Goal: Task Accomplishment & Management: Manage account settings

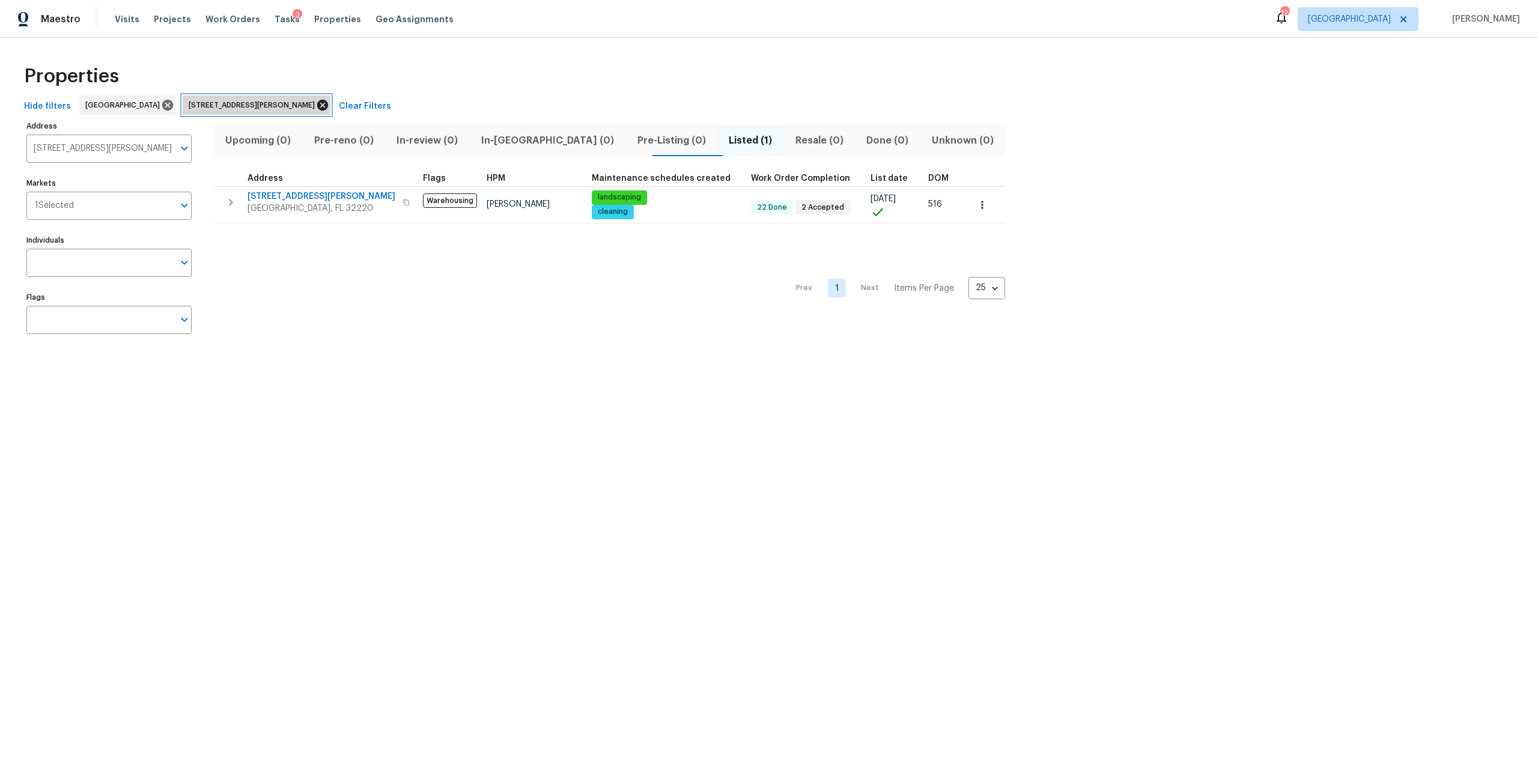
click at [317, 108] on icon at bounding box center [323, 105] width 11 height 11
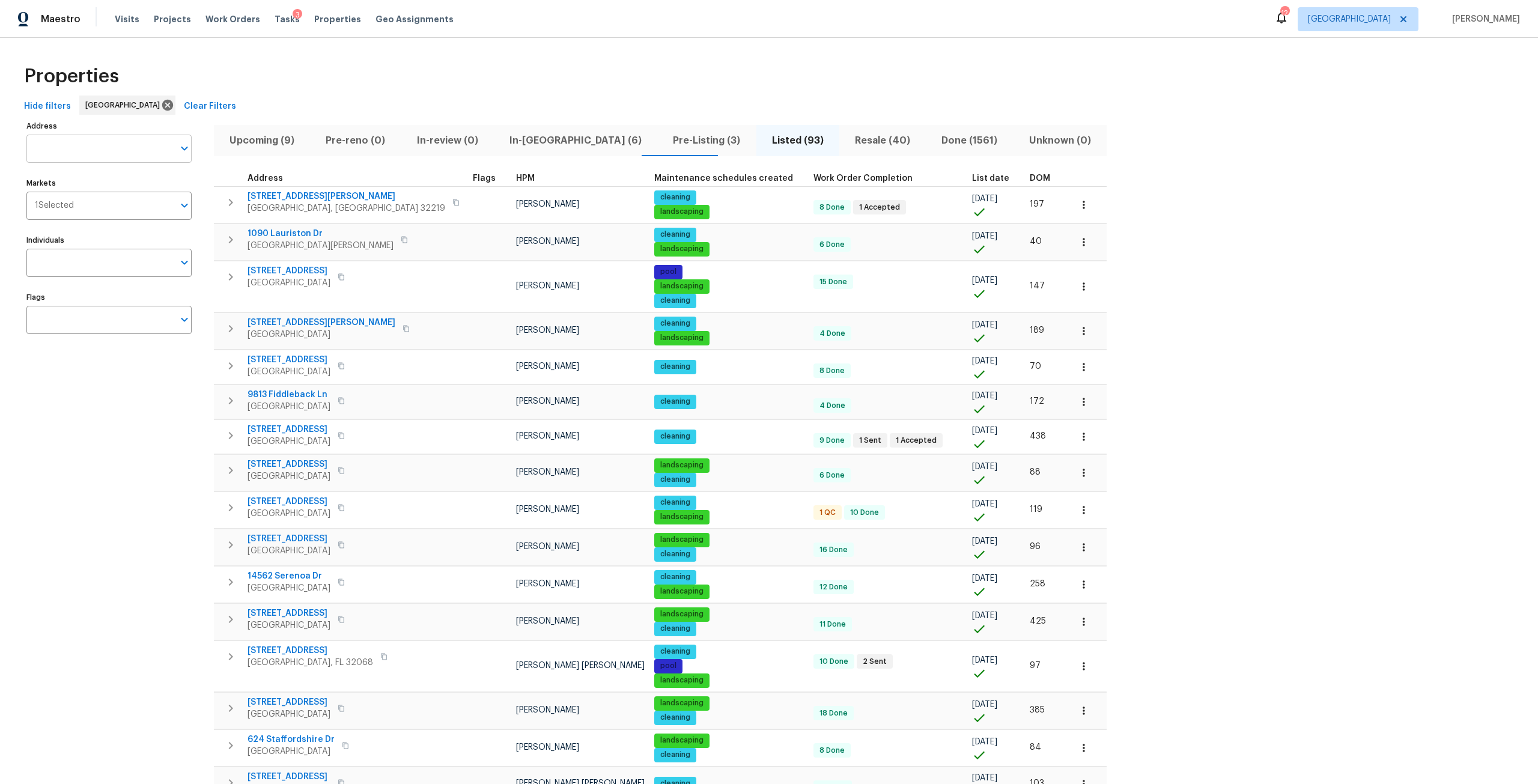
click at [118, 160] on input "Address" at bounding box center [100, 148] width 148 height 28
click at [44, 145] on input "boad water" at bounding box center [100, 148] width 148 height 28
type input "broad water"
click at [143, 180] on li "2212 Broad Water Ct Jacksonville FL 32225" at bounding box center [109, 180] width 165 height 20
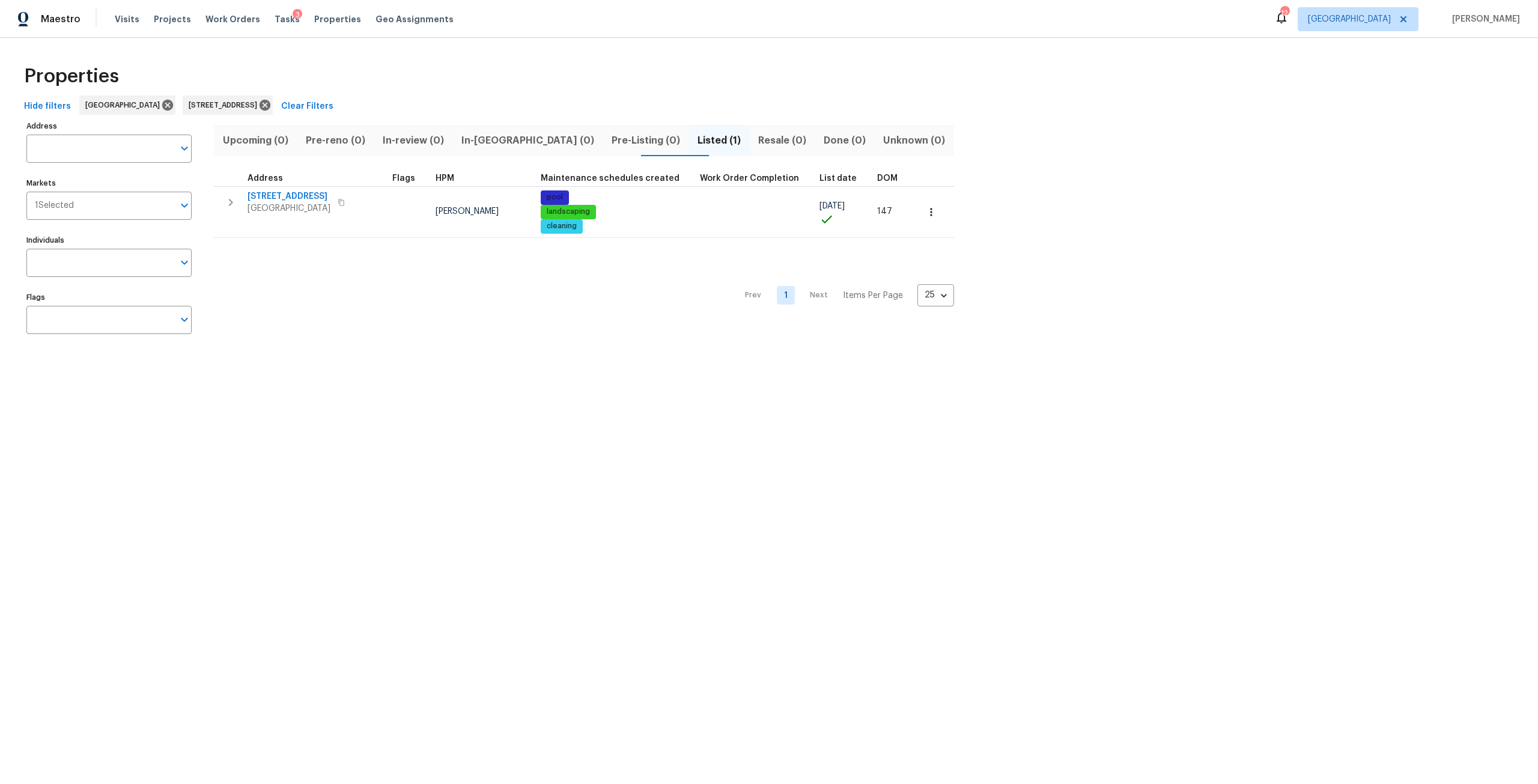
type input "2212 Broad Water Ct Jacksonville FL 32225"
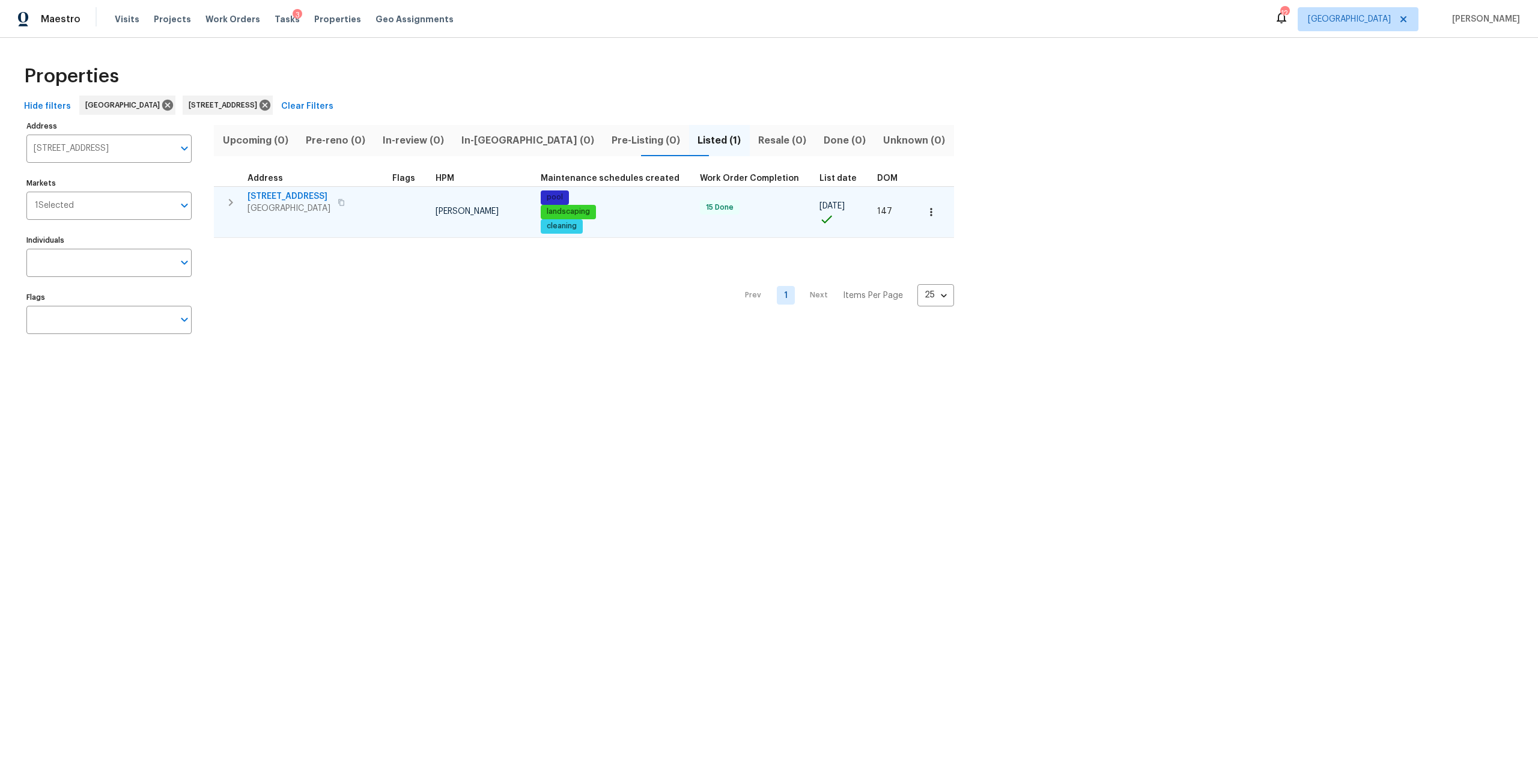
click at [316, 190] on span "[STREET_ADDRESS]" at bounding box center [289, 196] width 83 height 12
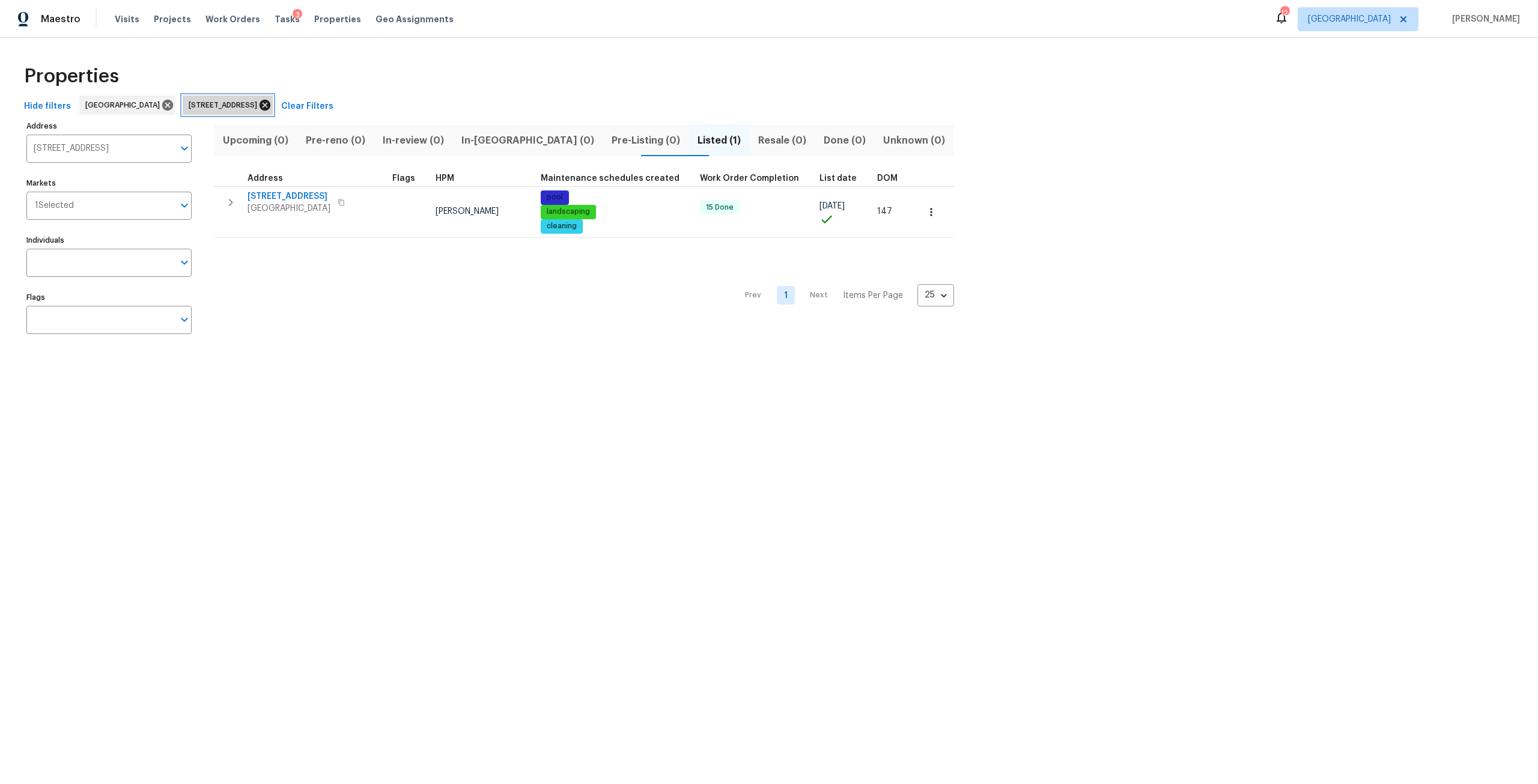
click at [271, 104] on icon at bounding box center [265, 105] width 11 height 11
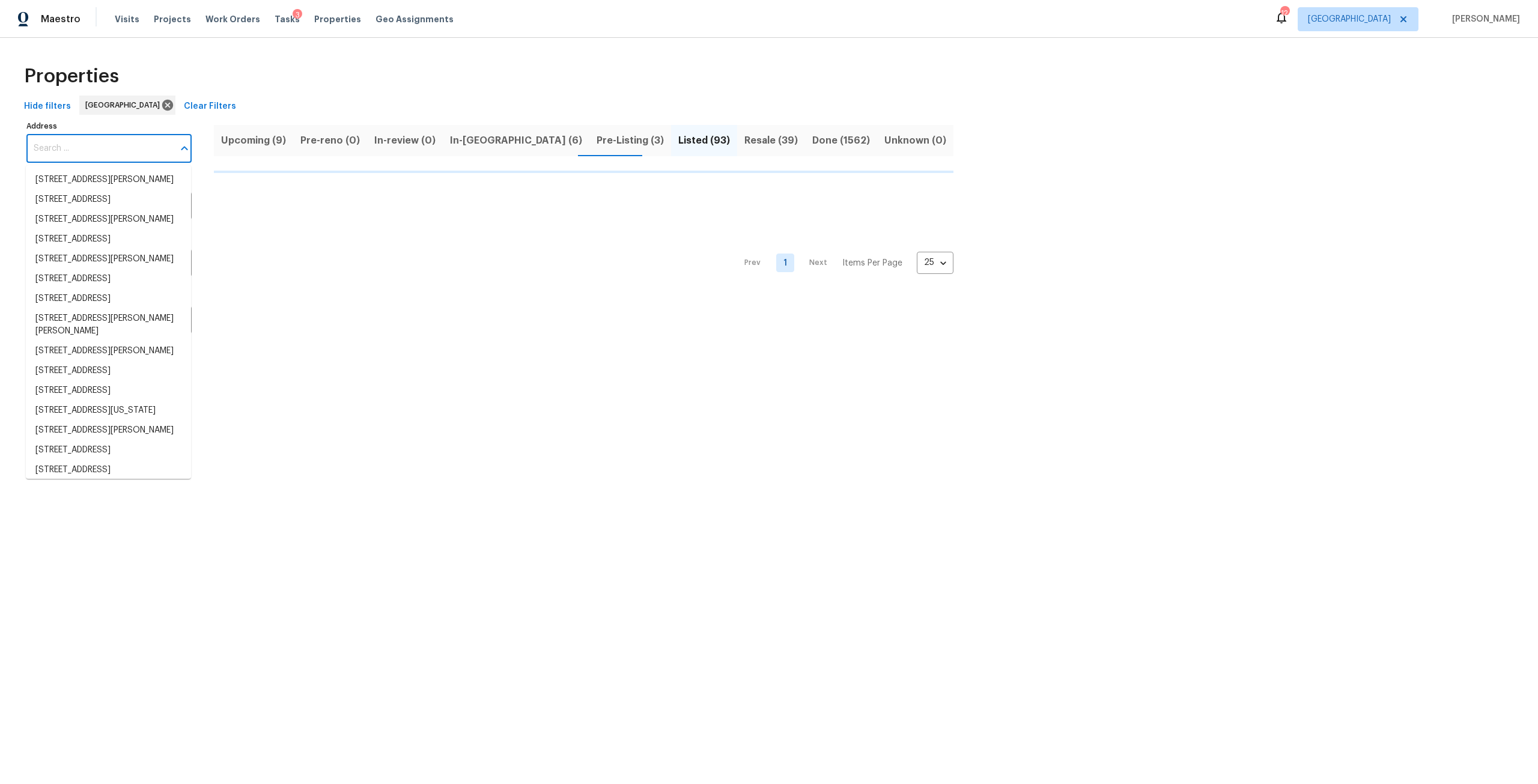
click at [102, 159] on input "Address" at bounding box center [100, 148] width 148 height 28
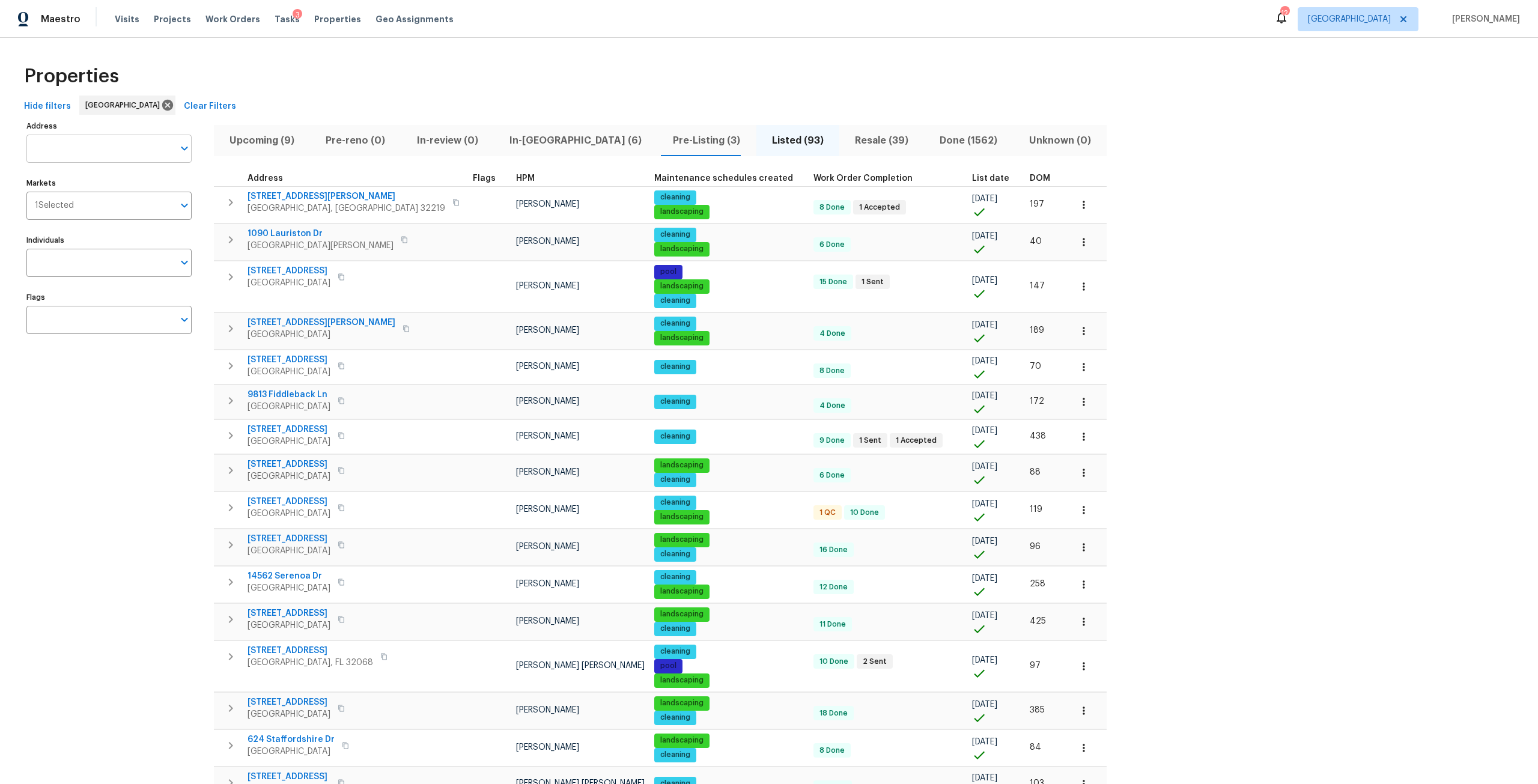
click at [102, 152] on input "Address" at bounding box center [100, 148] width 148 height 28
type input "fern parke"
click at [126, 190] on li "32436 Fern Parke Way Fernandina Beach FL 32034" at bounding box center [109, 180] width 165 height 20
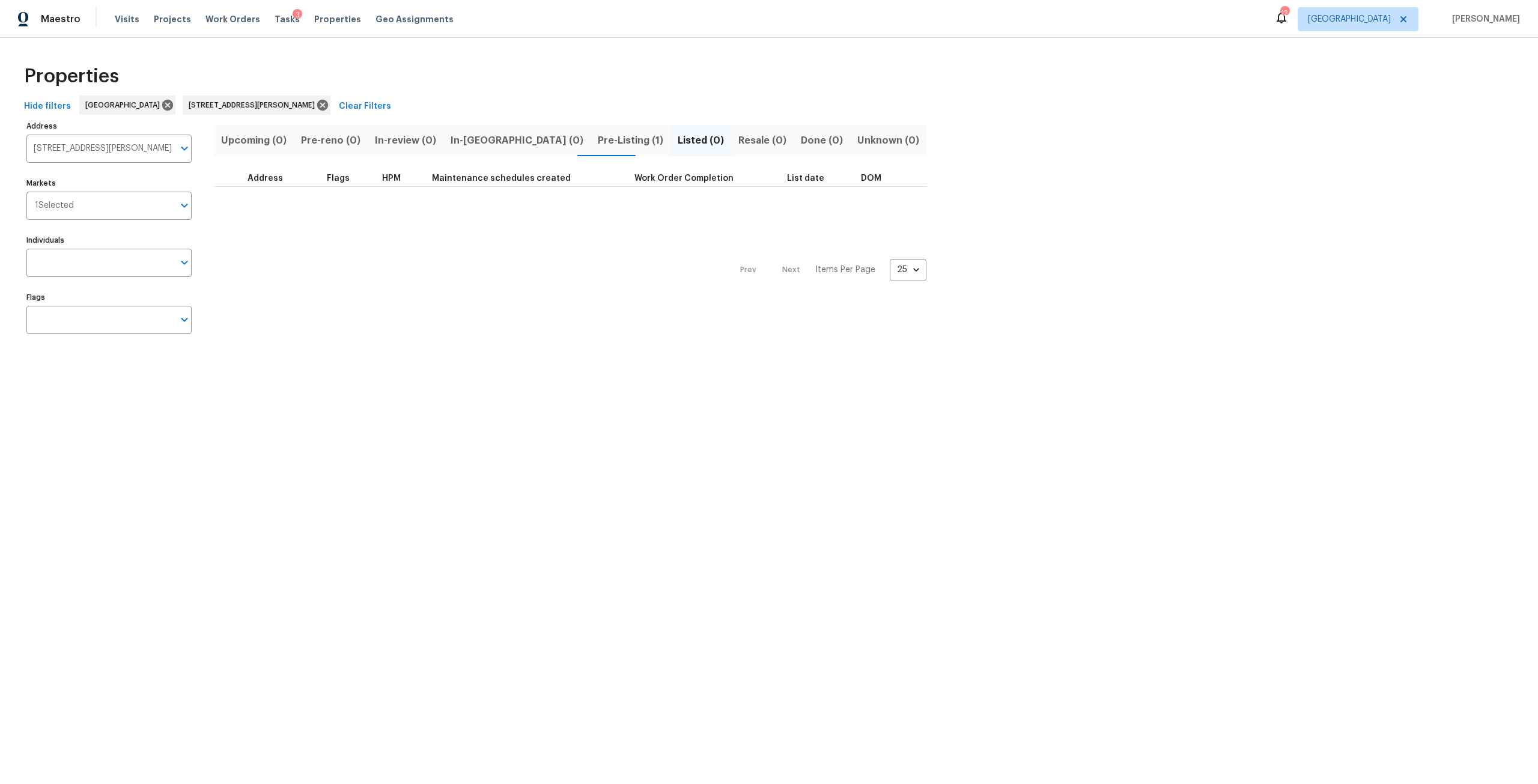
click at [598, 142] on span "Pre-Listing (1)" at bounding box center [631, 141] width 66 height 17
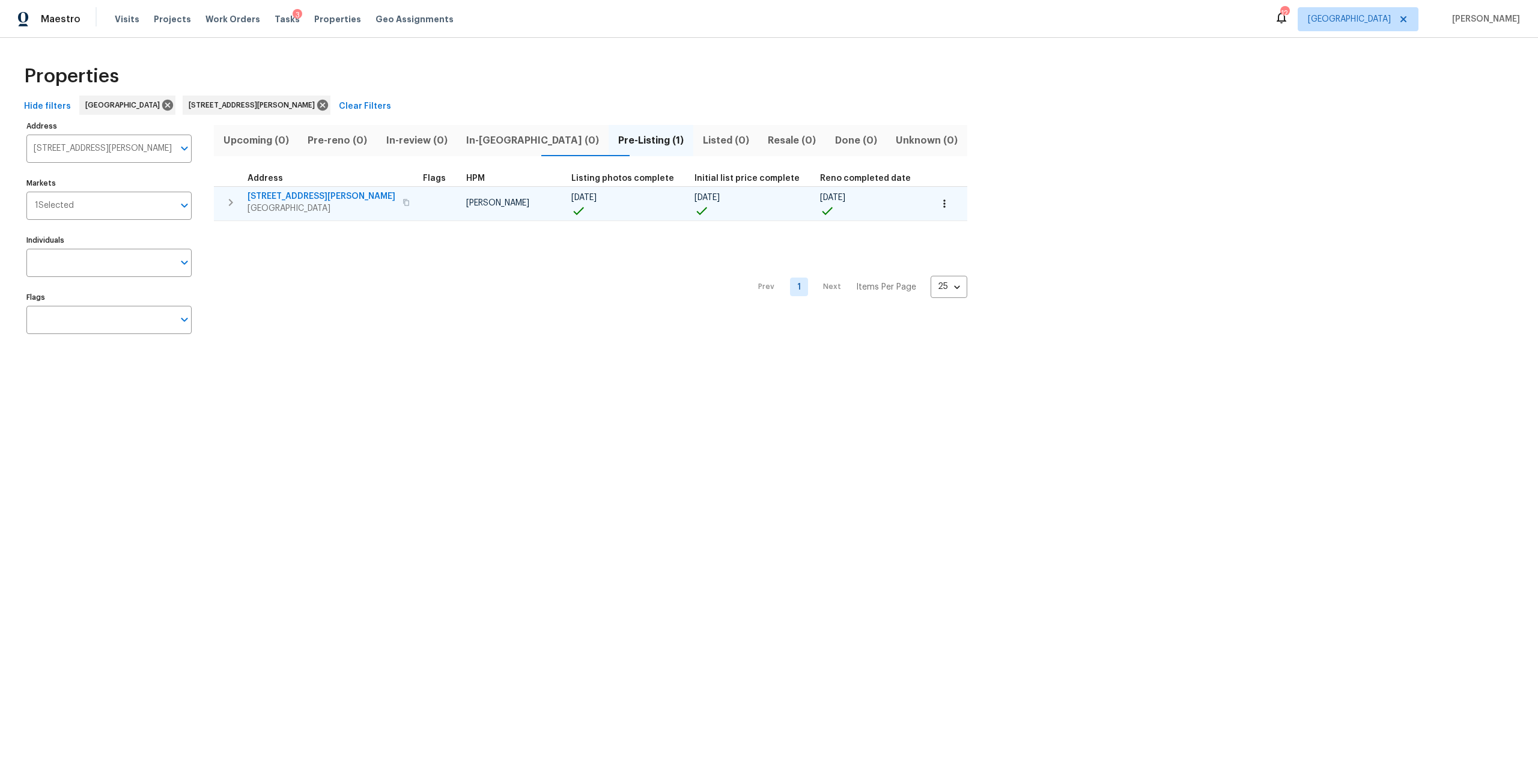
click at [330, 195] on span "32436 Fern Parke Way" at bounding box center [321, 196] width 148 height 12
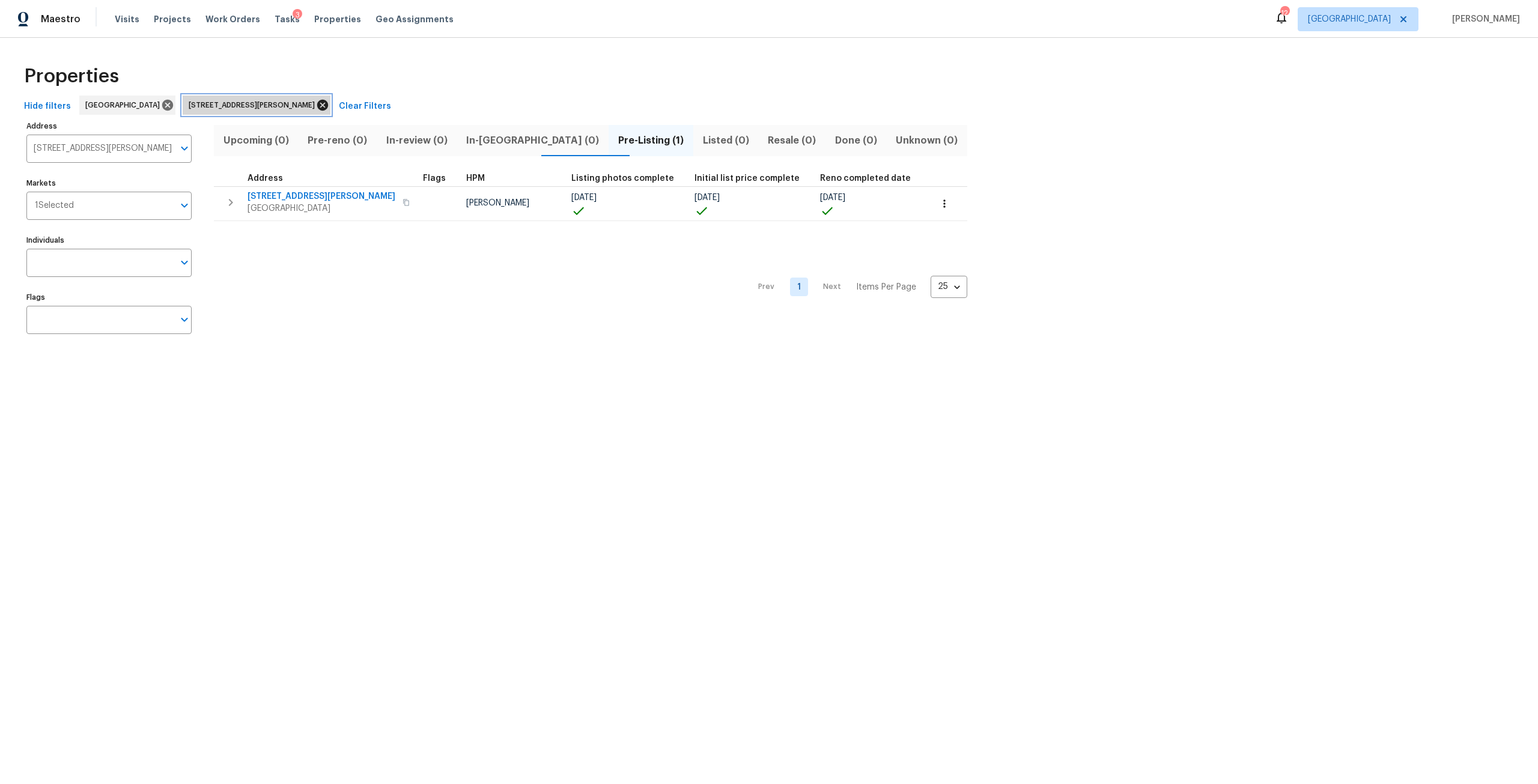
click at [328, 105] on icon at bounding box center [323, 105] width 11 height 11
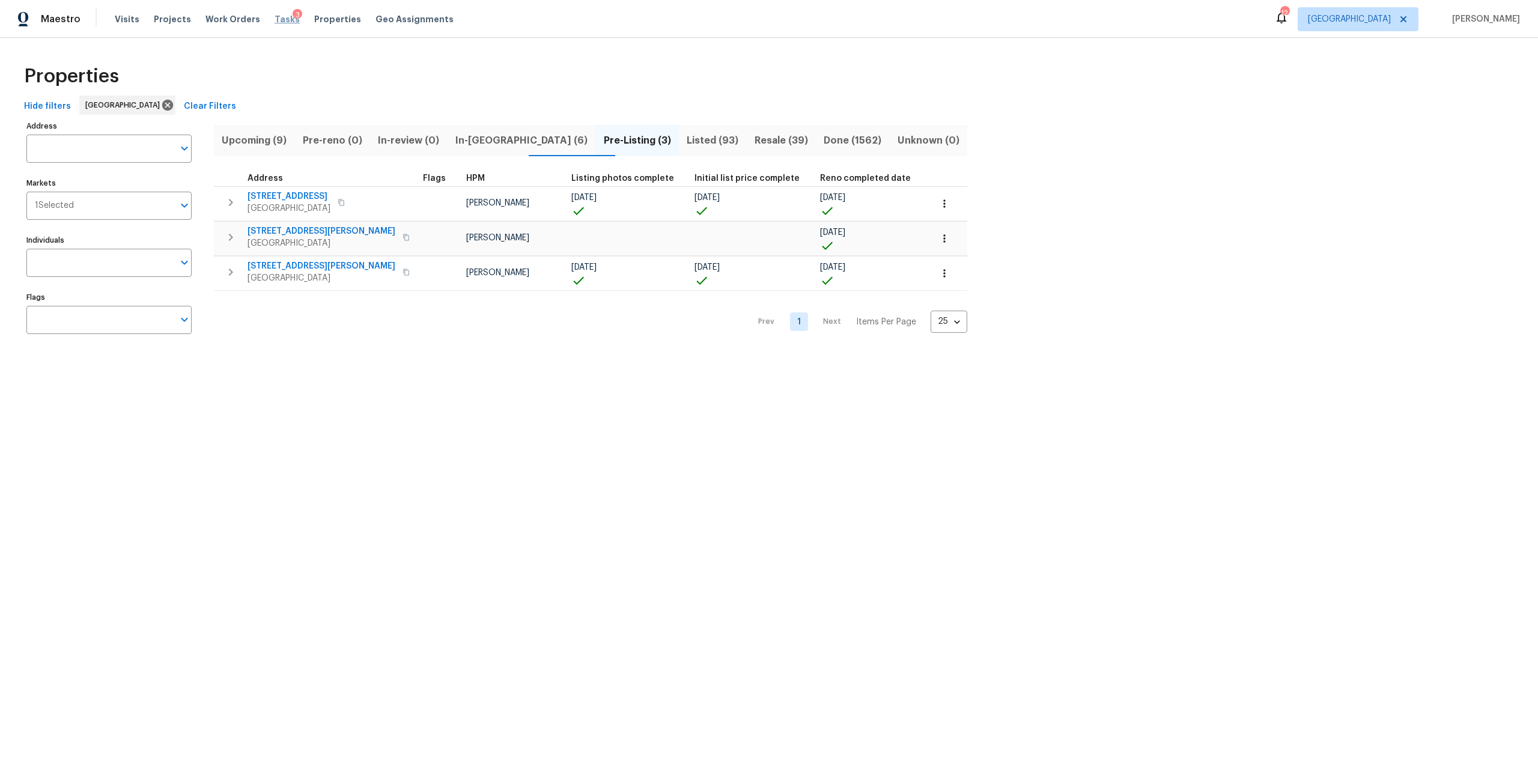
click at [276, 19] on span "Tasks" at bounding box center [287, 19] width 25 height 8
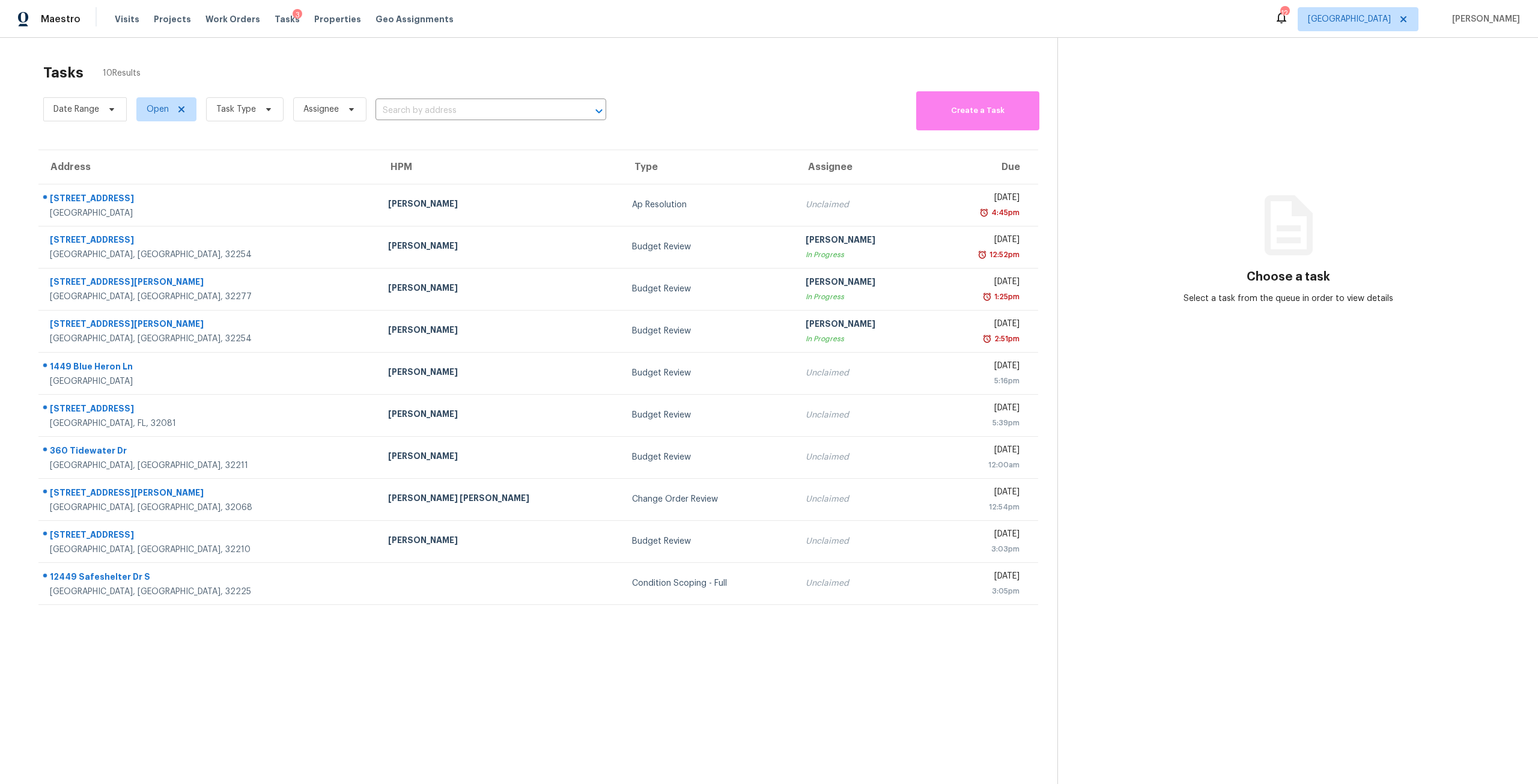
click at [324, 11] on div "Visits Projects Work Orders Tasks 3 Properties Geo Assignments" at bounding box center [291, 18] width 353 height 24
click at [324, 15] on span "Properties" at bounding box center [337, 19] width 47 height 12
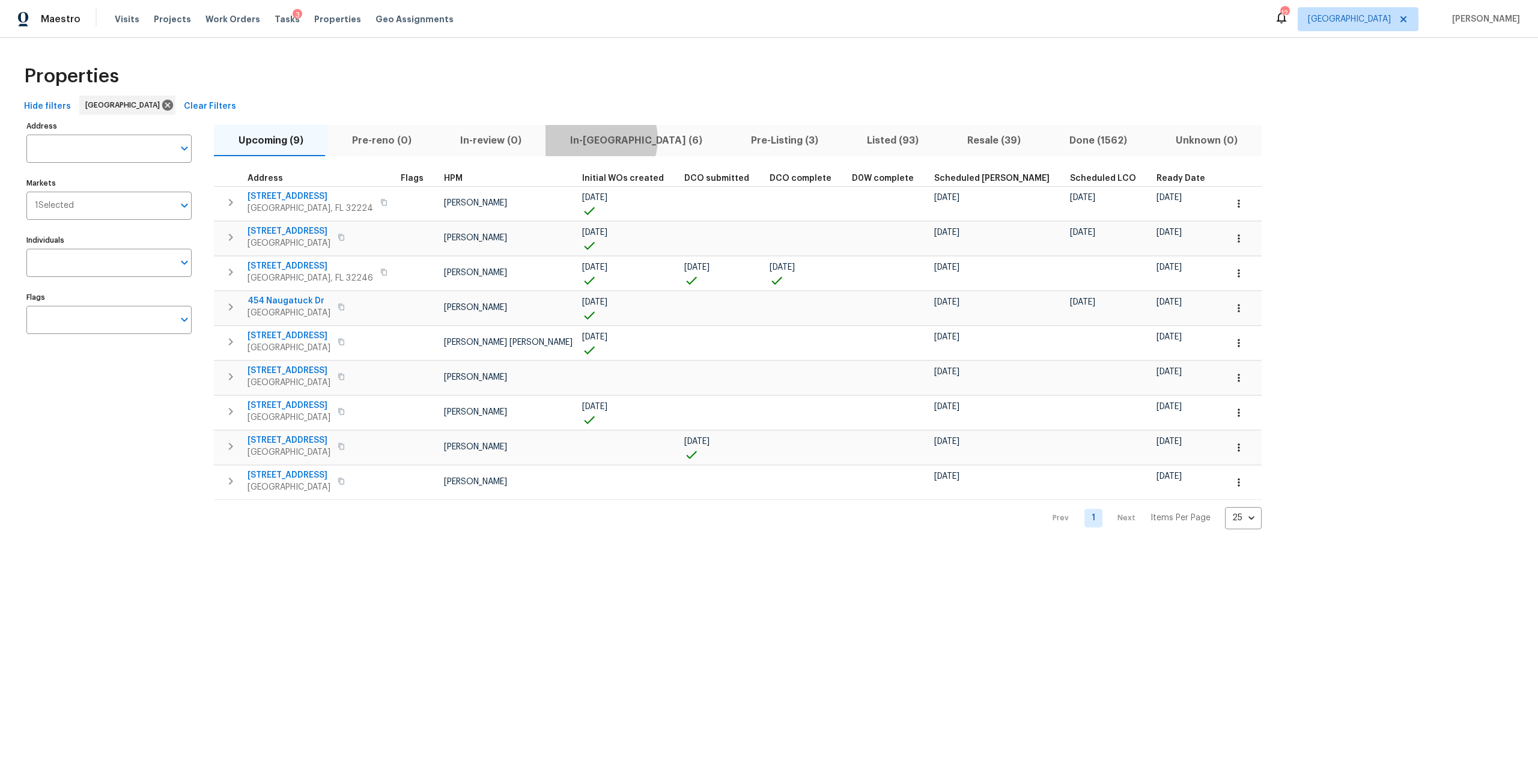
click at [589, 139] on span "In-reno (6)" at bounding box center [636, 141] width 167 height 17
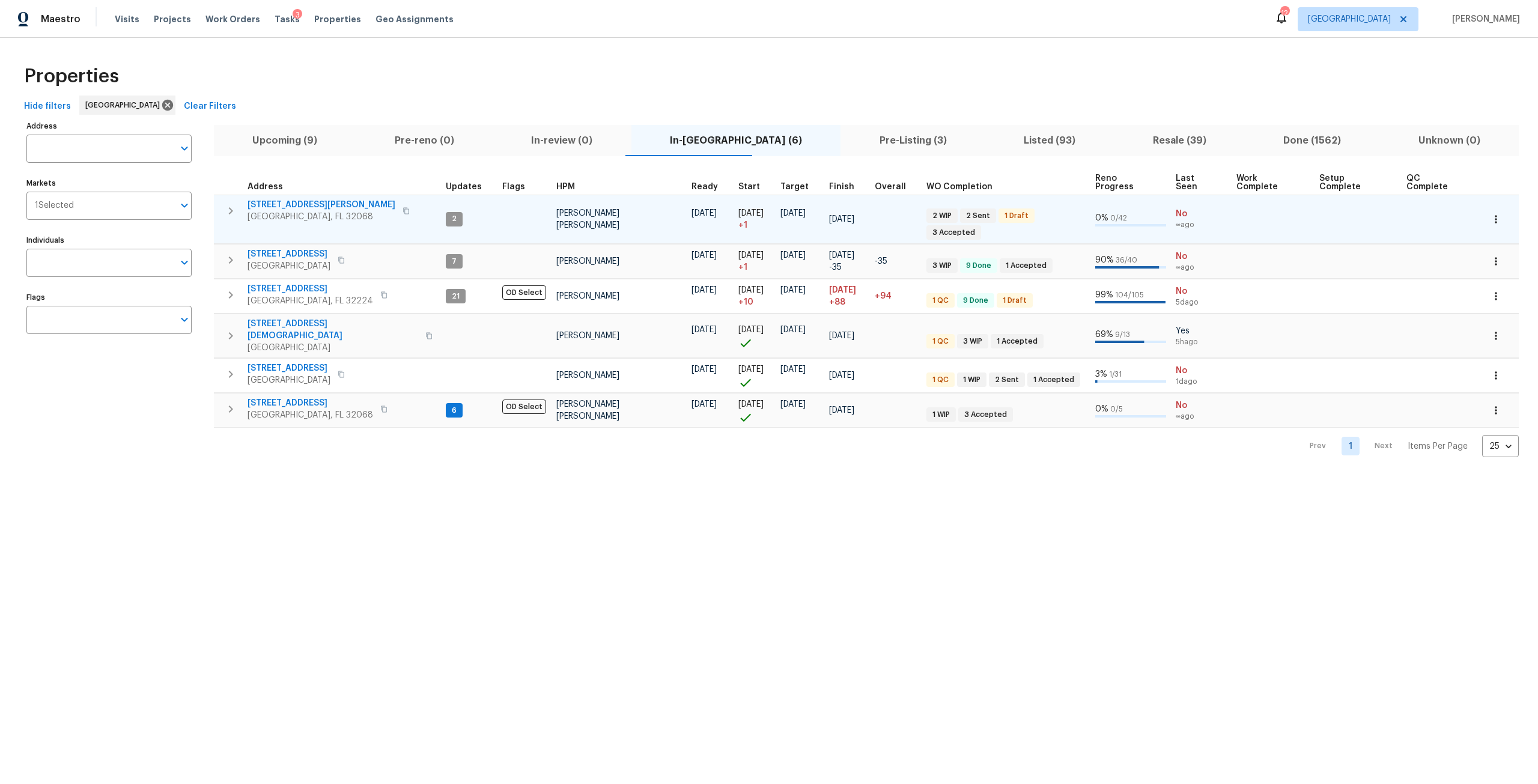
click at [285, 199] on span "2058 Manucy Ct" at bounding box center [321, 205] width 148 height 12
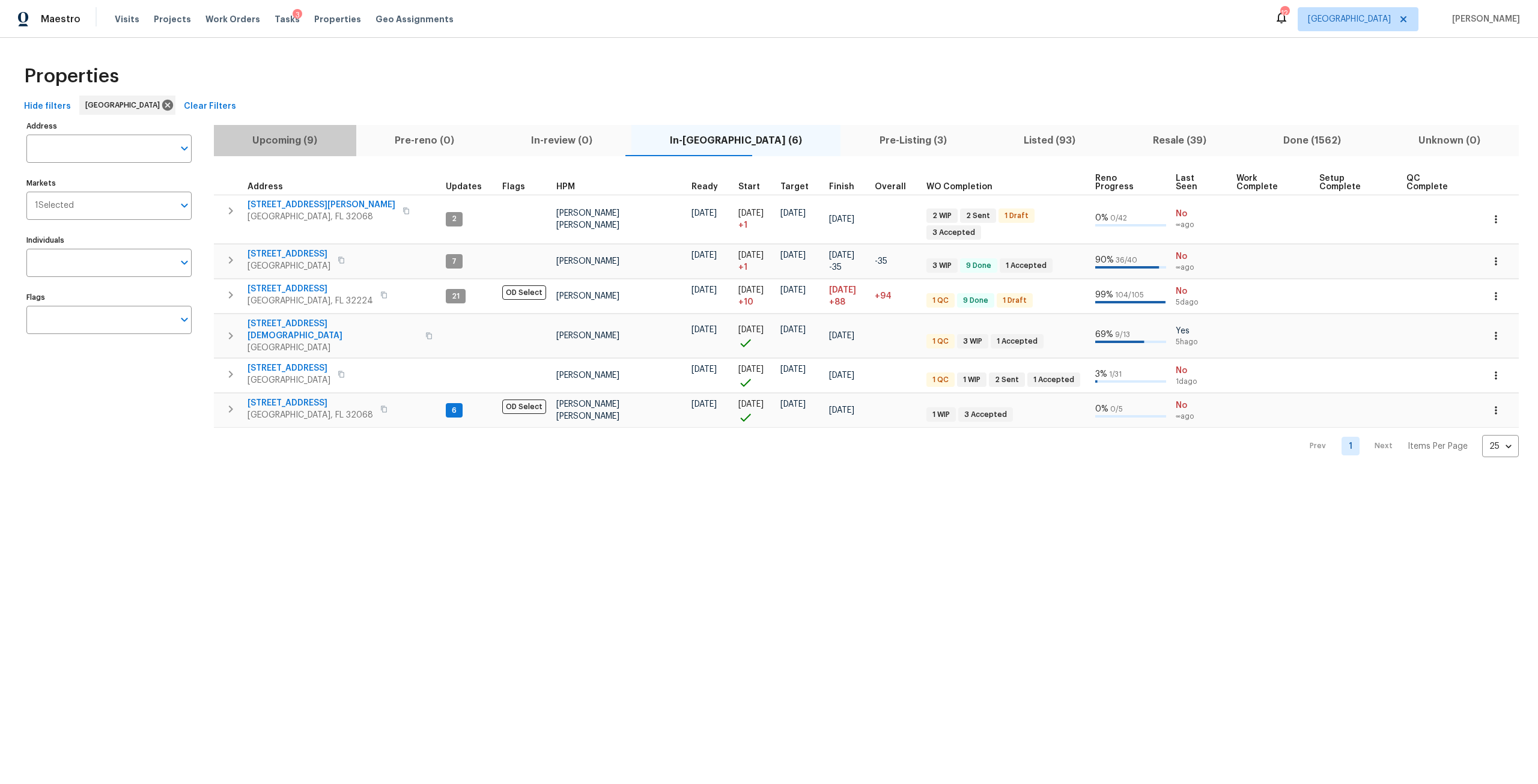
click at [305, 145] on span "Upcoming (9)" at bounding box center [284, 141] width 128 height 17
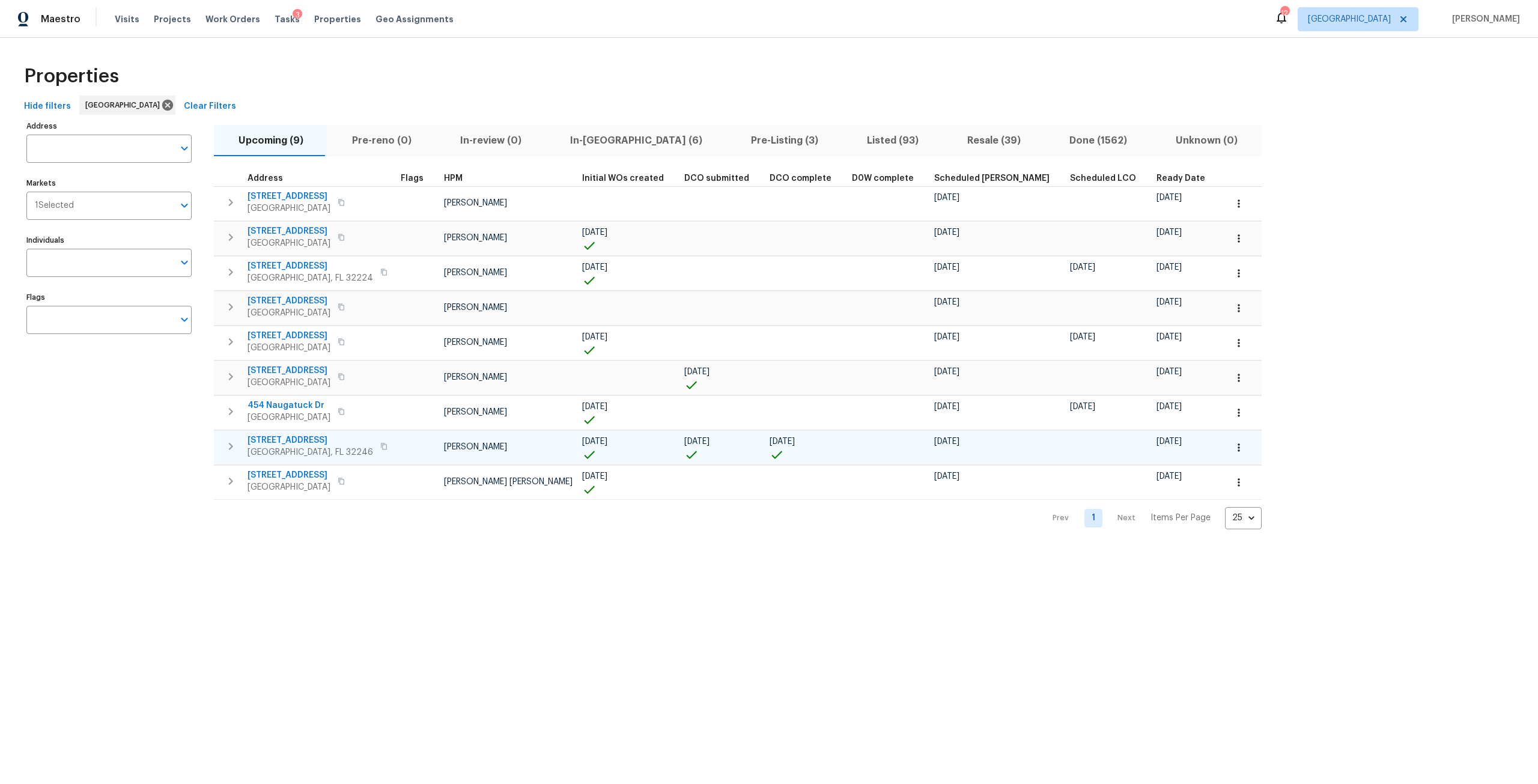
click at [281, 440] on span "3871 Dalry Dr" at bounding box center [310, 440] width 125 height 12
click at [226, 445] on icon "button" at bounding box center [230, 446] width 15 height 15
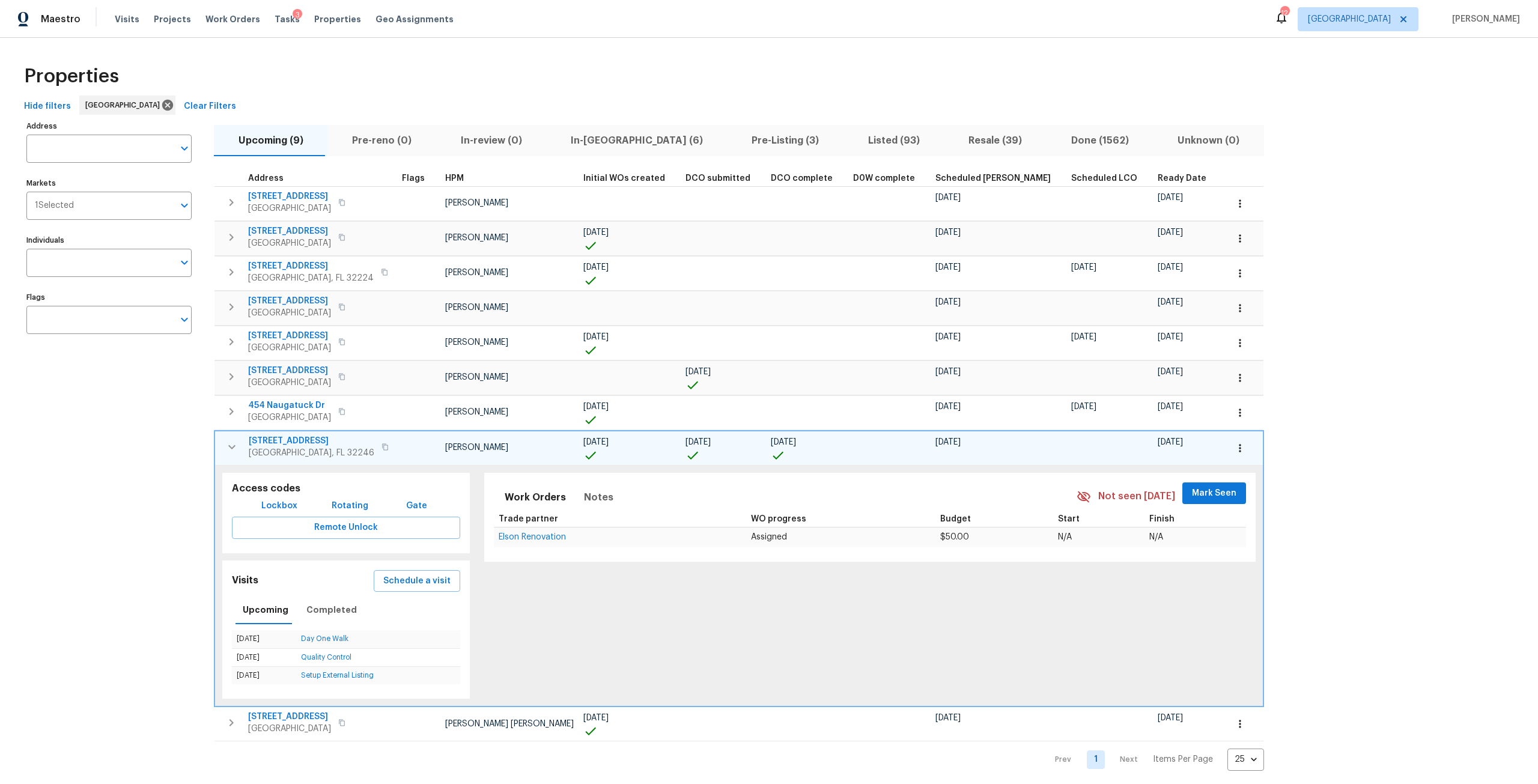
click at [290, 439] on span "3871 Dalry Dr" at bounding box center [311, 441] width 125 height 12
click at [1235, 448] on icon "button" at bounding box center [1241, 449] width 12 height 12
click at [1110, 570] on p "Admin: Repair Budget Review" at bounding box center [1127, 575] width 115 height 13
click at [277, 443] on div at bounding box center [769, 392] width 1538 height 784
click at [287, 439] on span "3871 Dalry Dr" at bounding box center [311, 441] width 125 height 12
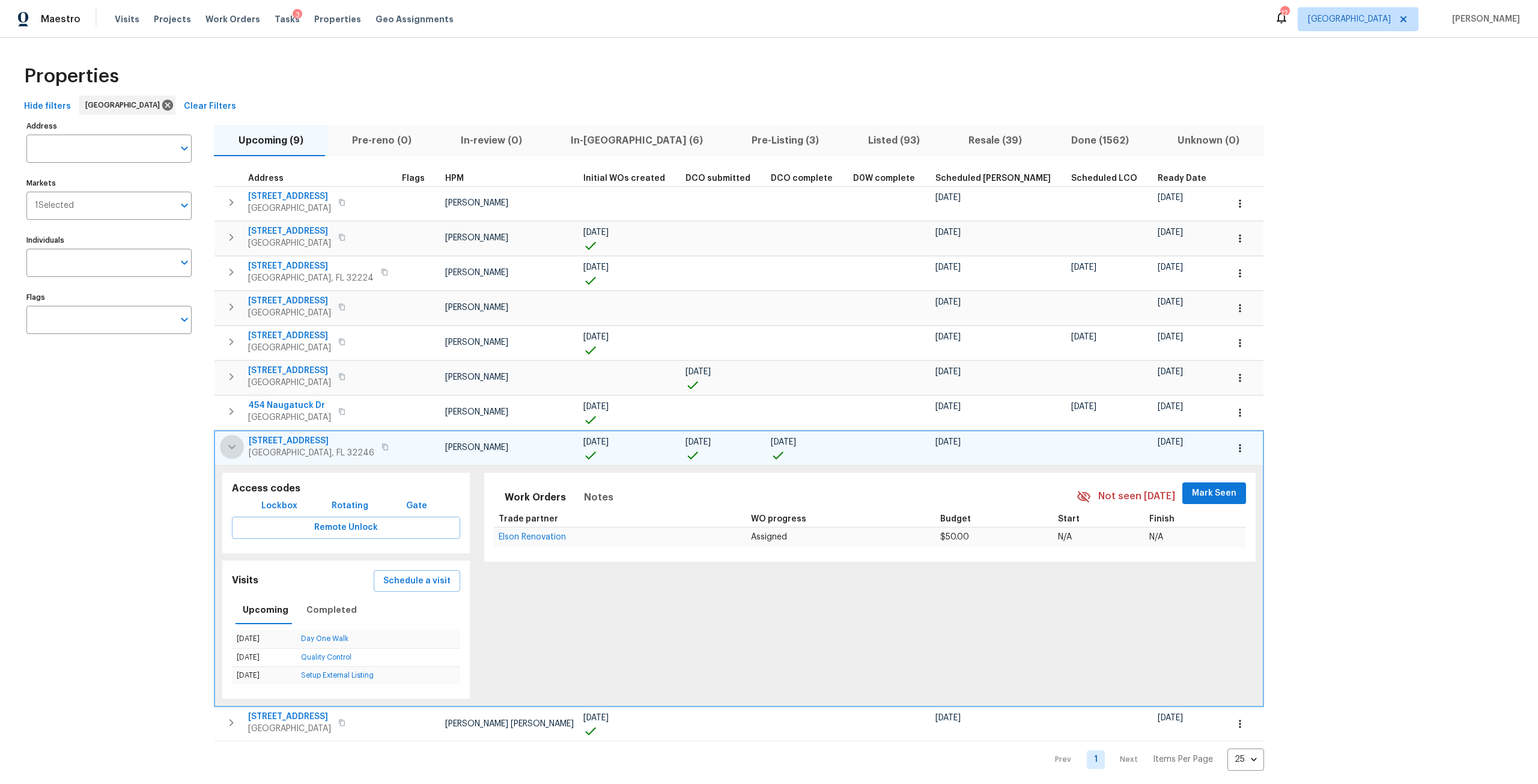
click at [226, 448] on icon "button" at bounding box center [232, 446] width 15 height 15
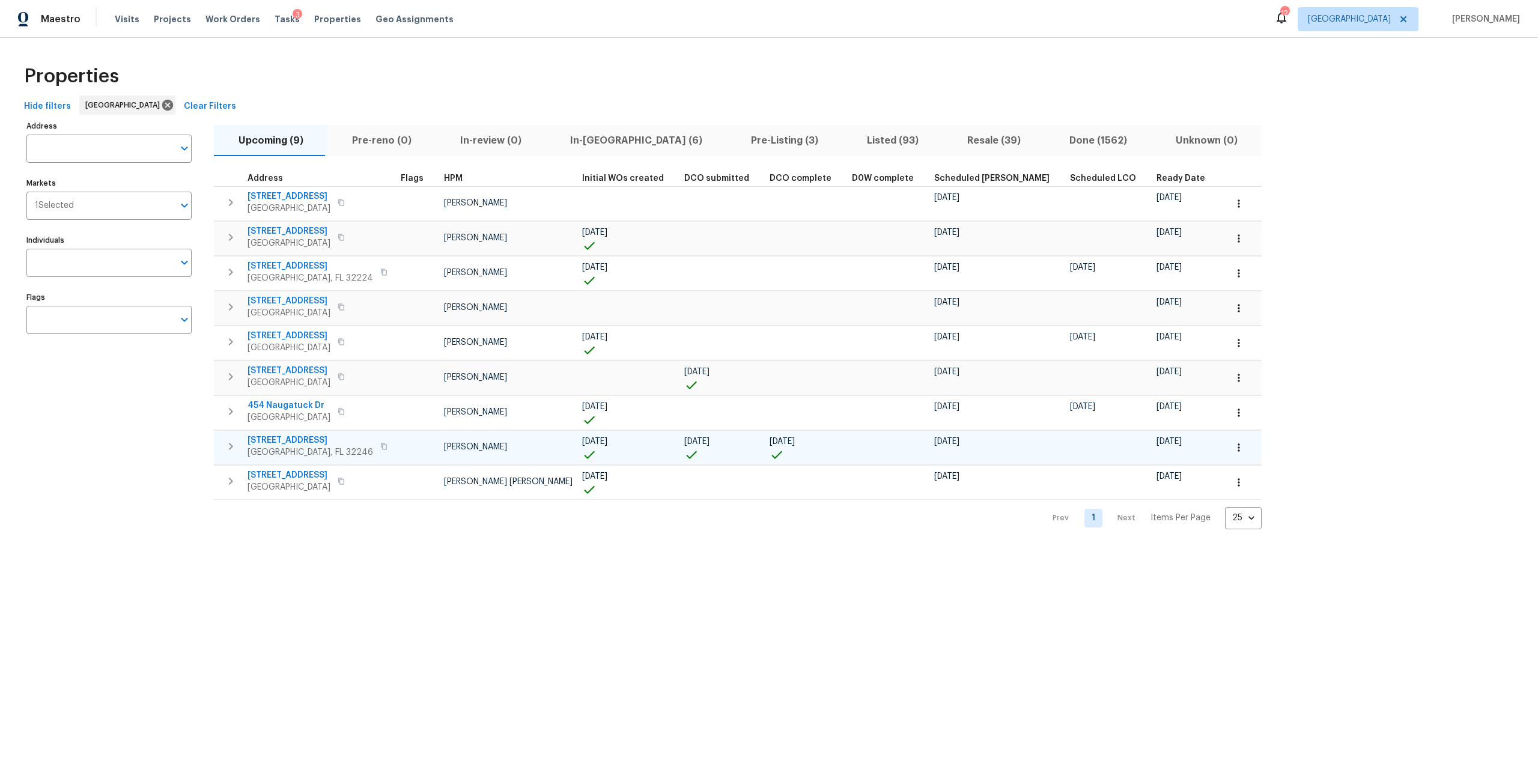
click at [281, 442] on span "3871 Dalry Dr" at bounding box center [310, 440] width 125 height 12
click at [1226, 449] on button "button" at bounding box center [1239, 447] width 27 height 27
click at [1138, 568] on li "Admin: Repair Budget Review" at bounding box center [1127, 575] width 135 height 20
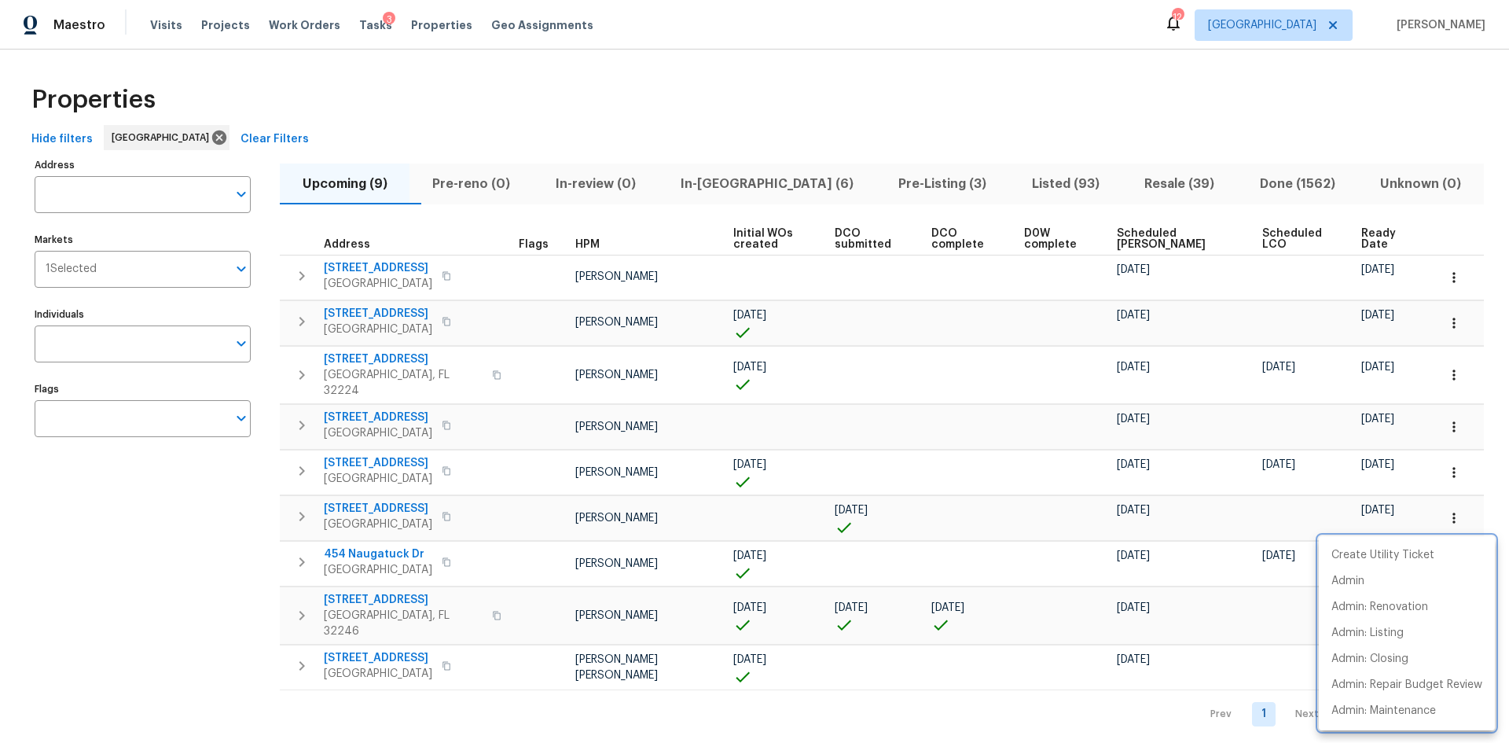
click at [737, 186] on div at bounding box center [754, 371] width 1509 height 743
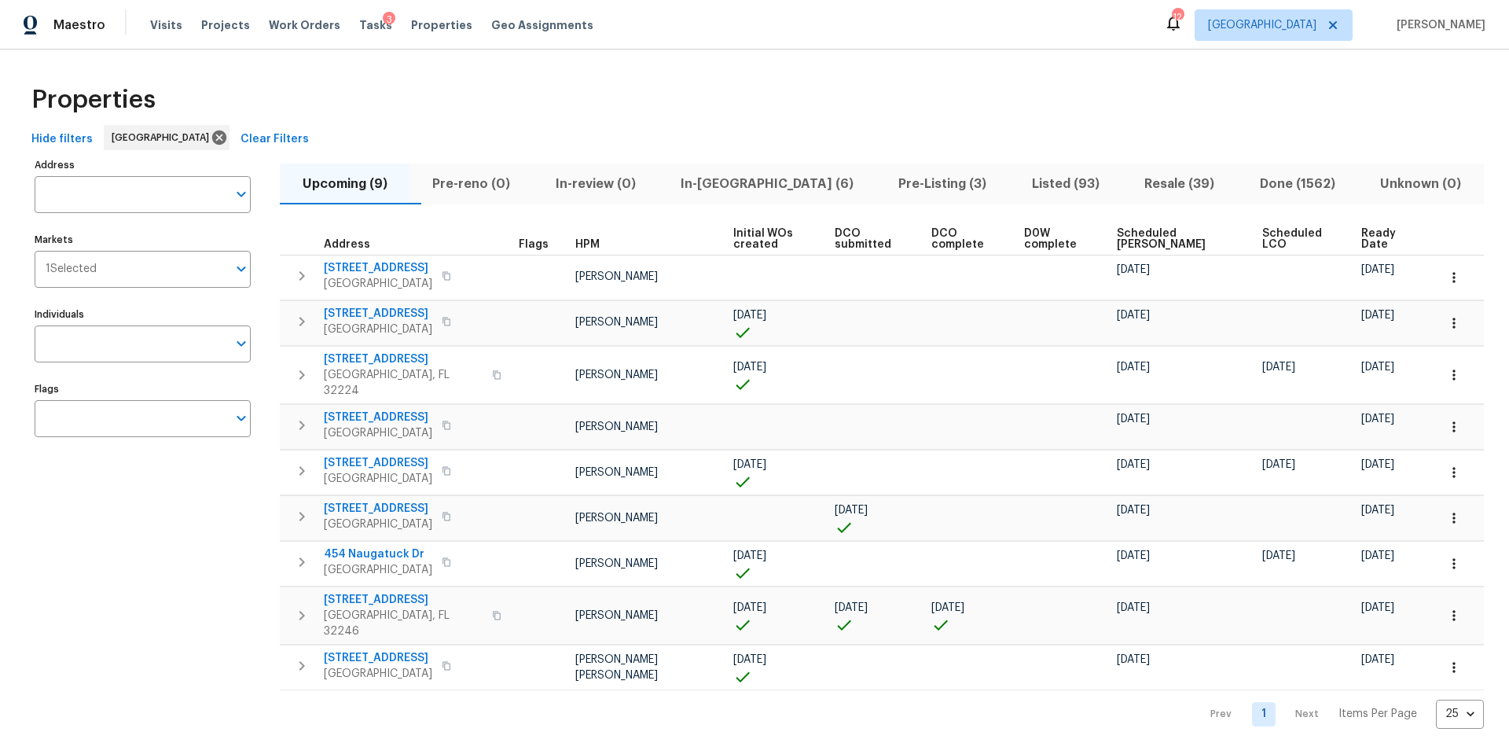
click at [760, 180] on span "In-reno (6)" at bounding box center [766, 184] width 199 height 22
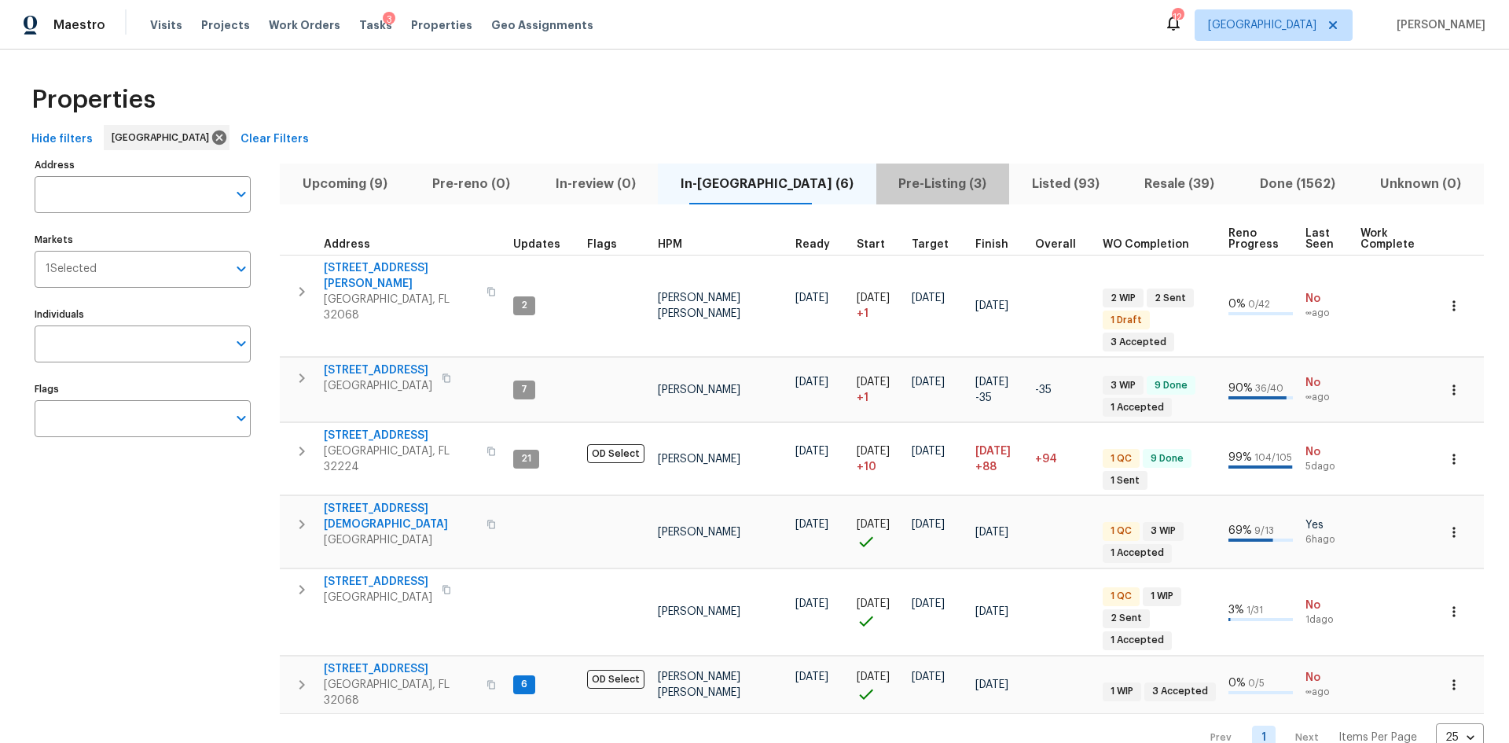
click at [886, 175] on span "Pre-Listing (3)" at bounding box center [943, 184] width 114 height 22
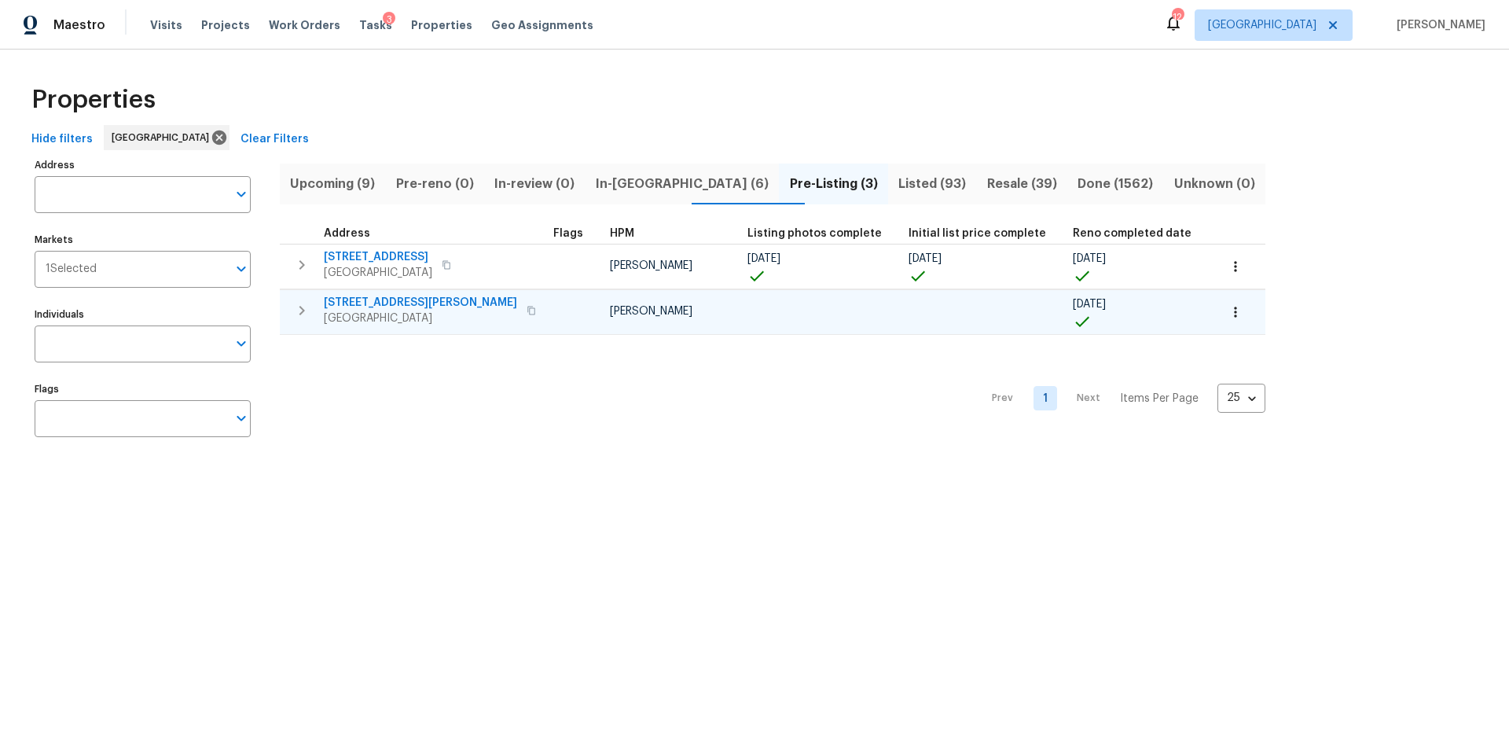
click at [380, 298] on span "5608 Bryner Dr" at bounding box center [420, 303] width 193 height 16
click at [352, 192] on span "Upcoming (9)" at bounding box center [332, 184] width 87 height 22
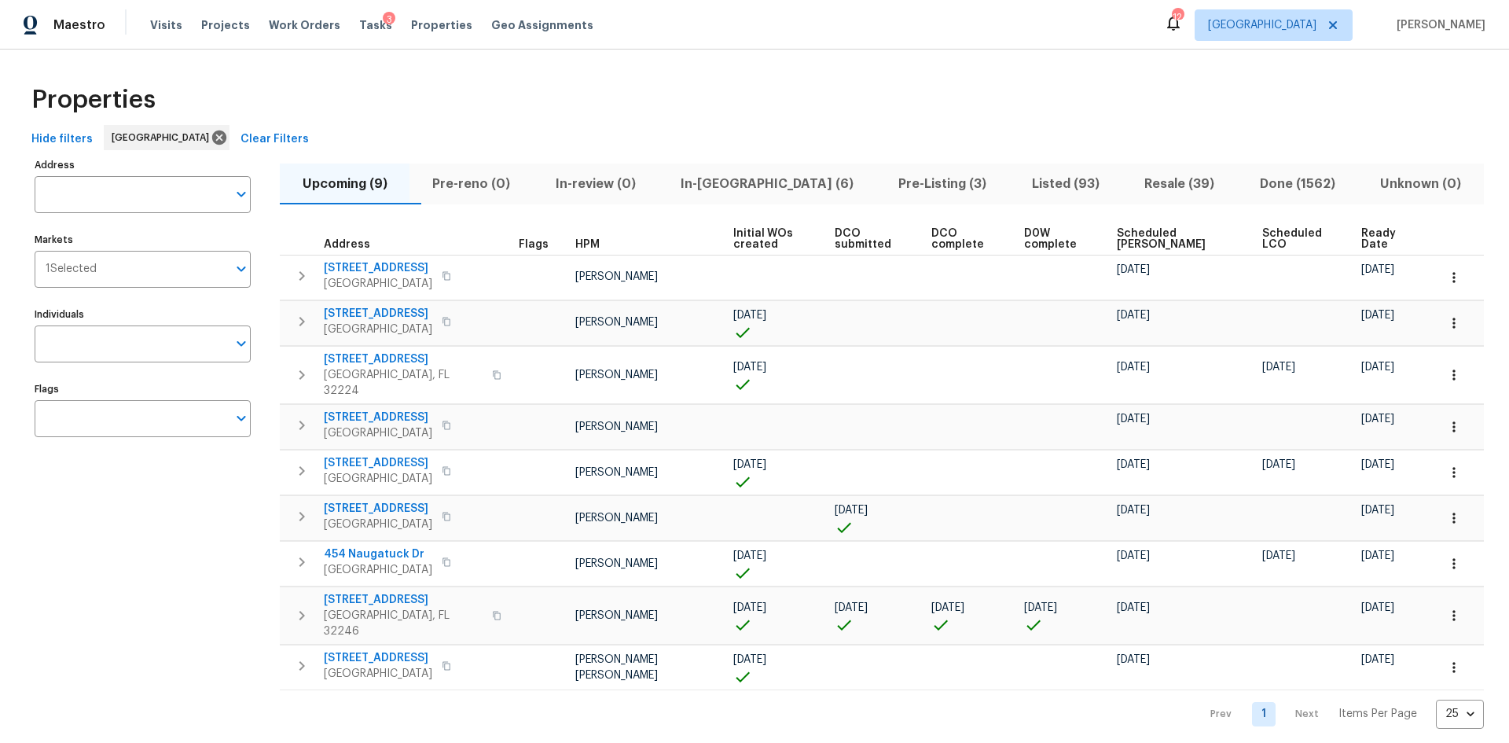
scroll to position [10, 0]
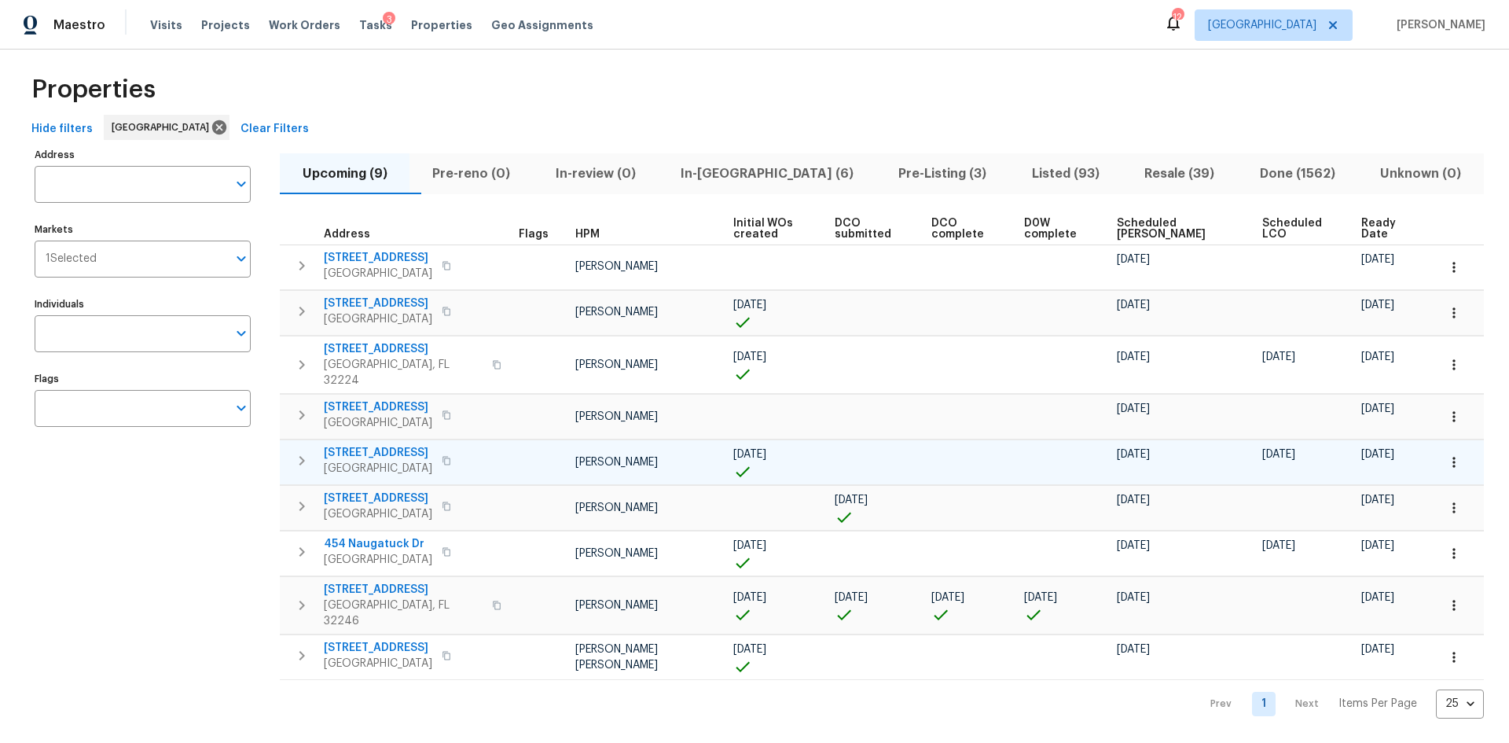
click at [387, 445] on span "6899 Clinton Corners Dr W" at bounding box center [378, 453] width 108 height 16
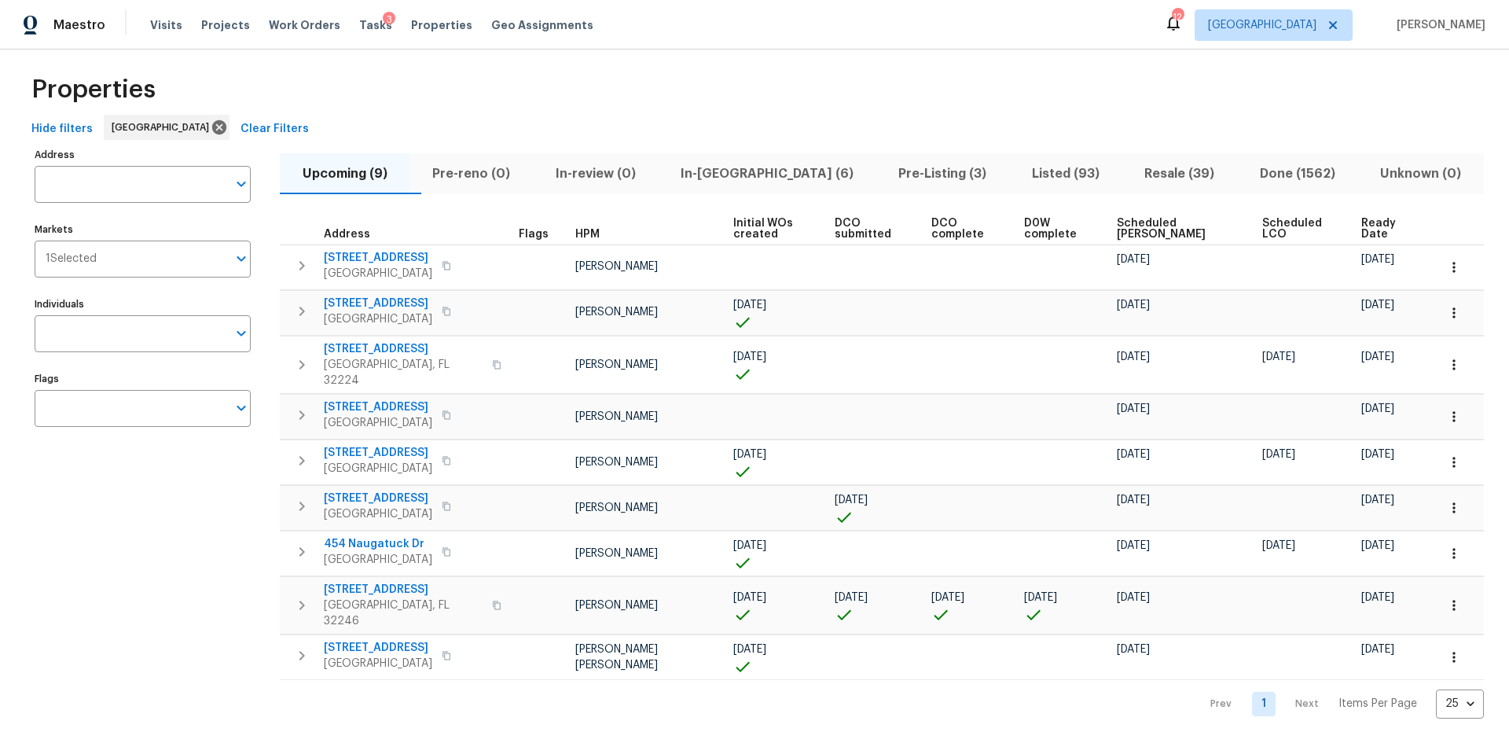
click at [748, 171] on span "In-reno (6)" at bounding box center [766, 174] width 199 height 22
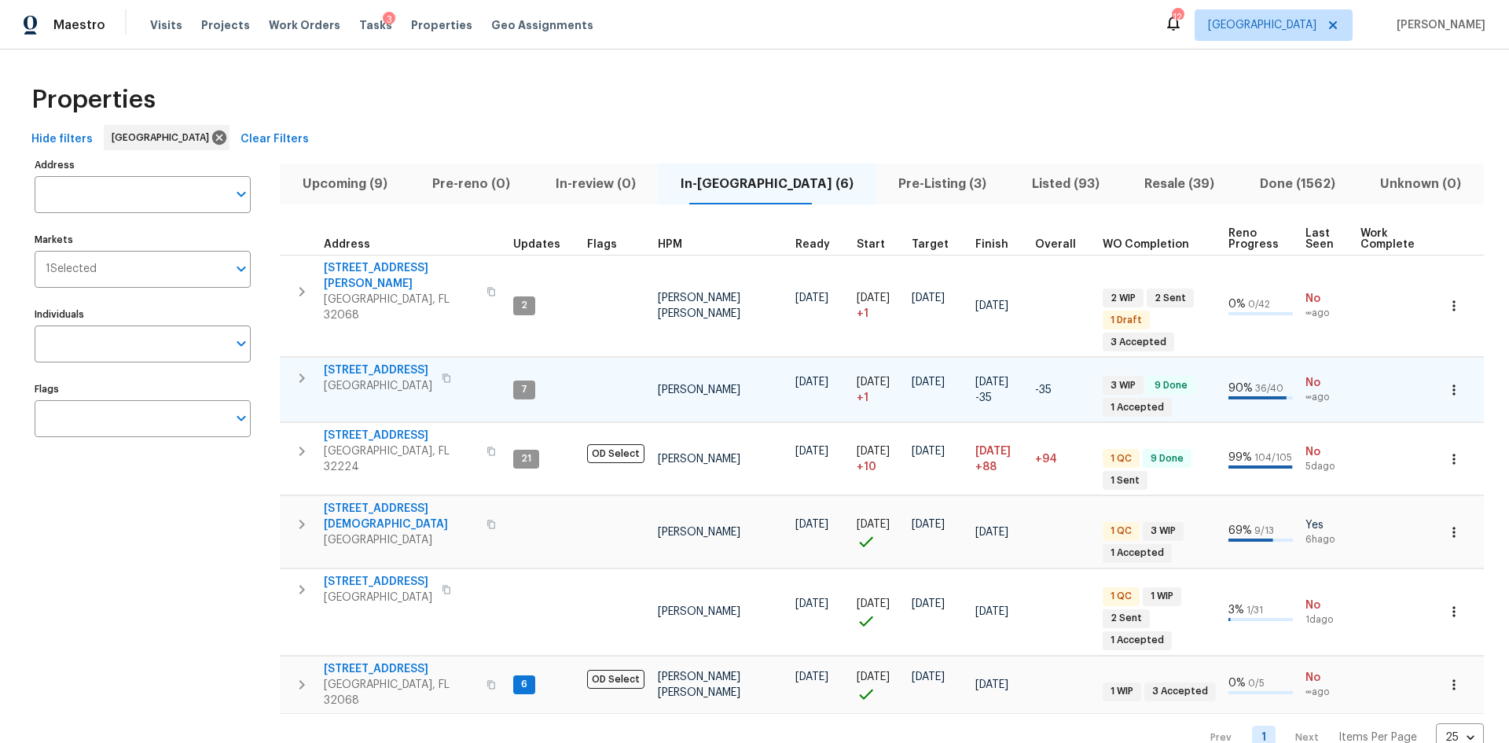
click at [366, 362] on span "2376 Kirkwall St" at bounding box center [378, 370] width 108 height 16
click at [894, 177] on span "Pre-Listing (3)" at bounding box center [943, 184] width 114 height 22
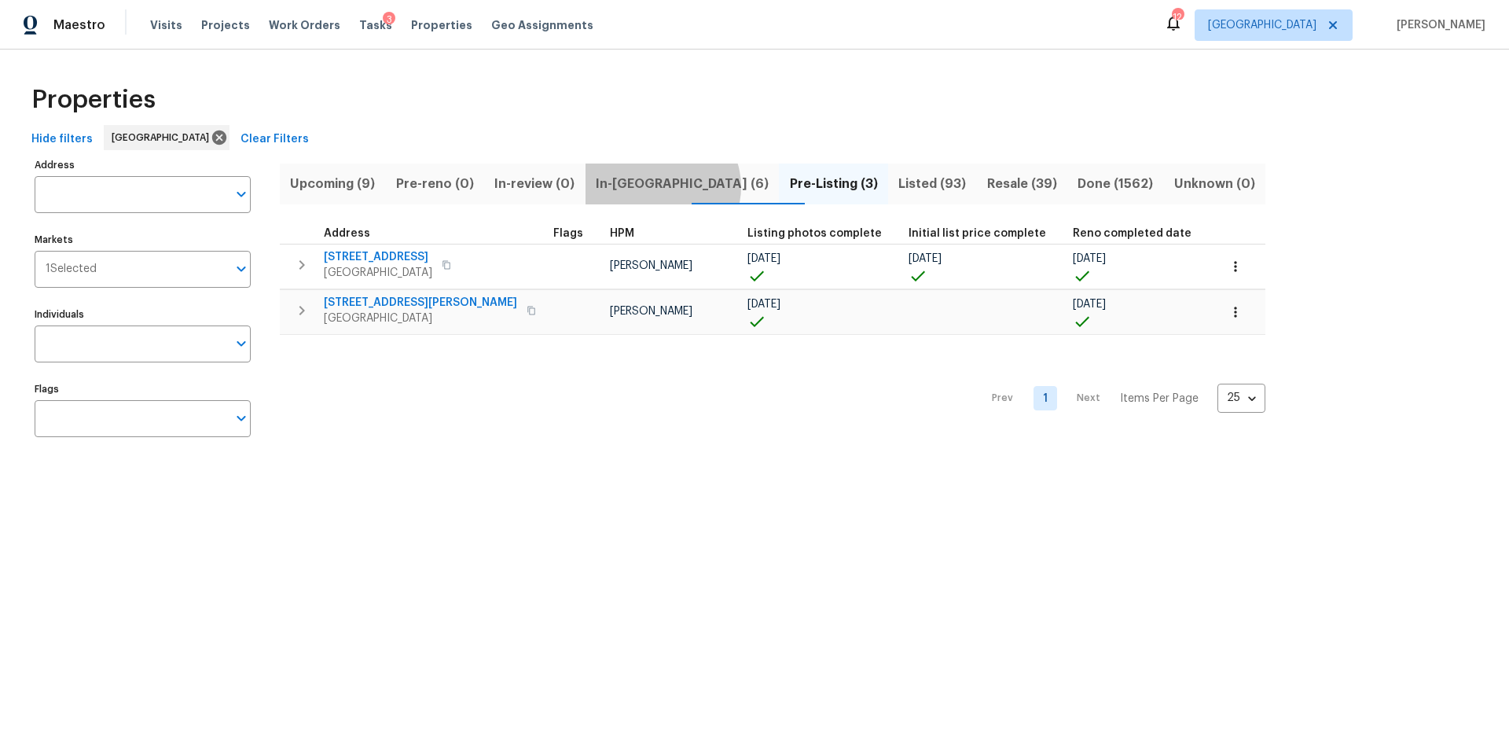
click at [674, 186] on span "In-reno (6)" at bounding box center [682, 184] width 175 height 22
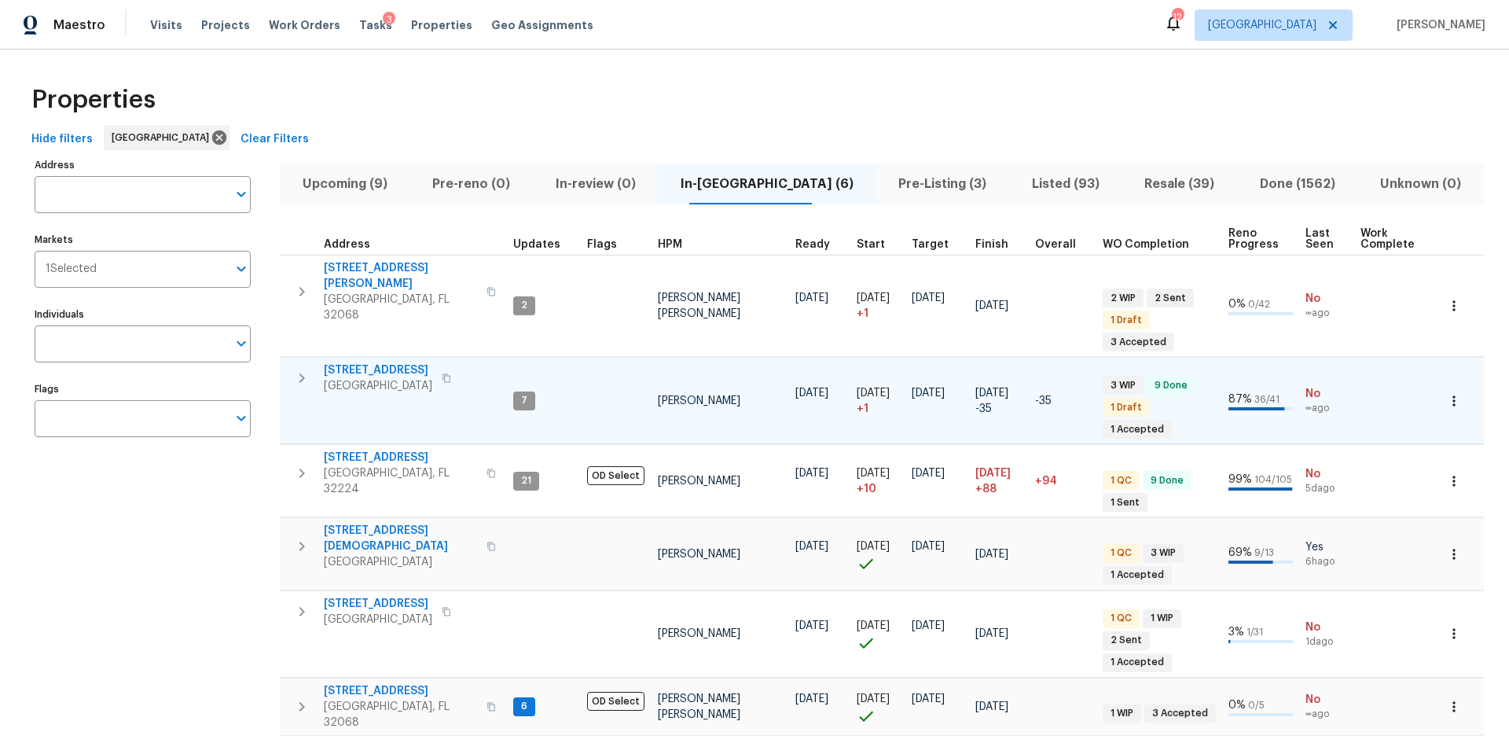
scroll to position [14, 0]
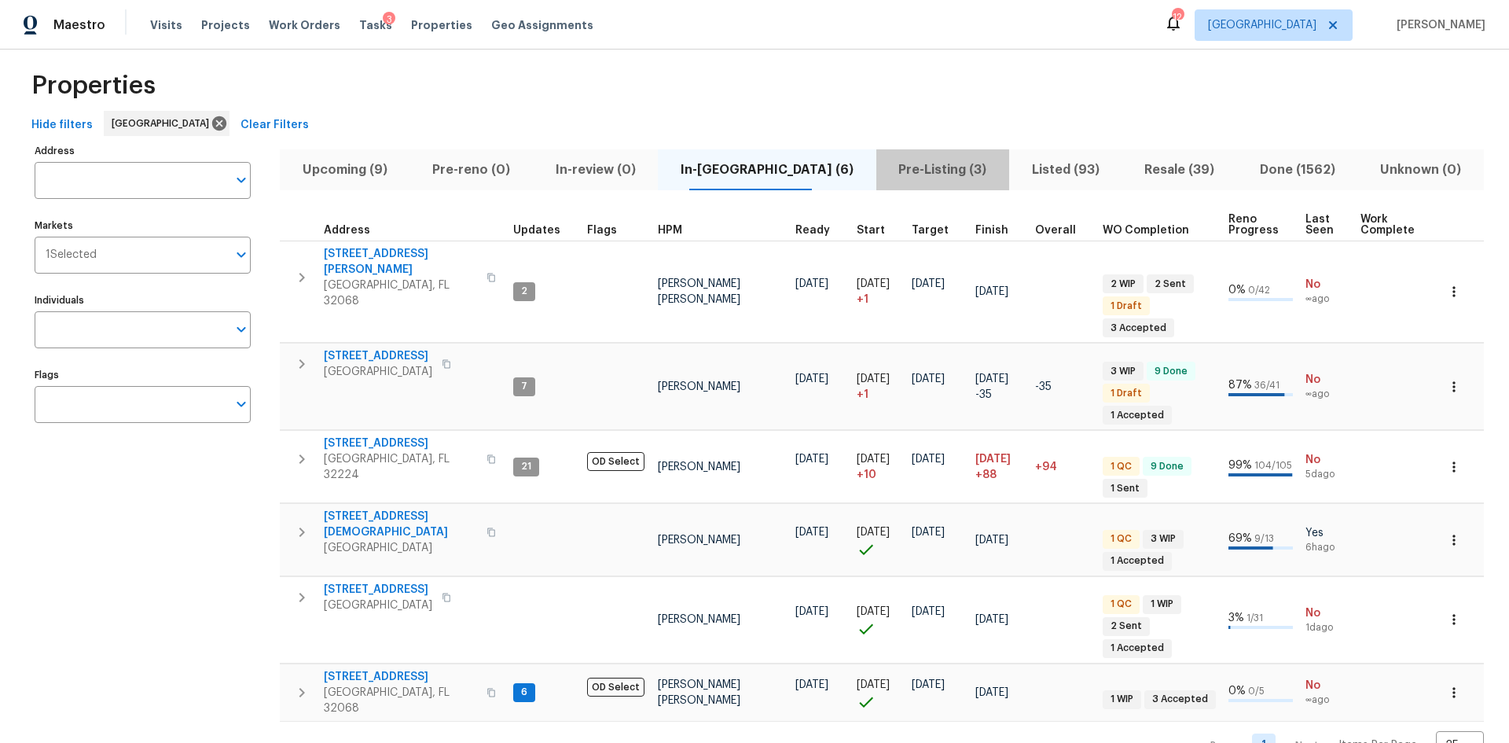
click at [891, 166] on span "Pre-Listing (3)" at bounding box center [943, 170] width 114 height 22
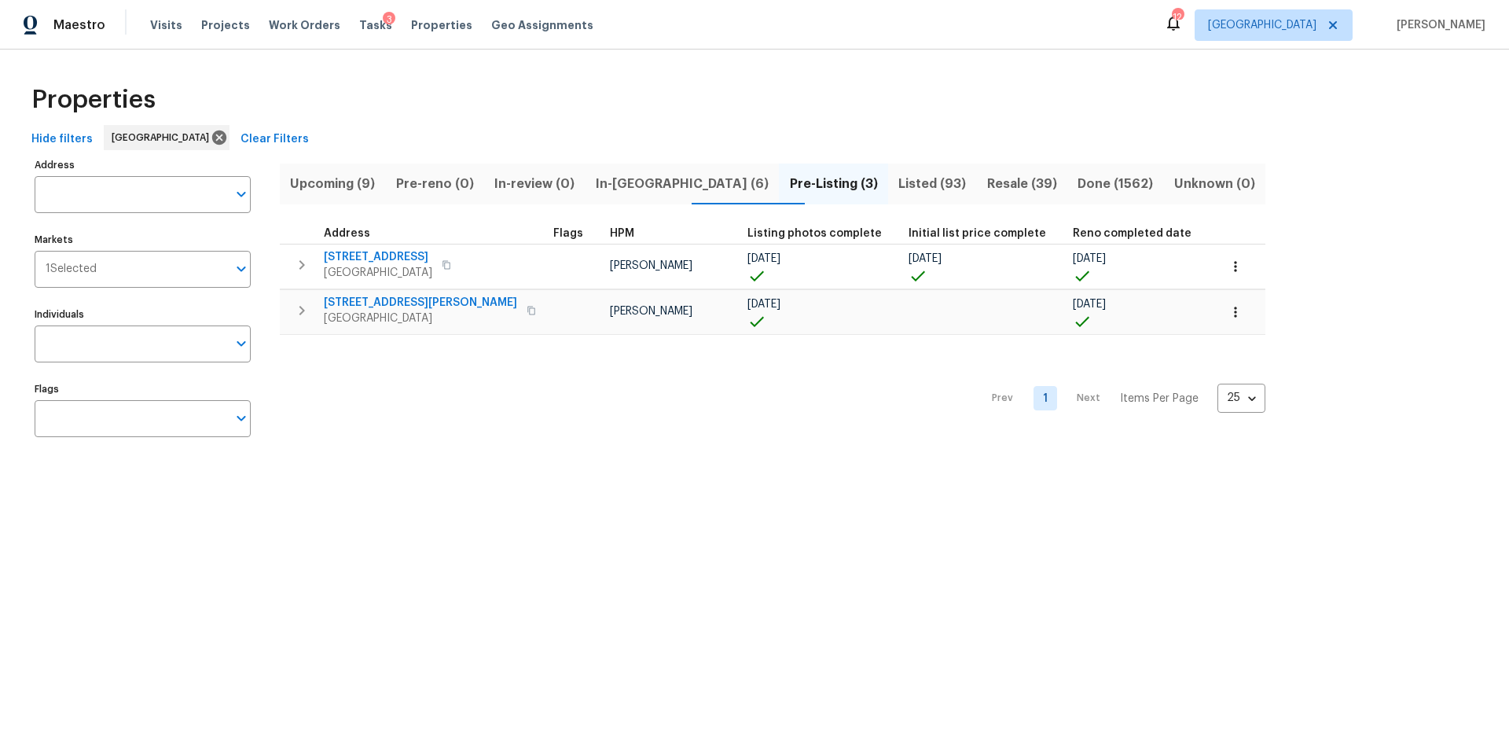
click at [660, 175] on span "In-reno (6)" at bounding box center [682, 184] width 175 height 22
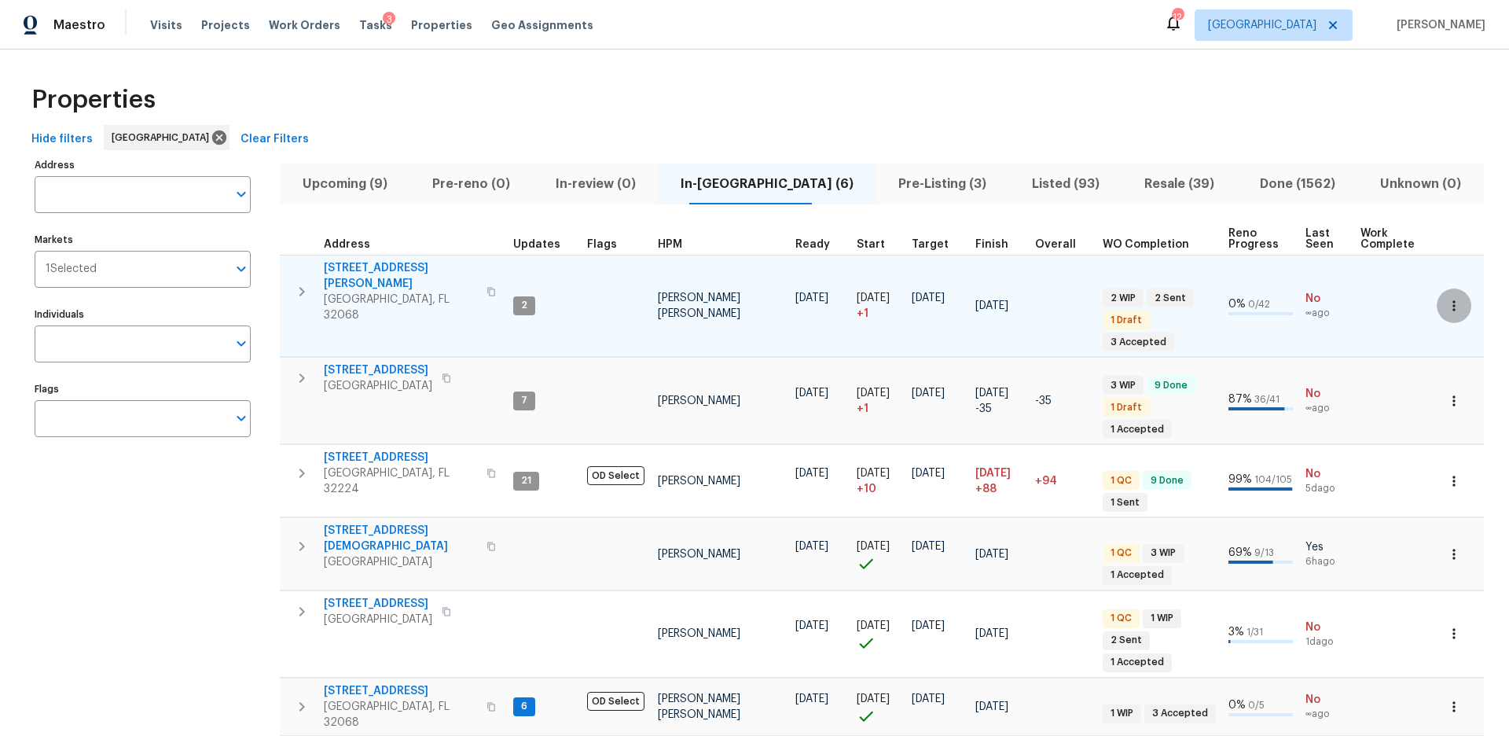
click at [1446, 298] on icon "button" at bounding box center [1454, 306] width 16 height 16
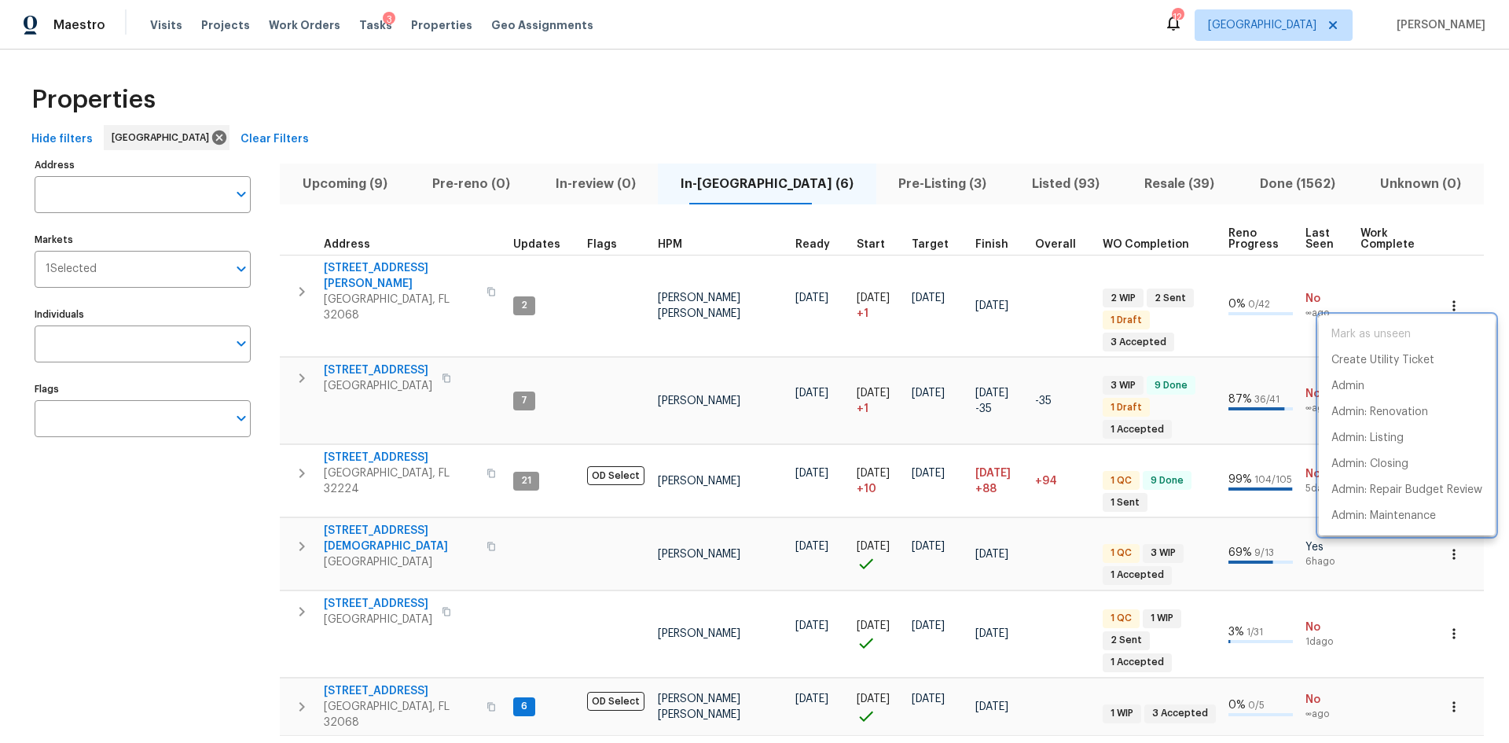
click at [360, 270] on div at bounding box center [754, 371] width 1509 height 743
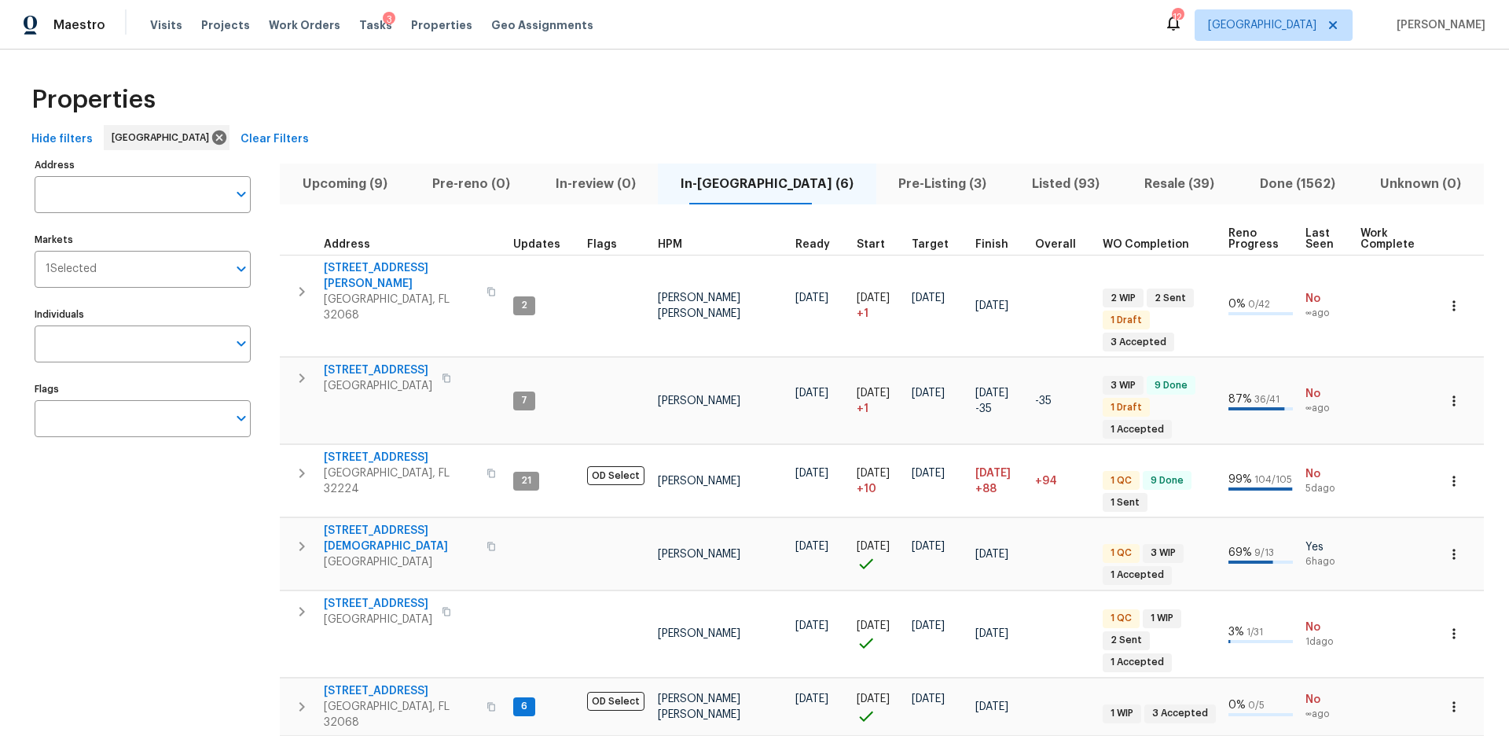
click at [362, 270] on span "2058 Manucy Ct" at bounding box center [400, 275] width 153 height 31
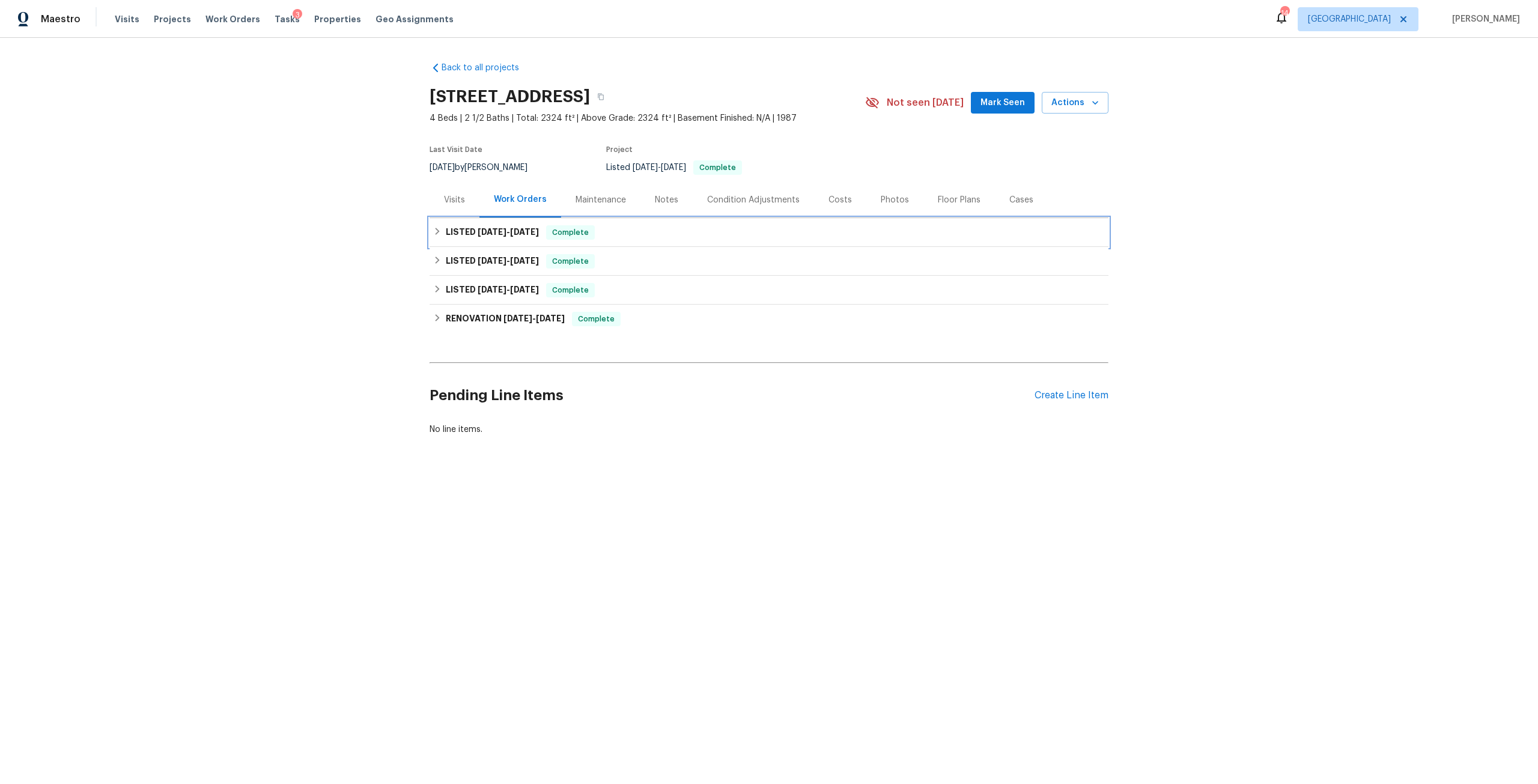
click at [529, 237] on h6 "LISTED 7/11/25 - 7/31/25" at bounding box center [492, 232] width 93 height 15
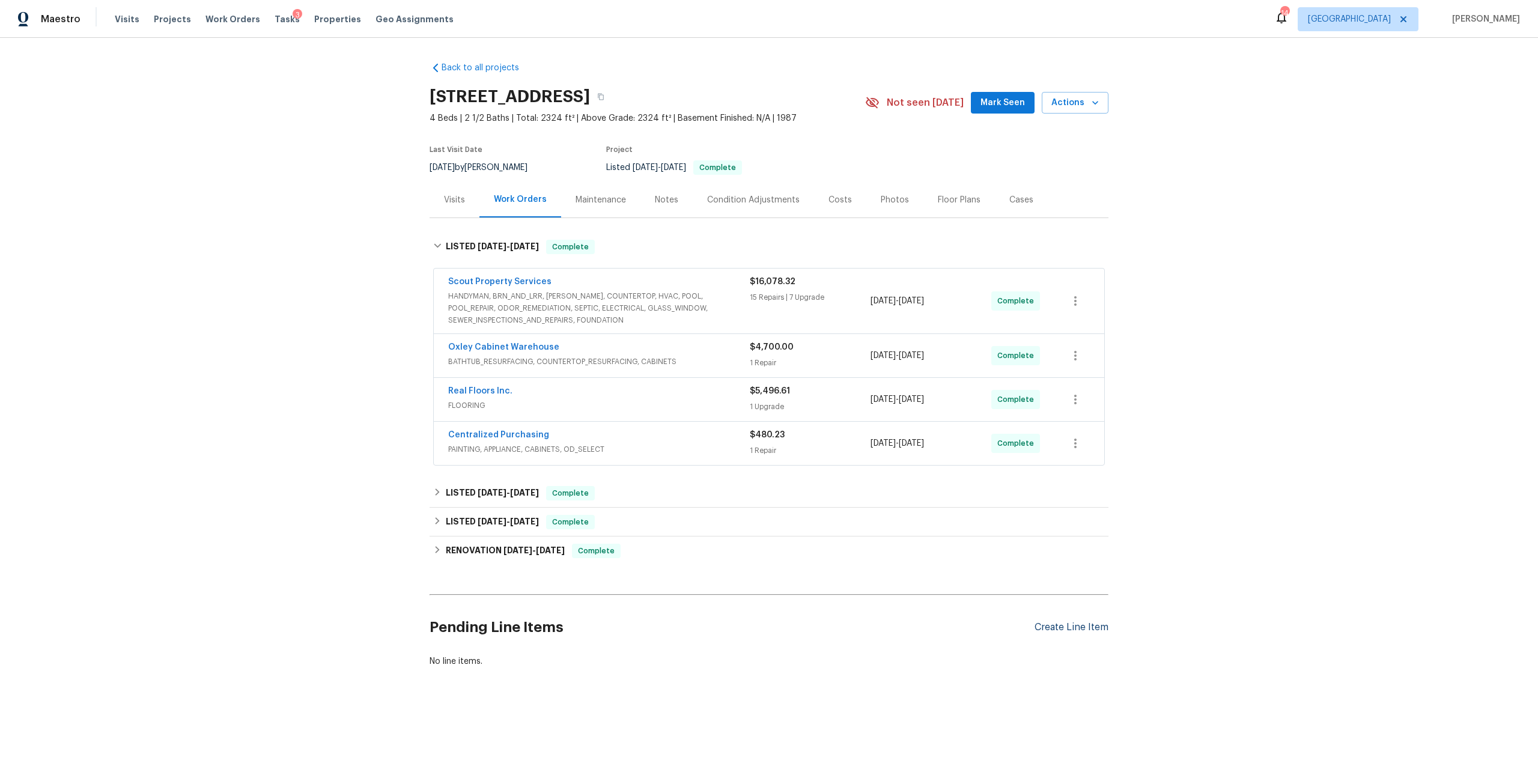
click at [1063, 625] on div "Create Line Item" at bounding box center [1072, 627] width 74 height 11
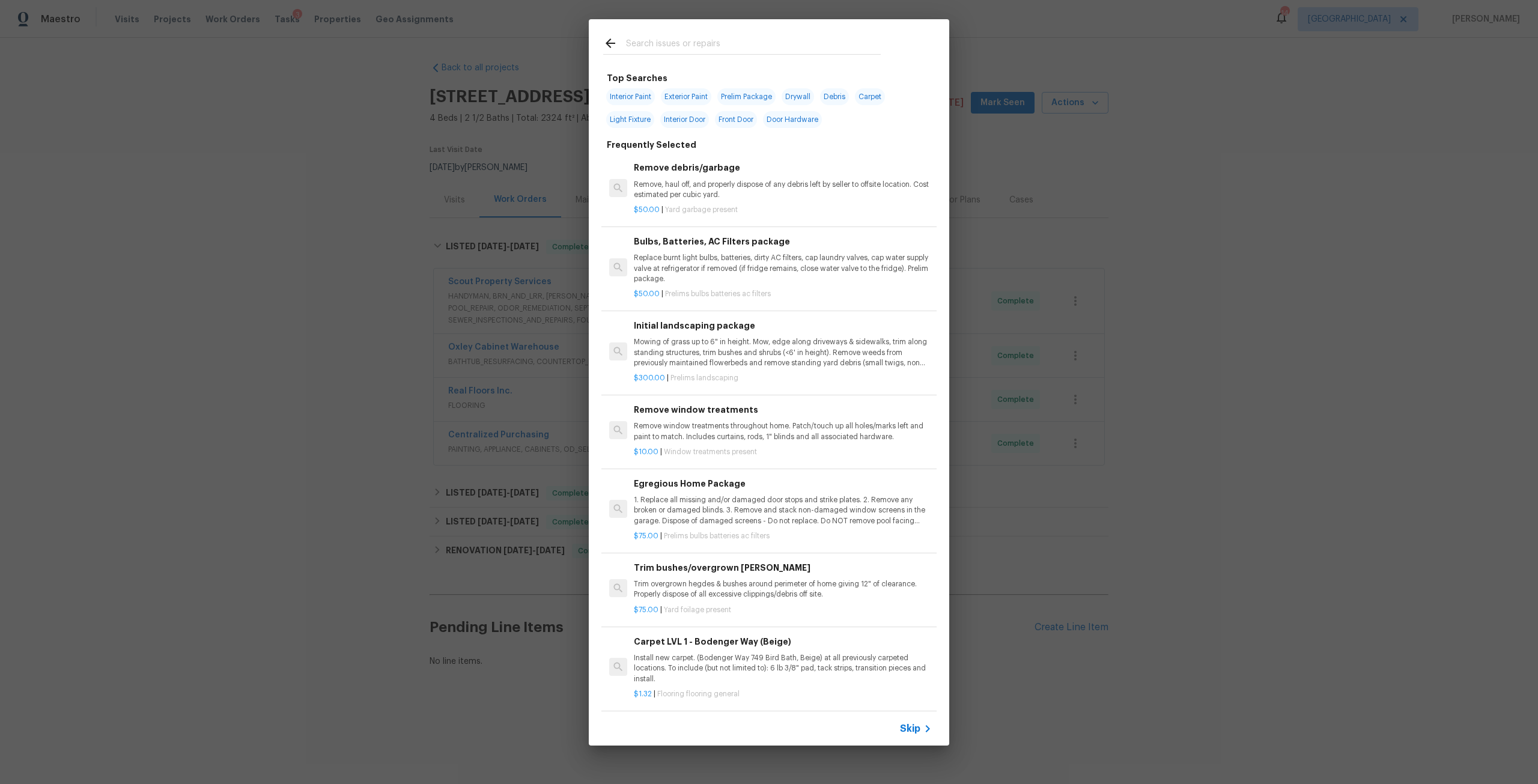
click at [1289, 44] on div "Top Searches Interior Paint Exterior Paint Prelim Package Drywall Debris Carpet…" at bounding box center [769, 382] width 1538 height 765
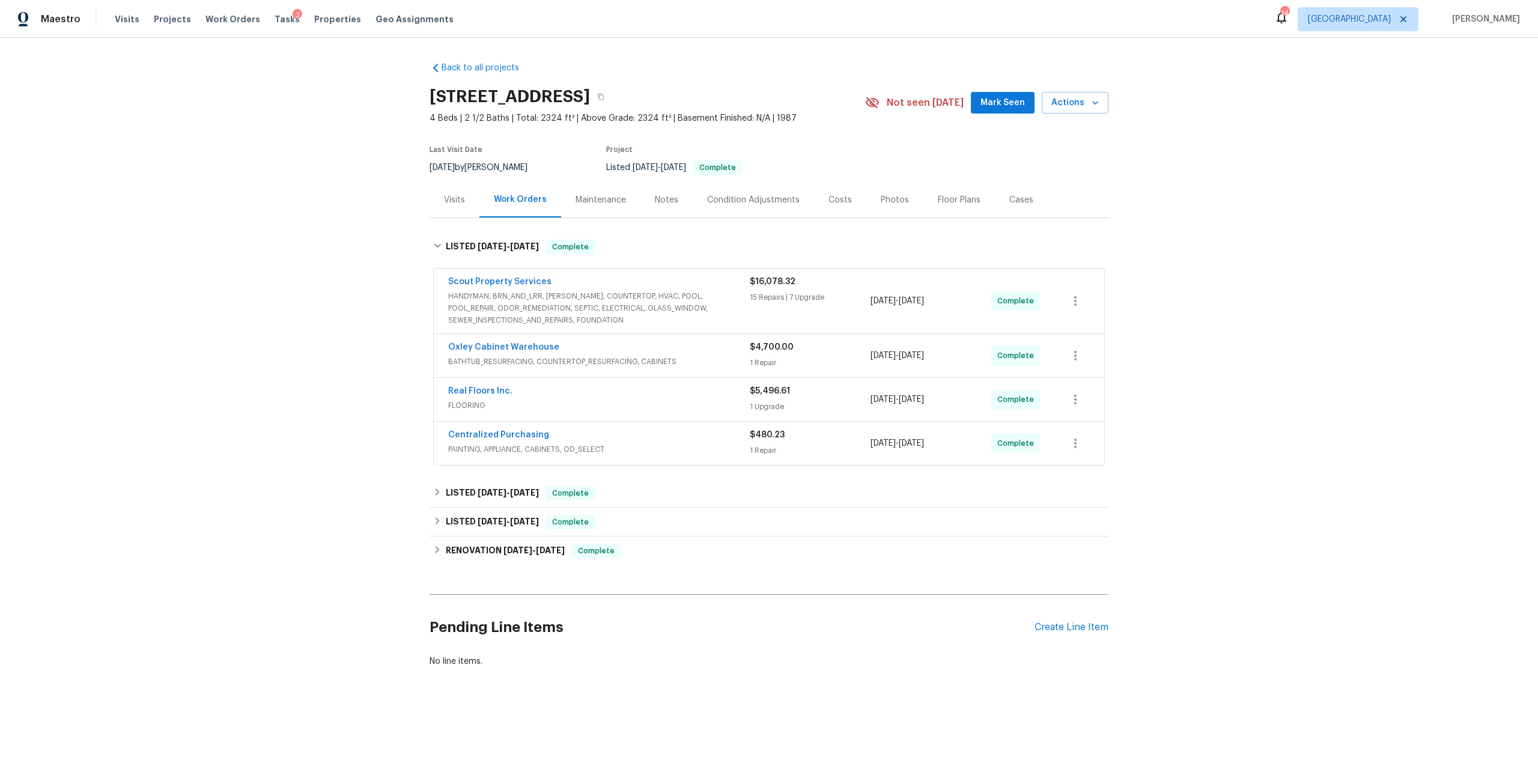
click at [648, 302] on span "HANDYMAN, BRN_AND_LRR, [PERSON_NAME], COUNTERTOP, HVAC, POOL, POOL_REPAIR, ODOR…" at bounding box center [599, 308] width 302 height 36
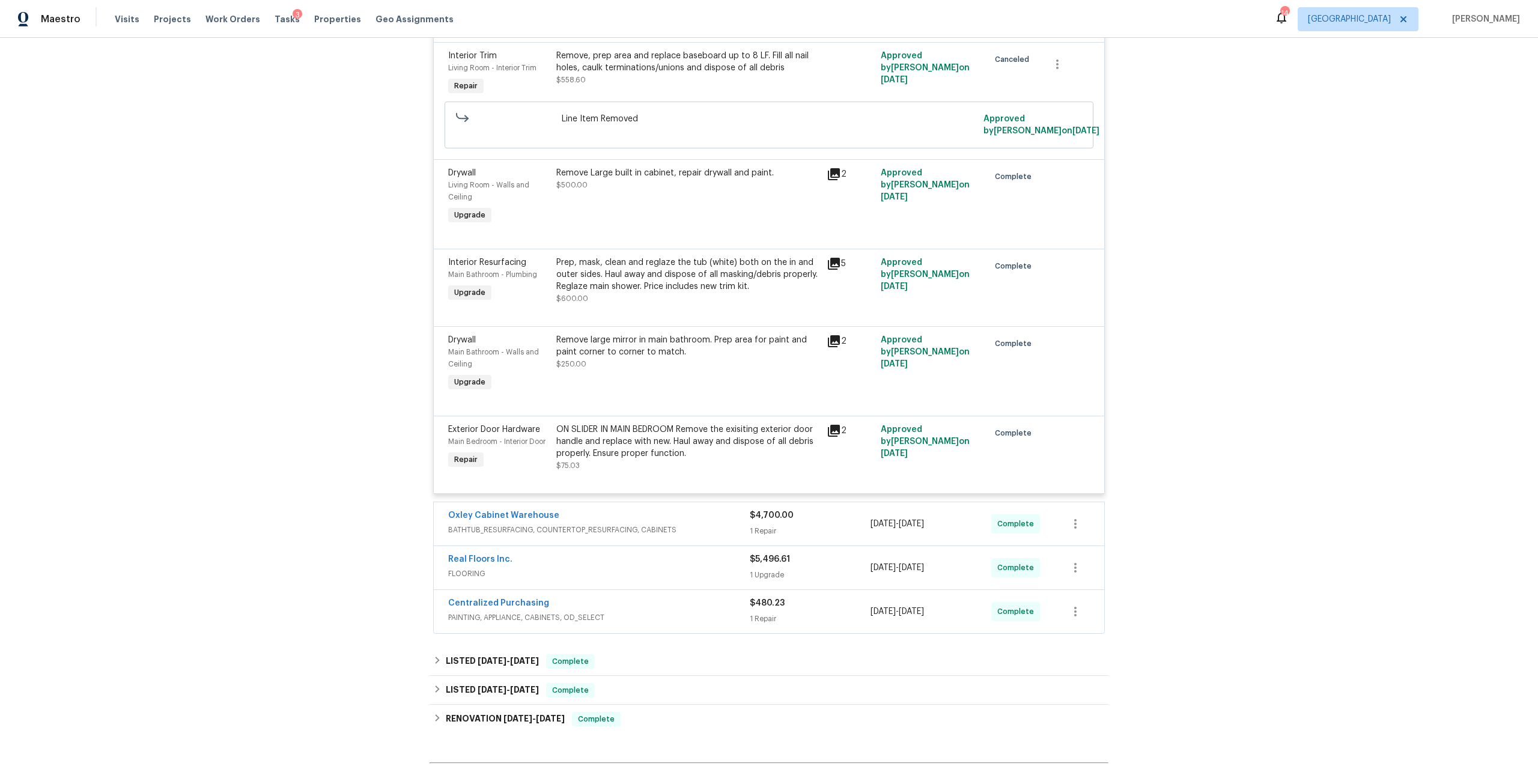
scroll to position [2267, 0]
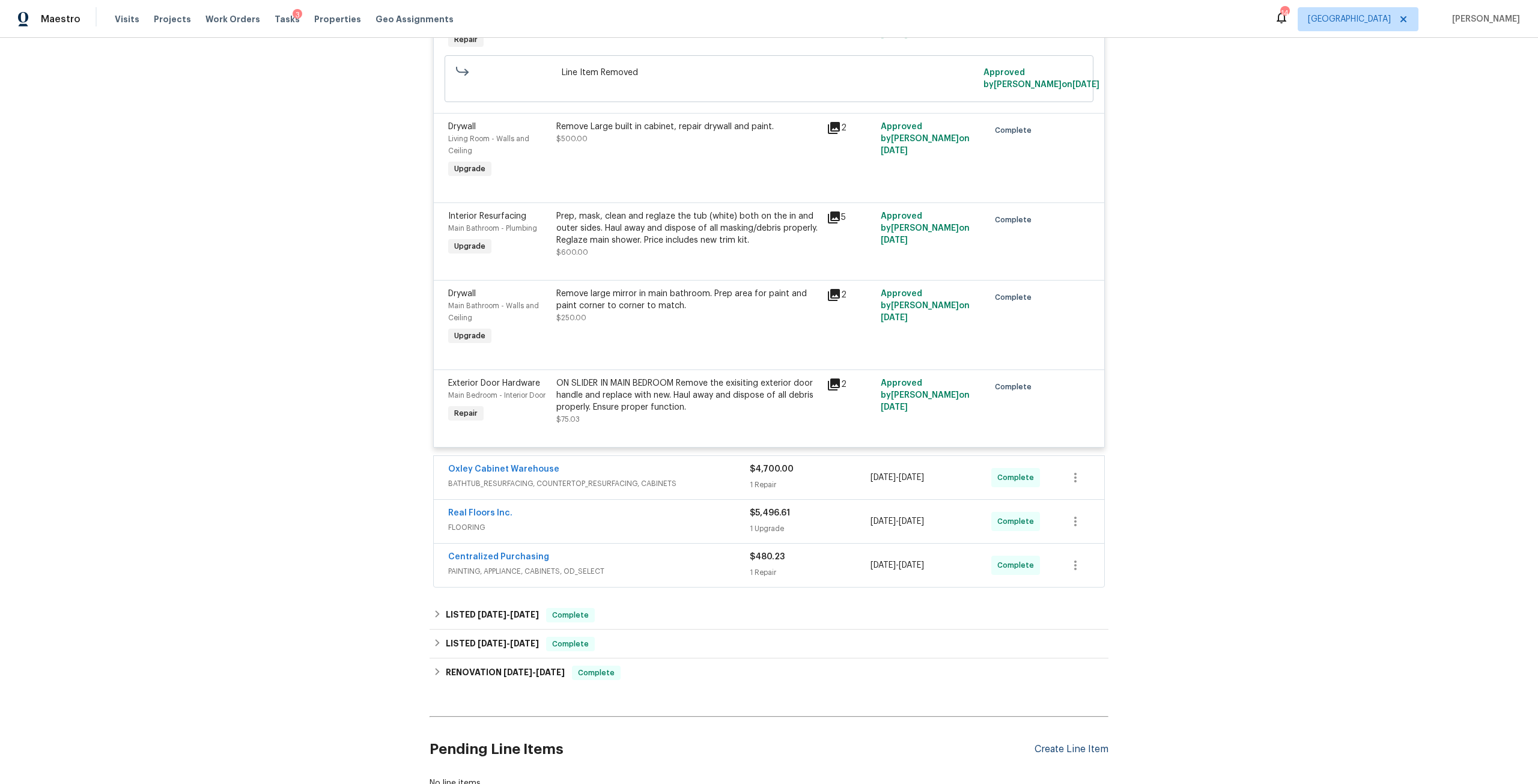
click at [1085, 744] on div "Create Line Item" at bounding box center [1072, 749] width 74 height 11
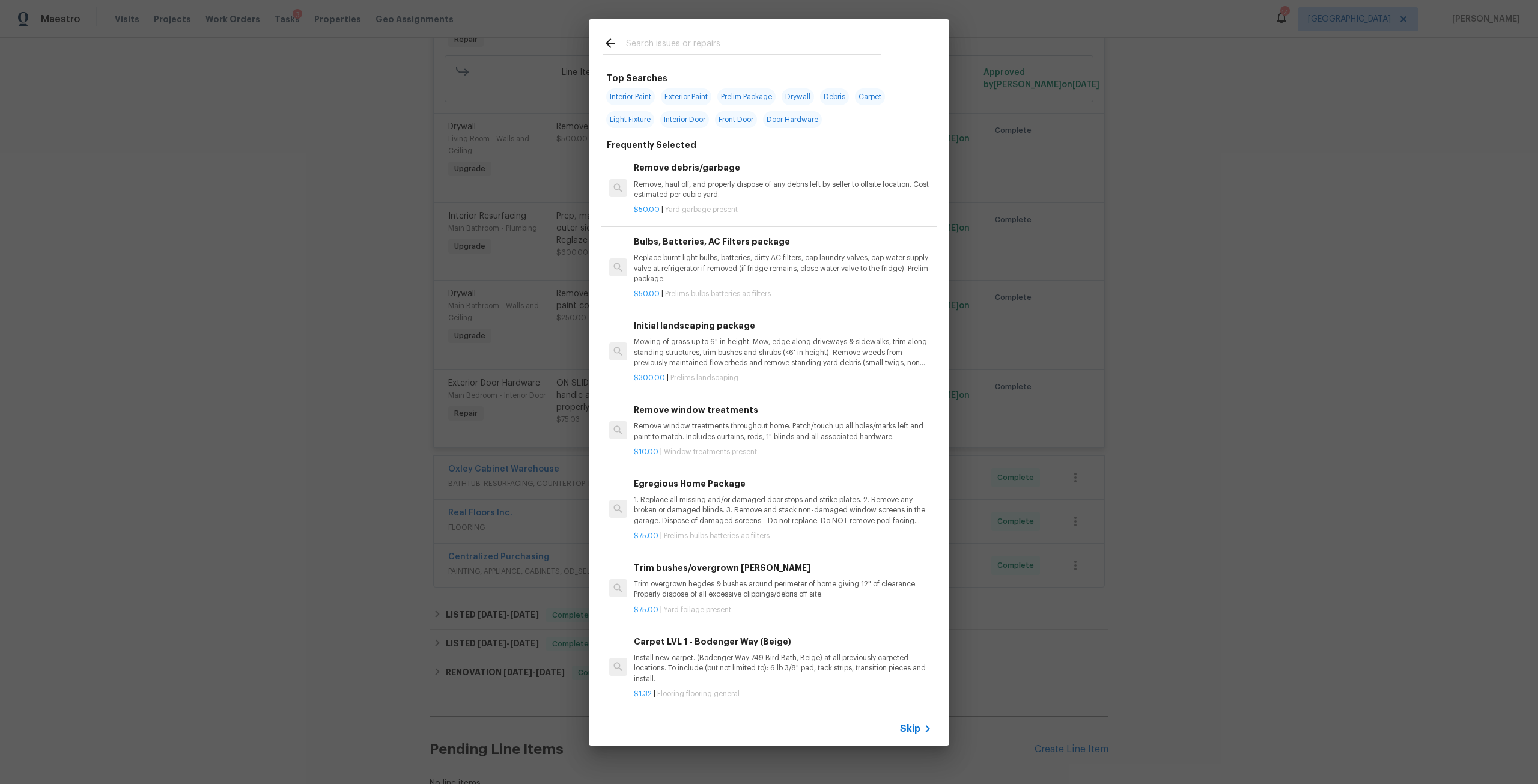
click at [804, 47] on input "text" at bounding box center [753, 45] width 255 height 18
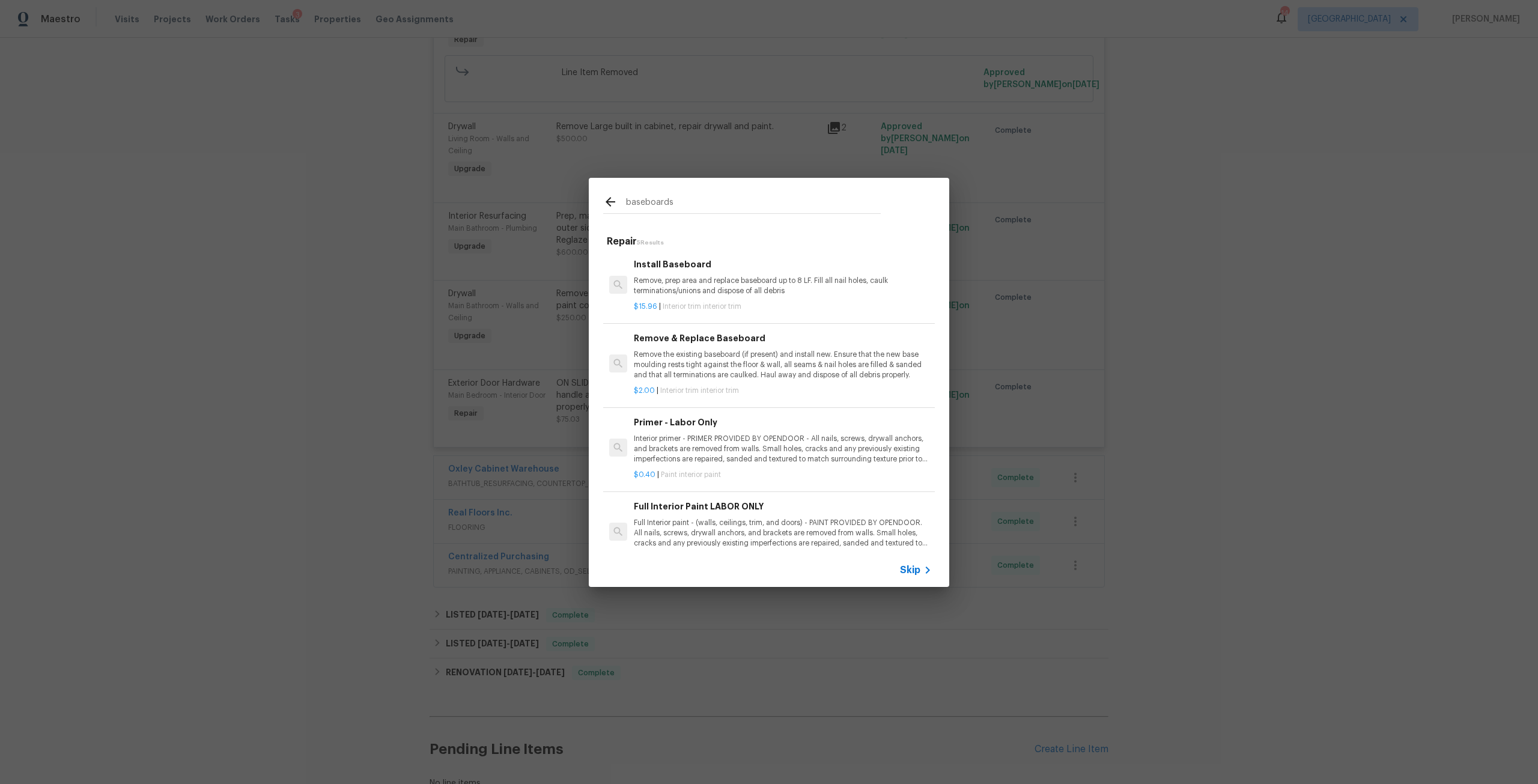
type input "baseboards"
click at [717, 267] on h6 "Install Baseboard" at bounding box center [783, 264] width 298 height 13
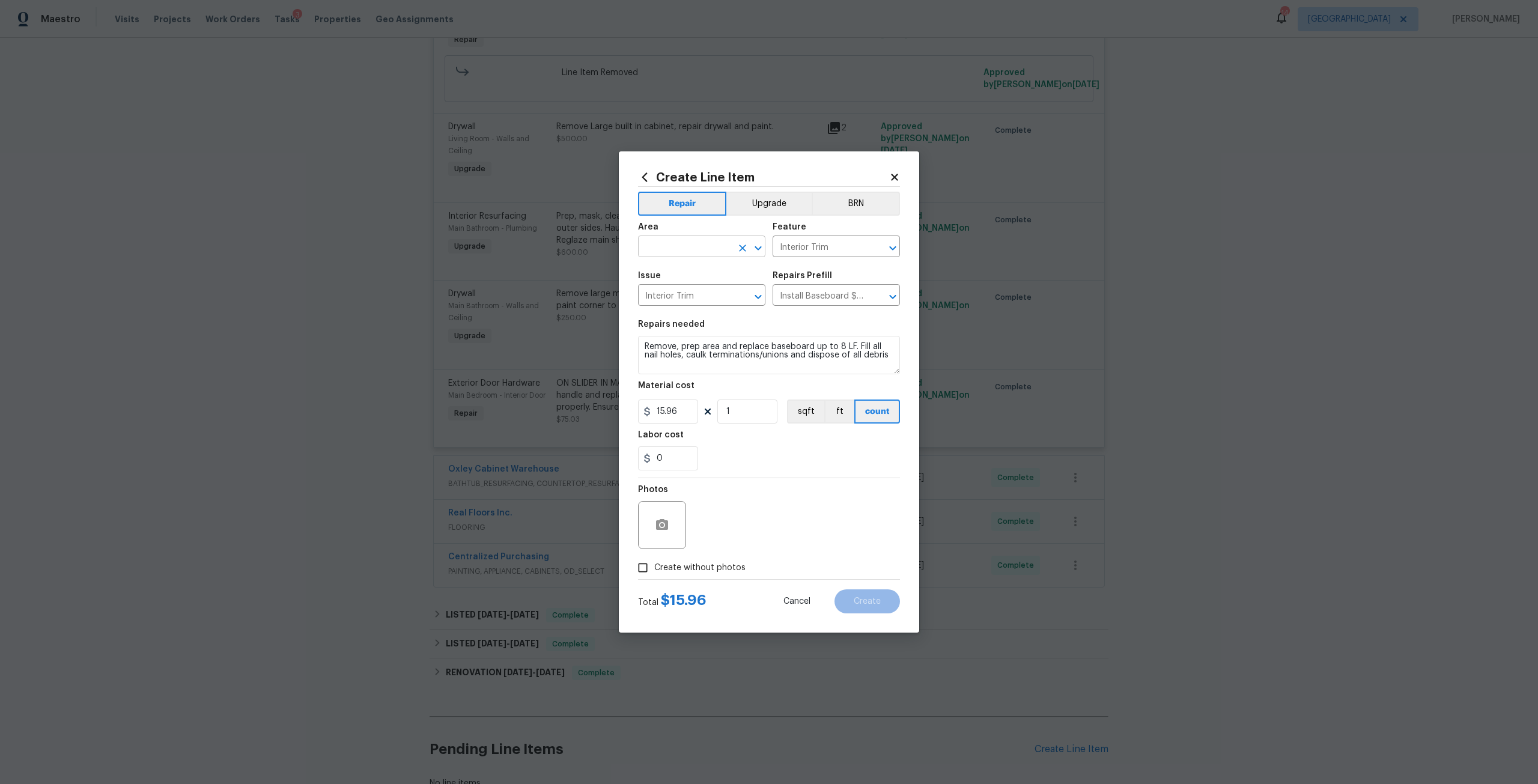
click at [686, 250] on input "text" at bounding box center [685, 248] width 94 height 18
click at [693, 286] on li "Main Living Room" at bounding box center [702, 294] width 128 height 20
type input "Main Living Room"
click at [750, 413] on input "1" at bounding box center [748, 411] width 60 height 24
type input "35"
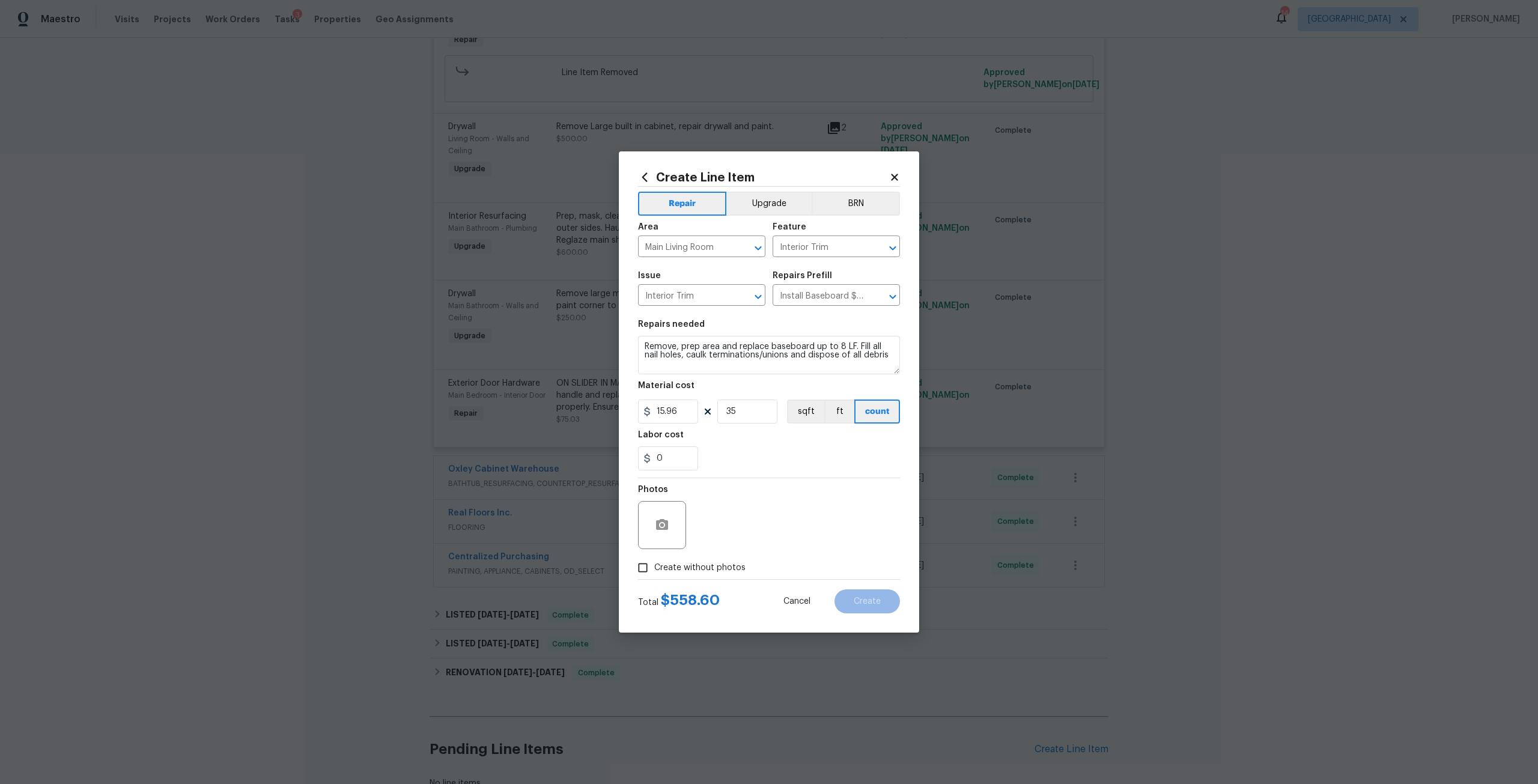
click at [673, 575] on label "Create without photos" at bounding box center [688, 568] width 114 height 23
click at [654, 575] on input "Create without photos" at bounding box center [643, 568] width 23 height 23
checkbox input "true"
drag, startPoint x: 726, startPoint y: 519, endPoint x: 1021, endPoint y: 548, distance: 296.4
click at [726, 518] on textarea at bounding box center [797, 525] width 204 height 48
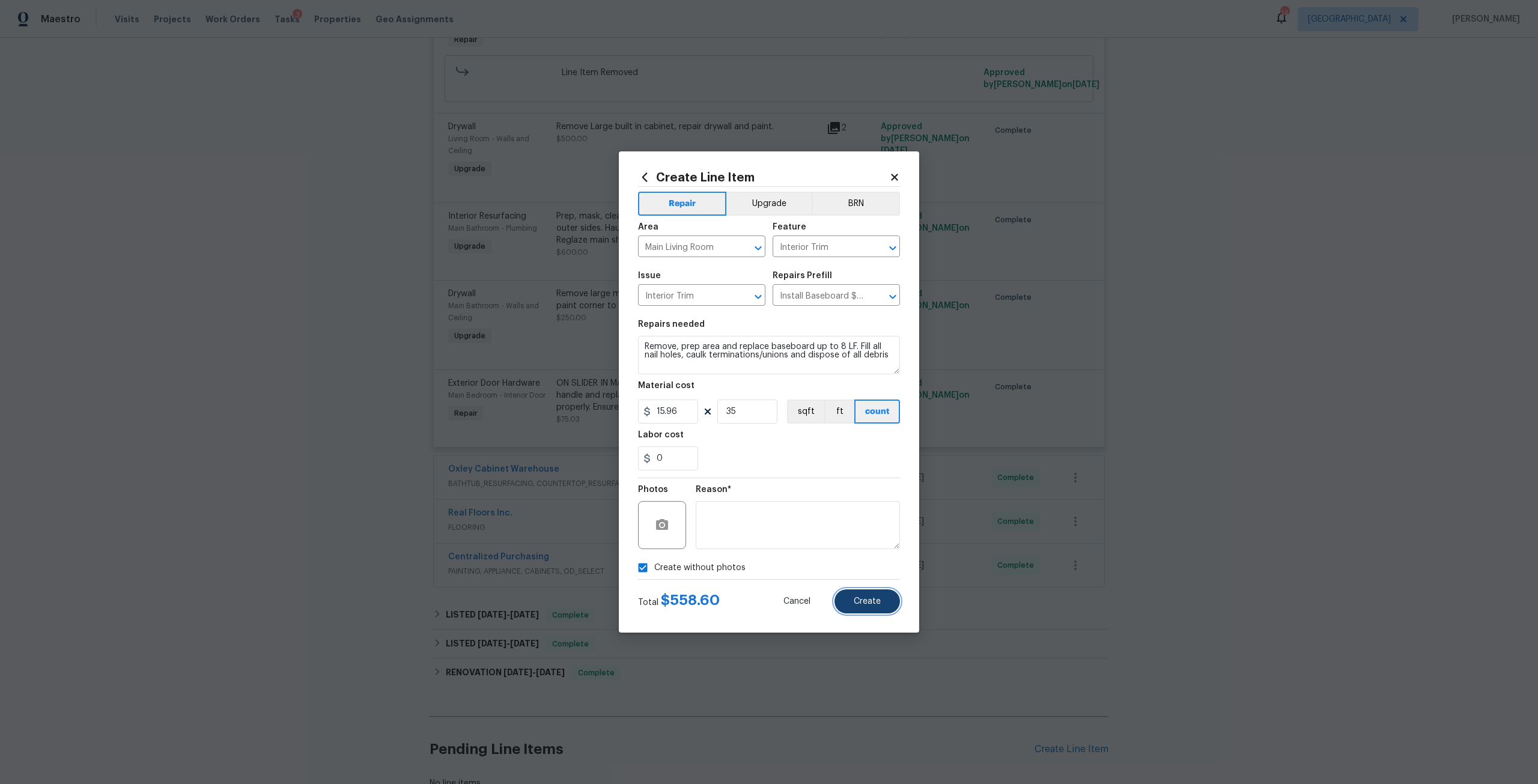
click at [879, 602] on span "Create" at bounding box center [867, 601] width 27 height 9
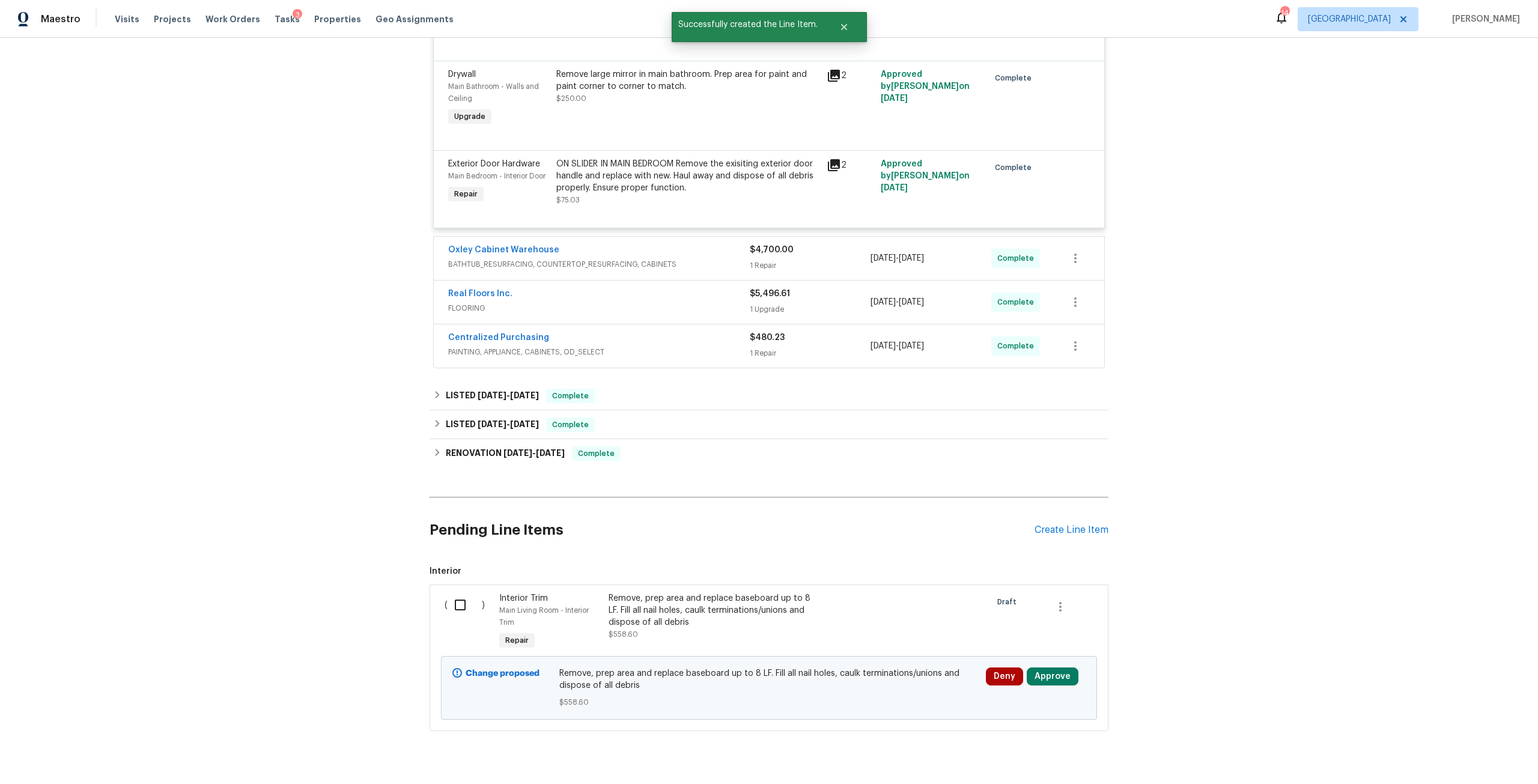
scroll to position [2488, 0]
click at [1037, 666] on button "Approve" at bounding box center [1053, 675] width 52 height 18
click at [997, 594] on span "Approve" at bounding box center [1014, 599] width 34 height 9
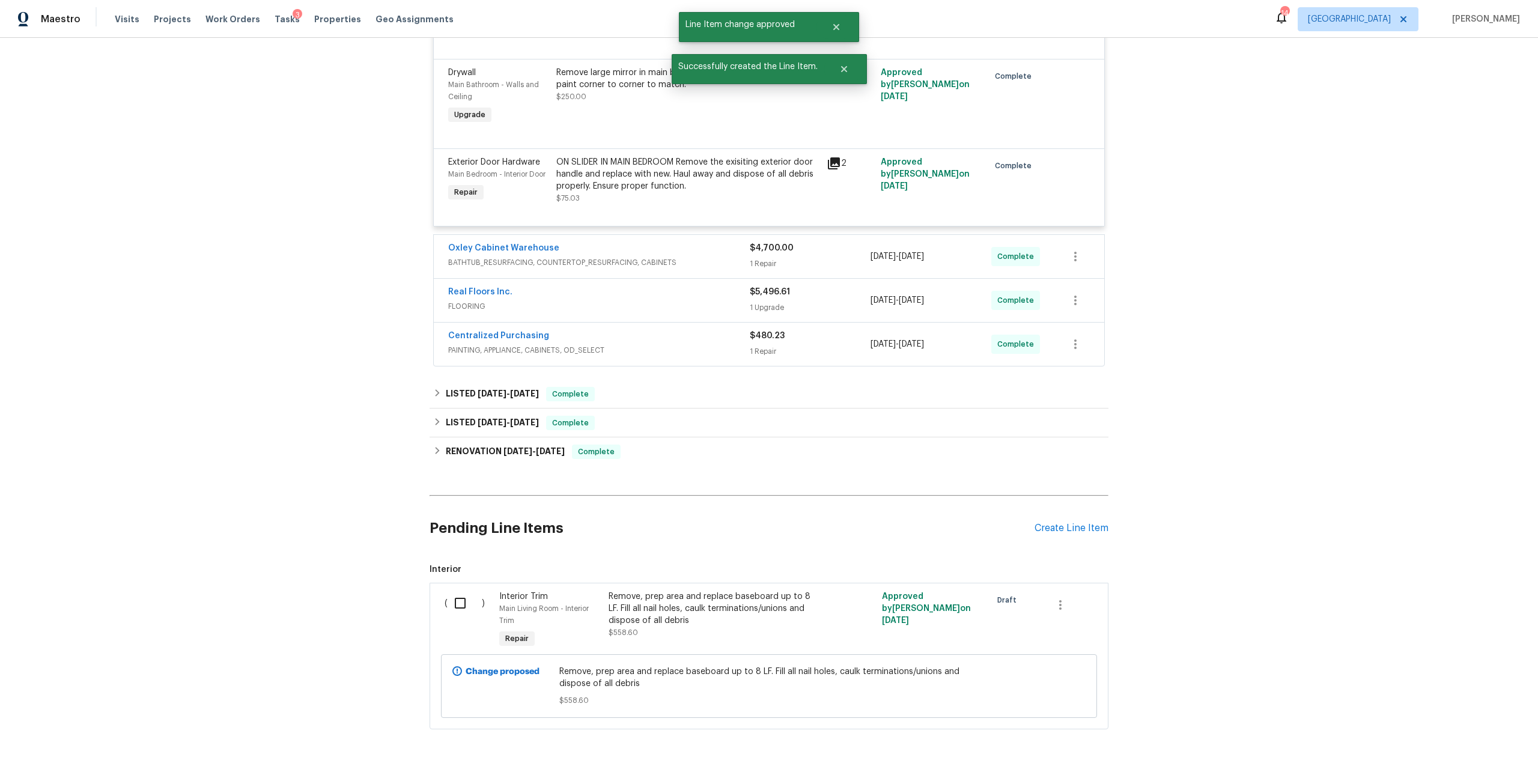
click at [453, 591] on input "checkbox" at bounding box center [465, 603] width 34 height 25
checkbox input "true"
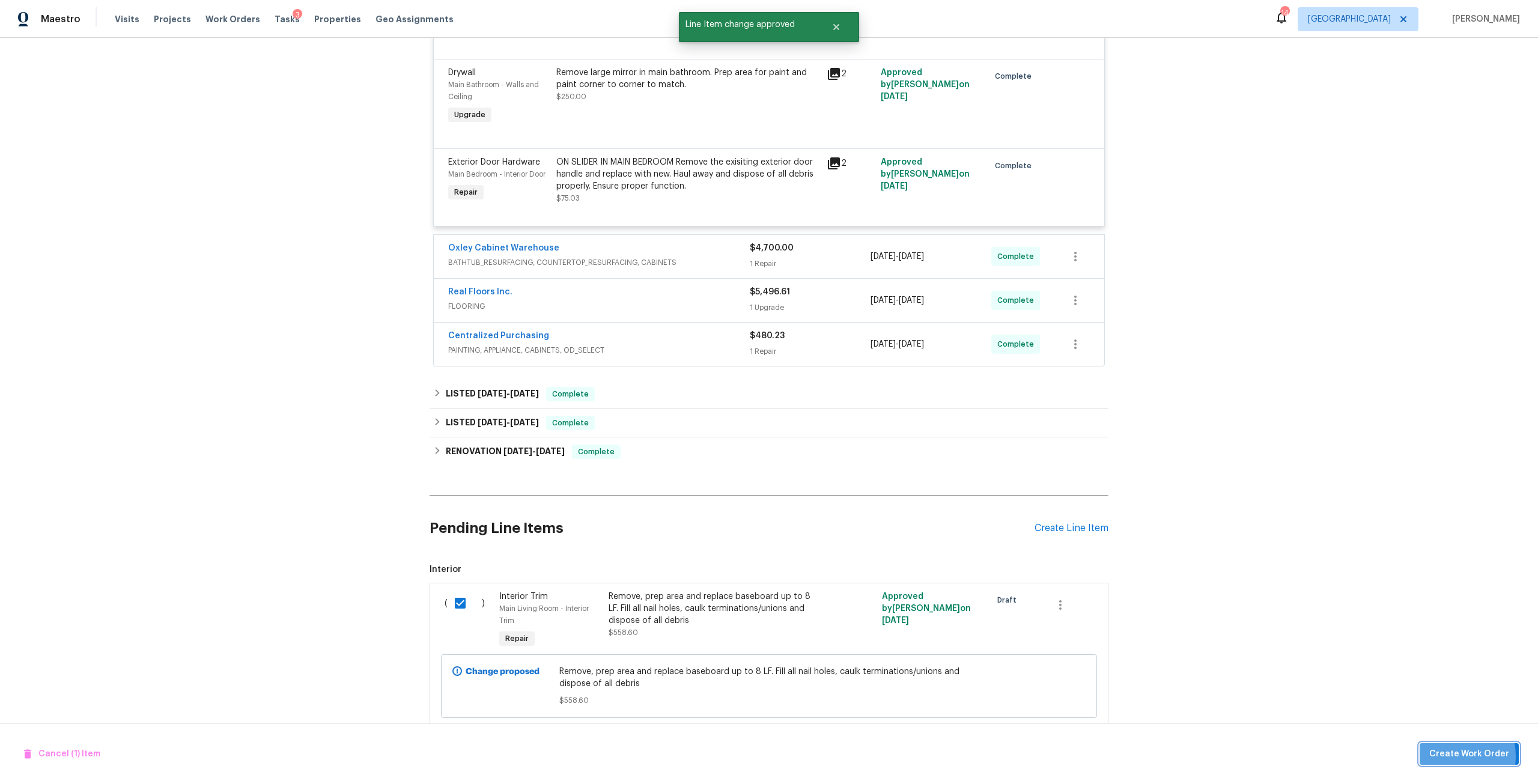
click at [1456, 756] on span "Create Work Order" at bounding box center [1469, 754] width 80 height 15
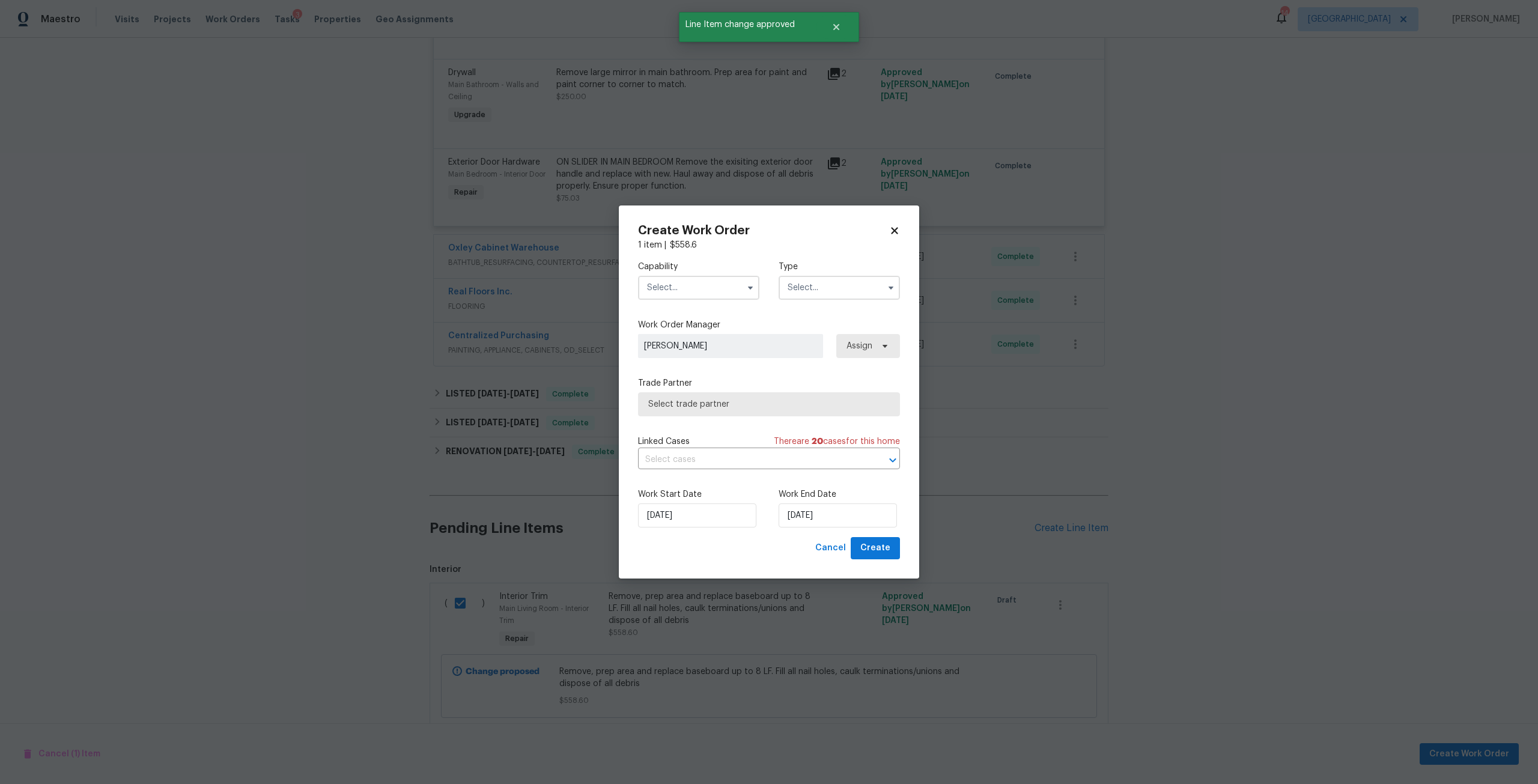
click at [713, 294] on input "text" at bounding box center [699, 287] width 122 height 24
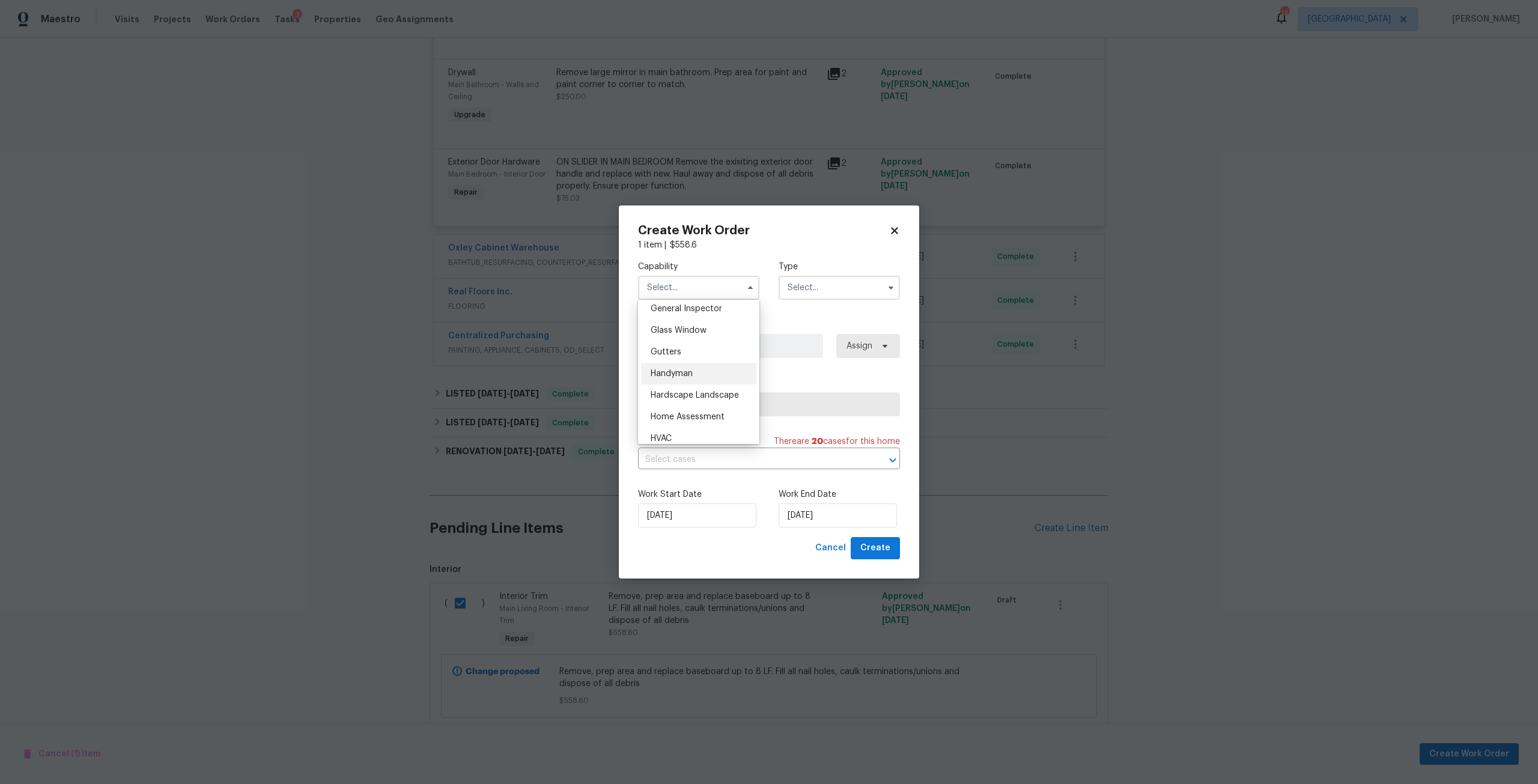
click at [695, 377] on div "Handyman" at bounding box center [699, 374] width 115 height 21
type input "Handyman"
click at [848, 283] on input "text" at bounding box center [839, 287] width 122 height 24
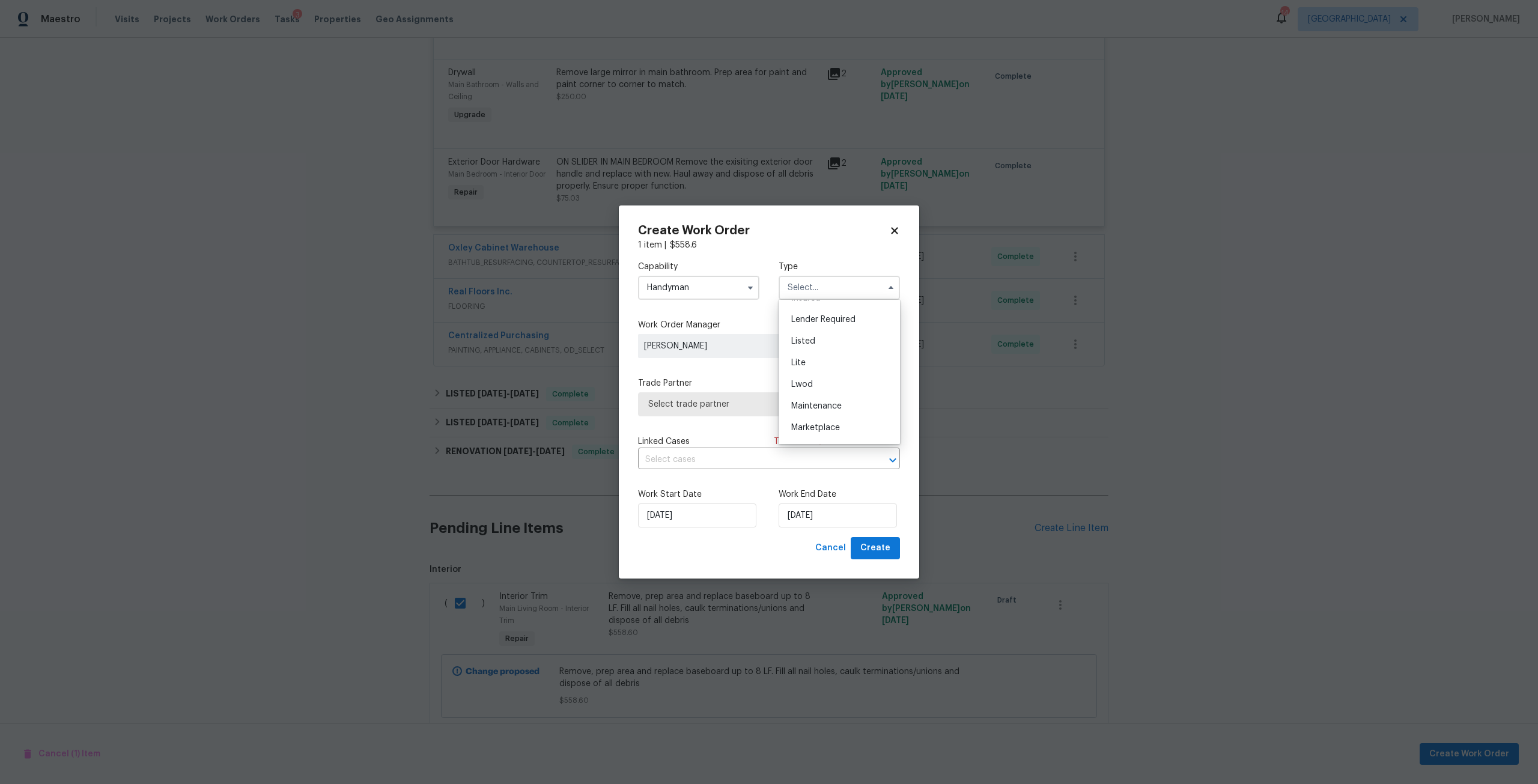
scroll to position [60, 0]
click at [813, 383] on span "Listed" at bounding box center [803, 383] width 24 height 8
type input "Listed"
click at [874, 360] on div "Capability Handyman Type Listed Work Order Manager Unclaimed Assign Trade Partn…" at bounding box center [769, 394] width 262 height 286
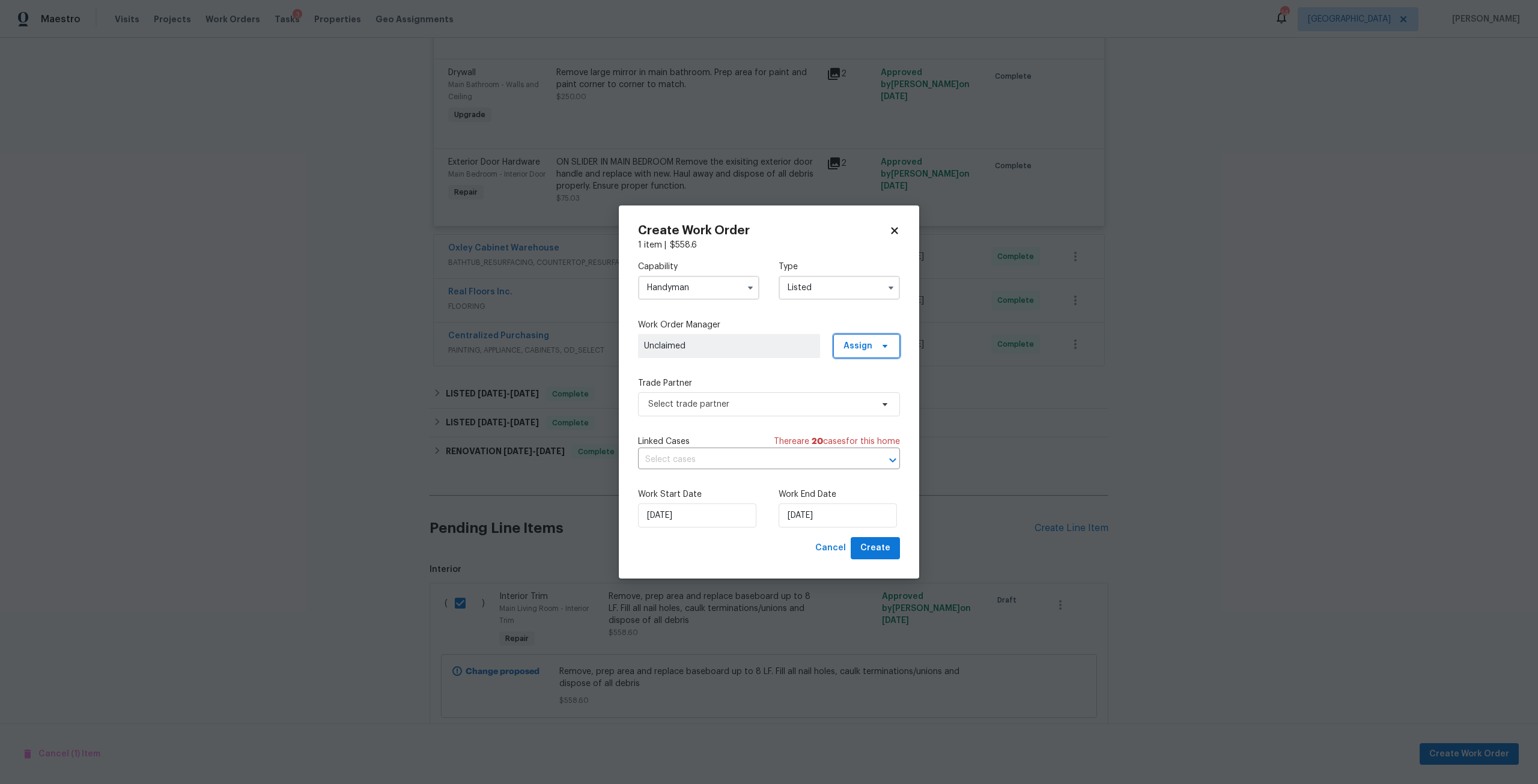
click at [878, 355] on span "Assign" at bounding box center [866, 345] width 67 height 24
click at [867, 403] on div "Assign to me" at bounding box center [872, 397] width 67 height 17
click at [868, 397] on div "Assign to me" at bounding box center [868, 397] width 52 height 12
click at [728, 406] on span "Select trade partner" at bounding box center [760, 404] width 224 height 12
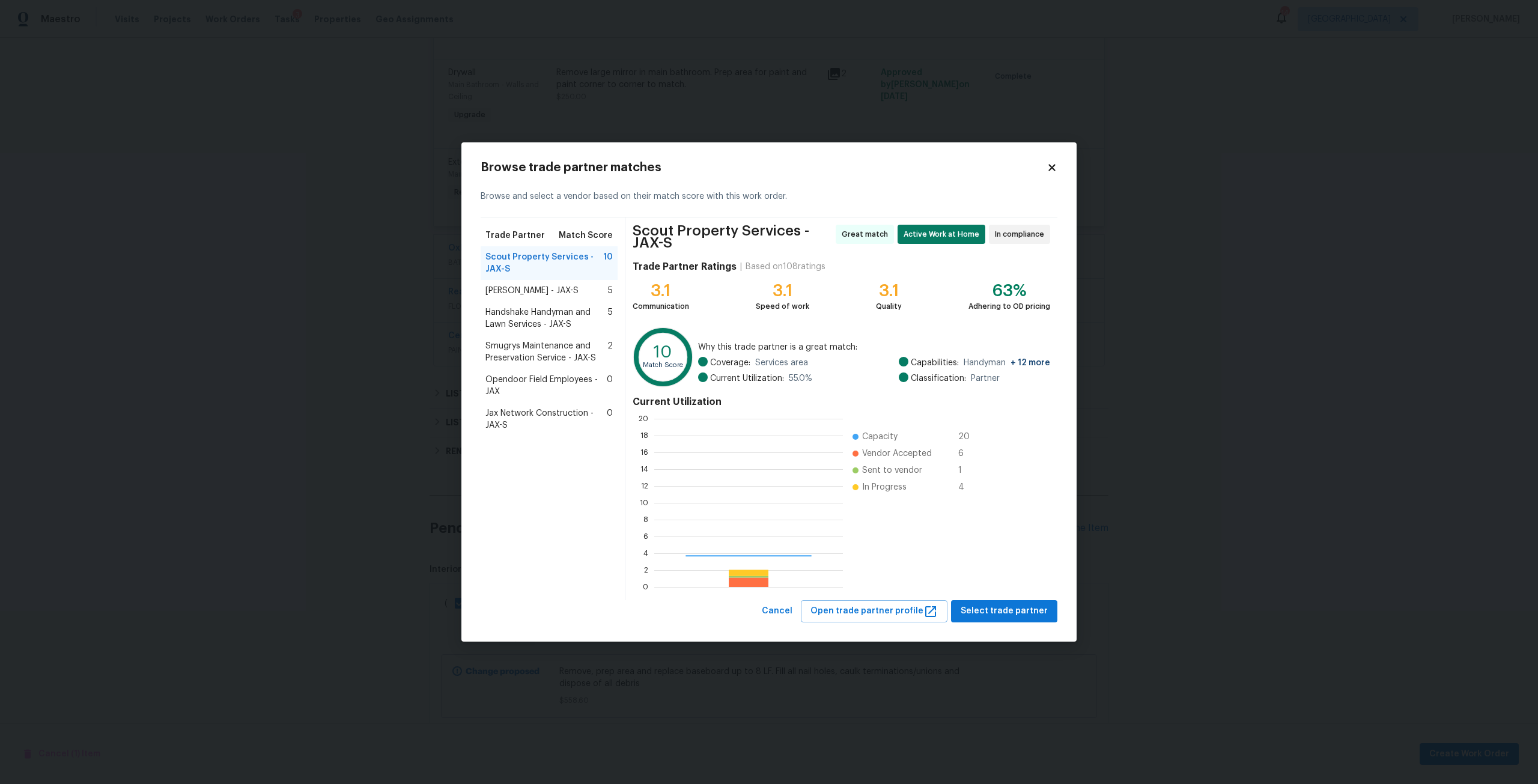
scroll to position [159, 180]
click at [1032, 615] on span "Select trade partner" at bounding box center [1004, 611] width 87 height 15
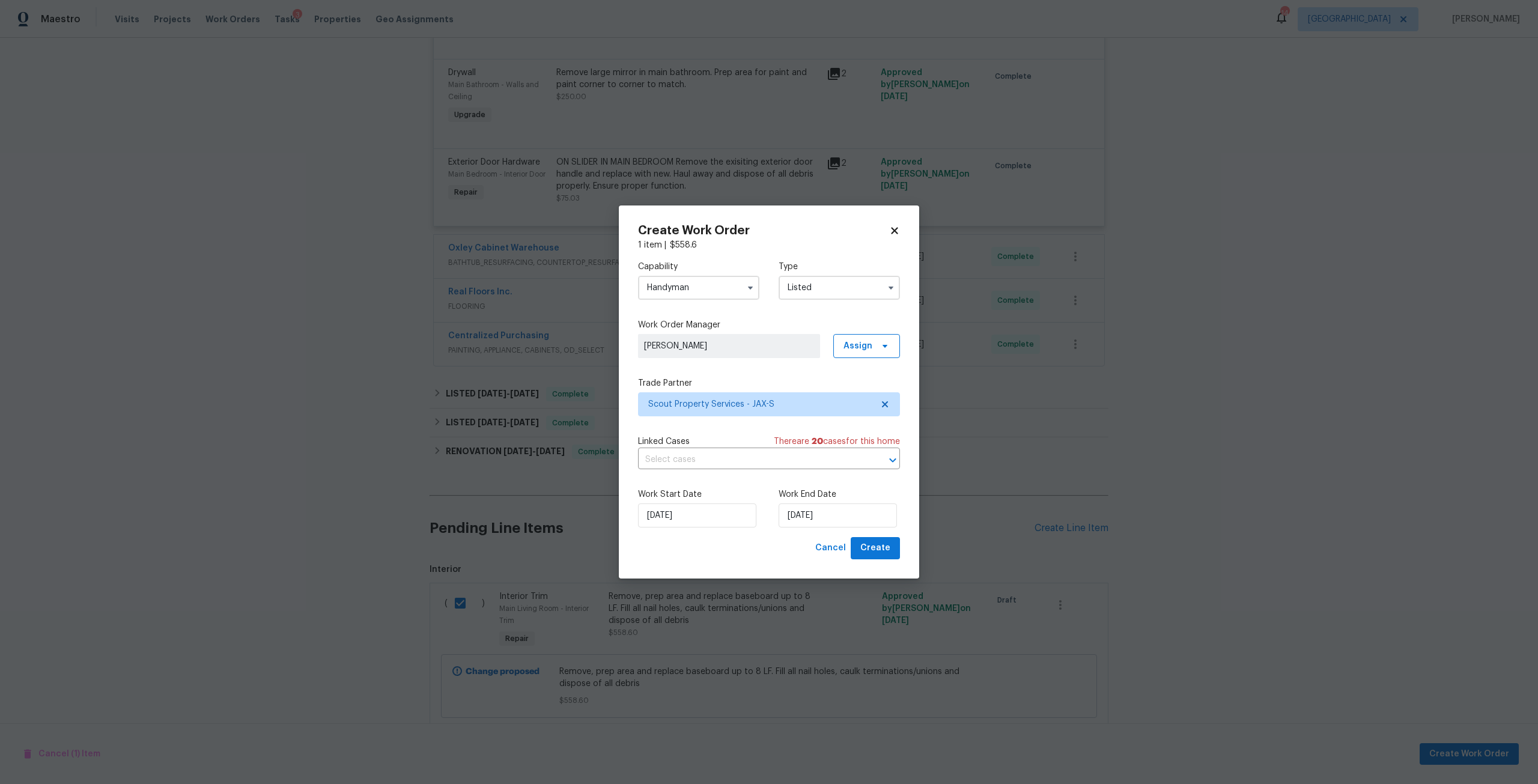
click at [842, 530] on div "Work Start Date 8/19/2025 Work End Date 8/19/2025" at bounding box center [769, 508] width 262 height 58
click at [842, 513] on input "[DATE]" at bounding box center [838, 515] width 118 height 24
click at [850, 444] on div "21" at bounding box center [857, 446] width 19 height 17
type input "[DATE]"
click at [878, 543] on span "Create" at bounding box center [875, 548] width 30 height 15
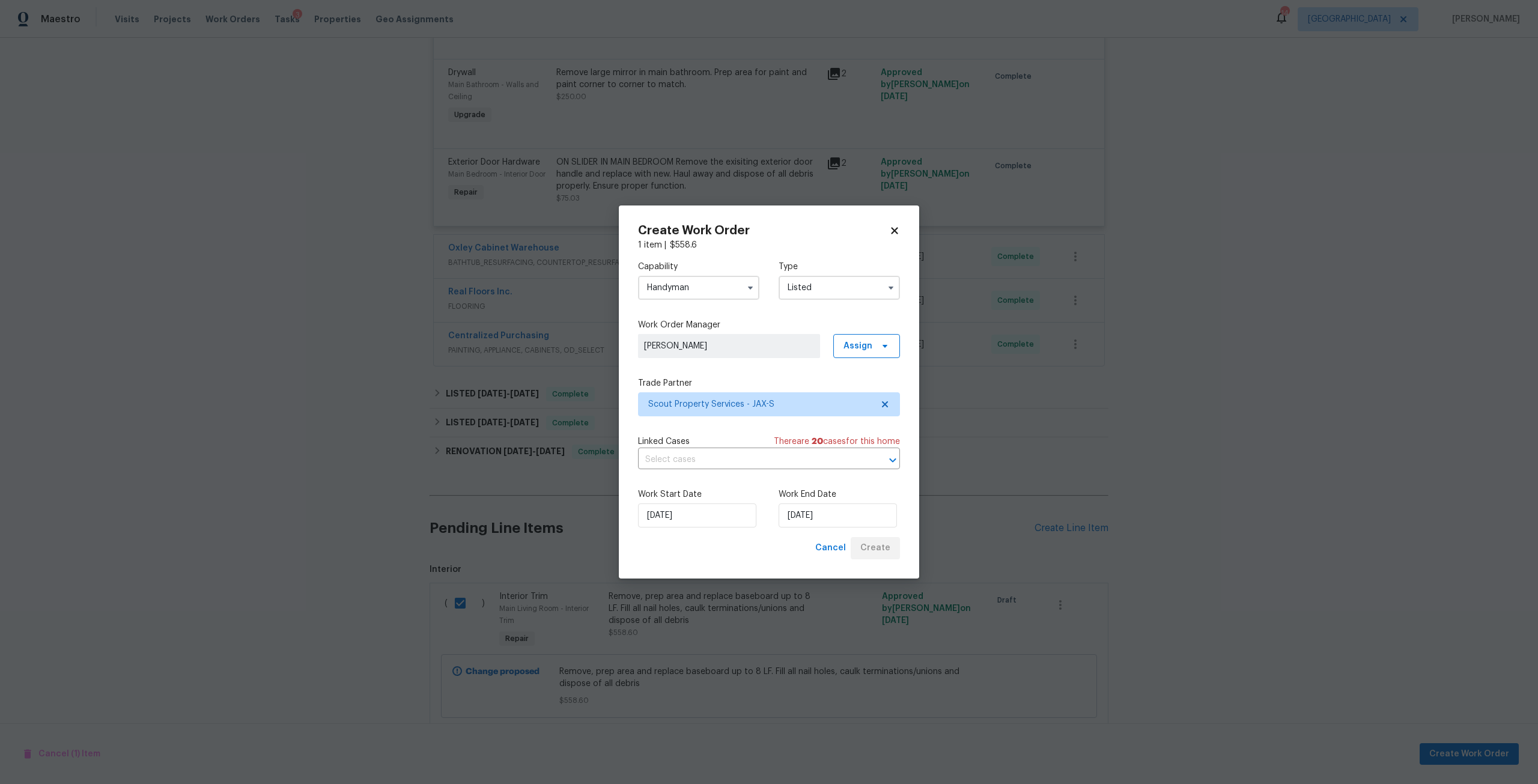
checkbox input "false"
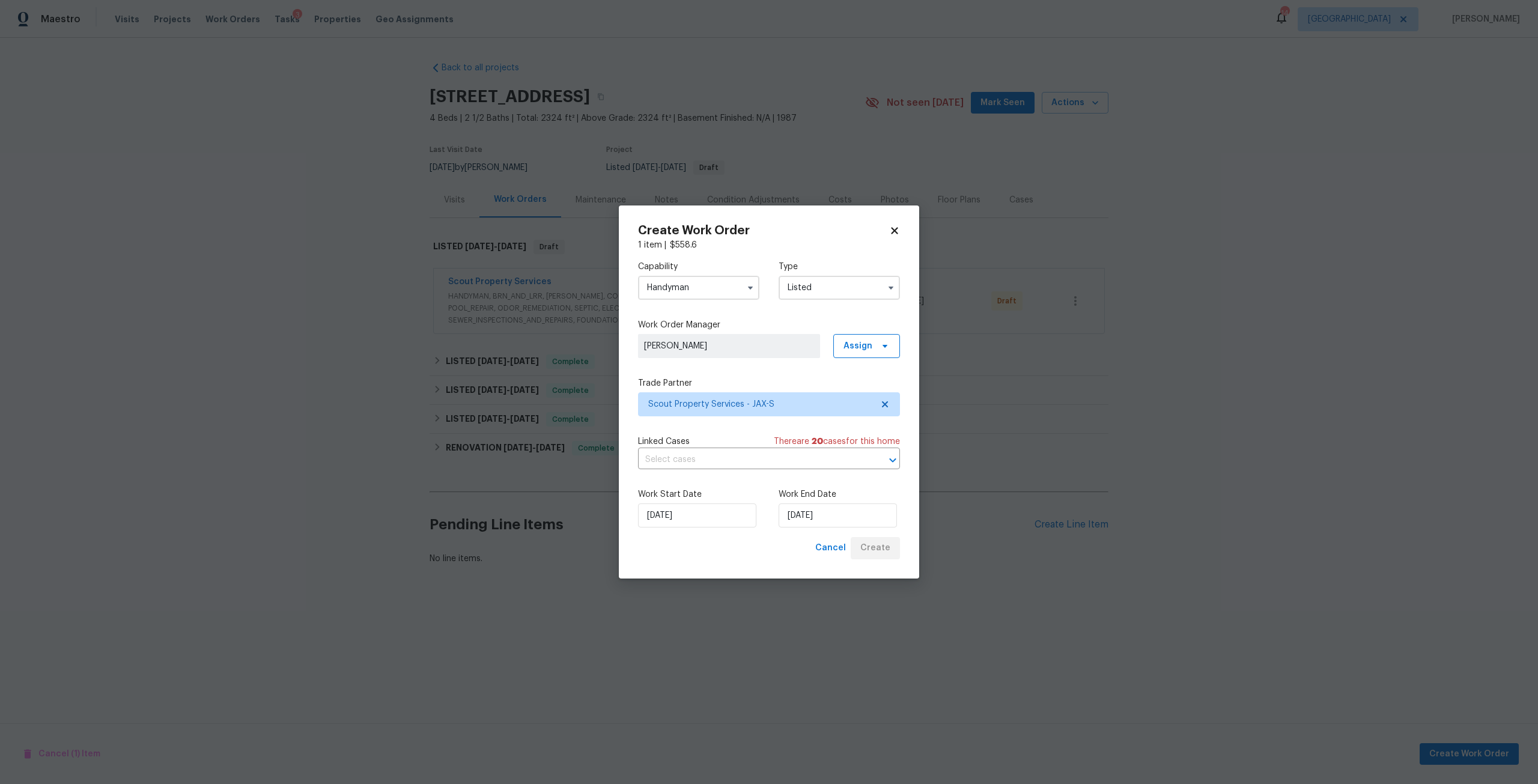
scroll to position [0, 0]
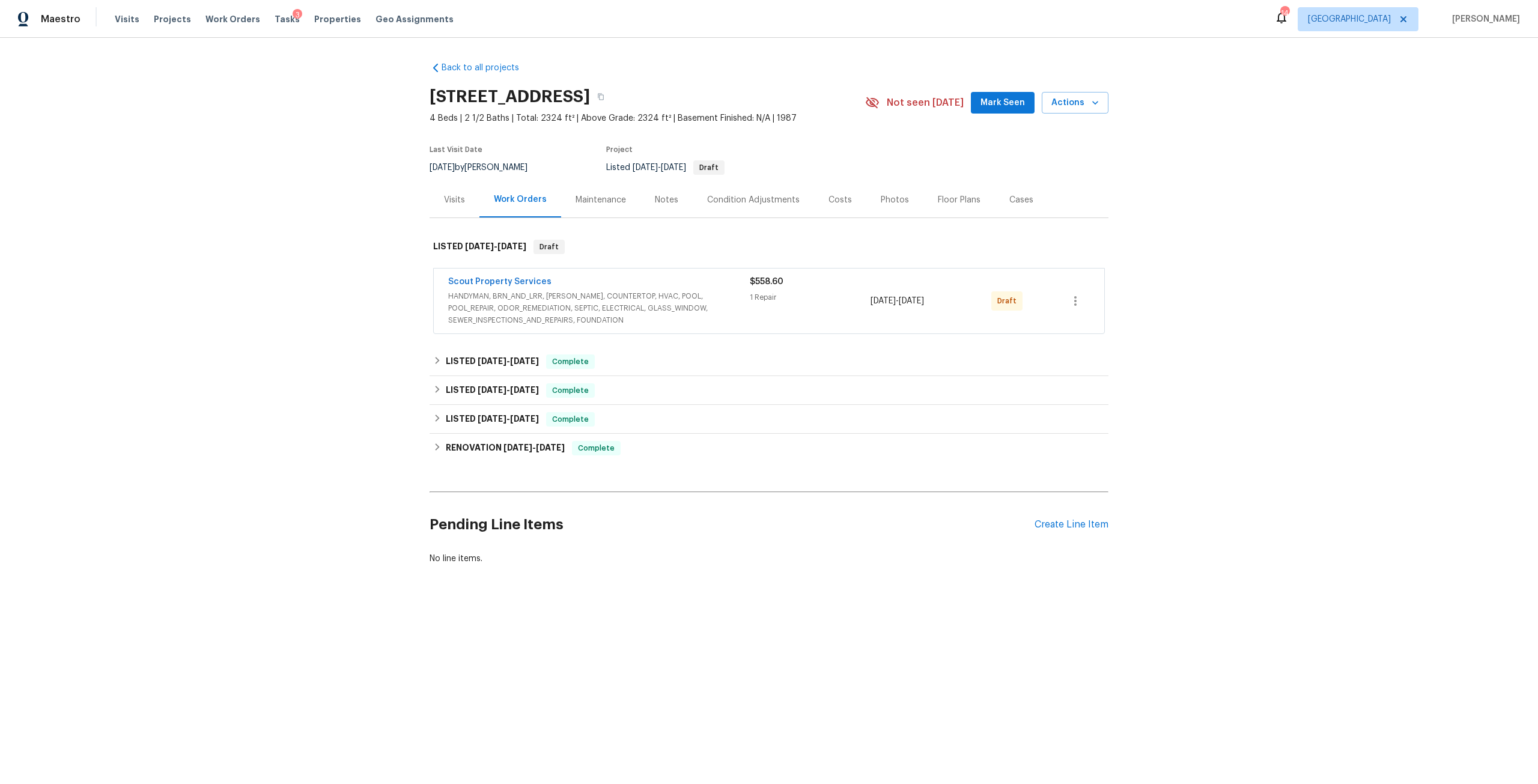
click at [655, 299] on span "HANDYMAN, BRN_AND_LRR, [PERSON_NAME], COUNTERTOP, HVAC, POOL, POOL_REPAIR, ODOR…" at bounding box center [599, 308] width 302 height 36
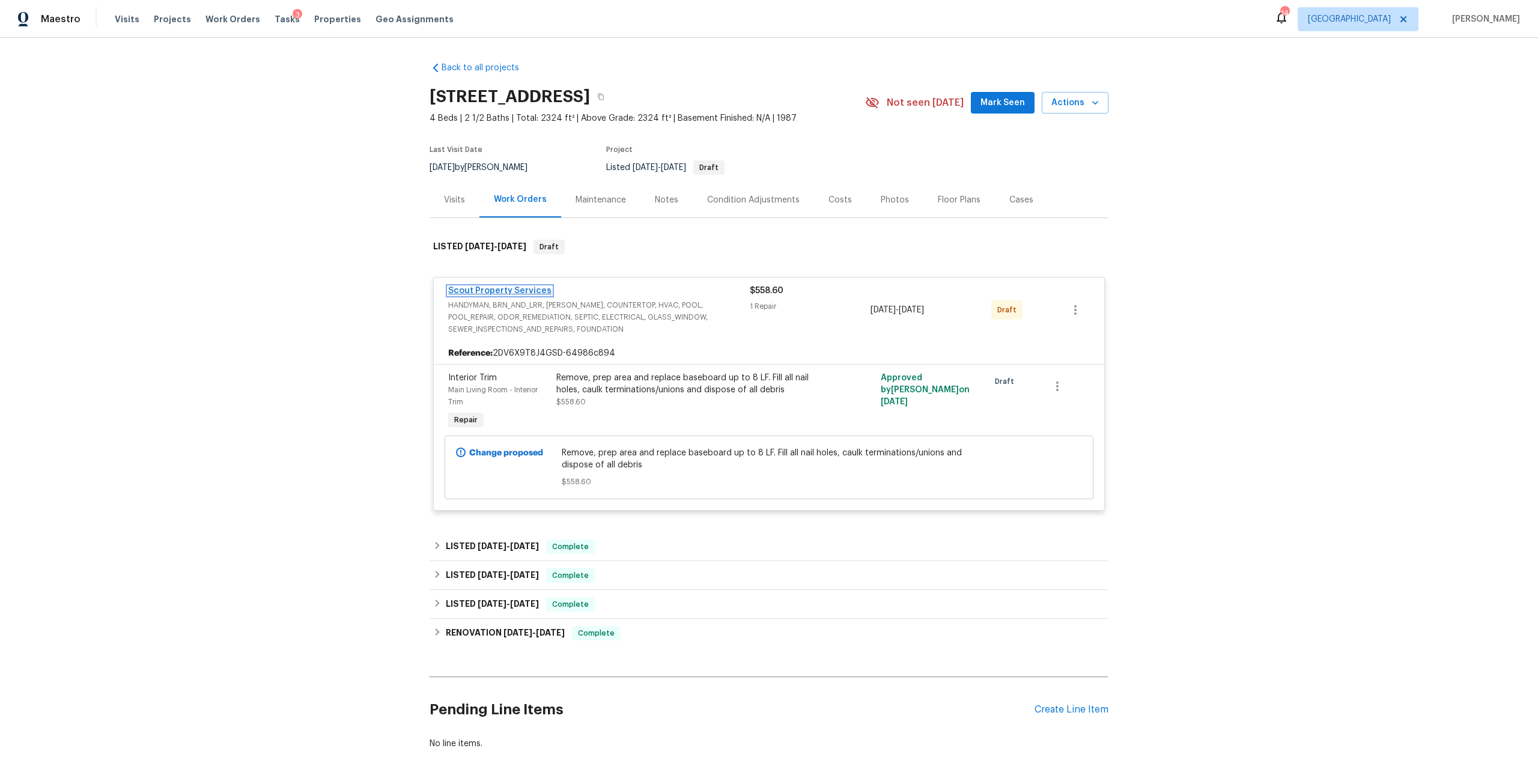
click at [525, 292] on link "Scout Property Services" at bounding box center [499, 290] width 103 height 8
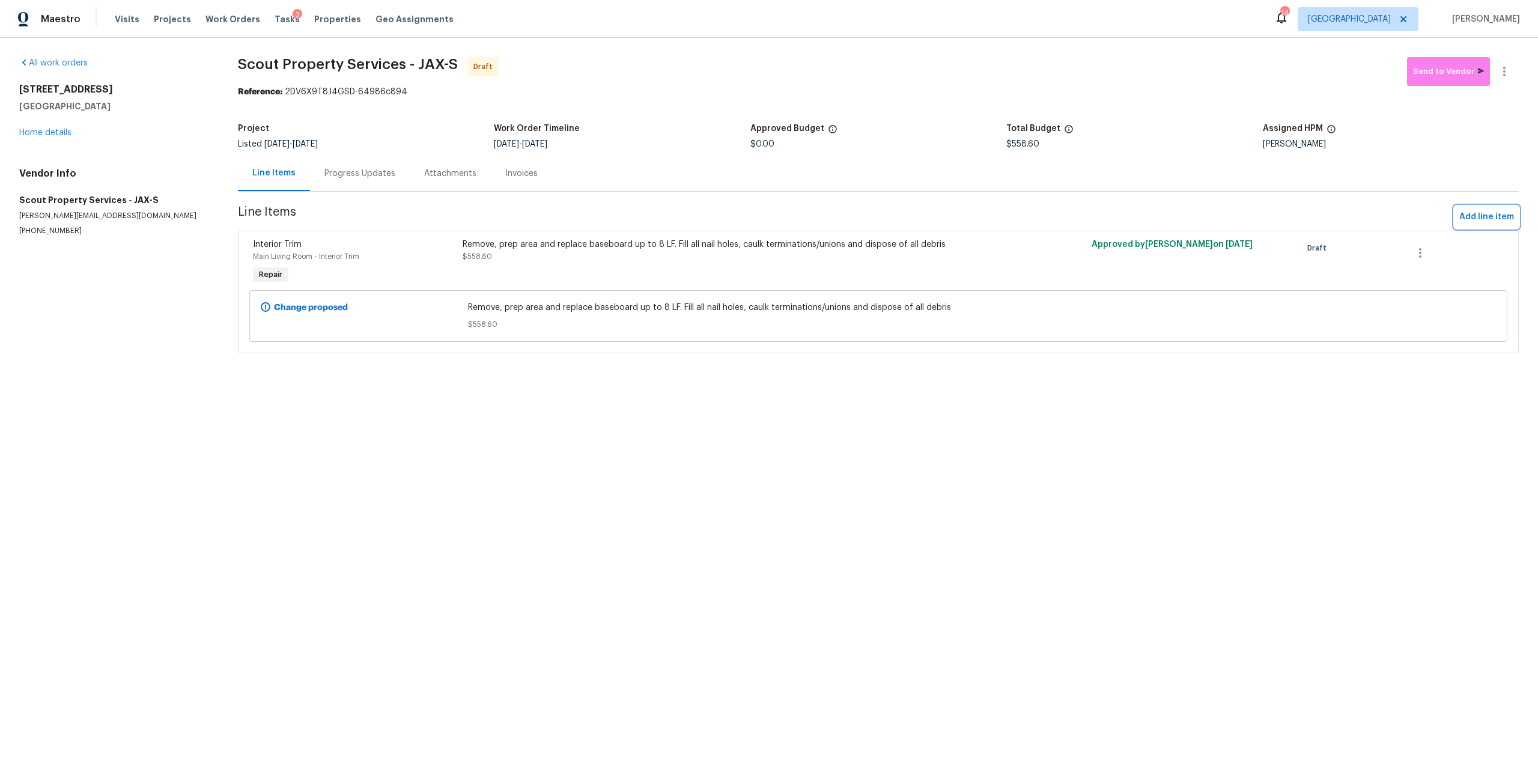
click at [1491, 219] on span "Add line item" at bounding box center [1487, 217] width 55 height 15
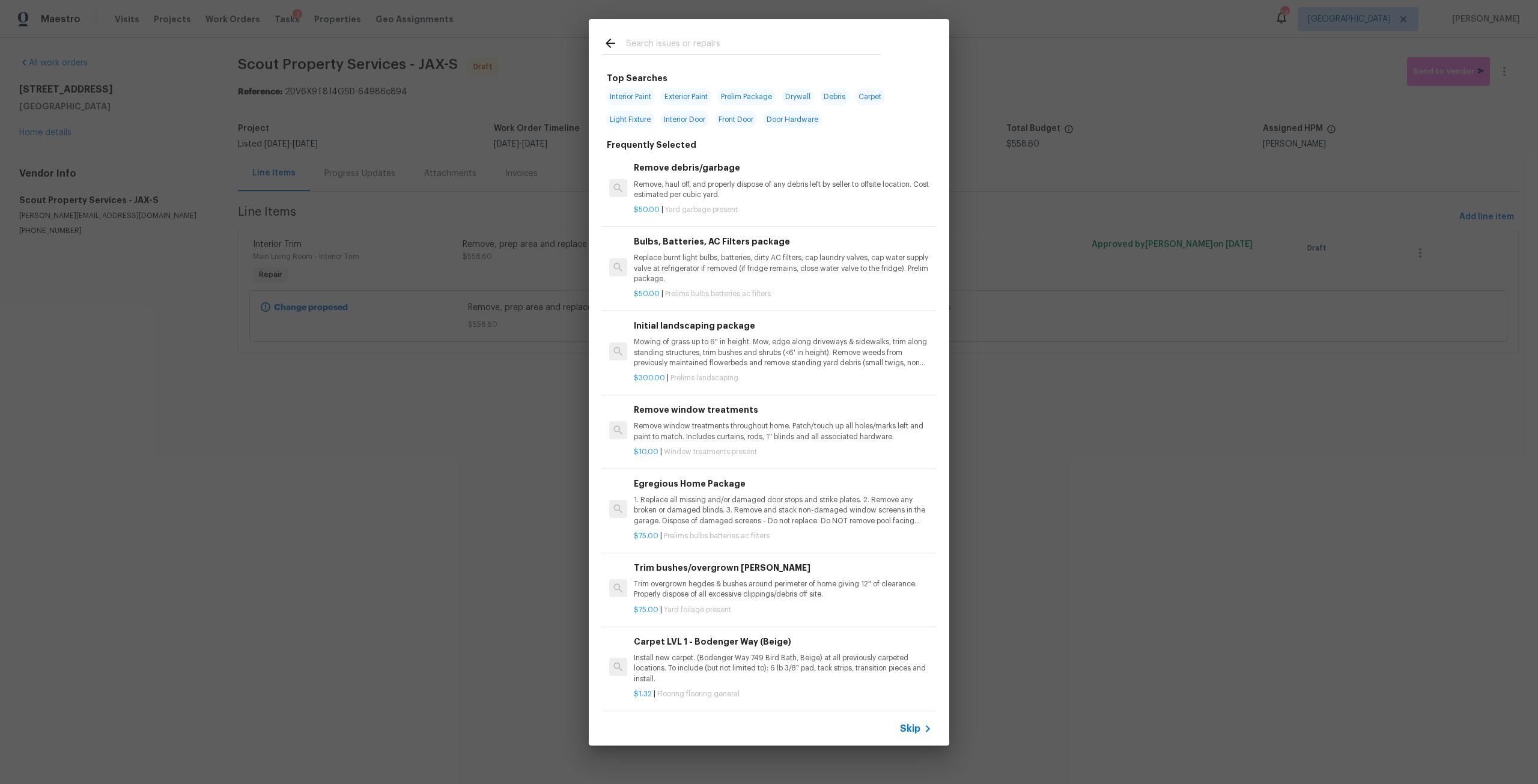
click at [673, 47] on input "text" at bounding box center [753, 45] width 255 height 18
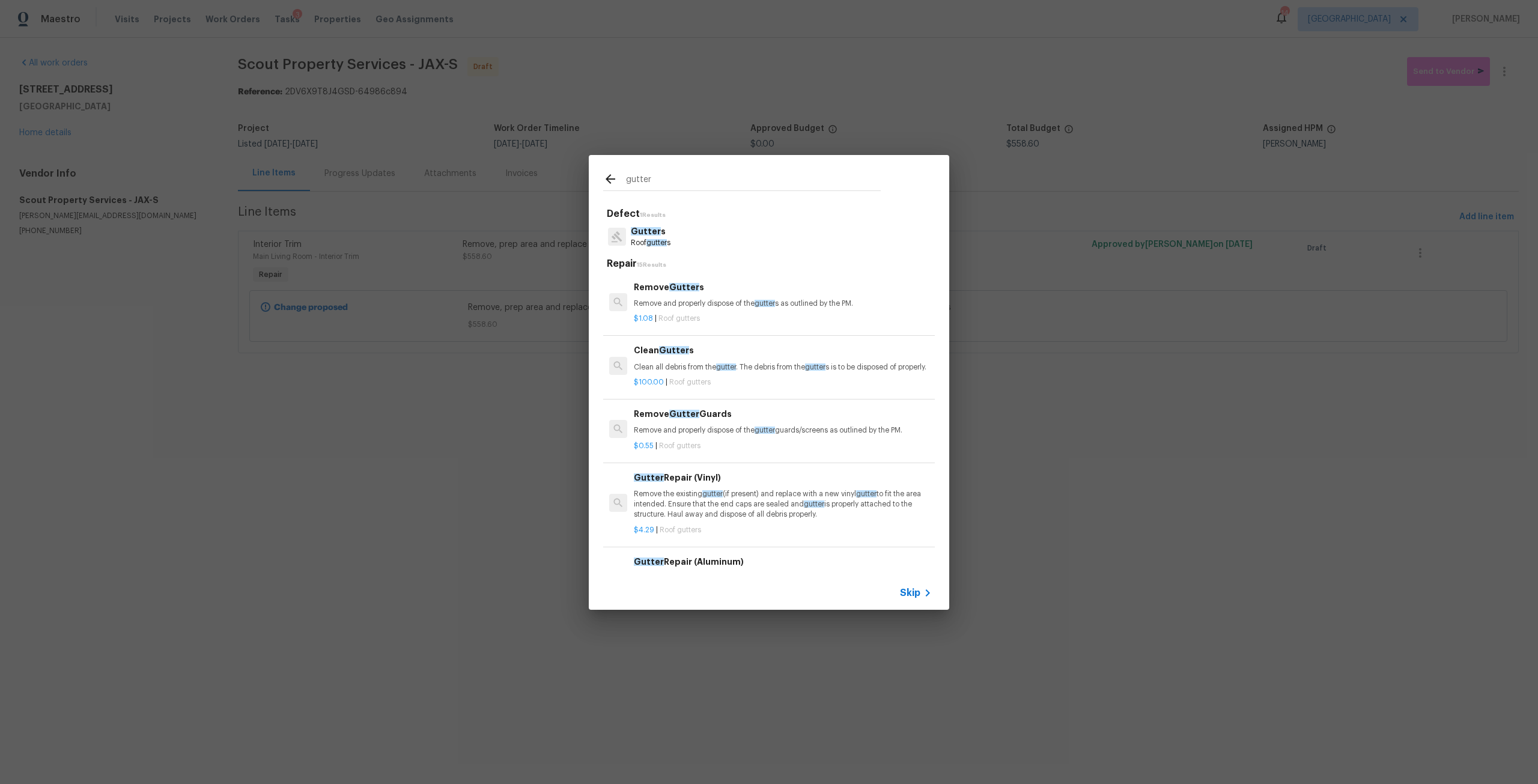
type input "gutter"
click at [694, 288] on h6 "Remove Gutter s" at bounding box center [783, 287] width 298 height 13
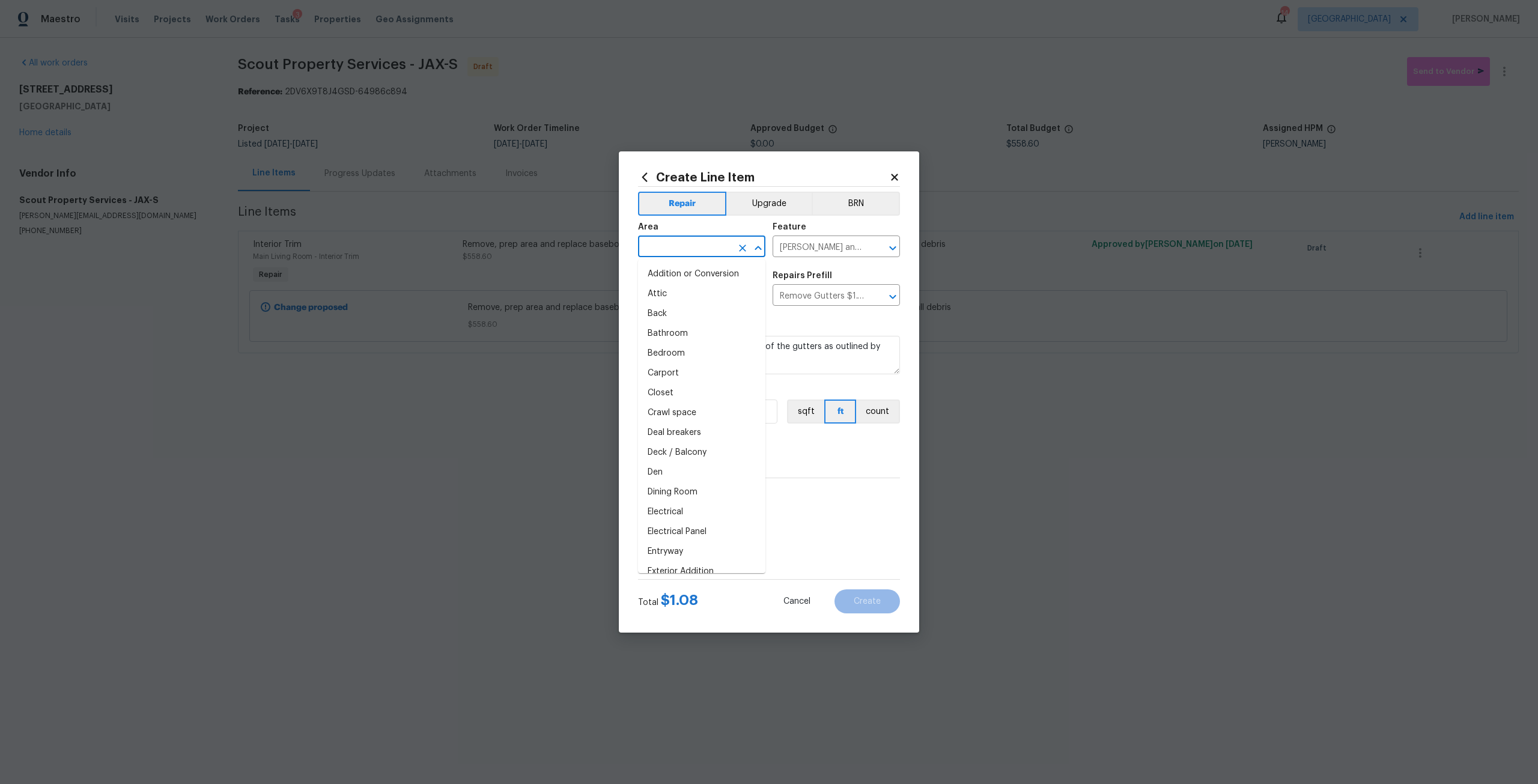
click at [690, 253] on input "text" at bounding box center [685, 248] width 94 height 18
type input "front"
click at [687, 367] on textarea "Remove and properly dispose of the gutters as outlined by the PM." at bounding box center [769, 355] width 262 height 38
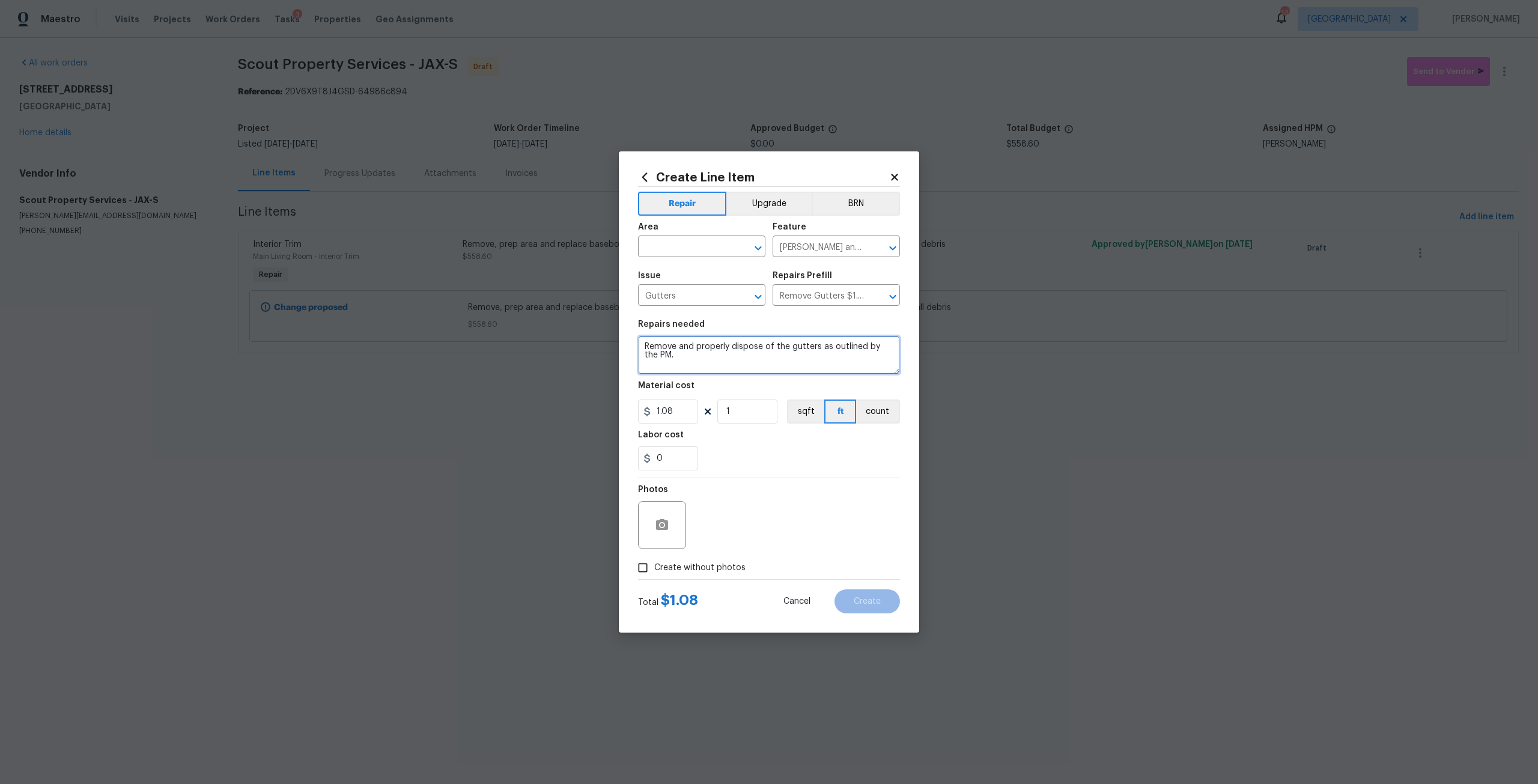
drag, startPoint x: 822, startPoint y: 347, endPoint x: 858, endPoint y: 332, distance: 39.0
click at [825, 345] on textarea "Remove and properly dispose of the gutters as outlined by the PM." at bounding box center [769, 355] width 262 height 38
type textarea "Remove and properly dispose of the gutters guards outlined by the PM."
click at [757, 418] on input "1" at bounding box center [748, 411] width 60 height 24
type input "0"
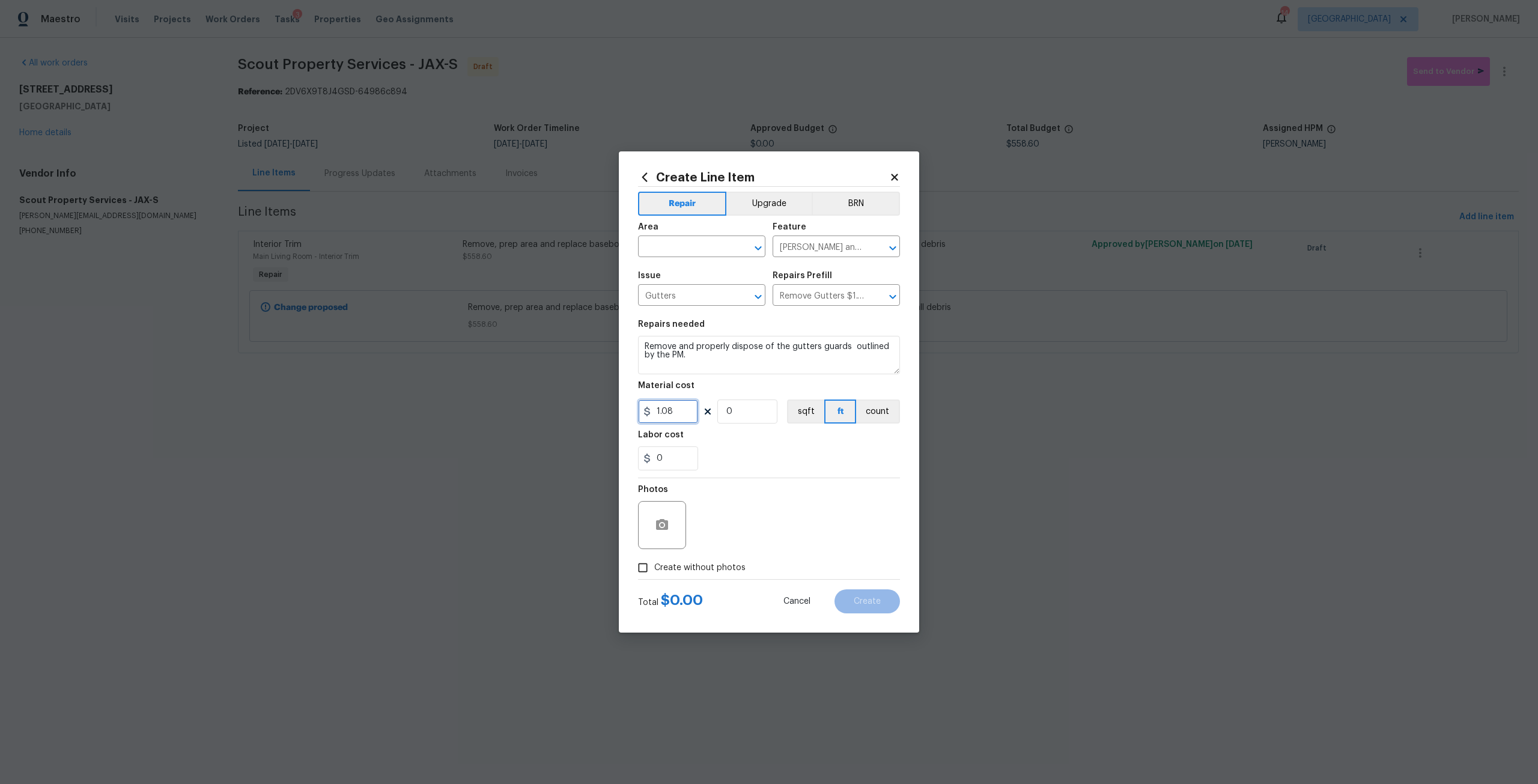
drag, startPoint x: 682, startPoint y: 404, endPoint x: 650, endPoint y: 407, distance: 32.1
click at [646, 407] on div "1.08" at bounding box center [668, 411] width 60 height 24
type input "150"
type input "1"
click at [696, 562] on span "Create without photos" at bounding box center [699, 568] width 91 height 13
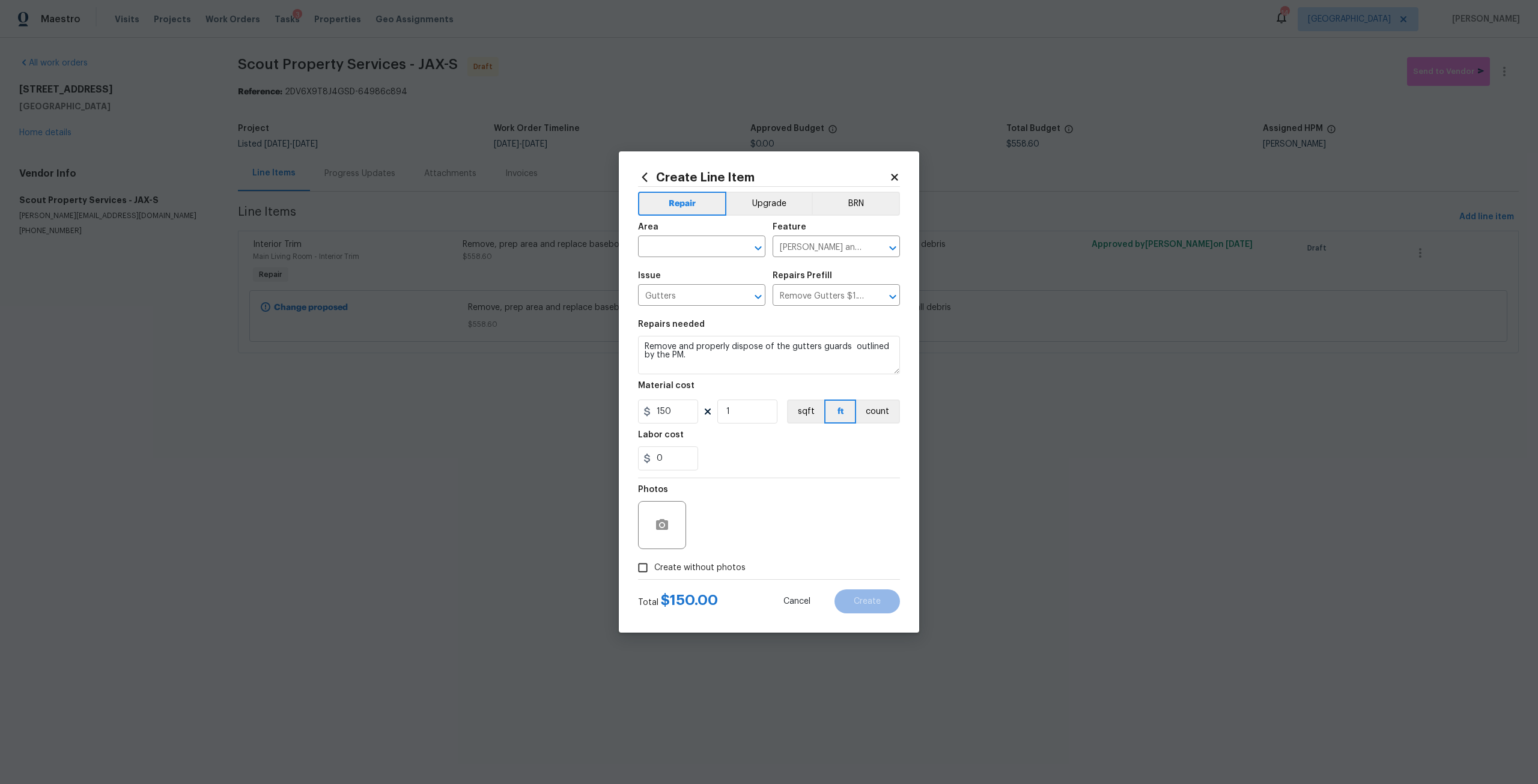
click at [654, 561] on input "Create without photos" at bounding box center [643, 568] width 23 height 23
checkbox input "true"
click at [780, 515] on textarea at bounding box center [797, 525] width 204 height 48
click at [679, 259] on span "Area ​" at bounding box center [702, 240] width 128 height 49
click at [687, 256] on input "text" at bounding box center [685, 248] width 94 height 18
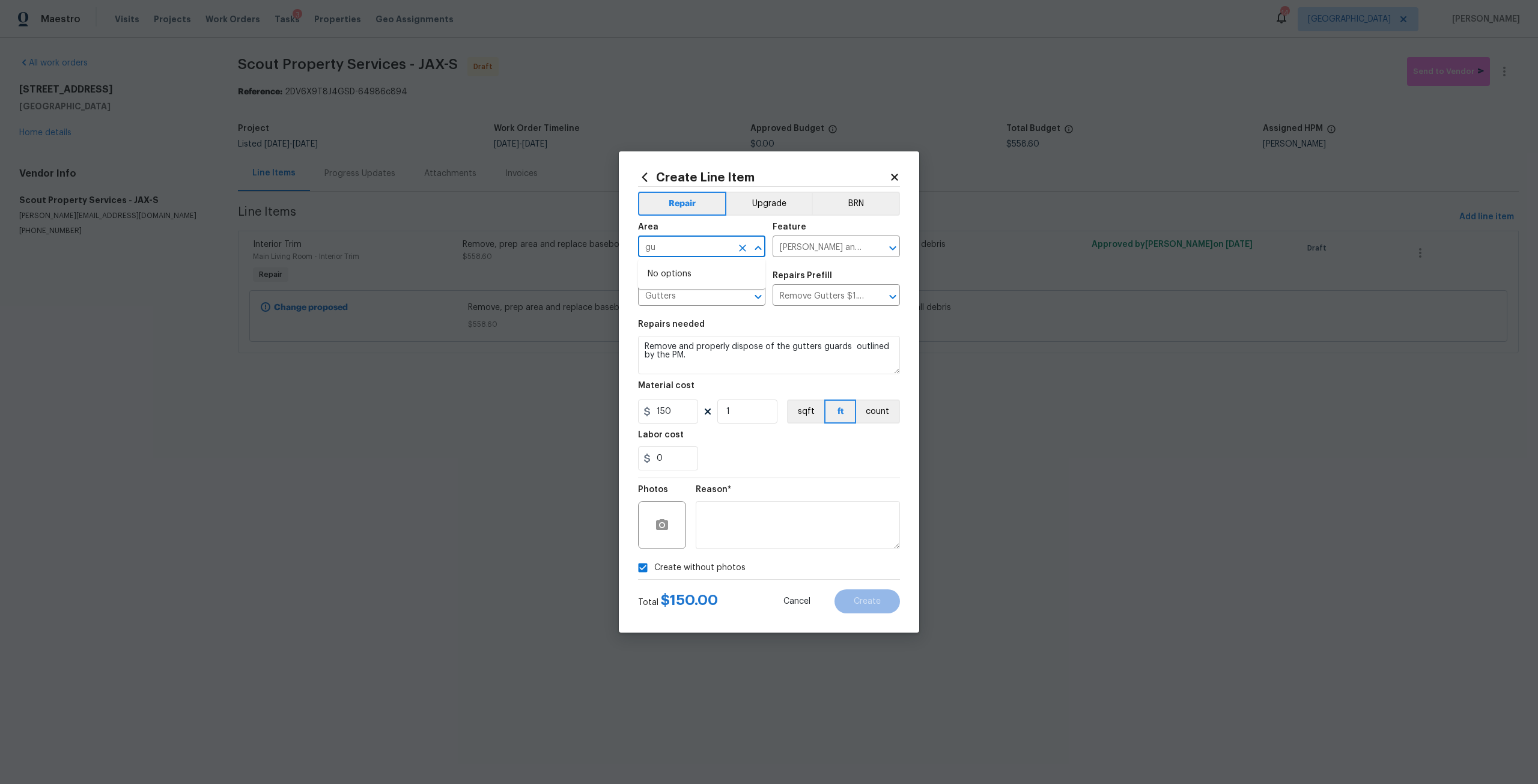
type input "g"
click at [681, 272] on li "Front" at bounding box center [702, 274] width 128 height 20
type input "Front"
click at [848, 597] on button "Create" at bounding box center [868, 601] width 66 height 24
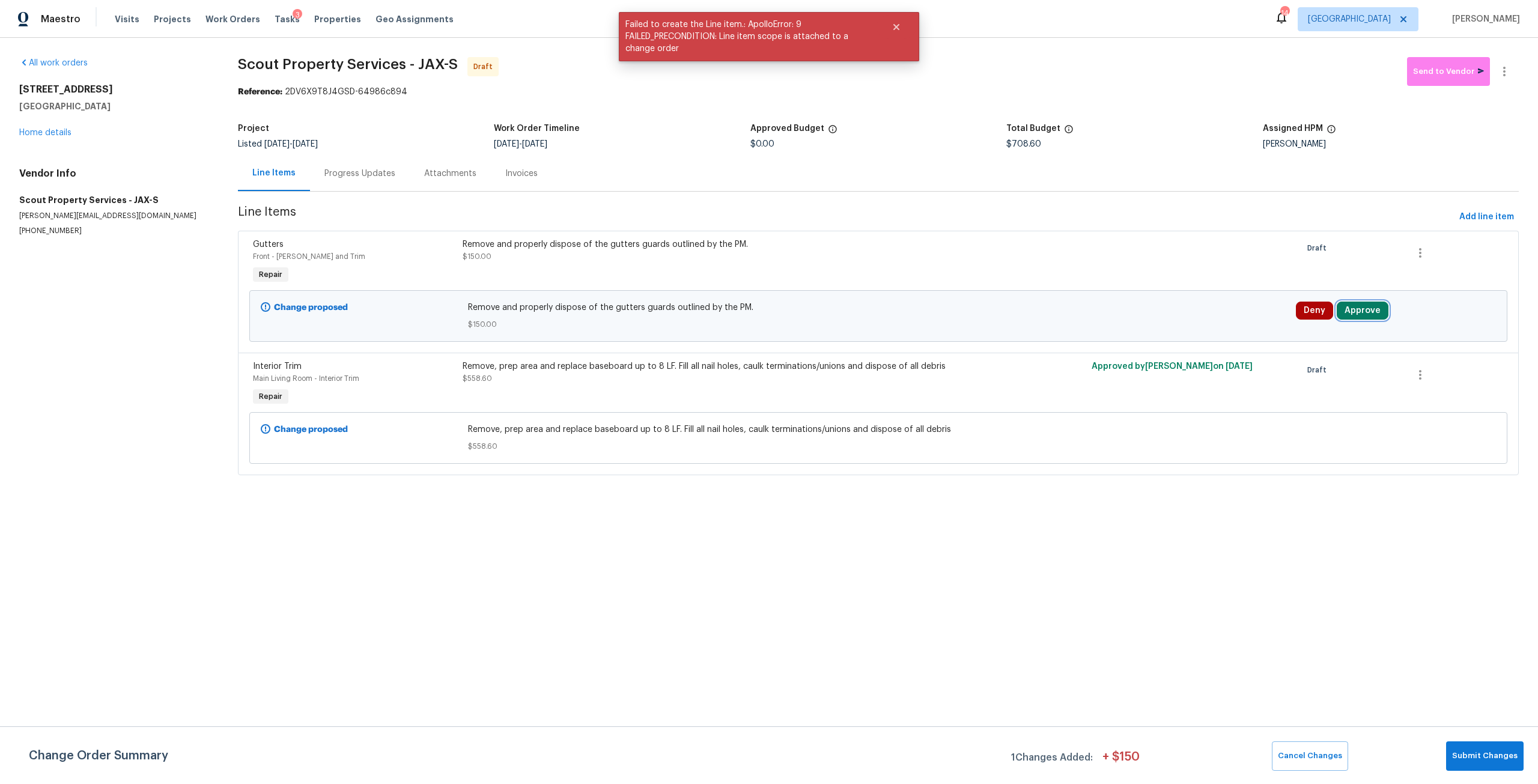
click at [1358, 316] on button "Approve" at bounding box center [1363, 311] width 52 height 18
click at [1201, 326] on button "Approve" at bounding box center [1183, 321] width 72 height 24
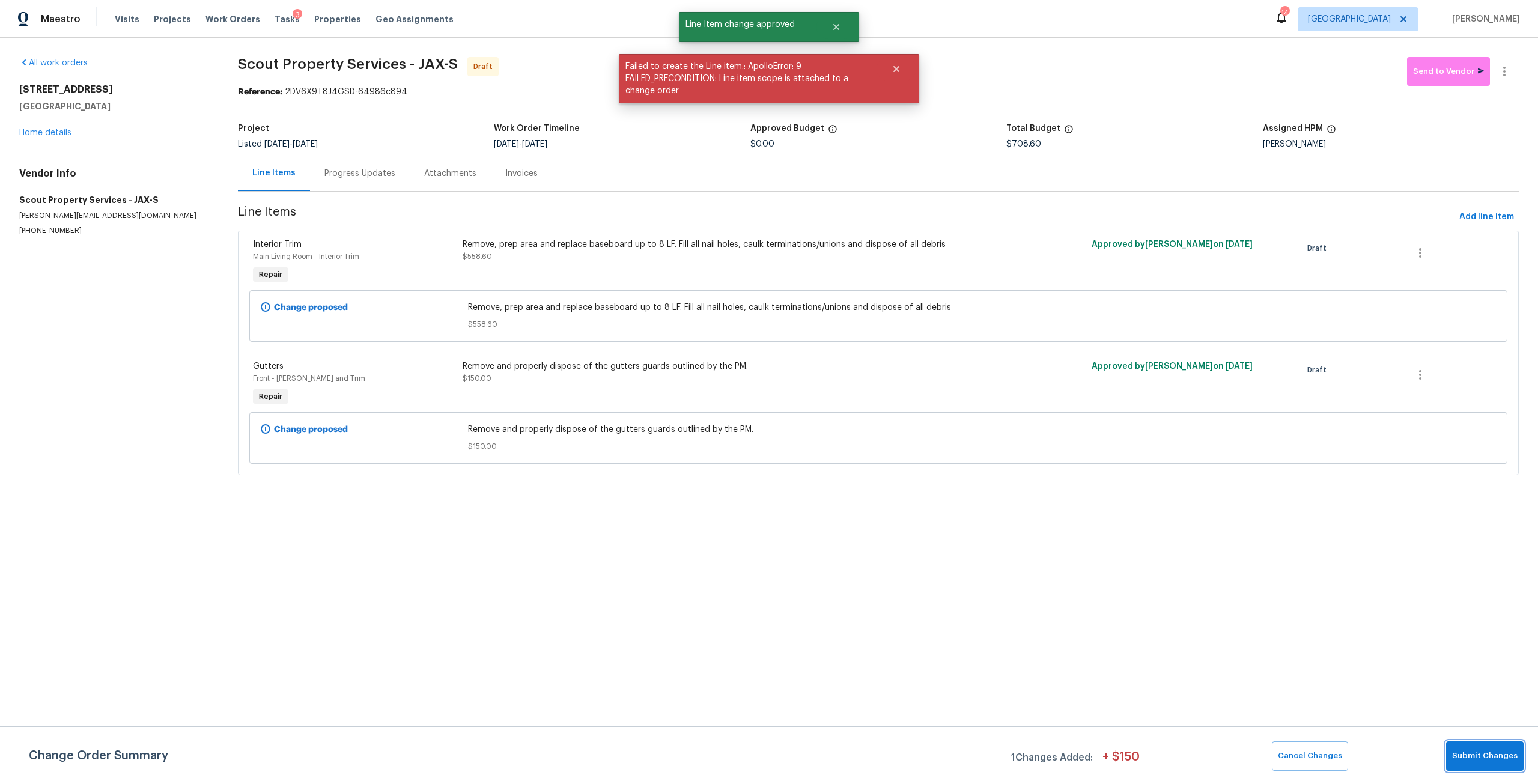
click at [1468, 763] on button "Submit Changes" at bounding box center [1484, 756] width 77 height 30
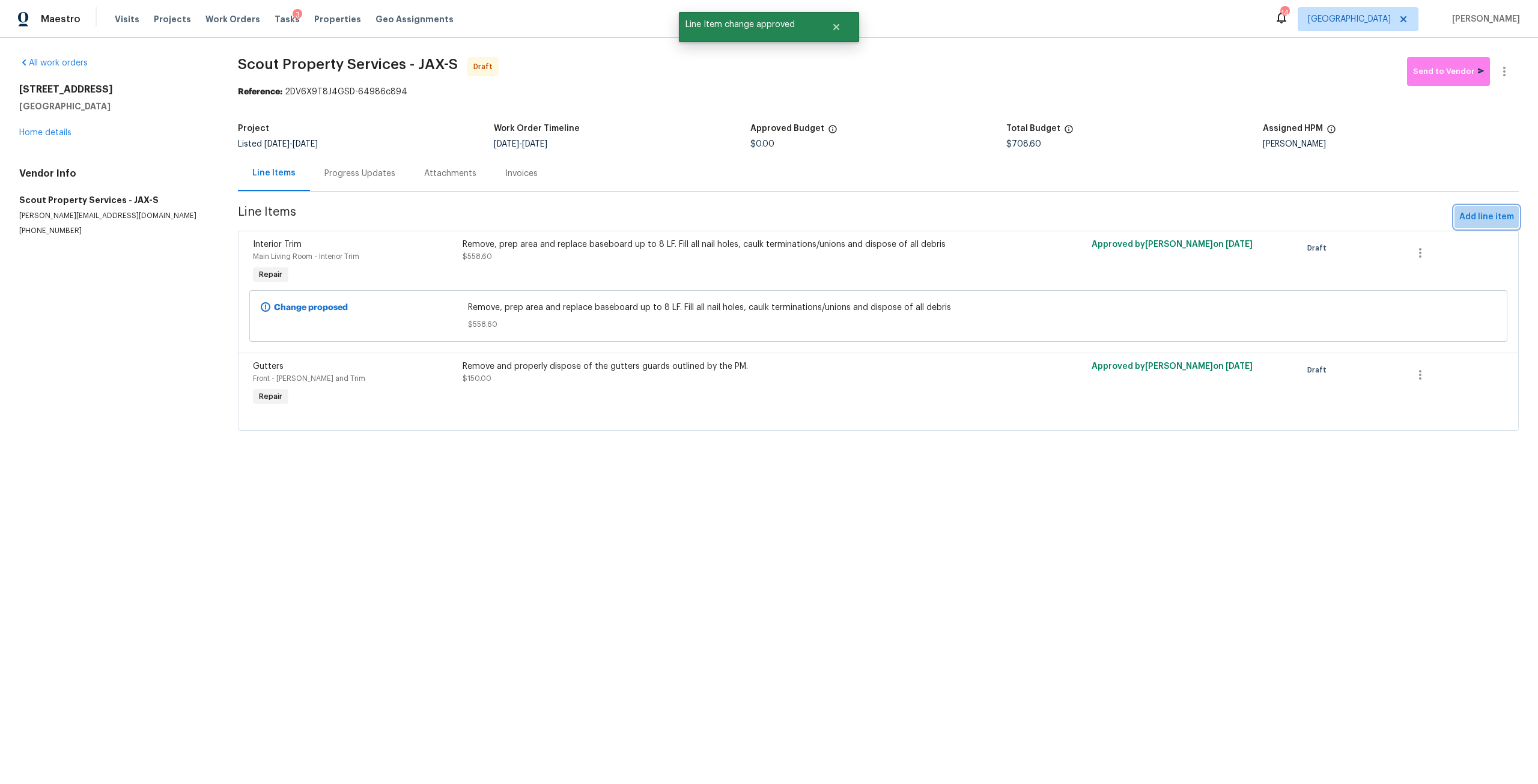
click at [1476, 209] on span "Add line item" at bounding box center [1487, 217] width 55 height 15
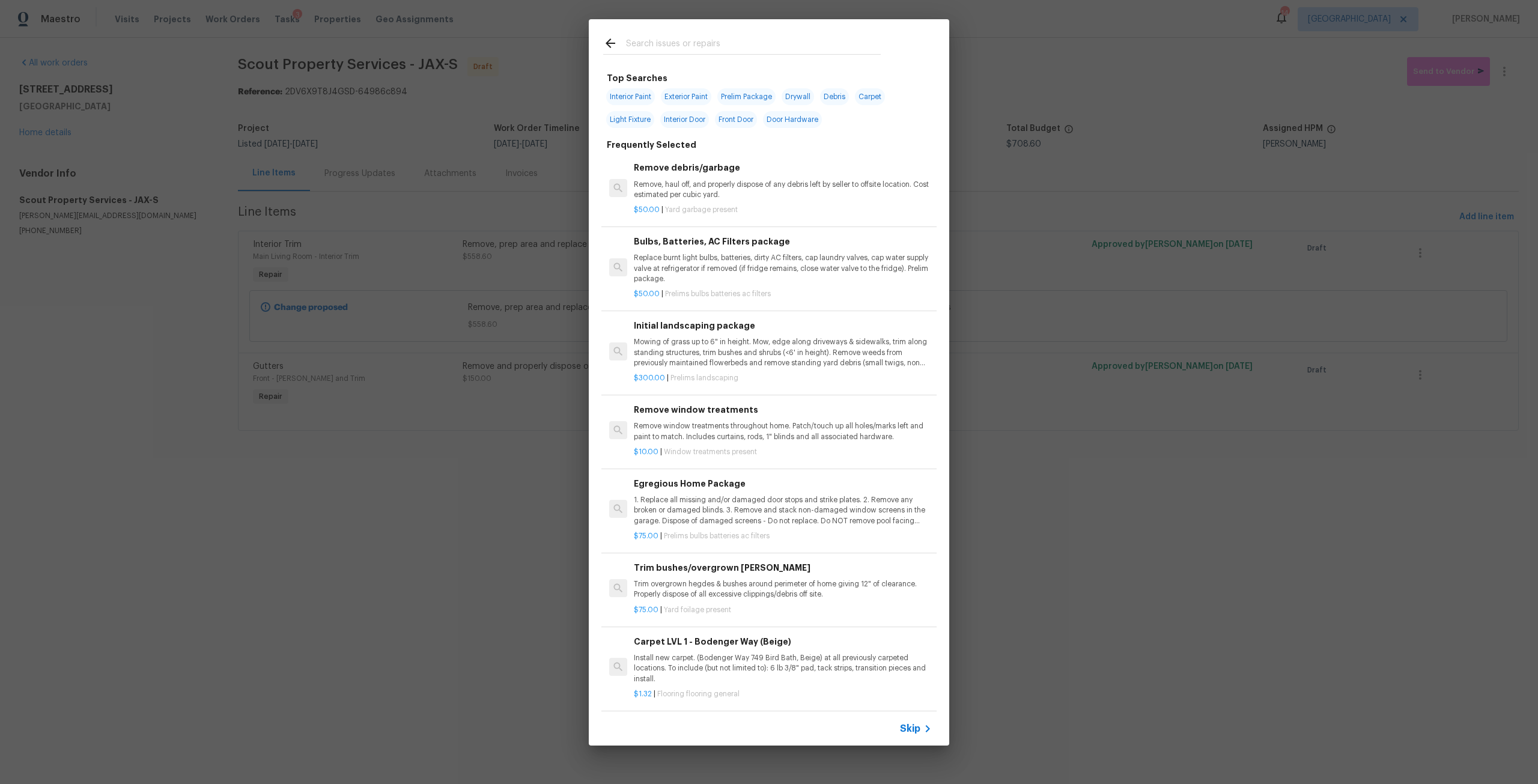
click at [656, 52] on input "text" at bounding box center [753, 45] width 255 height 18
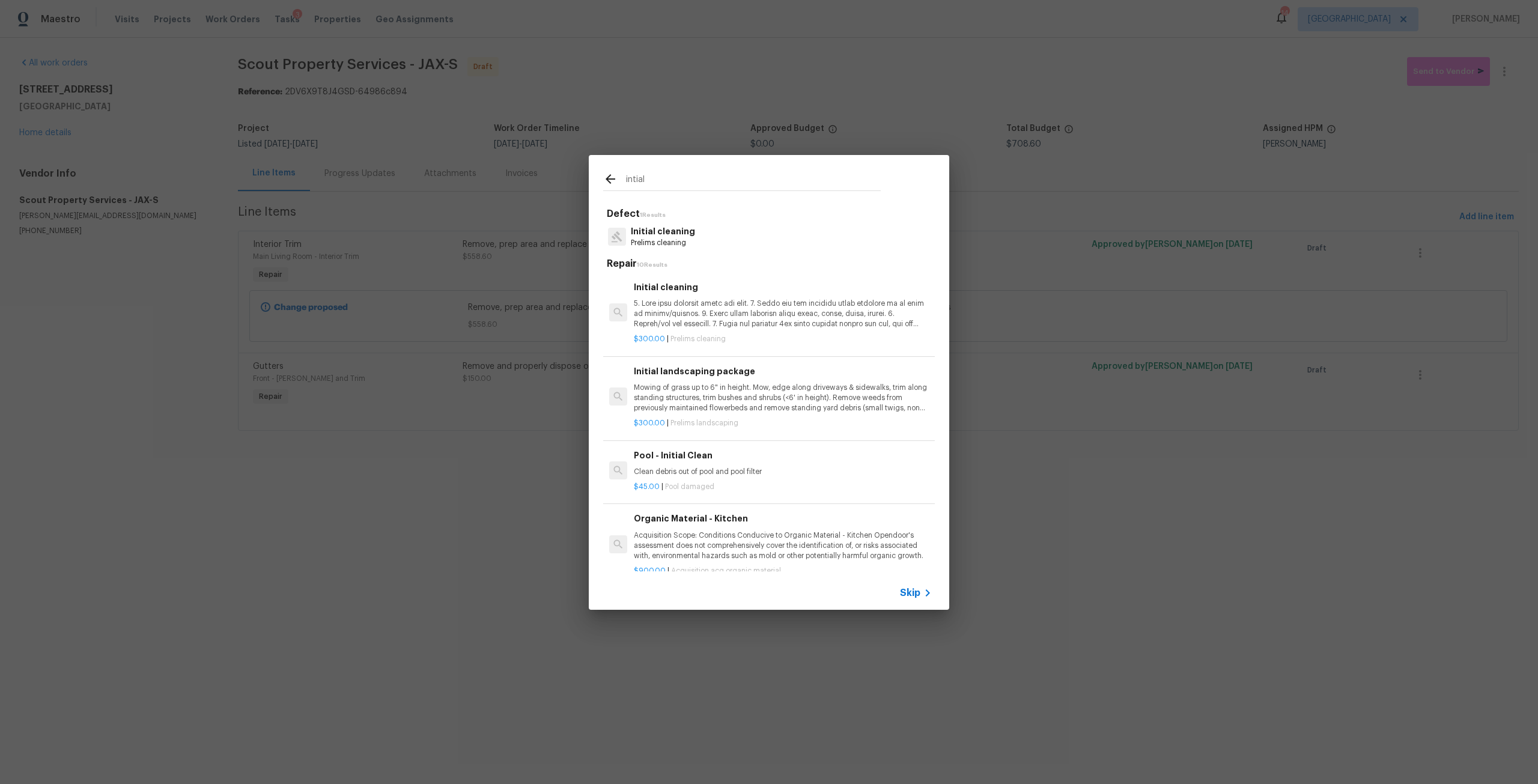
type input "intial"
click at [731, 313] on p at bounding box center [783, 314] width 298 height 31
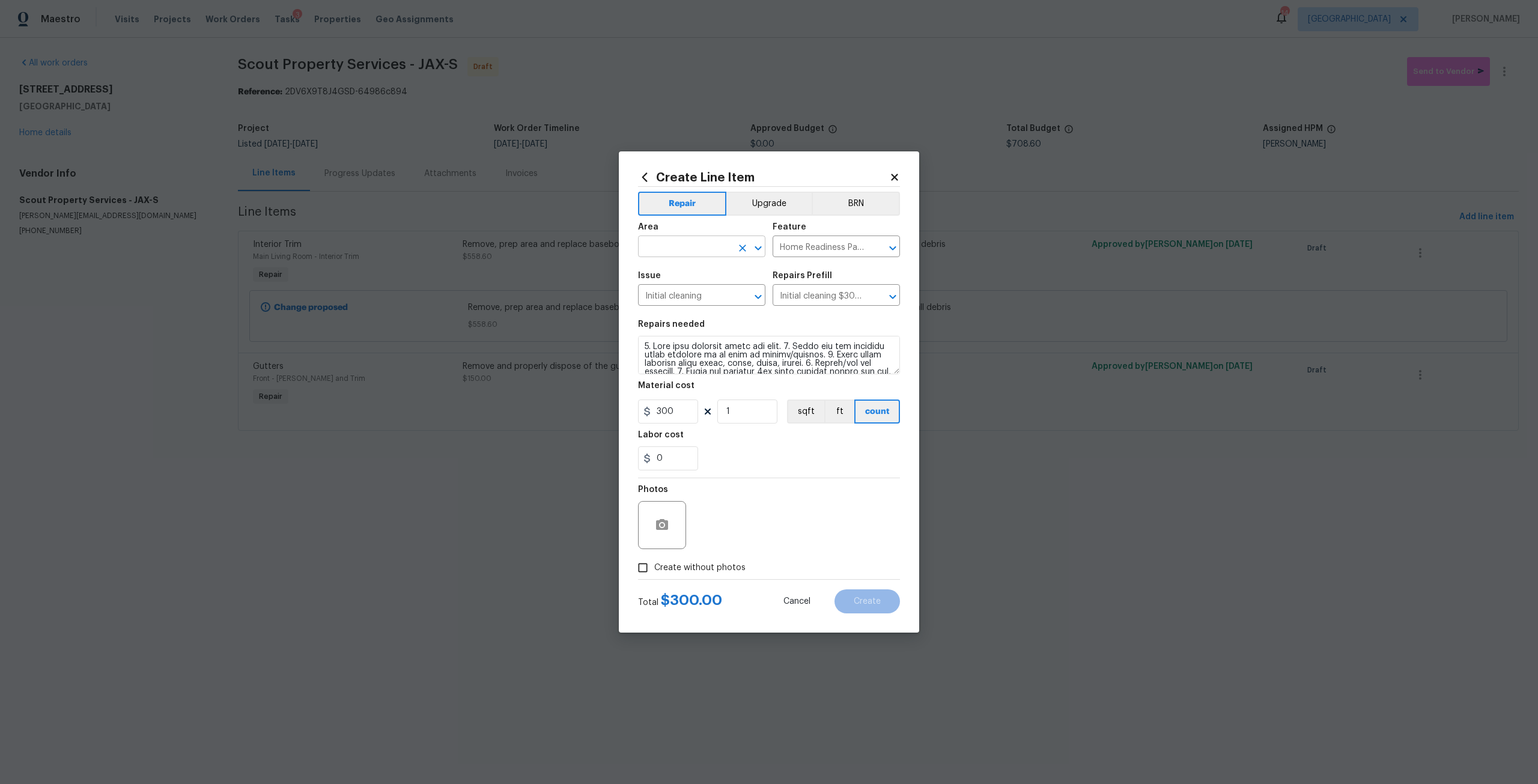
click at [676, 241] on input "text" at bounding box center [685, 248] width 94 height 18
click at [661, 298] on li "Interior Overall" at bounding box center [702, 294] width 128 height 20
type input "Interior Overall"
click at [713, 565] on span "Create without photos" at bounding box center [699, 568] width 91 height 13
click at [654, 565] on input "Create without photos" at bounding box center [643, 568] width 23 height 23
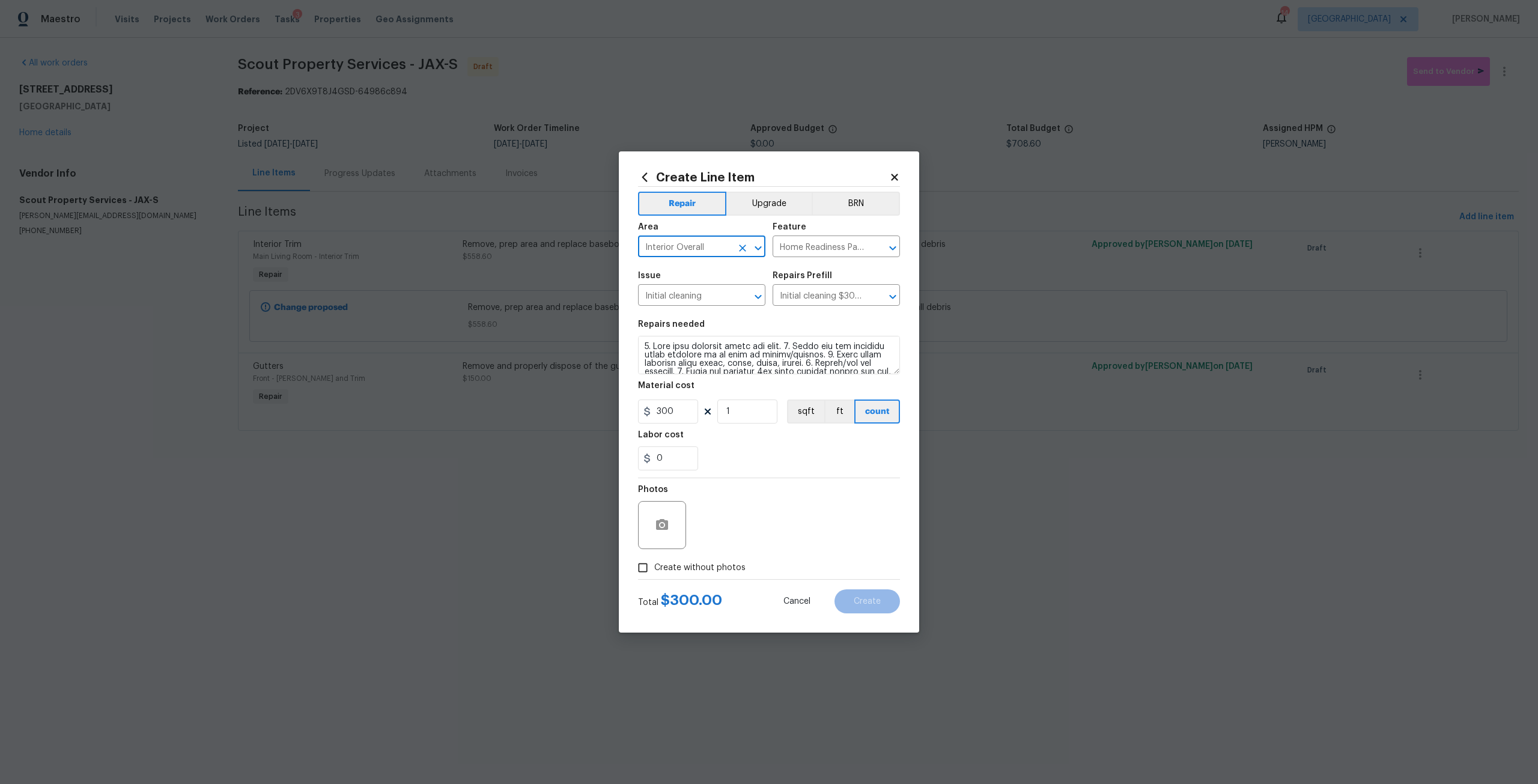
checkbox input "true"
click at [735, 513] on textarea at bounding box center [797, 525] width 204 height 48
click at [888, 607] on button "Create" at bounding box center [868, 601] width 66 height 24
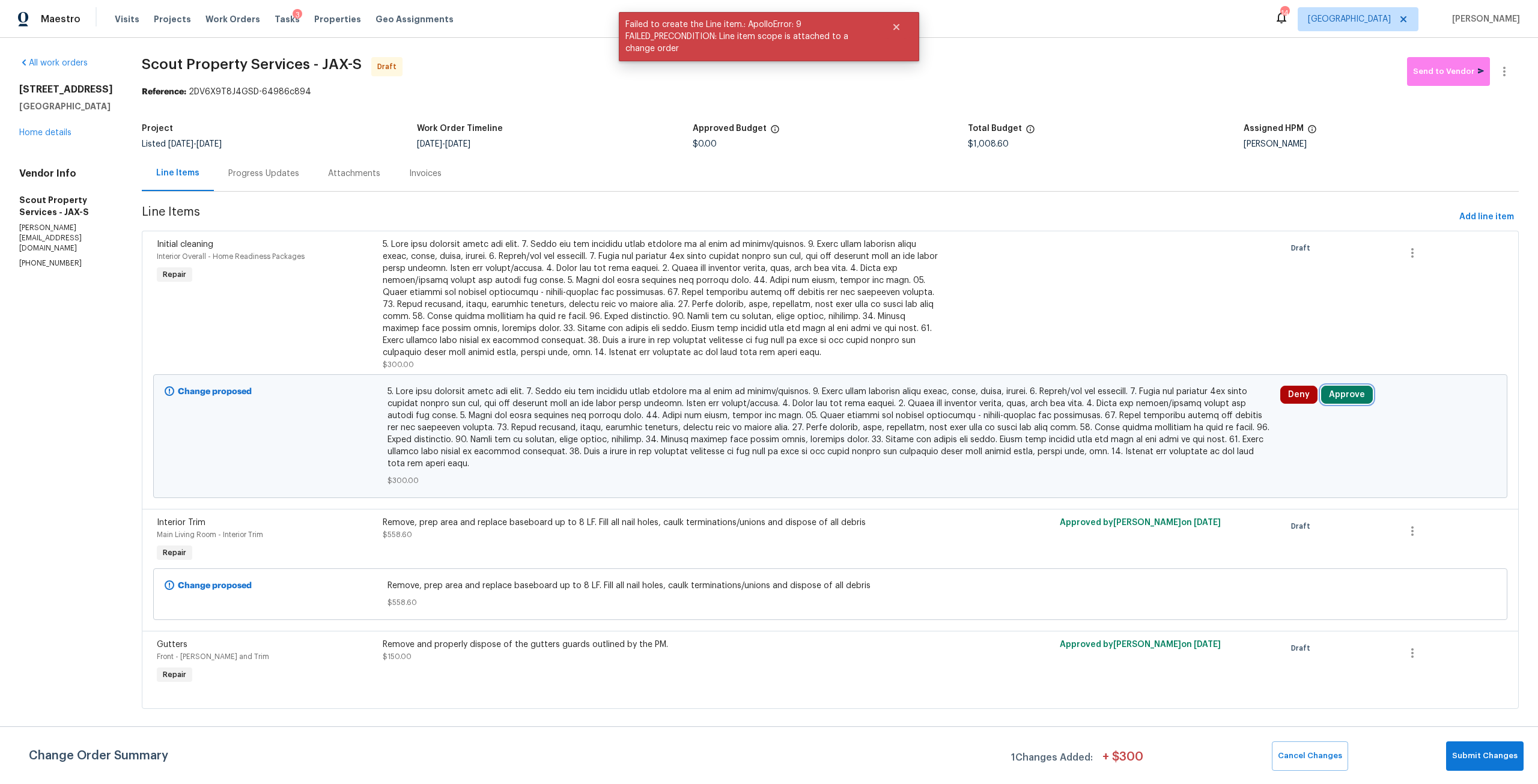
click at [1350, 390] on button "Approve" at bounding box center [1348, 395] width 52 height 18
click at [1176, 400] on button "Approve" at bounding box center [1160, 405] width 72 height 24
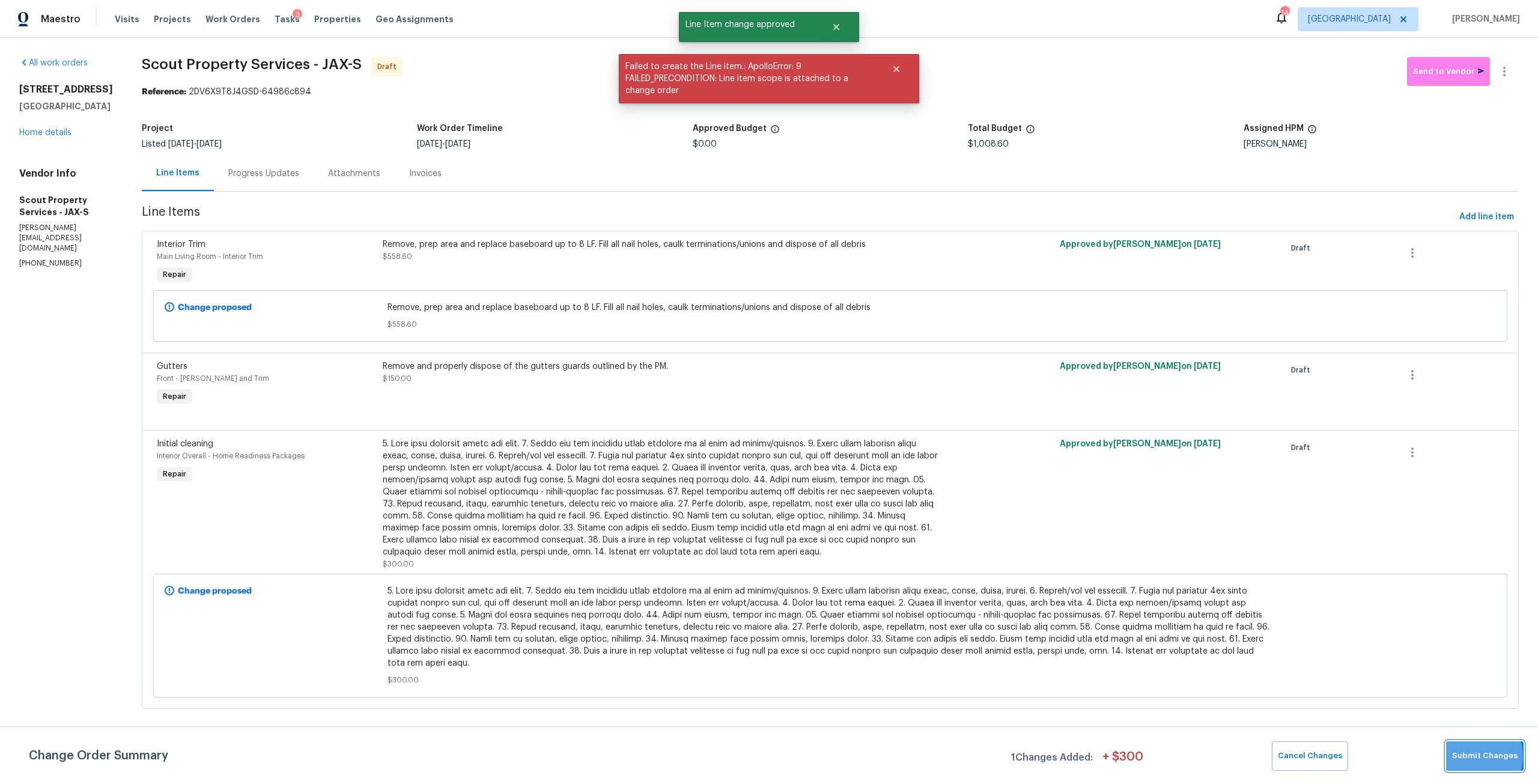
click at [1474, 756] on span "Submit Changes" at bounding box center [1485, 756] width 66 height 14
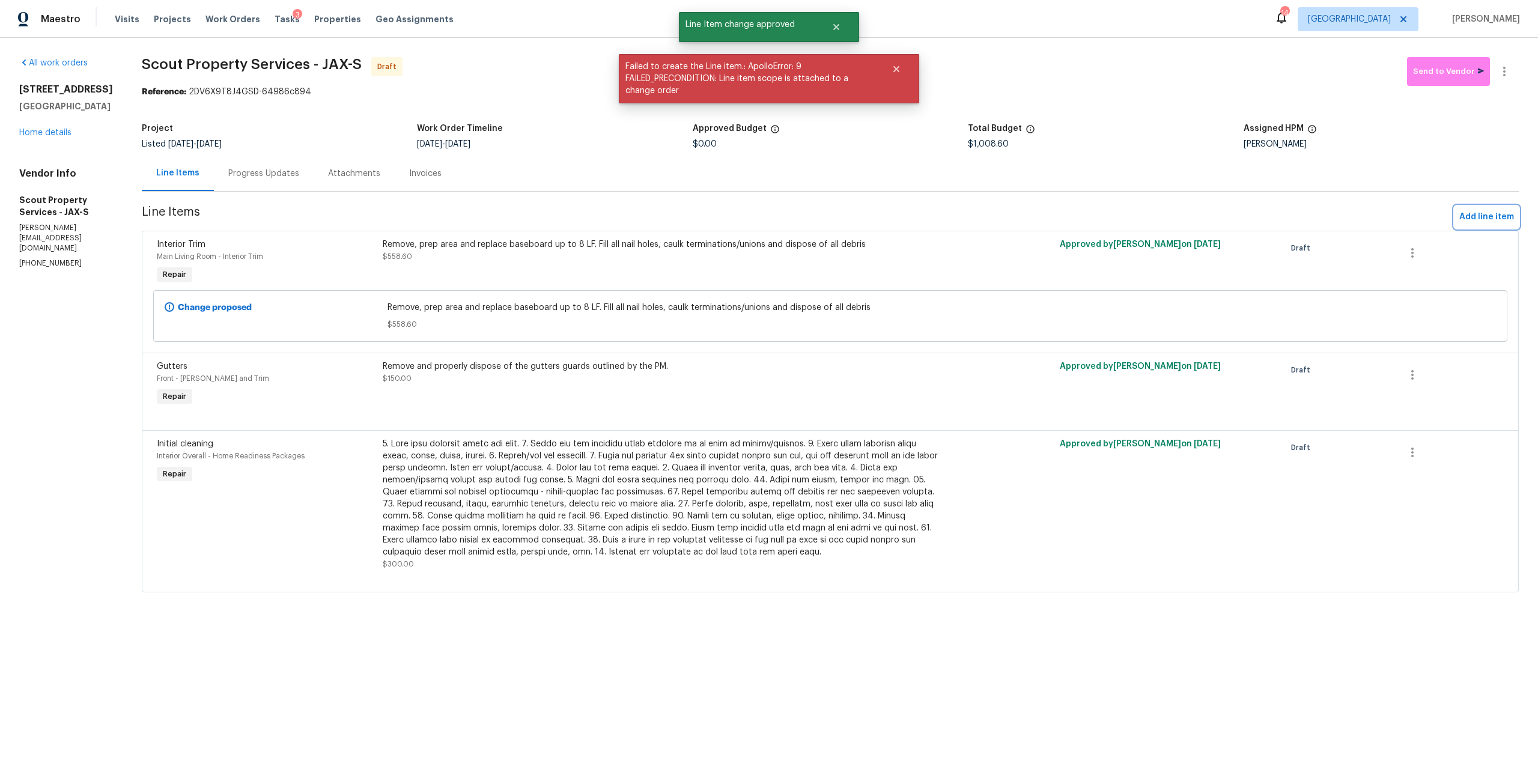
click at [1477, 217] on span "Add line item" at bounding box center [1487, 217] width 55 height 15
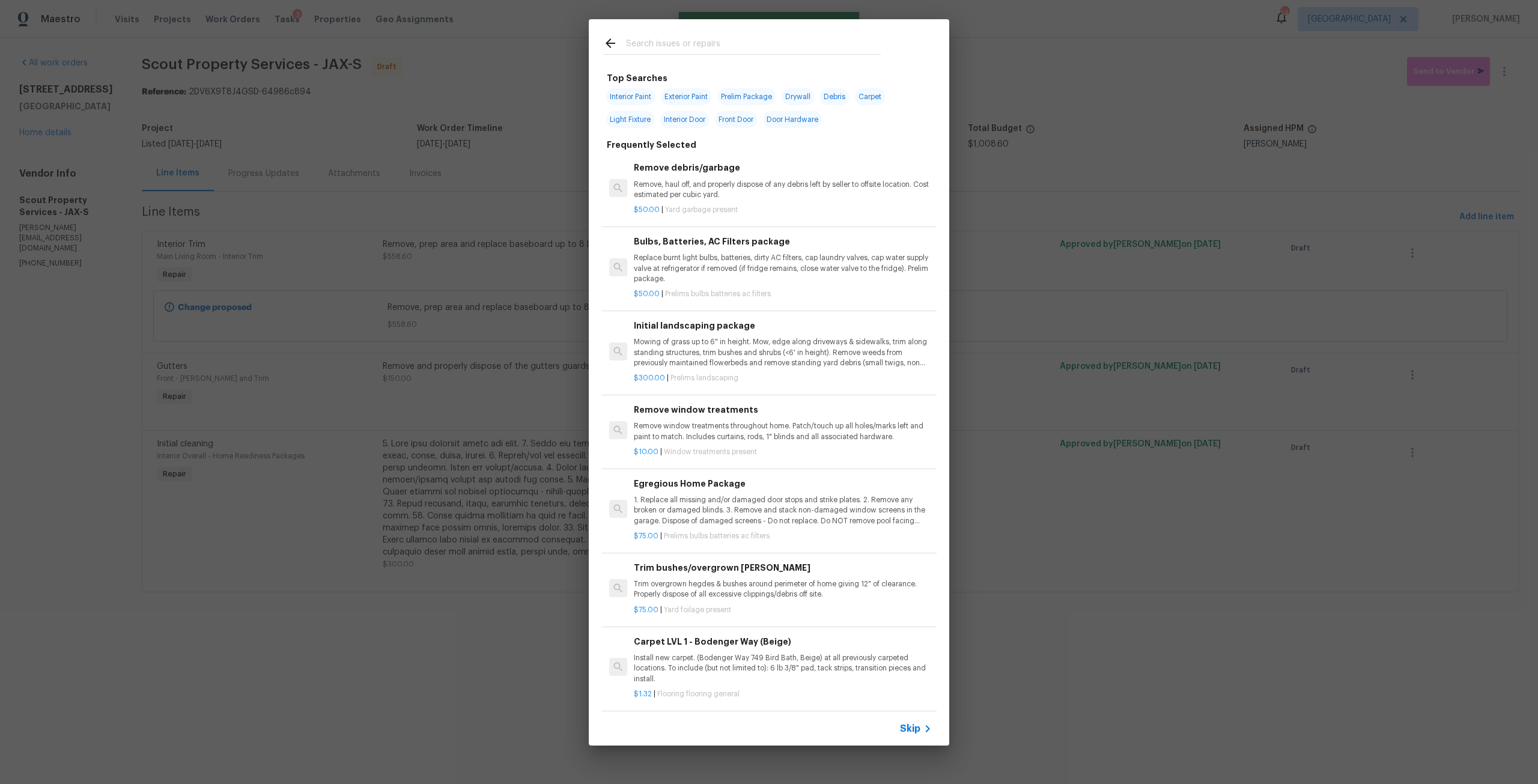
click at [628, 32] on div at bounding box center [741, 43] width 307 height 47
click at [642, 51] on input "text" at bounding box center [753, 45] width 255 height 18
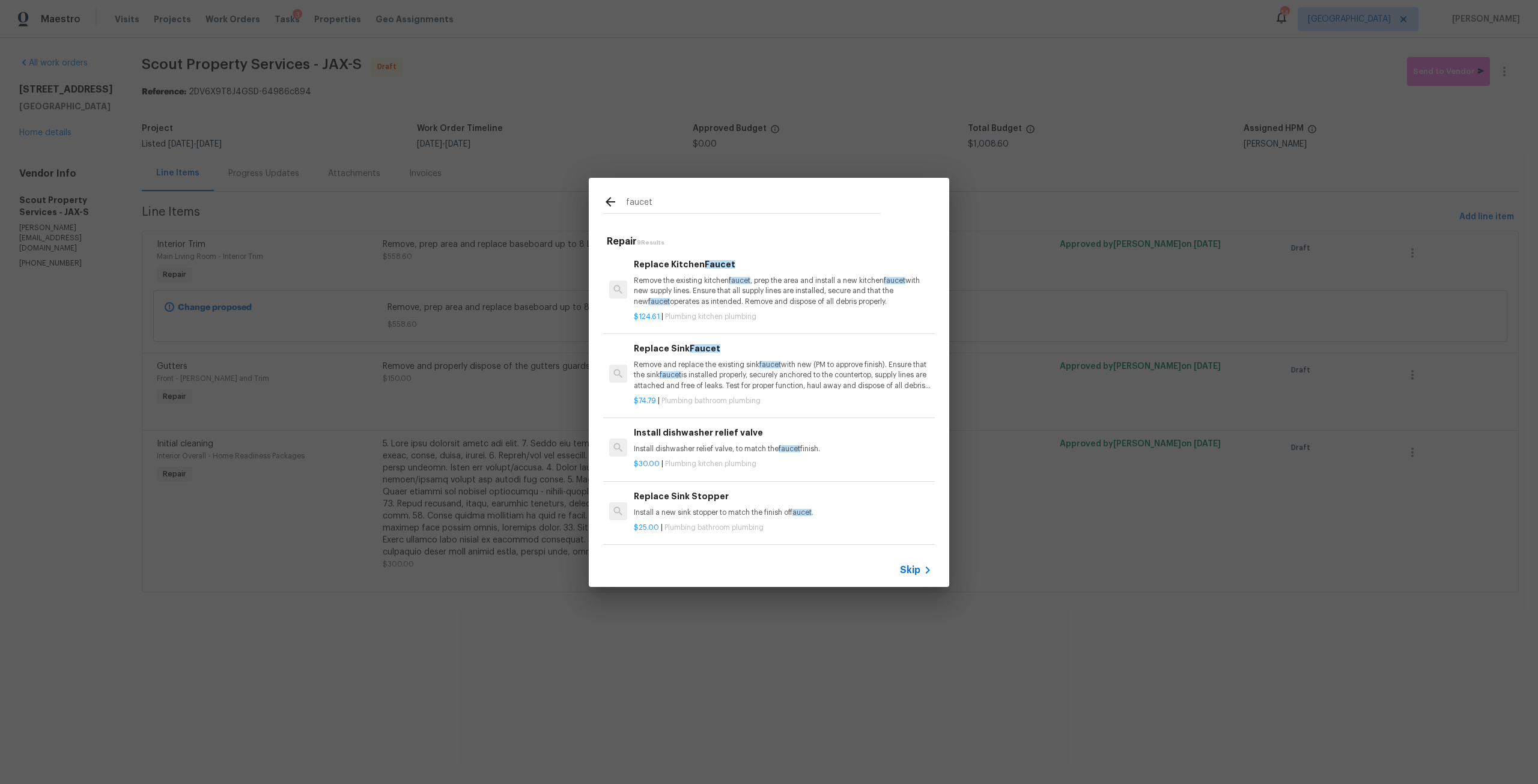
type input "faucet"
click at [698, 296] on p "Remove the existing kitchen faucet , prep the area and install a new kitchen fa…" at bounding box center [783, 291] width 298 height 31
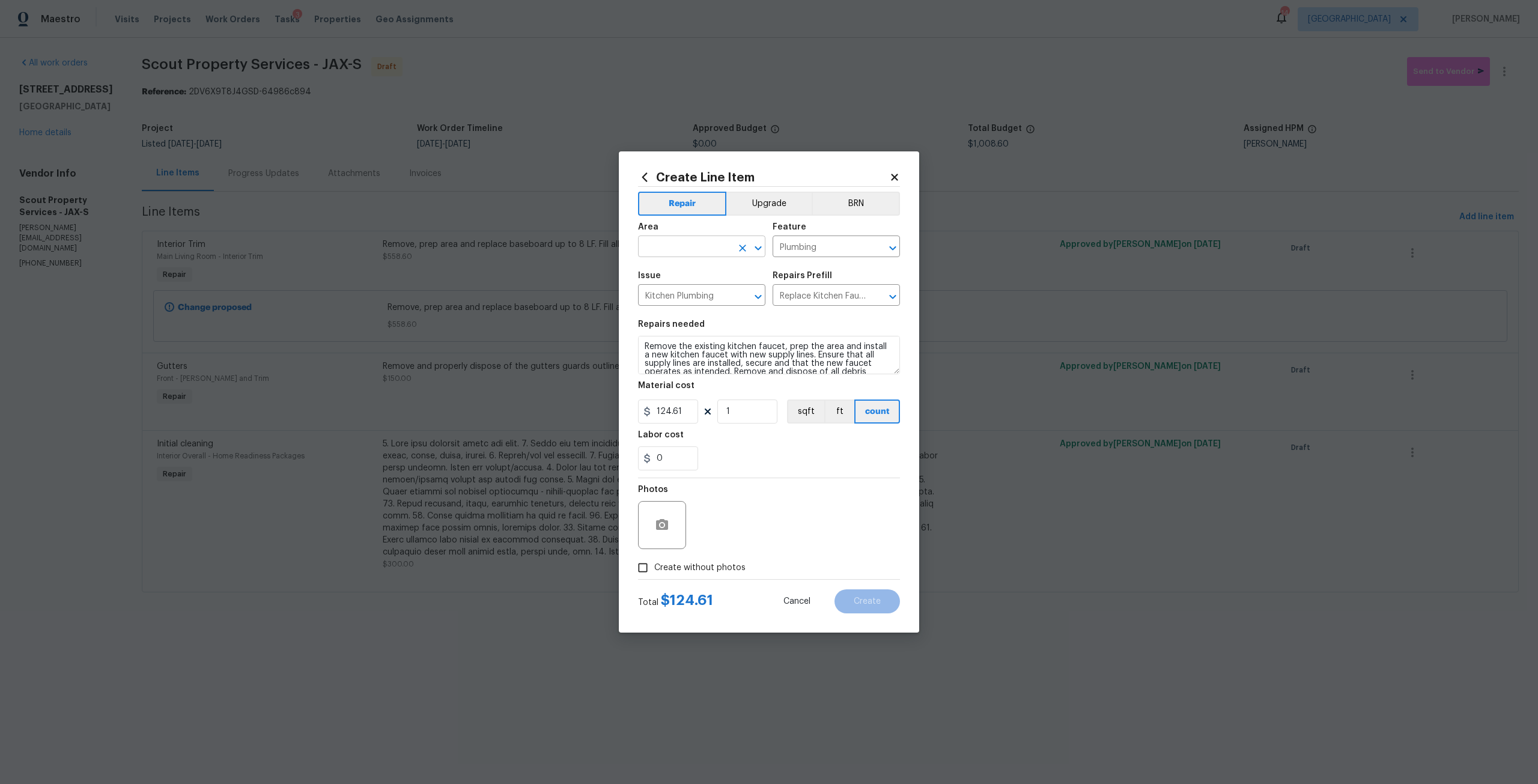
click at [700, 244] on input "text" at bounding box center [685, 248] width 94 height 18
click at [692, 287] on ul "Kitchen" at bounding box center [702, 274] width 128 height 30
click at [687, 277] on li "Kitchen" at bounding box center [702, 274] width 128 height 20
type input "Kitchen"
click at [681, 403] on input "124.61" at bounding box center [668, 411] width 60 height 24
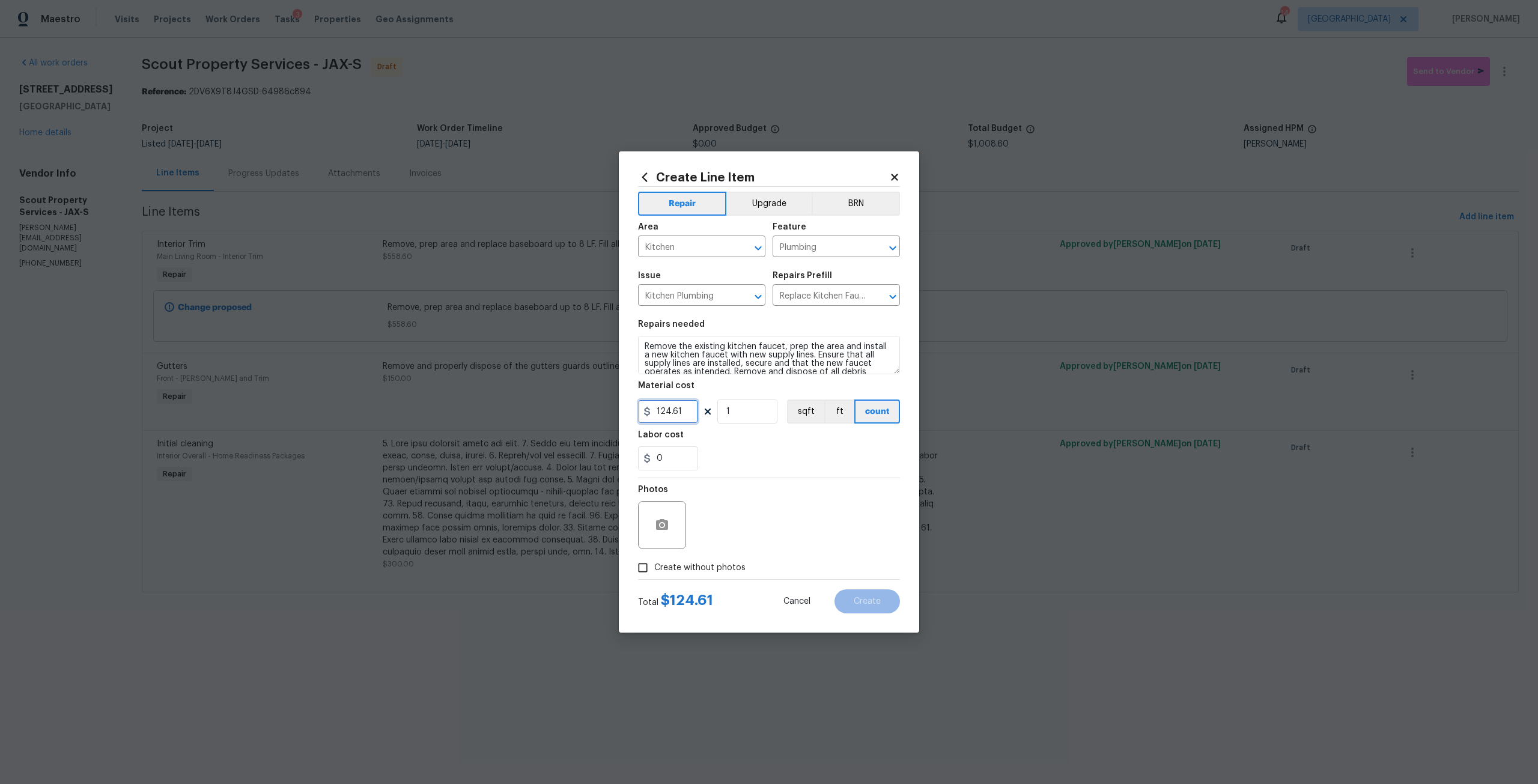
click at [678, 414] on input "124.61" at bounding box center [668, 411] width 60 height 24
type input "175"
click at [735, 563] on span "Create without photos" at bounding box center [699, 568] width 91 height 13
click at [654, 563] on input "Create without photos" at bounding box center [643, 568] width 23 height 23
checkbox input "true"
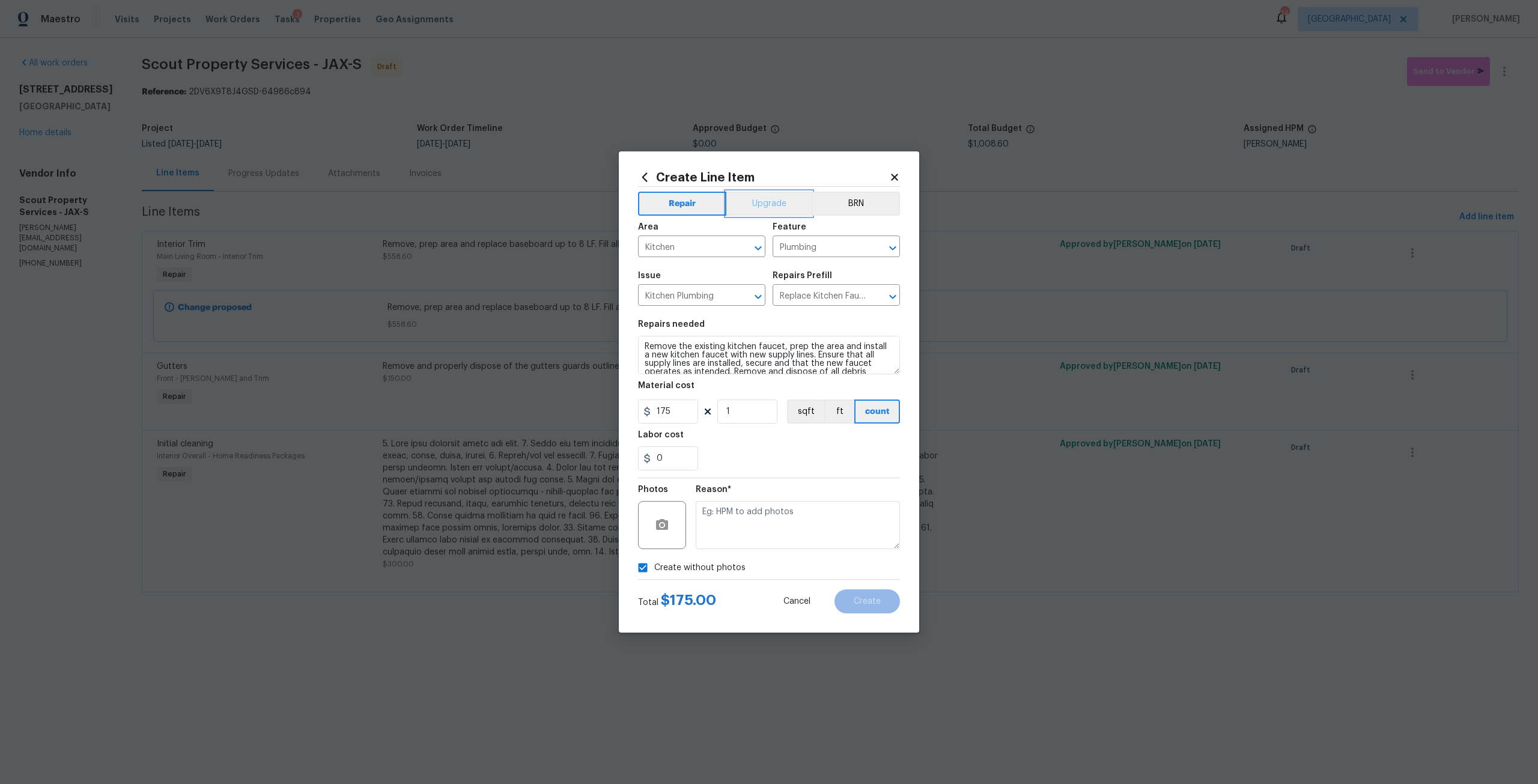
click at [766, 199] on button "Upgrade" at bounding box center [769, 203] width 86 height 24
click at [735, 510] on textarea at bounding box center [797, 525] width 204 height 48
click at [850, 595] on button "Create" at bounding box center [868, 601] width 66 height 24
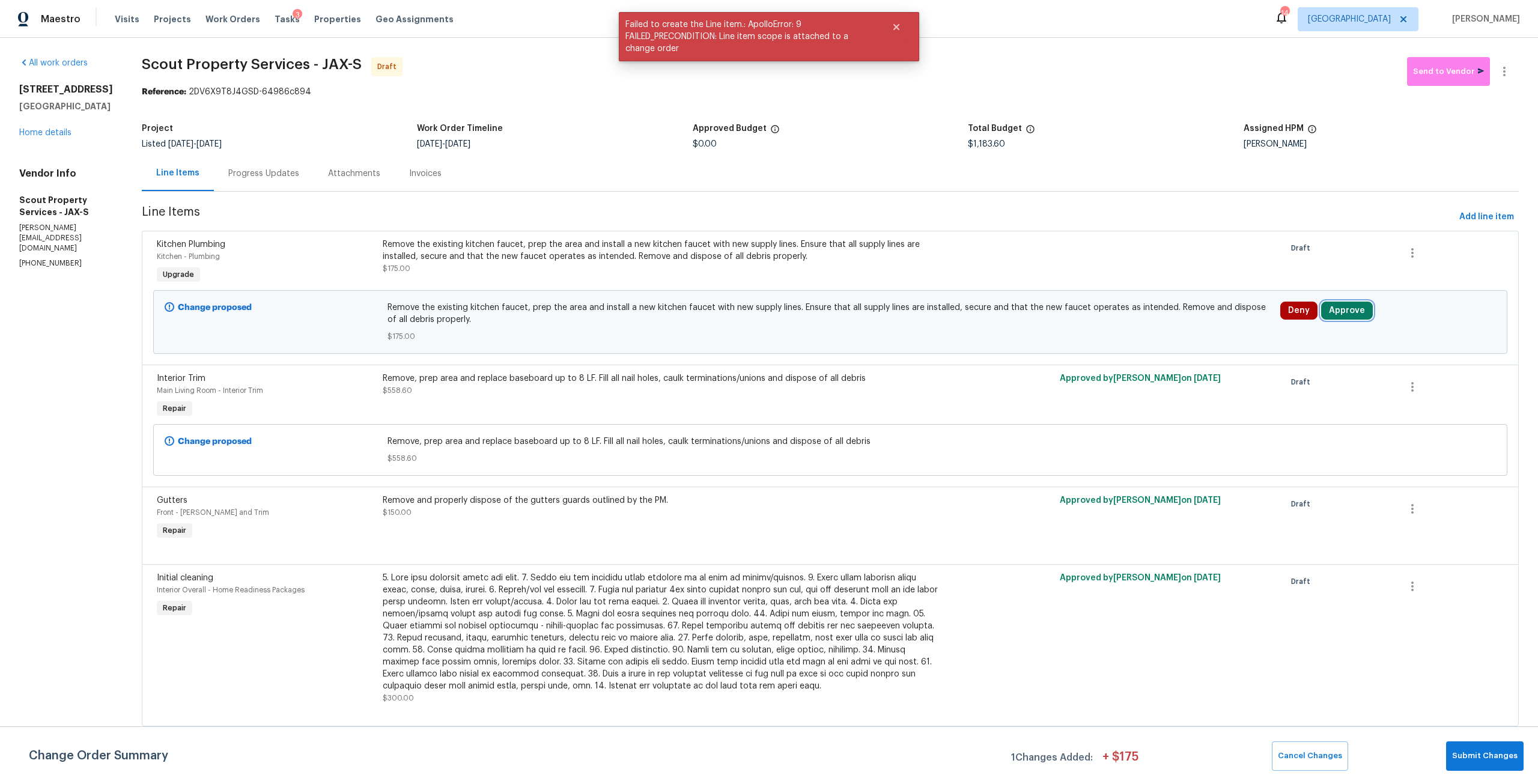
click at [1342, 319] on button "Approve" at bounding box center [1348, 311] width 52 height 18
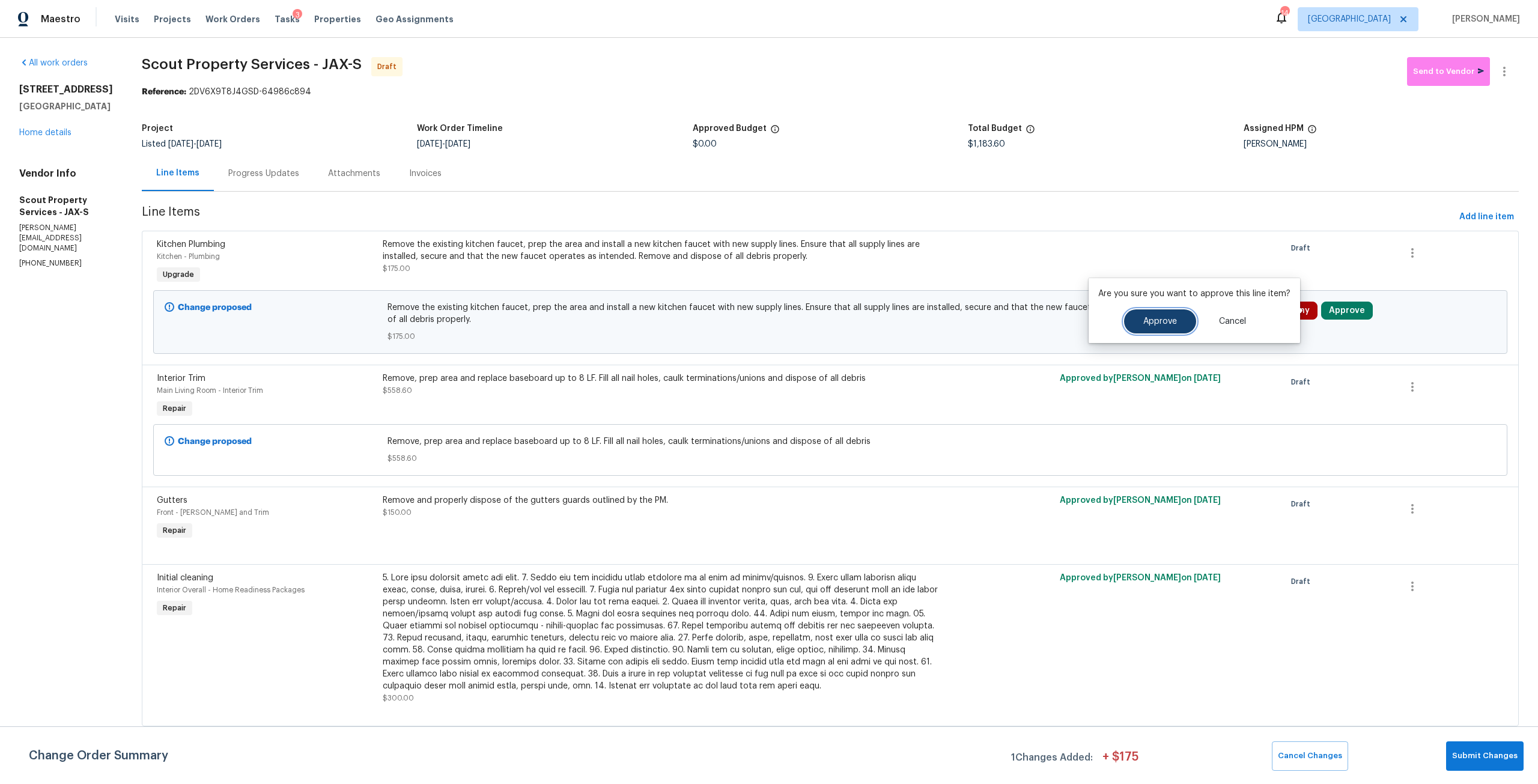
click at [1183, 319] on button "Approve" at bounding box center [1160, 321] width 72 height 24
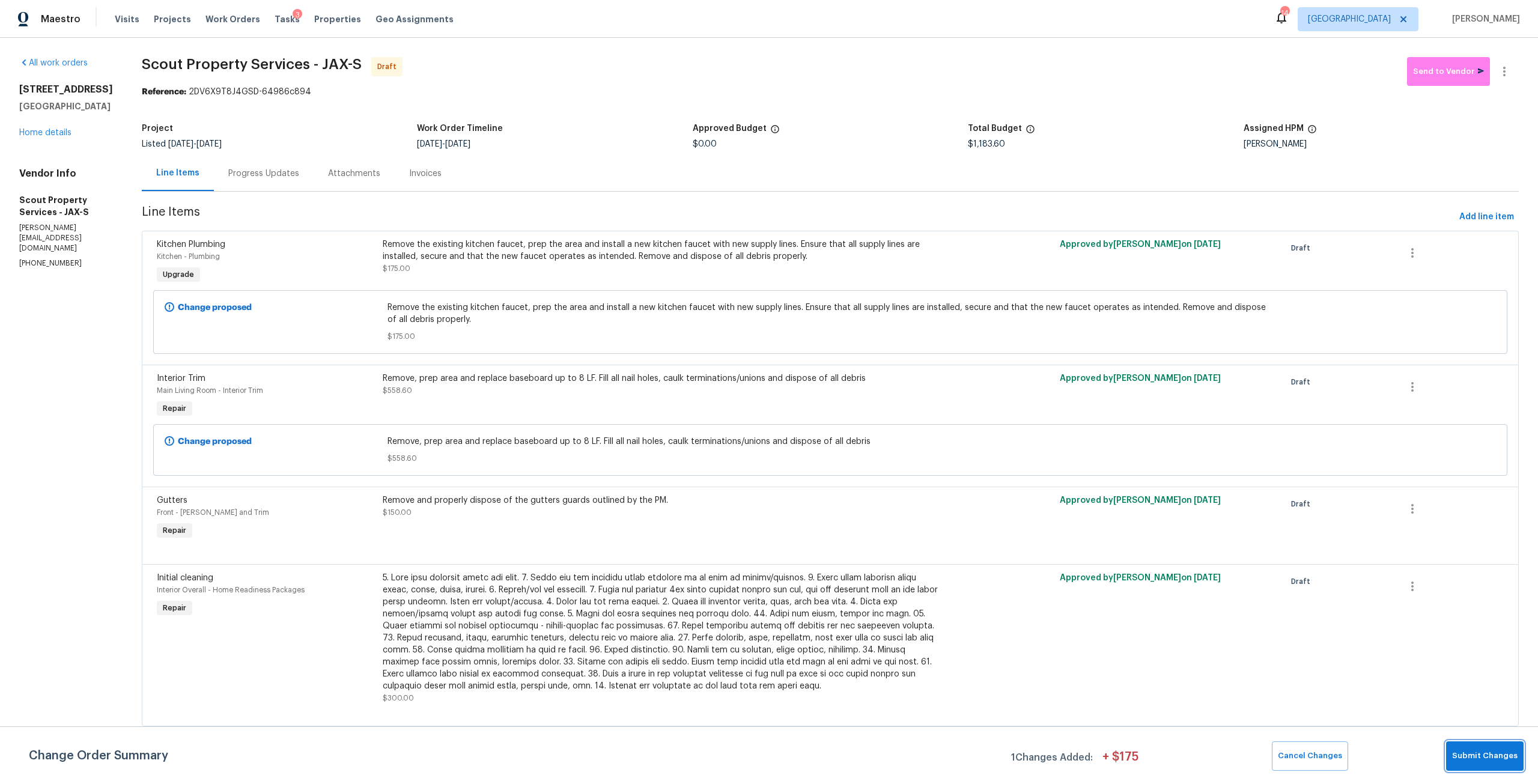
click at [1501, 748] on button "Submit Changes" at bounding box center [1484, 756] width 77 height 30
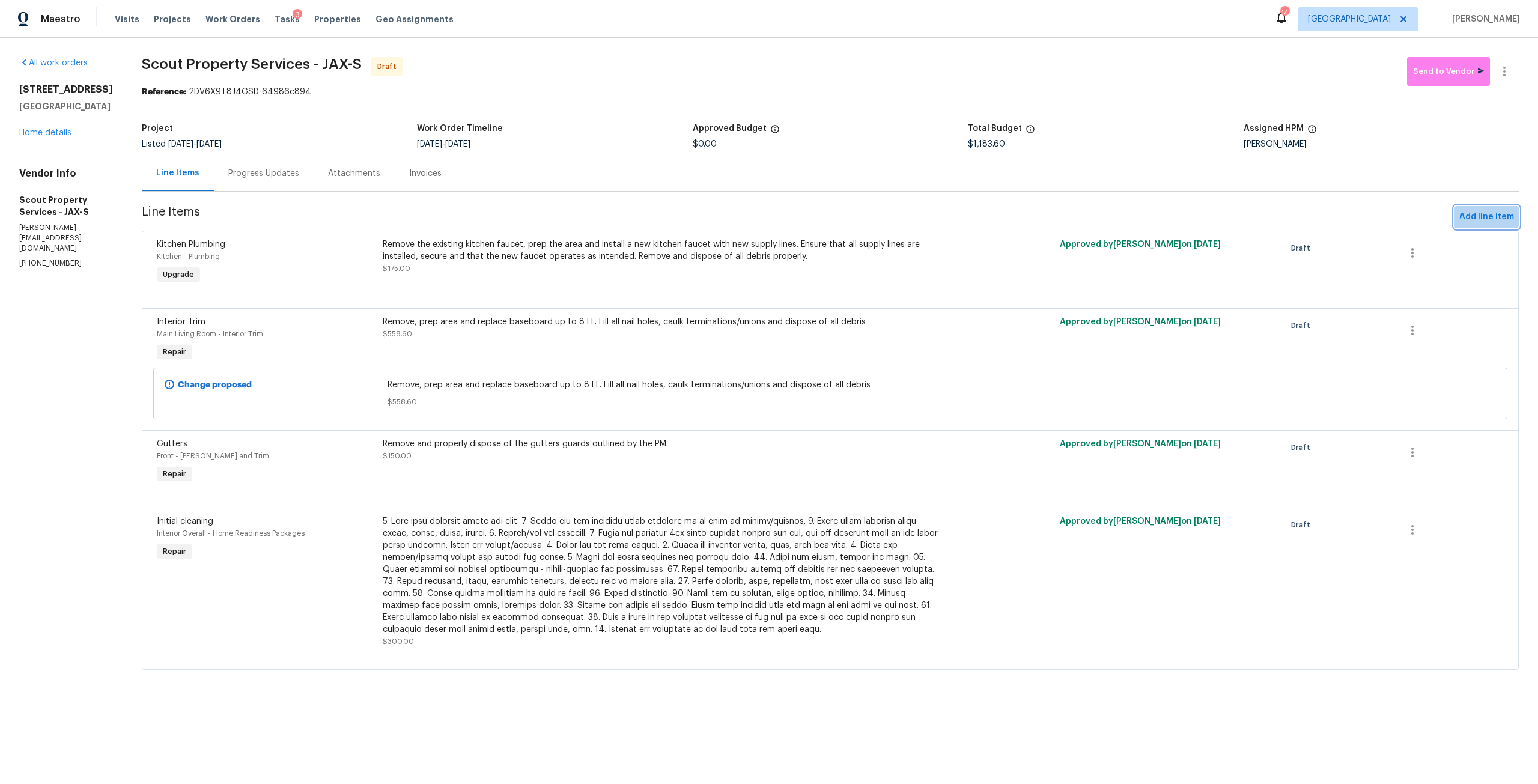
click at [1475, 212] on span "Add line item" at bounding box center [1487, 217] width 55 height 15
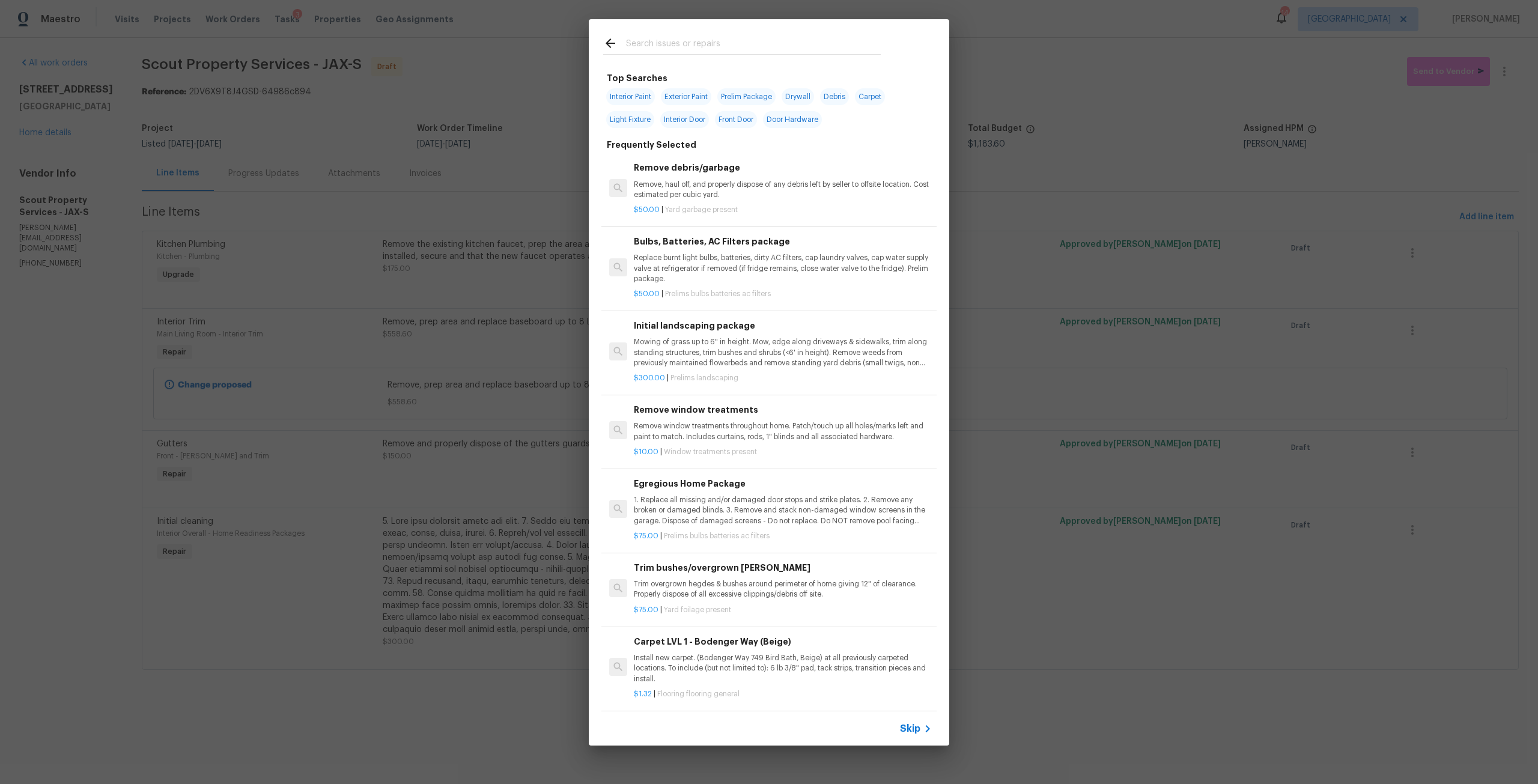
click at [761, 53] on input "text" at bounding box center [753, 45] width 255 height 18
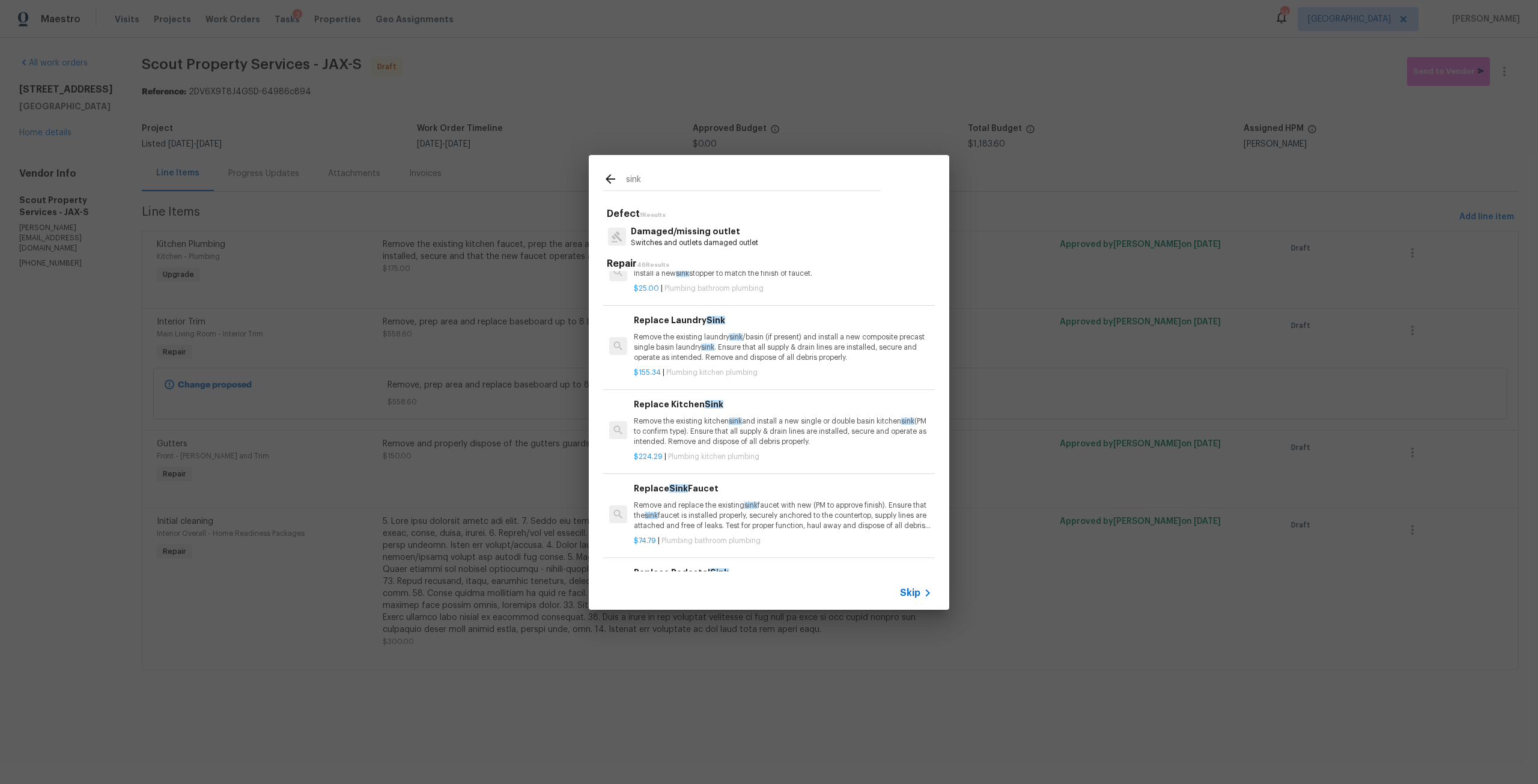
scroll to position [120, 0]
type input "s"
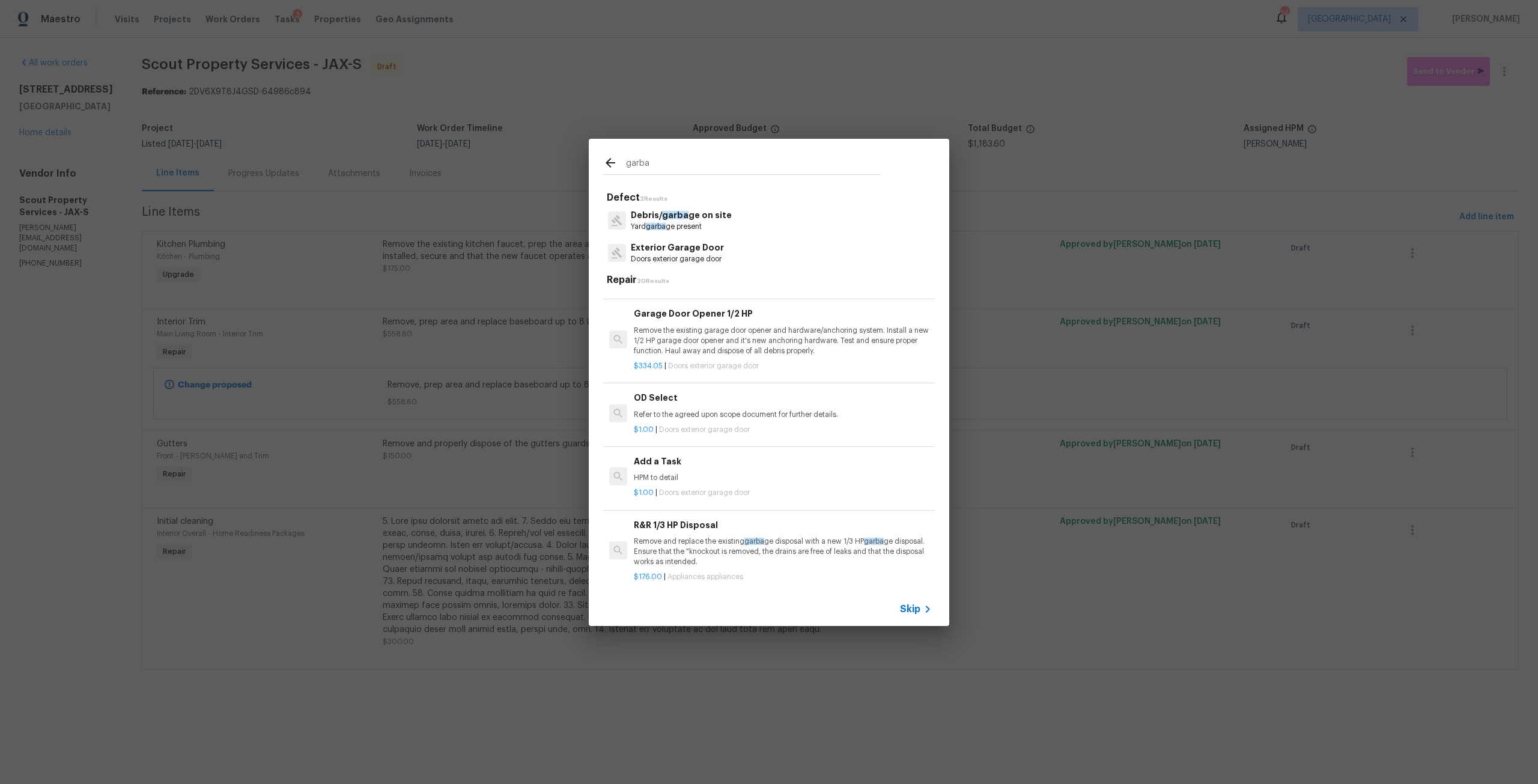
scroll to position [699, 0]
click at [660, 164] on input "garba" at bounding box center [753, 165] width 255 height 18
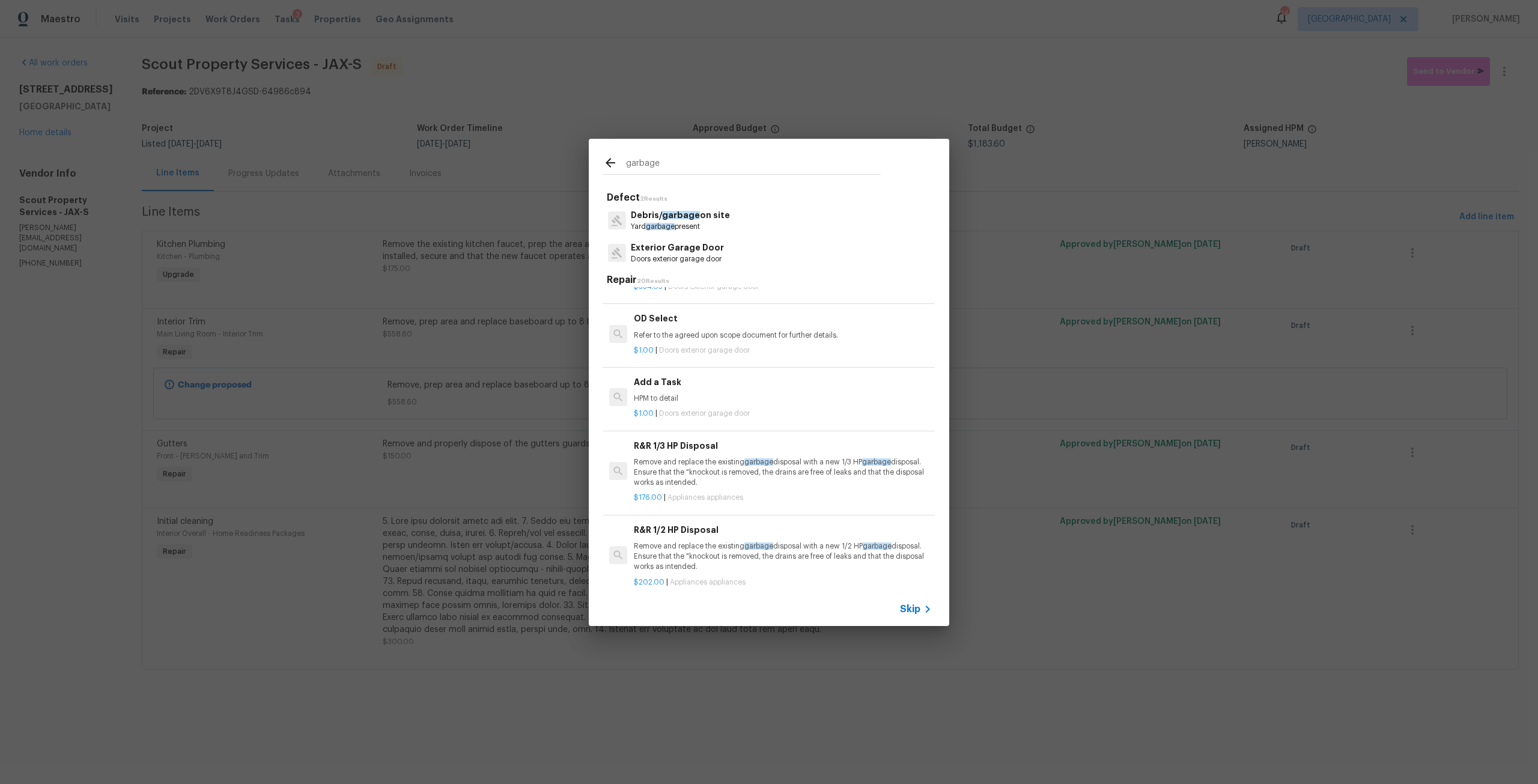
scroll to position [781, 0]
type input "garbage"
click at [693, 402] on p "HPM to detail" at bounding box center [783, 402] width 298 height 10
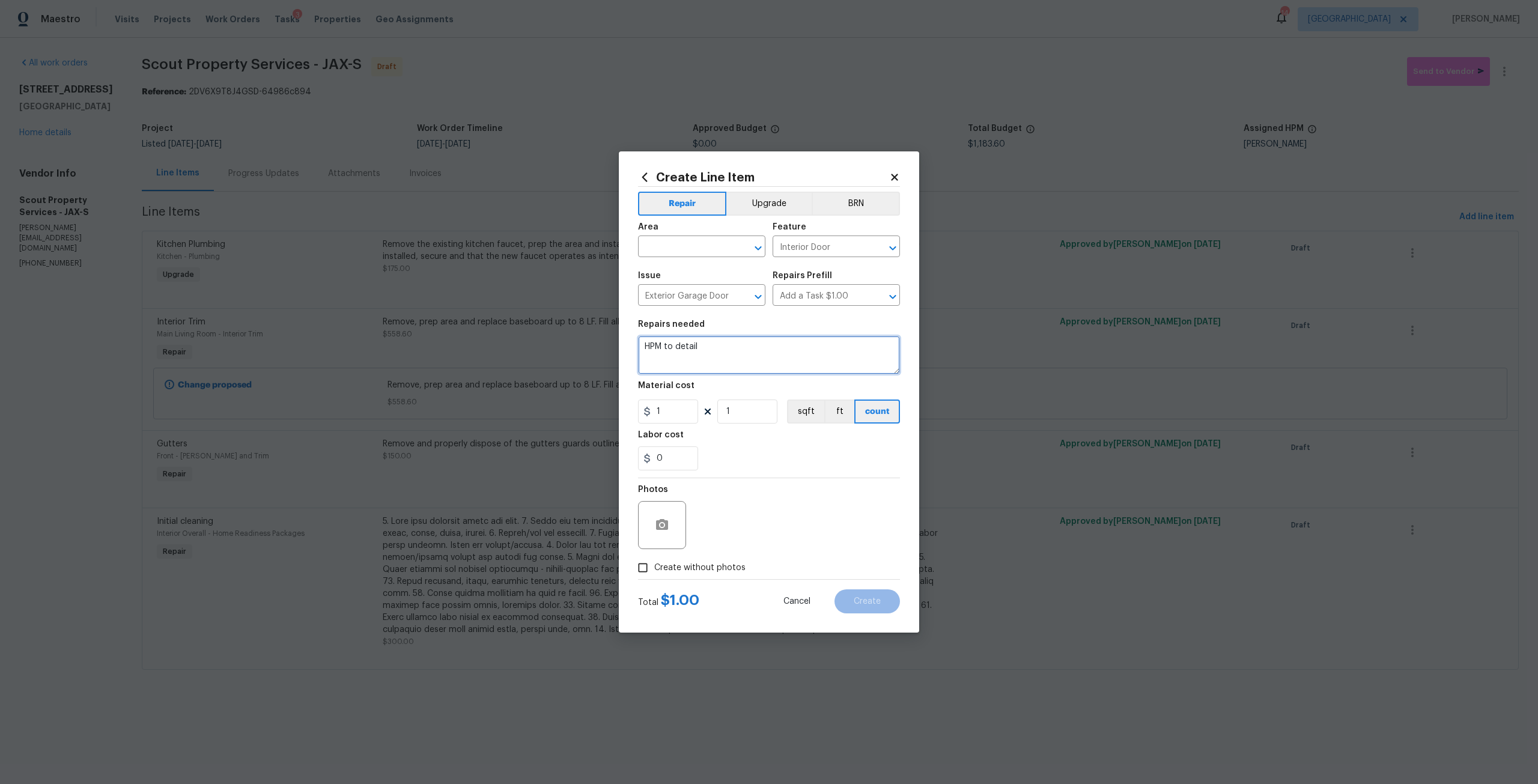
drag, startPoint x: 720, startPoint y: 338, endPoint x: 593, endPoint y: 345, distance: 127.2
click at [593, 345] on div "Create Line Item Repair Upgrade BRN Area ​ Feature Interior Door ​ Issue Exteri…" at bounding box center [769, 392] width 1538 height 784
type textarea "Replumb new single sink and garabage disposal after countertops have been insta…"
click at [678, 409] on input "1" at bounding box center [668, 411] width 60 height 24
type input "250"
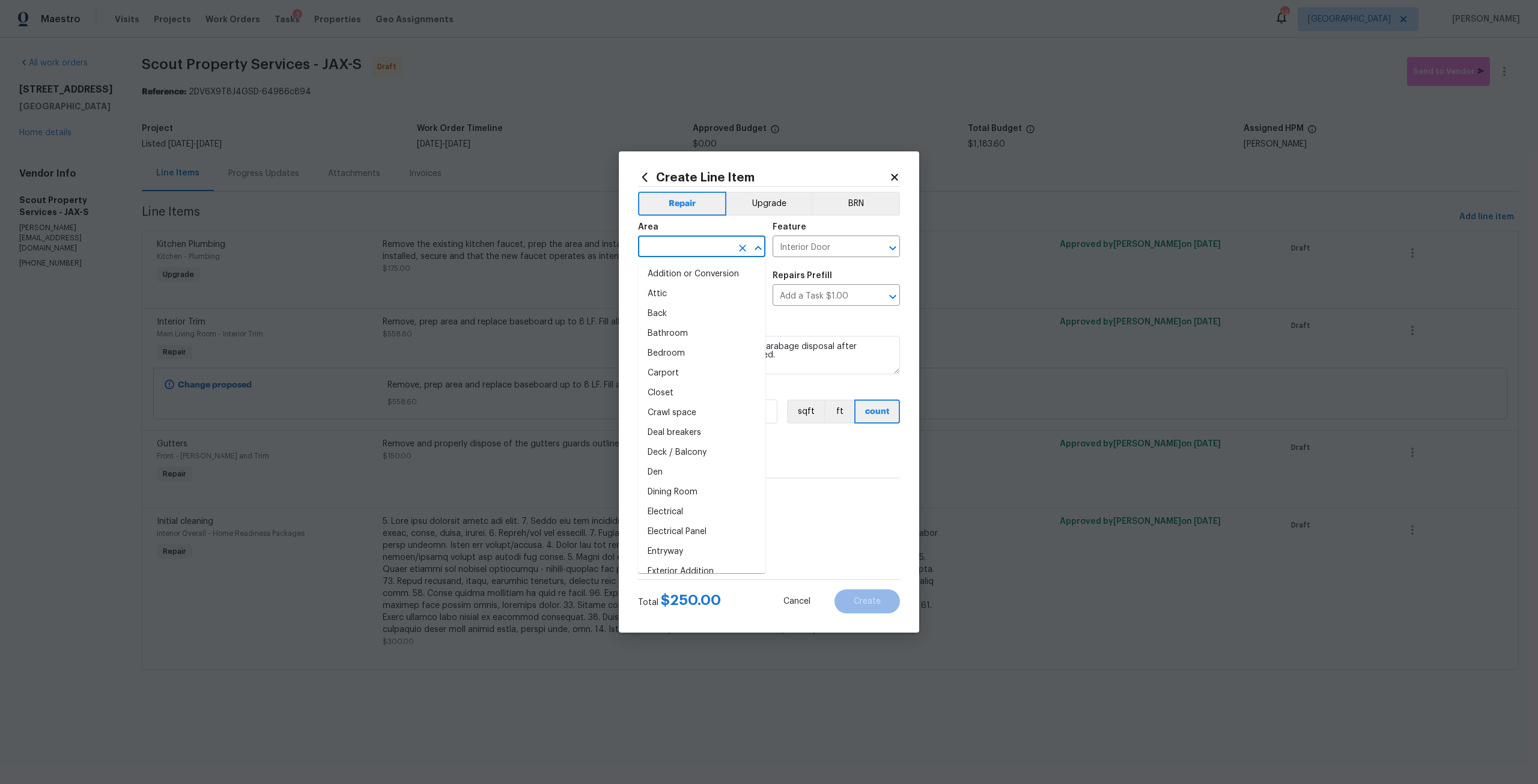
click at [726, 256] on input "text" at bounding box center [685, 248] width 94 height 18
click at [707, 326] on li "Kitchen" at bounding box center [702, 334] width 128 height 20
type input "Kitchen"
click at [818, 256] on input "Interior Door" at bounding box center [819, 248] width 94 height 18
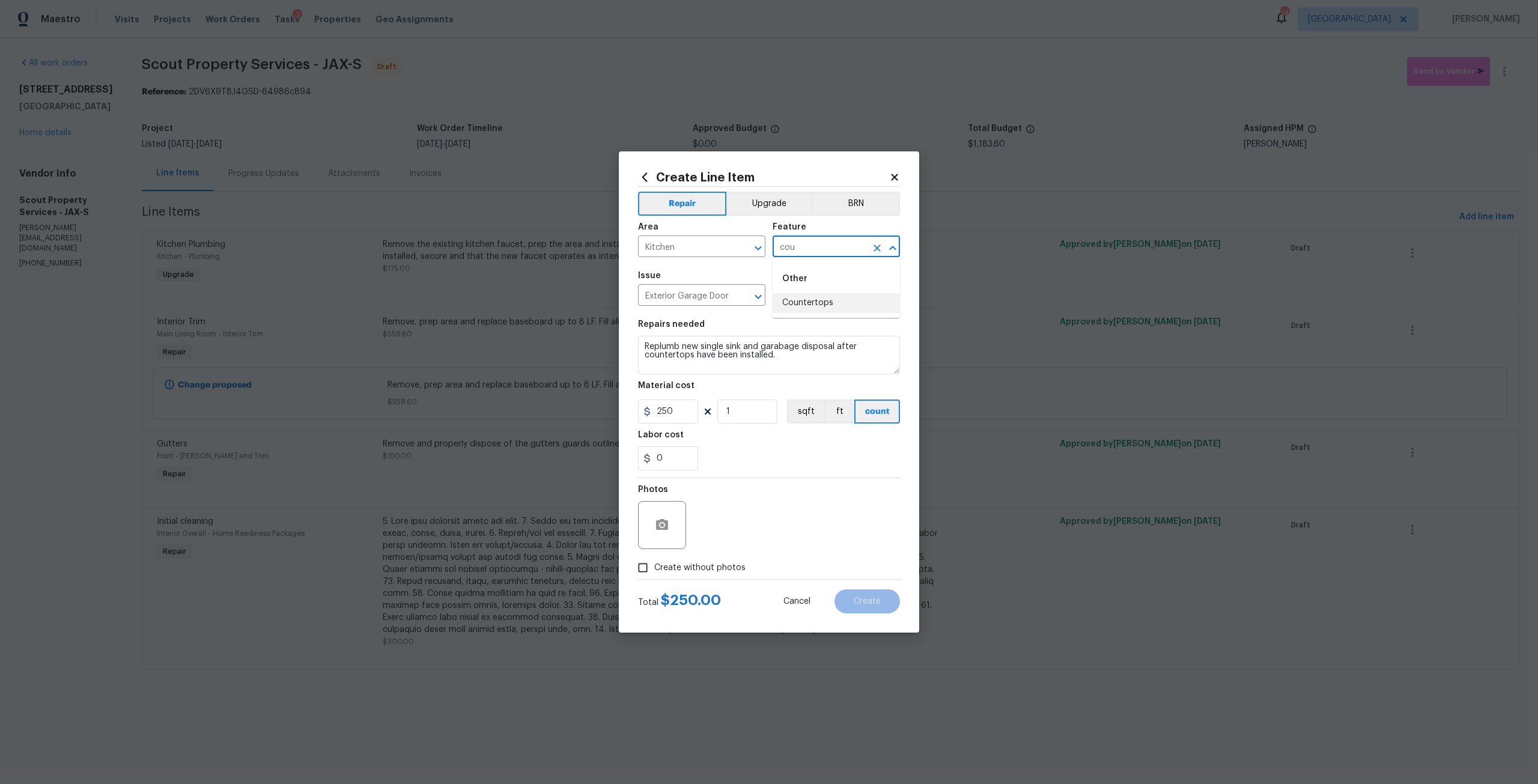
click at [813, 302] on li "Countertops" at bounding box center [836, 303] width 128 height 20
click at [763, 292] on icon "Open" at bounding box center [758, 296] width 15 height 15
type input "Countertops"
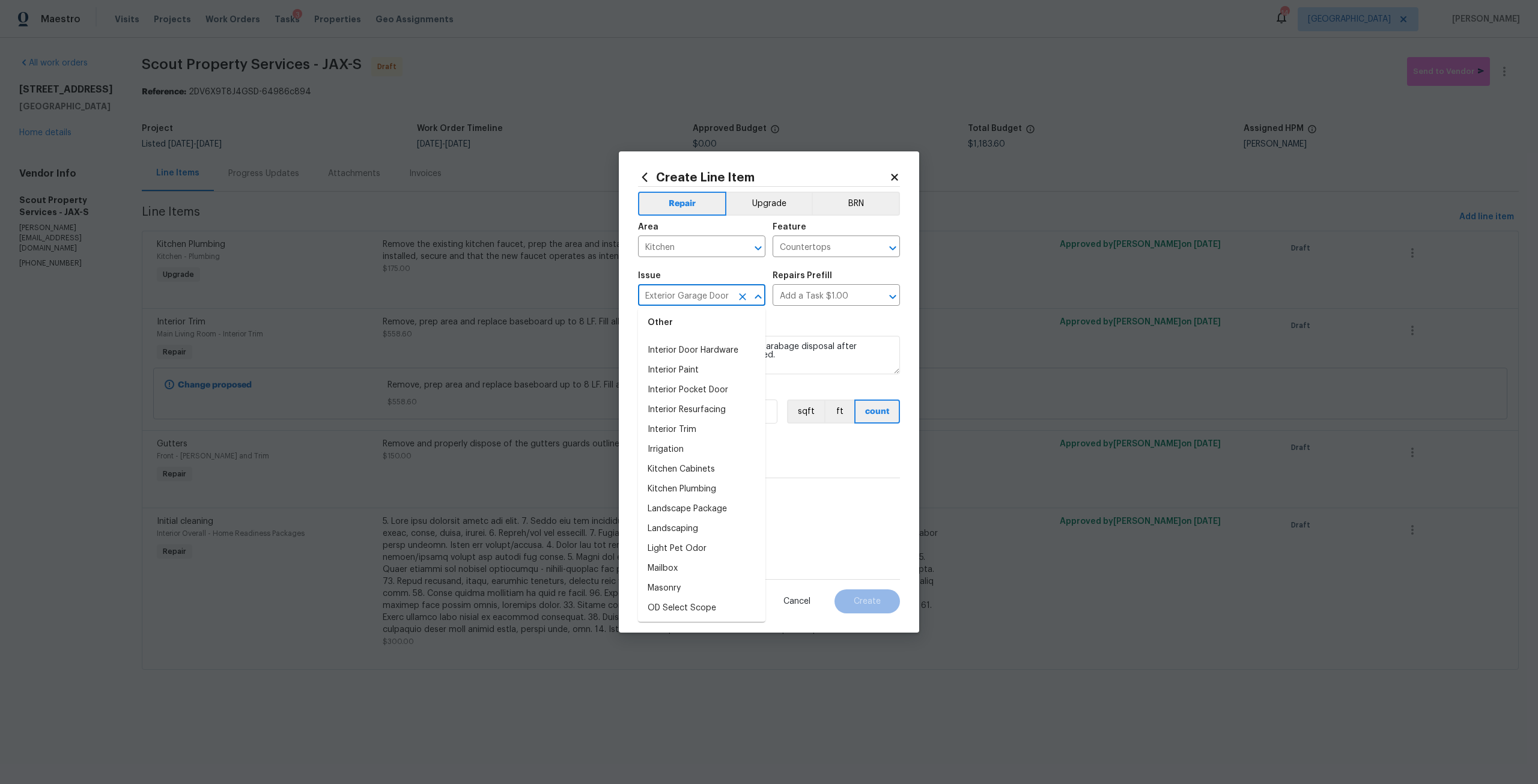
scroll to position [1621, 0]
click at [715, 446] on li "Kitchen Plumbing" at bounding box center [702, 436] width 128 height 20
type input "Kitchen Plumbing"
click at [813, 297] on input "text" at bounding box center [819, 296] width 94 height 18
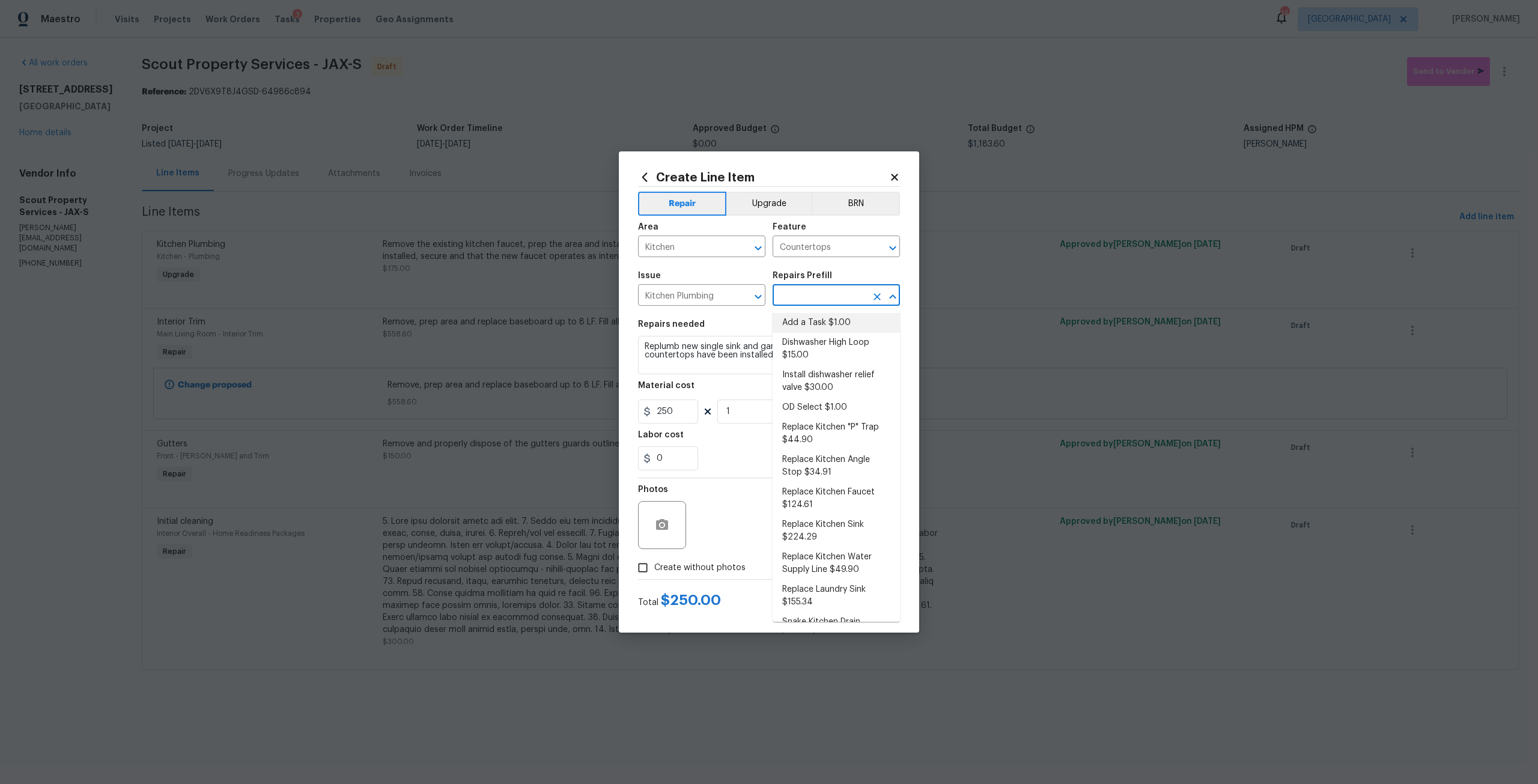
click at [828, 330] on li "Add a Task $1.00" at bounding box center [836, 323] width 128 height 20
type input "Plumbing"
type input "Add a Task $1.00"
type textarea "HPM to detail"
type input "1"
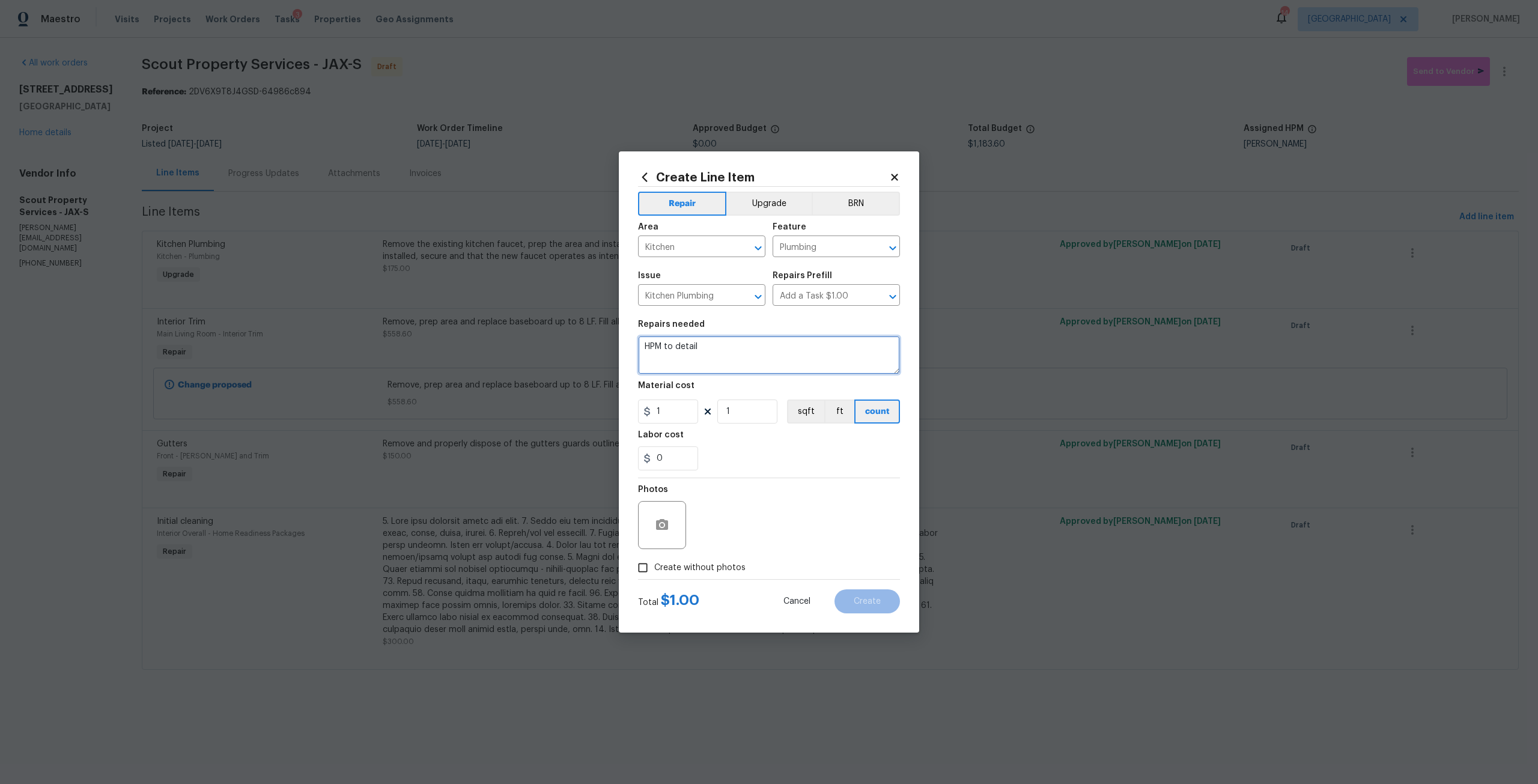
drag, startPoint x: 738, startPoint y: 358, endPoint x: 628, endPoint y: 348, distance: 110.5
click at [628, 348] on div "Create Line Item Repair Upgrade BRN Area Kitchen ​ Feature Plumbing ​ Issue Kit…" at bounding box center [769, 392] width 300 height 481
type textarea "R"
type textarea "Replumb new sink and disposal at kitchen"
drag, startPoint x: 659, startPoint y: 417, endPoint x: 648, endPoint y: 414, distance: 11.4
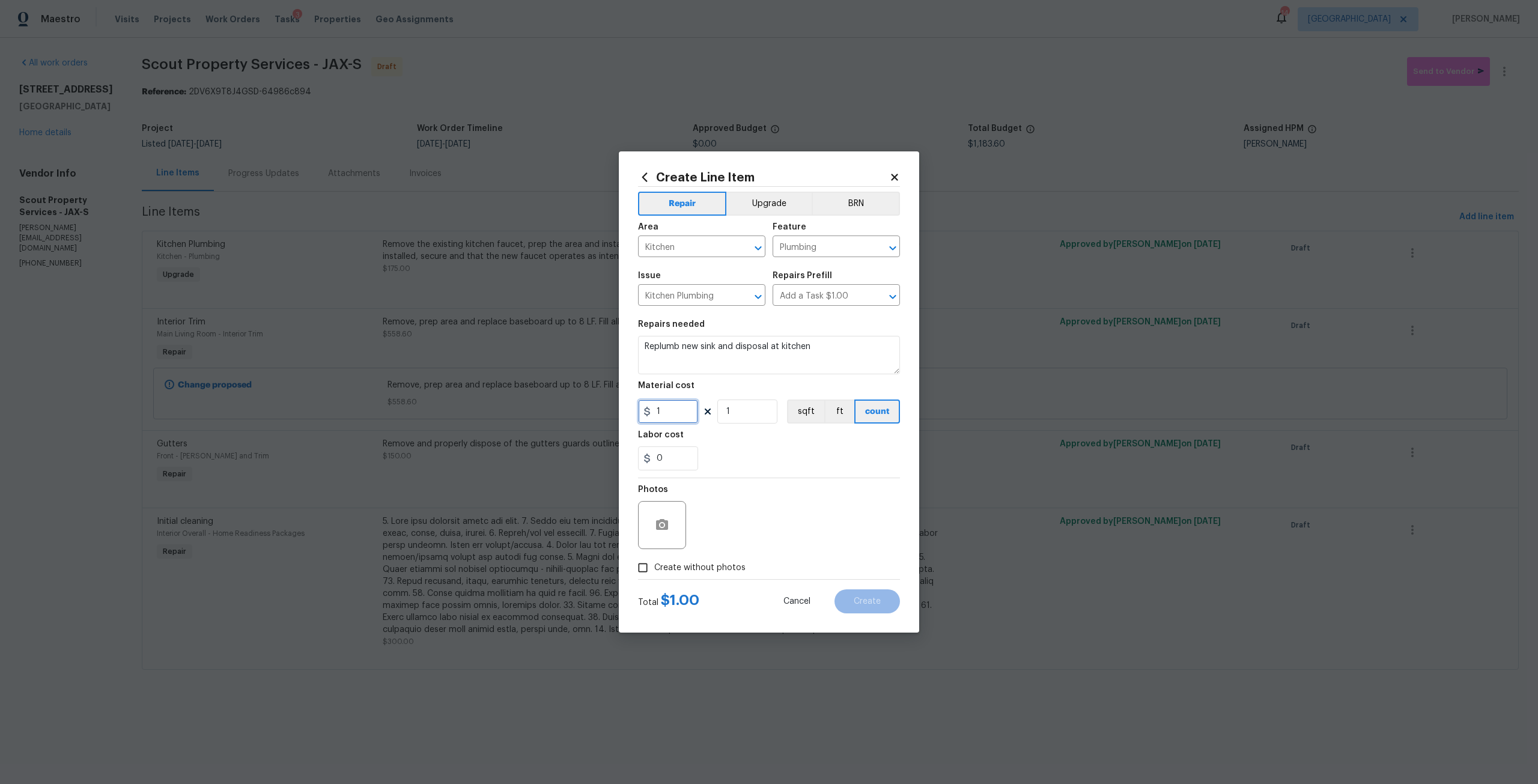
click at [648, 414] on div "1" at bounding box center [668, 411] width 60 height 24
type input "250"
click at [709, 575] on label "Create without photos" at bounding box center [688, 568] width 114 height 23
click at [654, 575] on input "Create without photos" at bounding box center [643, 568] width 23 height 23
checkbox input "true"
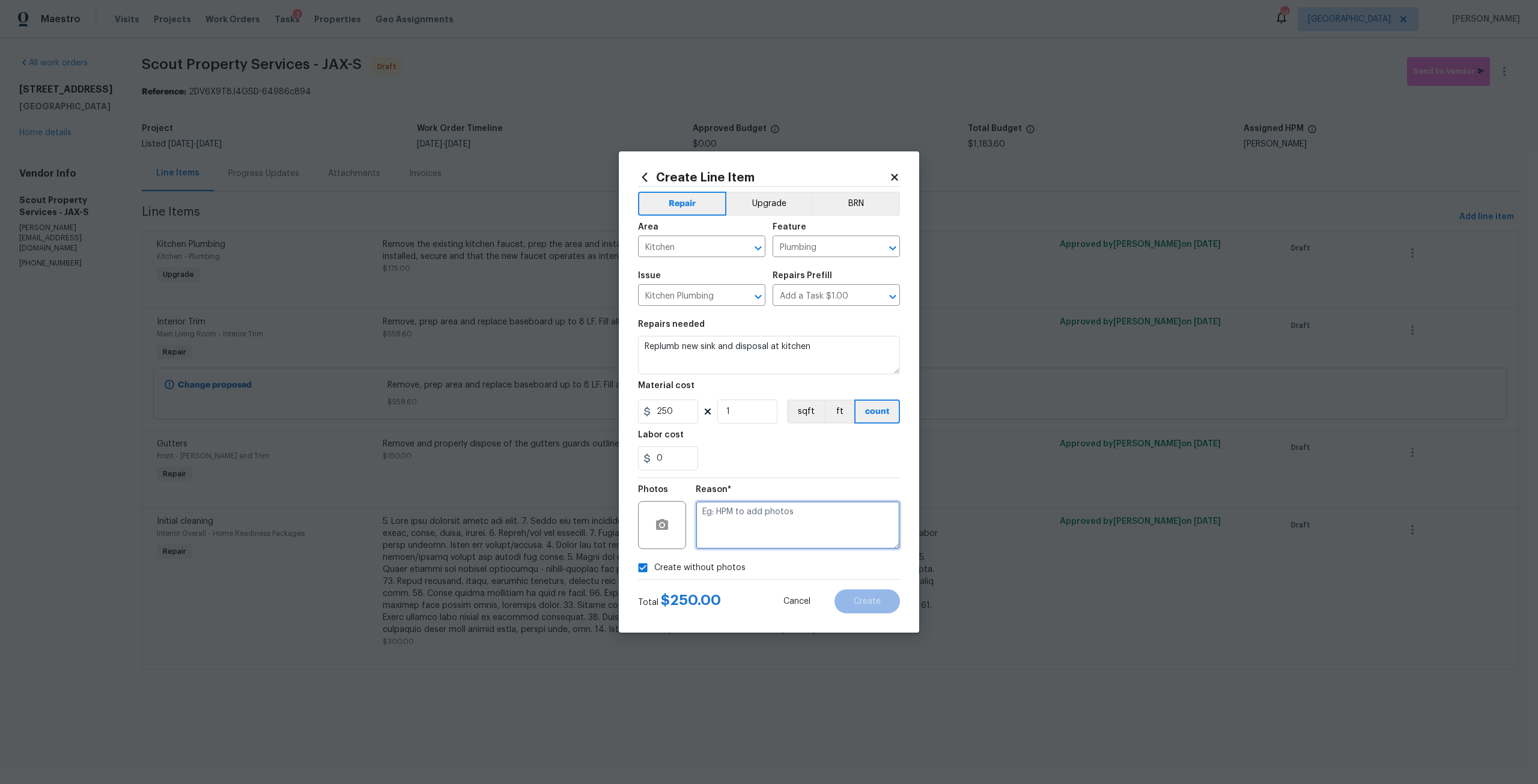
drag, startPoint x: 748, startPoint y: 526, endPoint x: 759, endPoint y: 507, distance: 22.0
click at [748, 526] on textarea at bounding box center [797, 525] width 204 height 48
click at [874, 606] on button "Create" at bounding box center [868, 601] width 66 height 24
type input "0"
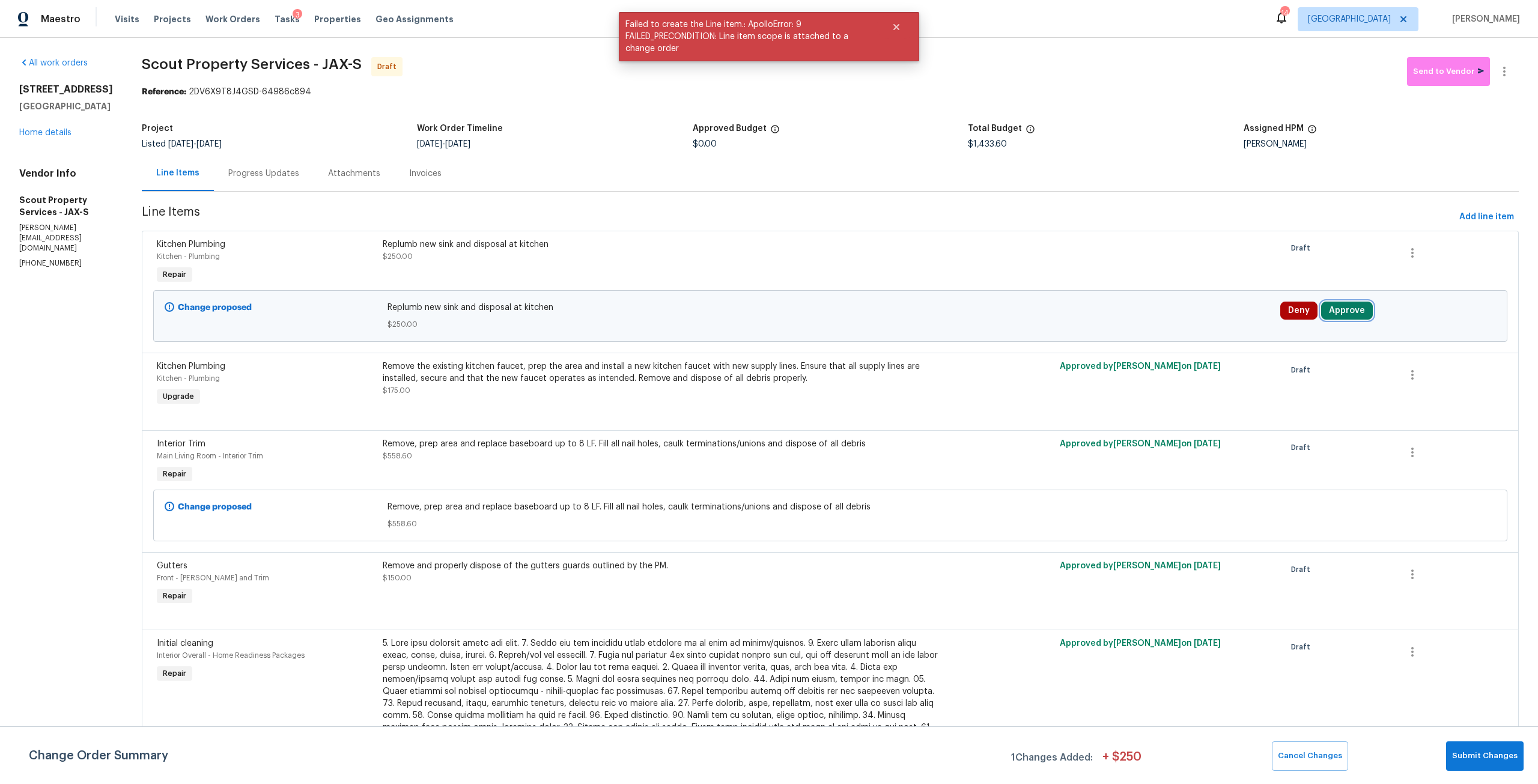
click at [1325, 313] on button "Approve" at bounding box center [1348, 311] width 52 height 18
click at [1179, 328] on button "Approve" at bounding box center [1160, 321] width 72 height 24
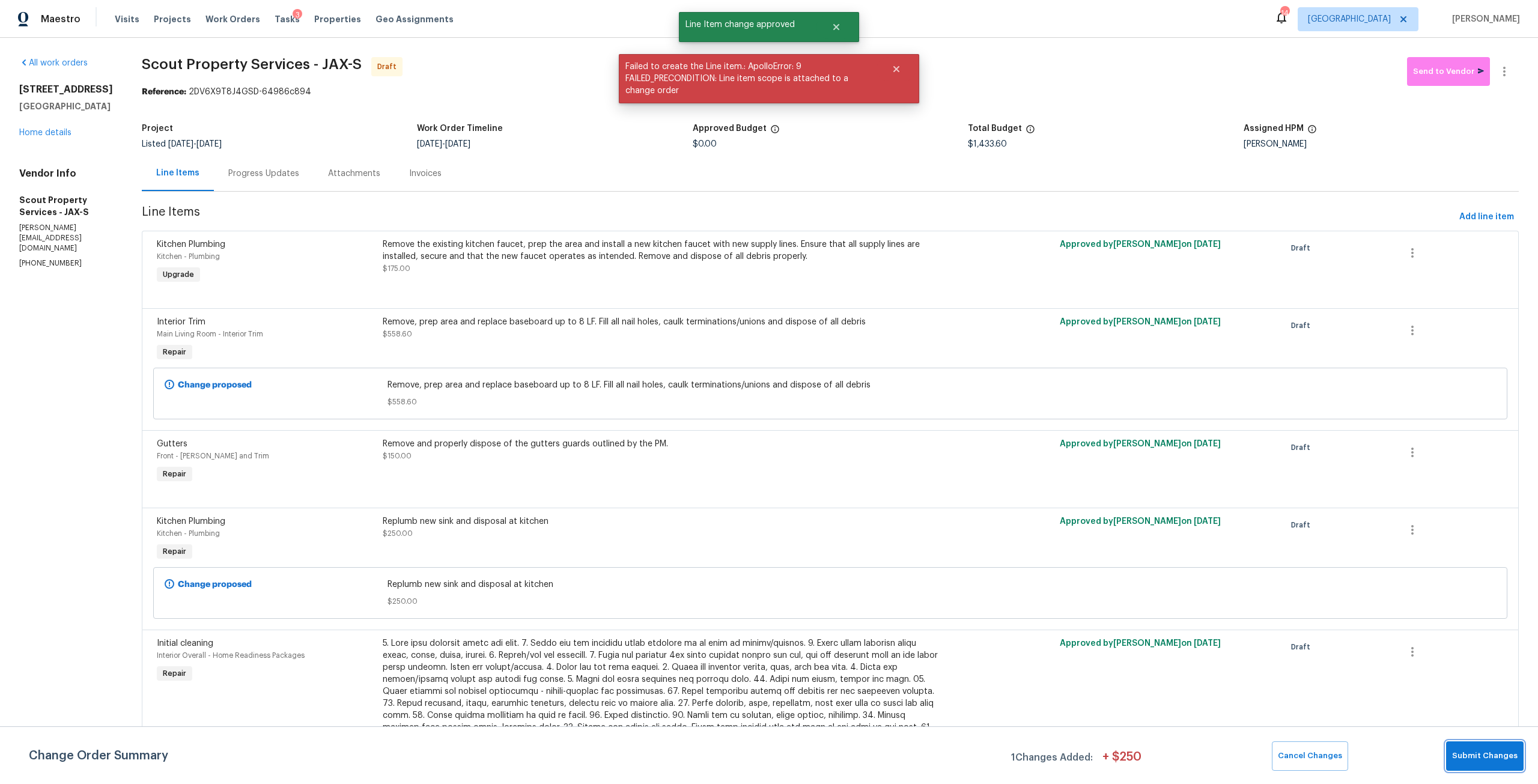
click at [1465, 763] on button "Submit Changes" at bounding box center [1484, 756] width 77 height 30
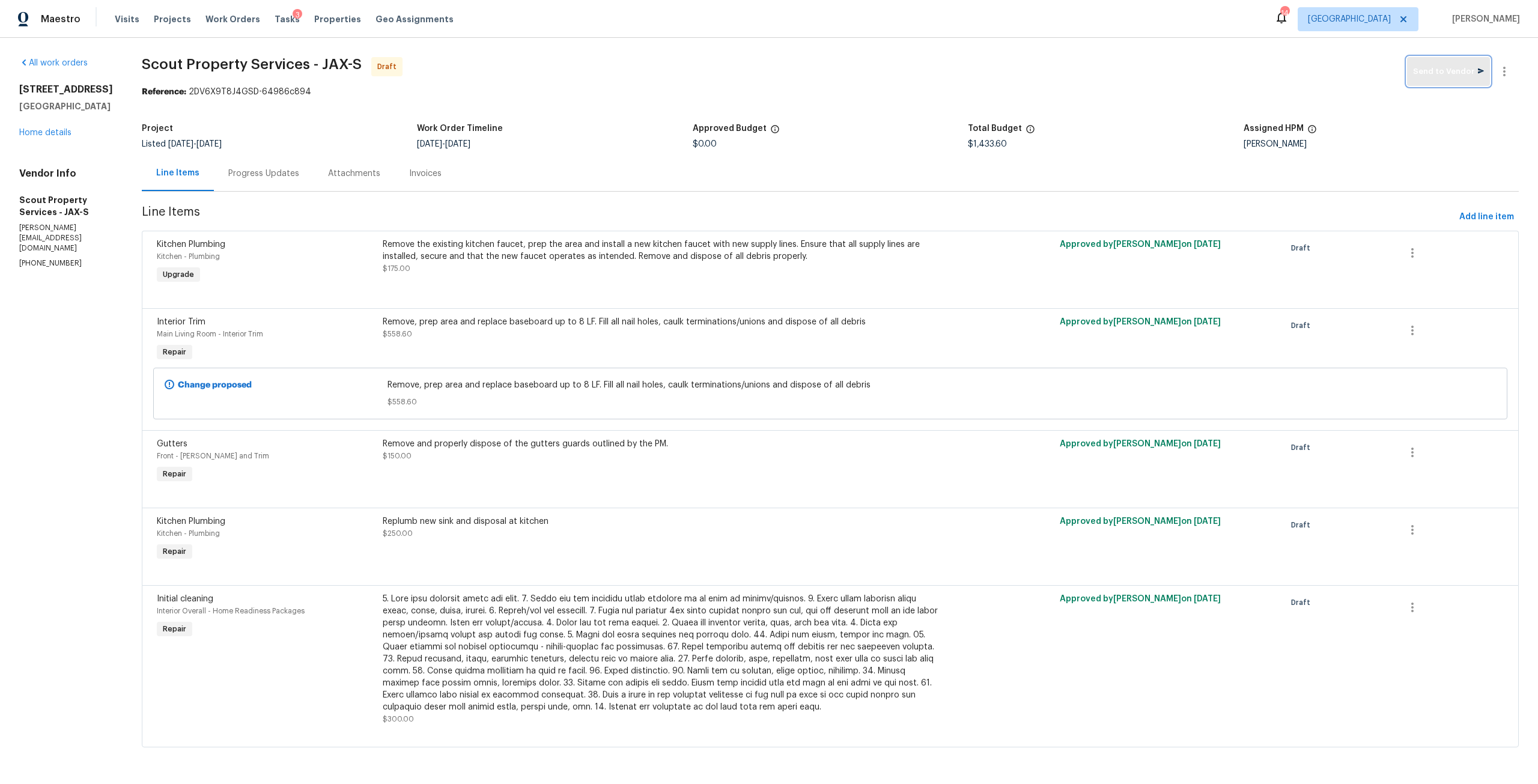
click at [1447, 65] on span "Send to Vendor" at bounding box center [1449, 72] width 71 height 14
click at [1476, 215] on span "Add line item" at bounding box center [1487, 217] width 55 height 15
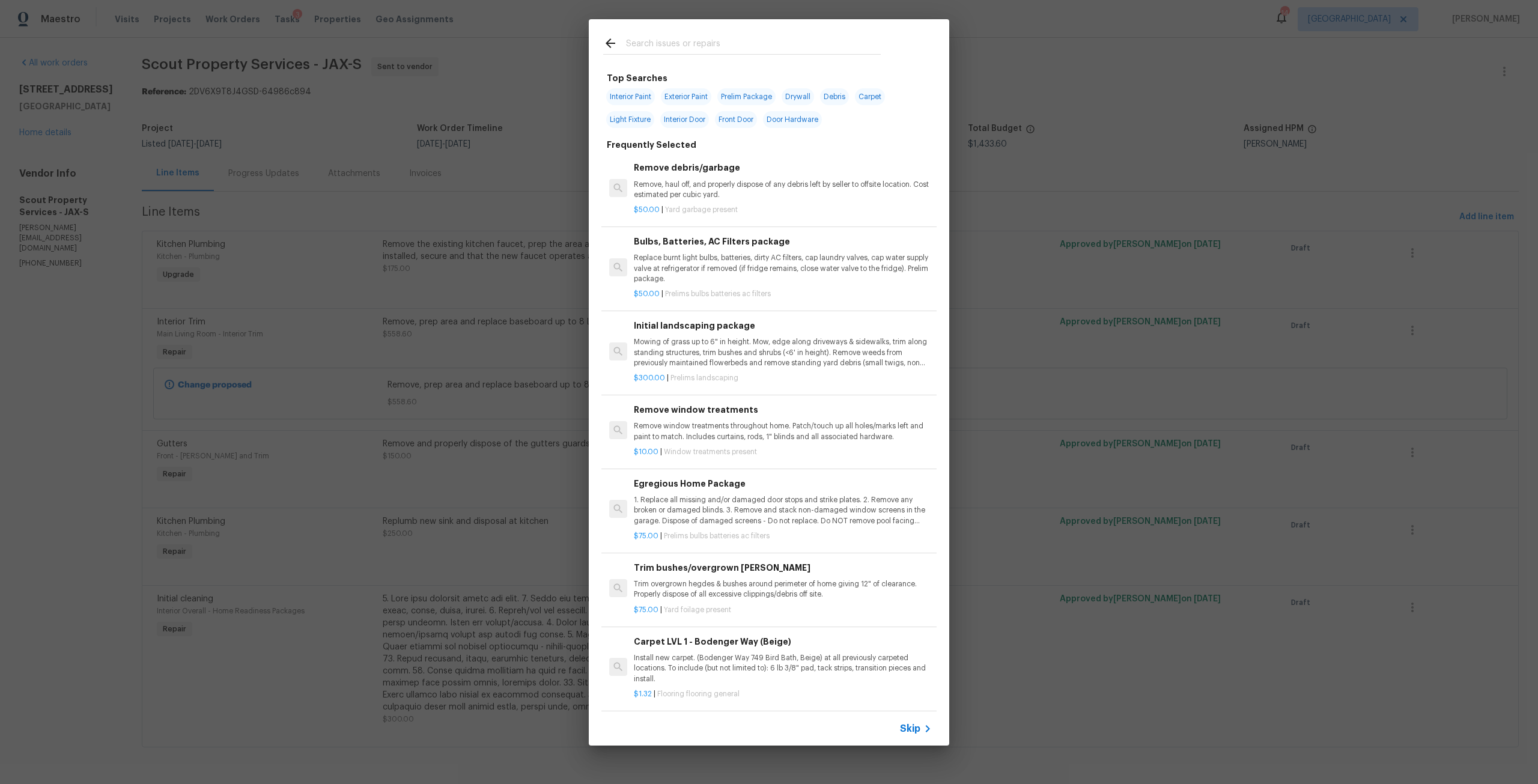
click at [675, 31] on div at bounding box center [741, 43] width 307 height 47
click at [686, 37] on input "text" at bounding box center [753, 45] width 255 height 18
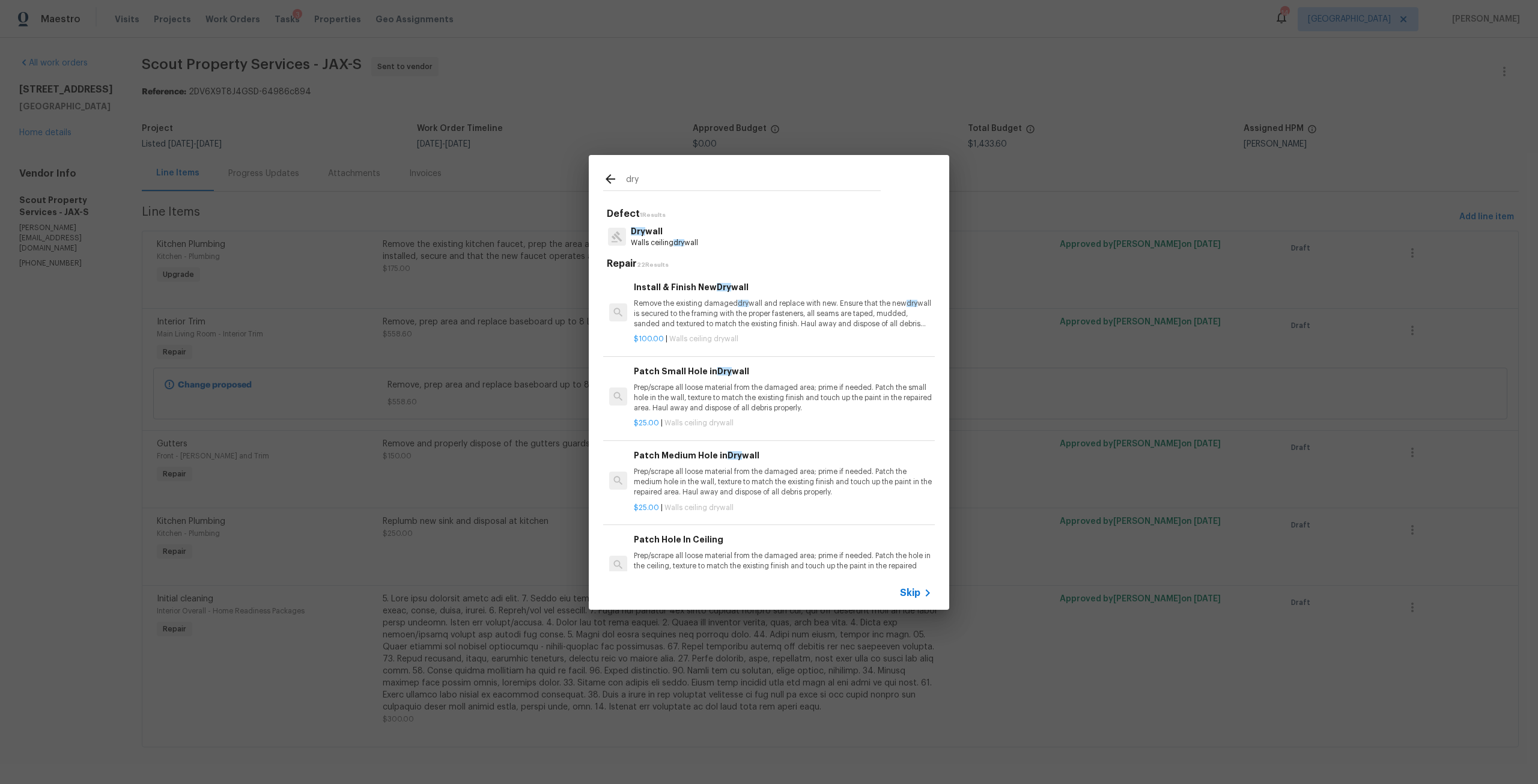
type input "dry"
click at [723, 304] on p "Remove the existing damaged dry wall and replace with new. Ensure that the new …" at bounding box center [783, 314] width 298 height 31
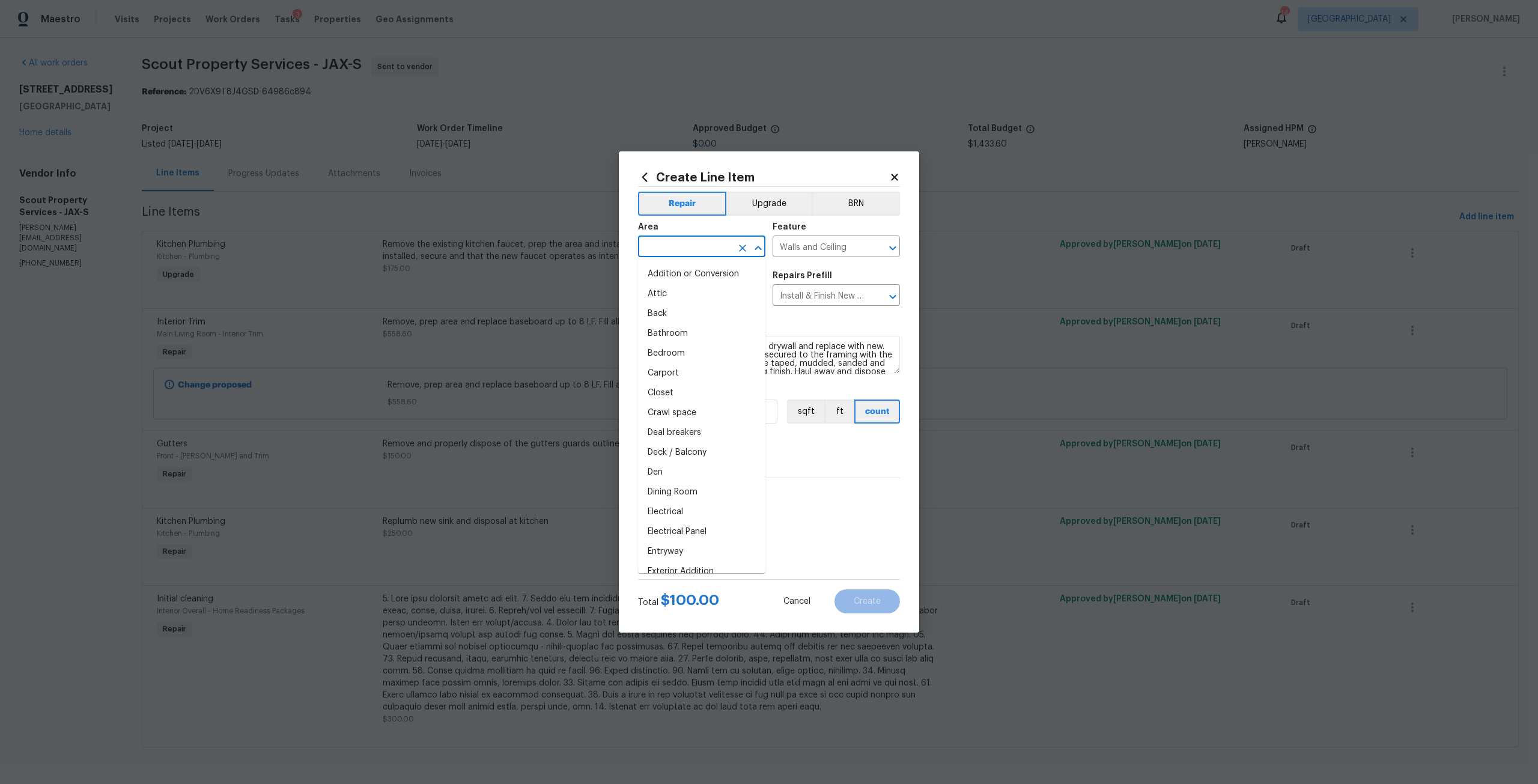
click at [683, 243] on input "text" at bounding box center [685, 248] width 94 height 18
click at [680, 268] on li "Kitchen" at bounding box center [702, 274] width 128 height 20
type input "Kitchen"
click at [745, 411] on input "1" at bounding box center [748, 411] width 60 height 24
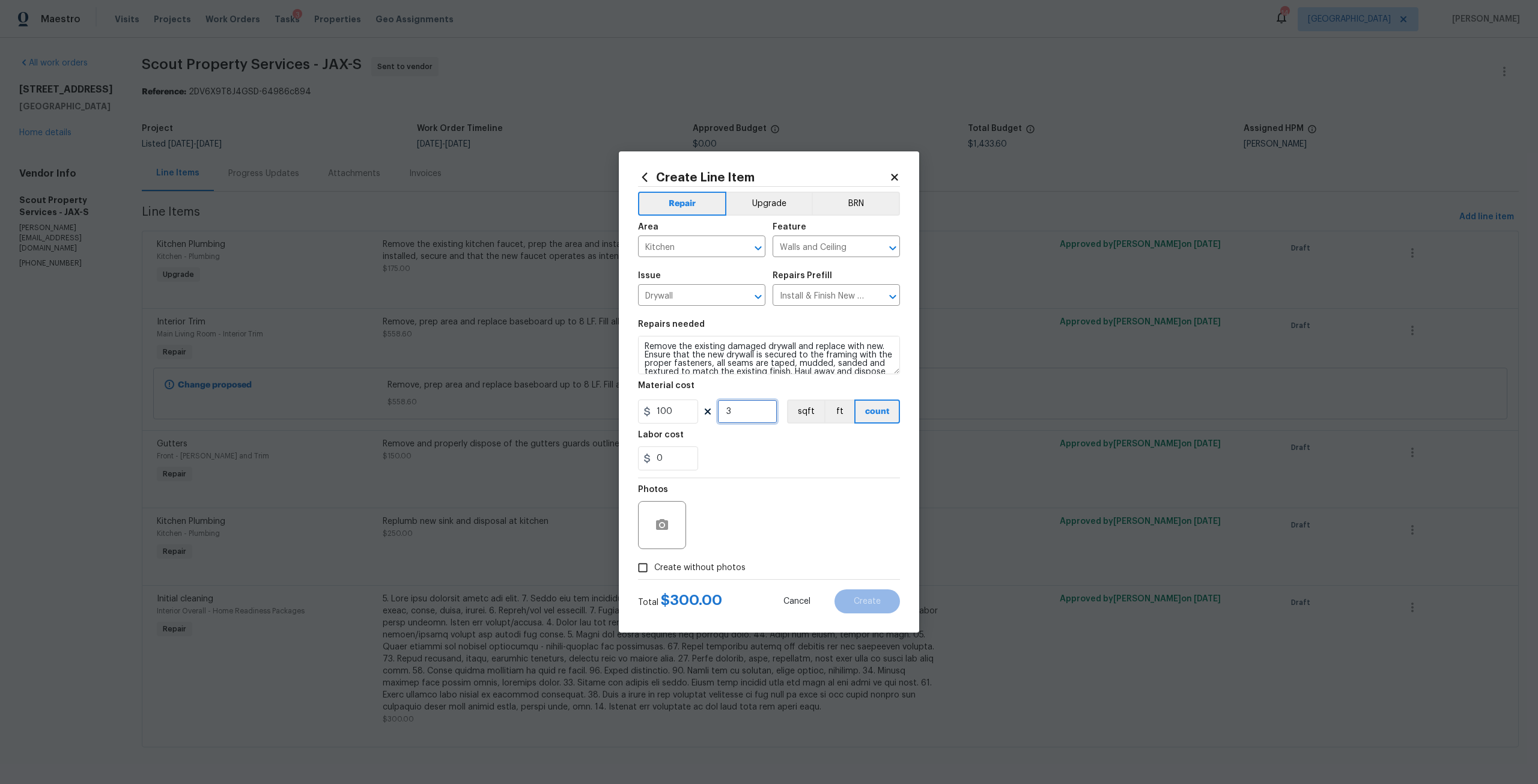
type input "3"
click at [711, 559] on label "Create without photos" at bounding box center [688, 568] width 114 height 23
click at [654, 559] on input "Create without photos" at bounding box center [643, 568] width 23 height 23
checkbox input "true"
click at [783, 535] on textarea at bounding box center [797, 525] width 204 height 48
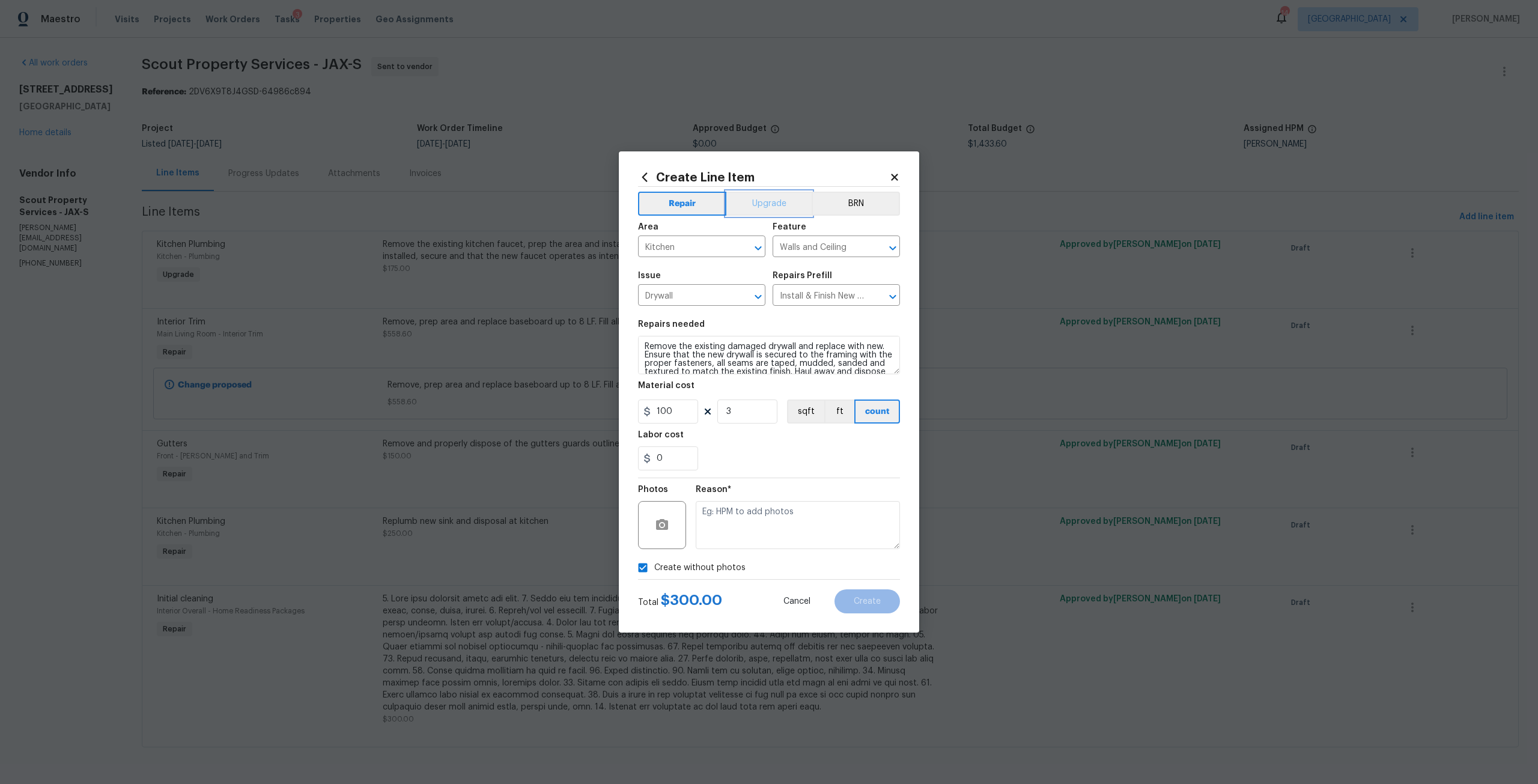
click at [771, 193] on button "Upgrade" at bounding box center [769, 203] width 86 height 24
click at [752, 523] on textarea at bounding box center [797, 525] width 204 height 48
click at [879, 610] on button "Create" at bounding box center [868, 601] width 66 height 24
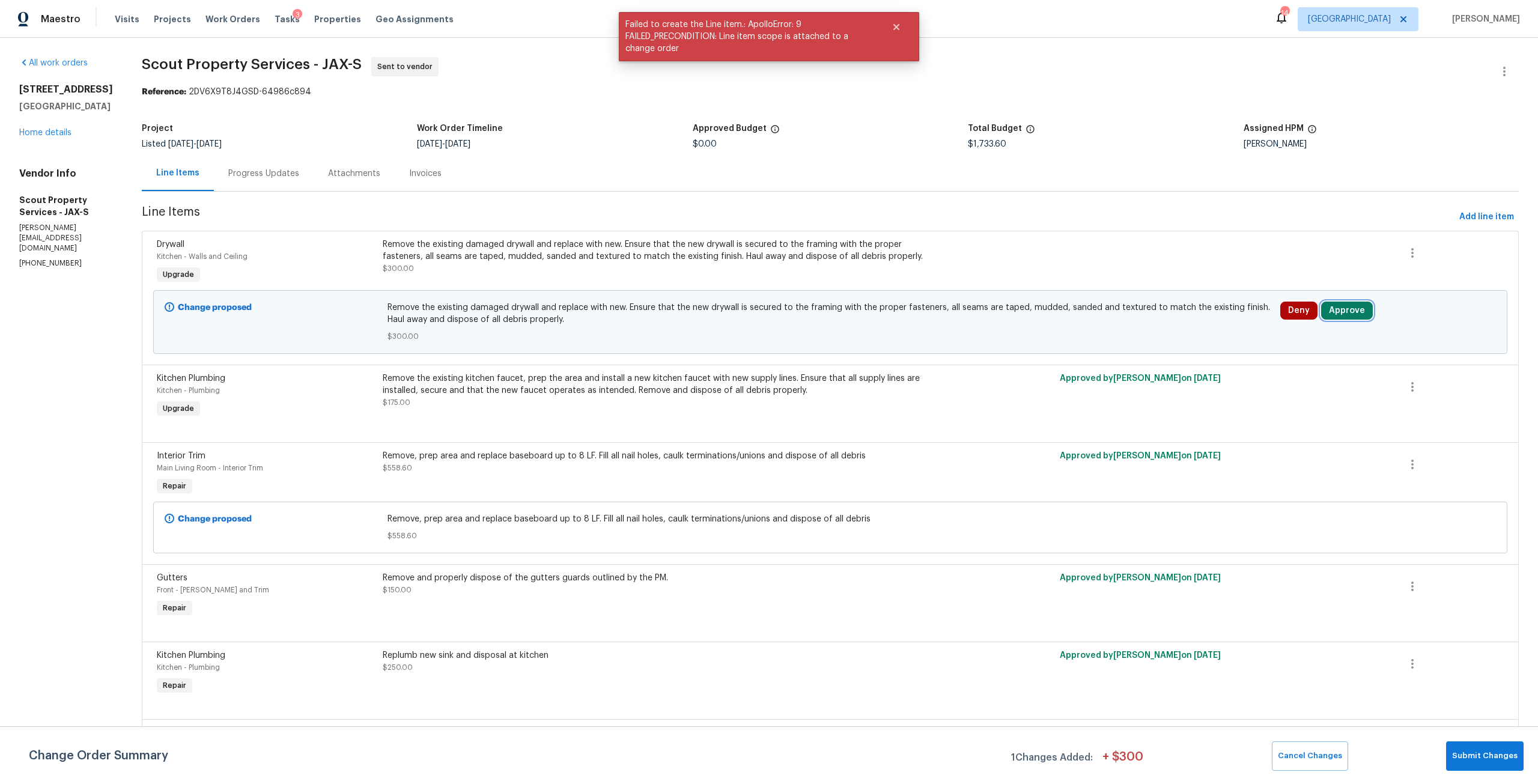
click at [1347, 302] on button "Approve" at bounding box center [1348, 311] width 52 height 18
click at [1165, 327] on button "Approve" at bounding box center [1160, 321] width 72 height 24
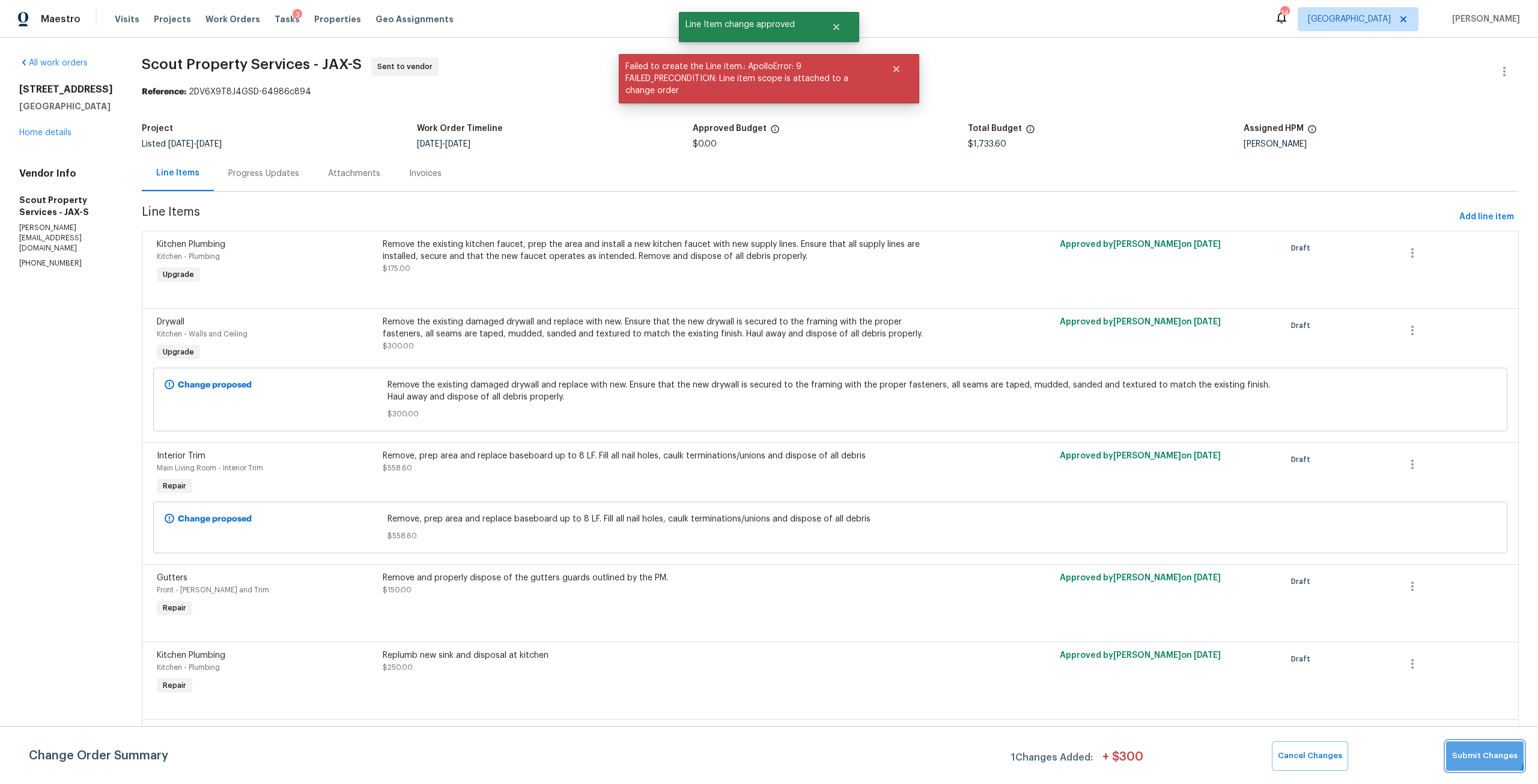
click at [1455, 745] on button "Submit Changes" at bounding box center [1484, 756] width 77 height 30
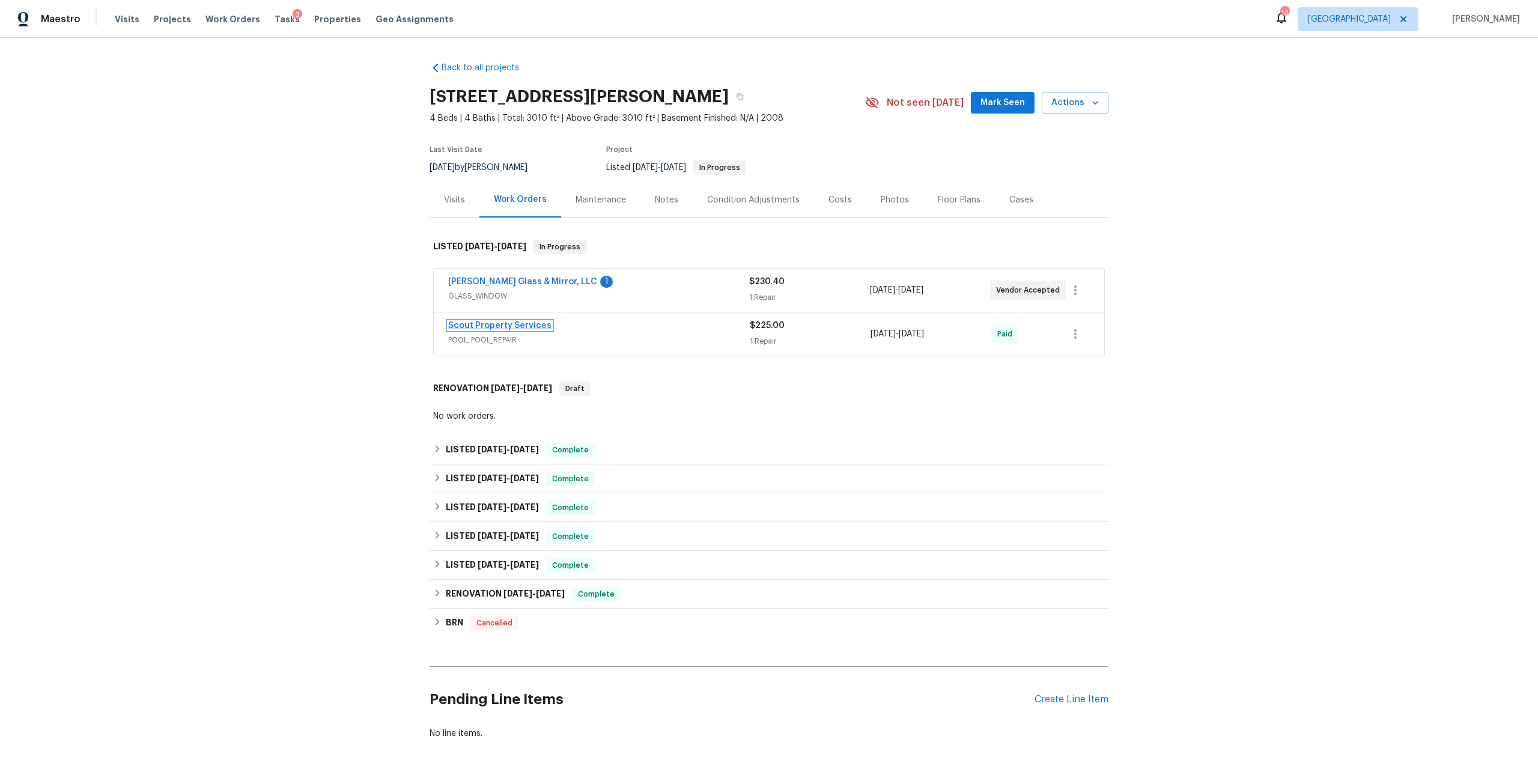
click at [518, 324] on link "Scout Property Services" at bounding box center [499, 326] width 103 height 8
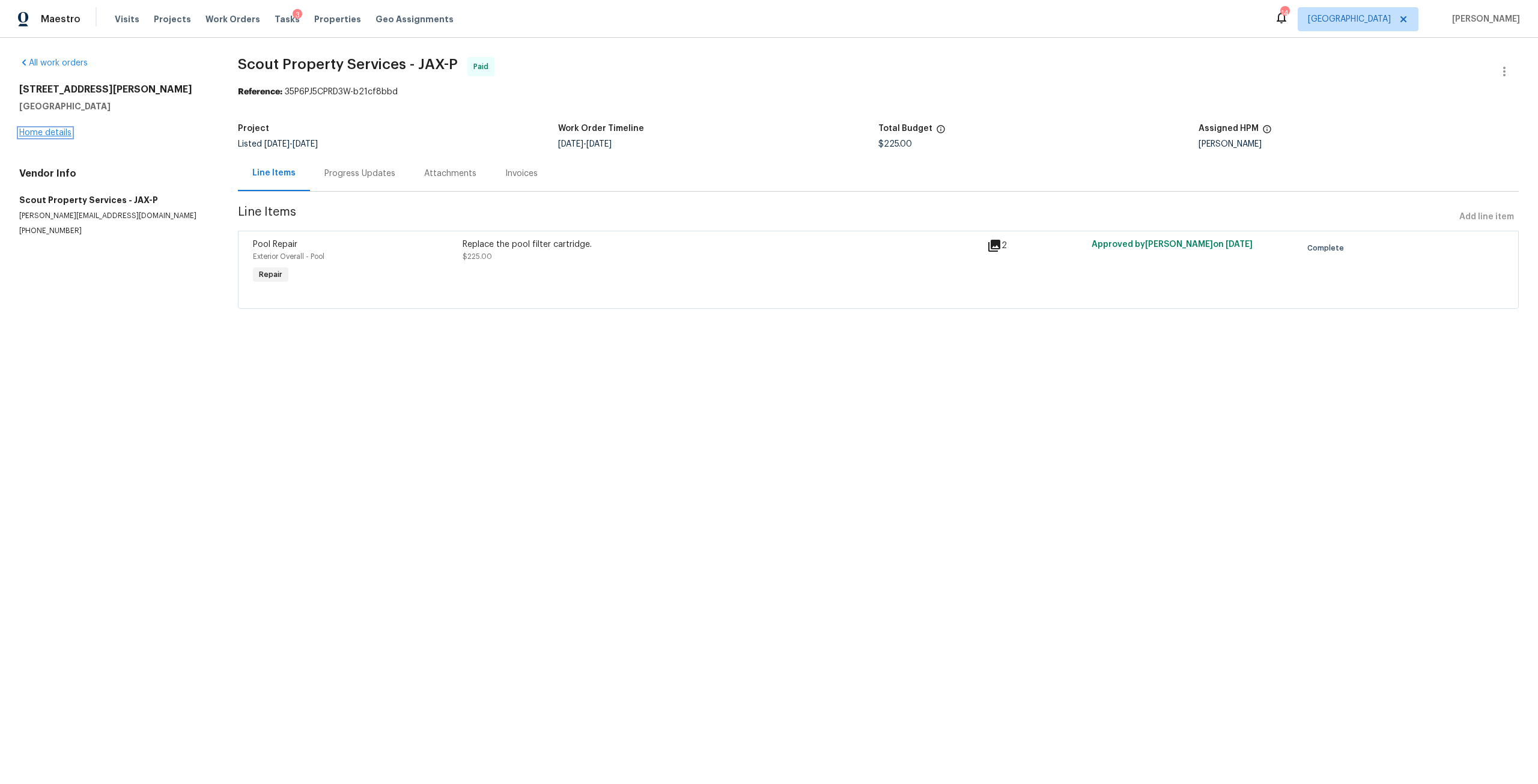
click at [41, 132] on link "Home details" at bounding box center [45, 132] width 52 height 8
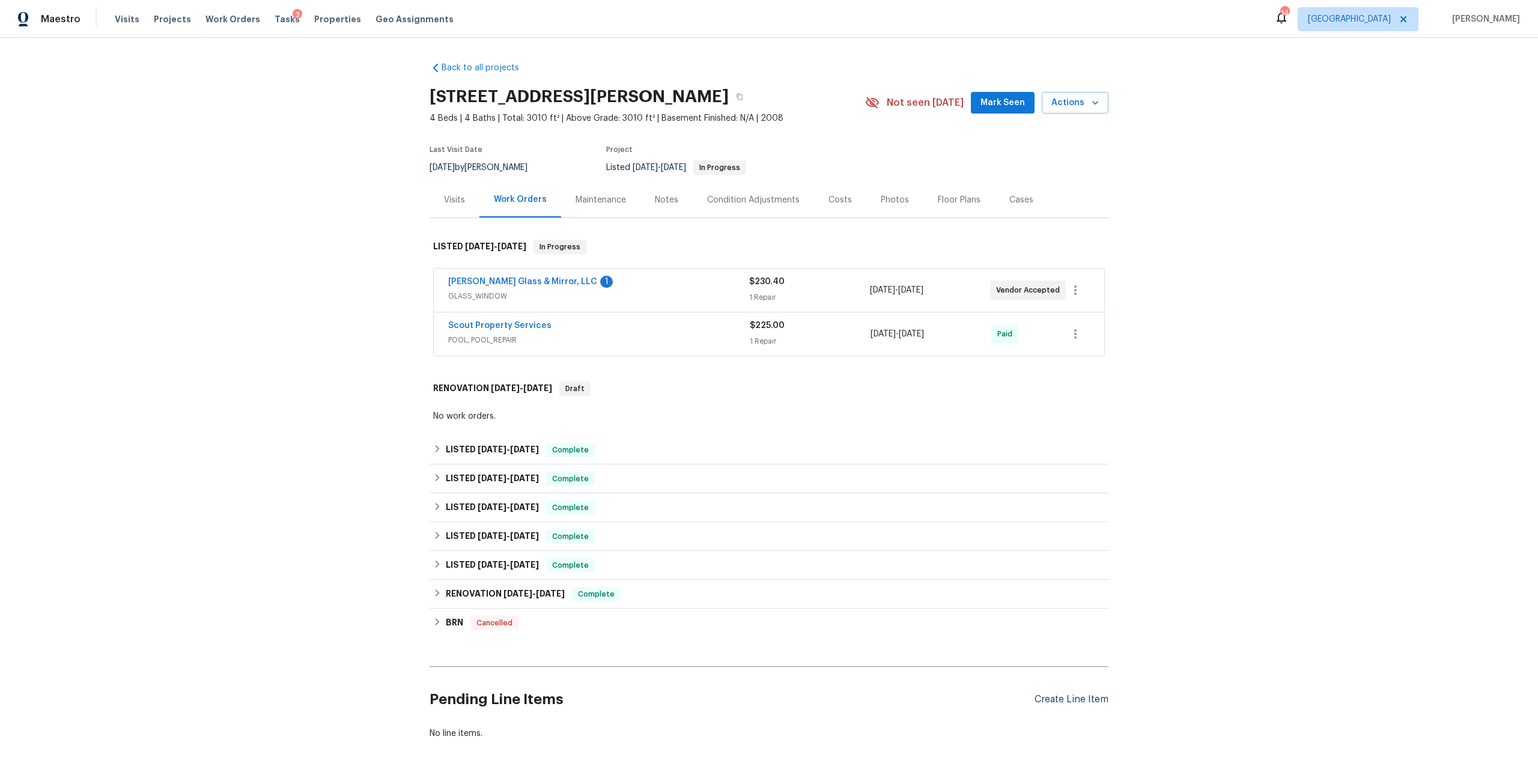
click at [1050, 702] on div "Create Line Item" at bounding box center [1072, 699] width 74 height 11
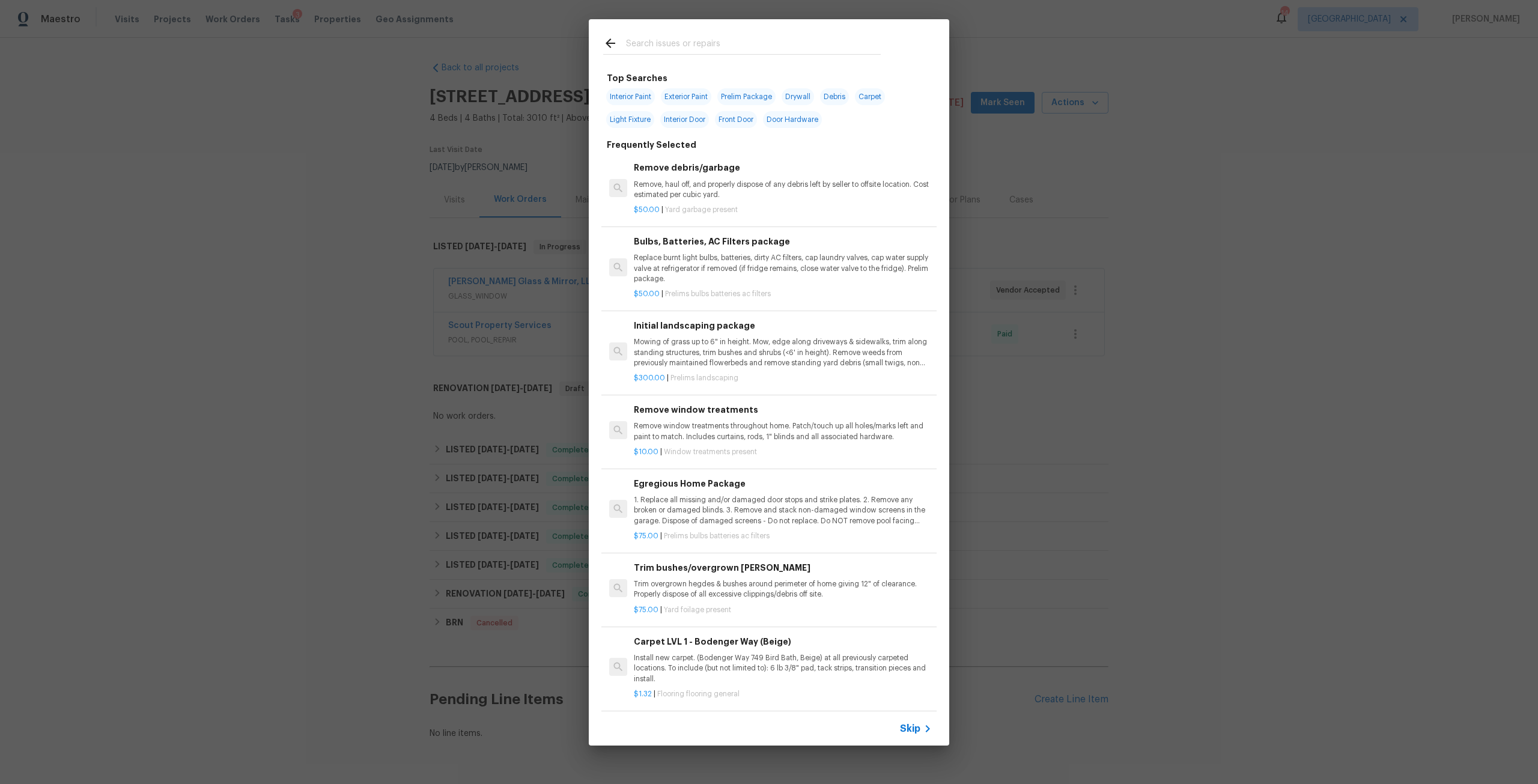
click at [712, 43] on input "text" at bounding box center [753, 45] width 255 height 18
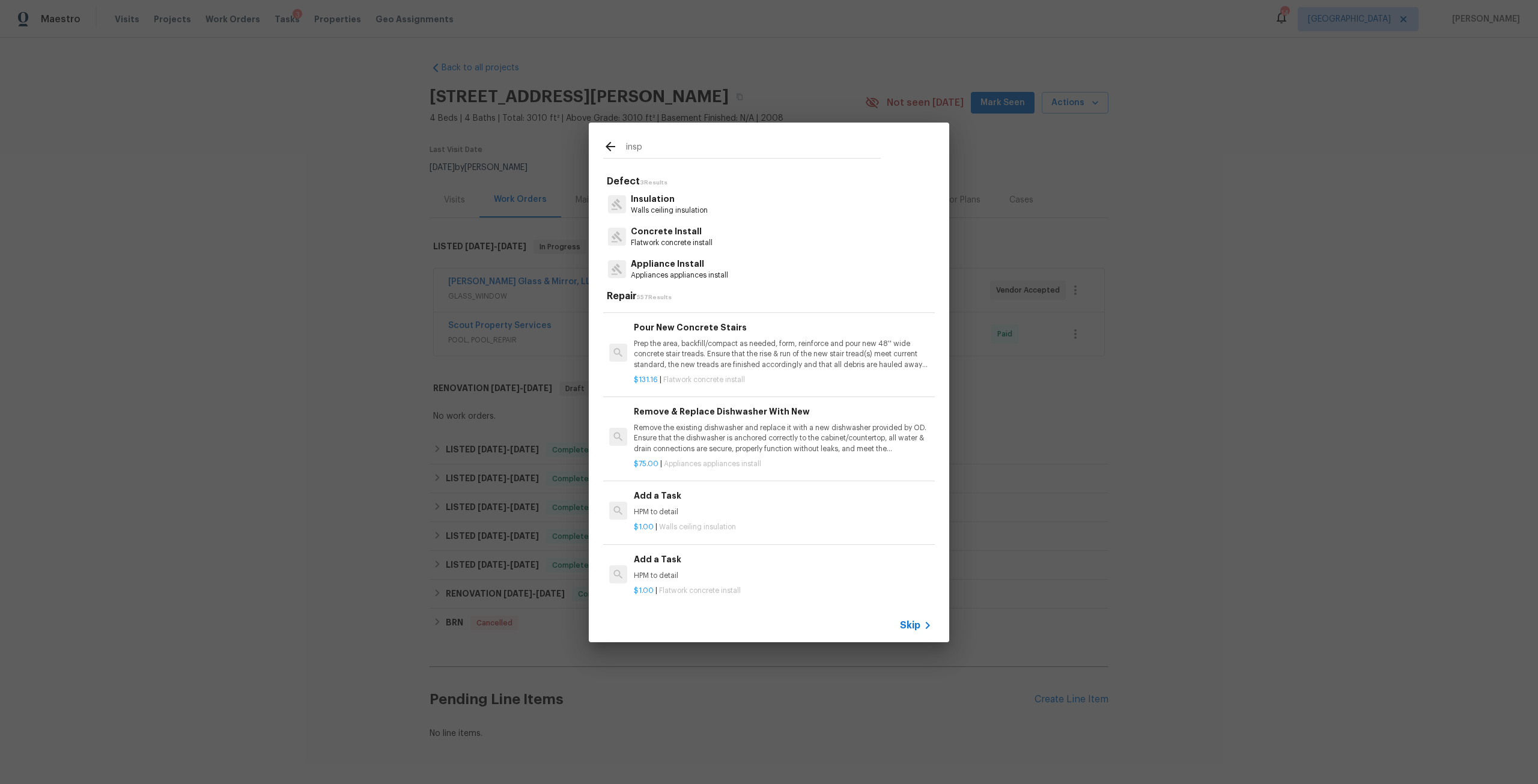
scroll to position [1922, 0]
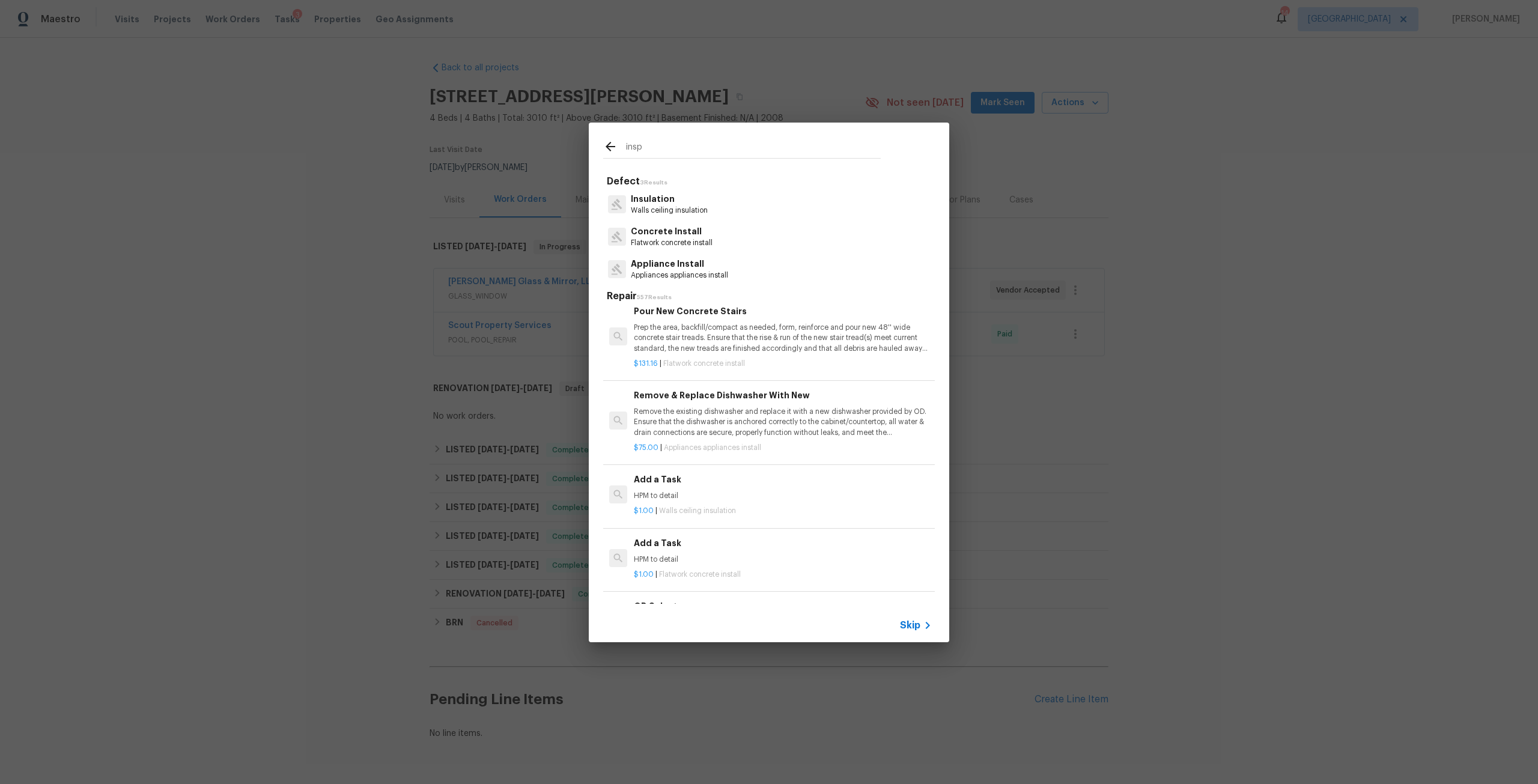
drag, startPoint x: 669, startPoint y: 151, endPoint x: 609, endPoint y: 147, distance: 60.1
click at [609, 147] on div "insp" at bounding box center [741, 148] width 277 height 18
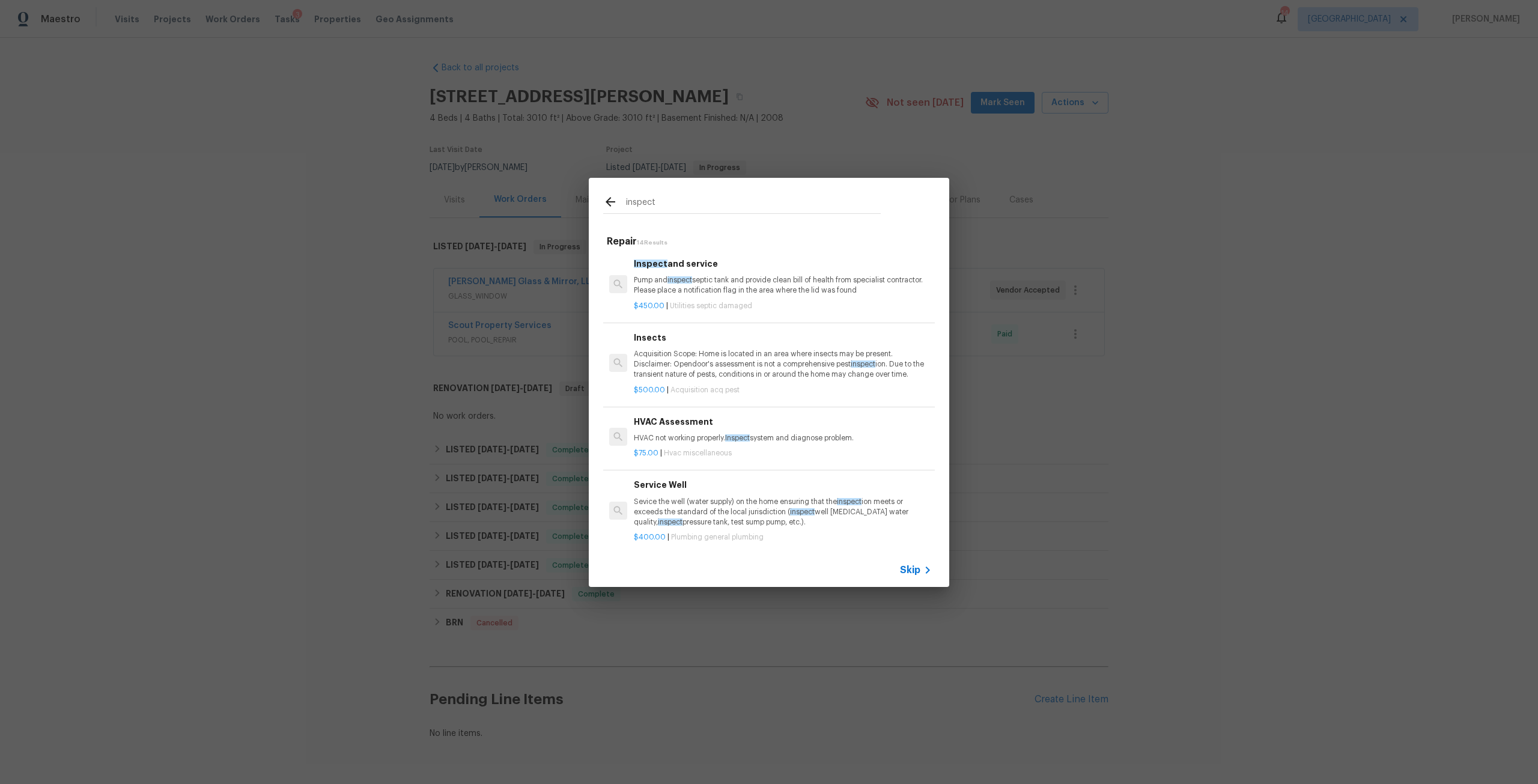
scroll to position [0, 0]
drag, startPoint x: 686, startPoint y: 203, endPoint x: 599, endPoint y: 198, distance: 87.1
click at [599, 198] on div "inspect" at bounding box center [741, 202] width 307 height 47
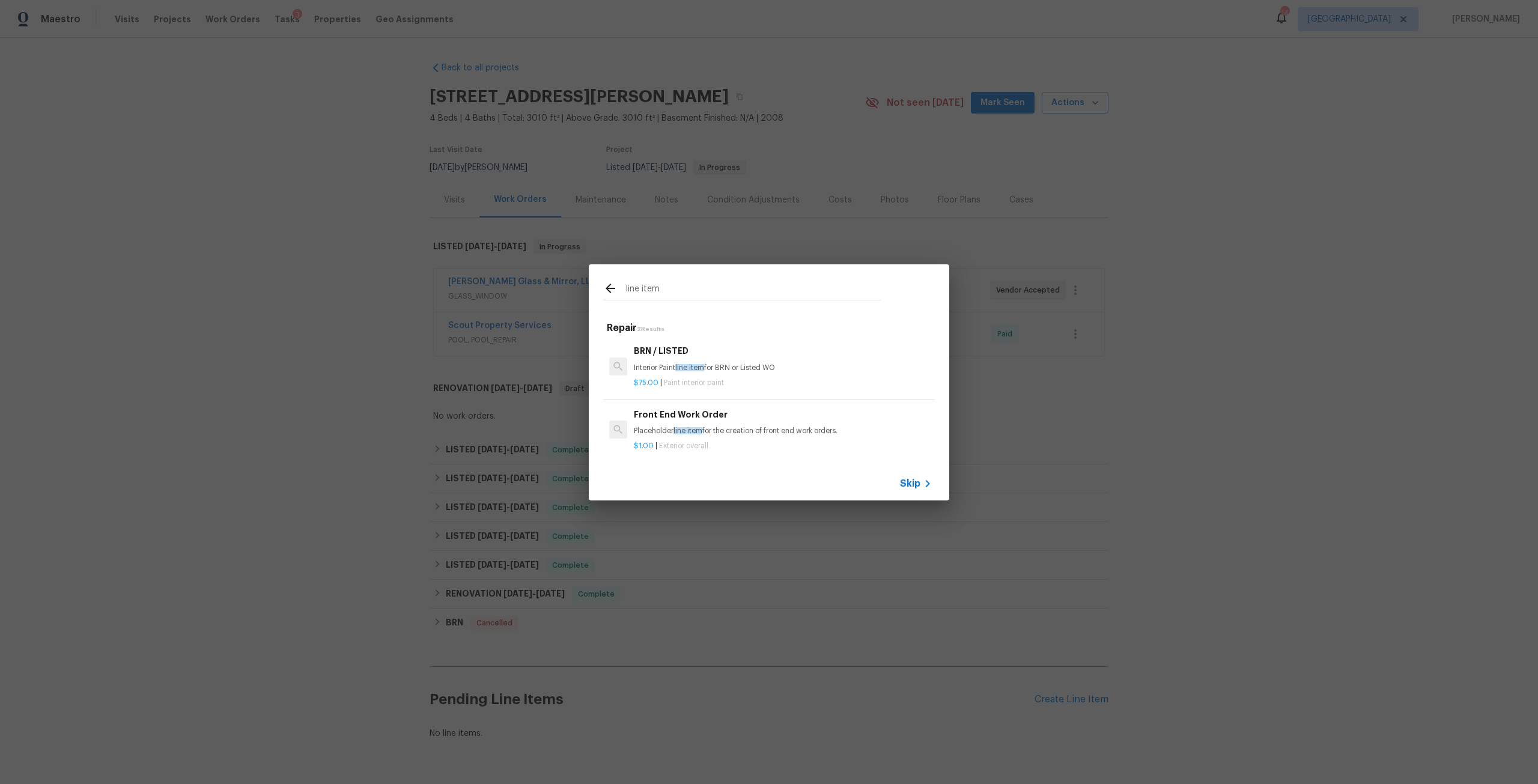
type input "line item"
click at [729, 413] on h6 "Front End Work Order" at bounding box center [783, 414] width 298 height 13
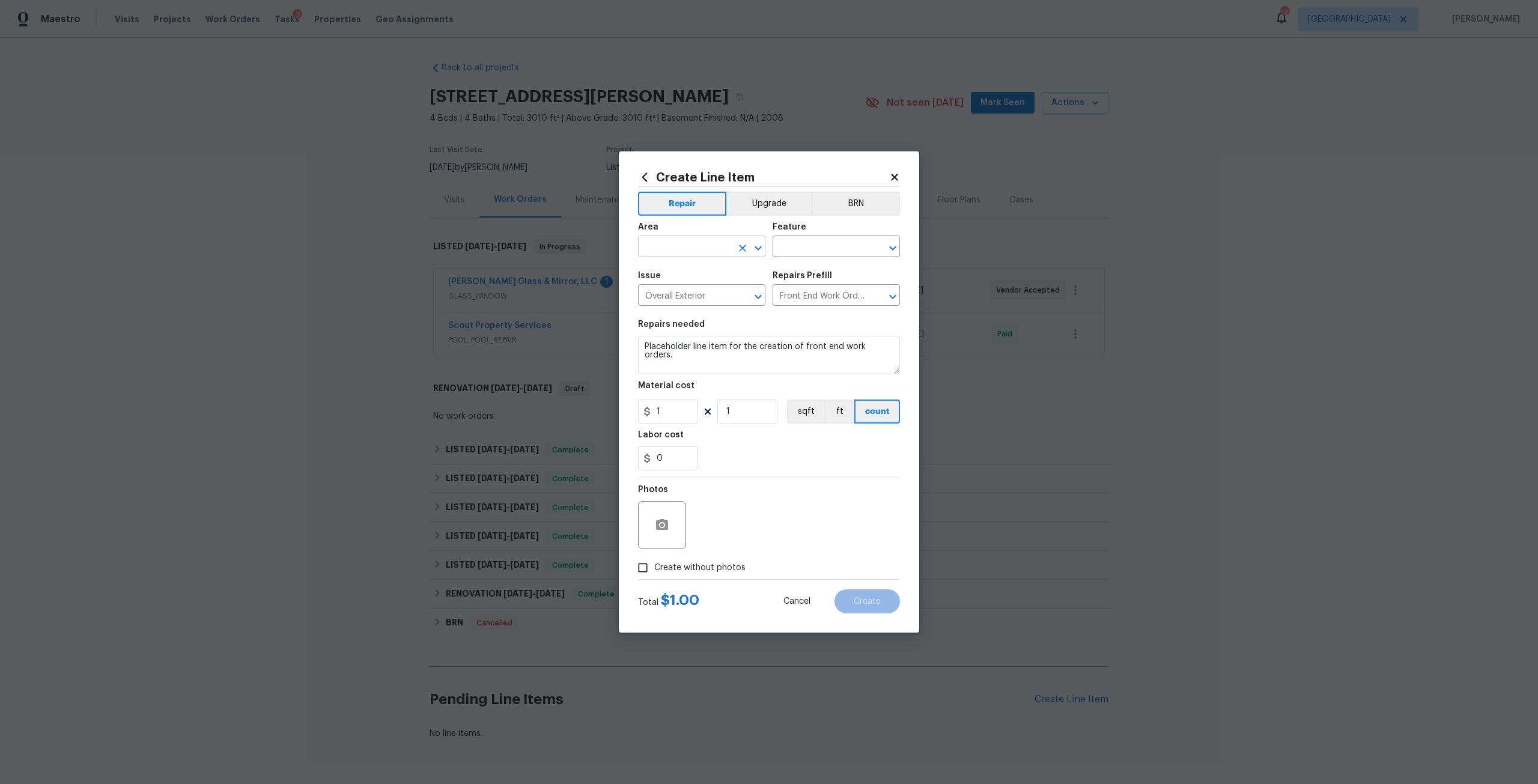
click at [708, 254] on input "text" at bounding box center [685, 248] width 94 height 18
click at [688, 299] on li "Interior Overall" at bounding box center [702, 294] width 128 height 20
type input "Interior Overall"
click at [819, 231] on div "Feature" at bounding box center [836, 231] width 128 height 15
click at [834, 232] on div "Feature" at bounding box center [836, 231] width 128 height 15
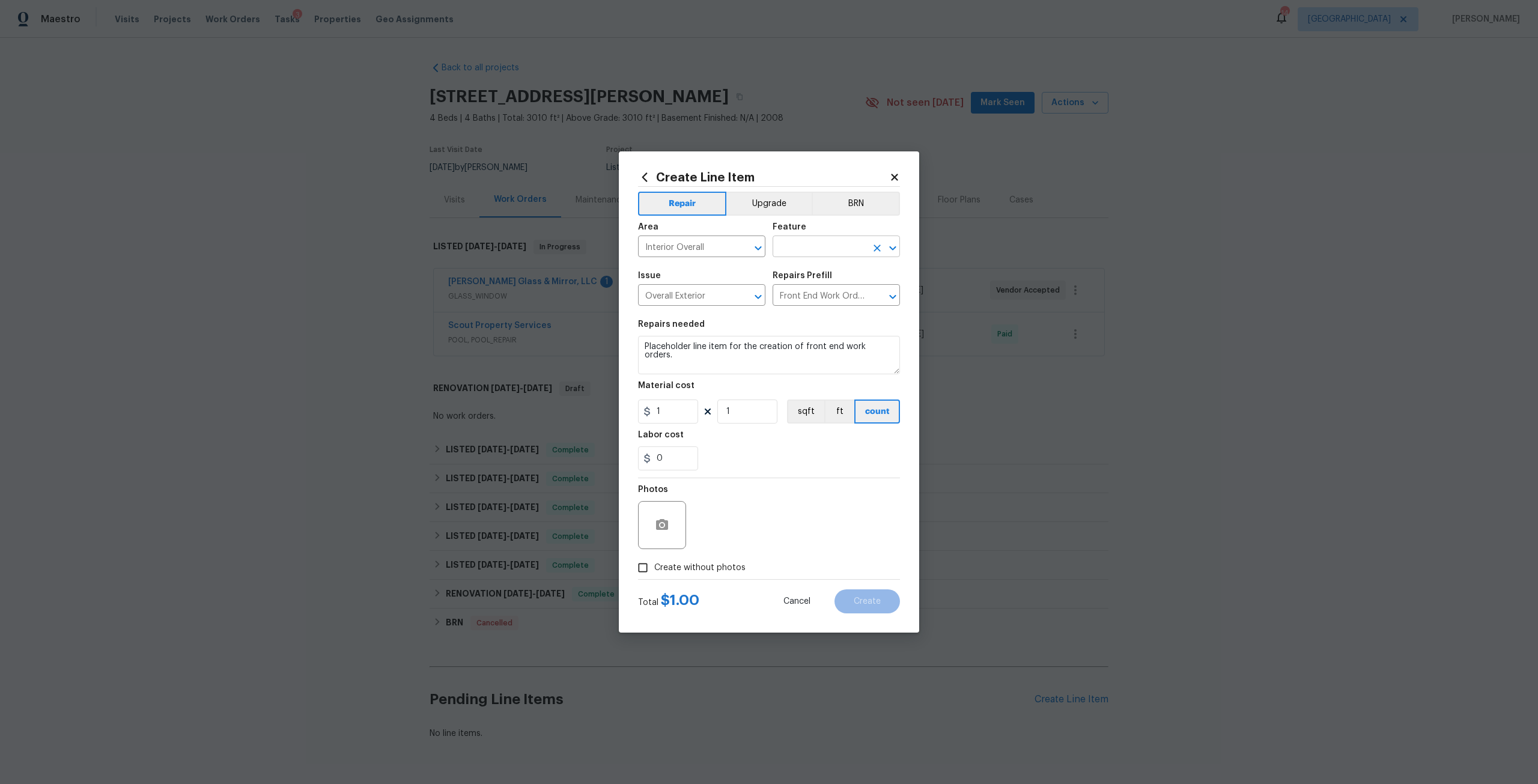
click at [842, 254] on input "text" at bounding box center [819, 248] width 94 height 18
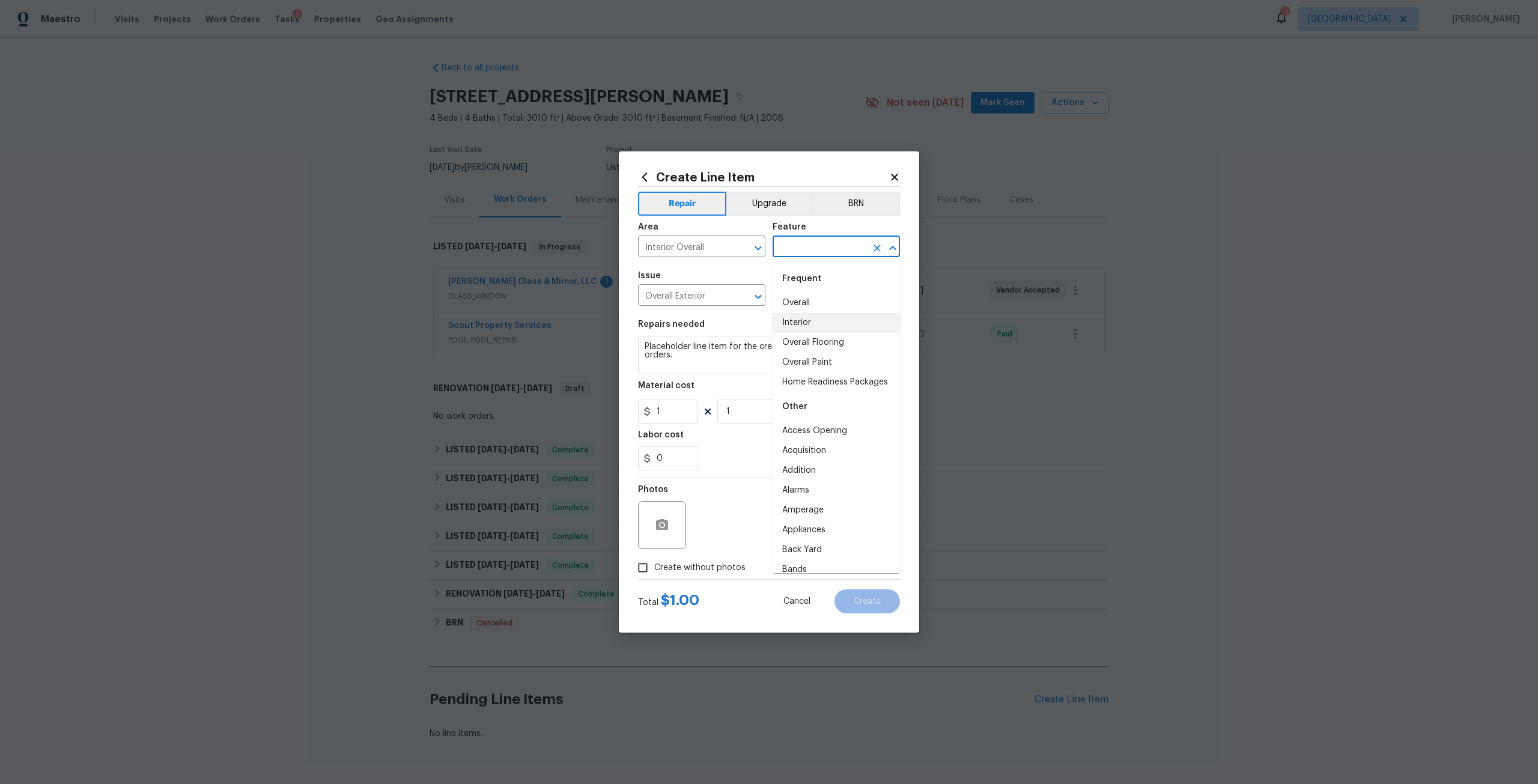
click at [830, 316] on li "Interior" at bounding box center [836, 323] width 128 height 20
type input "Interior"
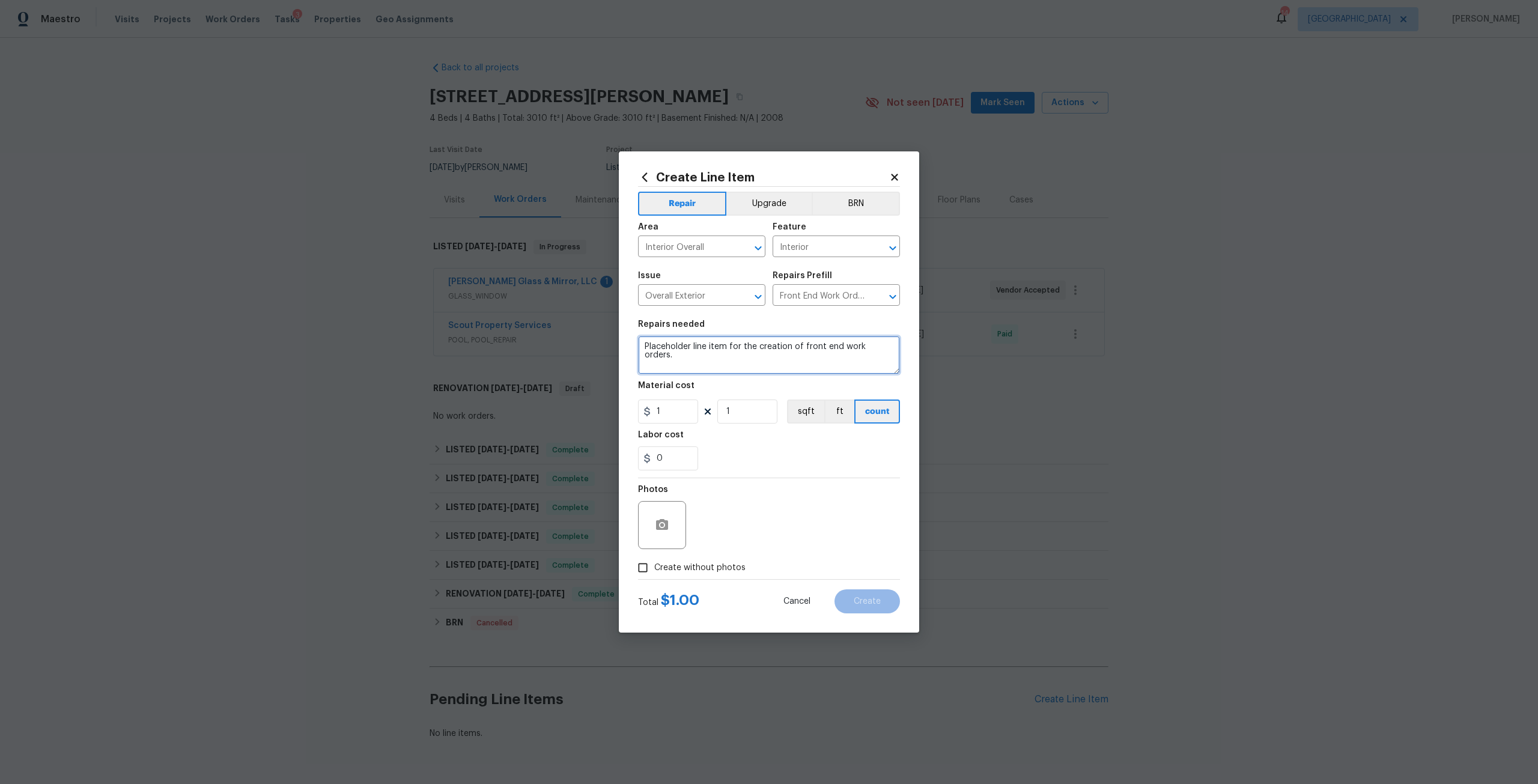
drag, startPoint x: 890, startPoint y: 343, endPoint x: 621, endPoint y: 350, distance: 269.1
click at [621, 350] on div "Create Line Item Repair Upgrade BRN Area Interior Overall ​ Feature Interior ​ …" at bounding box center [769, 392] width 300 height 481
type textarea "Review GI and WDO reports to create a quote to repair specfic areas we discusse…"
click at [712, 563] on span "Create without photos" at bounding box center [699, 568] width 91 height 13
click at [654, 563] on input "Create without photos" at bounding box center [643, 568] width 23 height 23
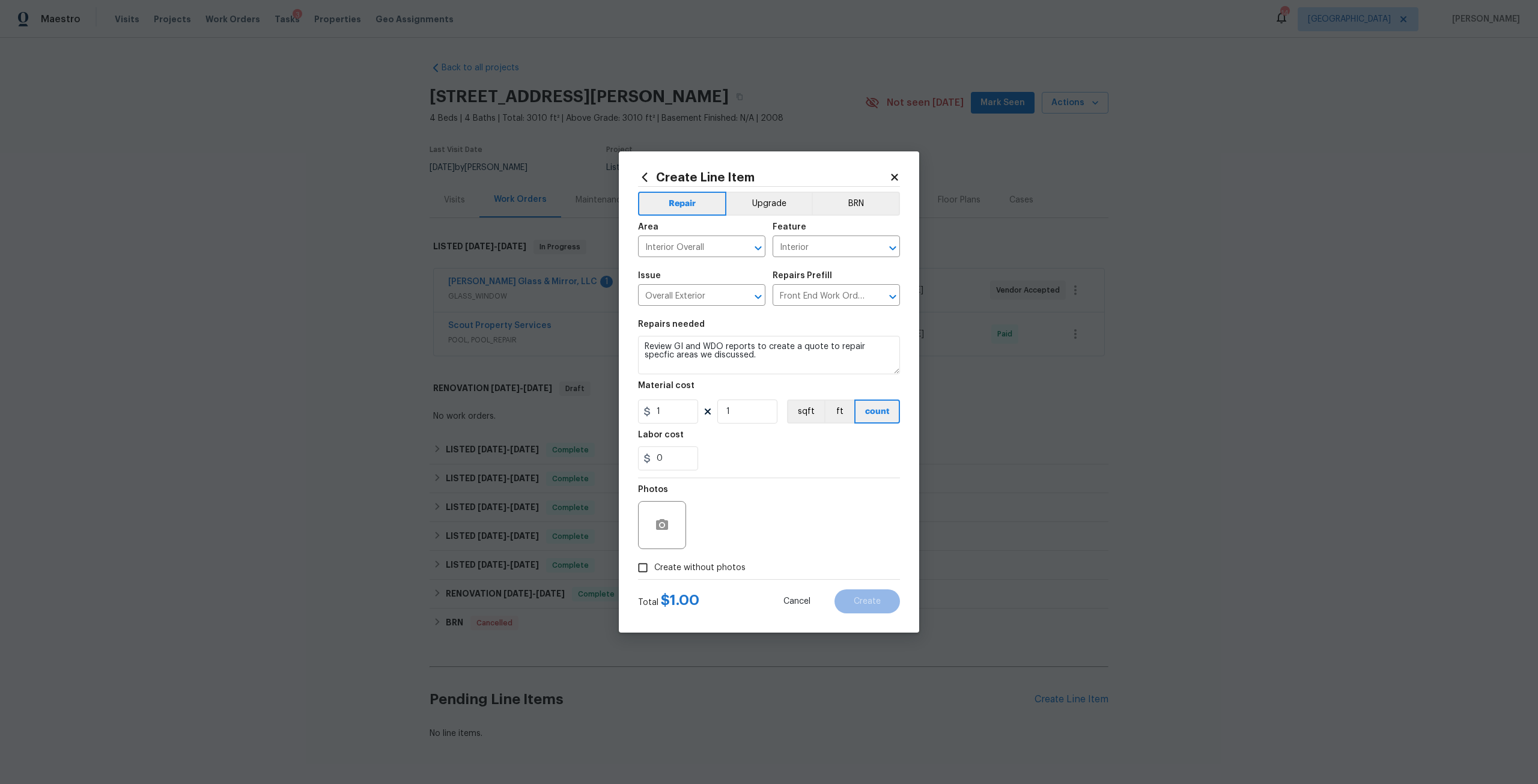
checkbox input "true"
click at [779, 512] on textarea at bounding box center [797, 525] width 204 height 48
click at [861, 604] on span "Create" at bounding box center [867, 601] width 27 height 9
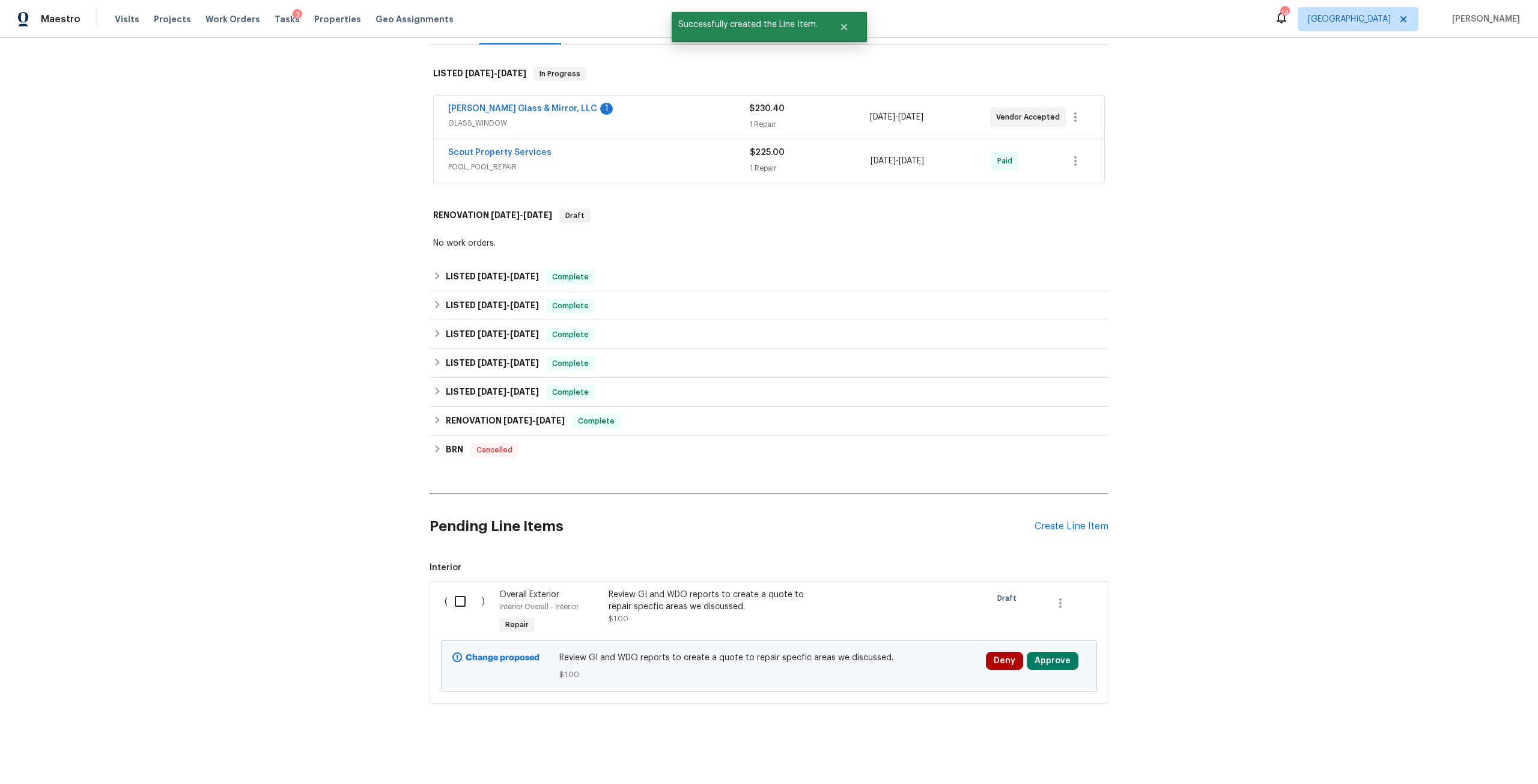
scroll to position [180, 0]
click at [1051, 656] on button "Approve" at bounding box center [1053, 659] width 52 height 18
click at [1007, 624] on button "Approve" at bounding box center [1014, 614] width 72 height 24
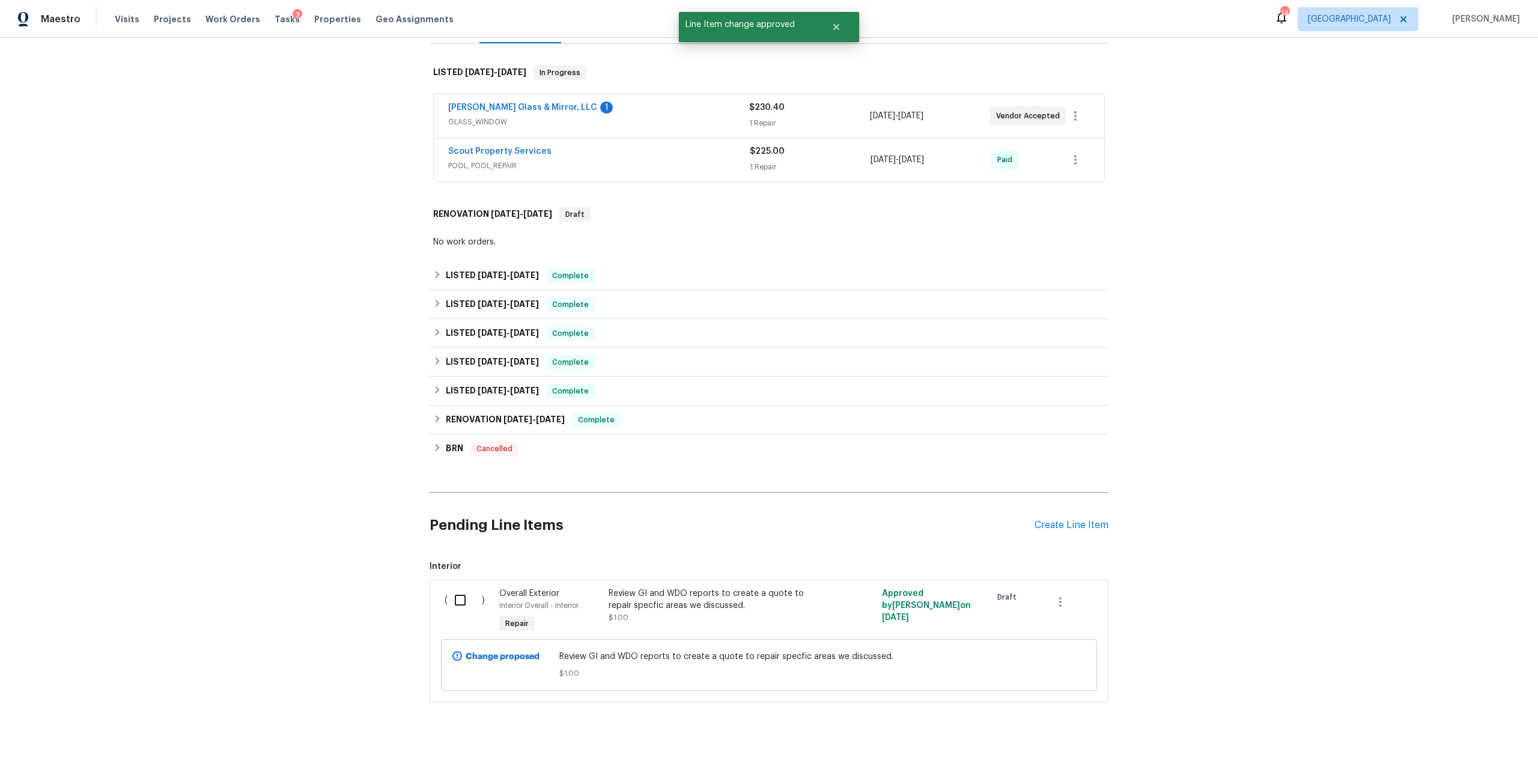
click at [456, 598] on input "checkbox" at bounding box center [465, 600] width 34 height 25
checkbox input "true"
click at [1478, 755] on span "Create Work Order" at bounding box center [1469, 754] width 80 height 15
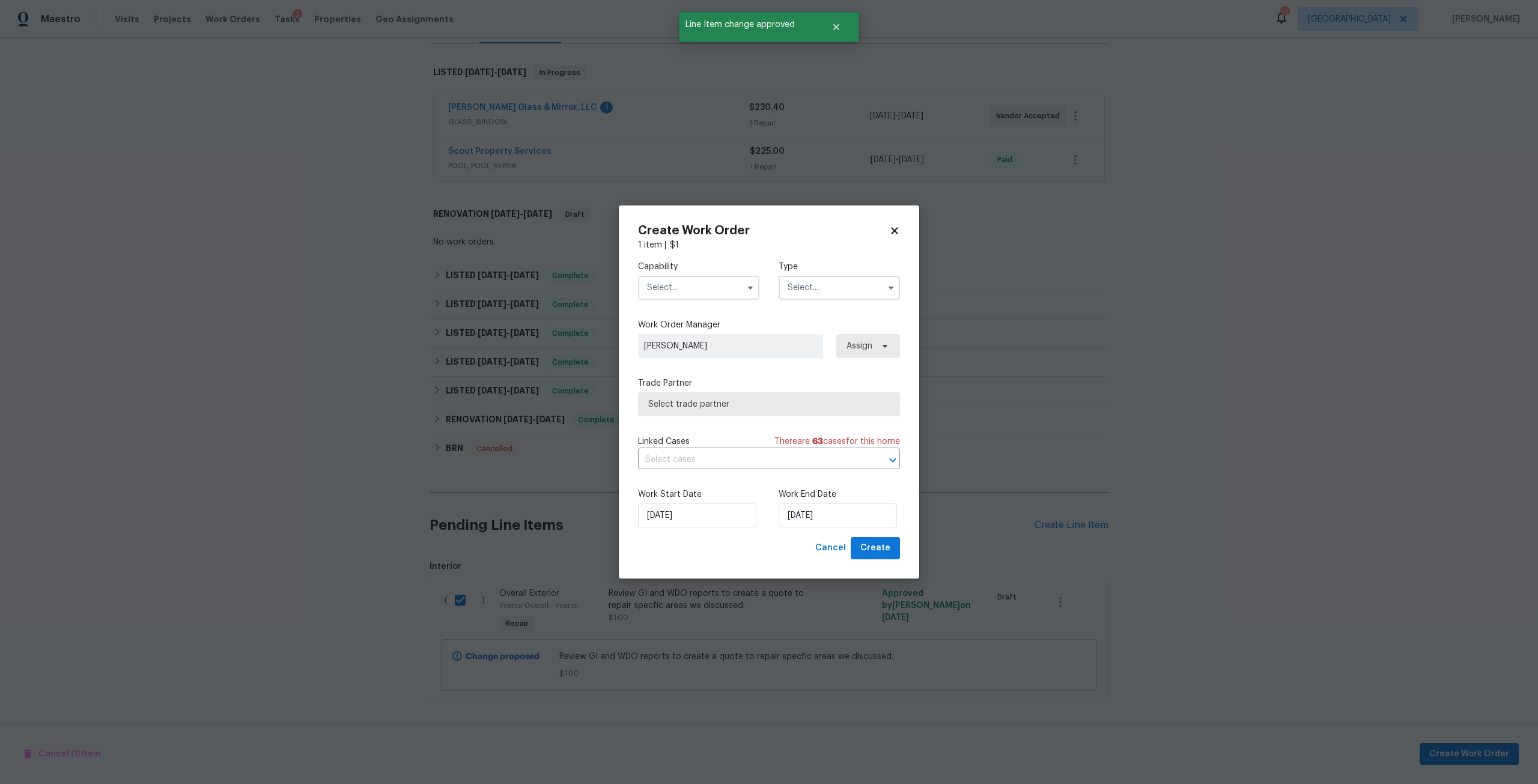
click at [684, 276] on input "text" at bounding box center [699, 287] width 122 height 24
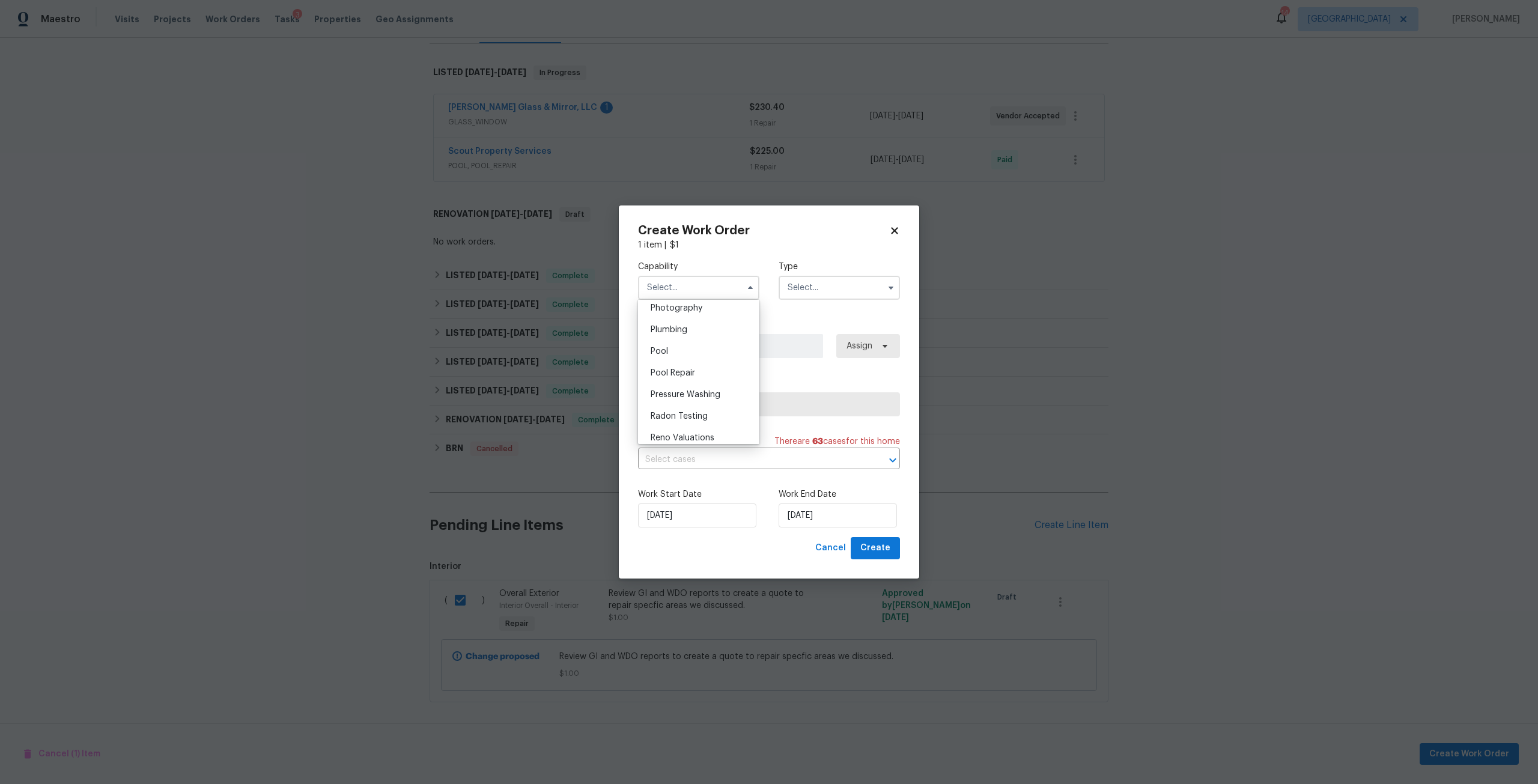
scroll to position [1081, 0]
click at [699, 339] on div "Pool" at bounding box center [699, 328] width 115 height 21
type input "Pool"
click at [825, 288] on input "text" at bounding box center [839, 287] width 122 height 24
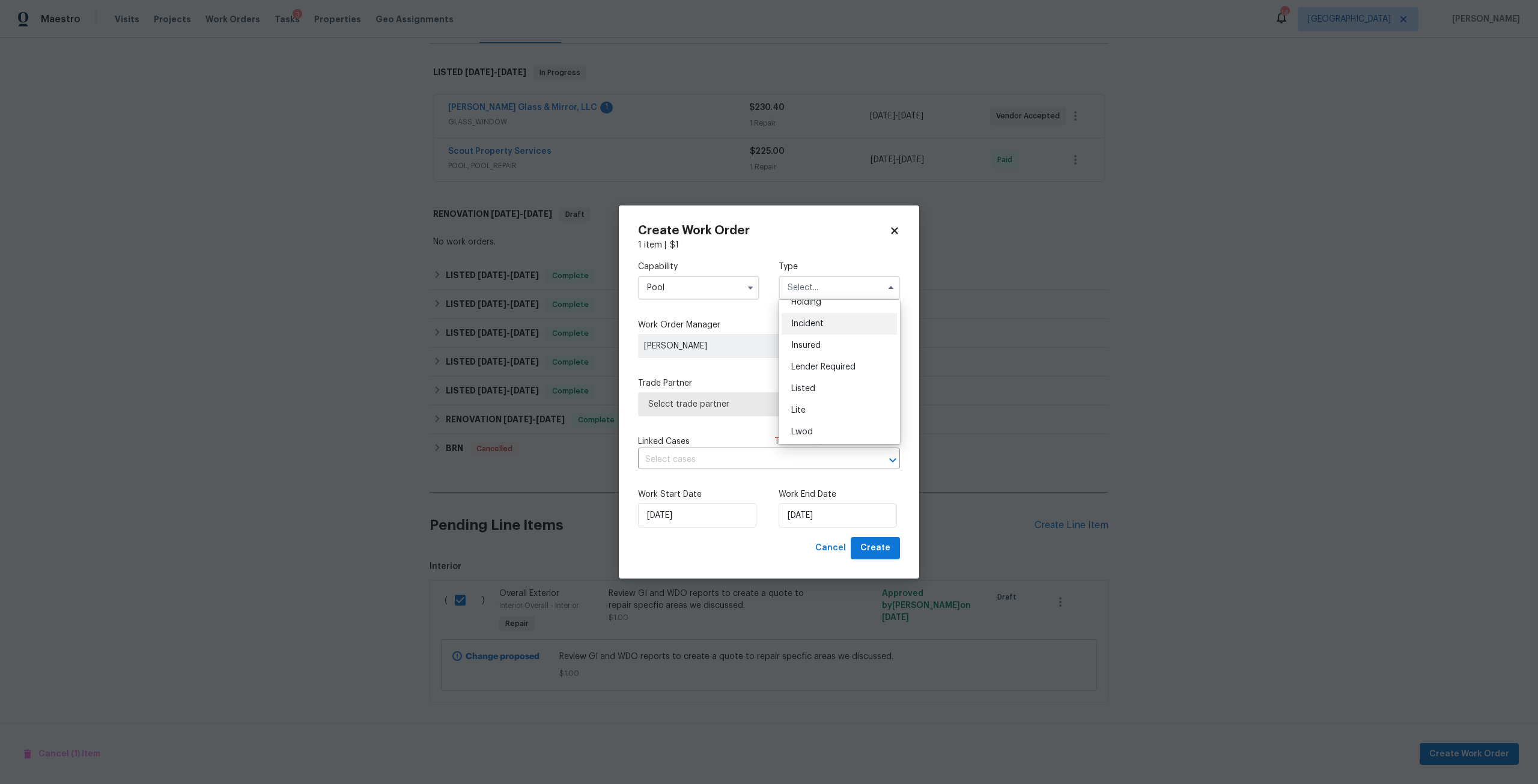
scroll to position [60, 0]
click at [832, 377] on div "Listed" at bounding box center [839, 383] width 115 height 21
type input "Listed"
click at [871, 339] on span "Assign" at bounding box center [866, 345] width 67 height 24
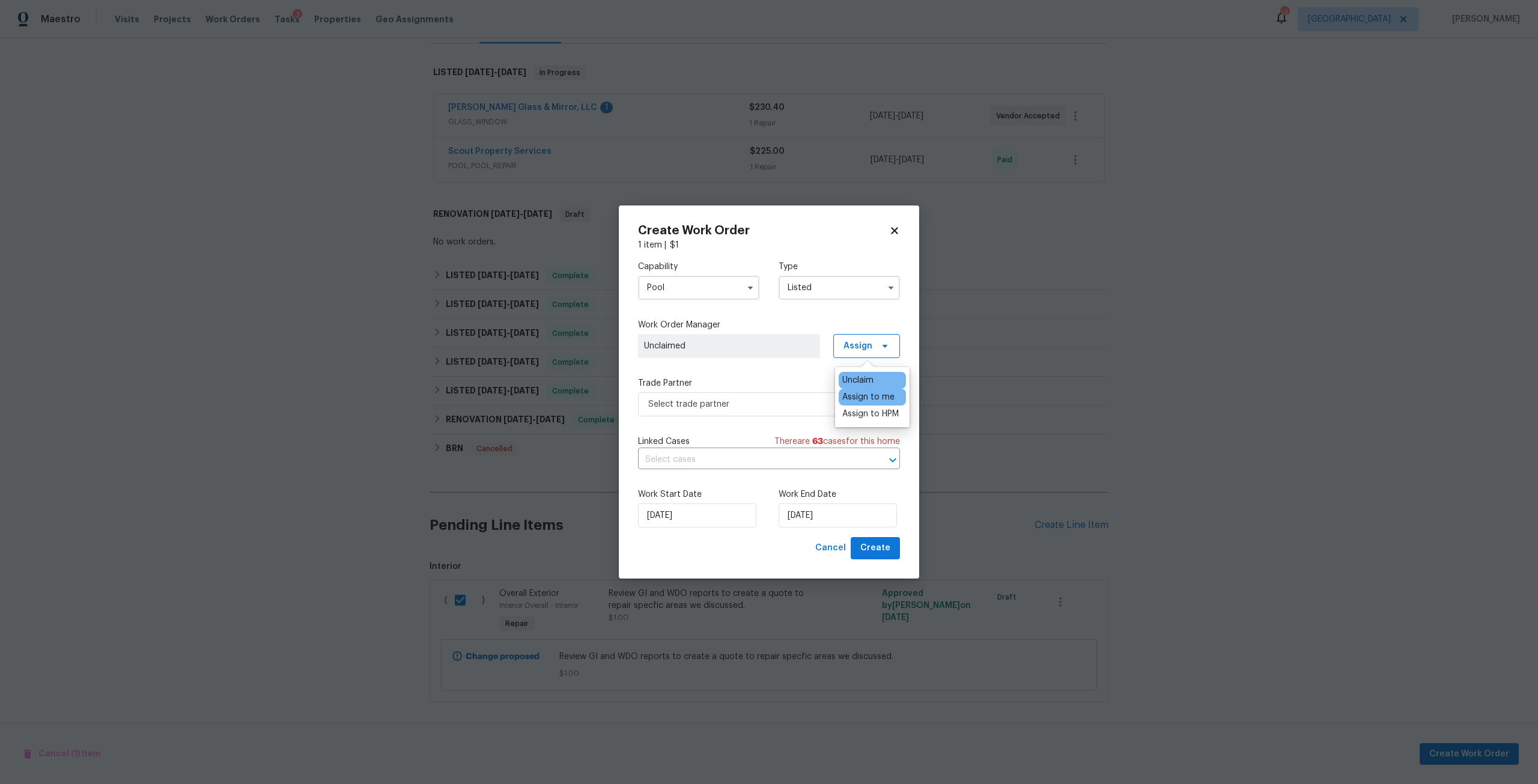
click at [861, 397] on div "Assign to me" at bounding box center [868, 397] width 52 height 12
click at [799, 403] on span "Select trade partner" at bounding box center [760, 404] width 224 height 12
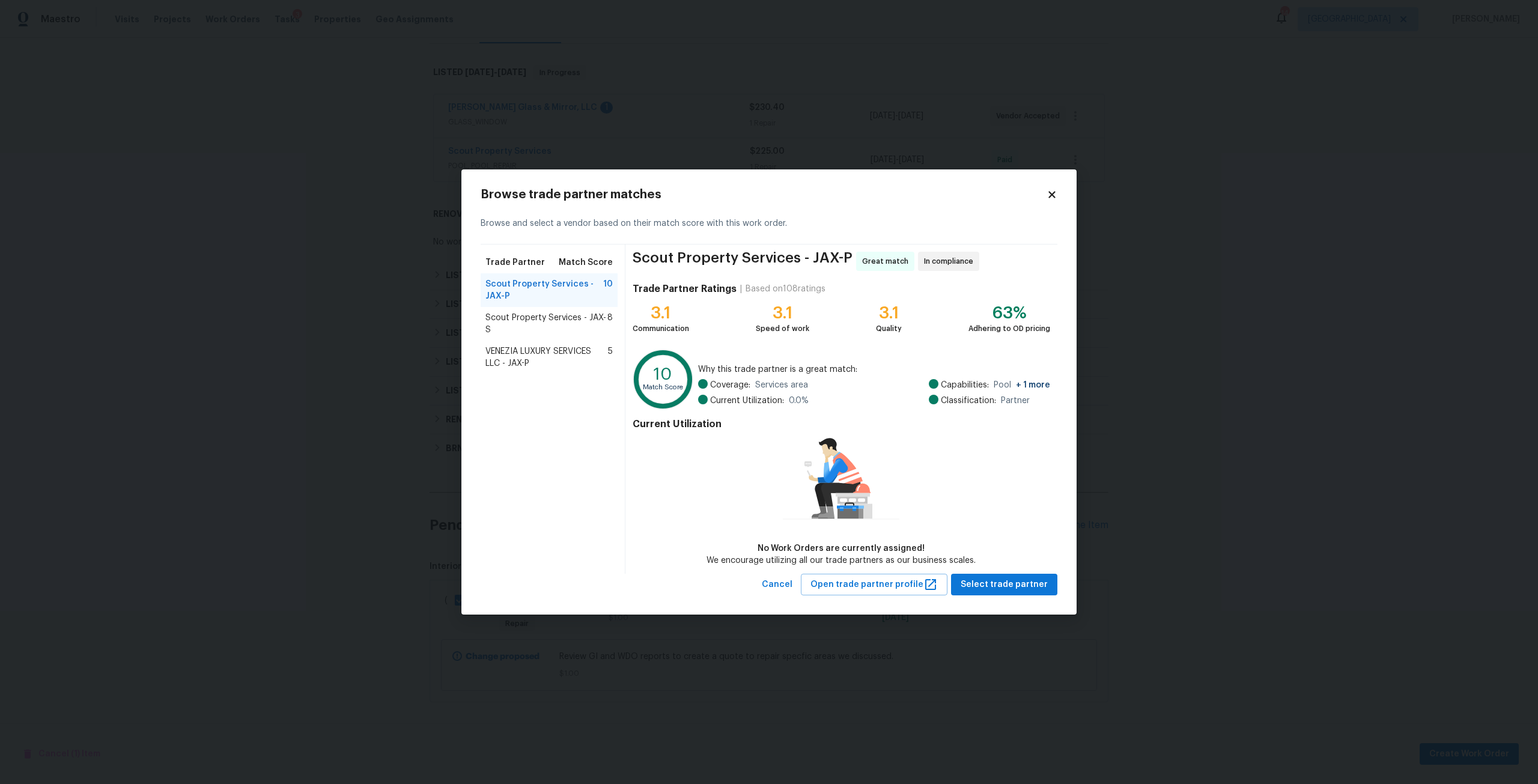
click at [533, 290] on span "Scout Property Services - JAX-P" at bounding box center [544, 290] width 118 height 24
click at [972, 589] on span "Select trade partner" at bounding box center [1004, 585] width 87 height 15
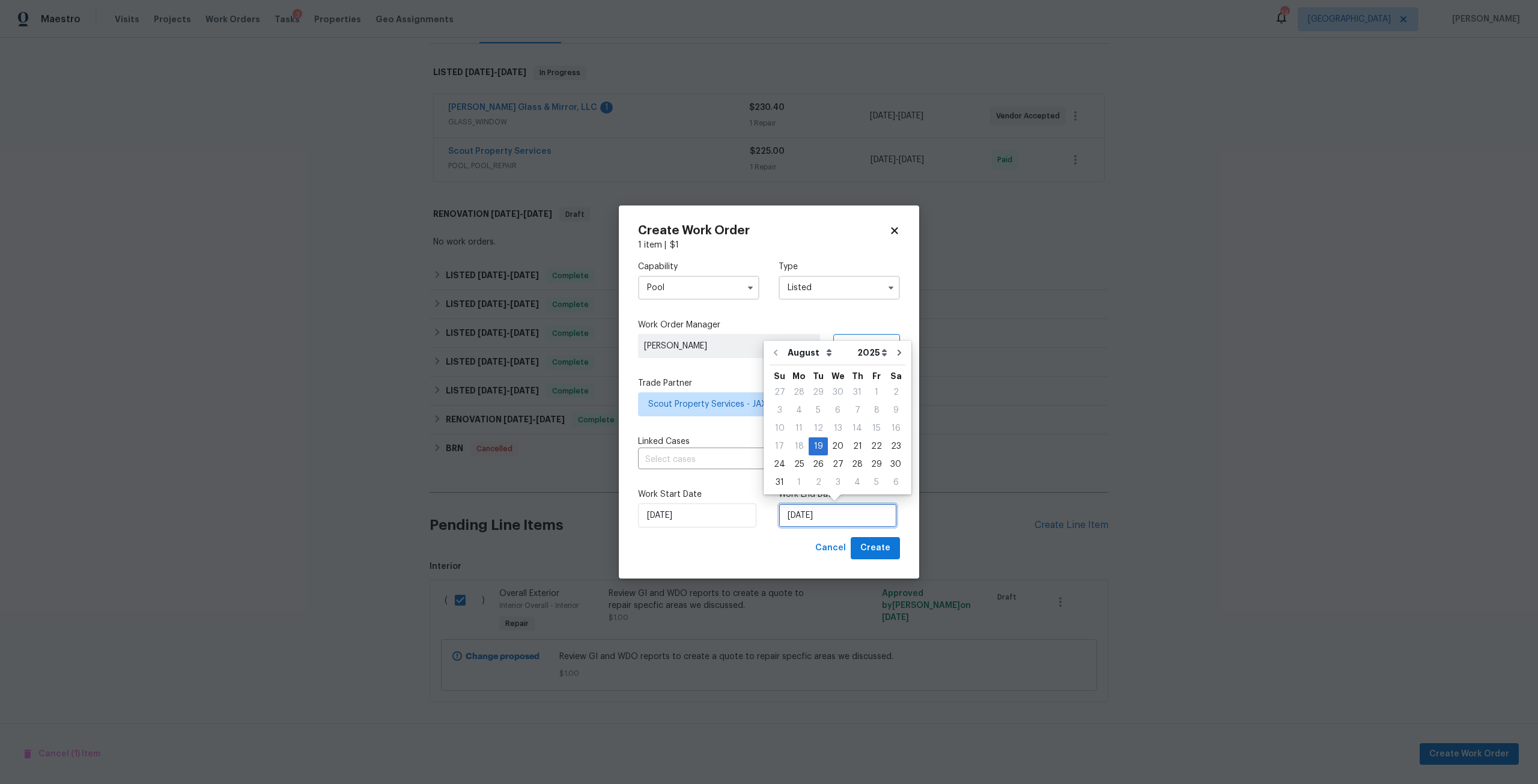
click at [819, 505] on input "[DATE]" at bounding box center [838, 515] width 118 height 24
click at [878, 443] on div "22" at bounding box center [876, 446] width 19 height 17
type input "8/22/2025"
click at [884, 543] on span "Create" at bounding box center [875, 548] width 30 height 15
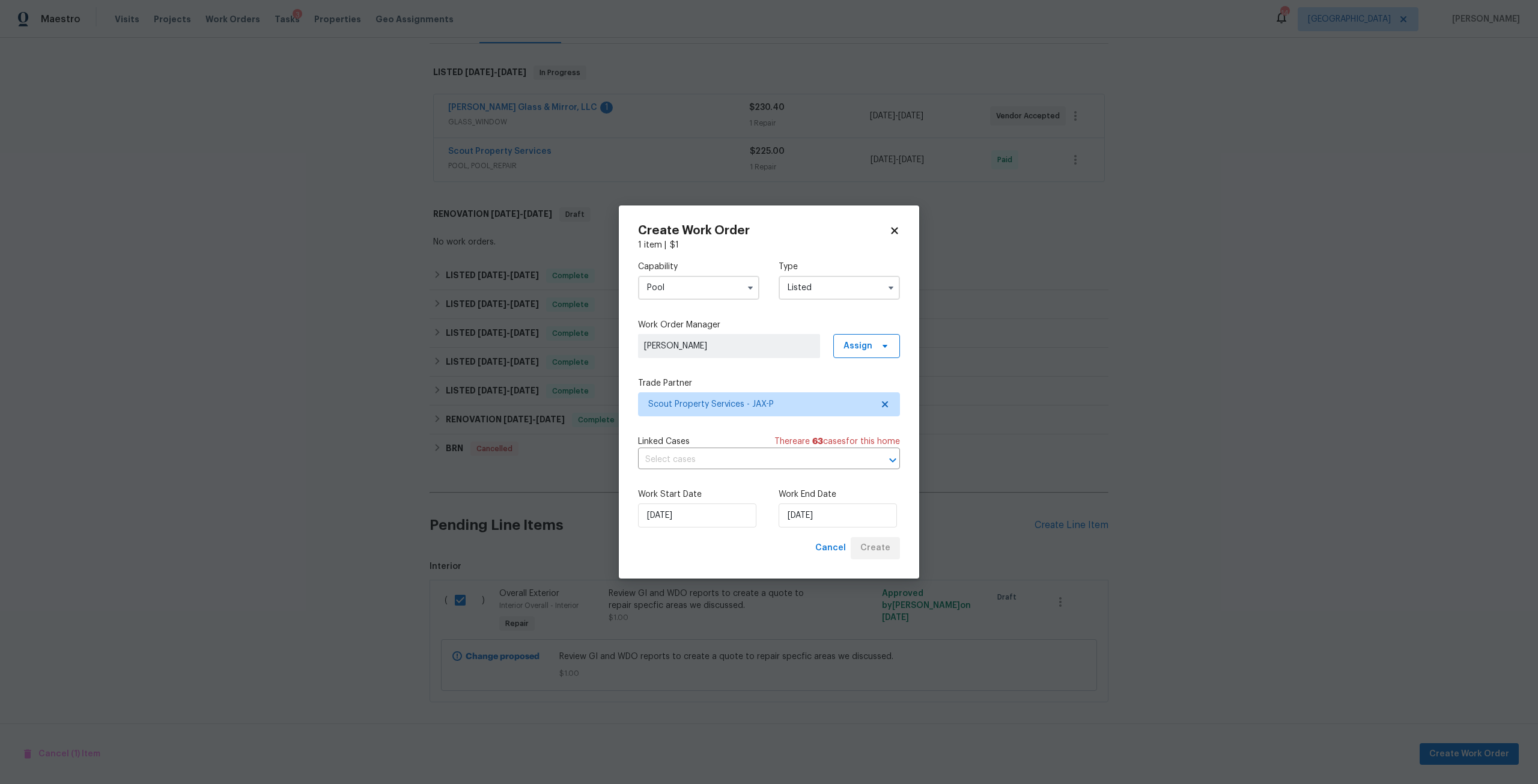
checkbox input "false"
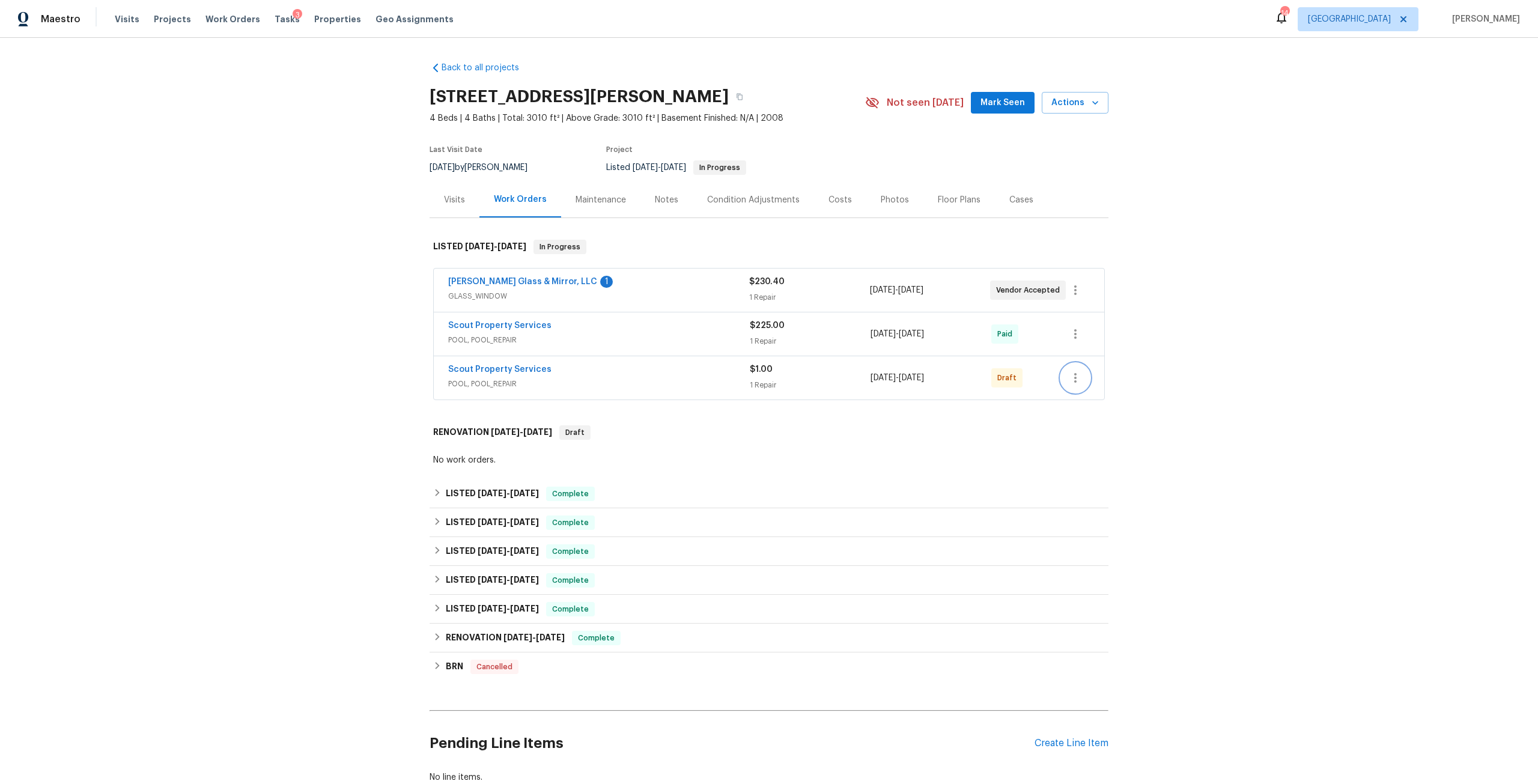
click at [1069, 377] on icon "button" at bounding box center [1076, 377] width 15 height 15
click at [1091, 386] on li "Send to Vendor" at bounding box center [1124, 378] width 134 height 20
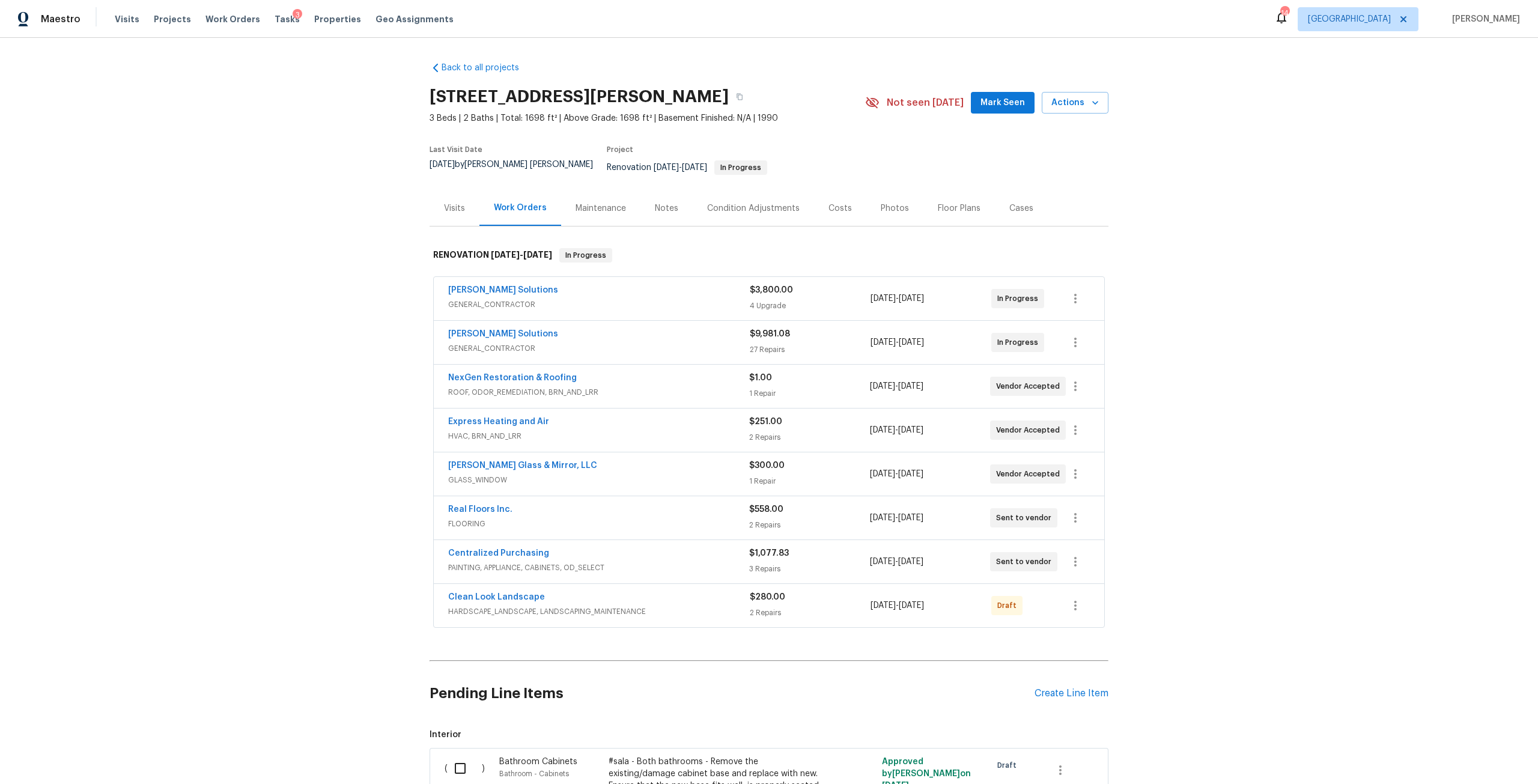
click at [740, 191] on div "Condition Adjustments" at bounding box center [753, 208] width 122 height 35
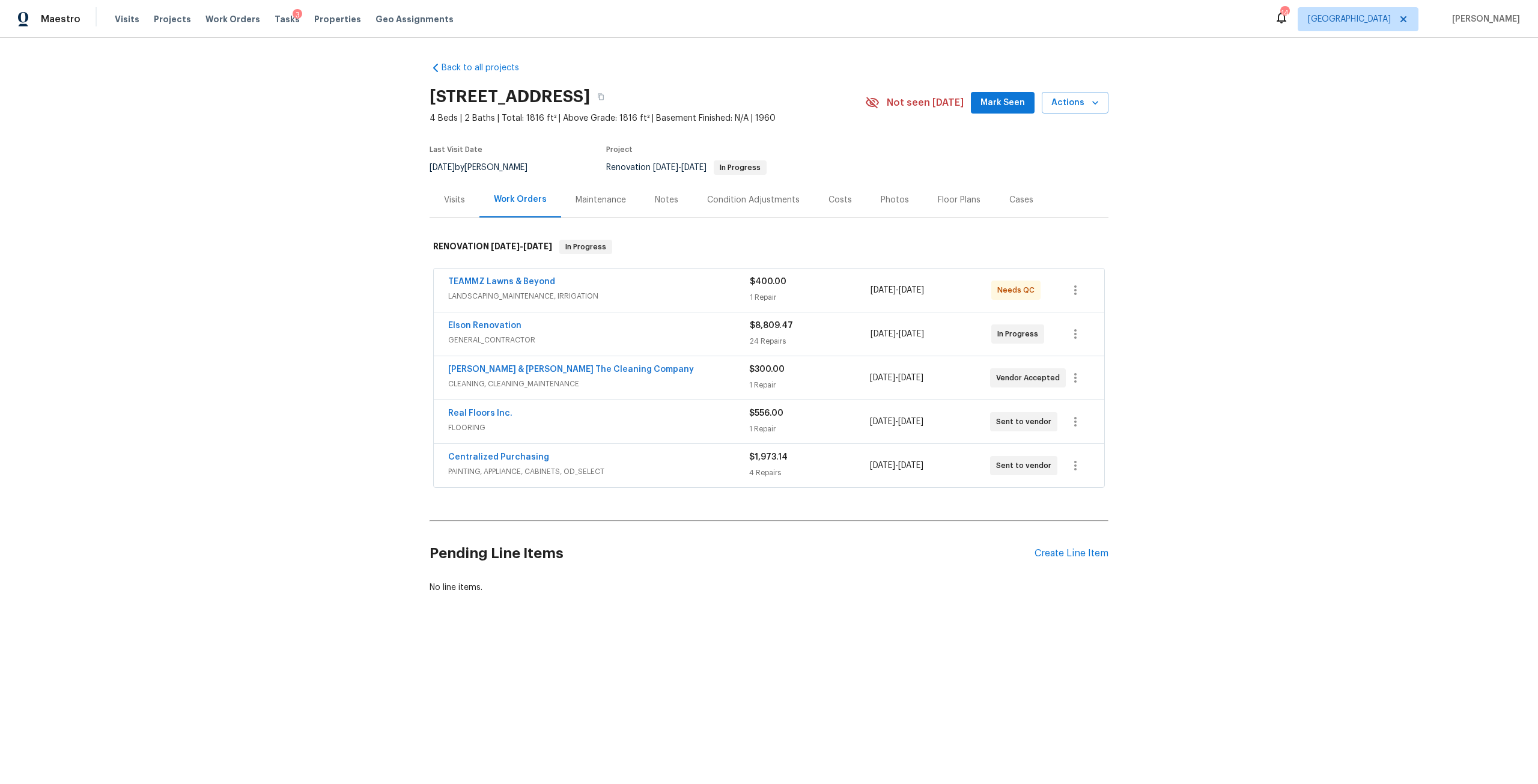
click at [762, 206] on div "Condition Adjustments" at bounding box center [753, 200] width 92 height 12
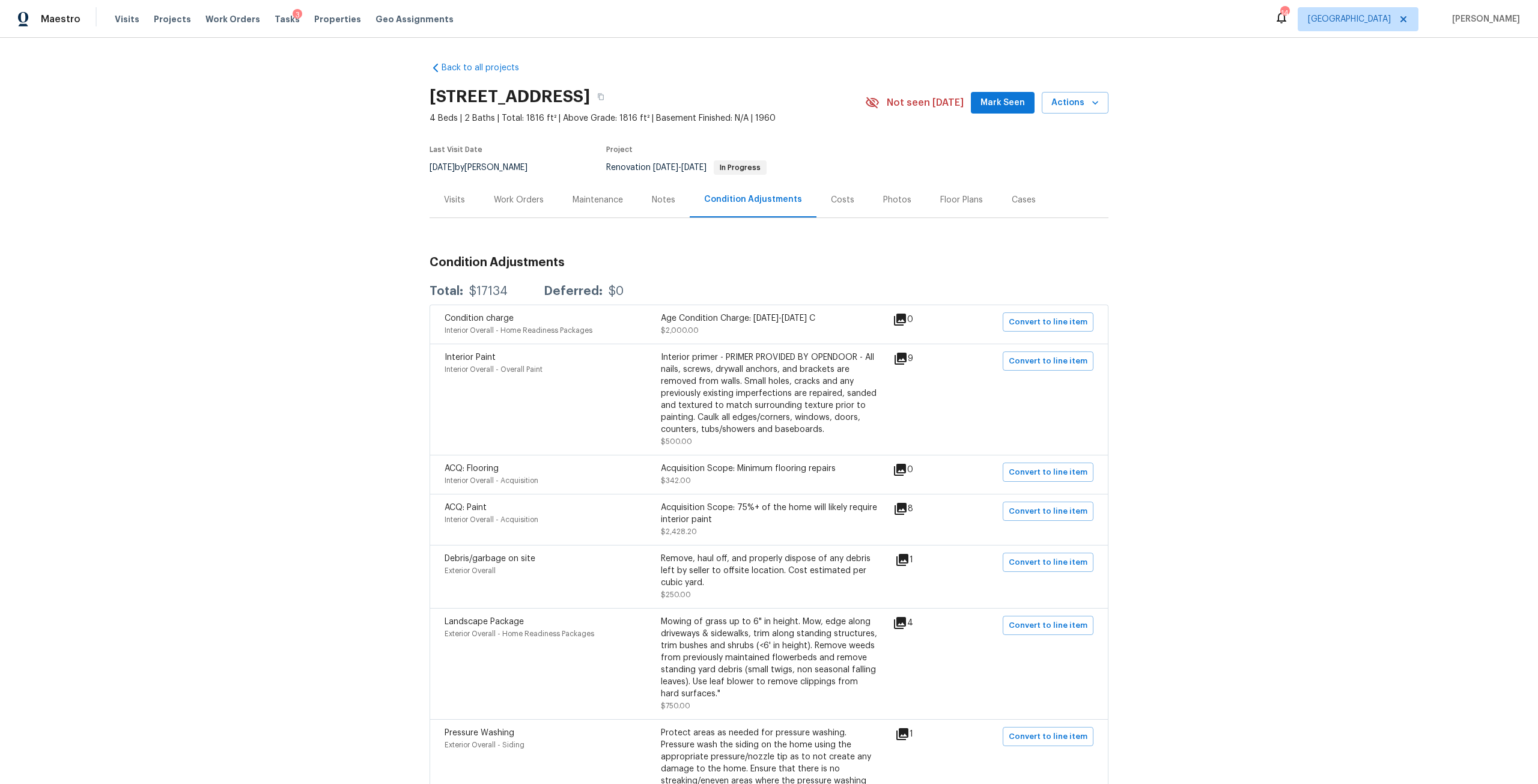
click at [430, 192] on div "Visits" at bounding box center [454, 199] width 50 height 35
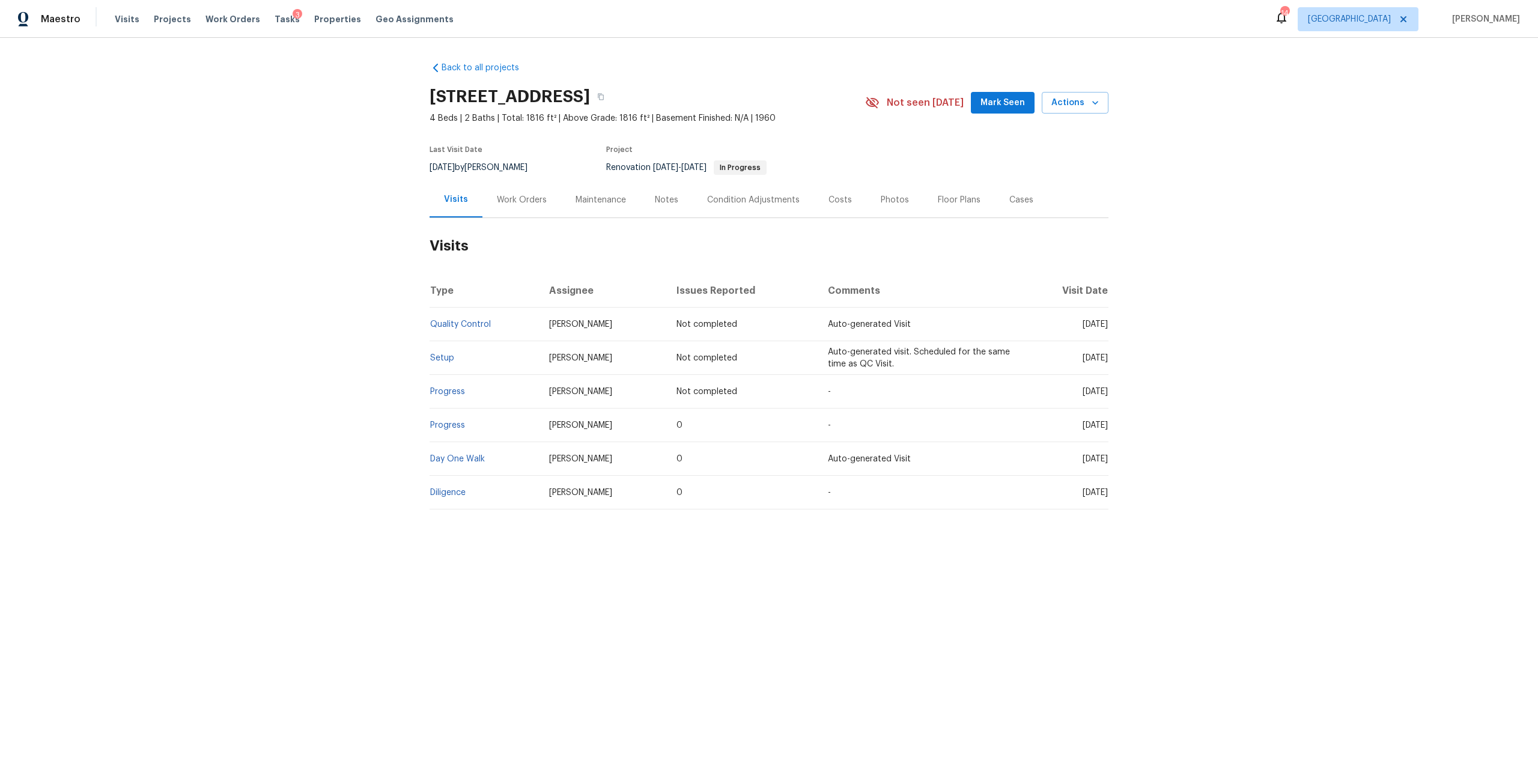
click at [423, 492] on div "Back to all projects 5453 S Bend Cir N, Jacksonville, FL 32207 4 Beds | 2 Baths…" at bounding box center [769, 315] width 1538 height 553
click at [445, 491] on link "Diligence" at bounding box center [448, 492] width 35 height 8
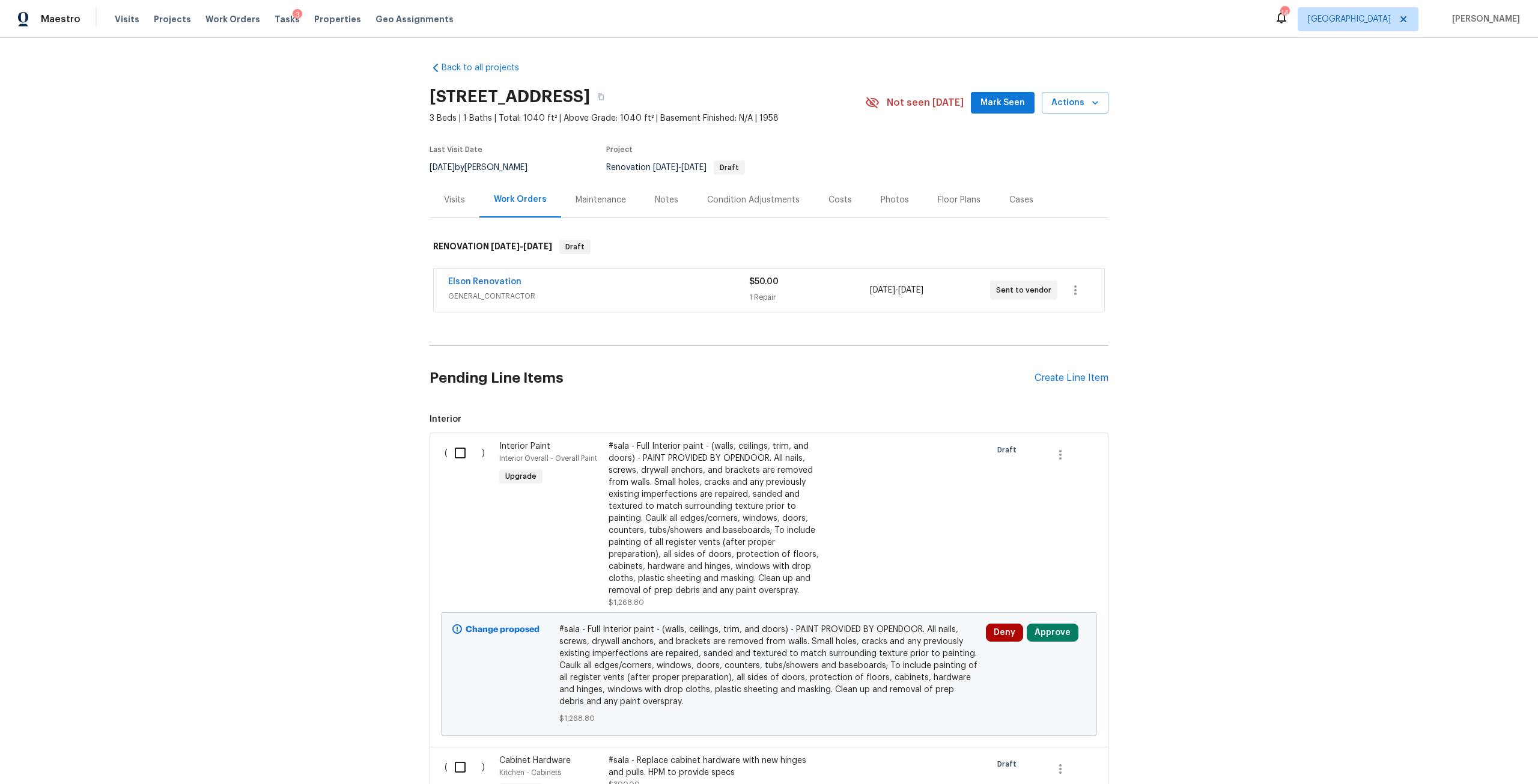
click at [790, 204] on div "Condition Adjustments" at bounding box center [753, 200] width 92 height 12
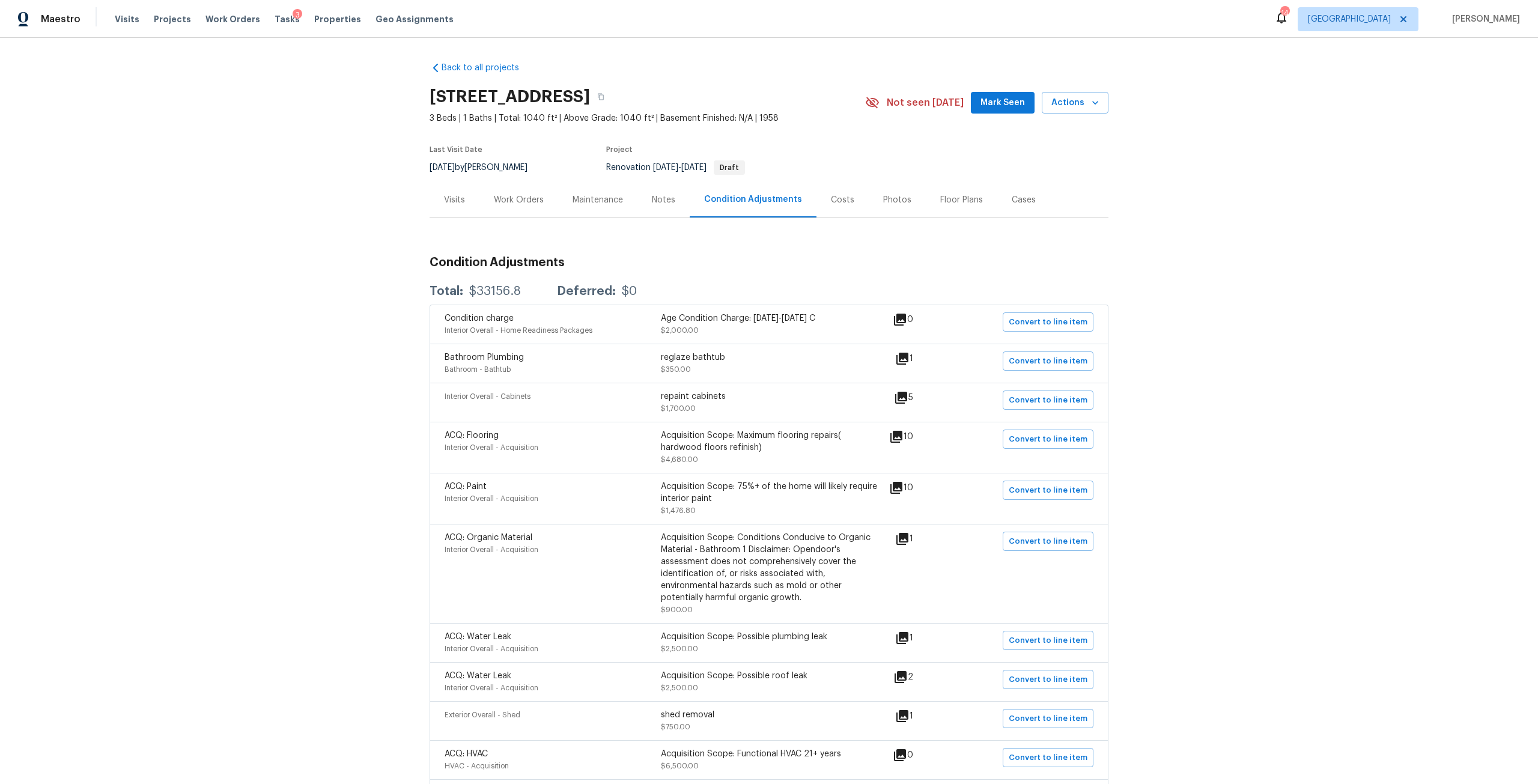
click at [448, 197] on div "Visits" at bounding box center [455, 200] width 21 height 12
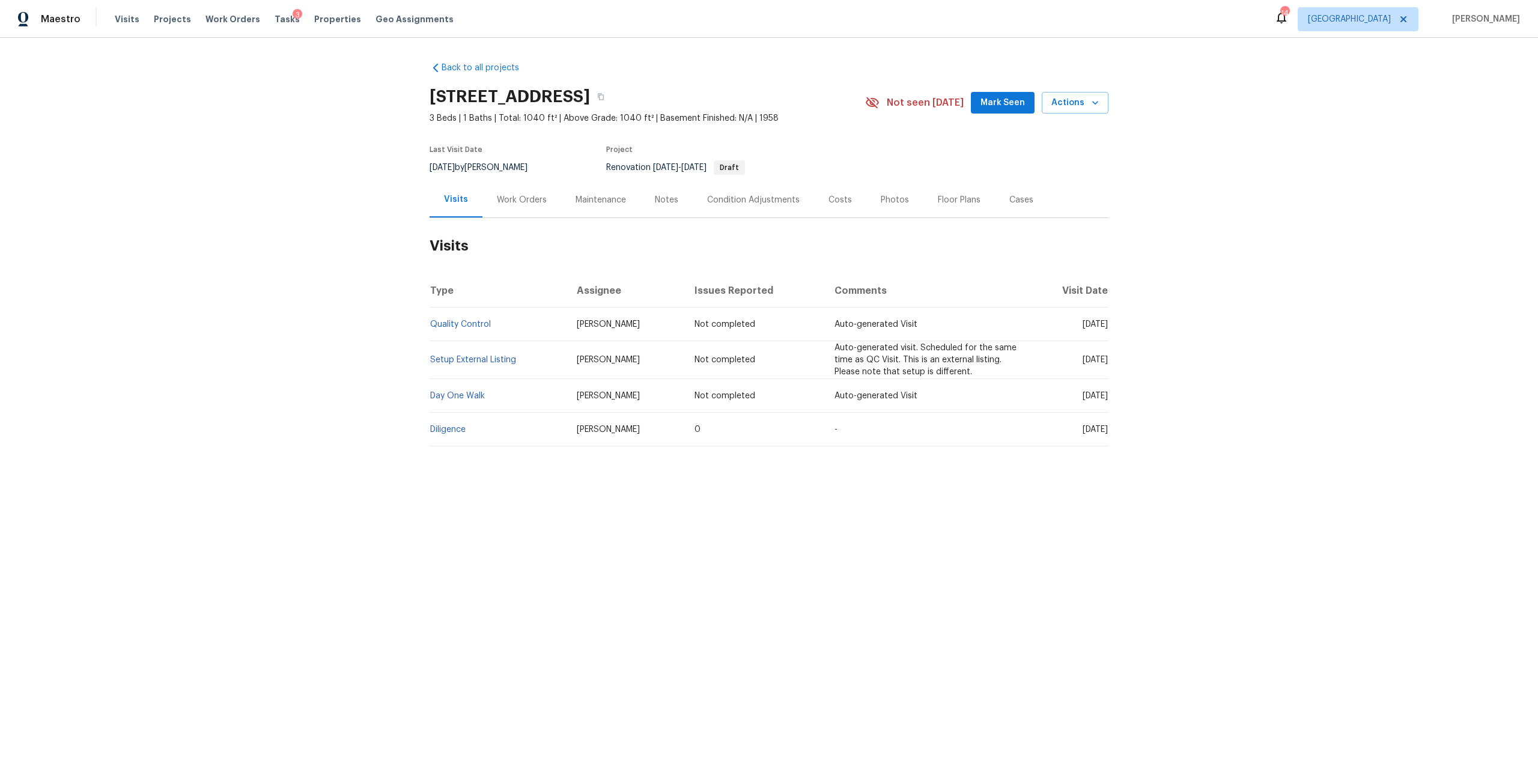
click at [510, 200] on div "Work Orders" at bounding box center [521, 200] width 50 height 12
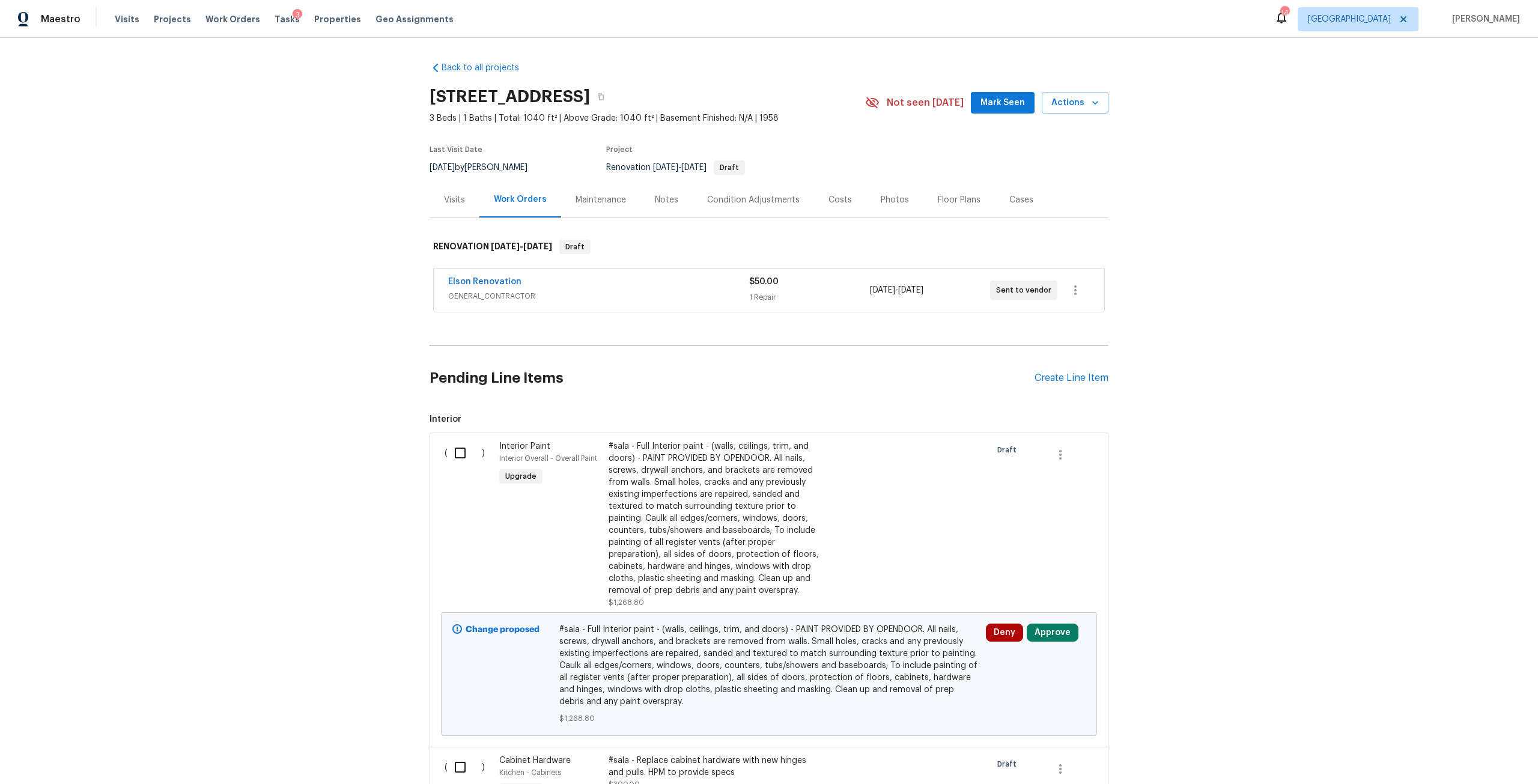
click at [792, 199] on div "Condition Adjustments" at bounding box center [753, 199] width 122 height 35
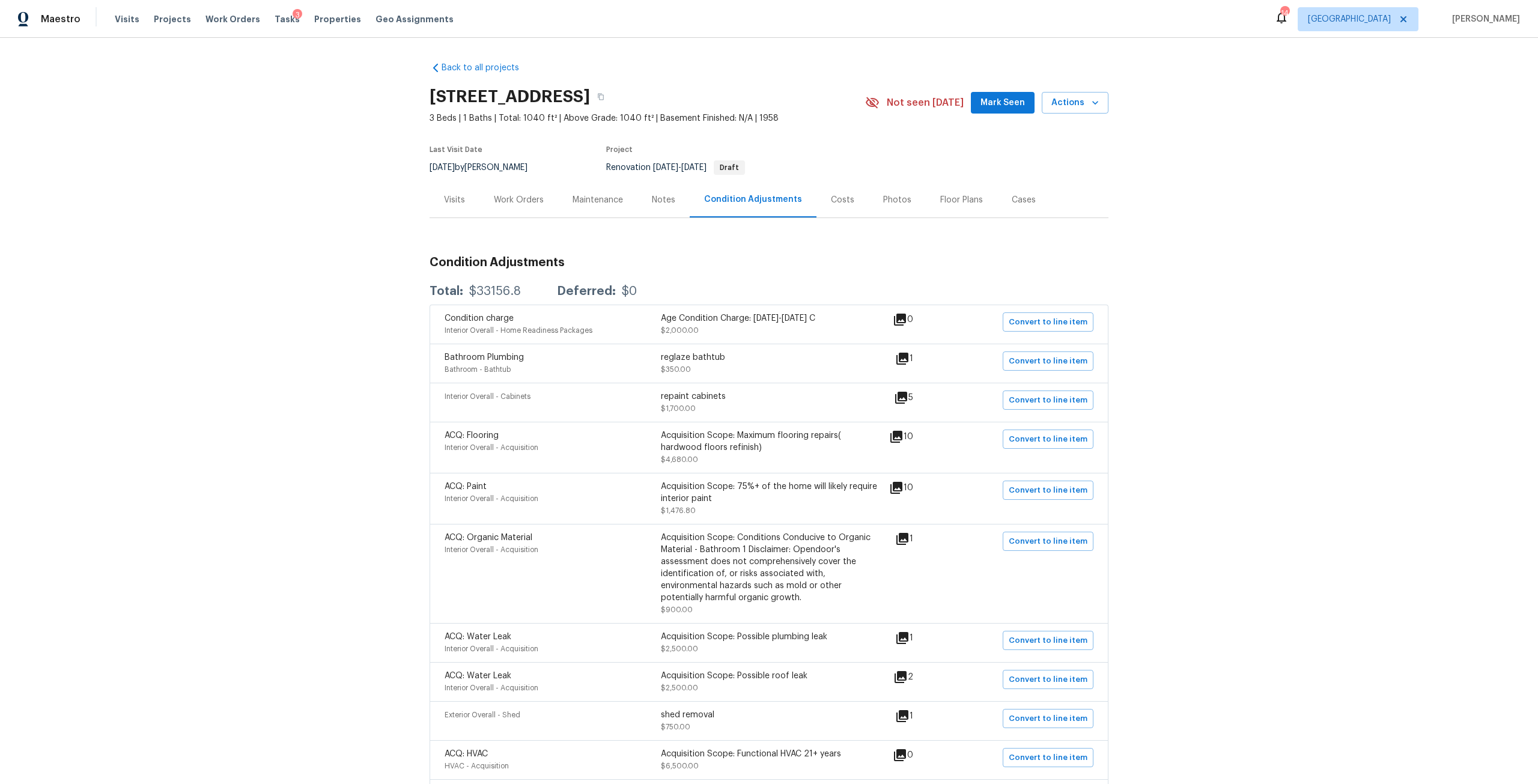
click at [825, 208] on div "Costs" at bounding box center [842, 199] width 52 height 35
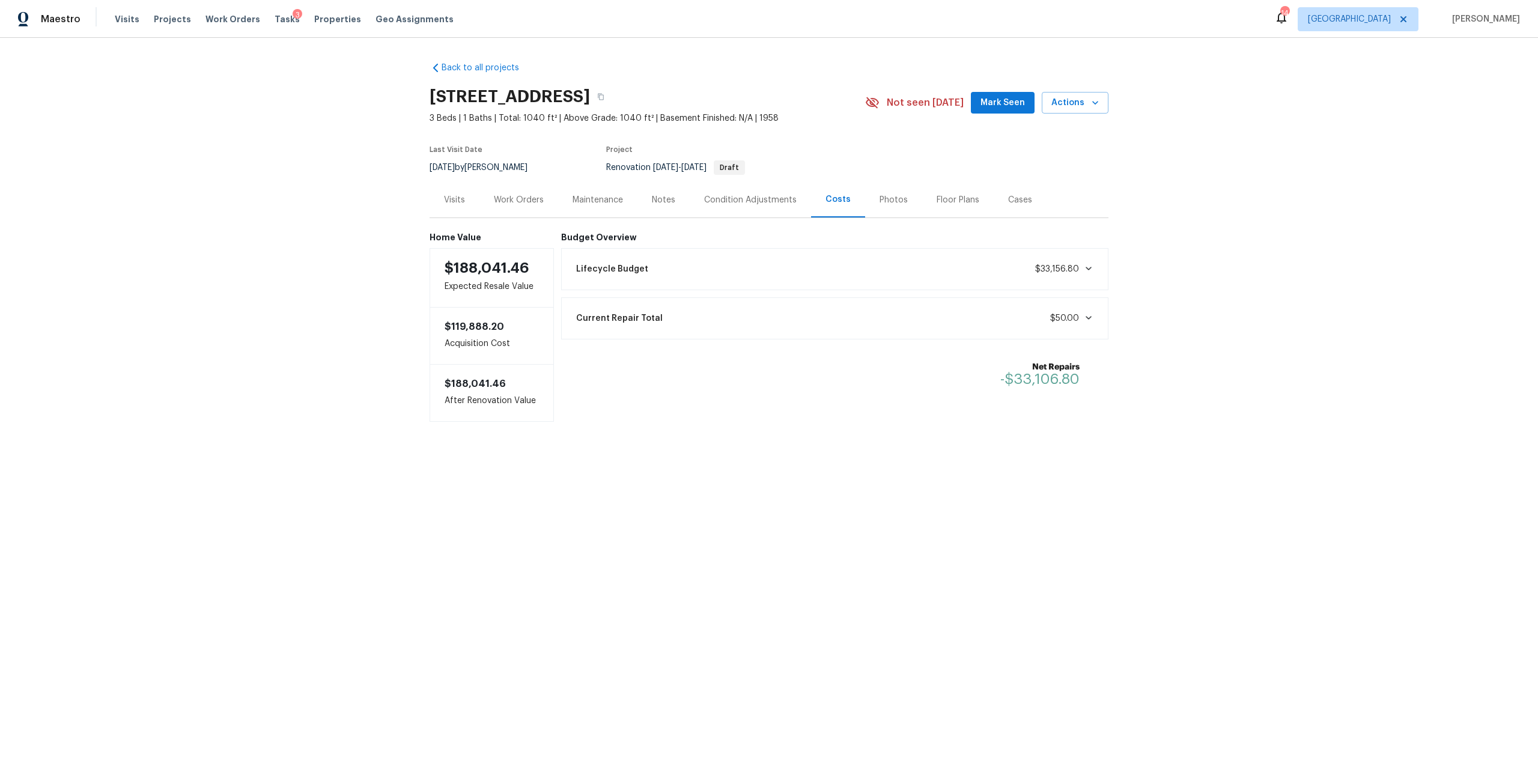
click at [504, 215] on div "Work Orders" at bounding box center [518, 199] width 79 height 35
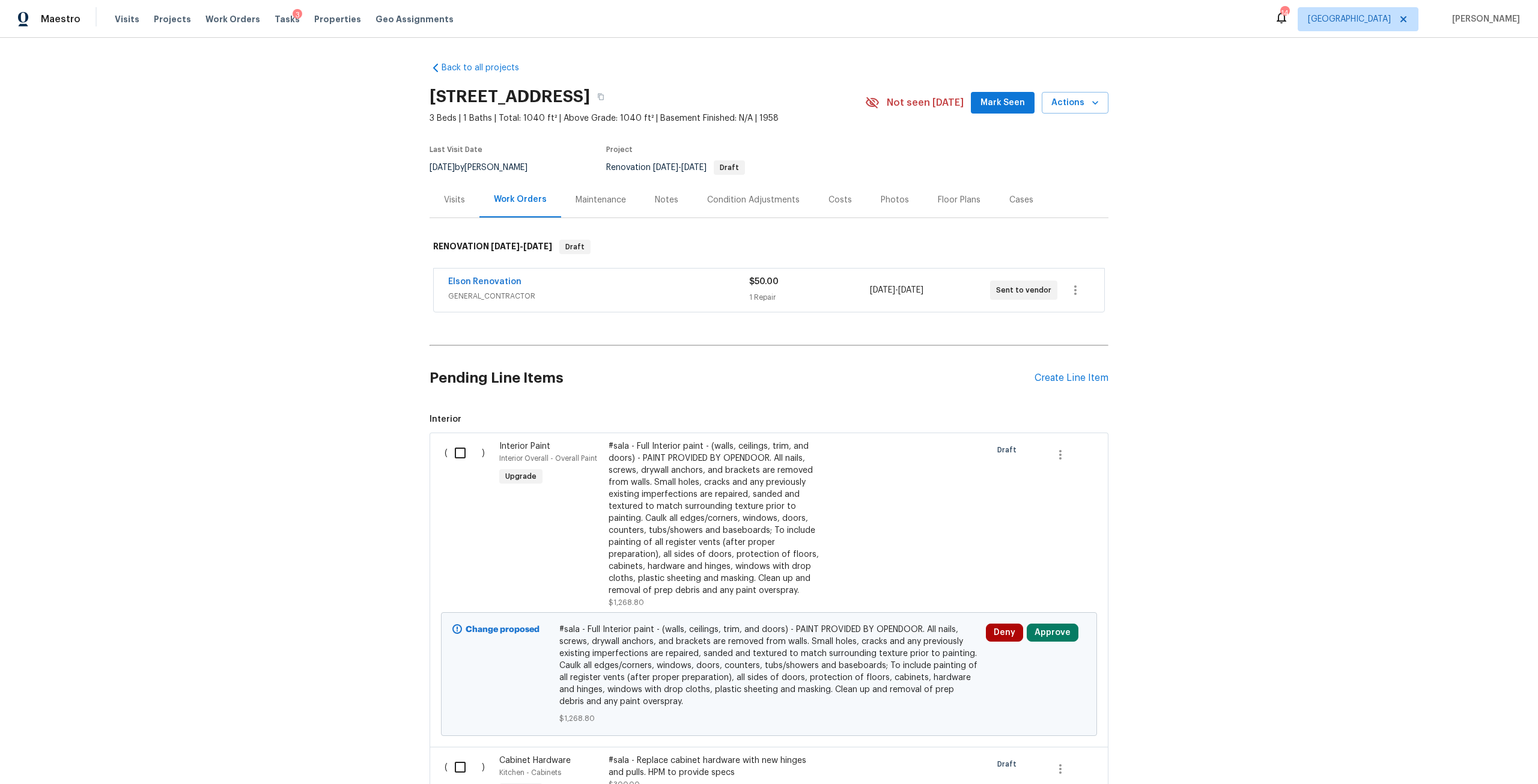
click at [588, 195] on div "Maintenance" at bounding box center [601, 200] width 50 height 12
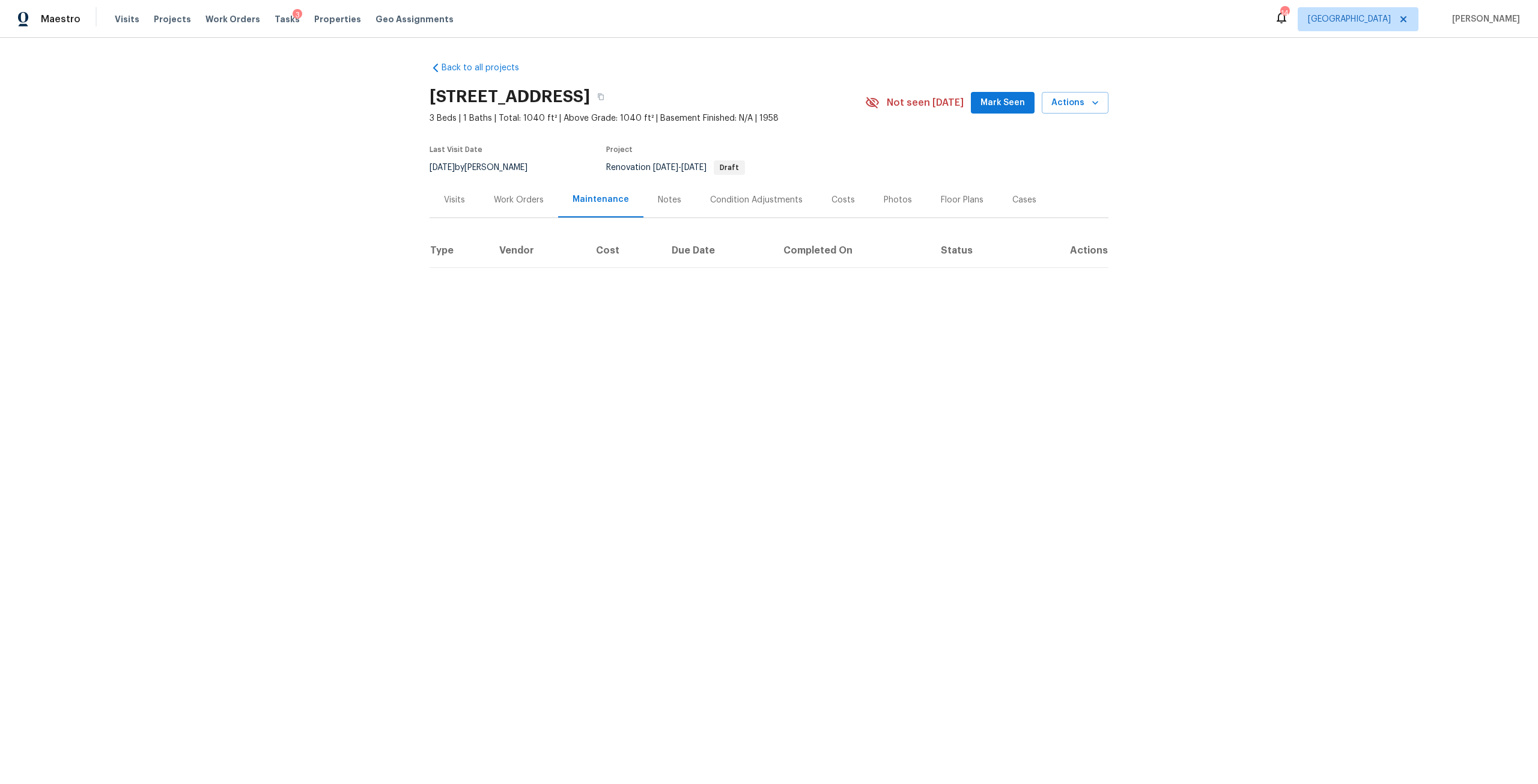
click at [753, 196] on div "Condition Adjustments" at bounding box center [756, 200] width 92 height 12
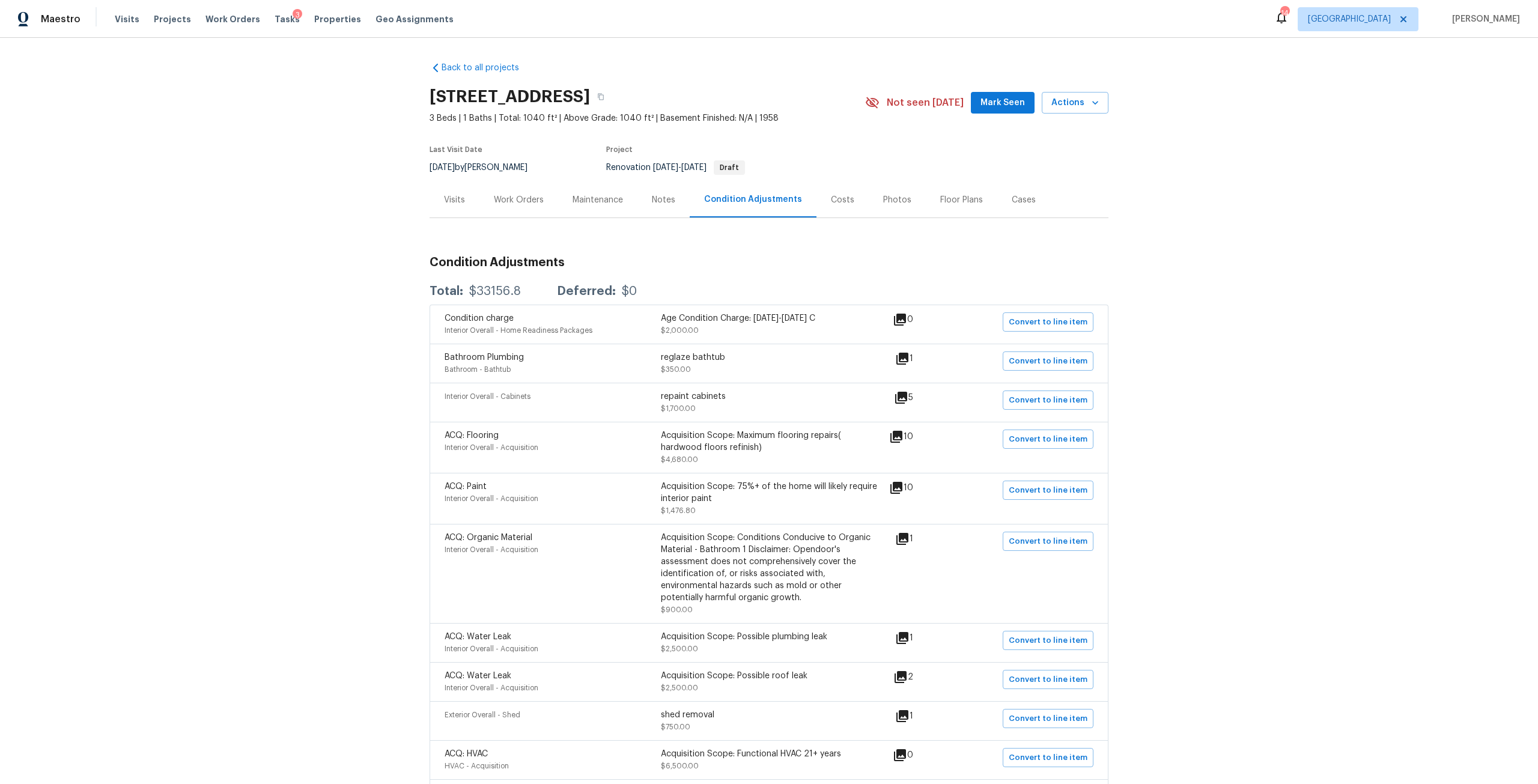
click at [458, 196] on div "Visits" at bounding box center [455, 200] width 21 height 12
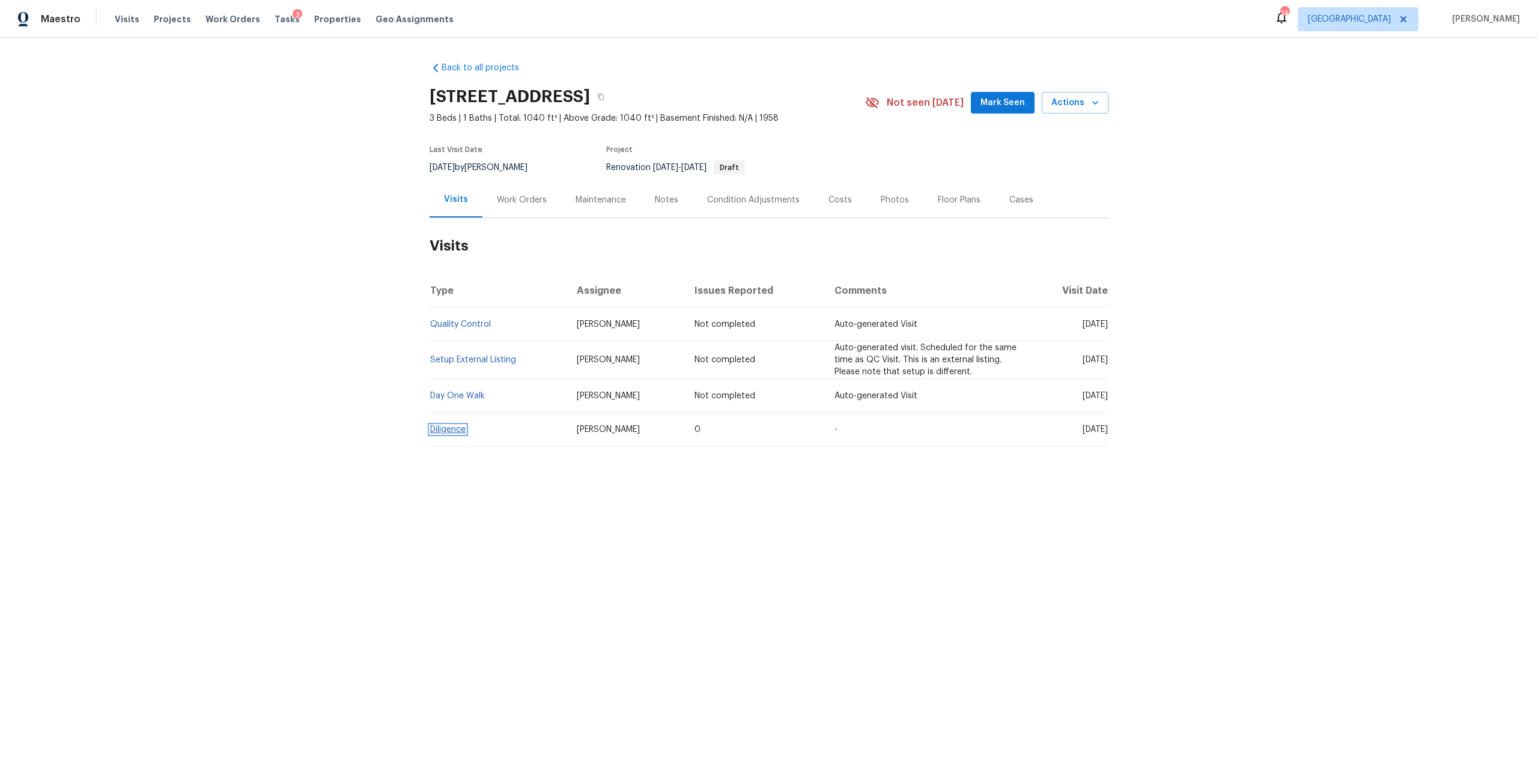
click at [441, 432] on link "Diligence" at bounding box center [448, 429] width 35 height 8
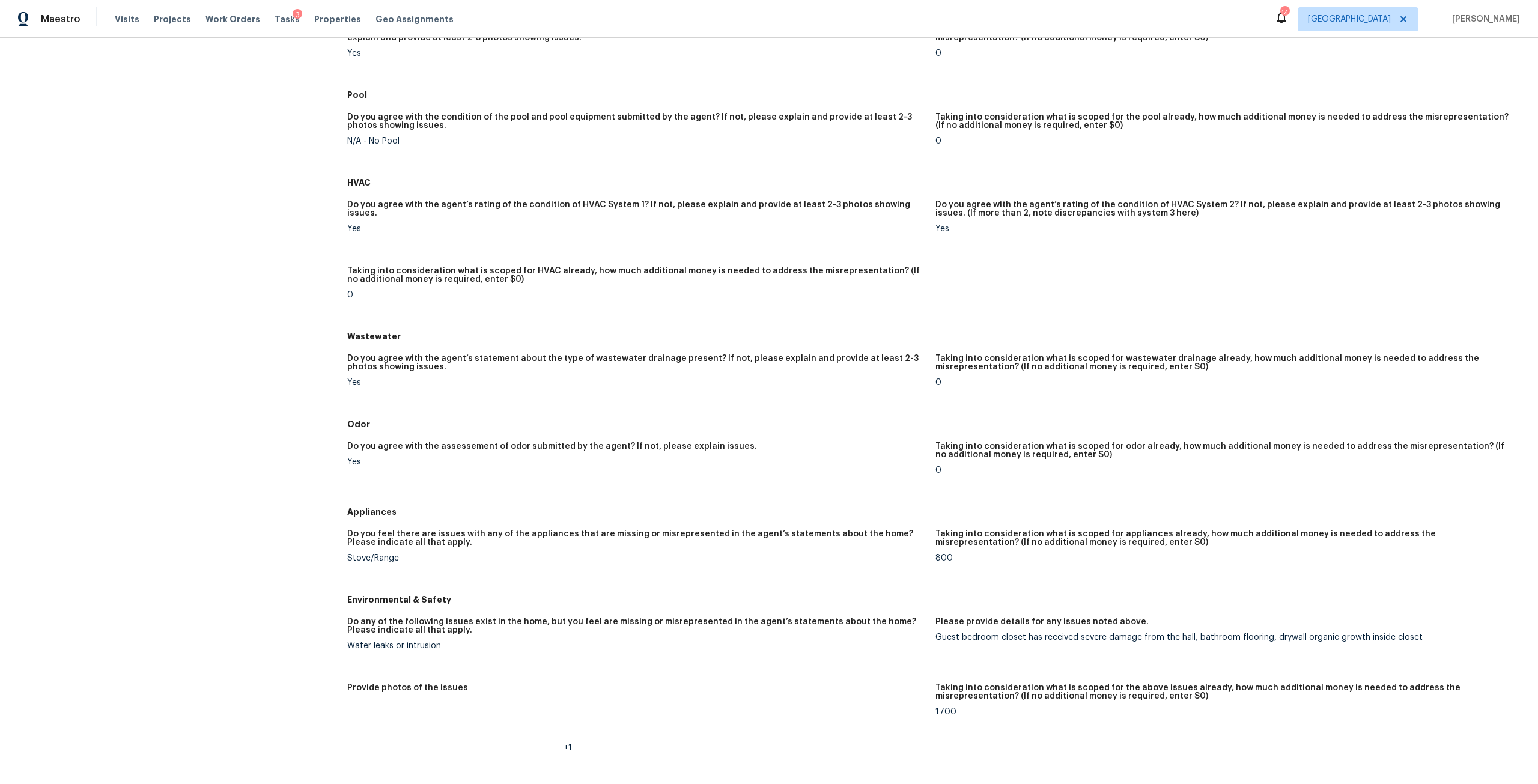
scroll to position [540, 0]
click at [361, 720] on img at bounding box center [369, 724] width 38 height 38
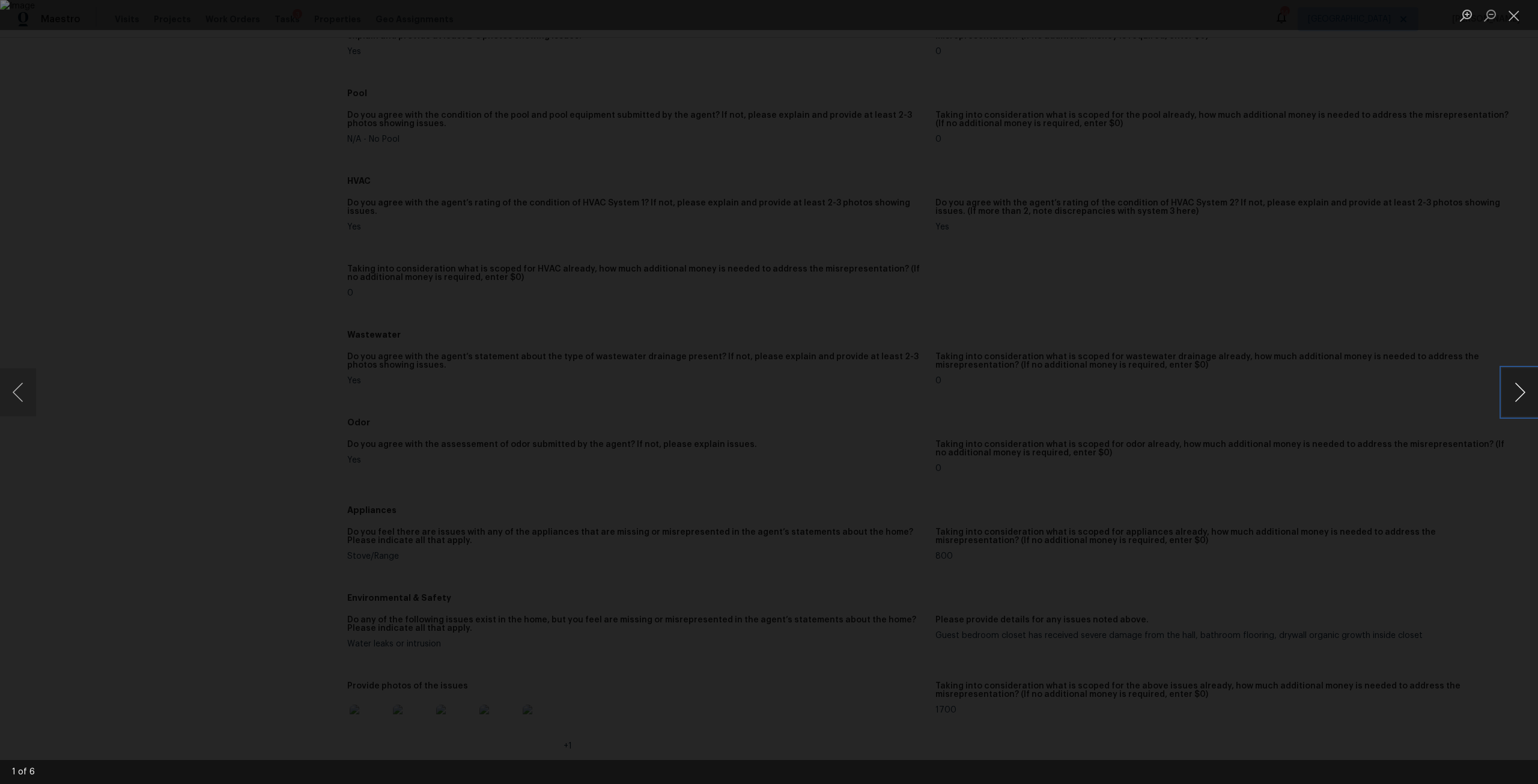
click at [1504, 397] on button "Next image" at bounding box center [1520, 392] width 36 height 48
click at [1254, 319] on div "Lightbox" at bounding box center [769, 392] width 1538 height 784
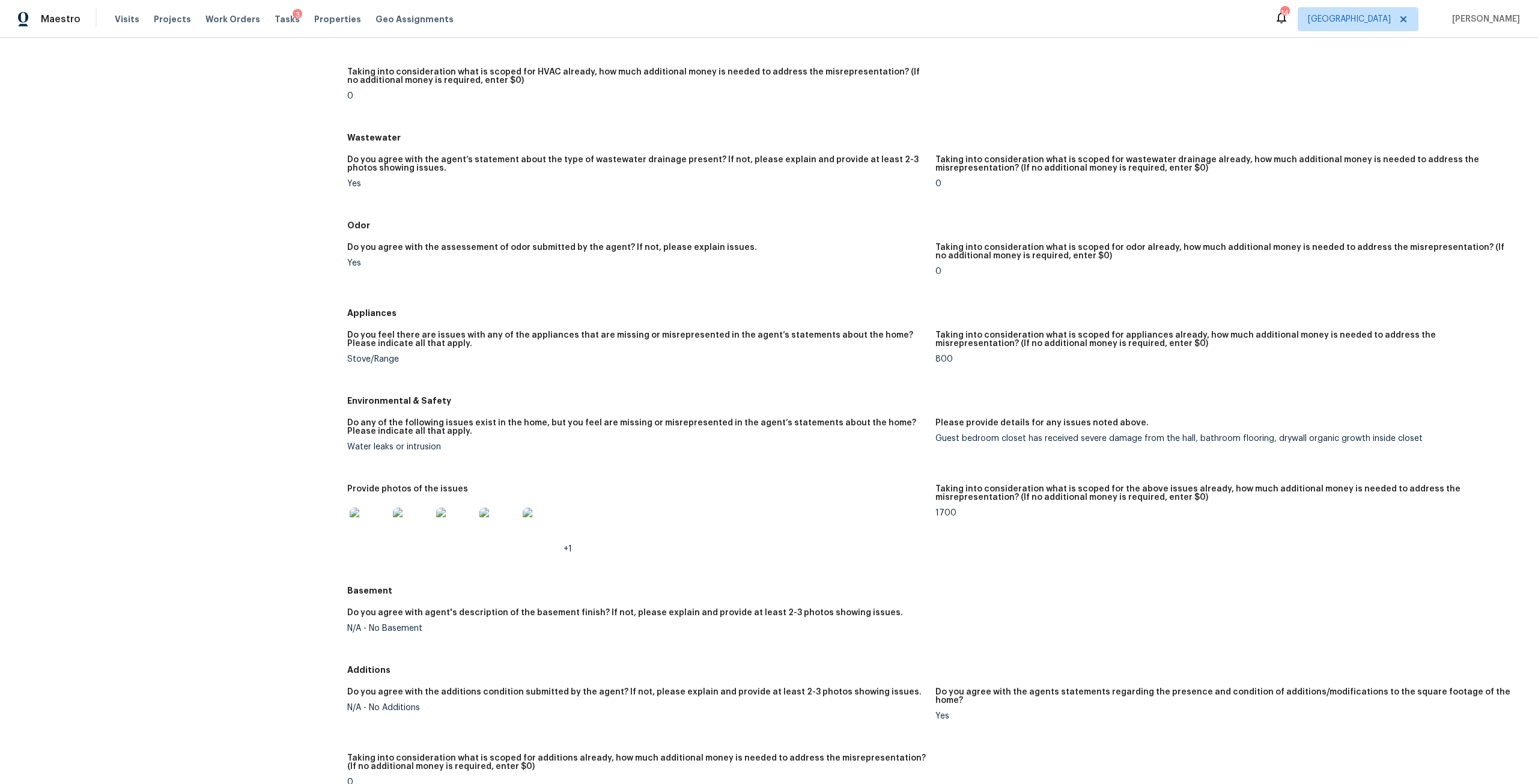
scroll to position [721, 0]
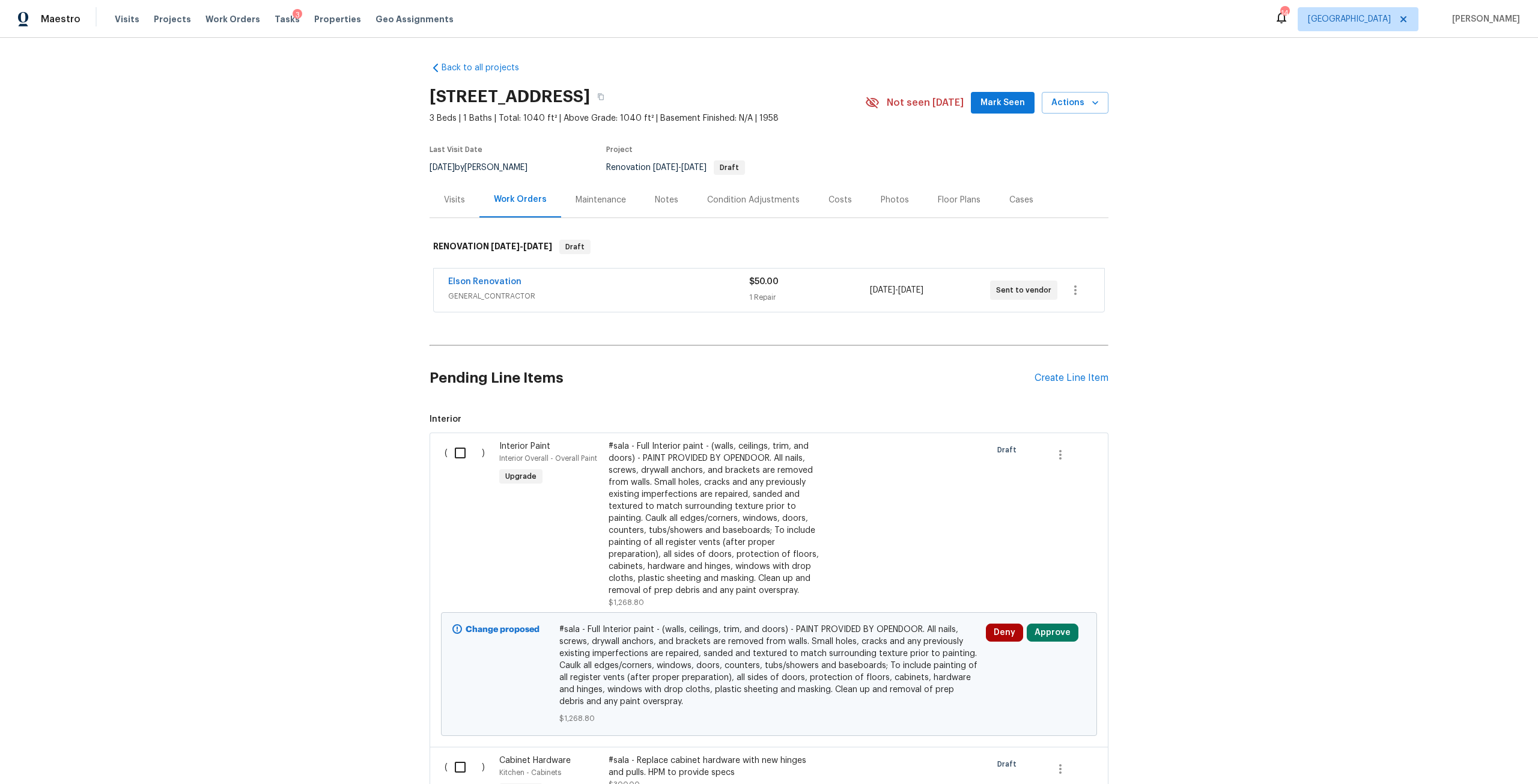
click at [732, 196] on div "Condition Adjustments" at bounding box center [753, 200] width 92 height 12
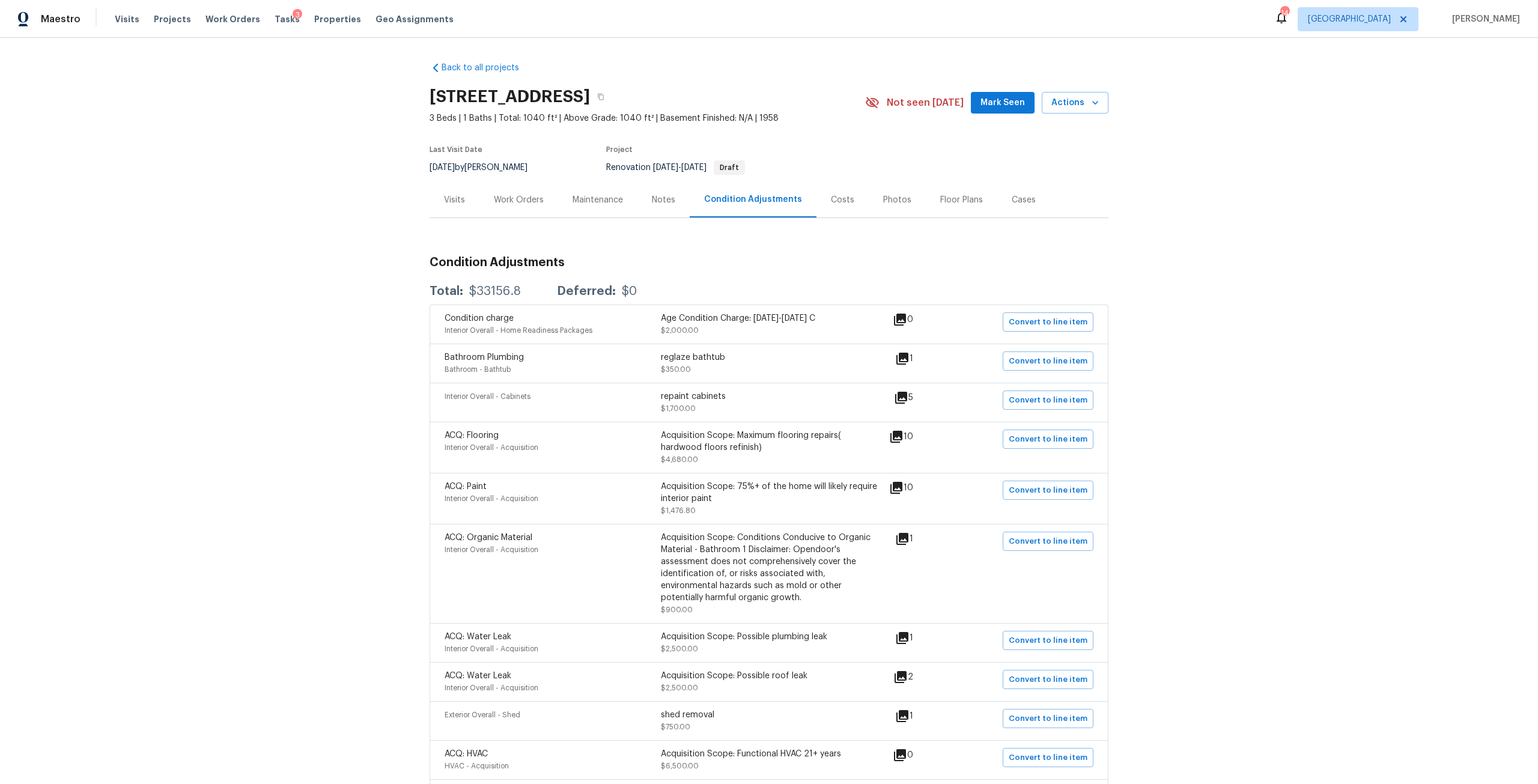
click at [449, 206] on div "Visits" at bounding box center [455, 200] width 21 height 12
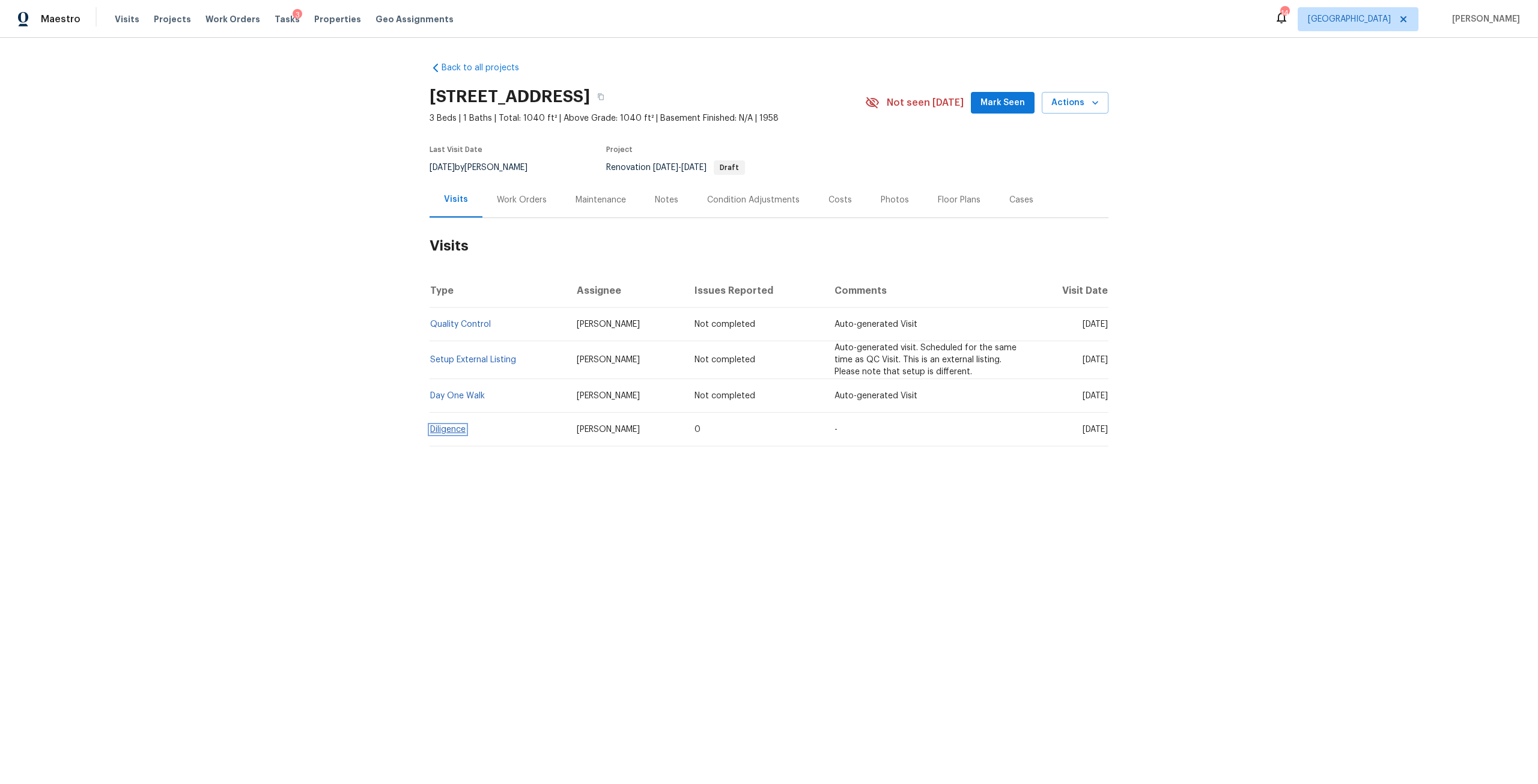
click at [456, 429] on link "Diligence" at bounding box center [448, 429] width 35 height 8
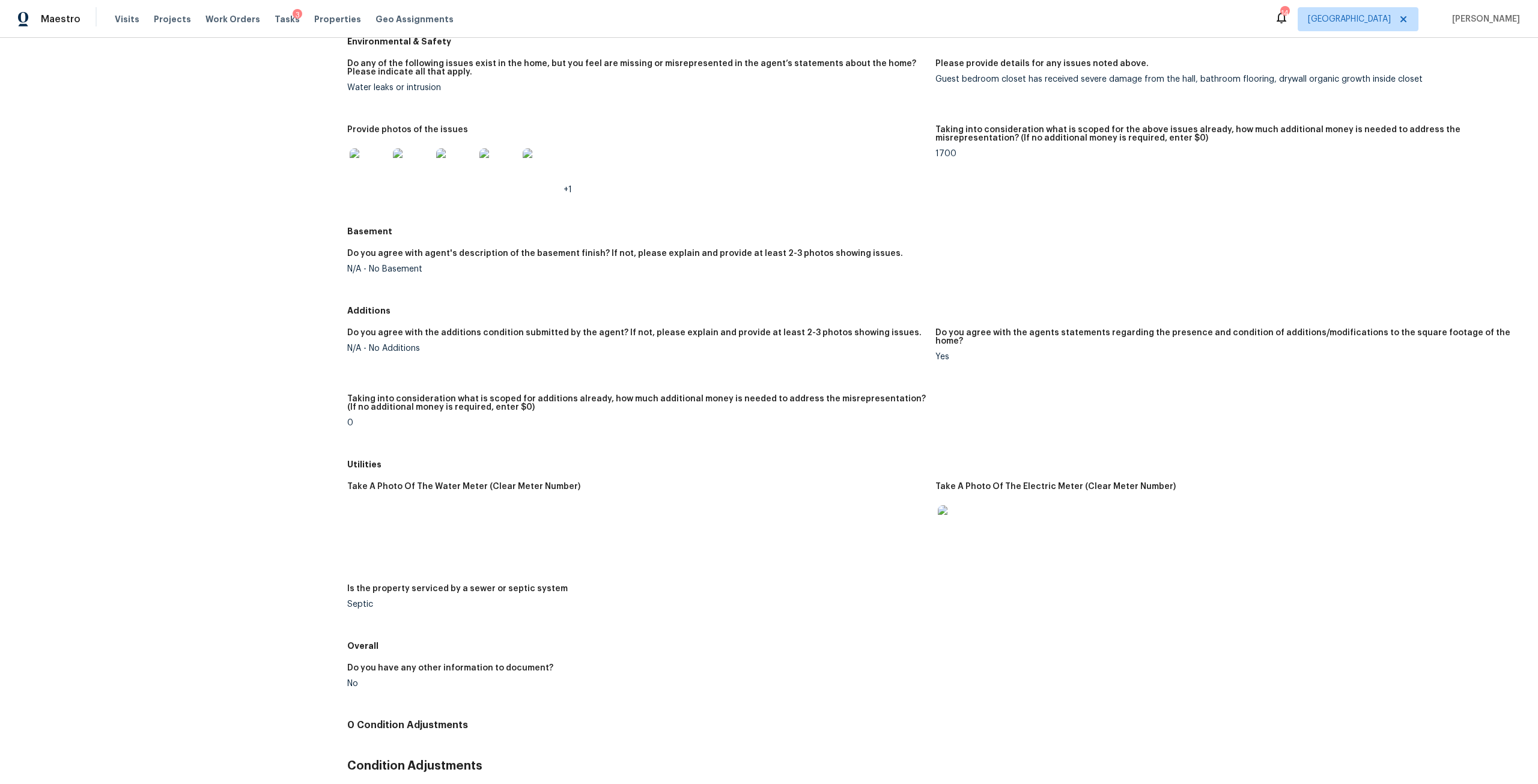
scroll to position [1091, 0]
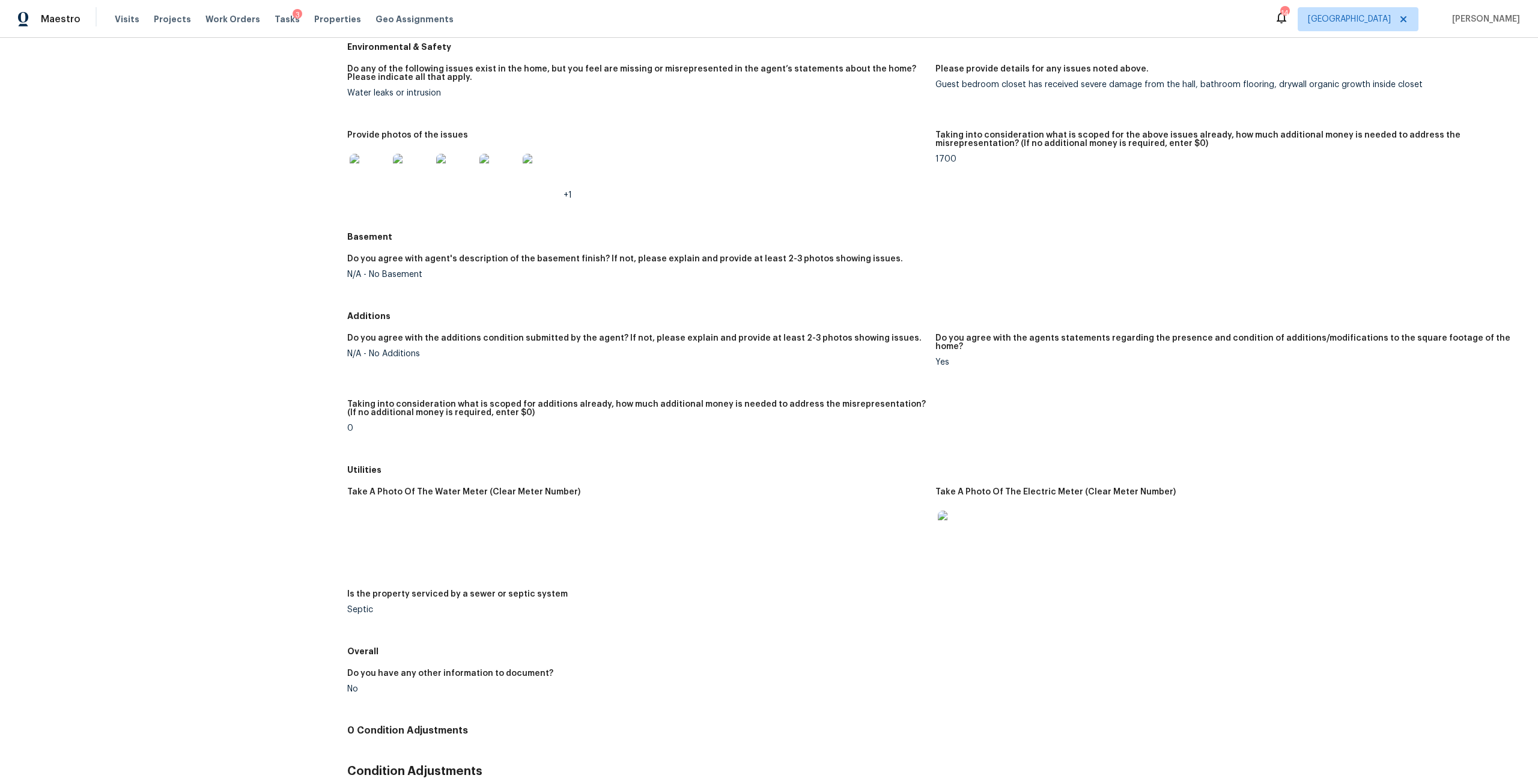
click at [555, 179] on img at bounding box center [542, 173] width 38 height 38
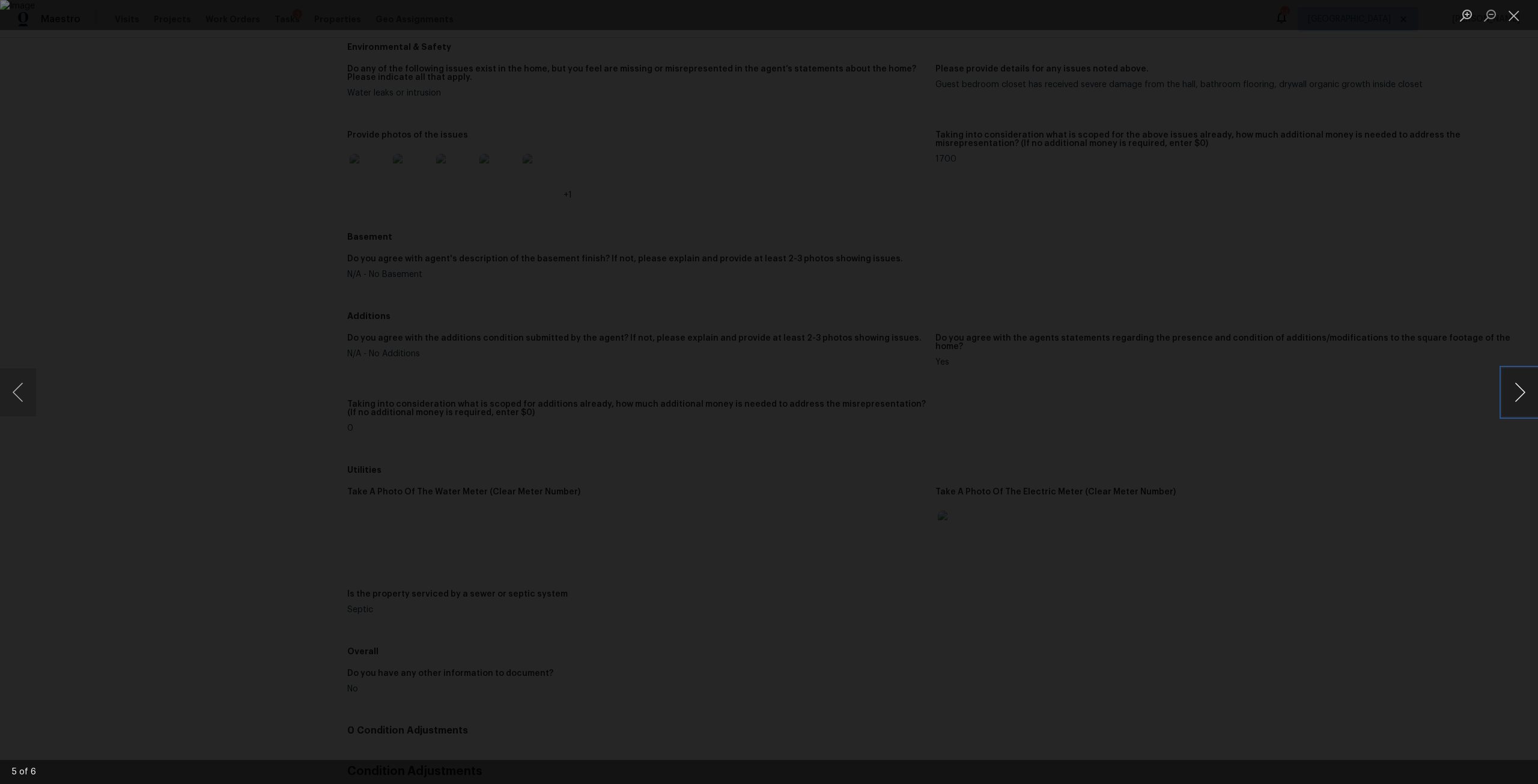
click at [1515, 401] on button "Next image" at bounding box center [1520, 392] width 36 height 48
click at [30, 388] on button "Previous image" at bounding box center [18, 392] width 36 height 48
click at [31, 388] on button "Previous image" at bounding box center [18, 392] width 36 height 48
click at [1053, 111] on div "Lightbox" at bounding box center [769, 392] width 1538 height 784
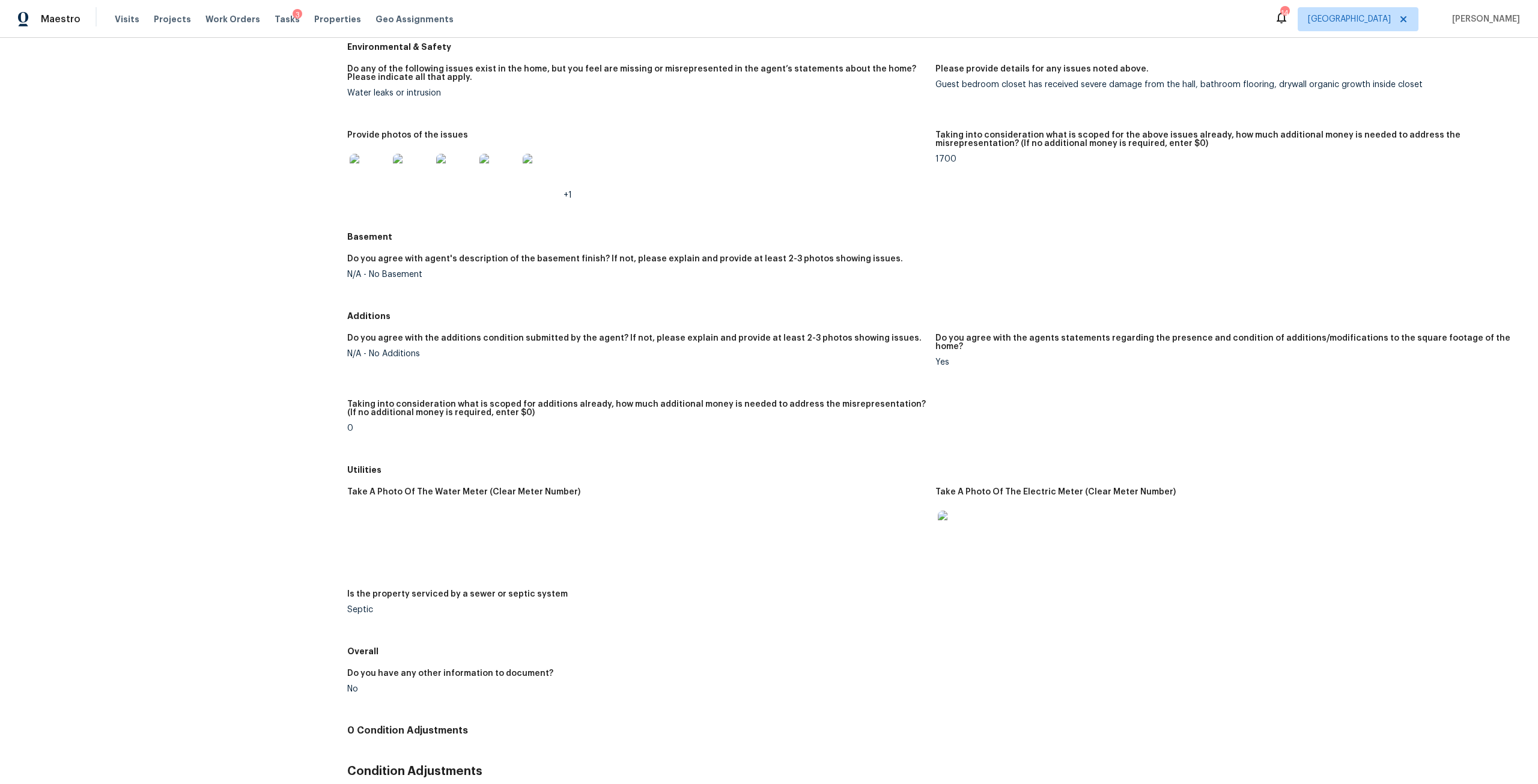
drag, startPoint x: 958, startPoint y: 159, endPoint x: 917, endPoint y: 159, distance: 41.0
click at [917, 159] on div "Do any of the following issues exist in the home, but you feel are missing or m…" at bounding box center [935, 141] width 1176 height 168
click at [965, 171] on figure "Taking into consideration what is scoped for the above issues already, how much…" at bounding box center [1230, 174] width 589 height 88
drag, startPoint x: 949, startPoint y: 159, endPoint x: 922, endPoint y: 159, distance: 27.0
click at [922, 159] on div "Do any of the following issues exist in the home, but you feel are missing or m…" at bounding box center [935, 141] width 1176 height 168
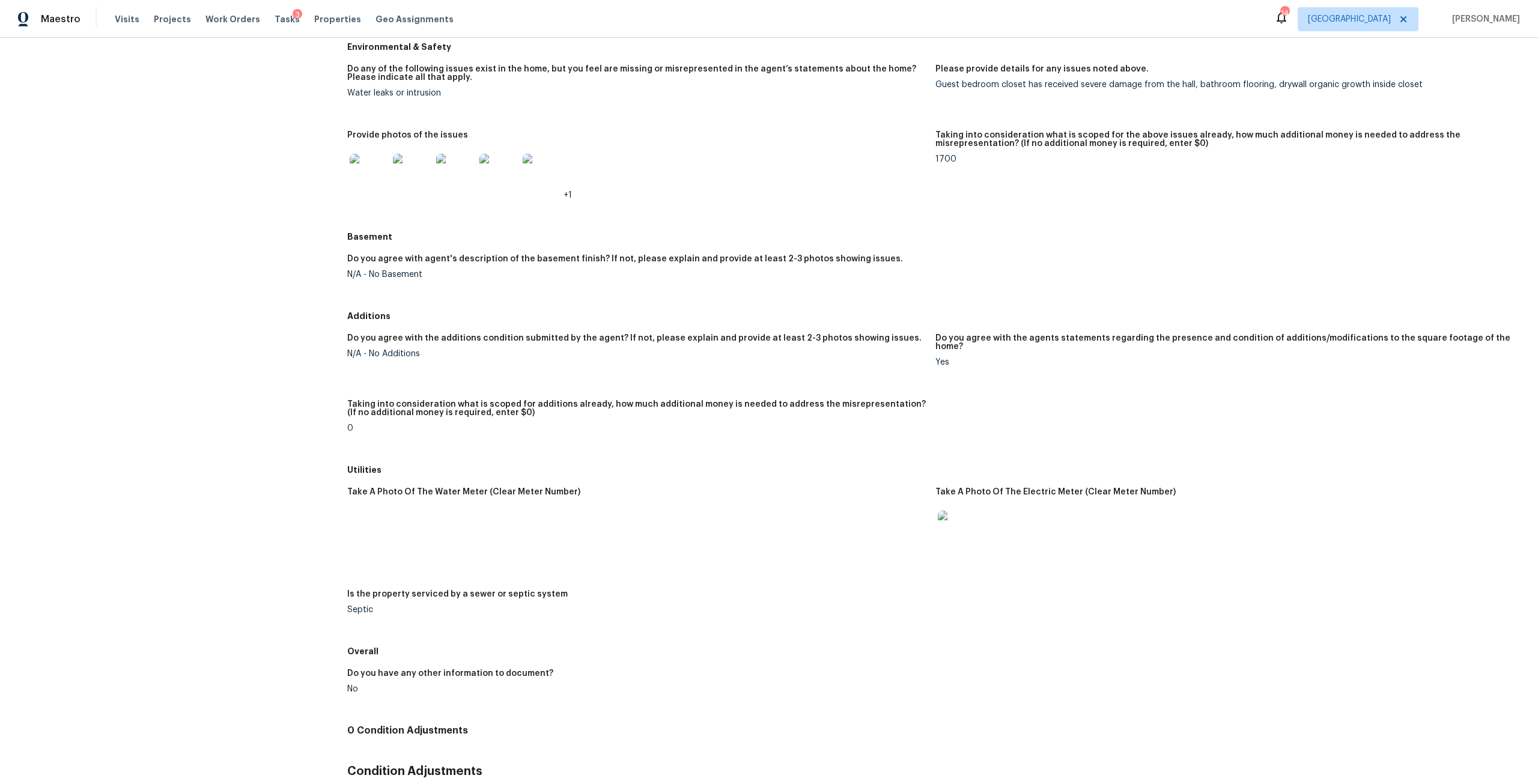
click at [975, 157] on div "1700" at bounding box center [1225, 159] width 579 height 8
drag, startPoint x: 959, startPoint y: 153, endPoint x: 928, endPoint y: 158, distance: 31.4
click at [928, 158] on div "Do any of the following issues exist in the home, but you feel are missing or m…" at bounding box center [935, 141] width 1176 height 168
click at [941, 161] on div "1700" at bounding box center [1225, 159] width 579 height 8
drag, startPoint x: 965, startPoint y: 161, endPoint x: 923, endPoint y: 160, distance: 42.0
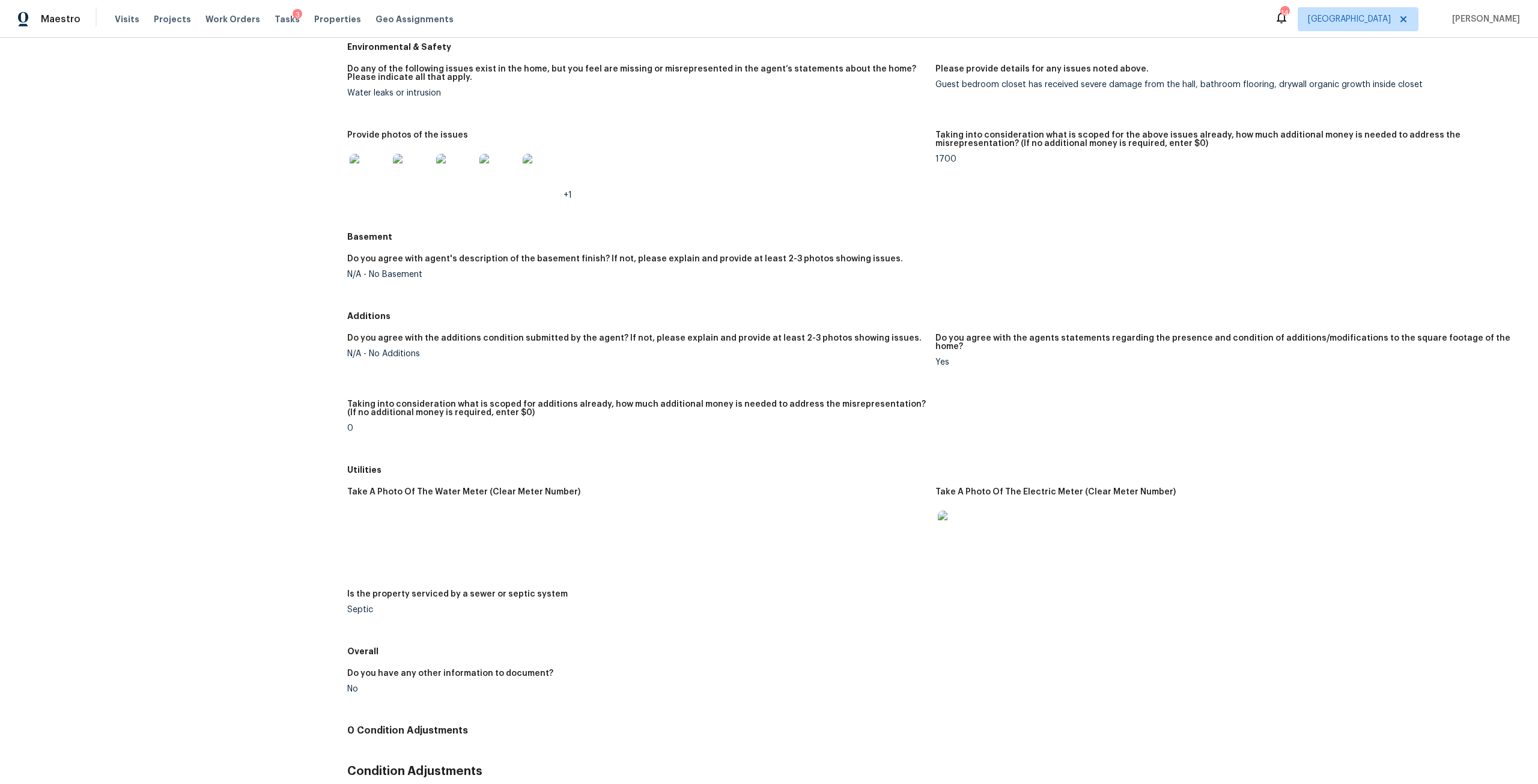
click at [923, 160] on div "Do any of the following issues exist in the home, but you feel are missing or m…" at bounding box center [935, 141] width 1176 height 168
click at [965, 160] on div "1700" at bounding box center [1225, 159] width 579 height 8
drag, startPoint x: 951, startPoint y: 161, endPoint x: 897, endPoint y: 169, distance: 54.6
click at [897, 169] on div "Do any of the following issues exist in the home, but you feel are missing or m…" at bounding box center [935, 141] width 1176 height 168
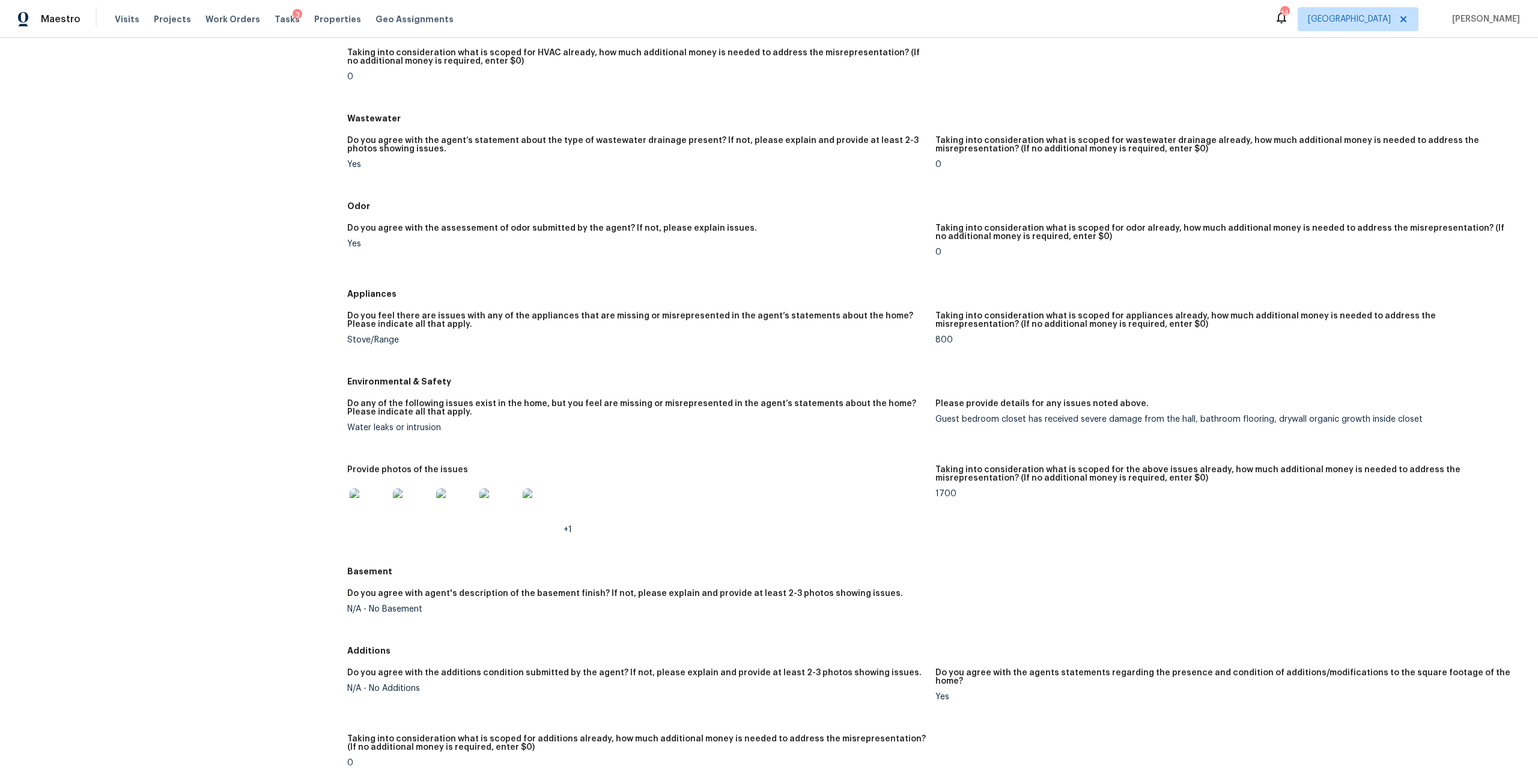
scroll to position [731, 0]
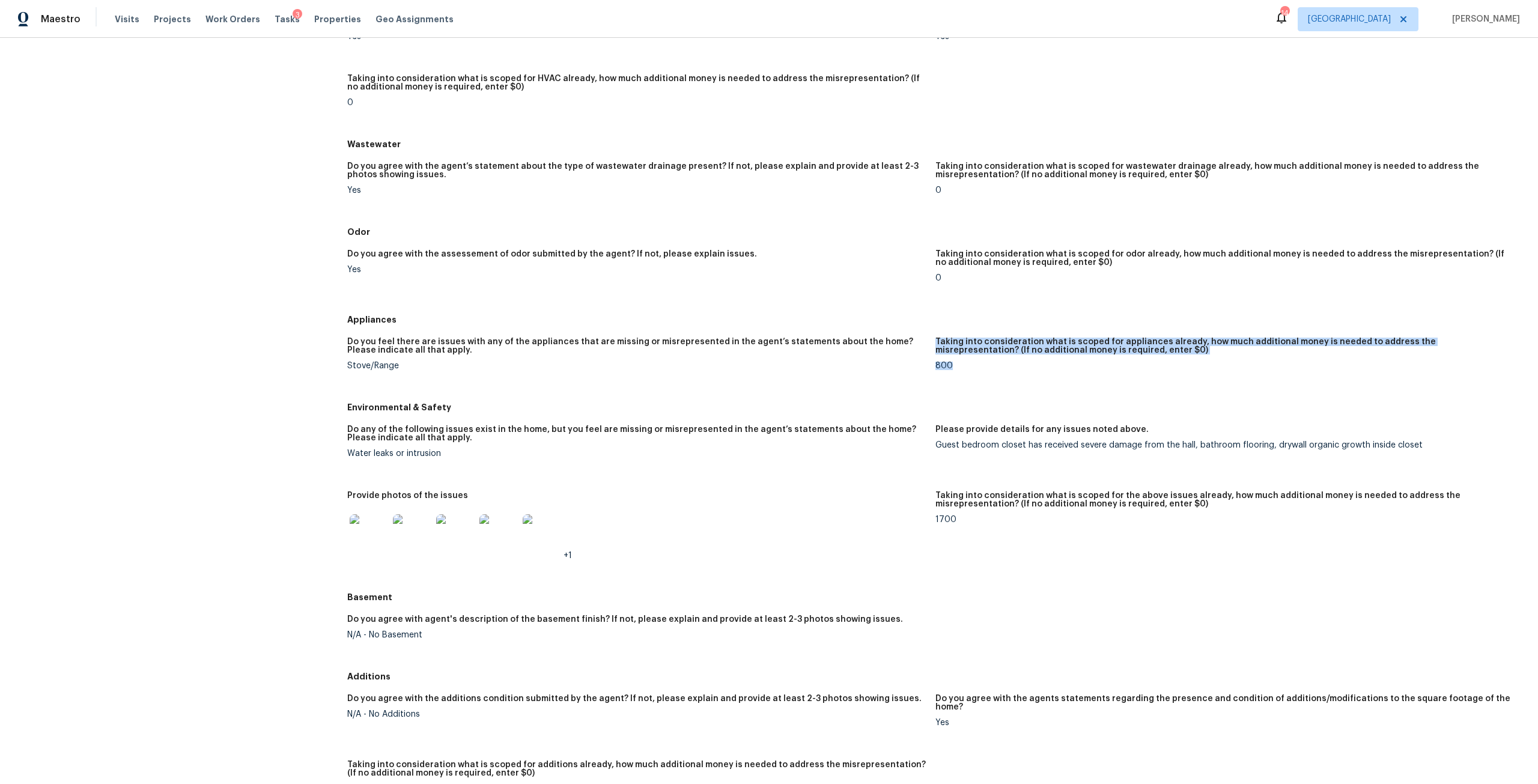
drag, startPoint x: 951, startPoint y: 363, endPoint x: 914, endPoint y: 364, distance: 37.0
click at [914, 364] on div "Do you feel there are issues with any of the appliances that are missing or mis…" at bounding box center [935, 363] width 1176 height 66
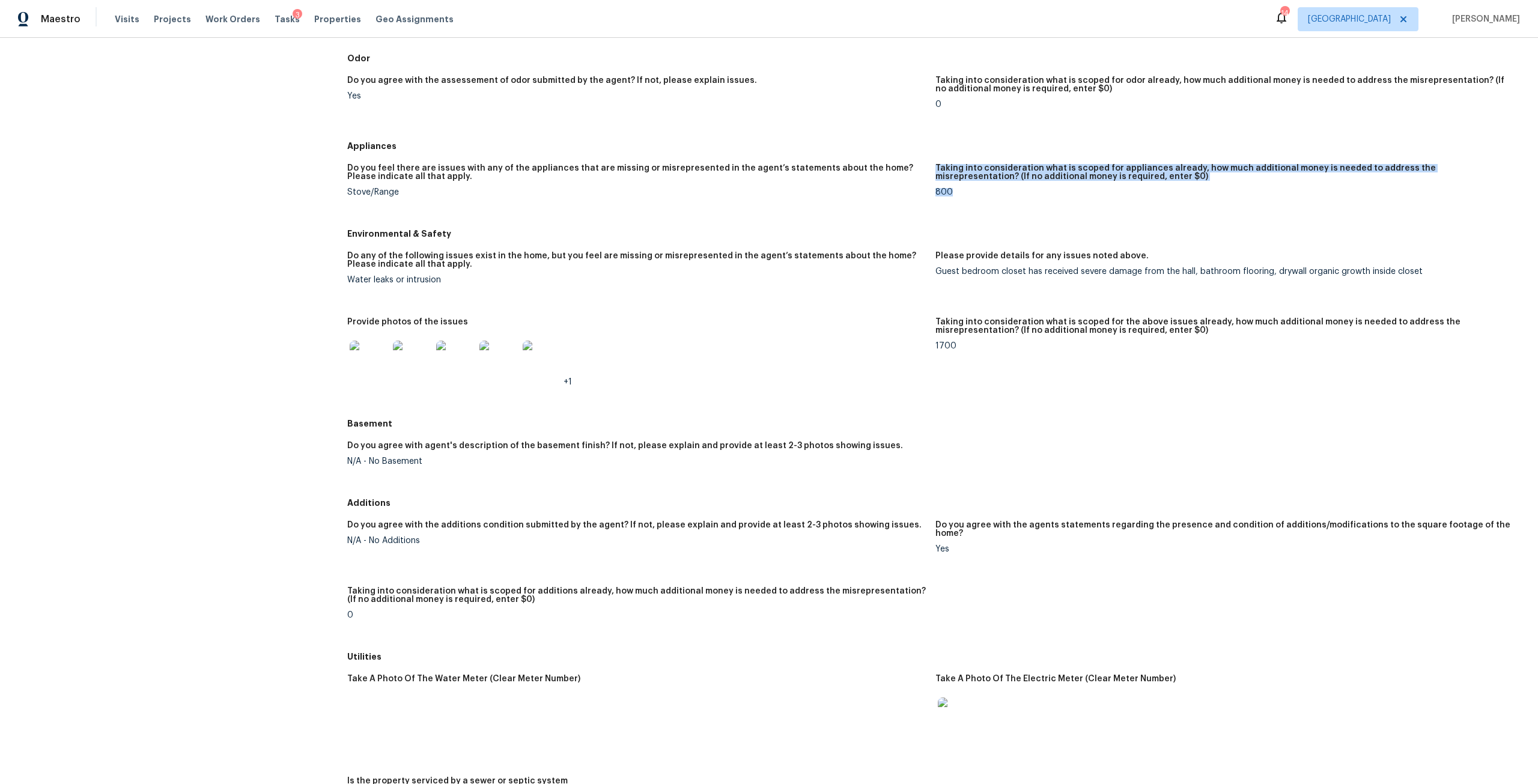
scroll to position [911, 0]
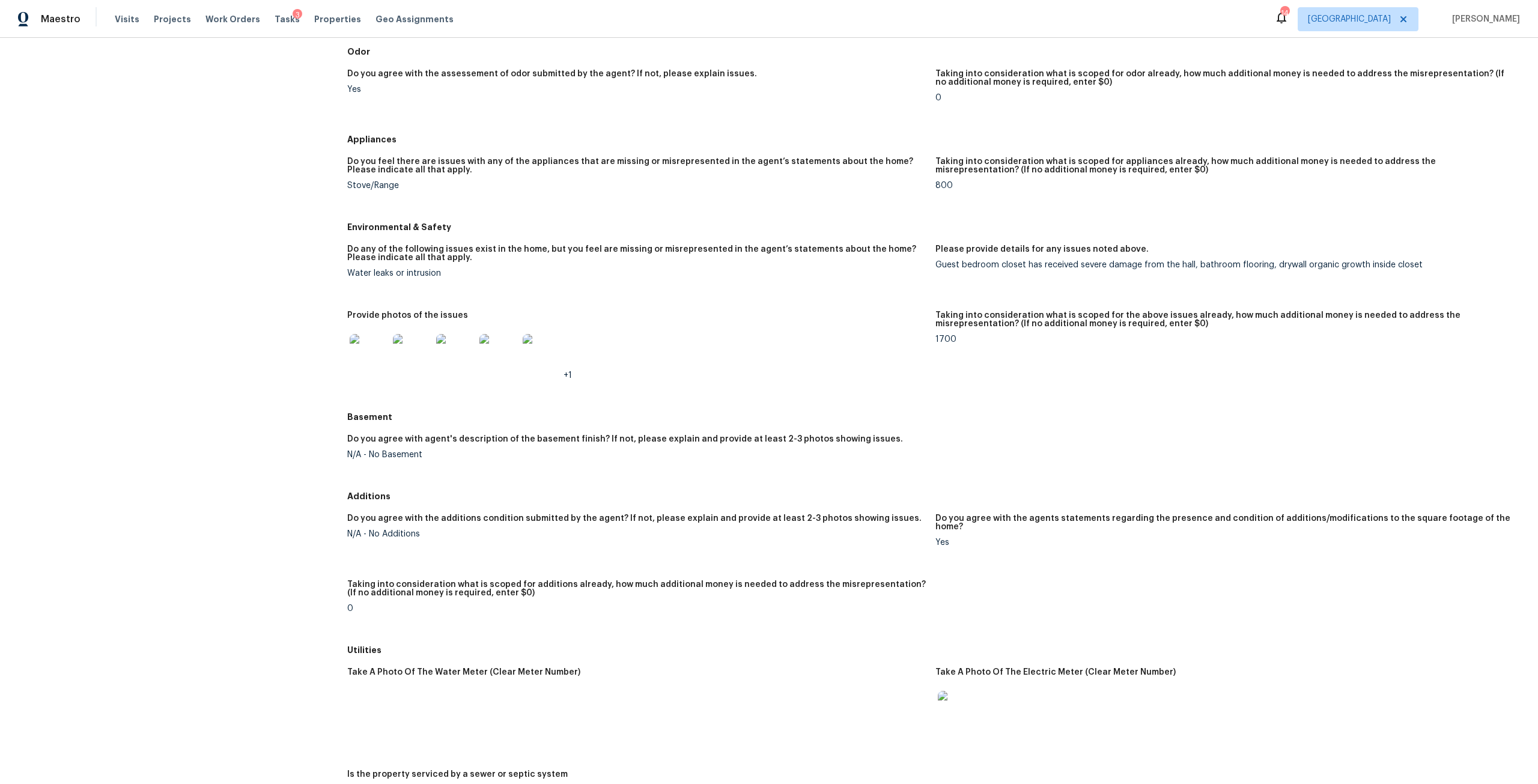
click at [397, 594] on div "Taking into consideration what is scoped for additions already, how much additi…" at bounding box center [636, 591] width 579 height 24
drag, startPoint x: 343, startPoint y: 594, endPoint x: 365, endPoint y: 591, distance: 22.2
click at [348, 594] on div "All visits 3871 Dalry Dr Jacksonville, FL 32246 Home details Other Visits Quali…" at bounding box center [769, 86] width 1510 height 1873
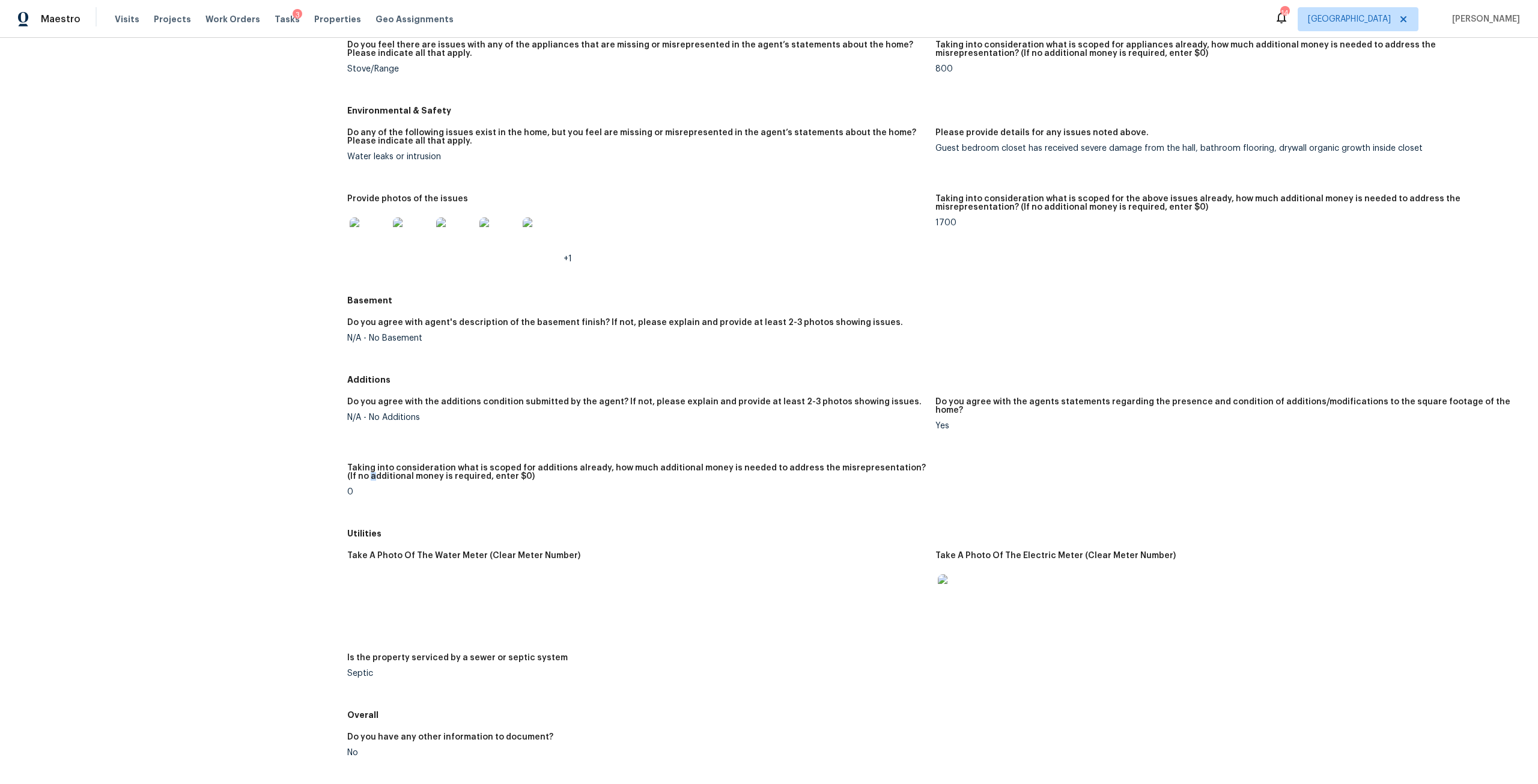
scroll to position [1032, 0]
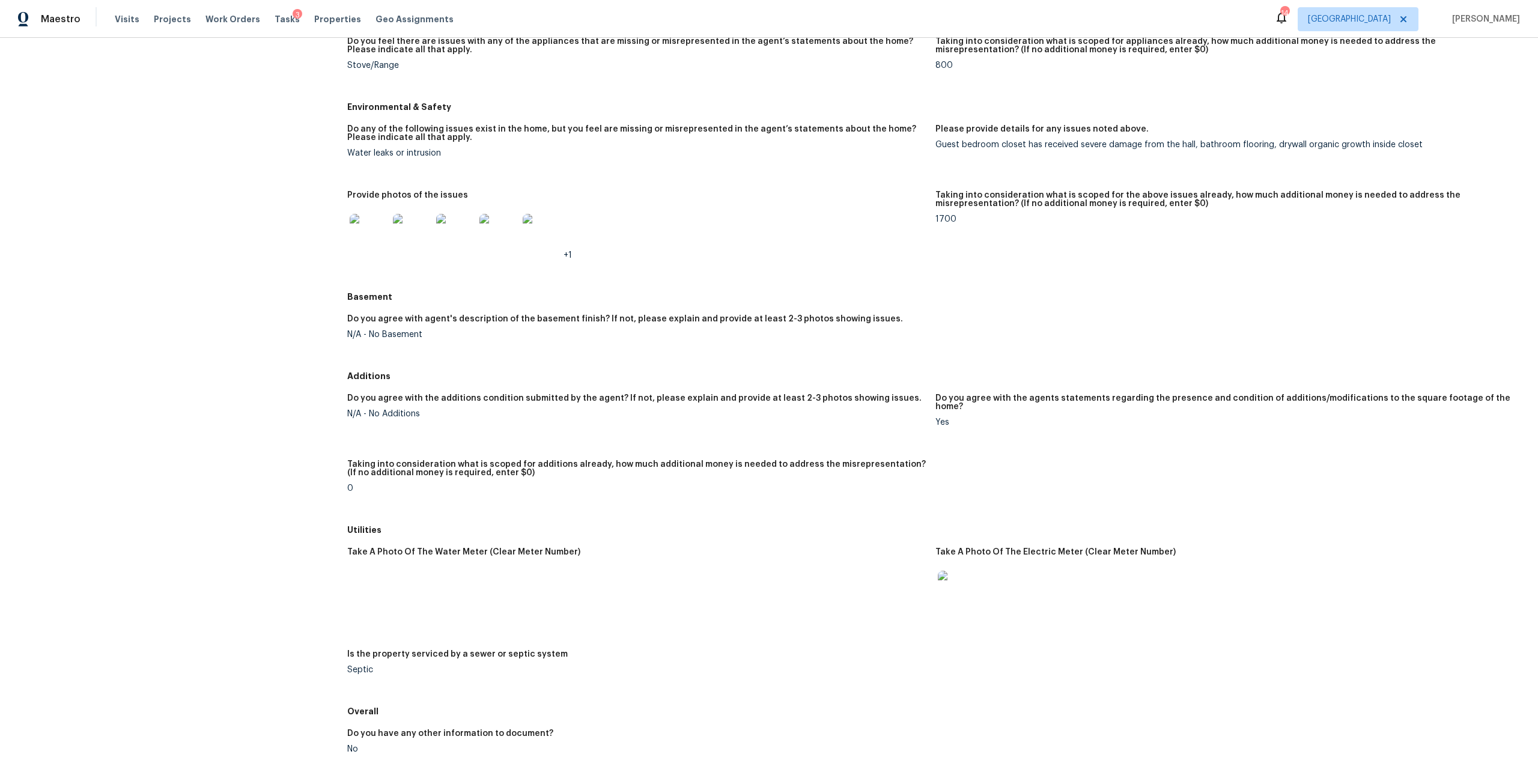
click at [350, 484] on div "0" at bounding box center [636, 488] width 579 height 8
click at [352, 475] on figure "Taking into consideration what is scoped for additions already, how much additi…" at bounding box center [641, 486] width 589 height 52
click at [352, 472] on div "Taking into consideration what is scoped for additions already, how much additi…" at bounding box center [636, 471] width 579 height 24
click at [359, 484] on div "0" at bounding box center [636, 488] width 579 height 8
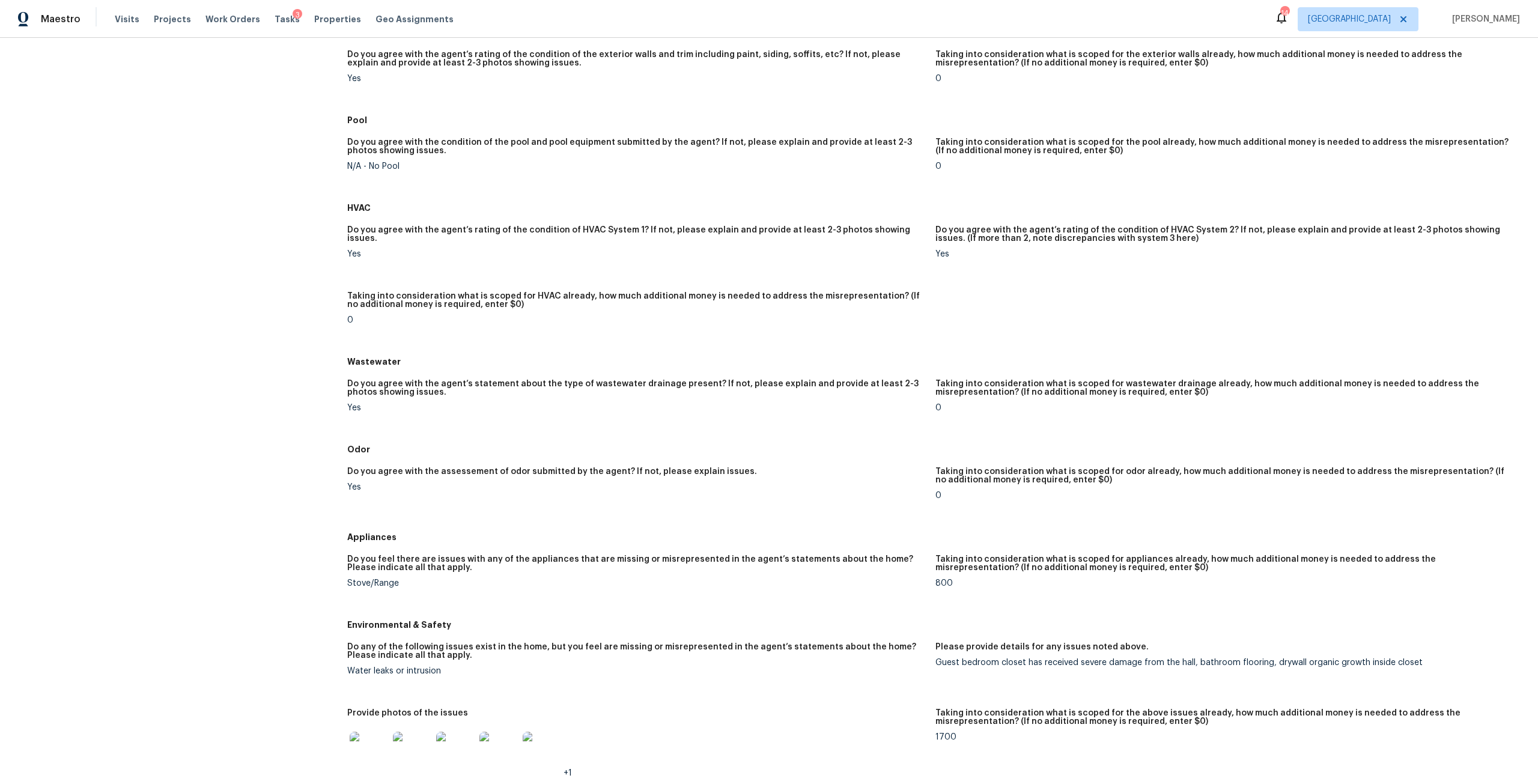
scroll to position [1152, 0]
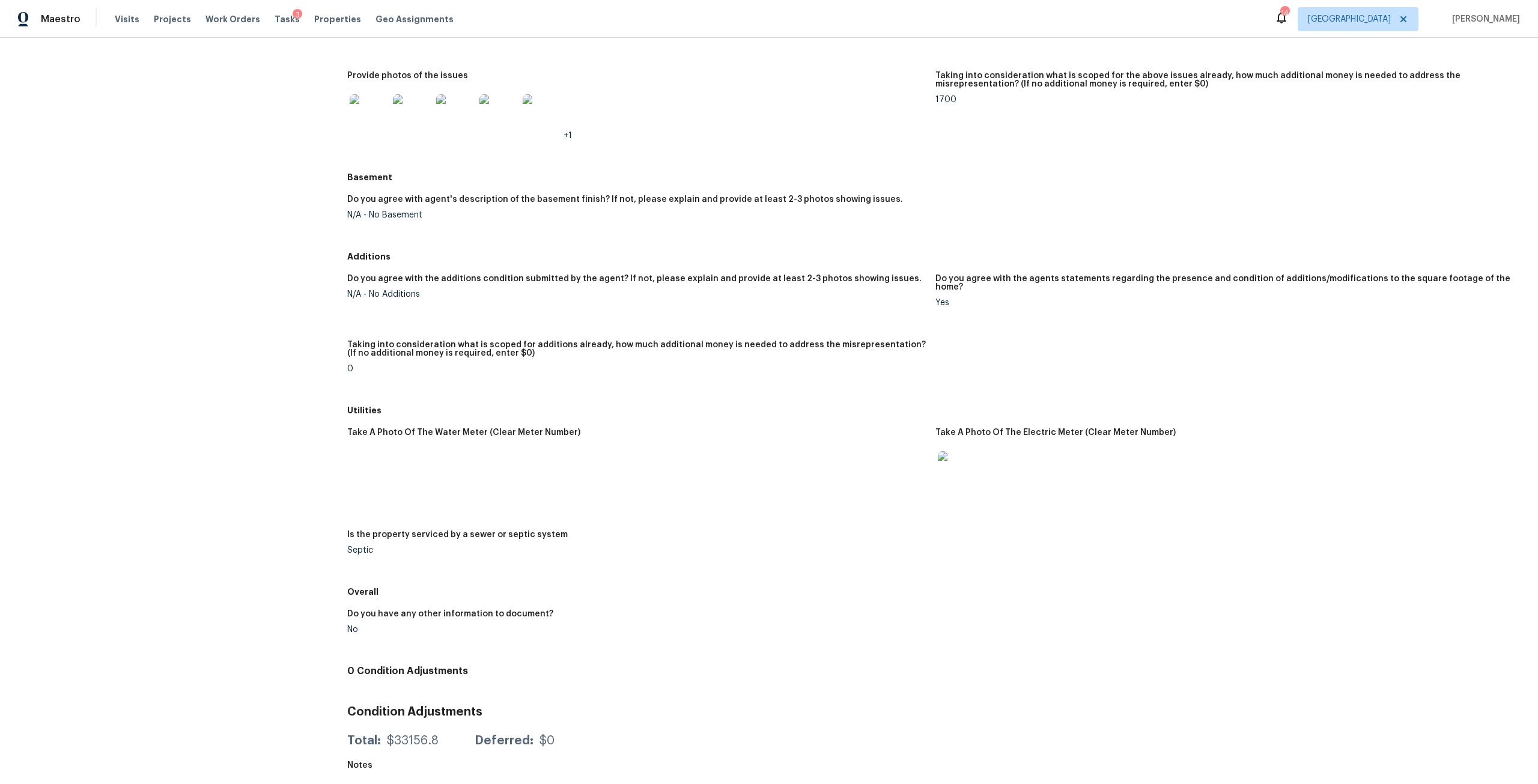
click at [352, 364] on div "0" at bounding box center [636, 368] width 579 height 8
click at [364, 355] on div "Taking into consideration what is scoped for additions already, how much additi…" at bounding box center [636, 352] width 579 height 24
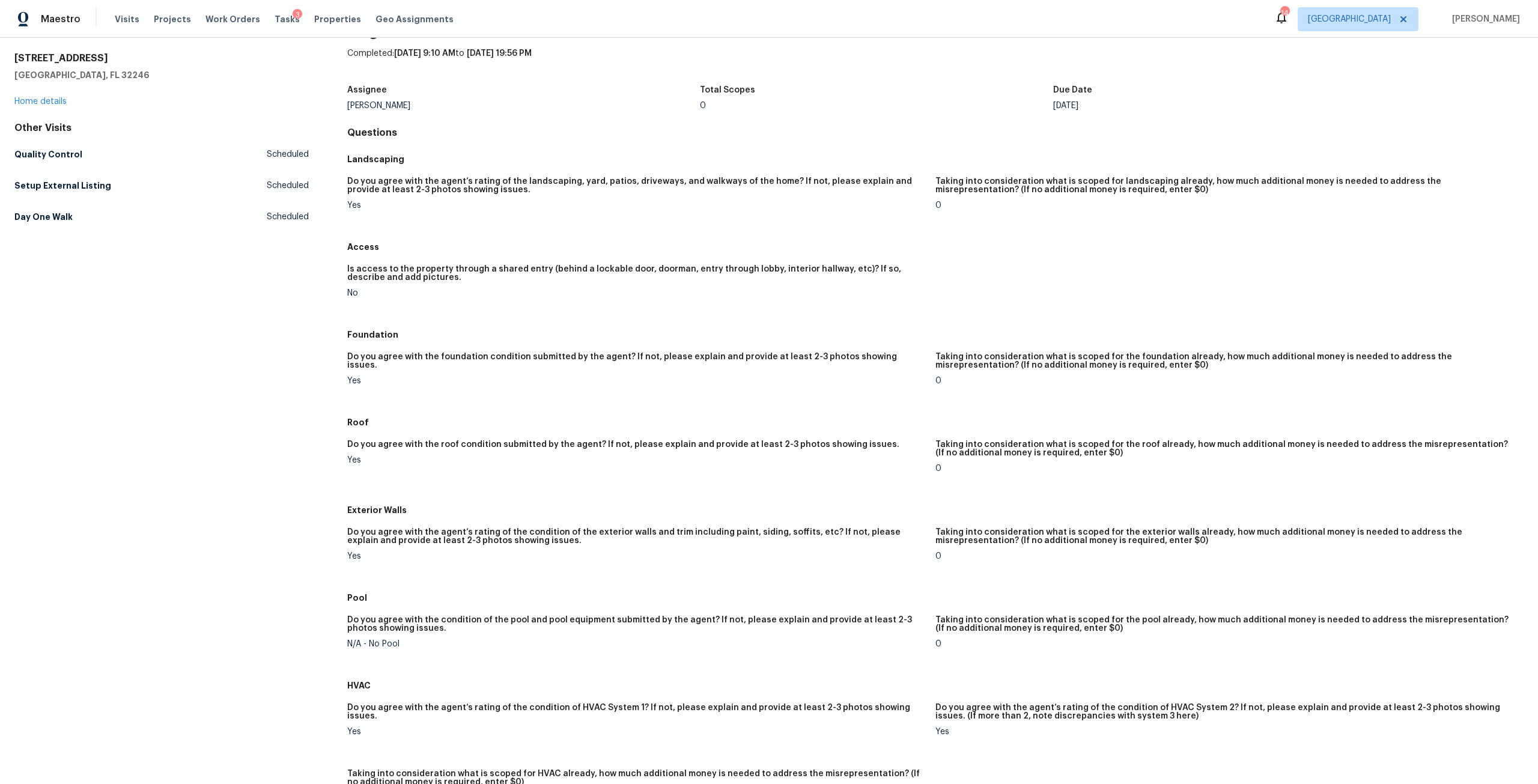
scroll to position [10, 0]
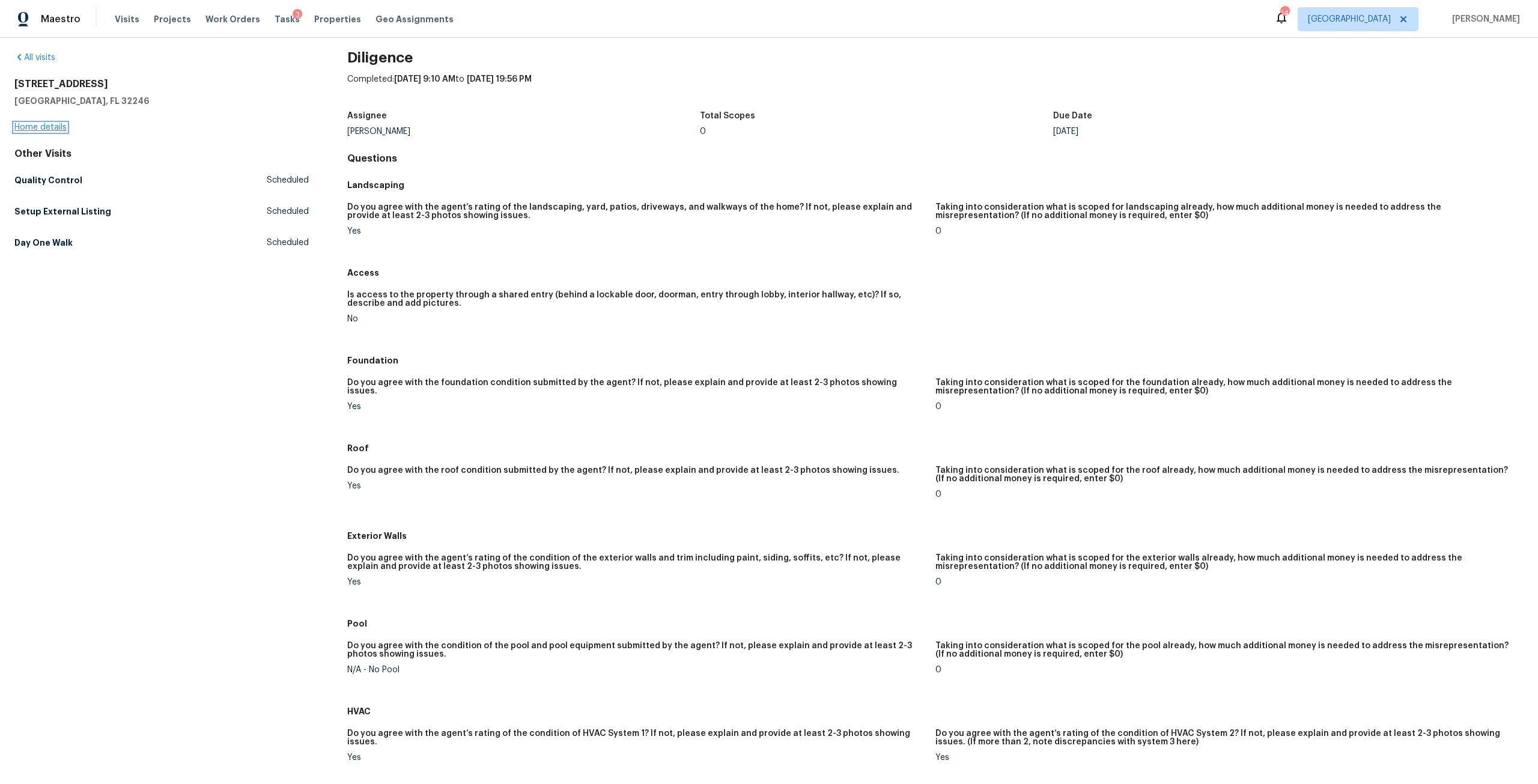
click at [47, 131] on link "Home details" at bounding box center [41, 127] width 52 height 8
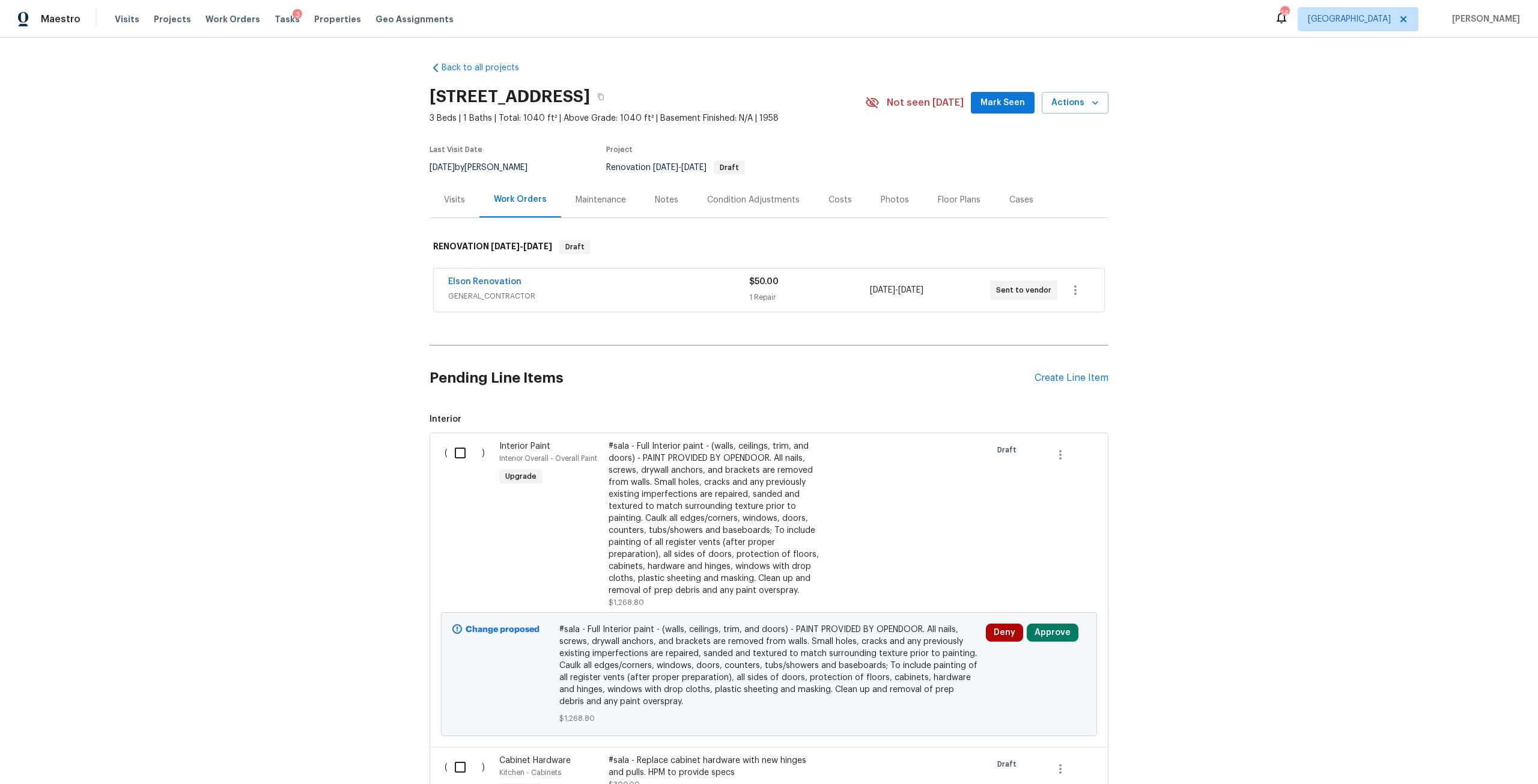
click at [832, 201] on div "Costs" at bounding box center [840, 200] width 24 height 12
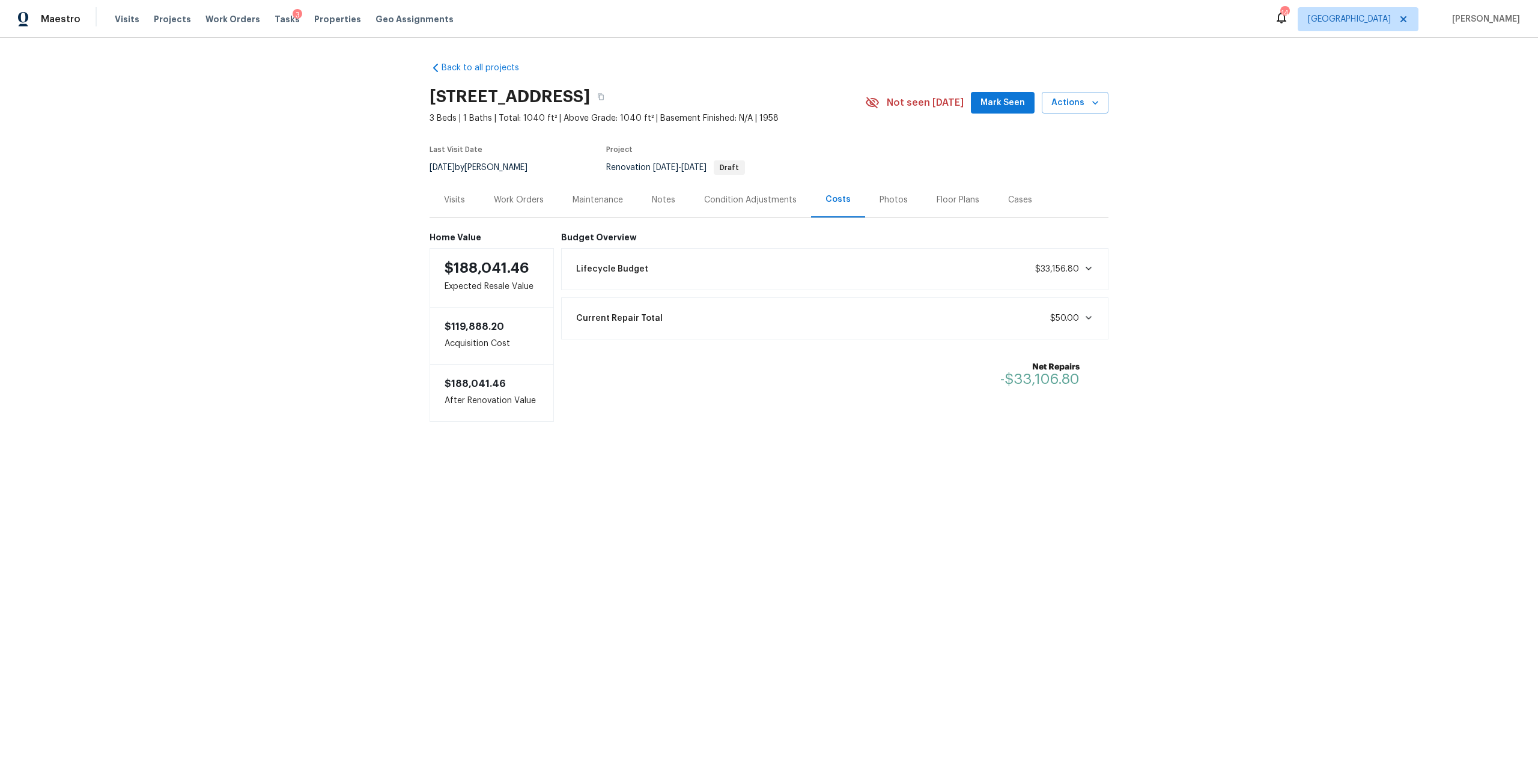
click at [508, 202] on div "Work Orders" at bounding box center [518, 200] width 50 height 12
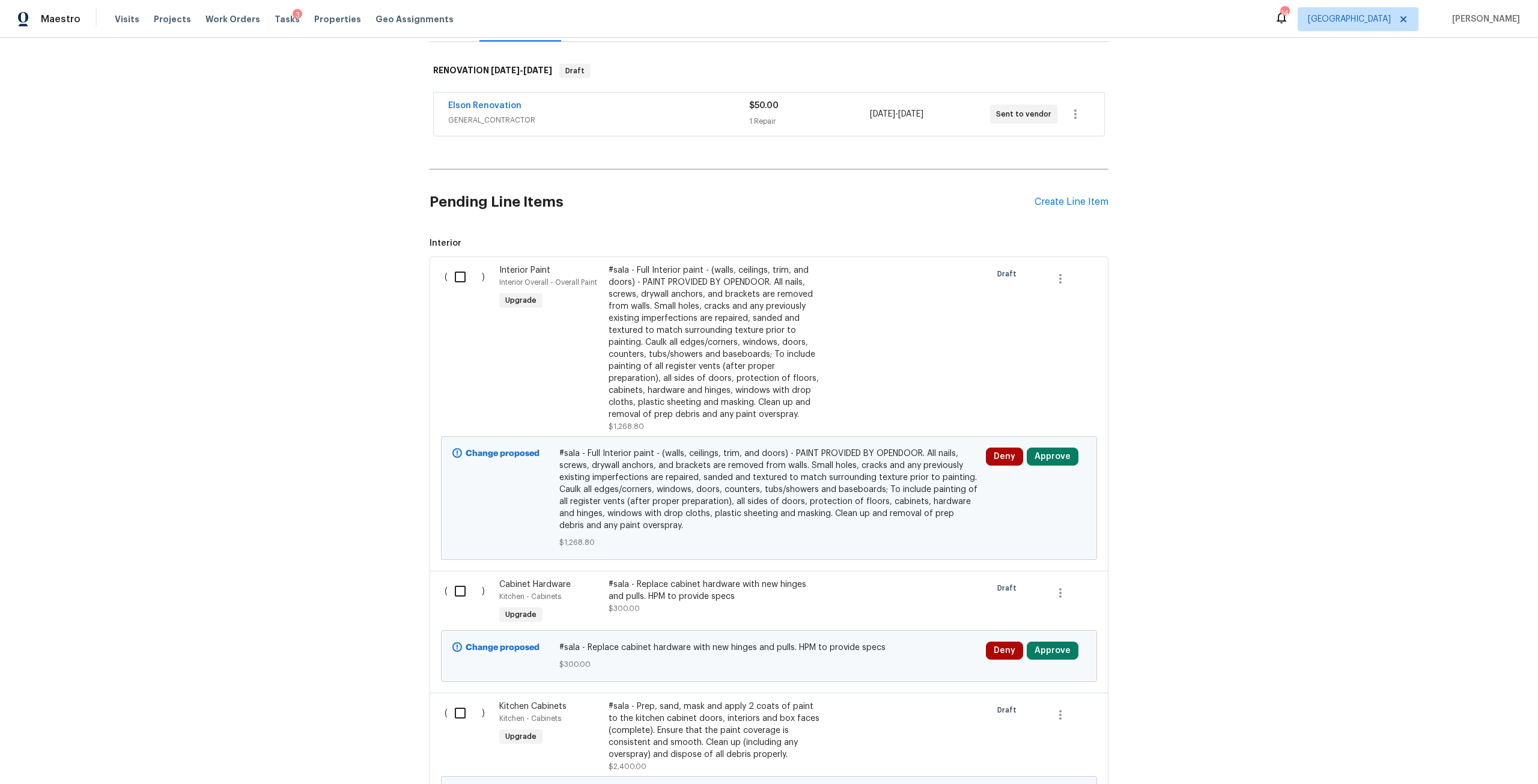
scroll to position [171, 0]
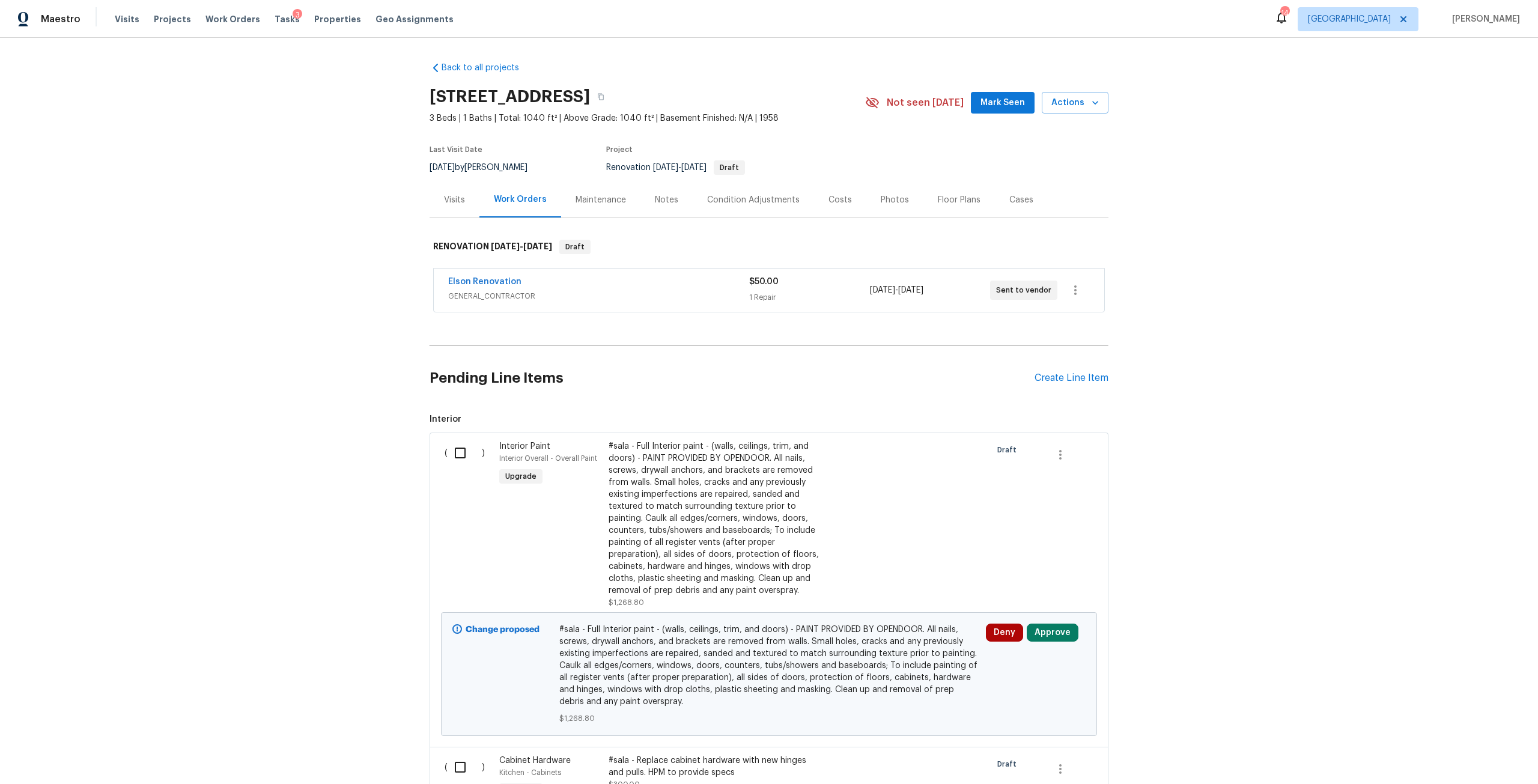
click at [721, 206] on div "Condition Adjustments" at bounding box center [753, 200] width 92 height 12
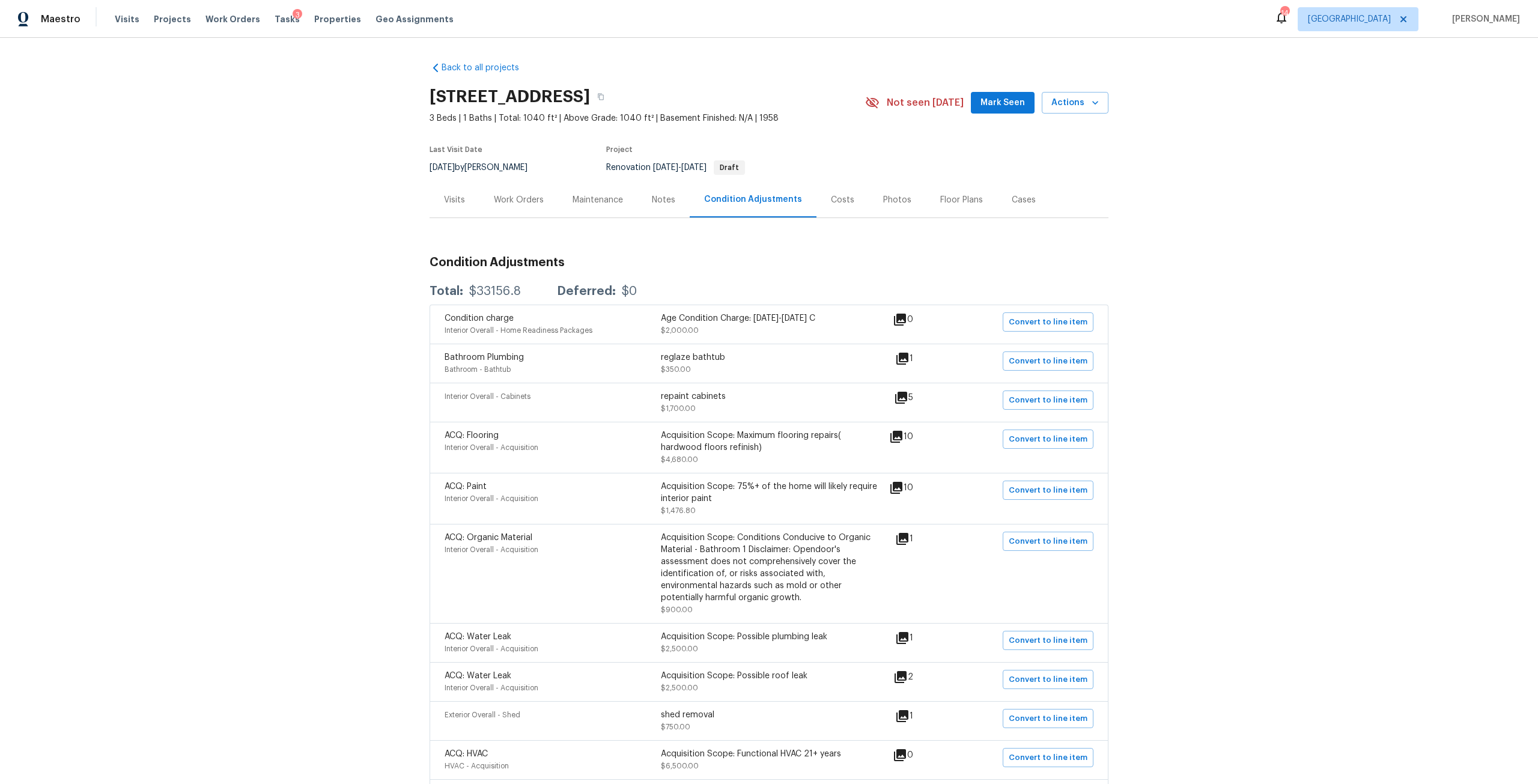
click at [530, 204] on div "Work Orders" at bounding box center [518, 200] width 50 height 12
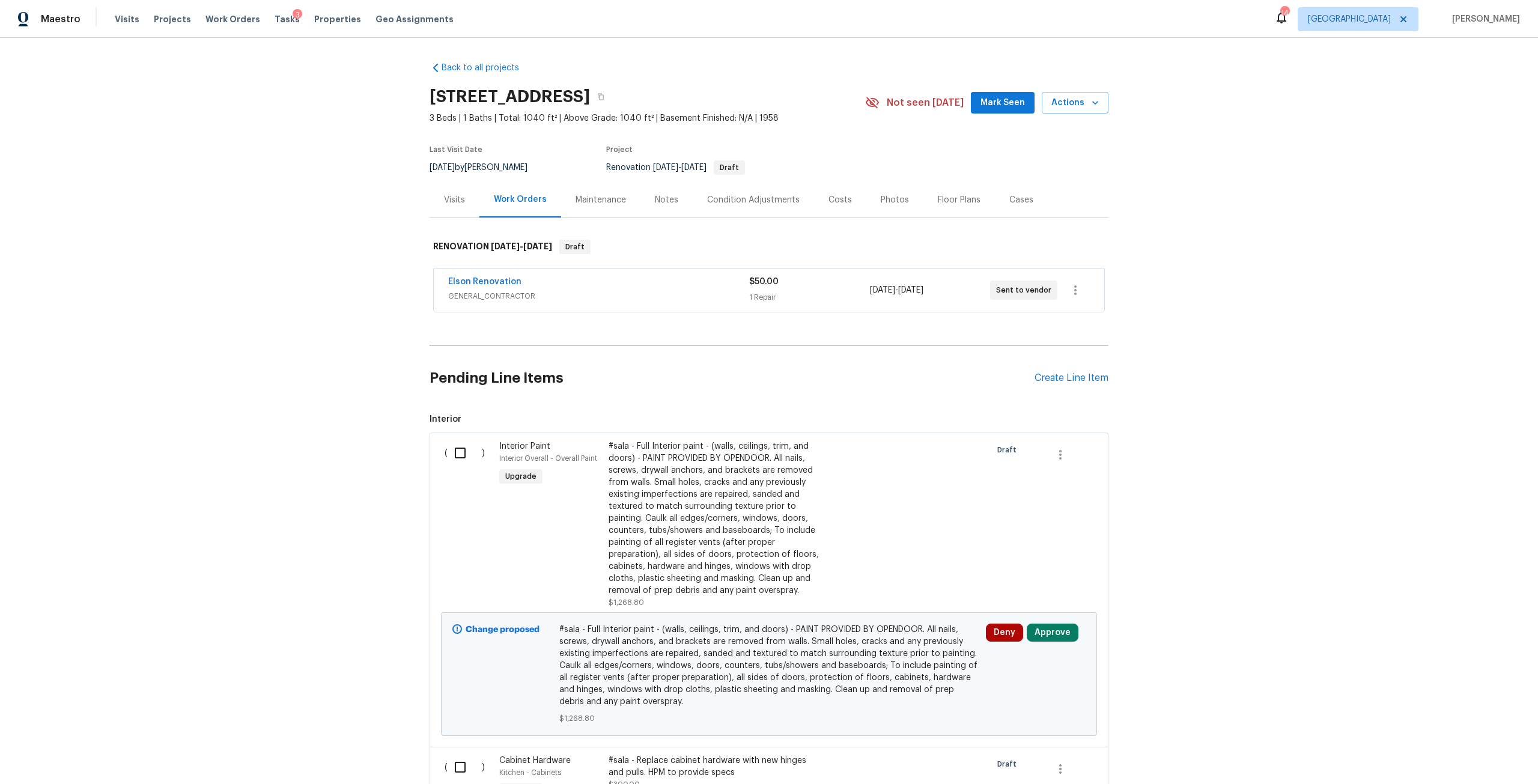
click at [765, 195] on div "Condition Adjustments" at bounding box center [753, 200] width 92 height 12
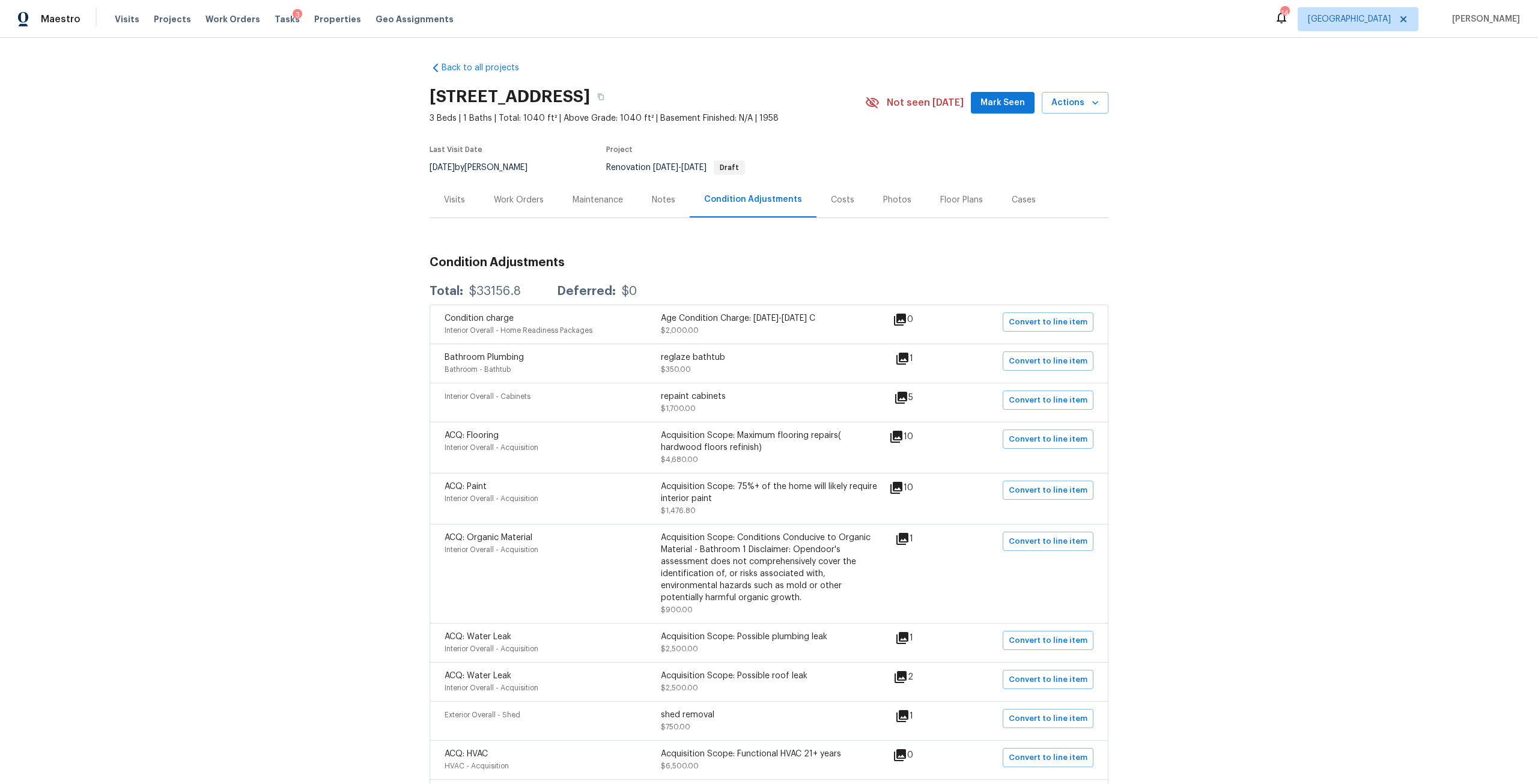
click at [514, 206] on div "Work Orders" at bounding box center [518, 200] width 50 height 12
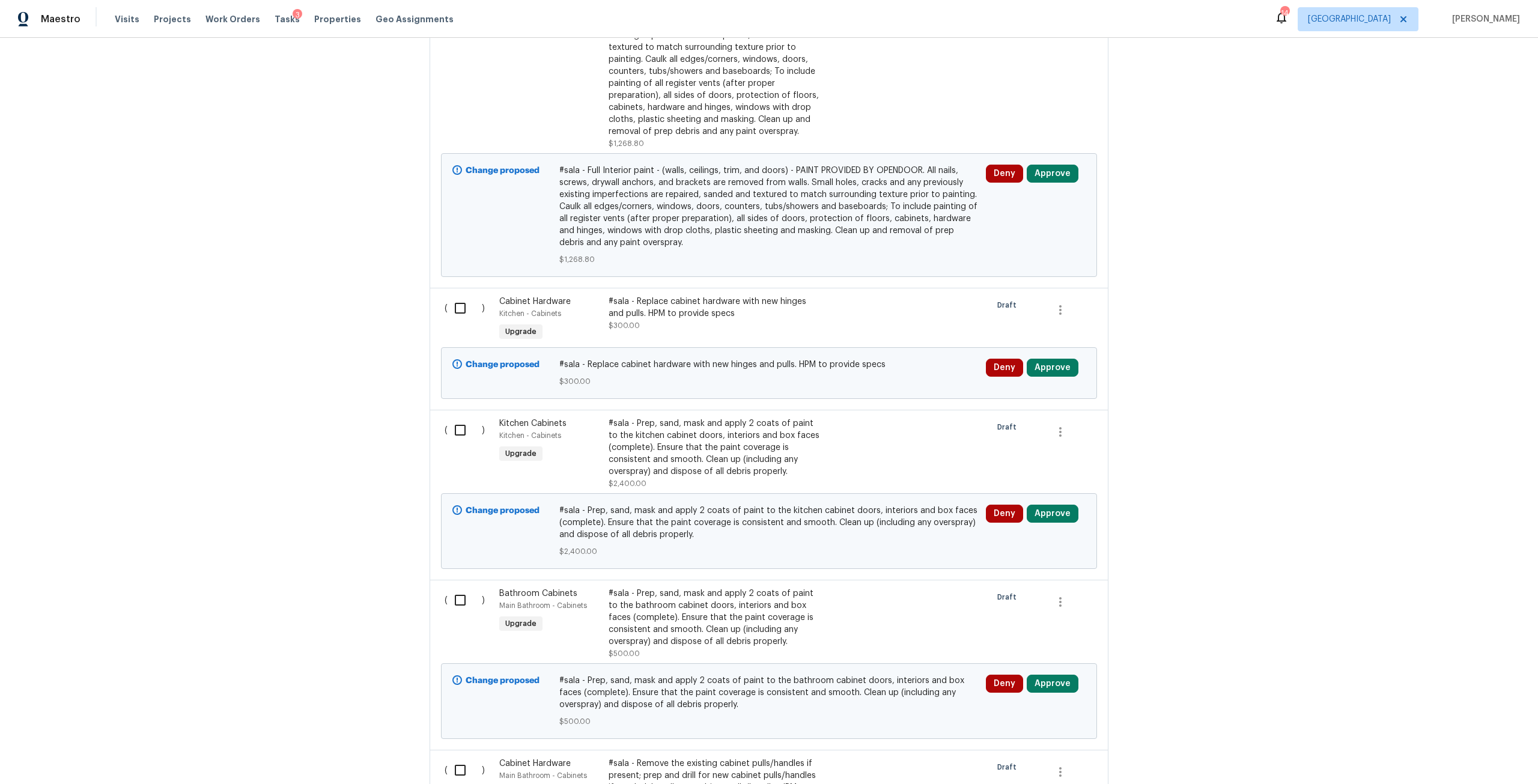
scroll to position [540, 0]
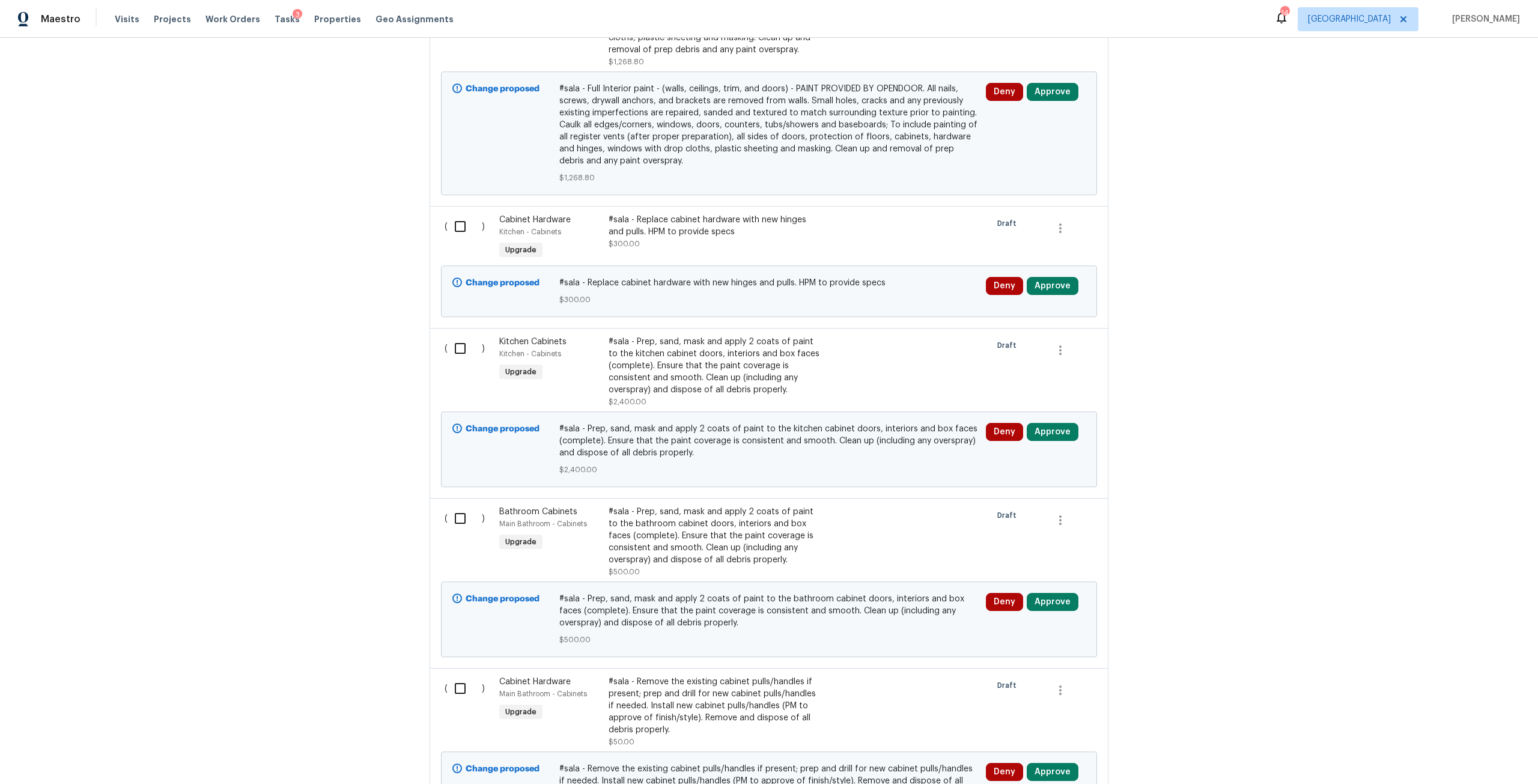
click at [712, 372] on div "#sala - Prep, sand, mask and apply 2 coats of paint to the kitchen cabinet door…" at bounding box center [714, 365] width 212 height 60
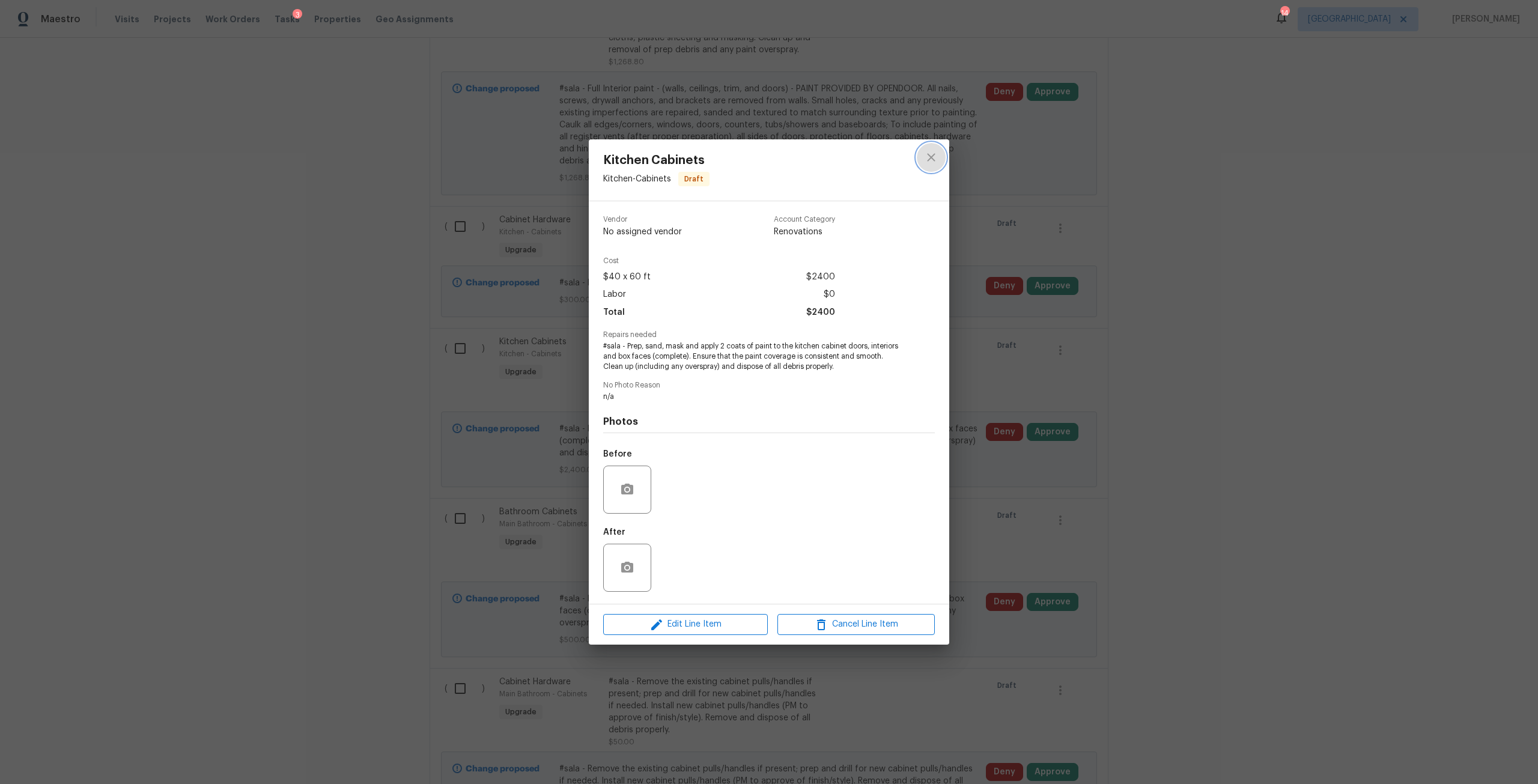
click at [929, 149] on button "close" at bounding box center [932, 157] width 29 height 29
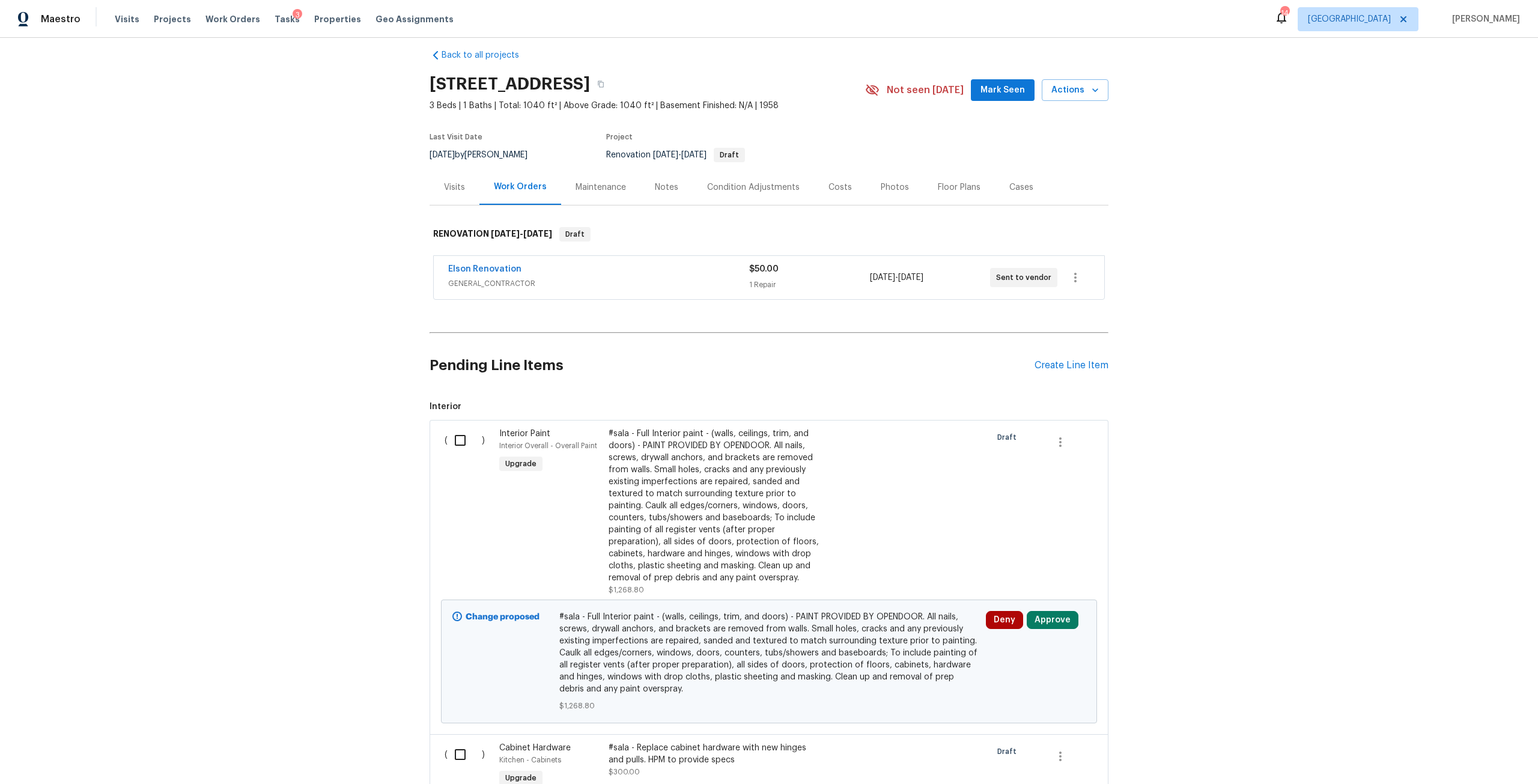
scroll to position [0, 0]
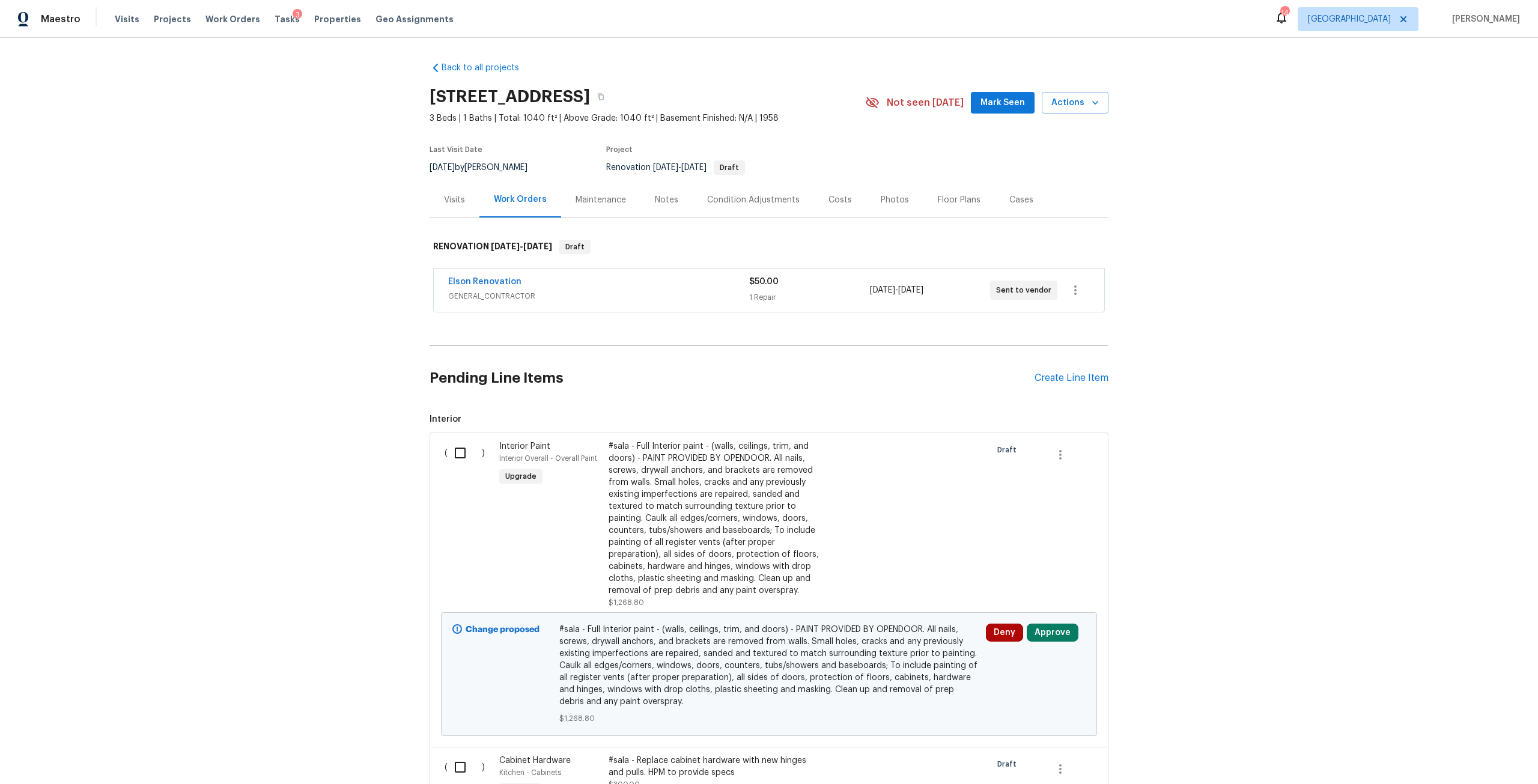
click at [322, 25] on div "Visits Projects Work Orders Tasks 3 Properties Geo Assignments" at bounding box center [291, 18] width 353 height 24
click at [327, 15] on span "Properties" at bounding box center [337, 19] width 47 height 12
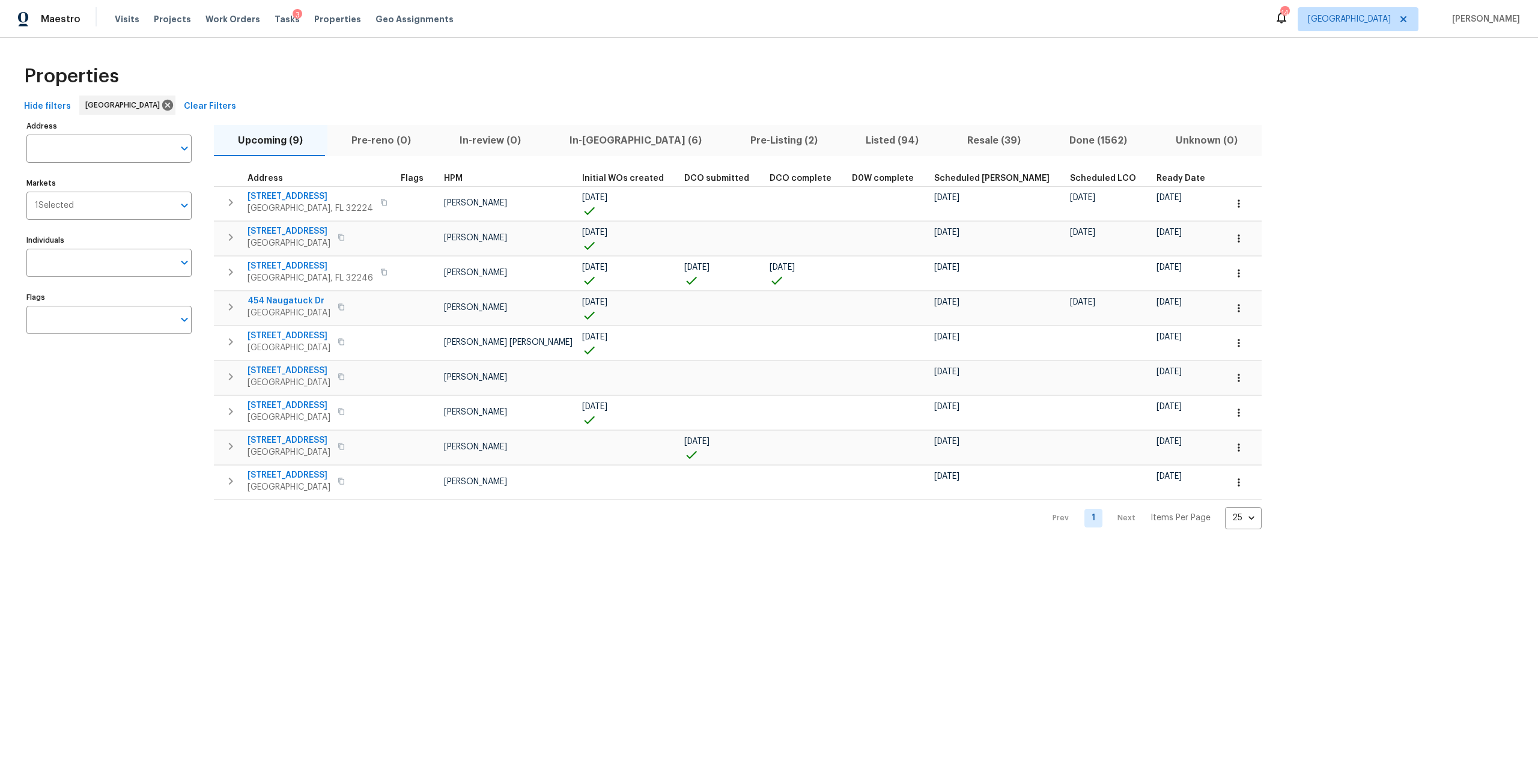
click at [577, 147] on span "In-reno (6)" at bounding box center [635, 141] width 167 height 17
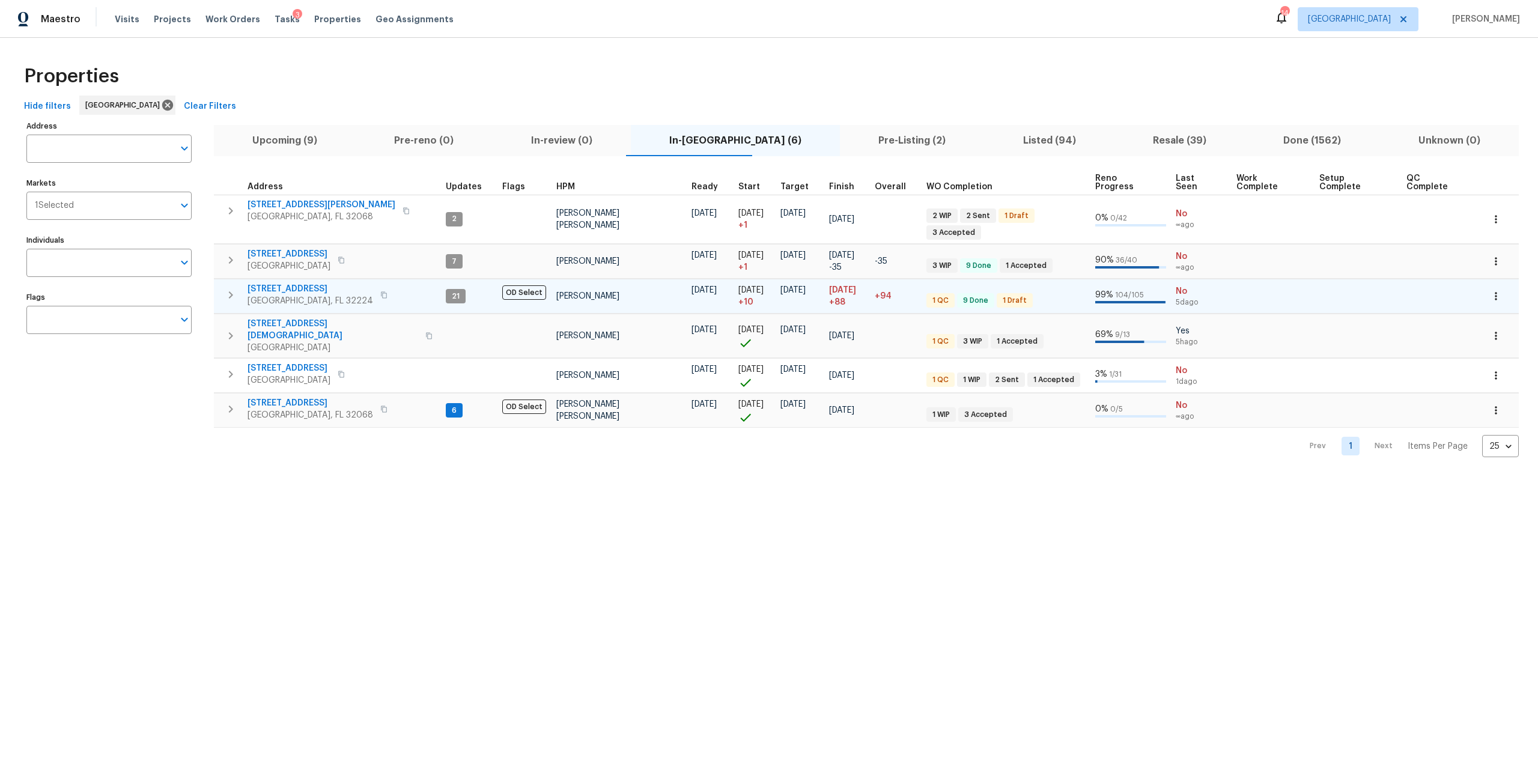
click at [284, 283] on span "12882 Biggin Church Rd S" at bounding box center [310, 289] width 125 height 12
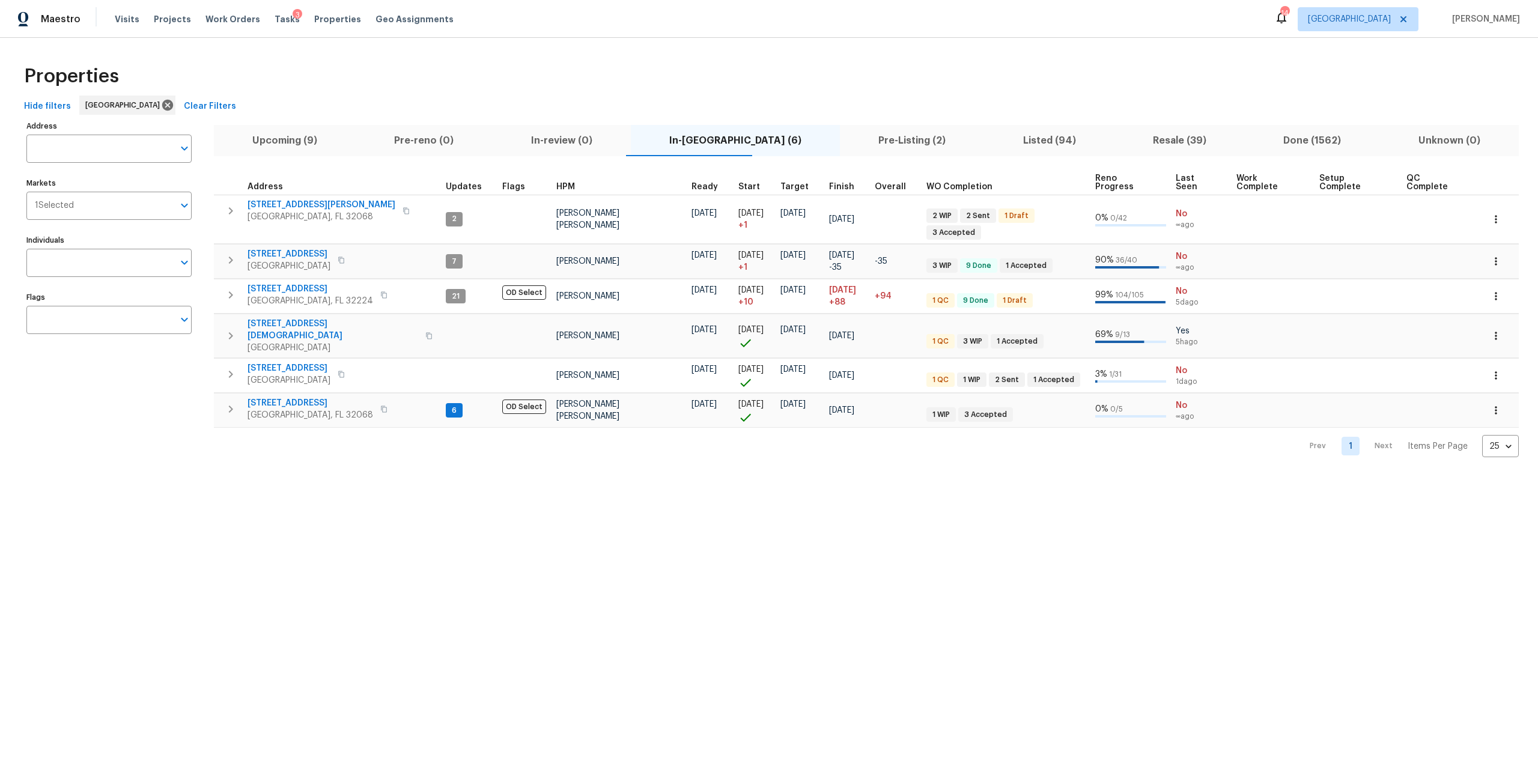
click at [282, 141] on span "Upcoming (9)" at bounding box center [284, 141] width 128 height 17
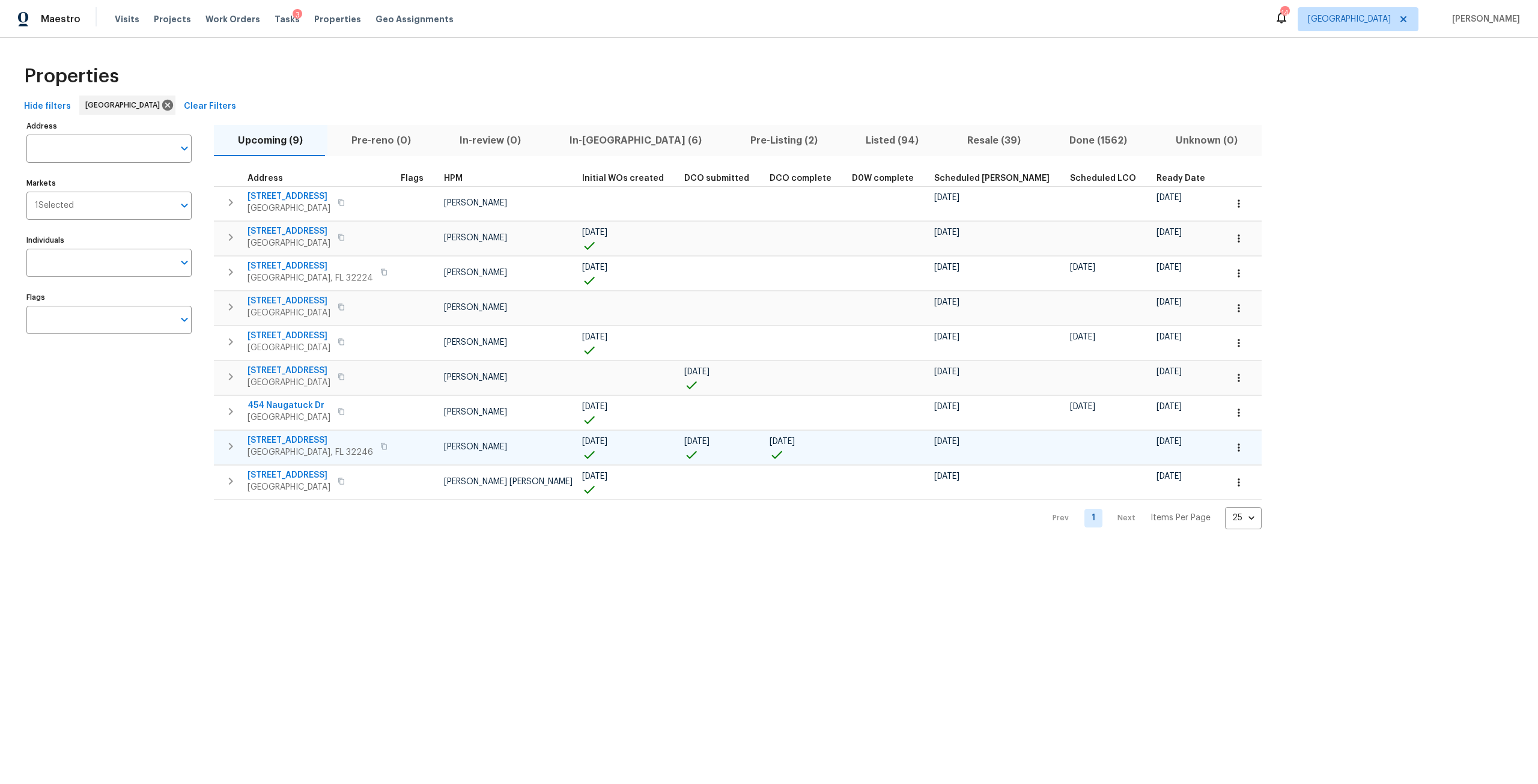
click at [1233, 453] on icon "button" at bounding box center [1239, 448] width 12 height 12
click at [350, 310] on div at bounding box center [769, 392] width 1538 height 784
click at [345, 307] on icon "button" at bounding box center [341, 306] width 7 height 7
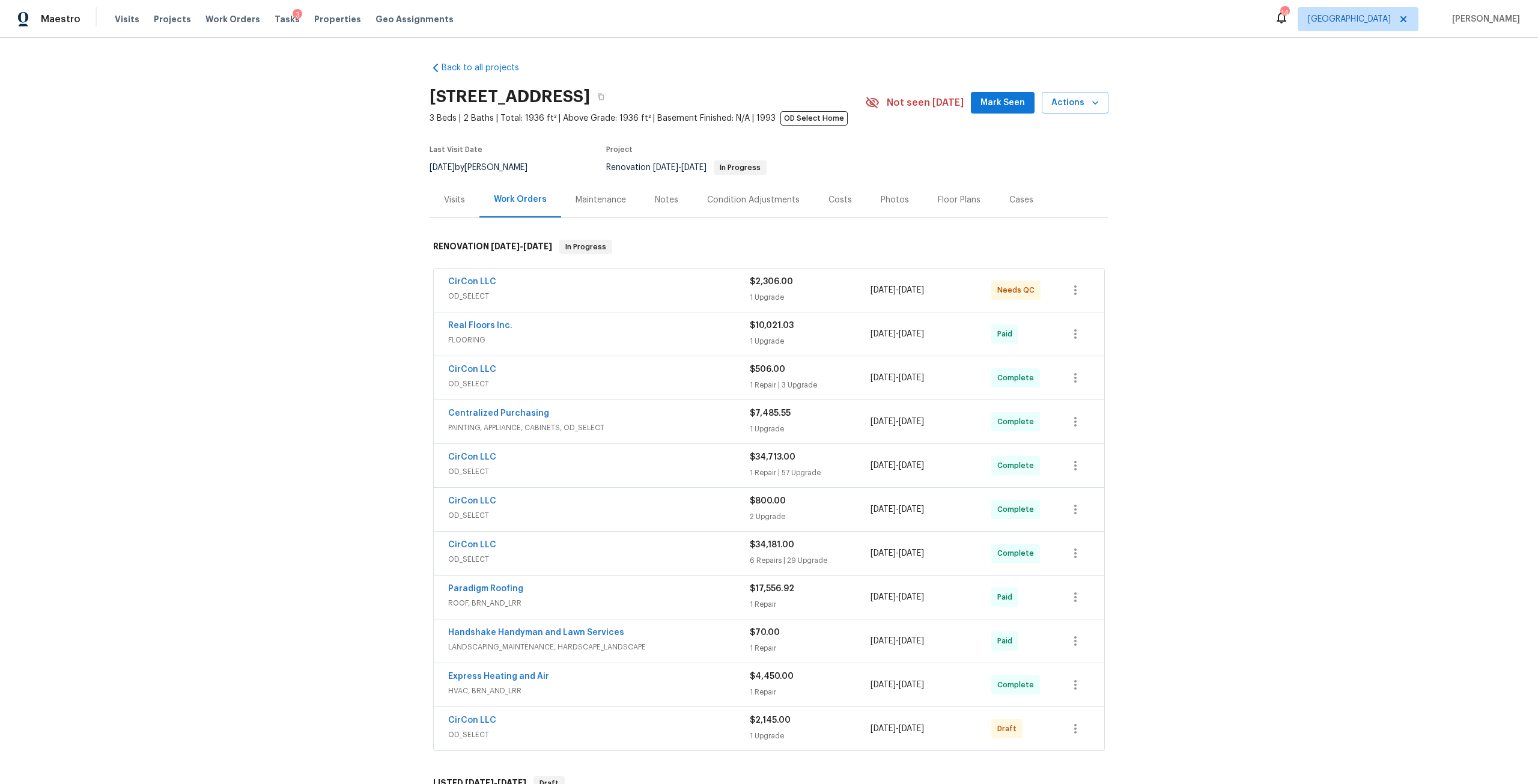
click at [837, 194] on div "Costs" at bounding box center [840, 200] width 24 height 12
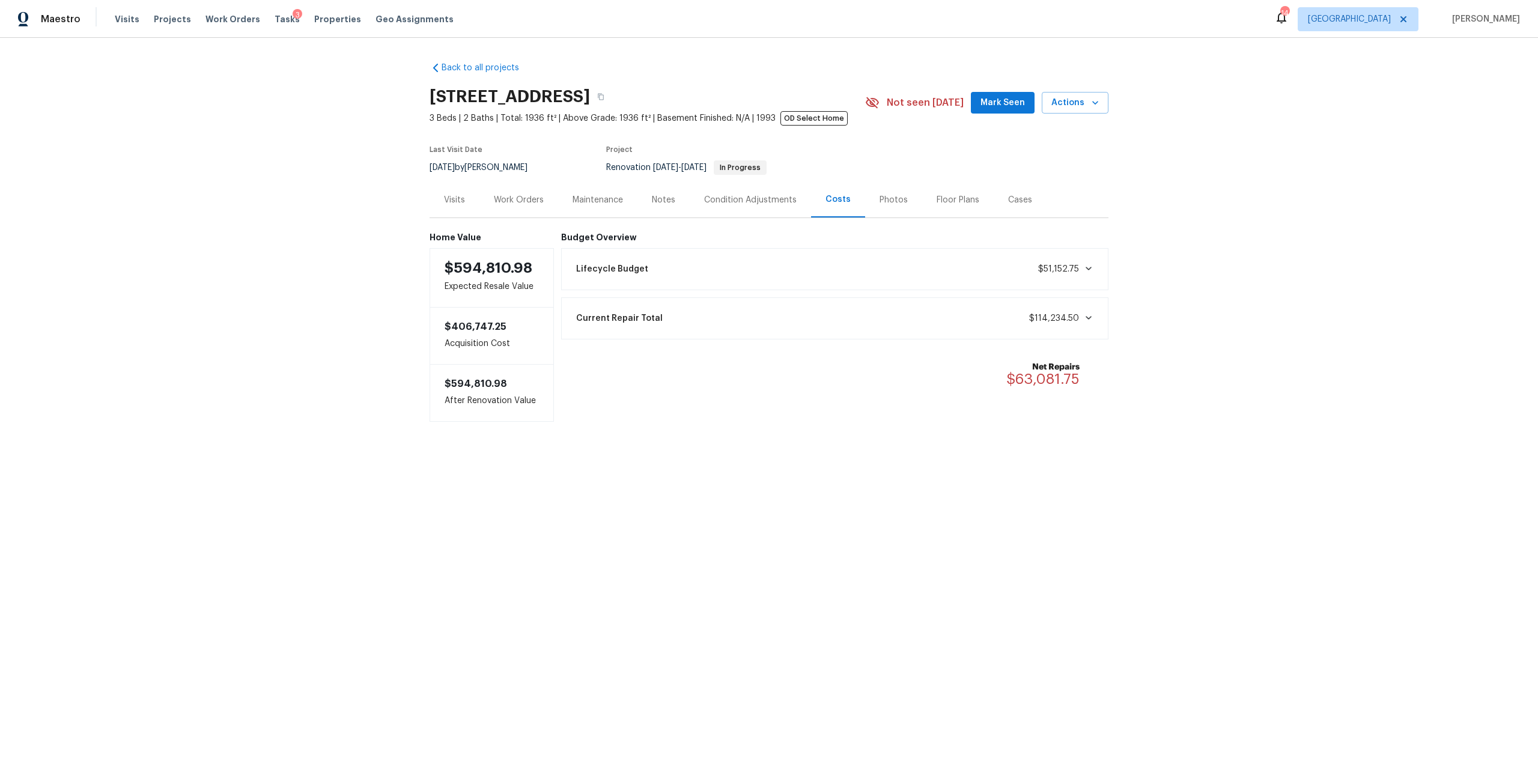
drag, startPoint x: 513, startPoint y: 206, endPoint x: 534, endPoint y: 213, distance: 22.1
click at [514, 206] on div "Work Orders" at bounding box center [518, 199] width 79 height 35
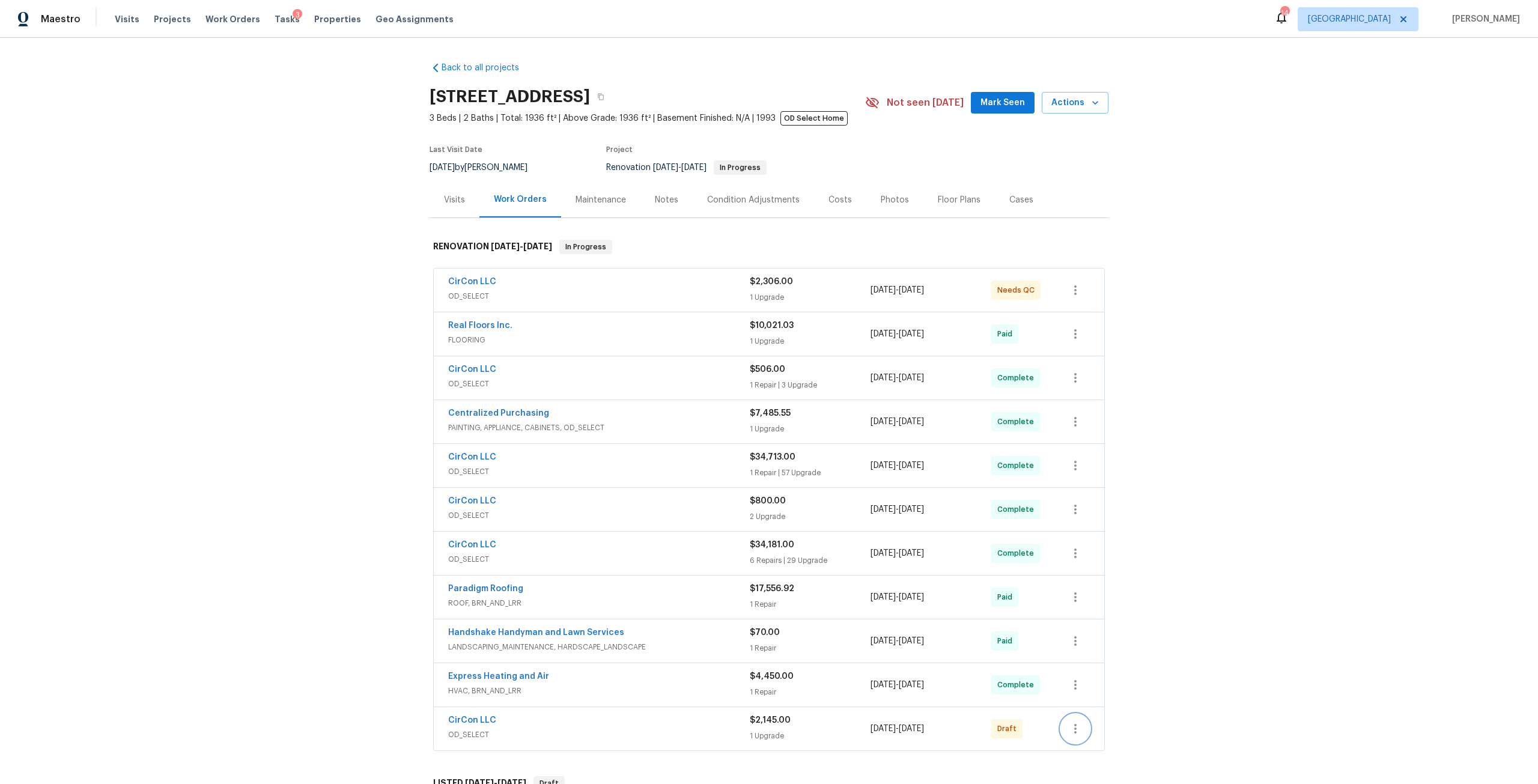
click at [1069, 731] on icon "button" at bounding box center [1076, 728] width 15 height 15
click at [1093, 658] on li "Send to Vendor" at bounding box center [1124, 660] width 134 height 20
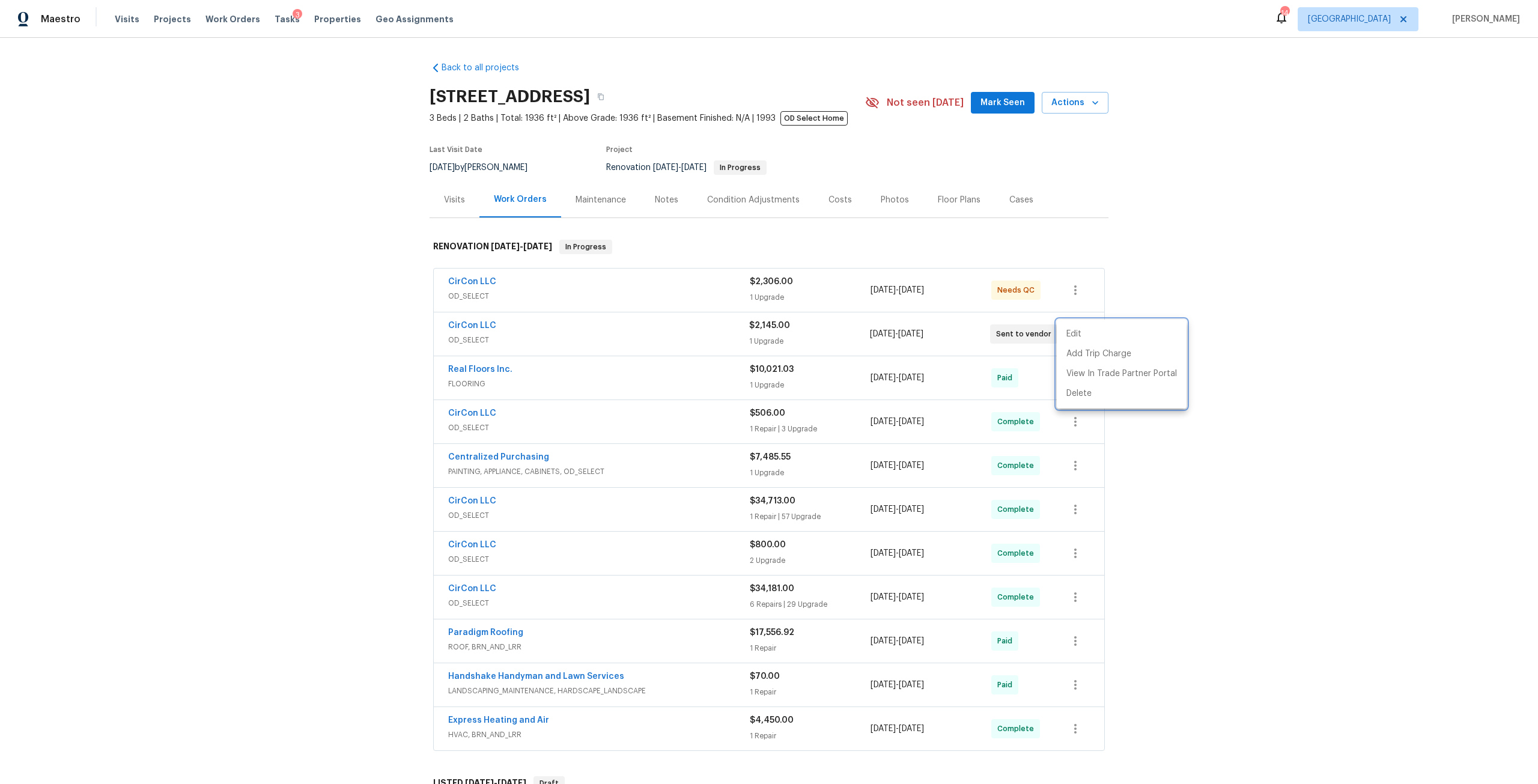
click at [819, 196] on div at bounding box center [769, 392] width 1538 height 784
click at [832, 196] on div "Costs" at bounding box center [840, 200] width 24 height 12
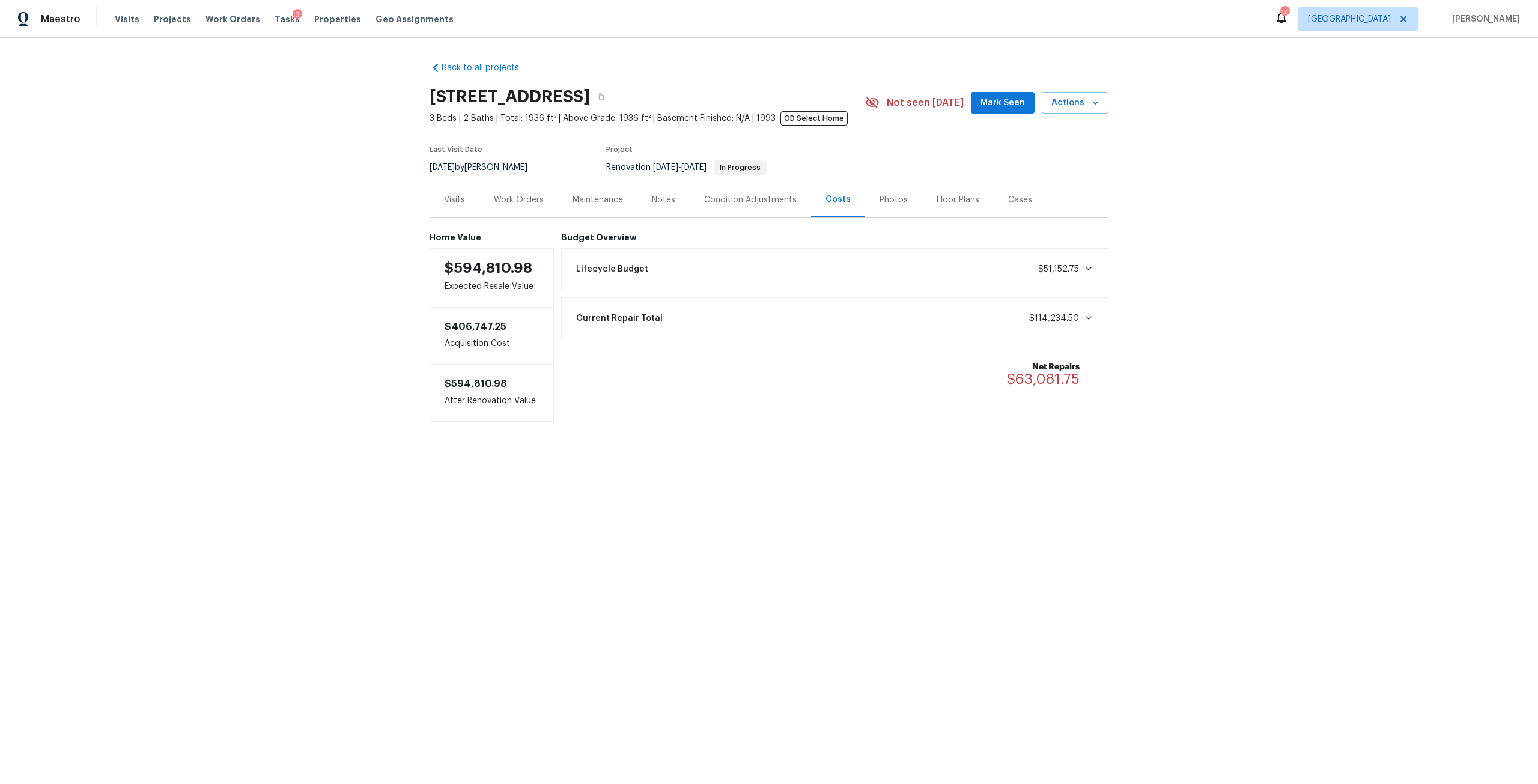
click at [1063, 326] on div "Current Repair Total $114,234.50" at bounding box center [835, 318] width 532 height 27
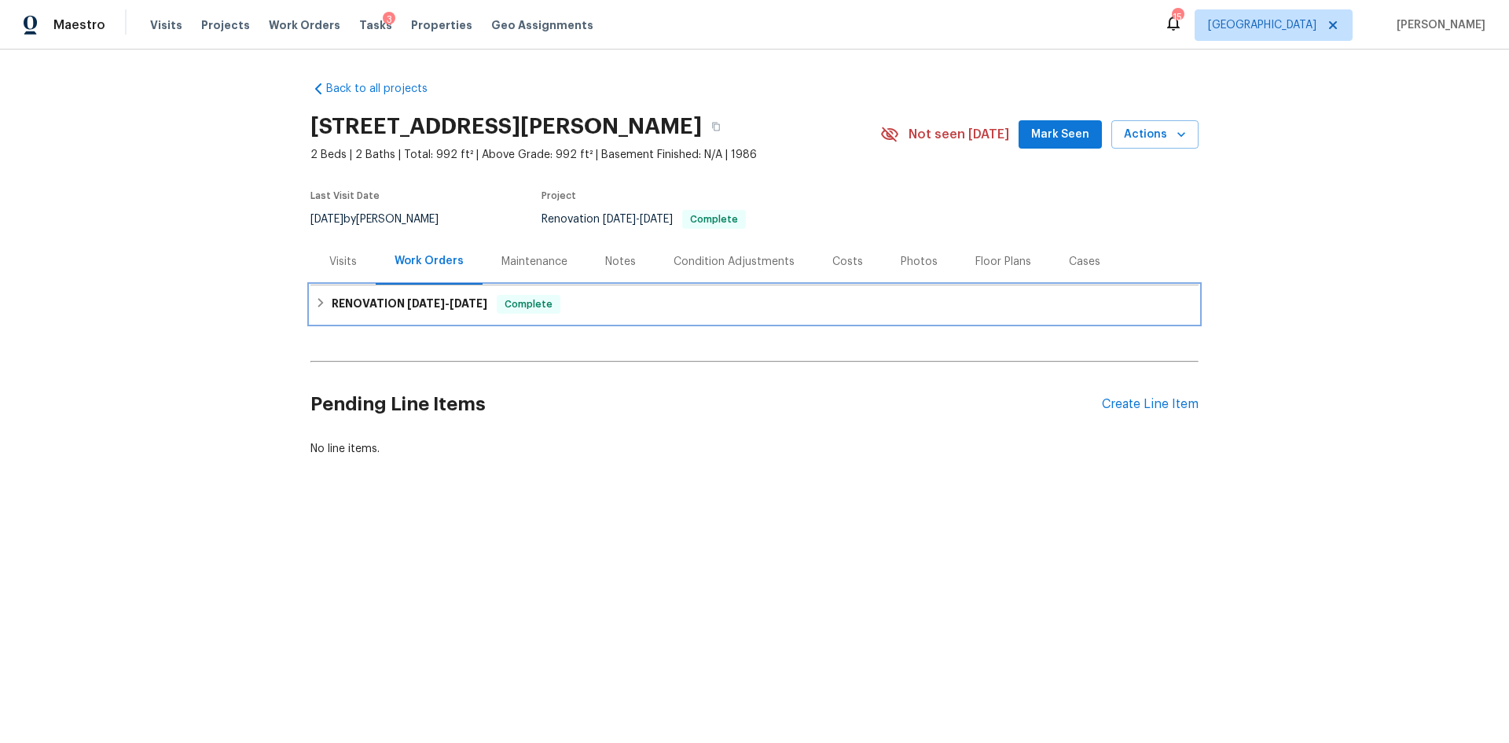
click at [484, 292] on div "RENOVATION 8/5/25 - 8/19/25 Complete" at bounding box center [755, 304] width 888 height 38
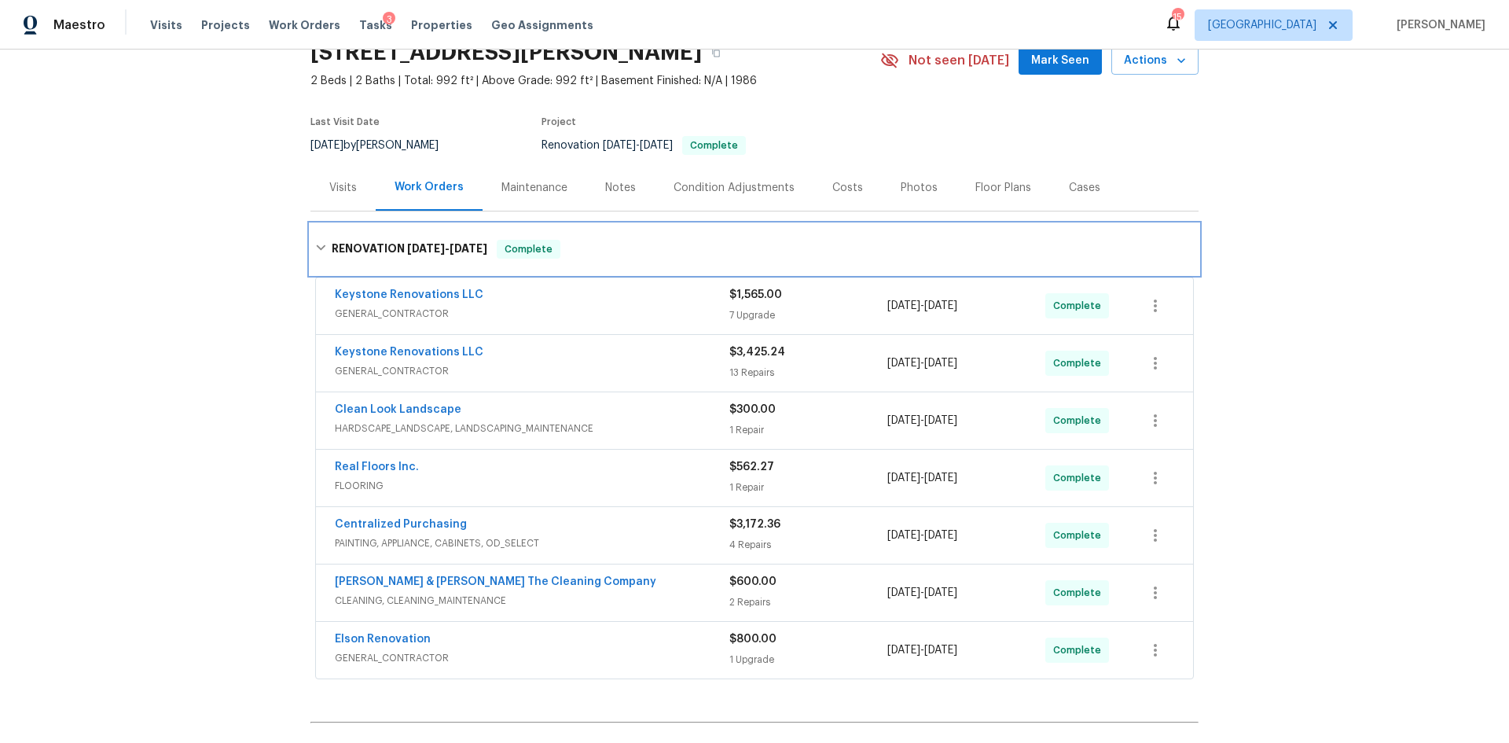
scroll to position [79, 0]
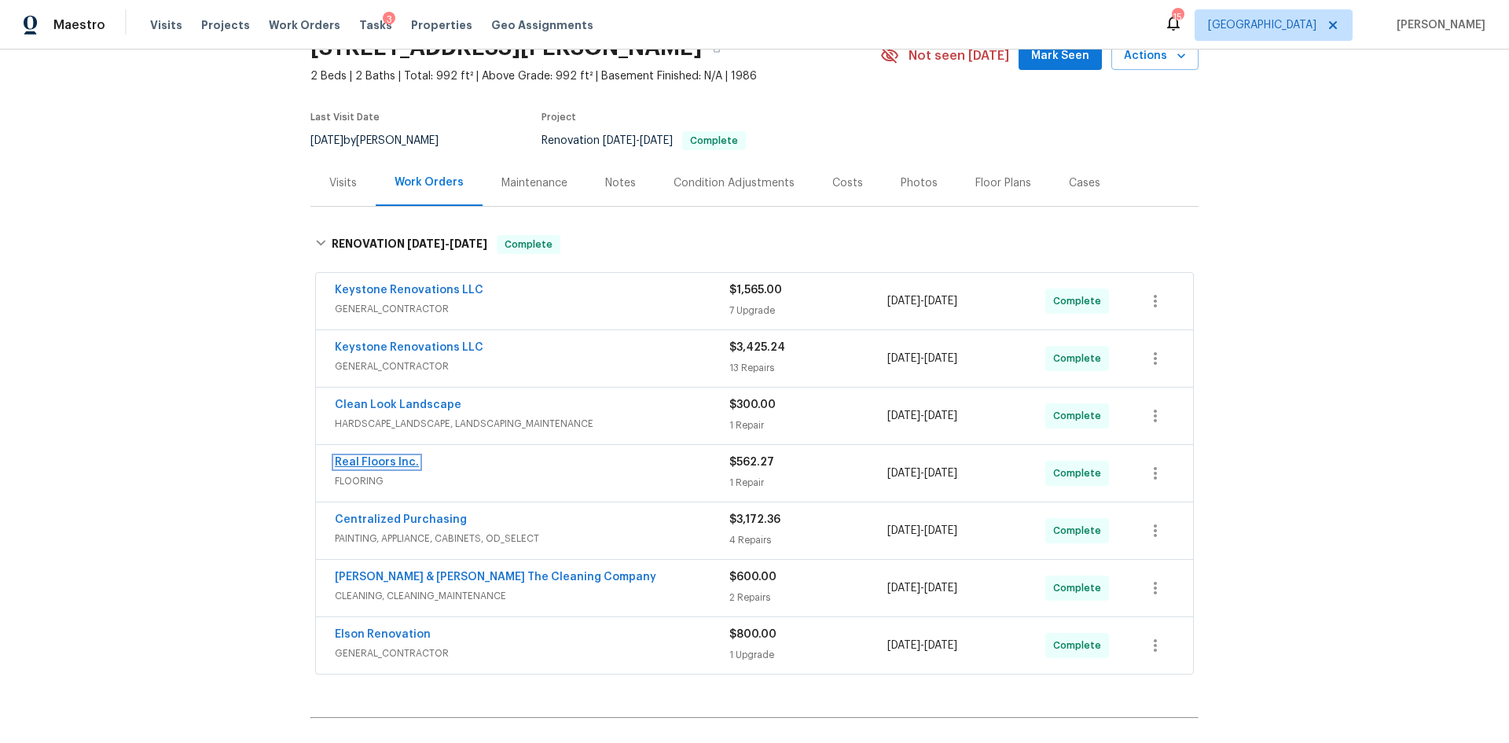
click at [395, 457] on link "Real Floors Inc." at bounding box center [377, 462] width 84 height 11
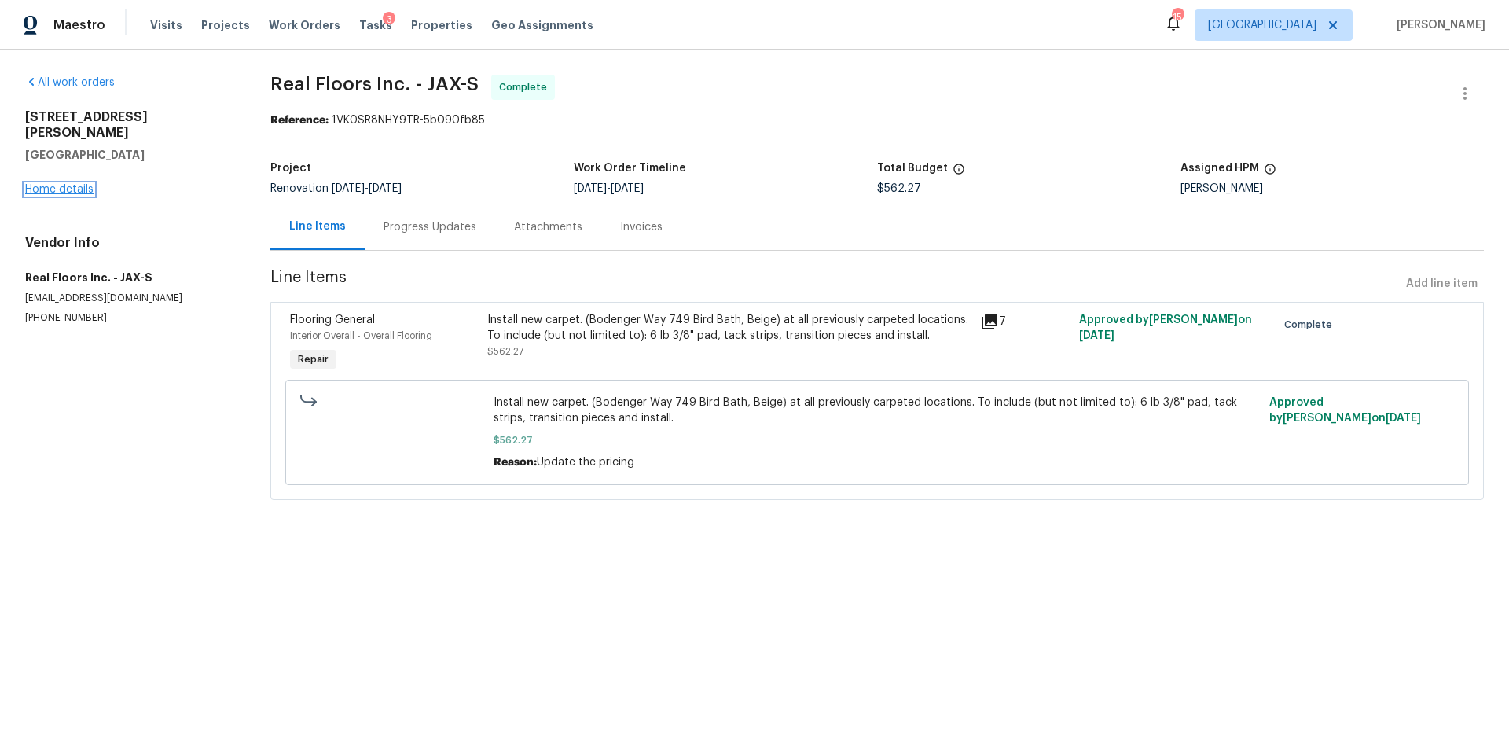
click at [71, 184] on link "Home details" at bounding box center [59, 189] width 68 height 11
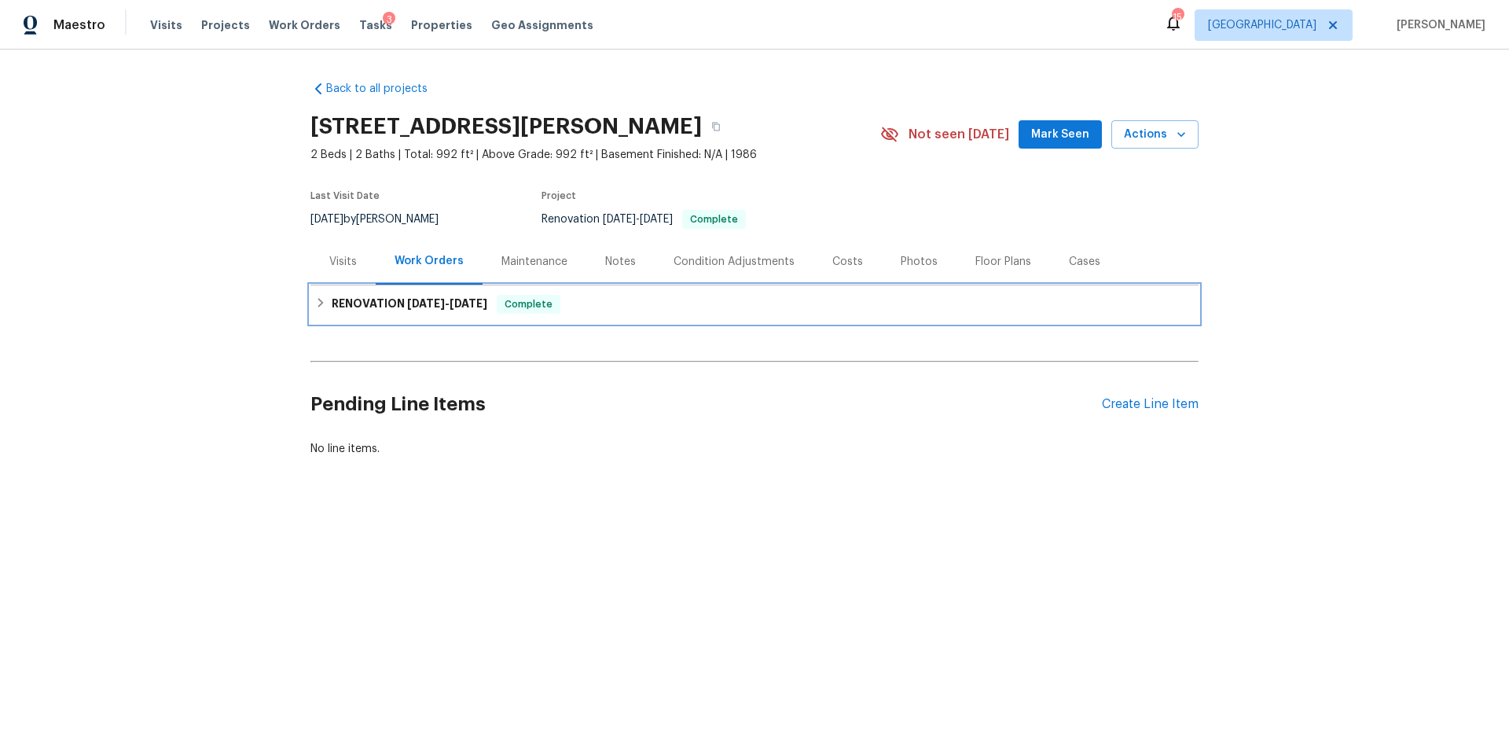
click at [412, 311] on h6 "RENOVATION 8/5/25 - 8/19/25" at bounding box center [410, 304] width 156 height 19
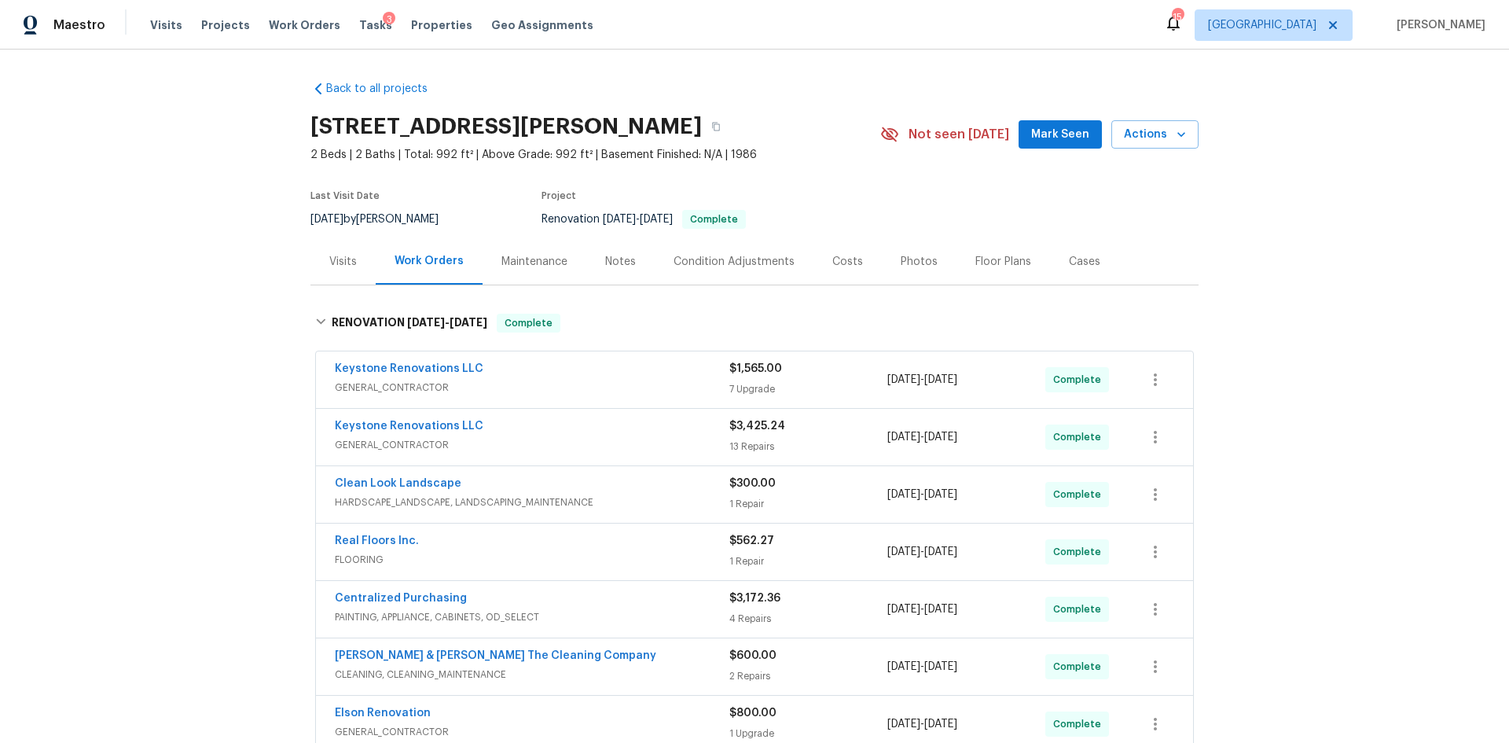
click at [352, 259] on div "Visits" at bounding box center [343, 261] width 65 height 46
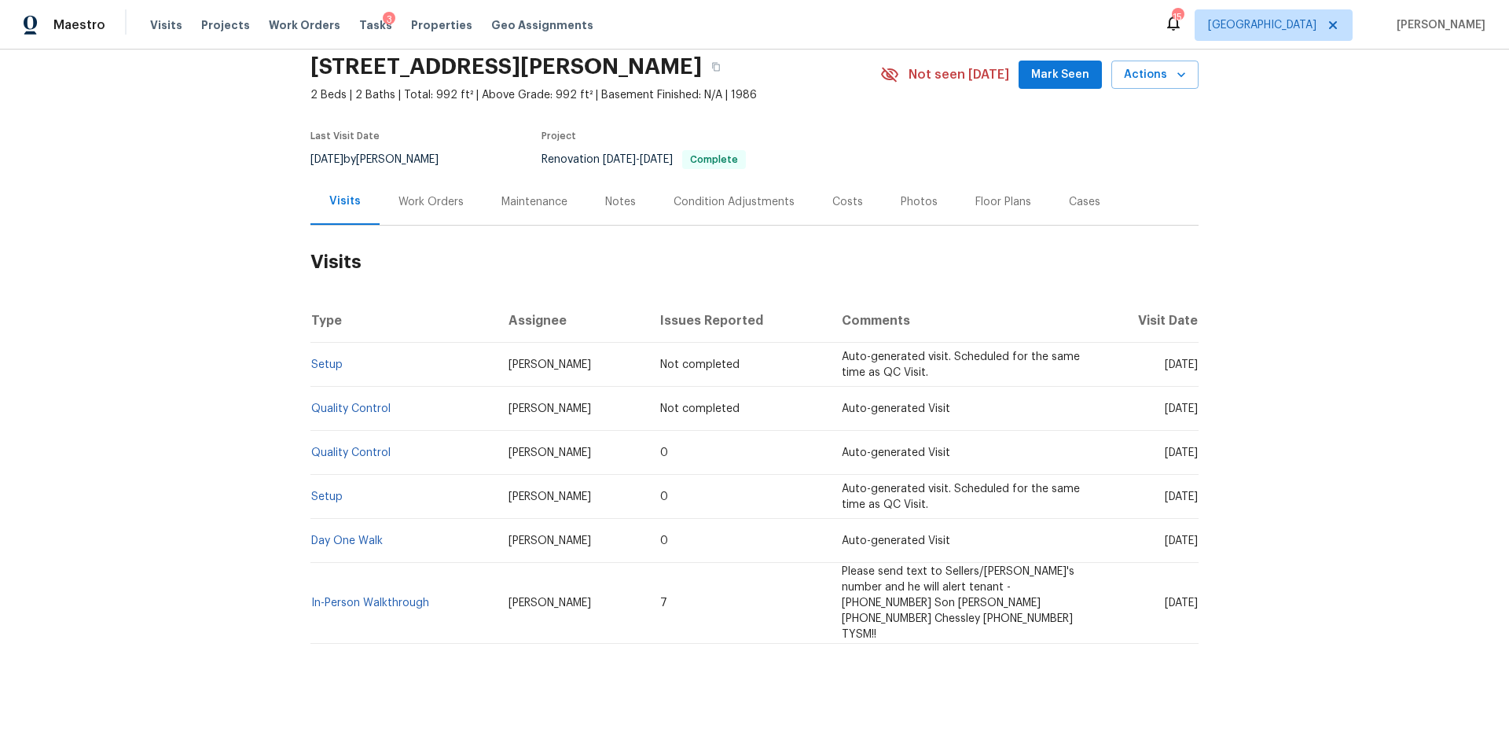
scroll to position [64, 0]
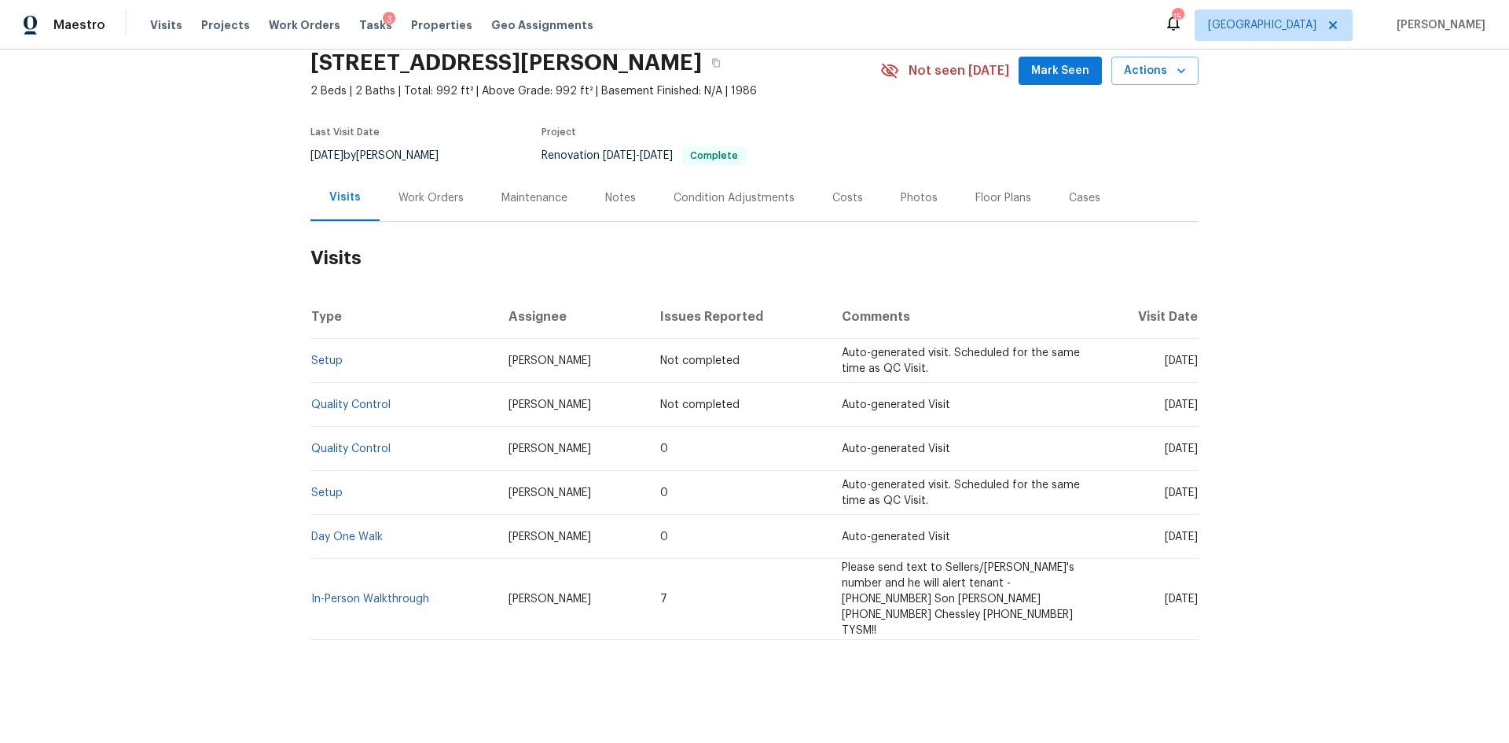
click at [436, 206] on div "Work Orders" at bounding box center [431, 198] width 103 height 46
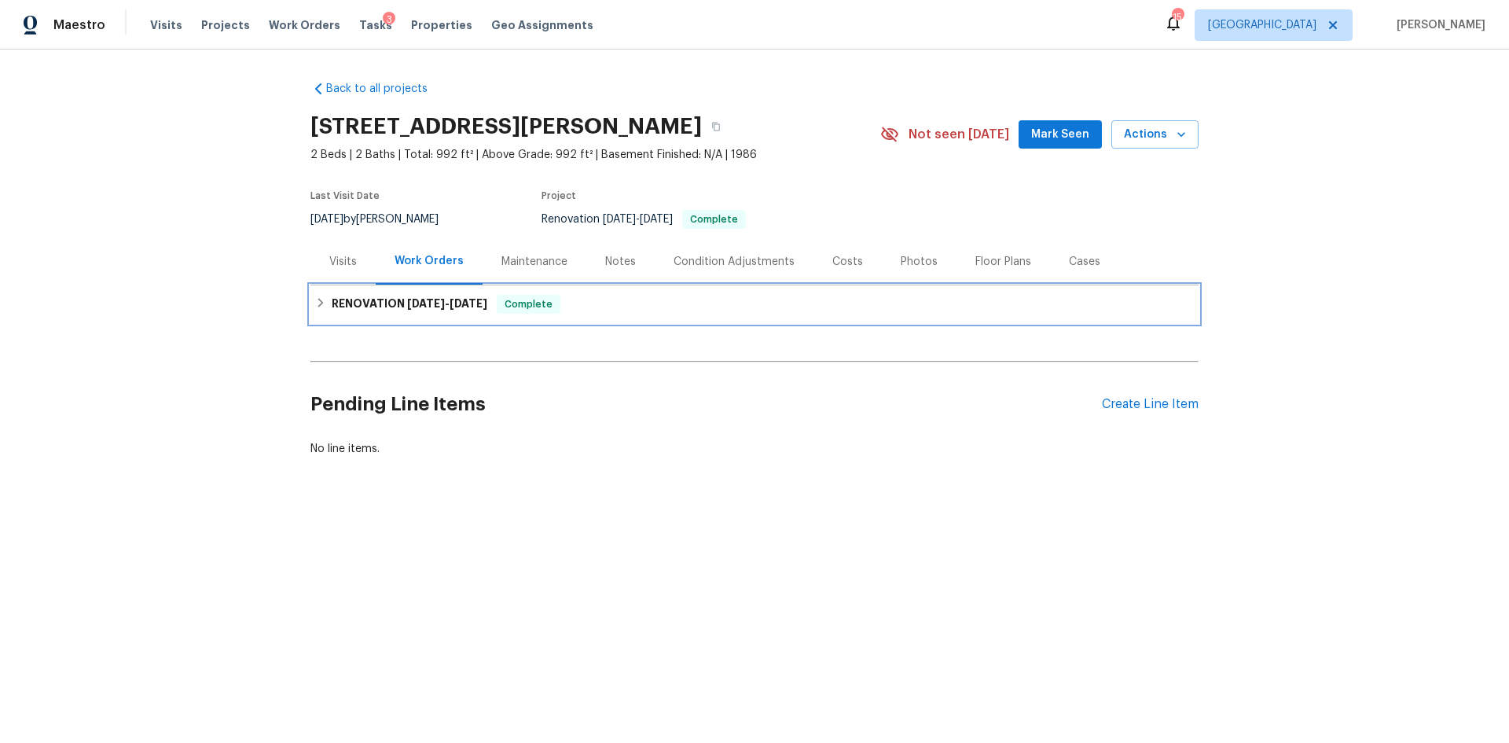
click at [463, 297] on h6 "RENOVATION 8/5/25 - 8/19/25" at bounding box center [410, 304] width 156 height 19
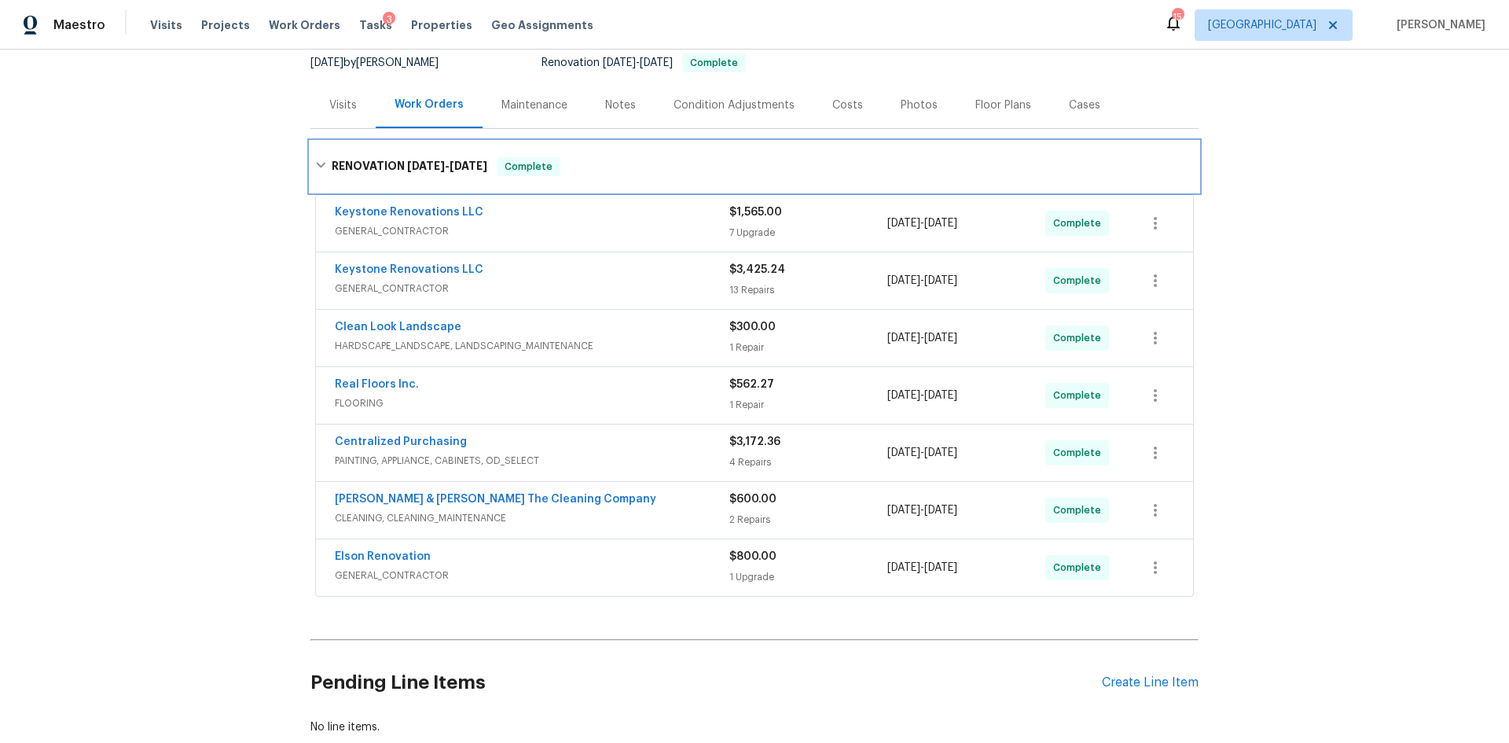
scroll to position [157, 0]
click at [365, 377] on span "Real Floors Inc." at bounding box center [377, 384] width 84 height 16
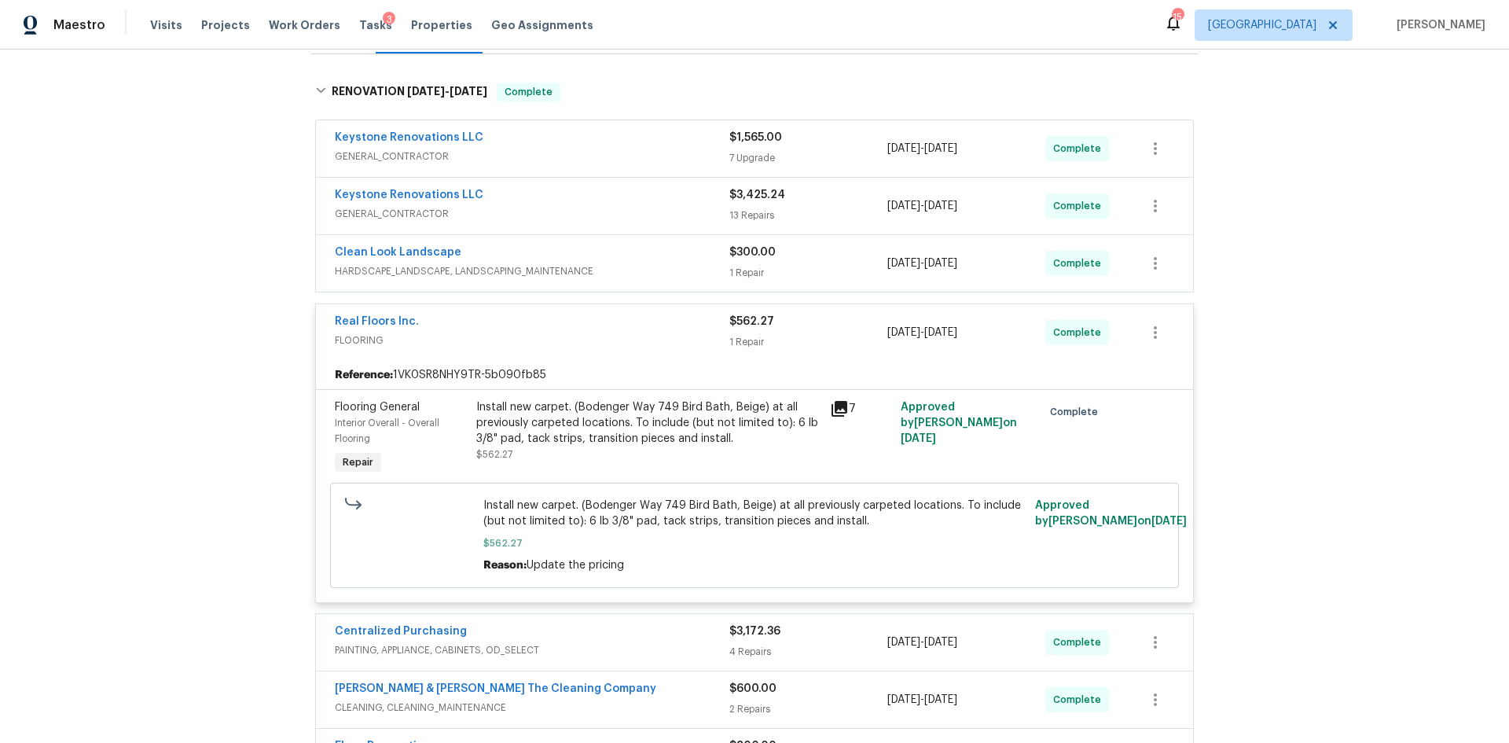
scroll to position [236, 0]
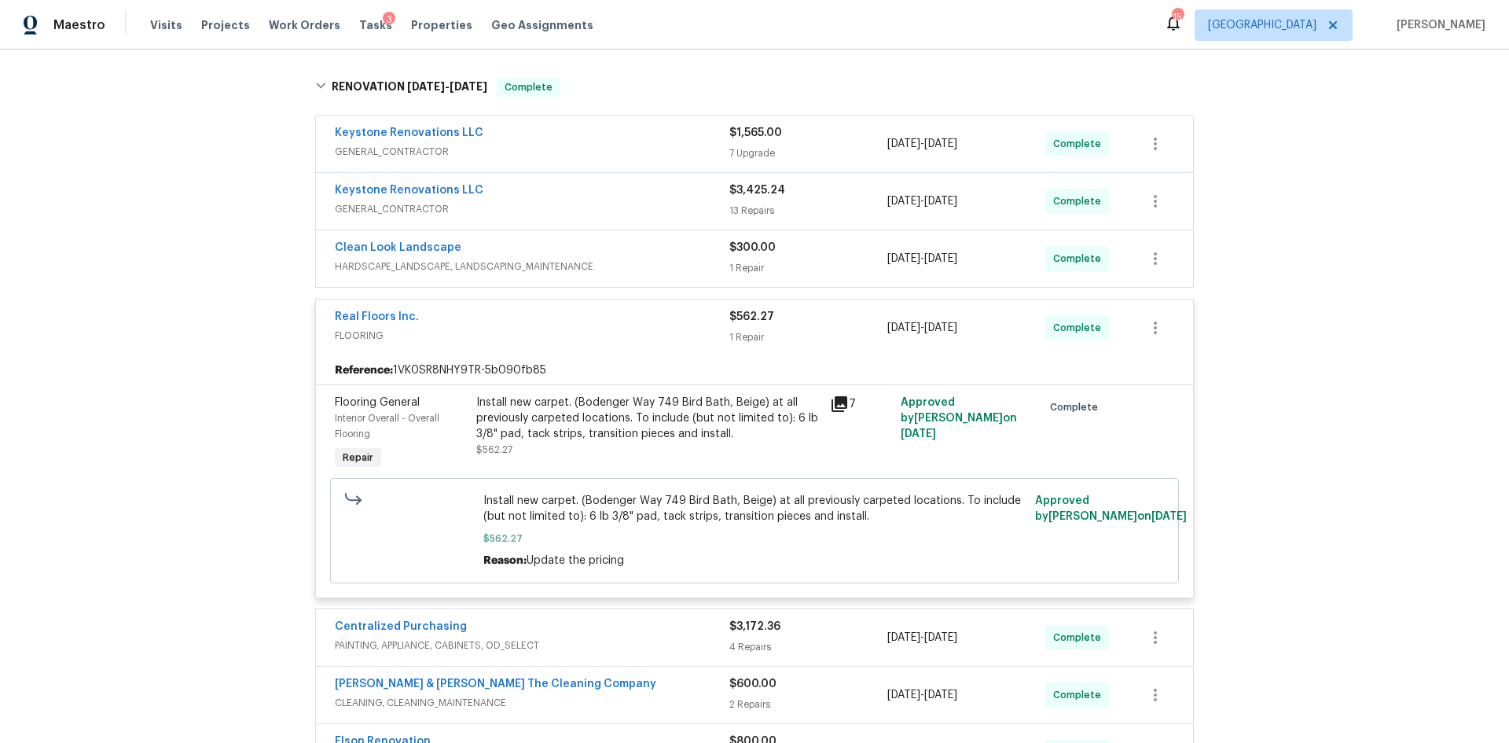
click at [622, 269] on span "HARDSCAPE_LANDSCAPE, LANDSCAPING_MAINTENANCE" at bounding box center [532, 267] width 395 height 16
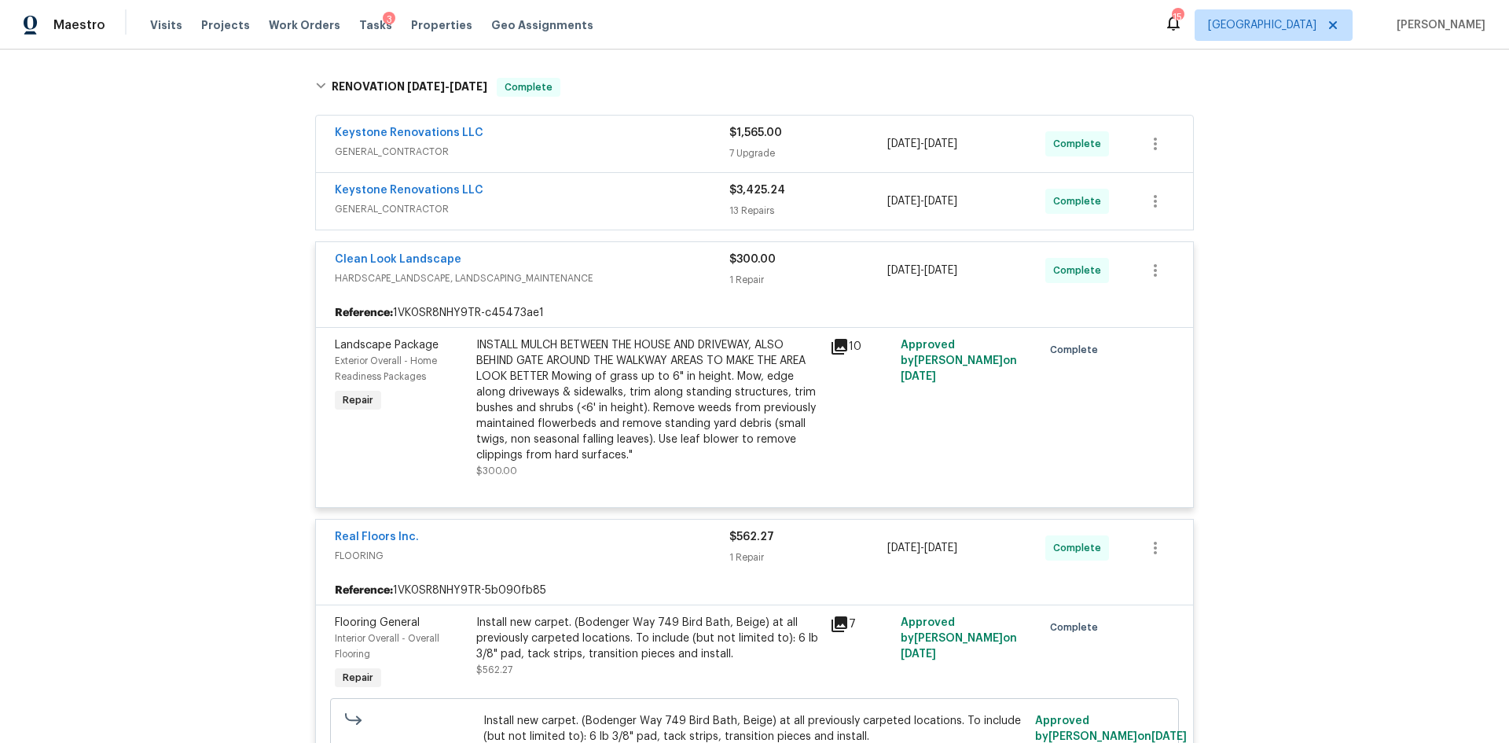
click at [659, 223] on div "Keystone Renovations LLC GENERAL_CONTRACTOR $3,425.24 13 Repairs 8/5/2025 - 8/1…" at bounding box center [754, 201] width 877 height 57
click at [605, 214] on span "GENERAL_CONTRACTOR" at bounding box center [532, 209] width 395 height 16
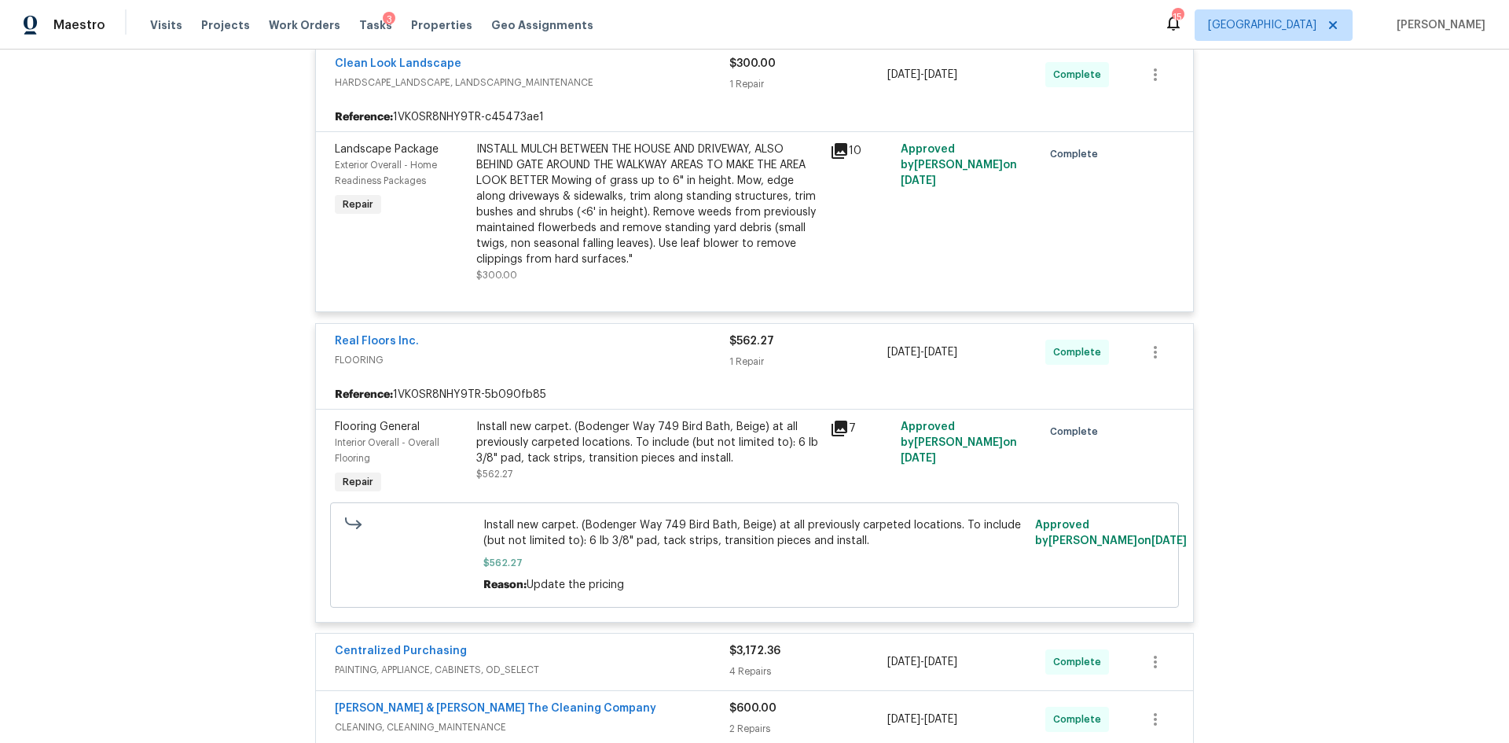
scroll to position [3042, 0]
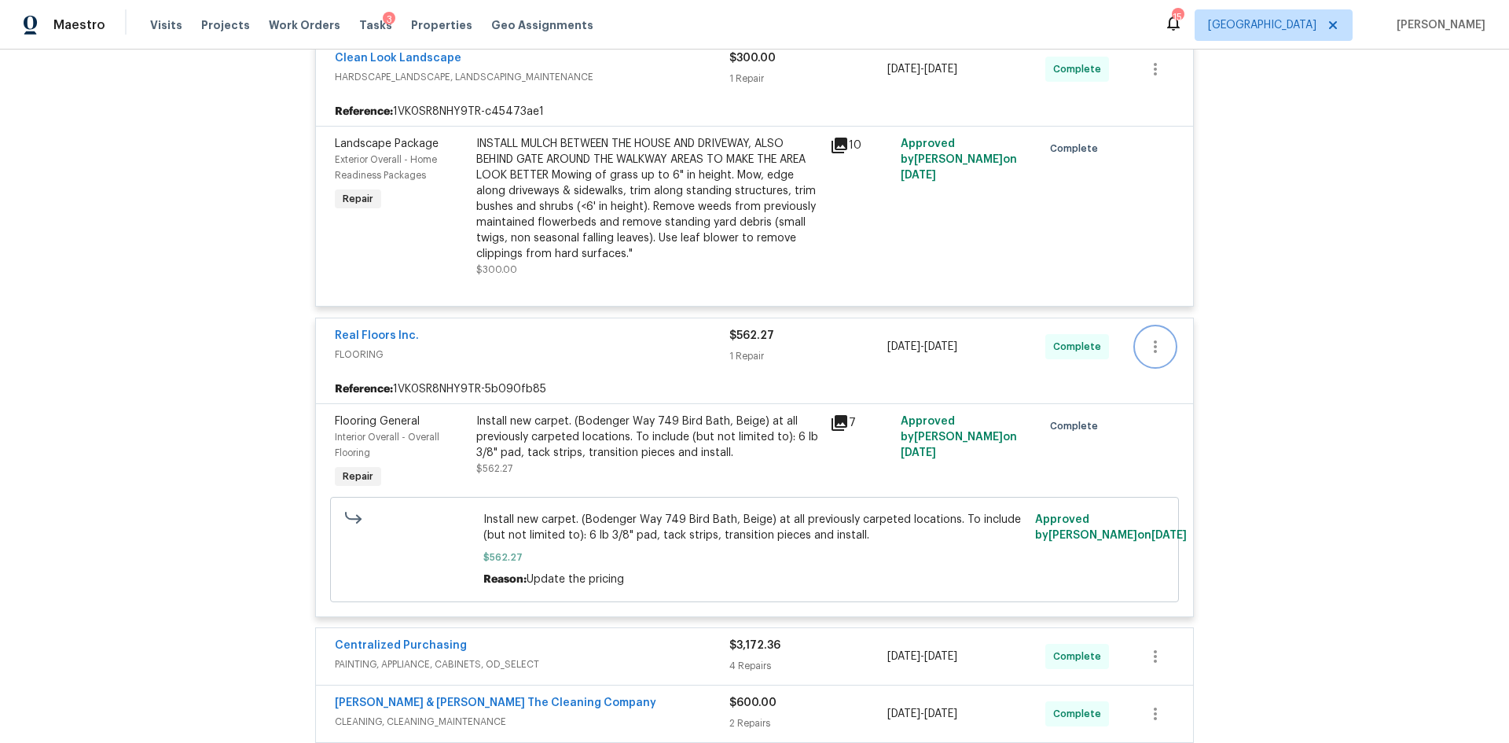
click at [1162, 336] on button "button" at bounding box center [1156, 347] width 38 height 38
click at [1278, 277] on div at bounding box center [754, 371] width 1509 height 743
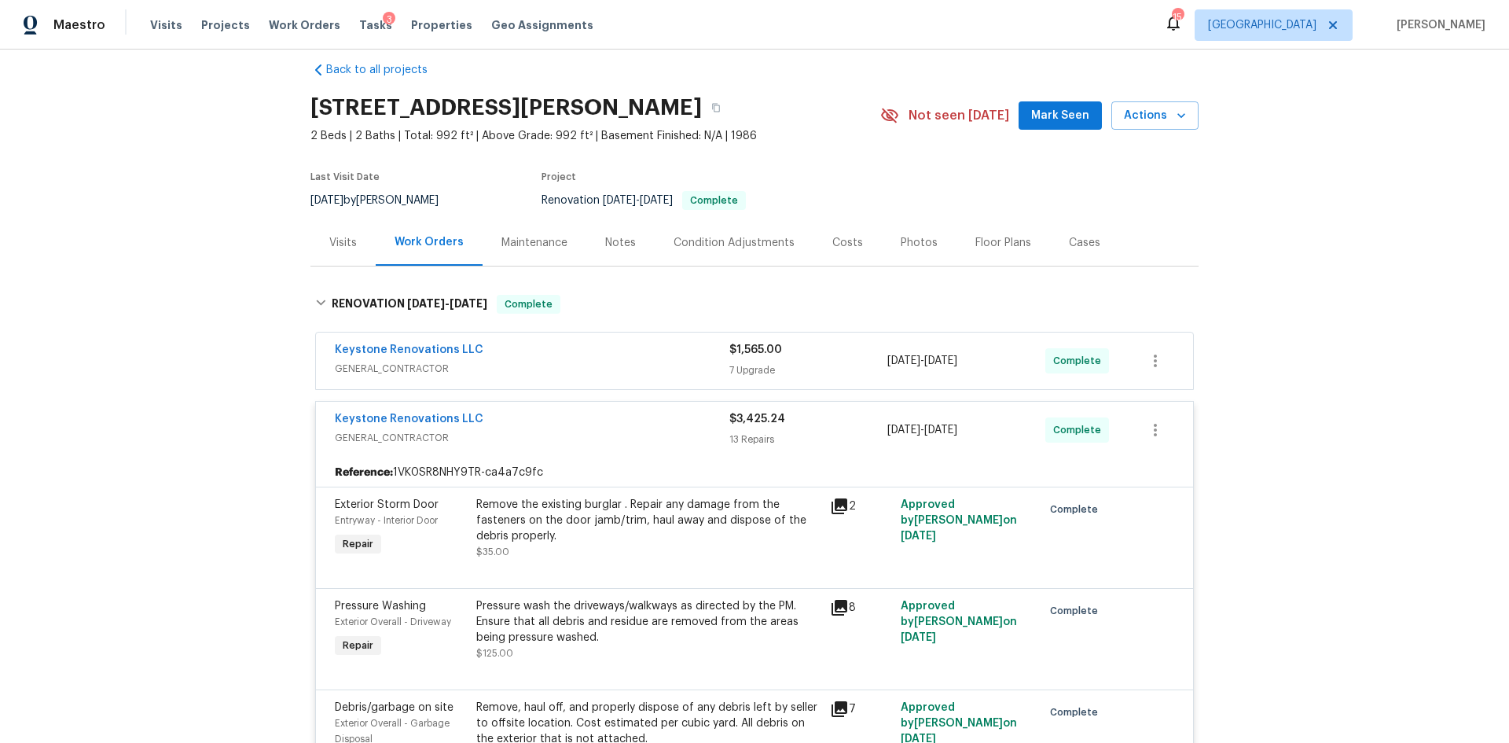
scroll to position [0, 0]
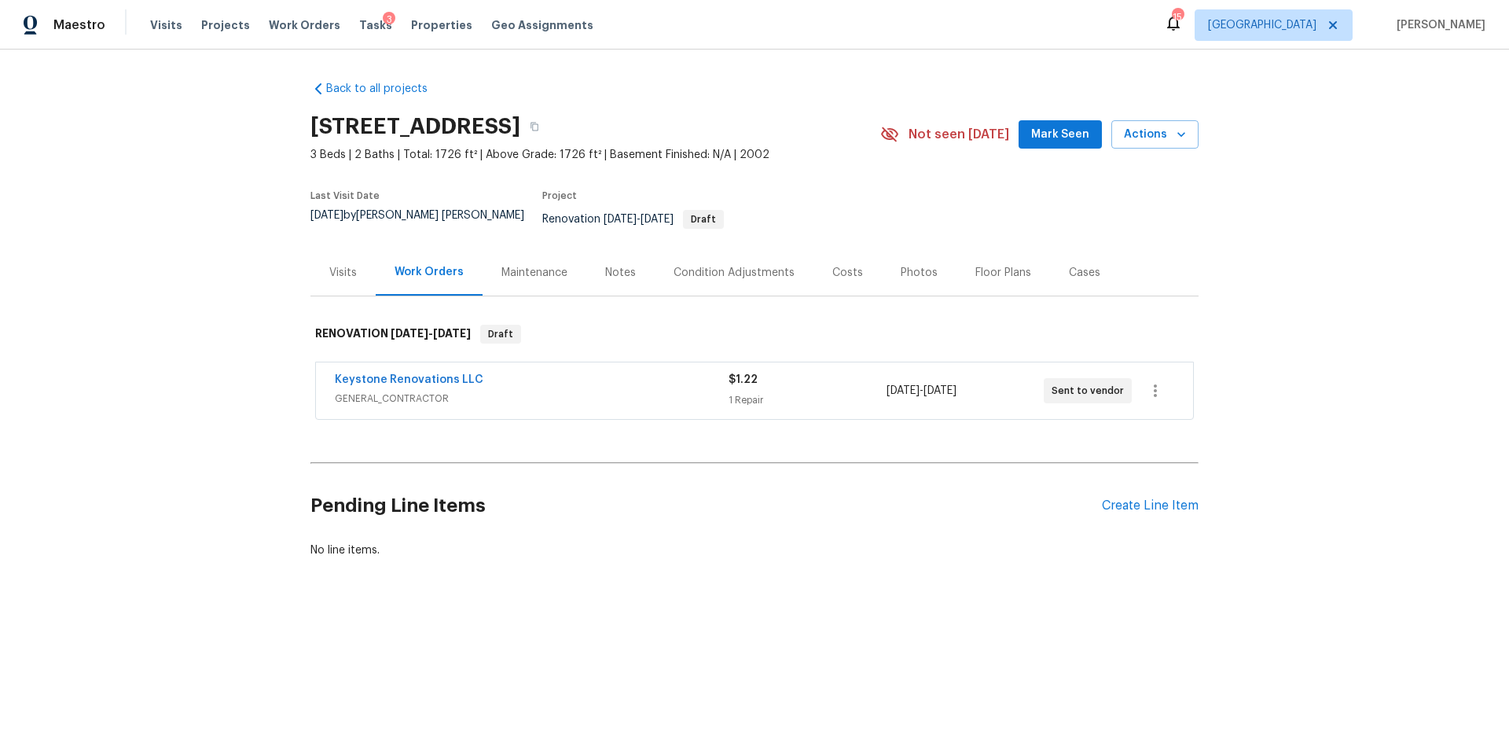
click at [730, 265] on div "Condition Adjustments" at bounding box center [734, 273] width 121 height 16
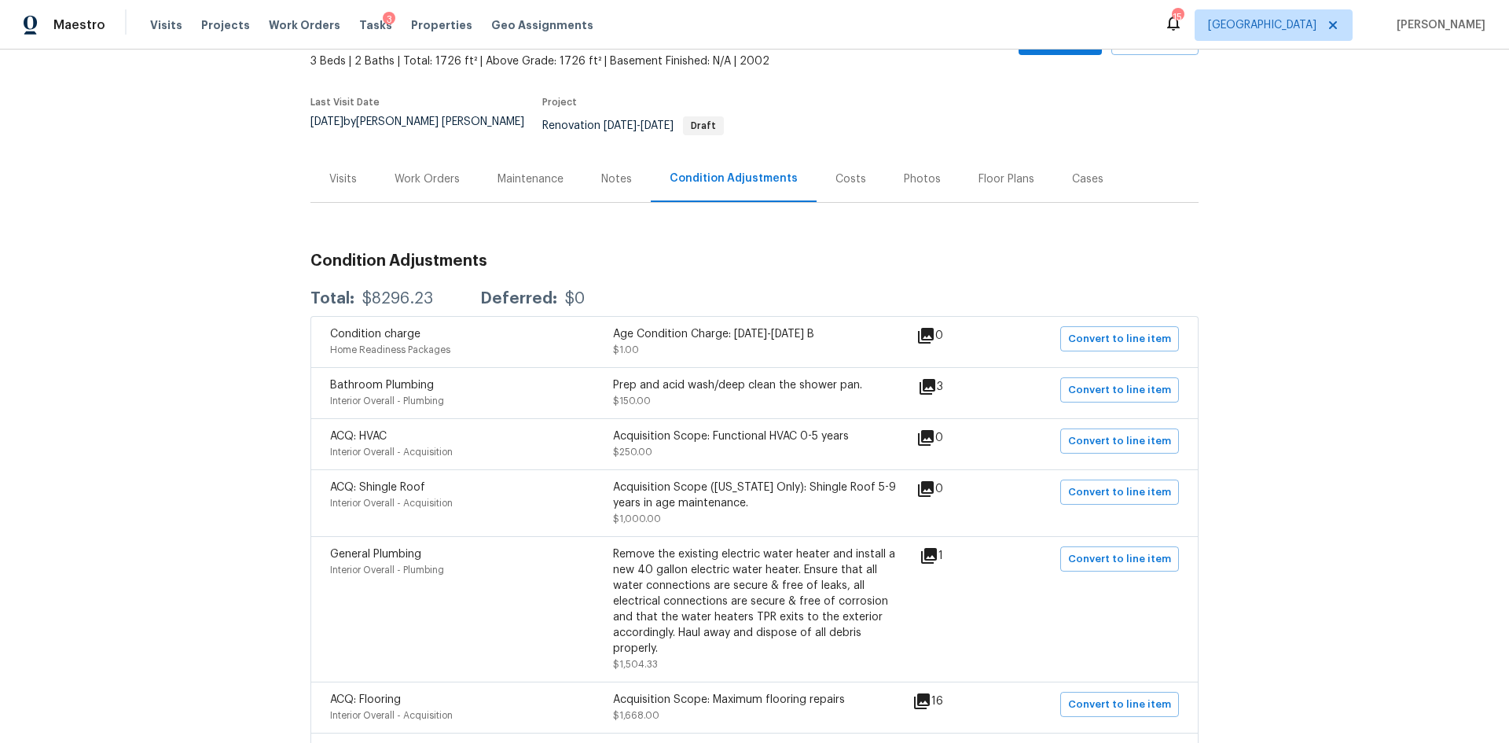
scroll to position [79, 0]
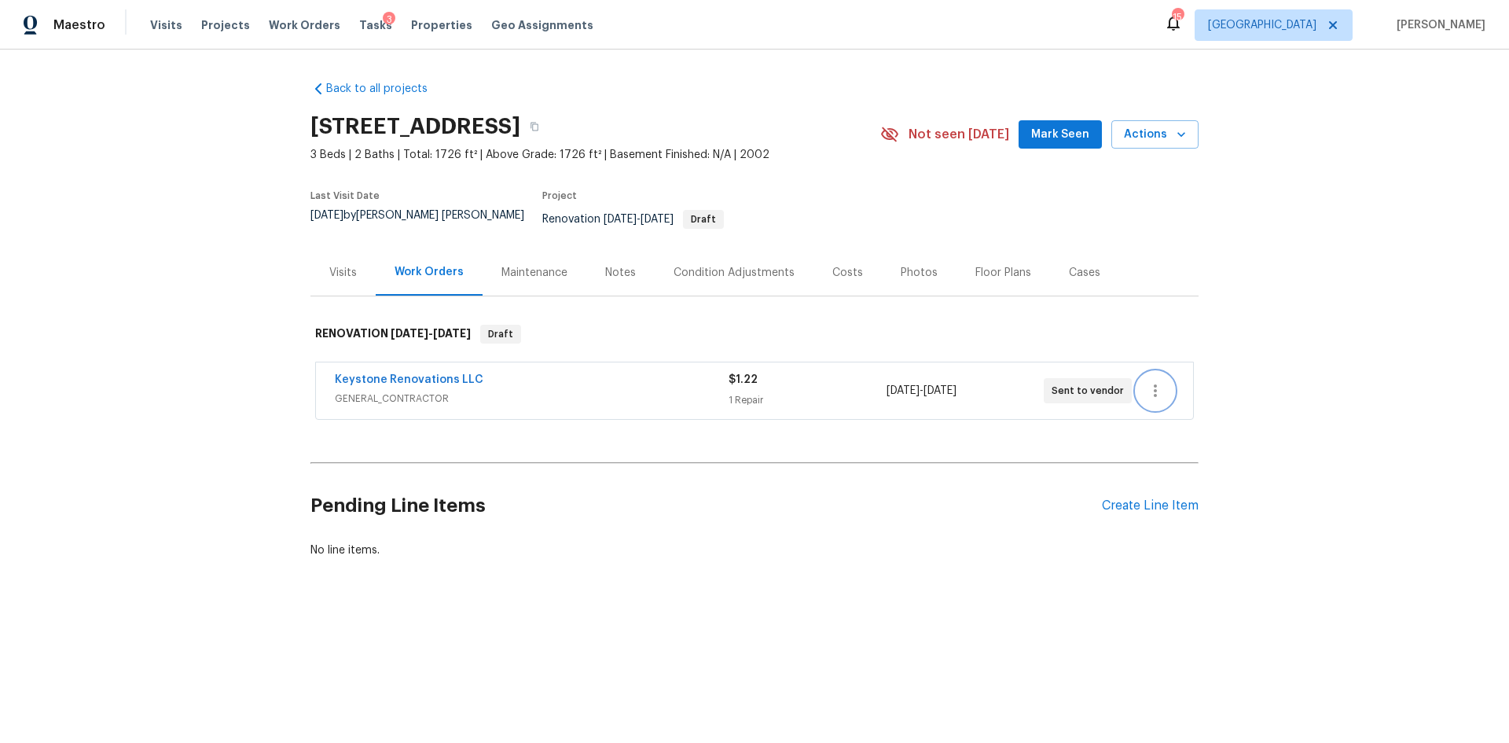
click at [1157, 381] on icon "button" at bounding box center [1155, 390] width 19 height 19
click at [1097, 502] on div at bounding box center [754, 371] width 1509 height 743
click at [1106, 498] on div "Create Line Item" at bounding box center [1150, 505] width 97 height 15
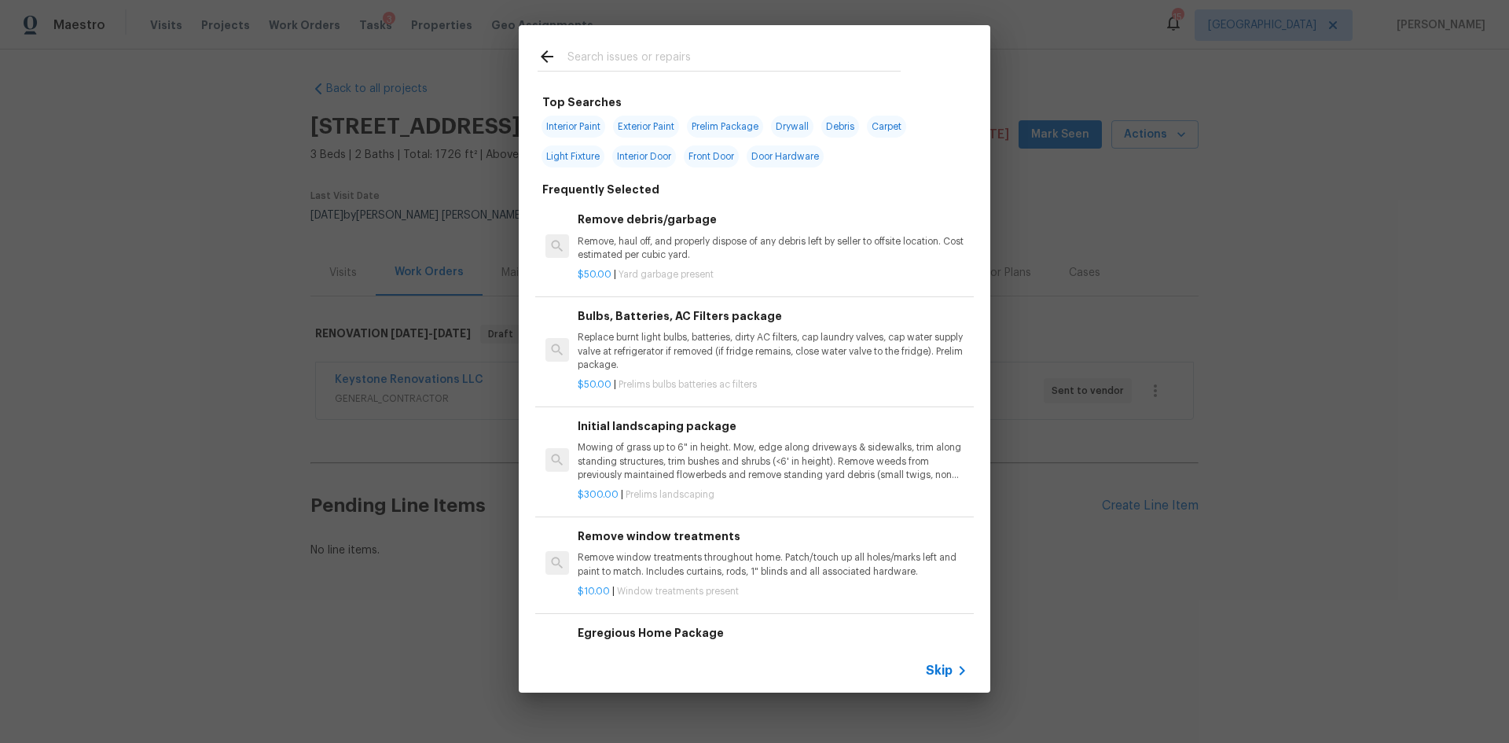
click at [702, 67] on input "text" at bounding box center [734, 59] width 333 height 24
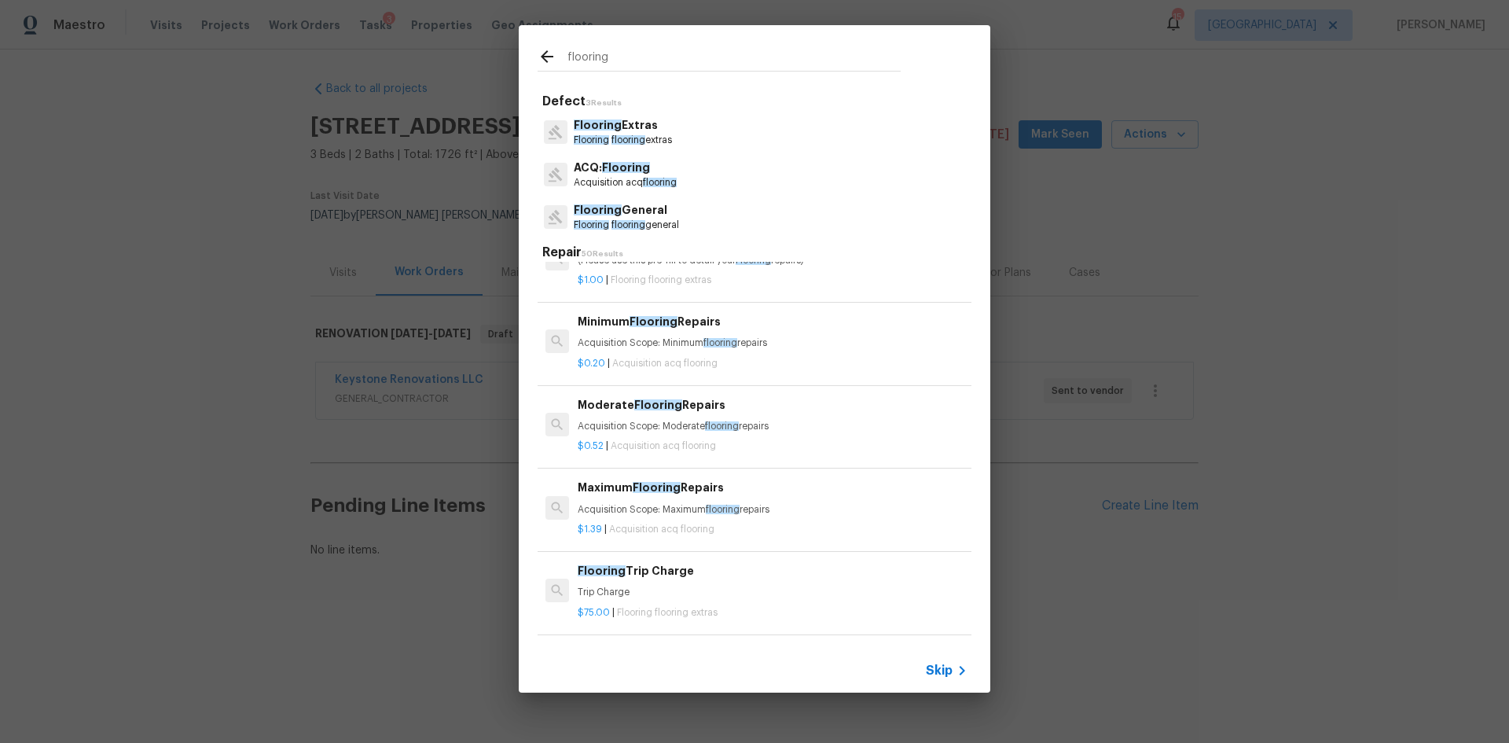
scroll to position [157, 0]
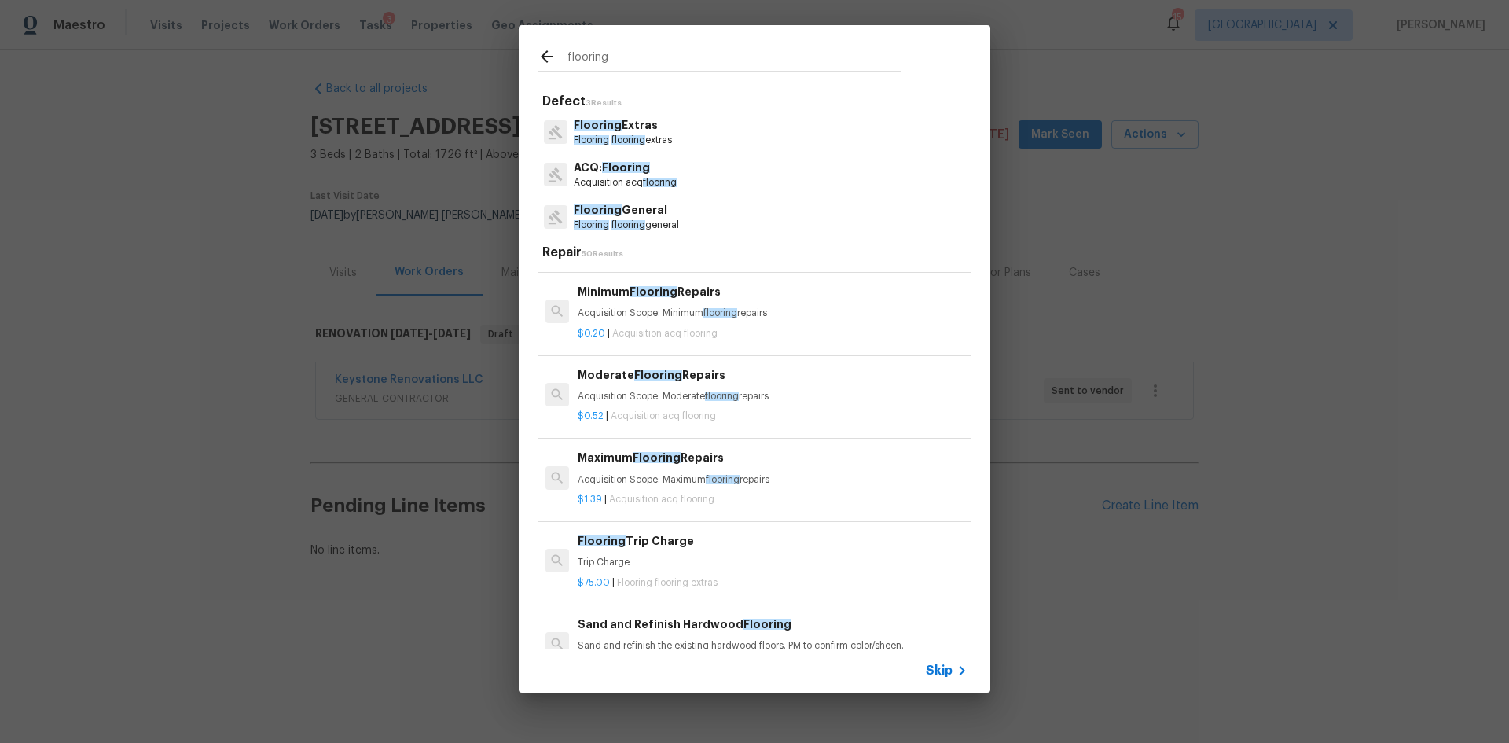
type input "flooring"
click at [710, 473] on p "Acquisition Scope: Maximum flooring repairs" at bounding box center [773, 479] width 390 height 13
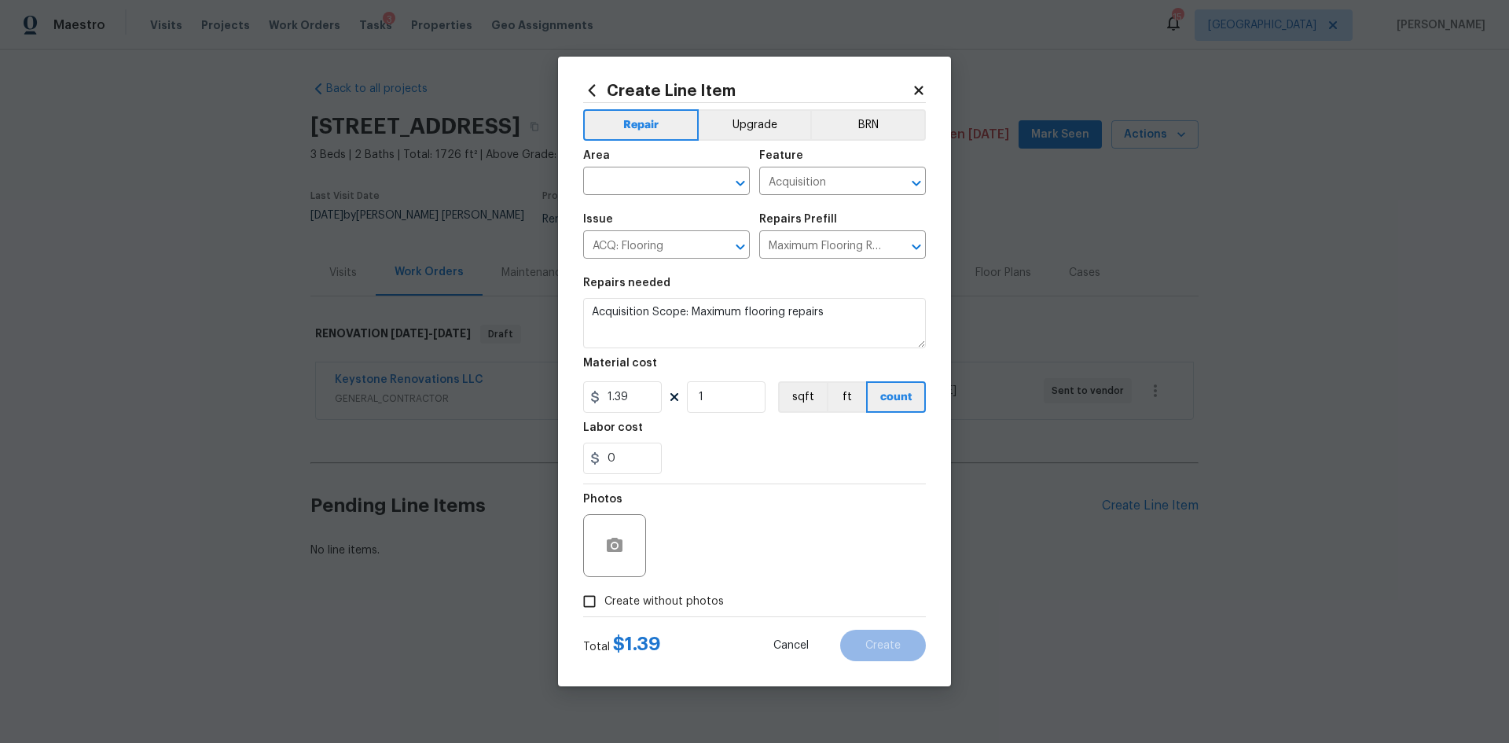
click at [924, 97] on icon at bounding box center [919, 90] width 14 height 14
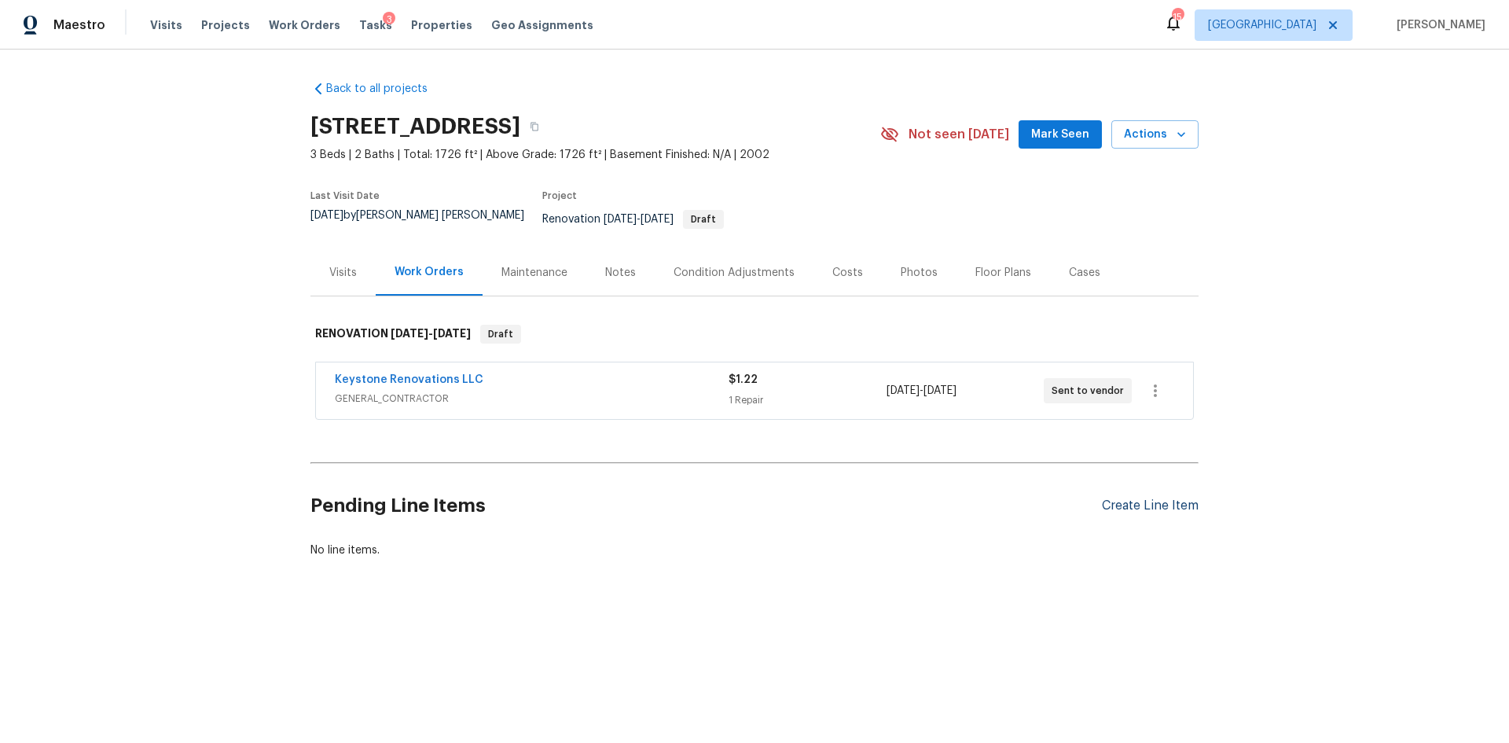
click at [1118, 498] on div "Create Line Item" at bounding box center [1150, 505] width 97 height 15
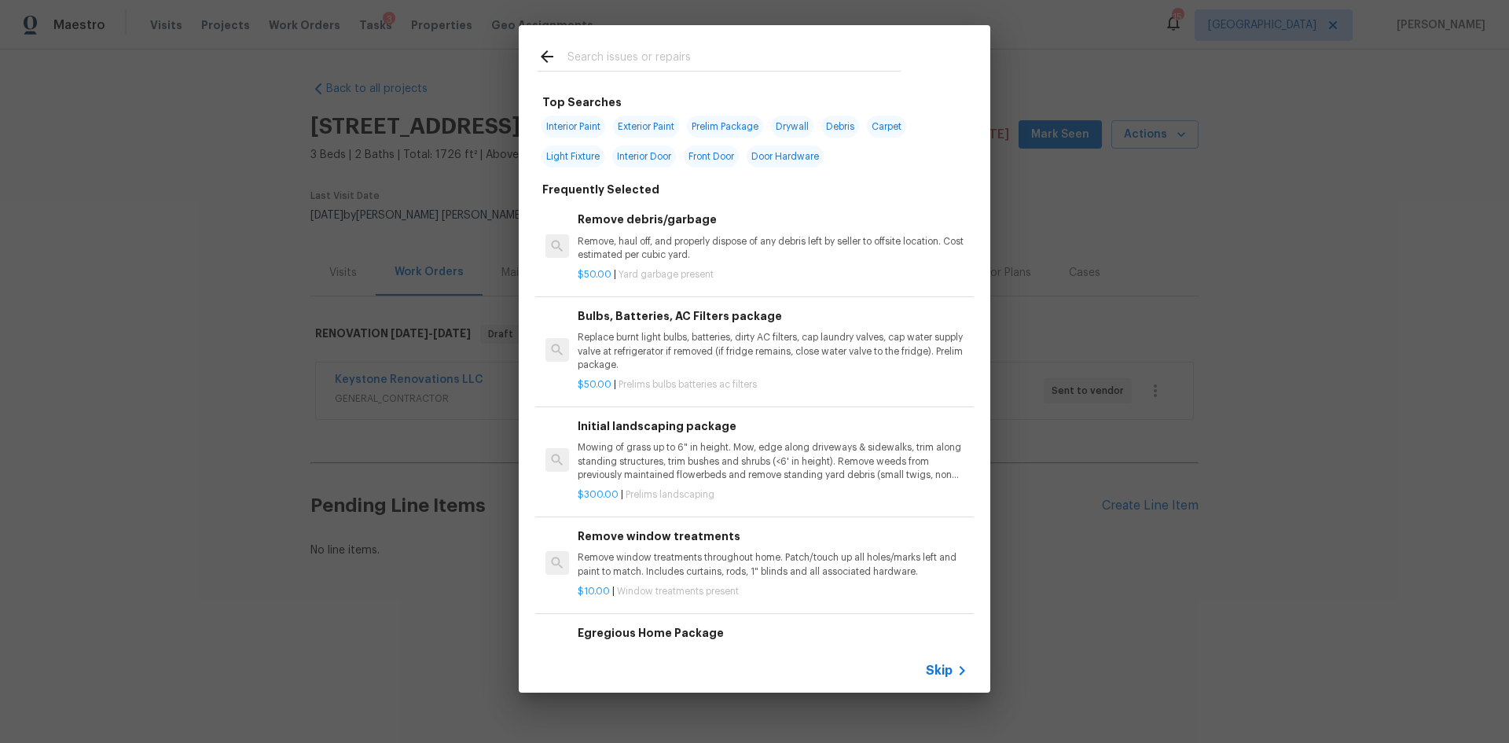
click at [616, 66] on input "text" at bounding box center [734, 59] width 333 height 24
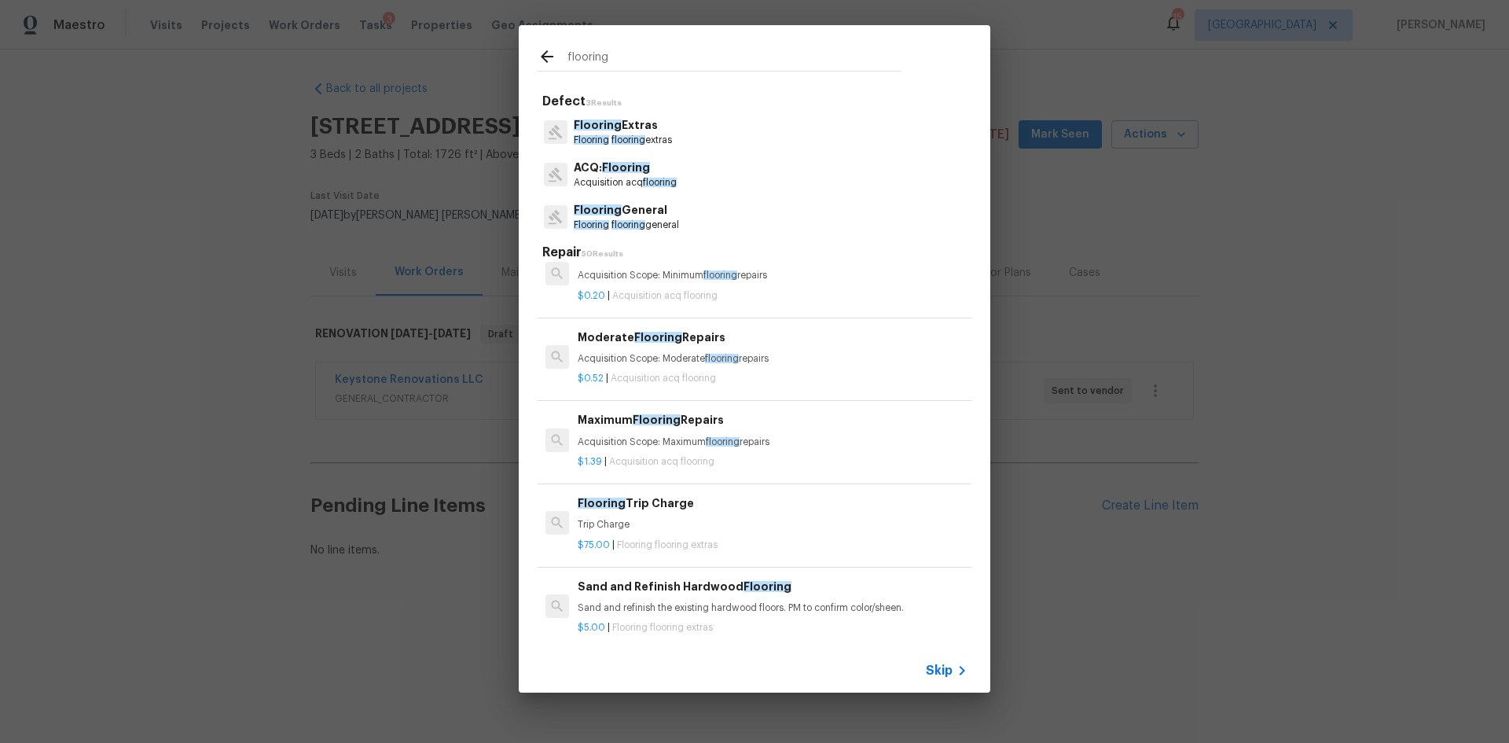
scroll to position [236, 0]
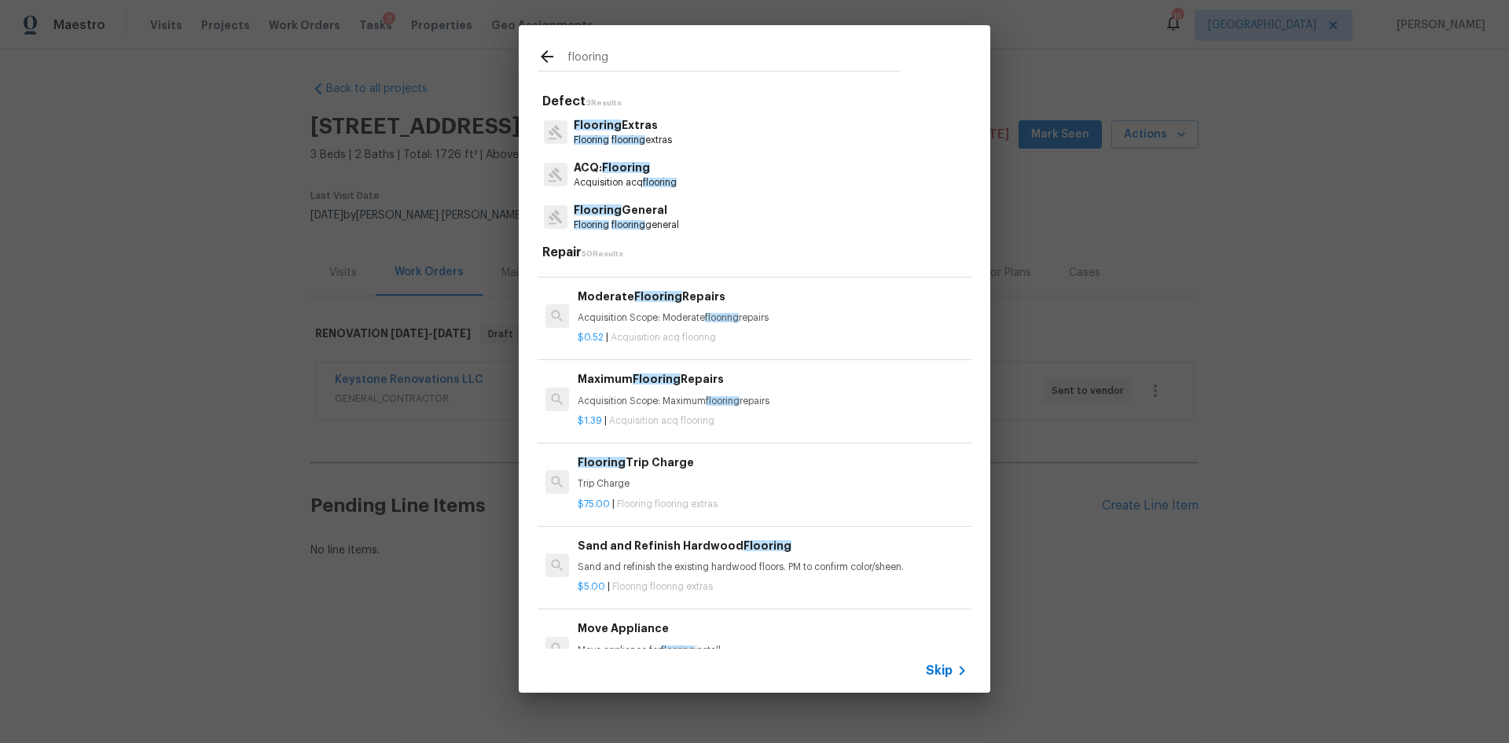
type input "flooring"
click at [1173, 629] on div "flooring Defect 3 Results Flooring Extras Flooring flooring extras ACQ: Floorin…" at bounding box center [754, 359] width 1509 height 718
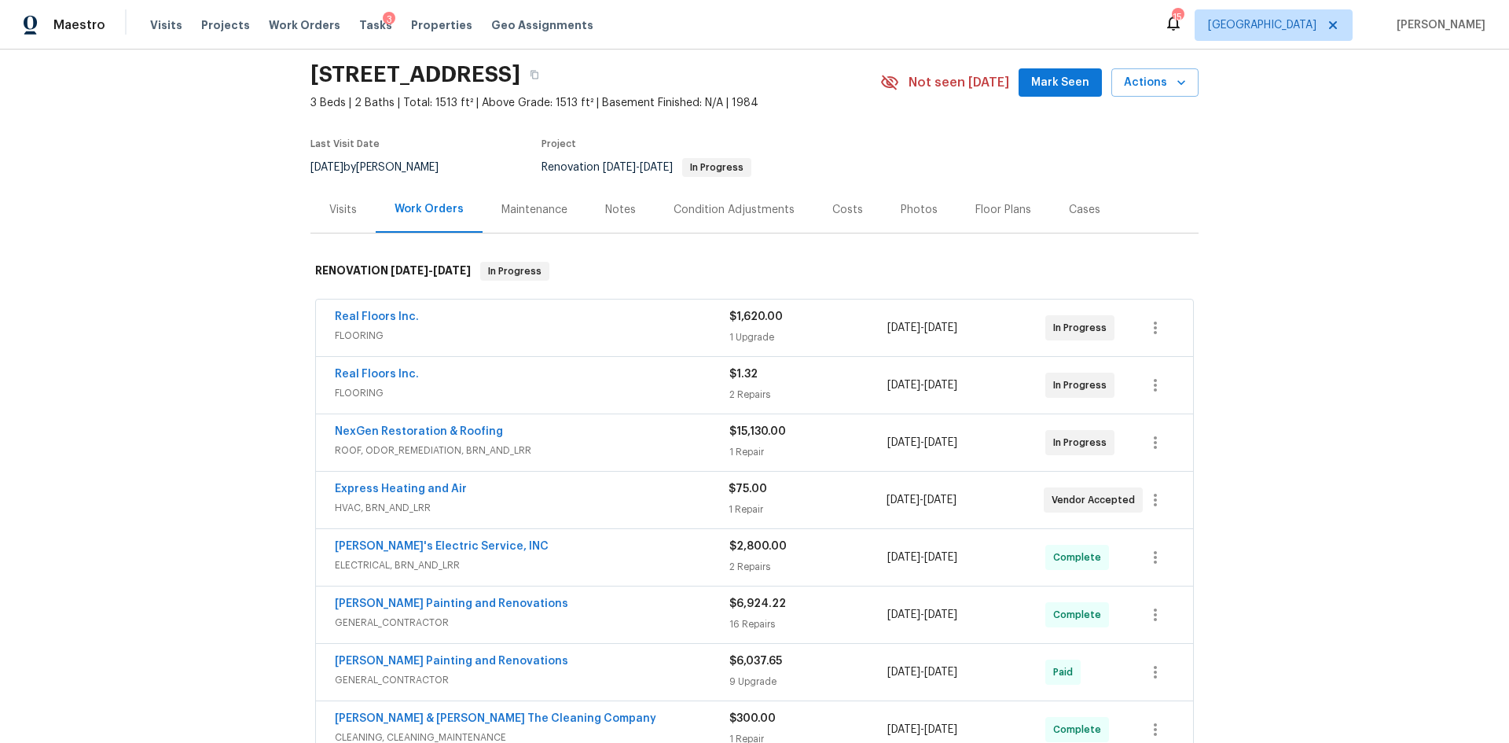
scroll to position [157, 0]
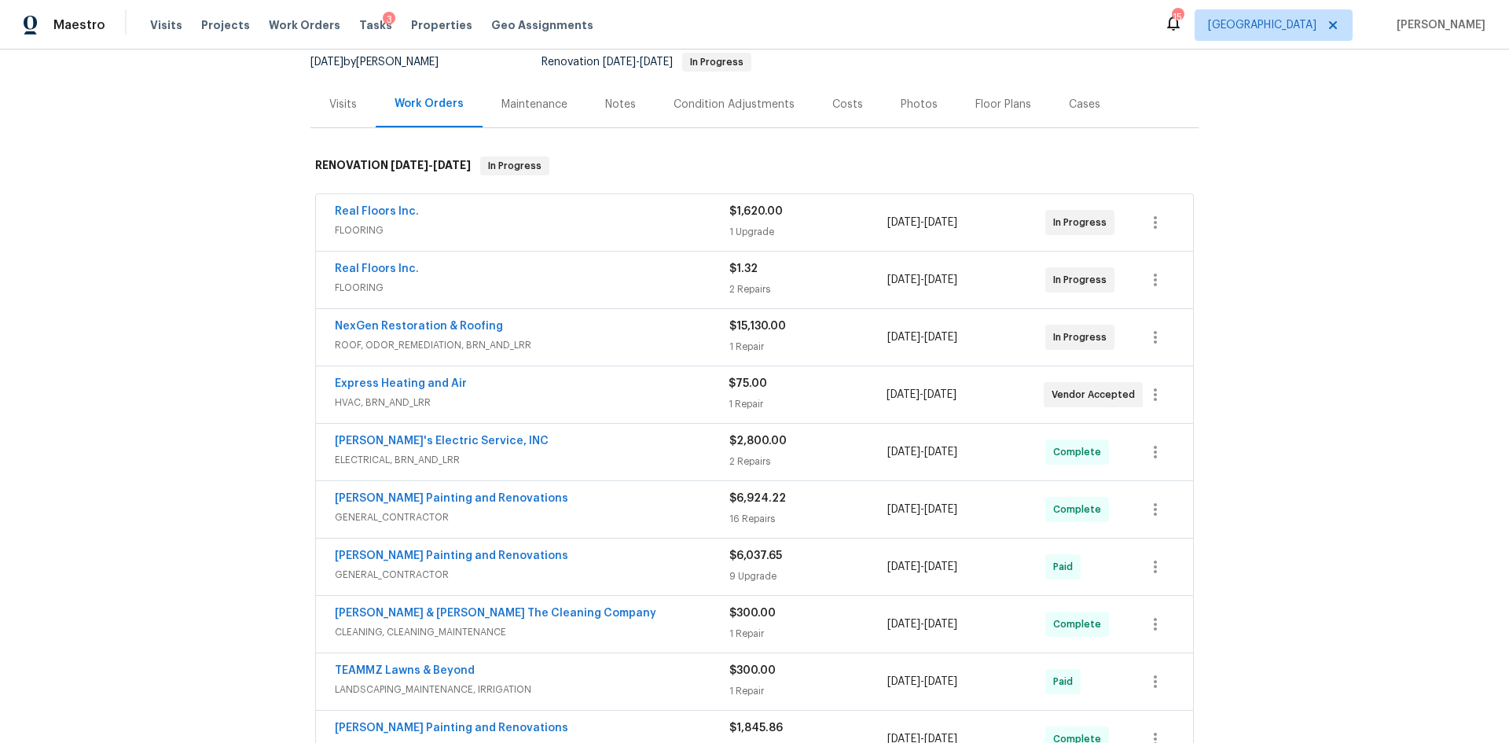
click at [503, 269] on div "Real Floors Inc." at bounding box center [532, 270] width 395 height 19
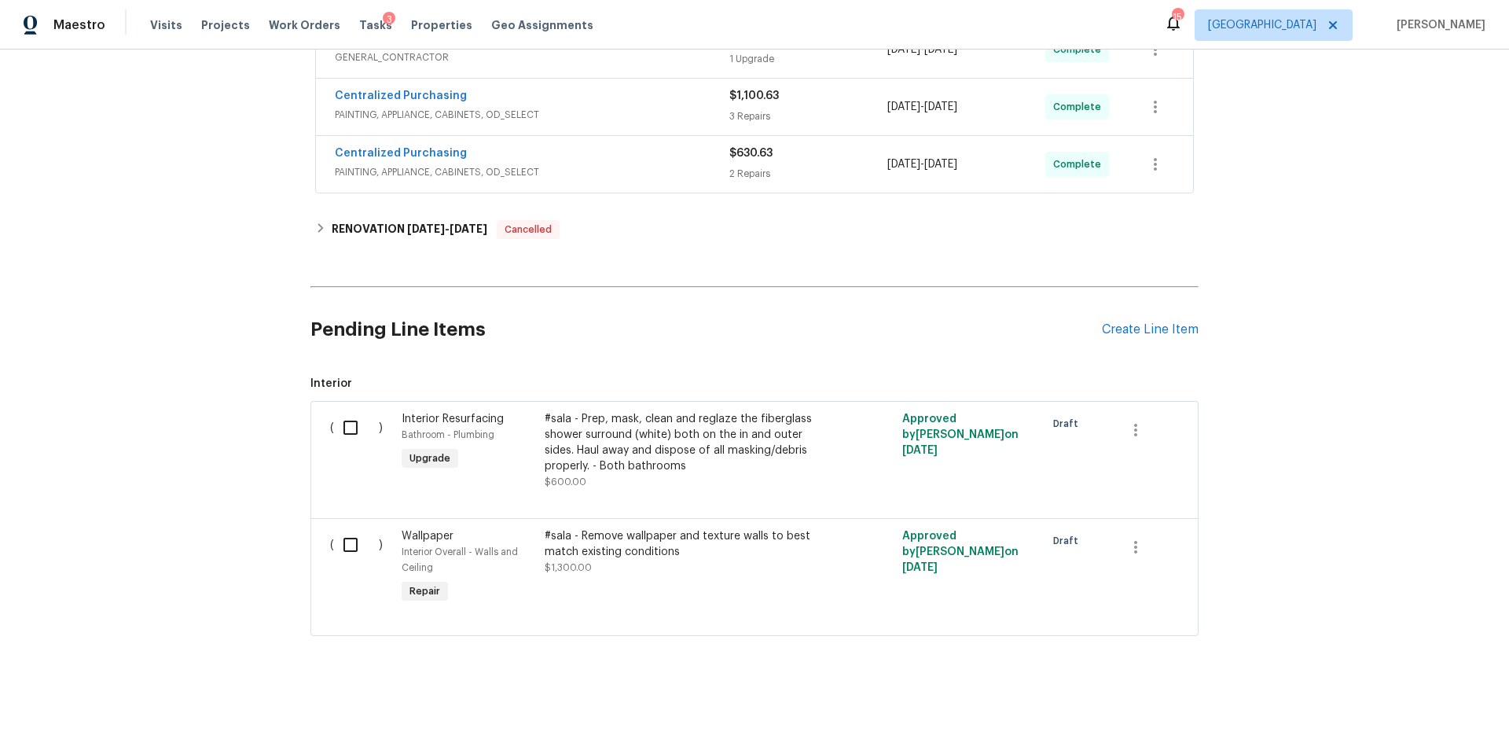
scroll to position [1311, 0]
click at [1134, 424] on icon "button" at bounding box center [1135, 430] width 3 height 13
click at [1150, 431] on ul "Cancel" at bounding box center [1142, 418] width 61 height 39
click at [1147, 420] on li "Cancel" at bounding box center [1142, 418] width 61 height 26
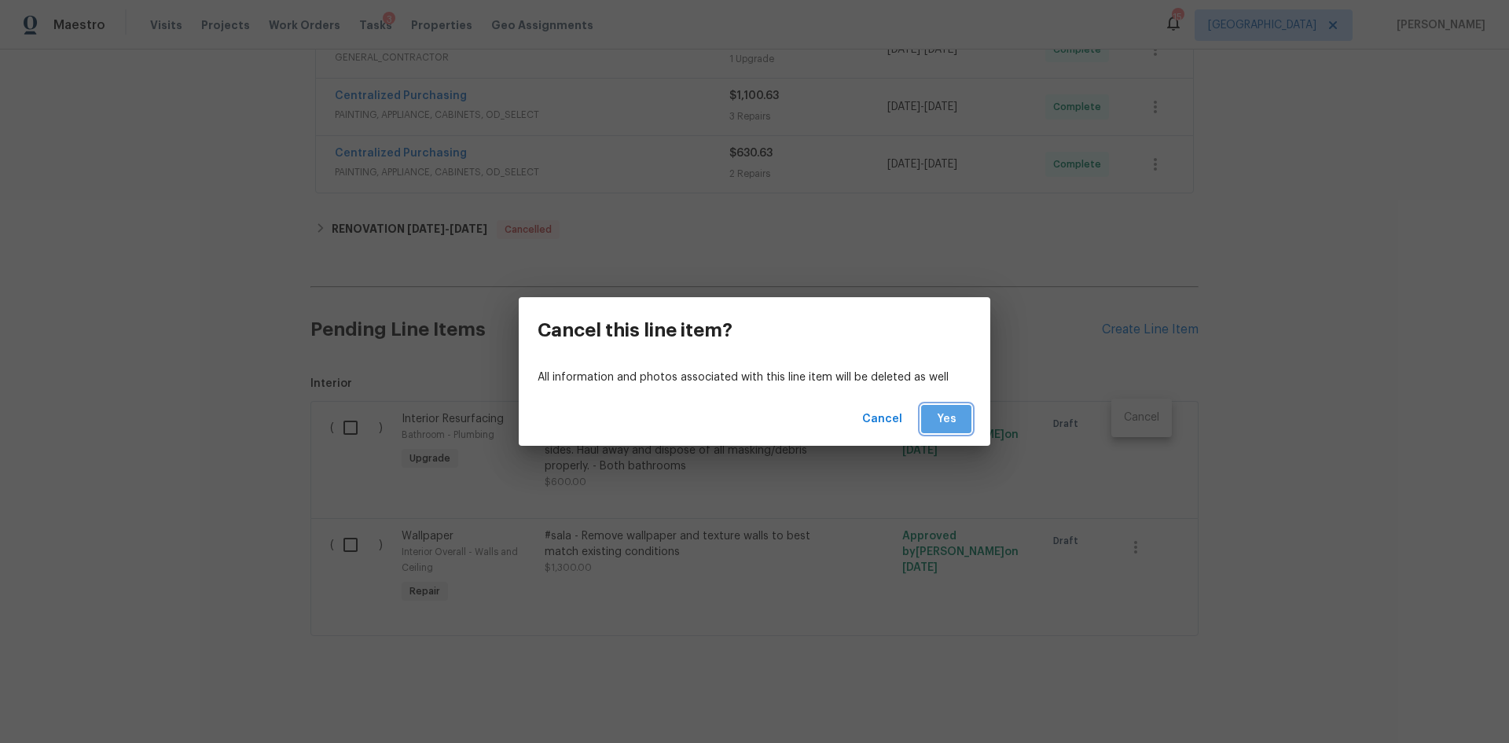
click at [948, 423] on span "Yes" at bounding box center [946, 420] width 25 height 20
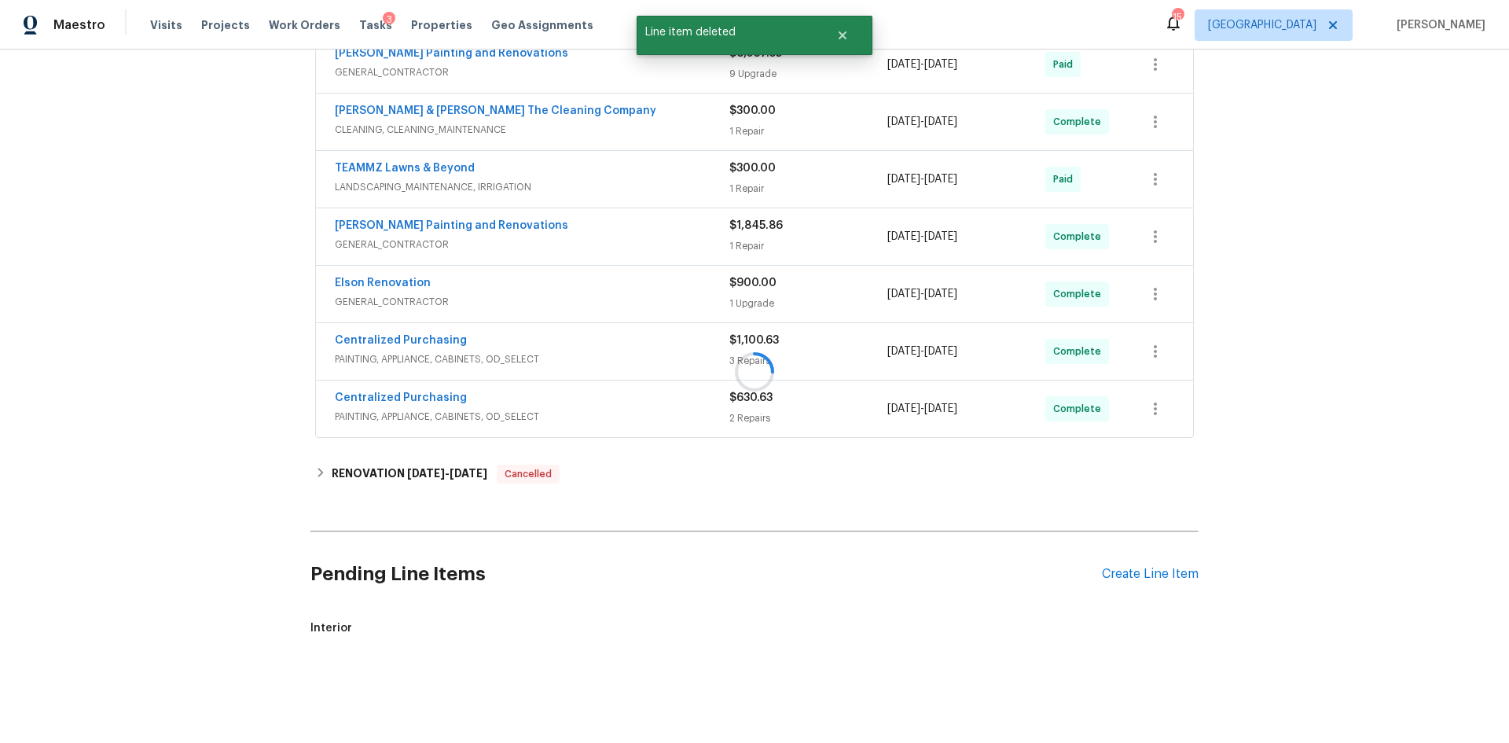
scroll to position [1194, 0]
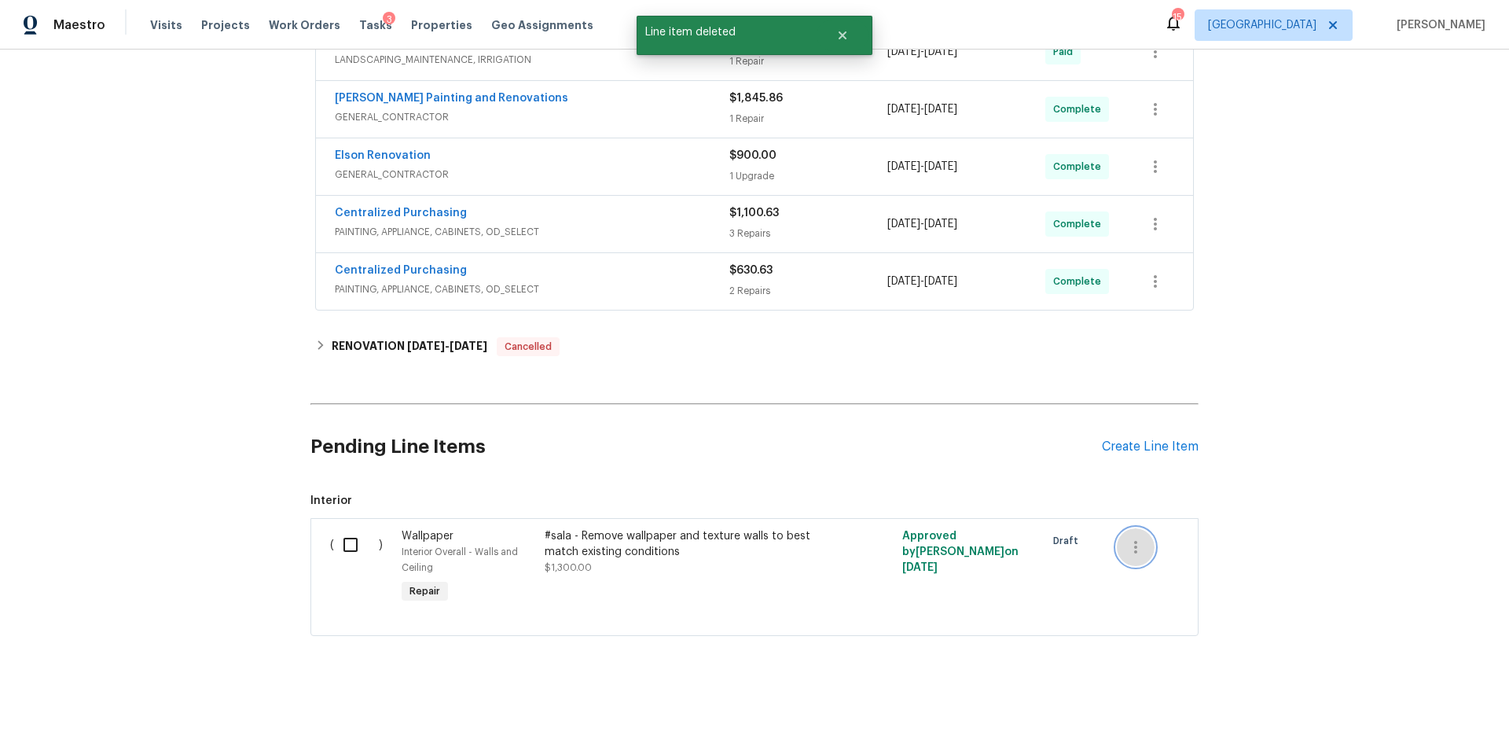
click at [1117, 546] on button "button" at bounding box center [1136, 547] width 38 height 38
click at [1120, 541] on li "Cancel" at bounding box center [1142, 535] width 61 height 26
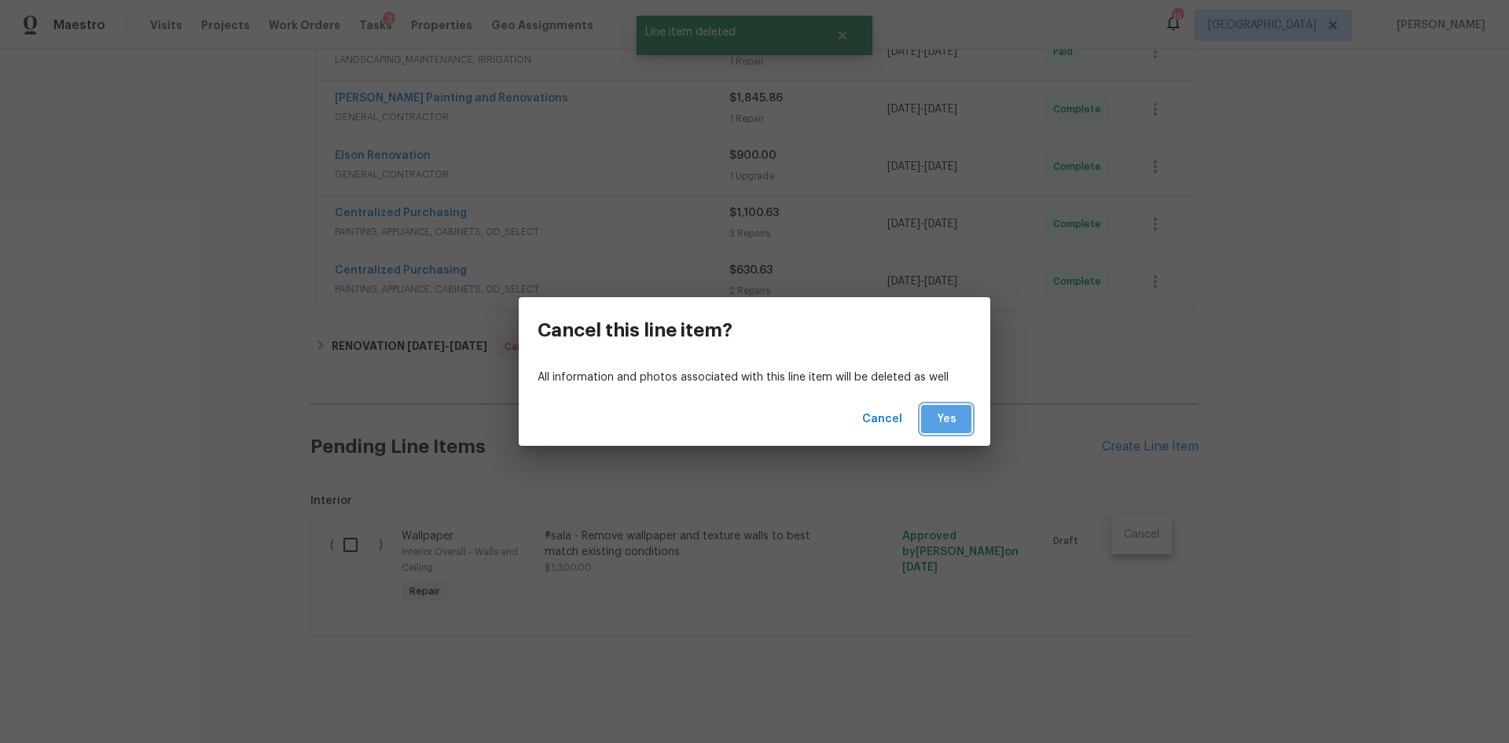
drag, startPoint x: 929, startPoint y: 417, endPoint x: 954, endPoint y: 417, distance: 25.2
click at [930, 417] on button "Yes" at bounding box center [946, 419] width 50 height 29
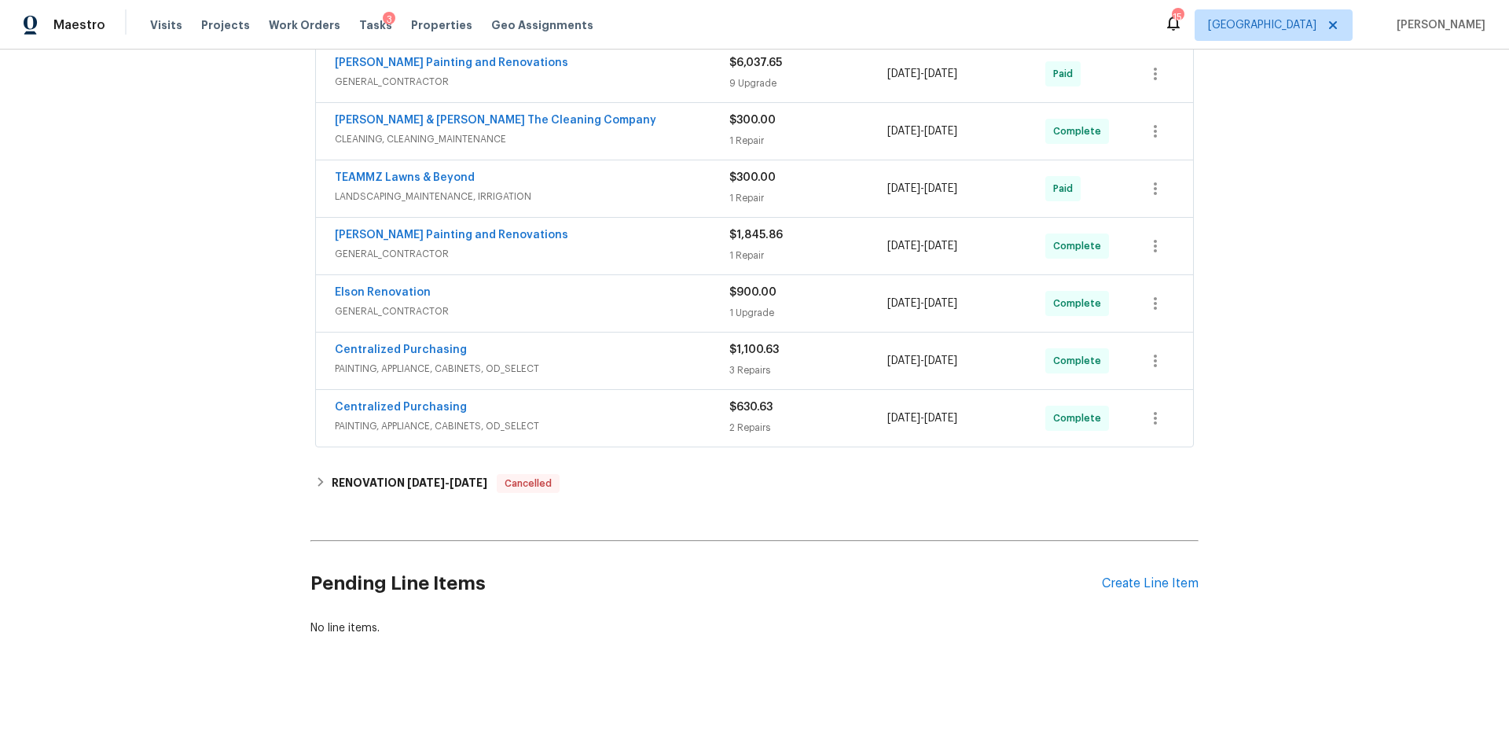
scroll to position [1057, 0]
click at [1144, 576] on div "Create Line Item" at bounding box center [1150, 583] width 97 height 15
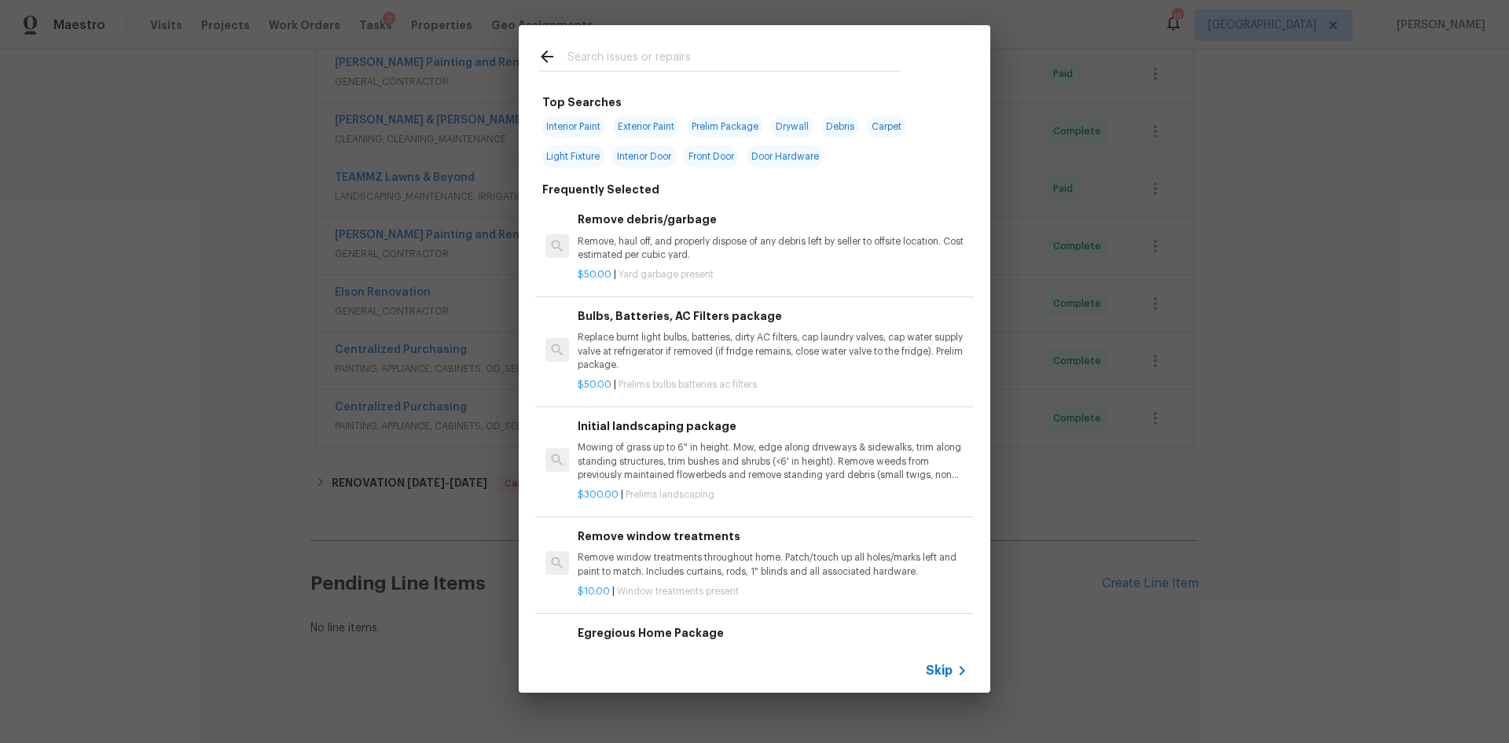
click at [711, 57] on input "text" at bounding box center [734, 59] width 333 height 24
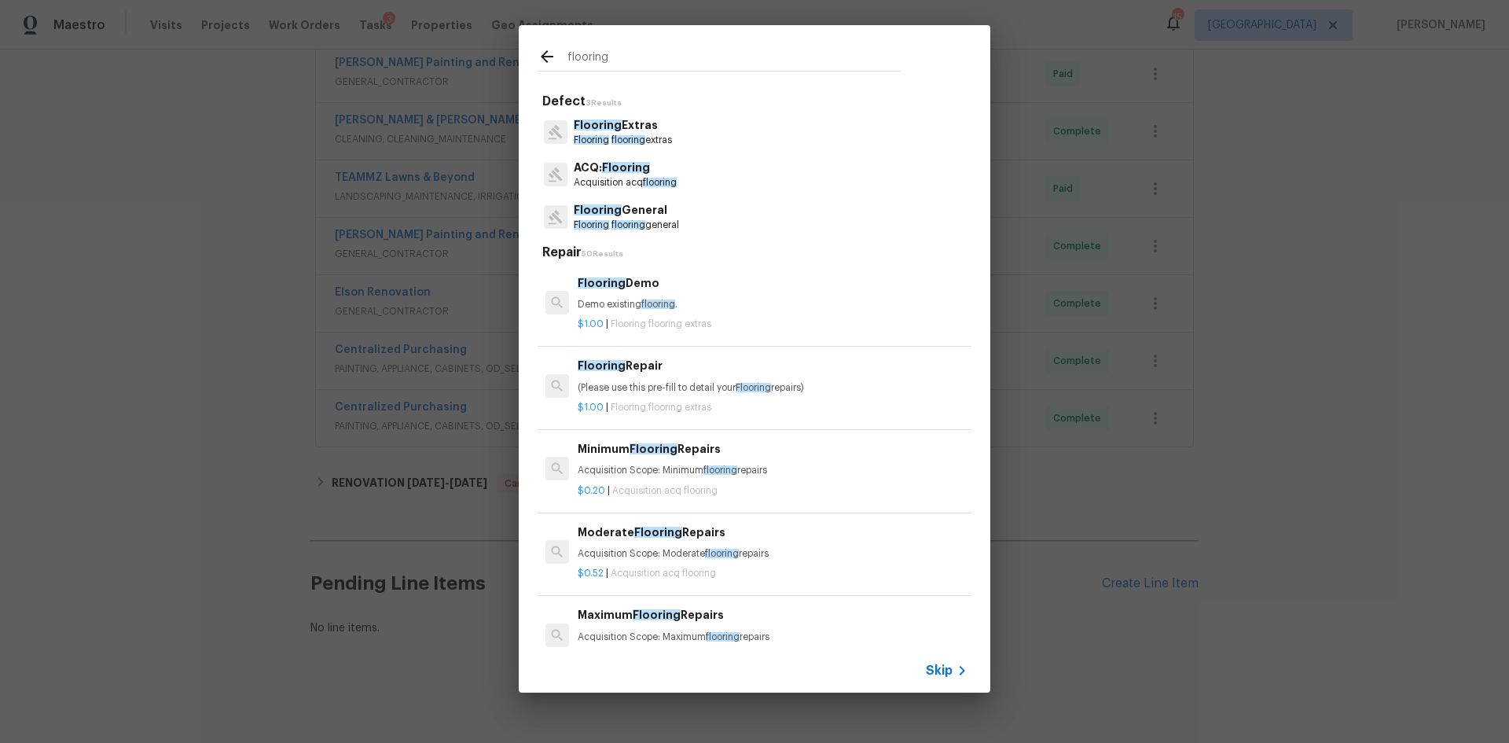
type input "flooring"
click at [671, 211] on p "Flooring General" at bounding box center [626, 210] width 105 height 17
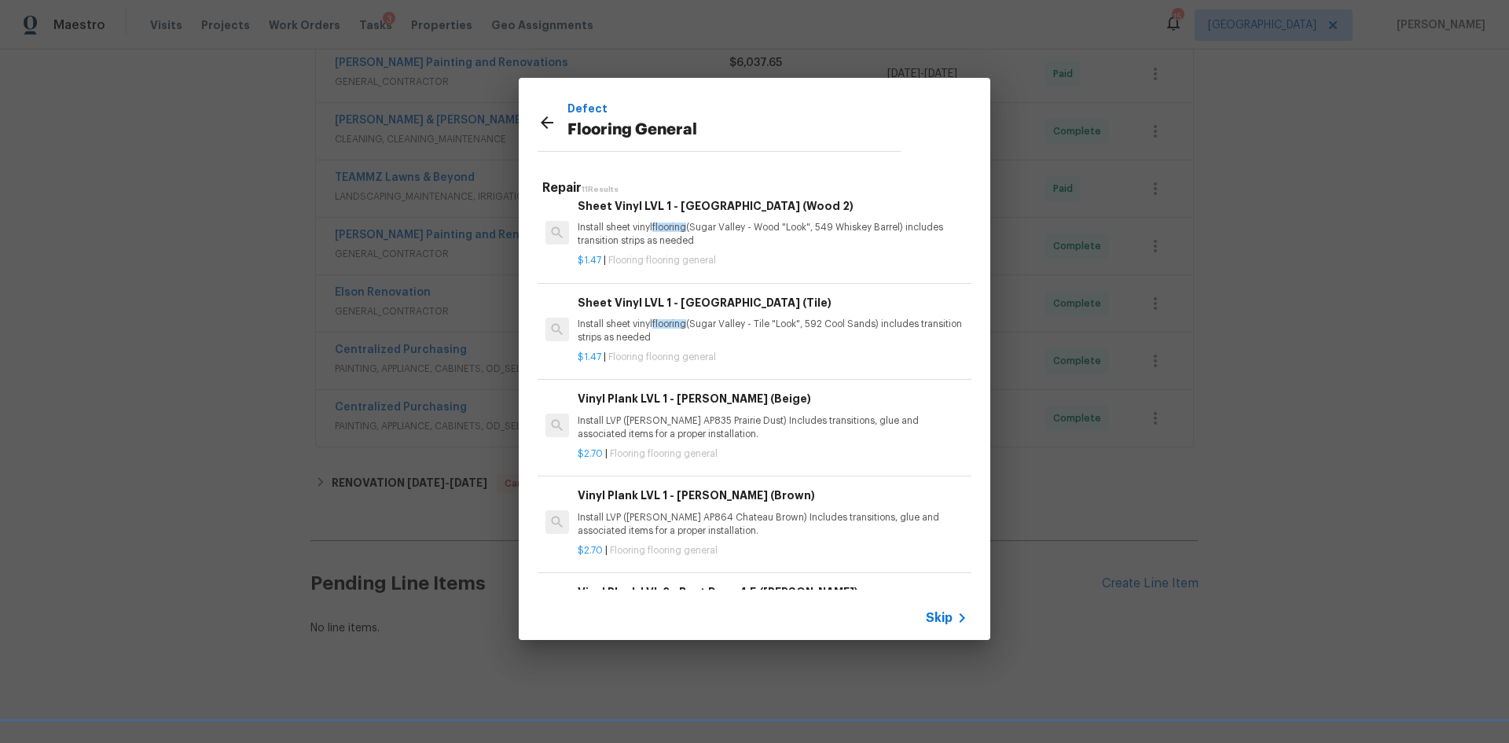
scroll to position [157, 0]
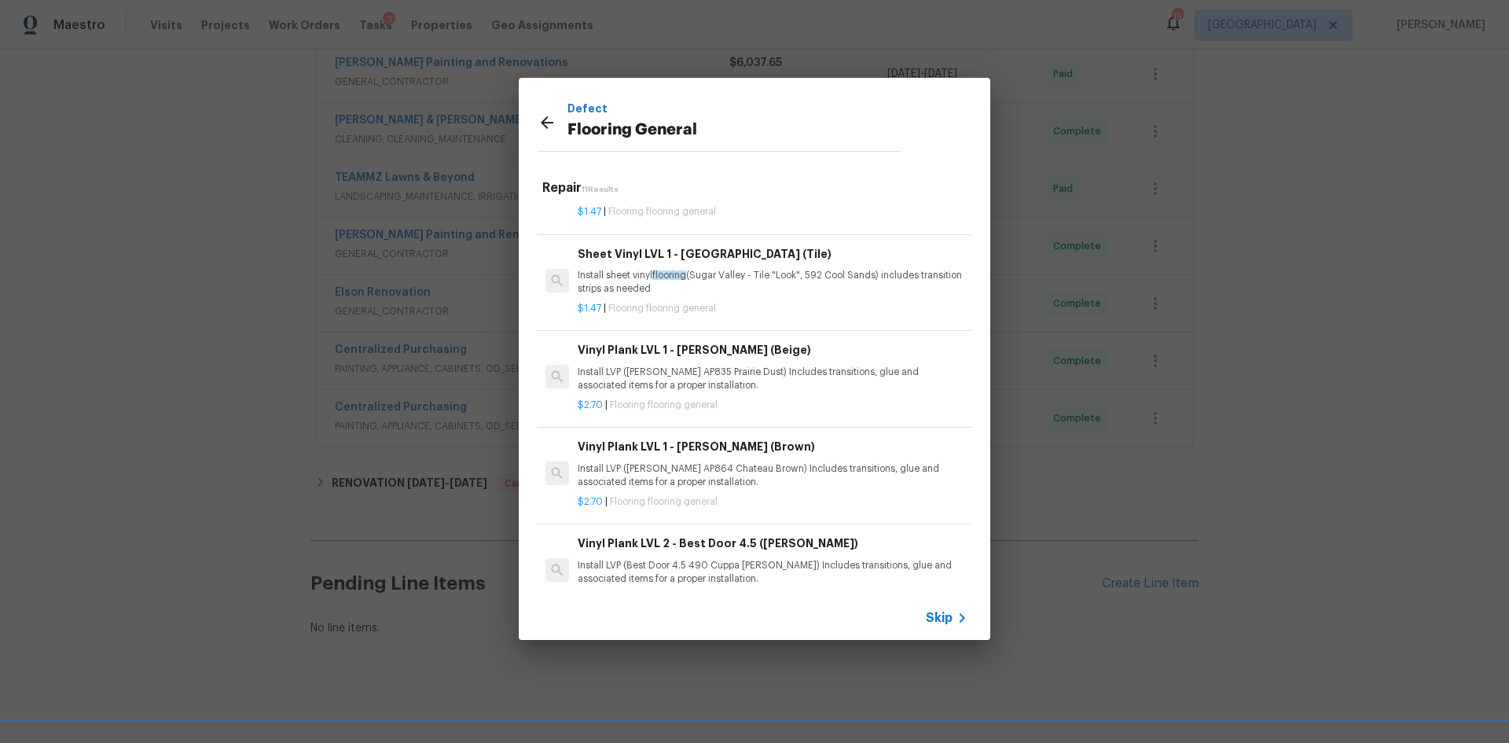
click at [745, 373] on p "Install LVP (Knighton AP835 Prairie Dust) Includes transitions, glue and associ…" at bounding box center [773, 379] width 390 height 27
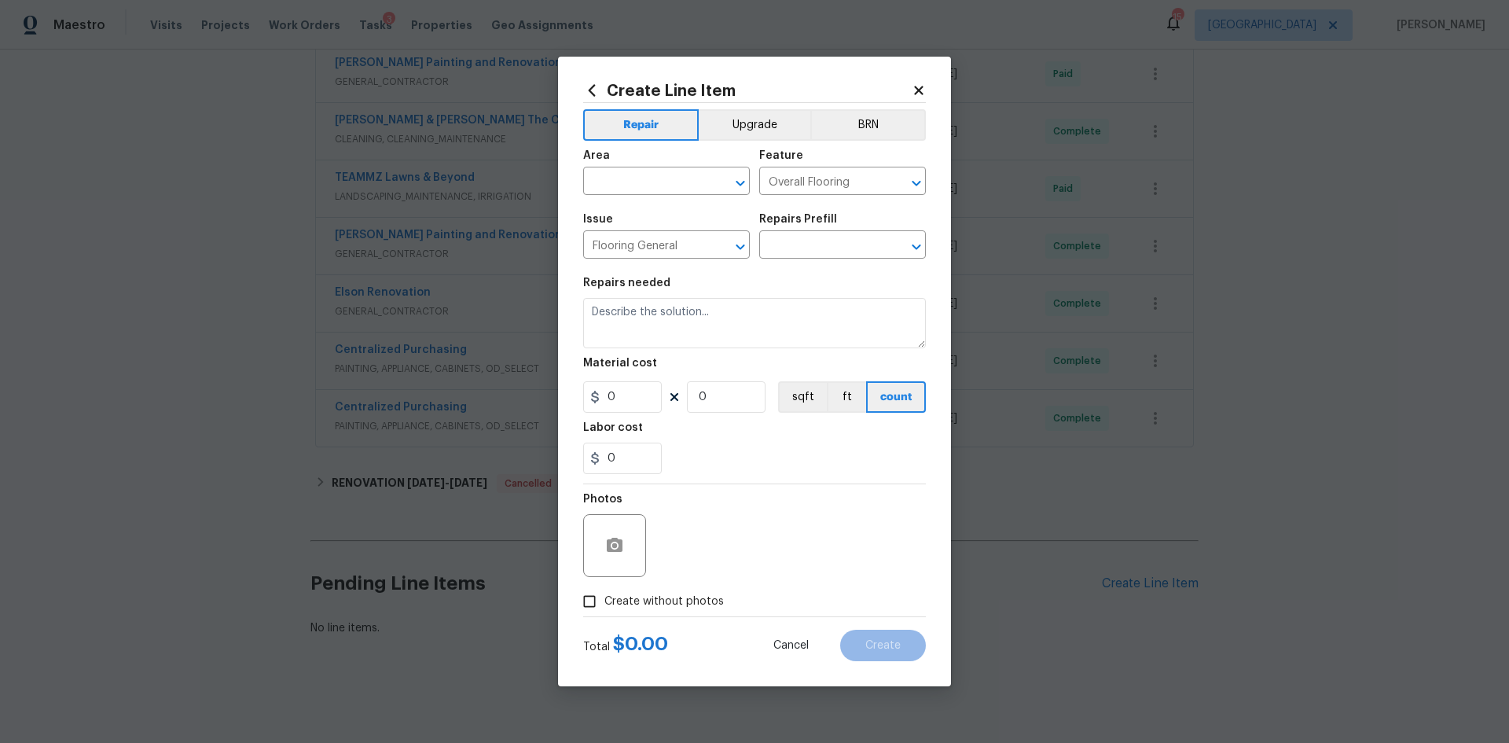
type textarea "Install LVP (Knighton AP835 Prairie Dust) Includes transitions, glue and associ…"
type input "1"
type input "Vinyl Plank LVL 1 - Knighton (Beige) $2.70"
type input "2.7"
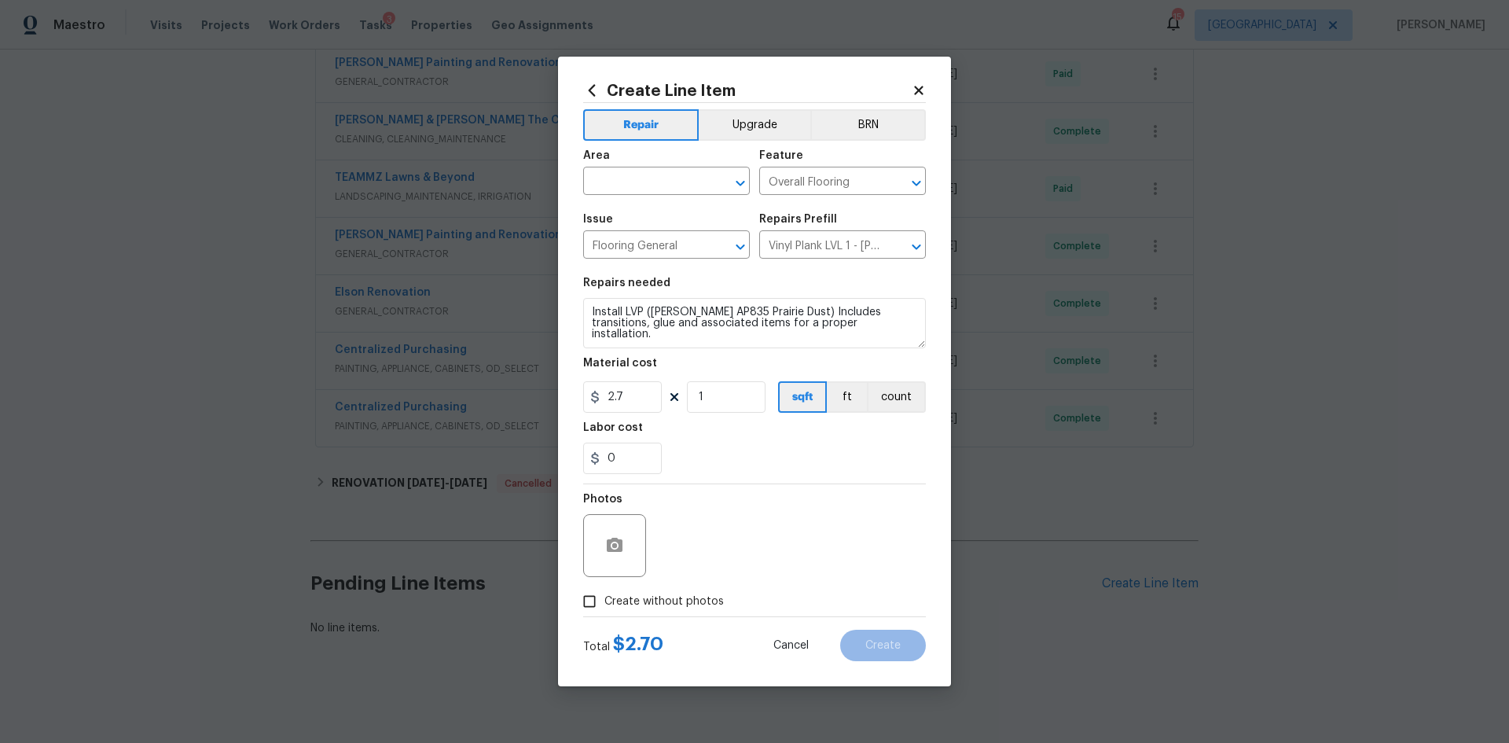
click at [591, 88] on icon at bounding box center [592, 90] width 7 height 12
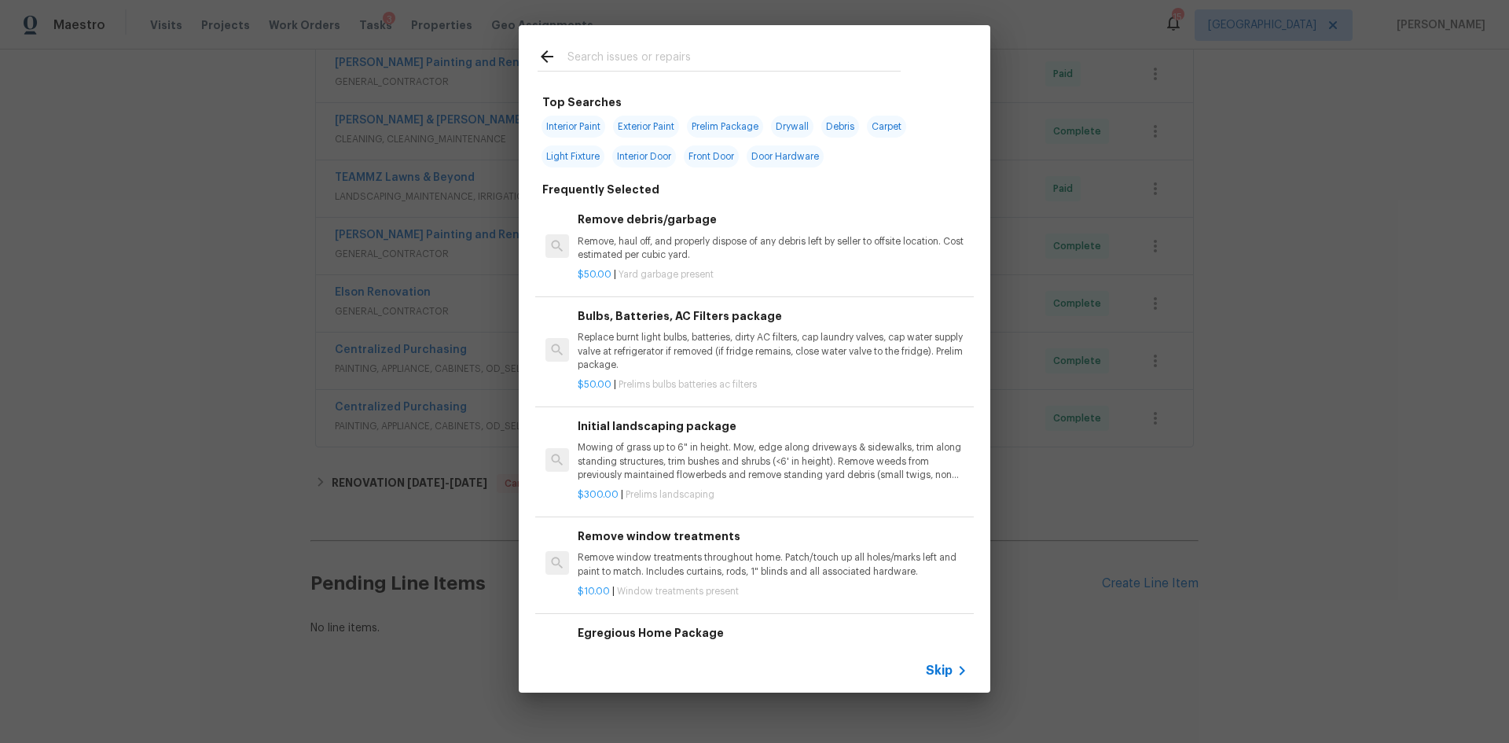
click at [638, 61] on input "text" at bounding box center [734, 59] width 333 height 24
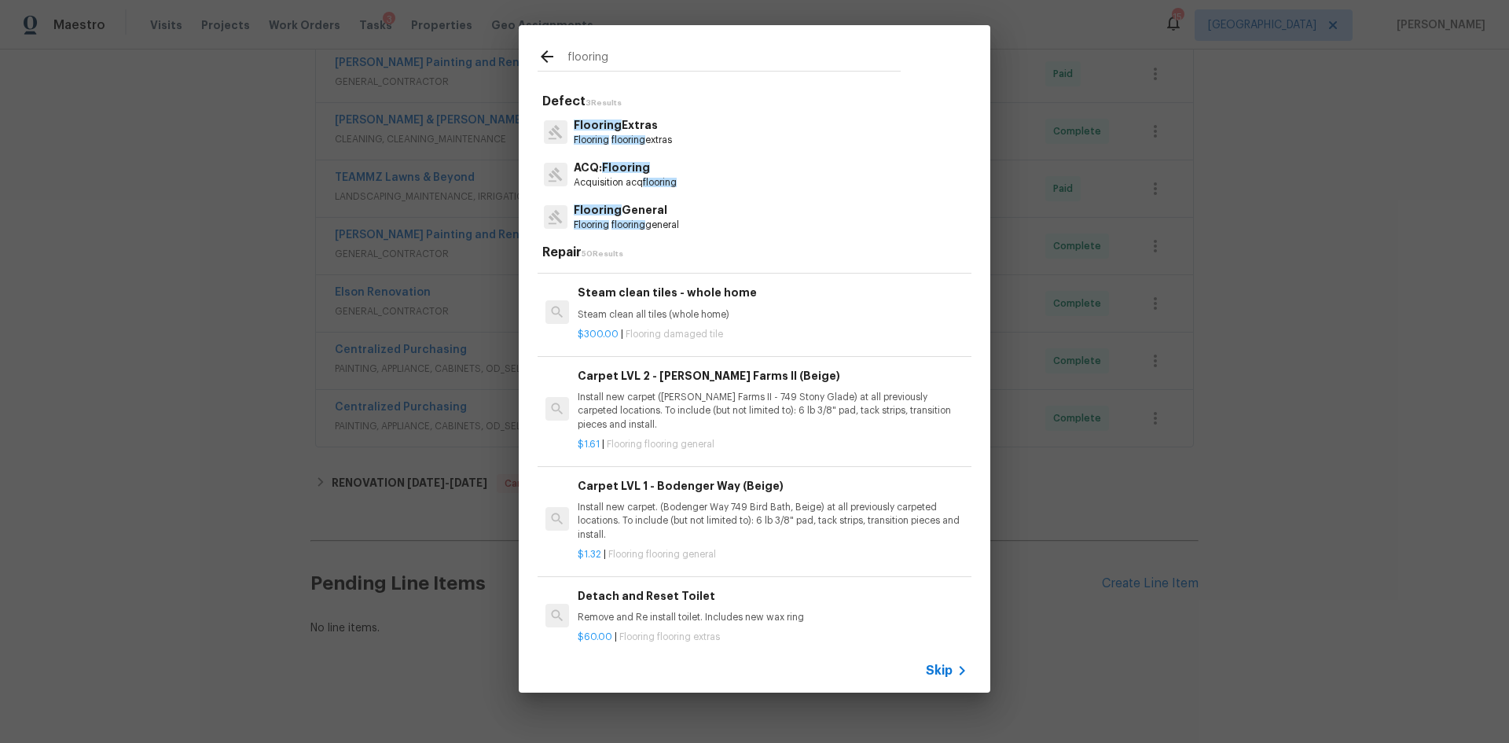
scroll to position [1572, 0]
type input "flooring"
click at [708, 498] on p "Install new carpet. (Bodenger Way 749 Bird Bath, Beige) at all previously carpe…" at bounding box center [773, 515] width 390 height 40
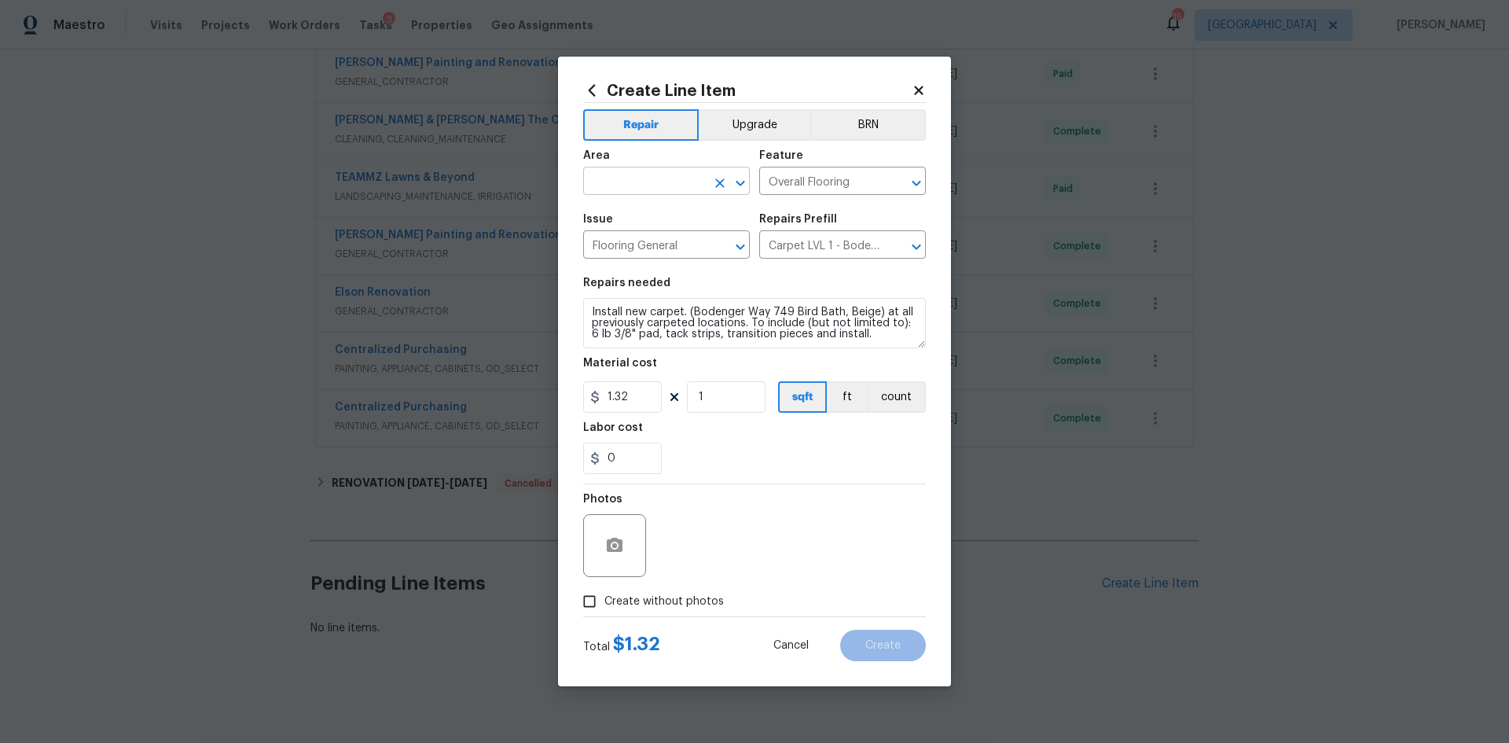
click at [671, 183] on input "text" at bounding box center [644, 183] width 123 height 24
click at [640, 238] on li "Interior Overall" at bounding box center [666, 243] width 167 height 26
type input "Interior Overall"
click at [695, 609] on span "Create without photos" at bounding box center [664, 601] width 119 height 17
click at [605, 609] on input "Create without photos" at bounding box center [590, 601] width 30 height 30
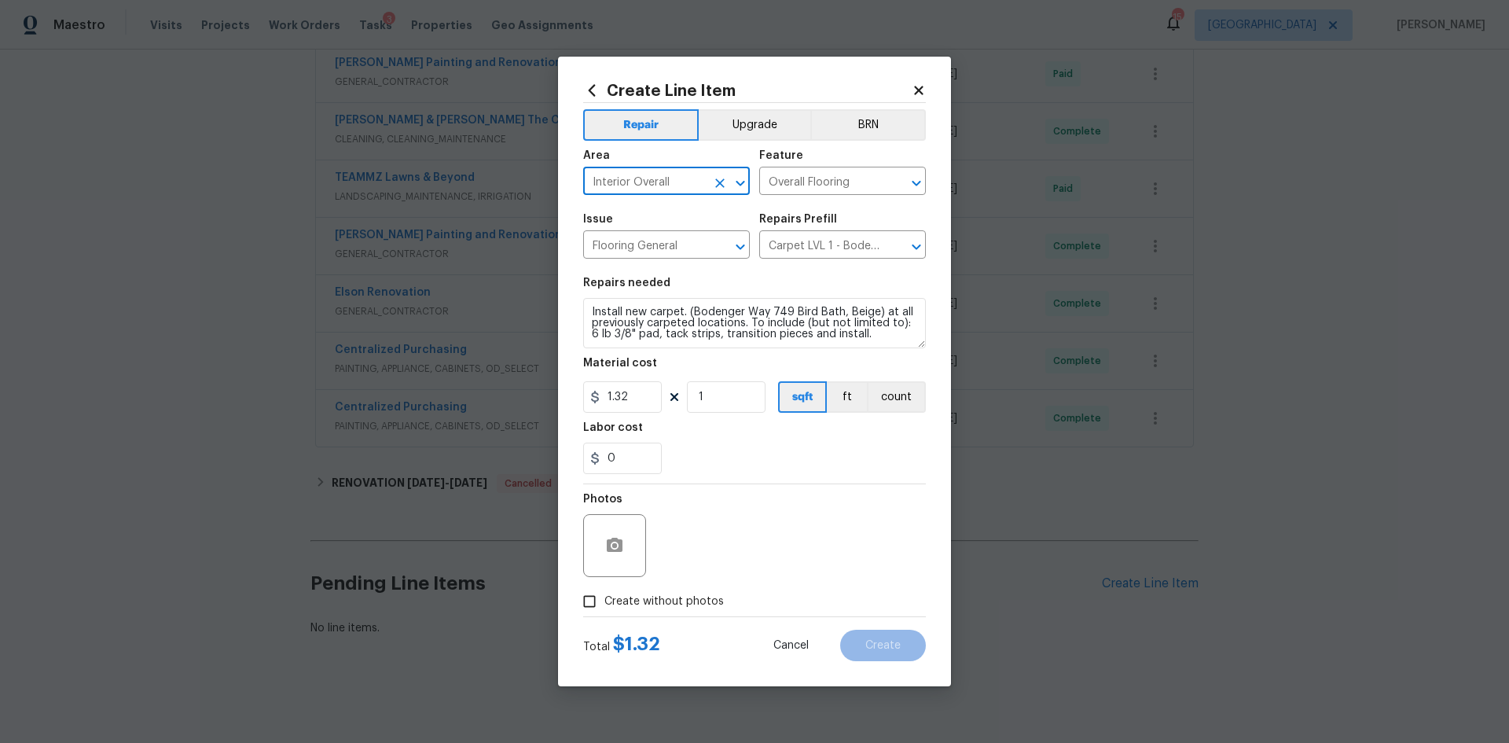
checkbox input "true"
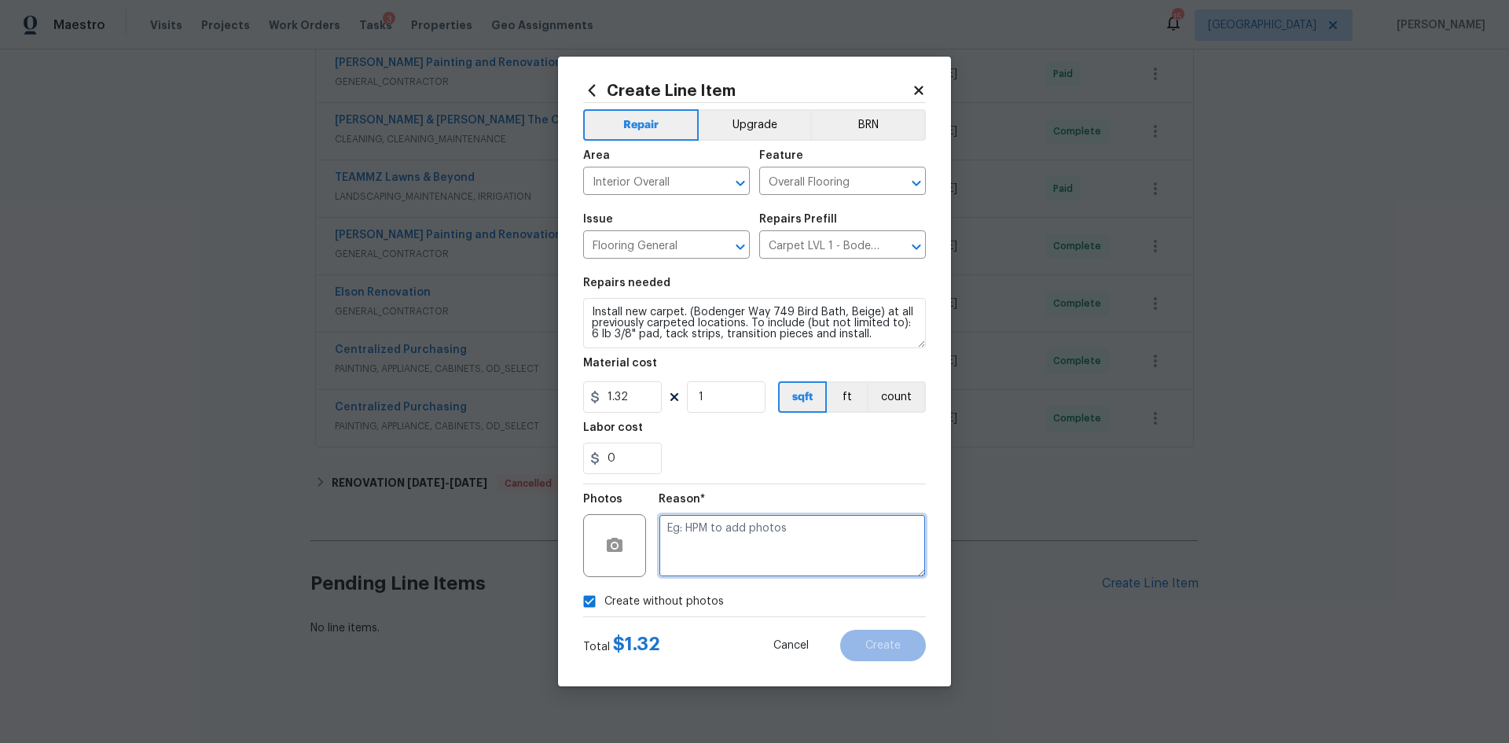
click at [717, 543] on textarea at bounding box center [792, 545] width 267 height 63
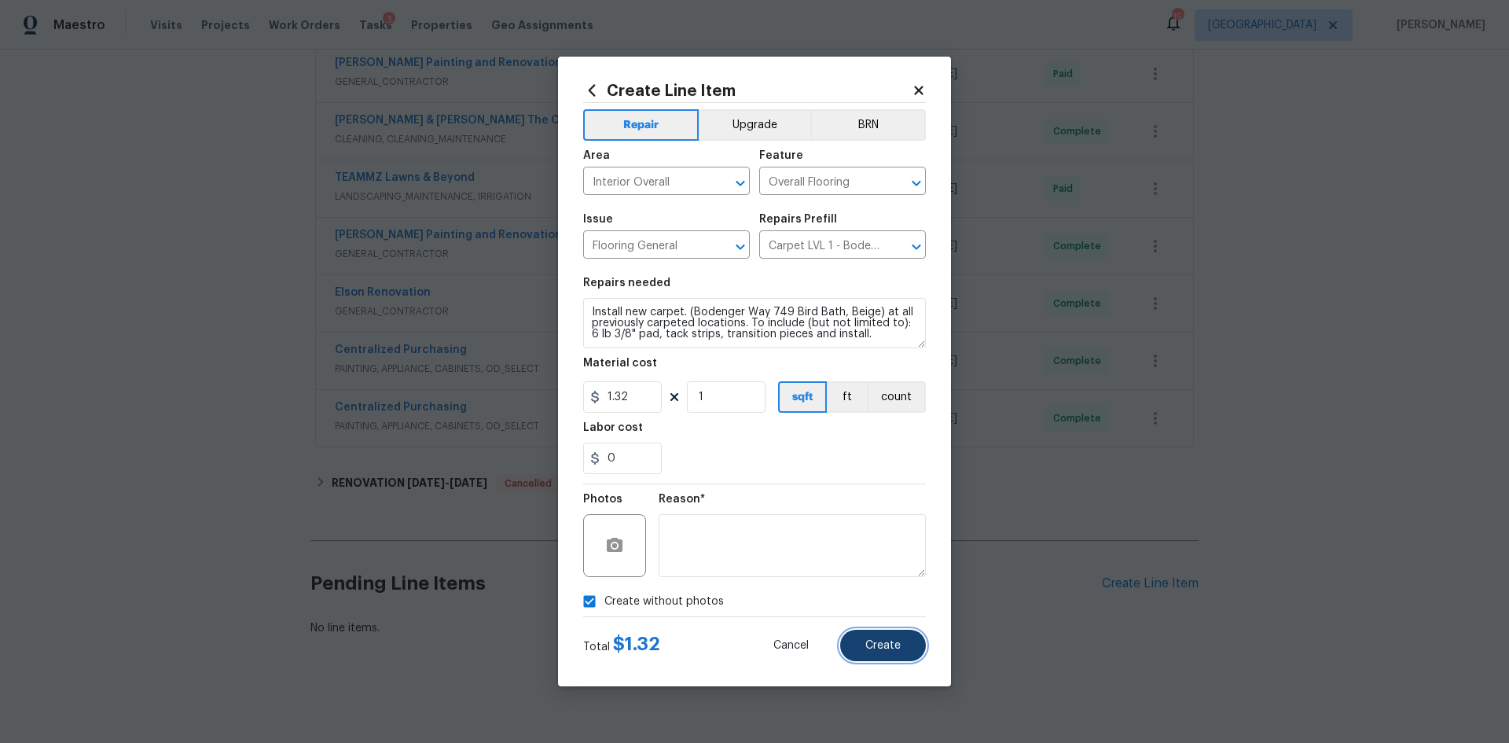
click at [880, 649] on span "Create" at bounding box center [882, 646] width 35 height 12
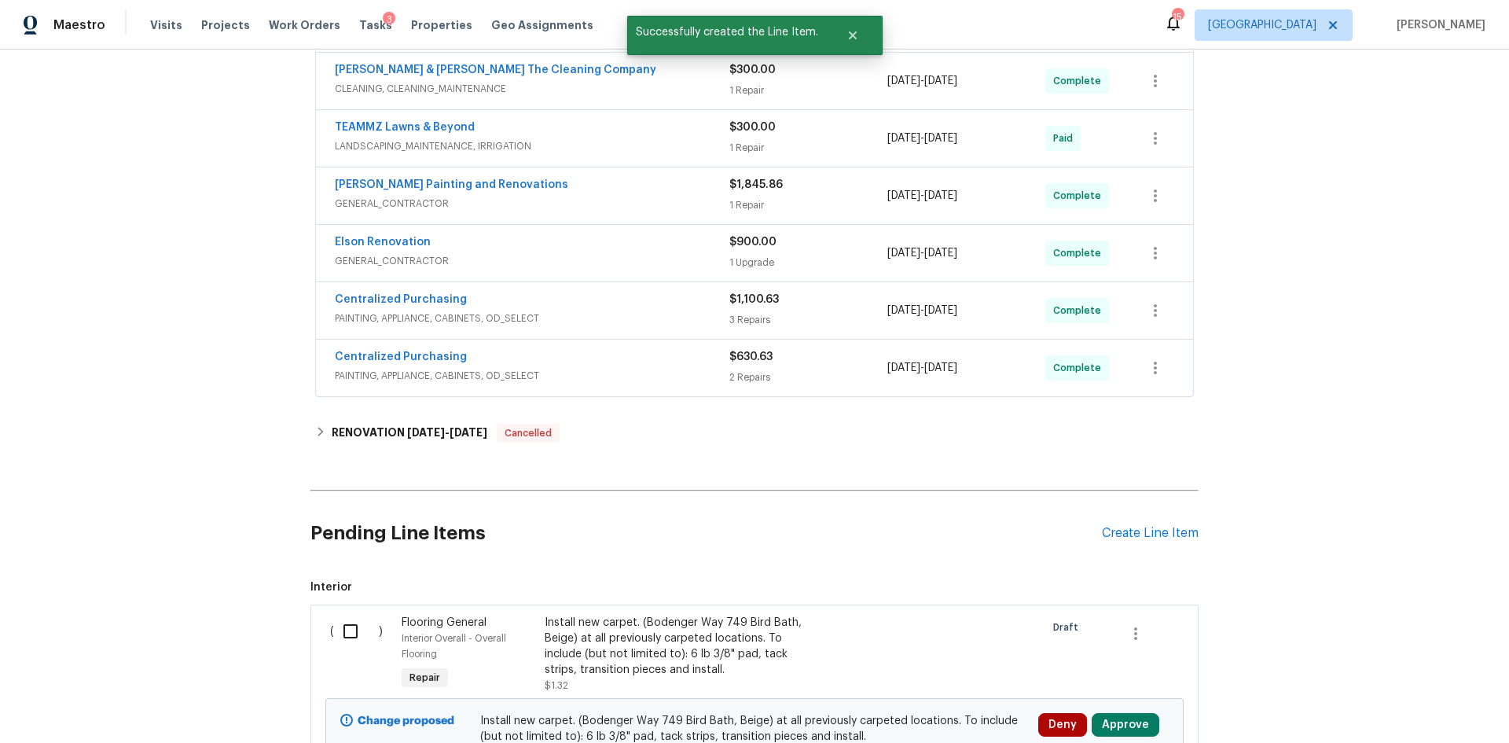
scroll to position [1268, 0]
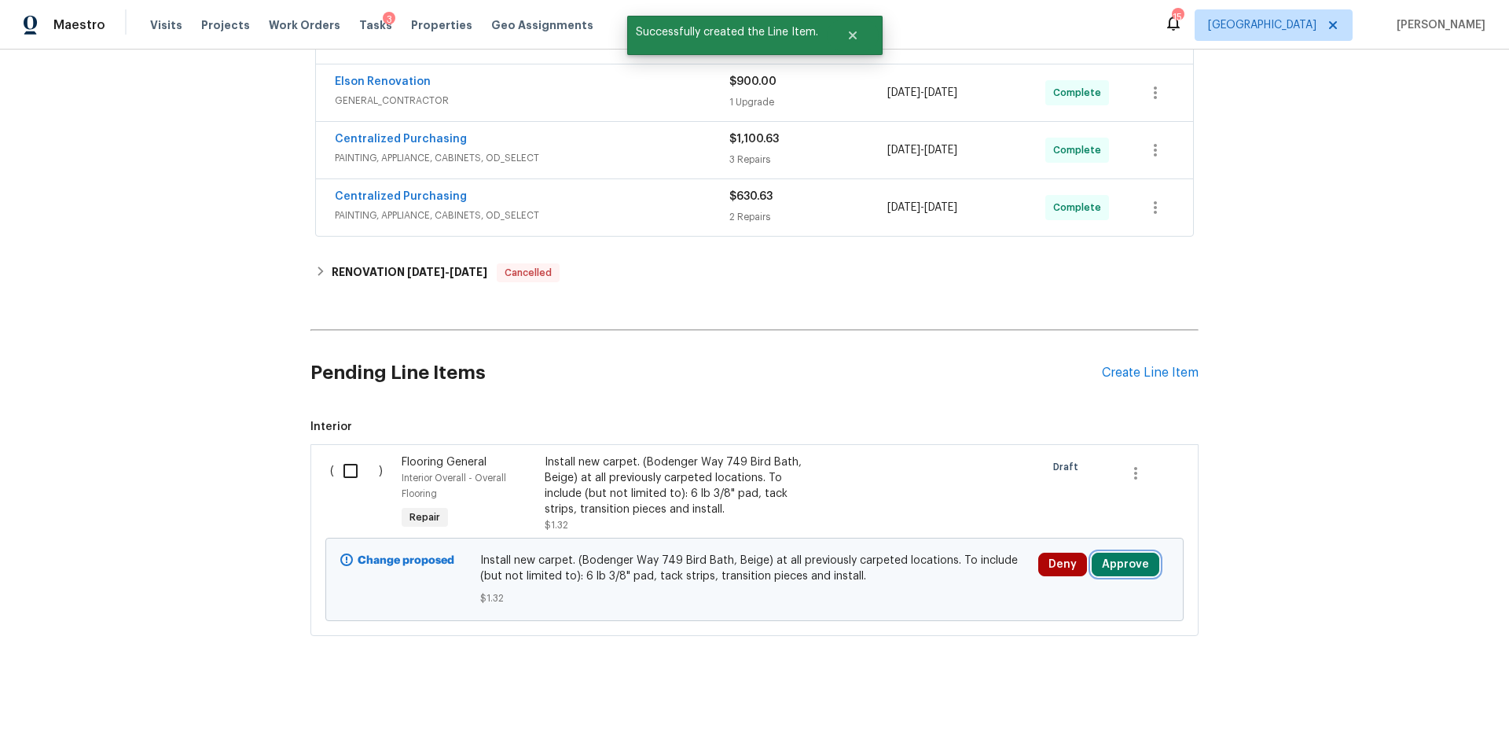
click at [1143, 557] on button "Approve" at bounding box center [1126, 565] width 68 height 24
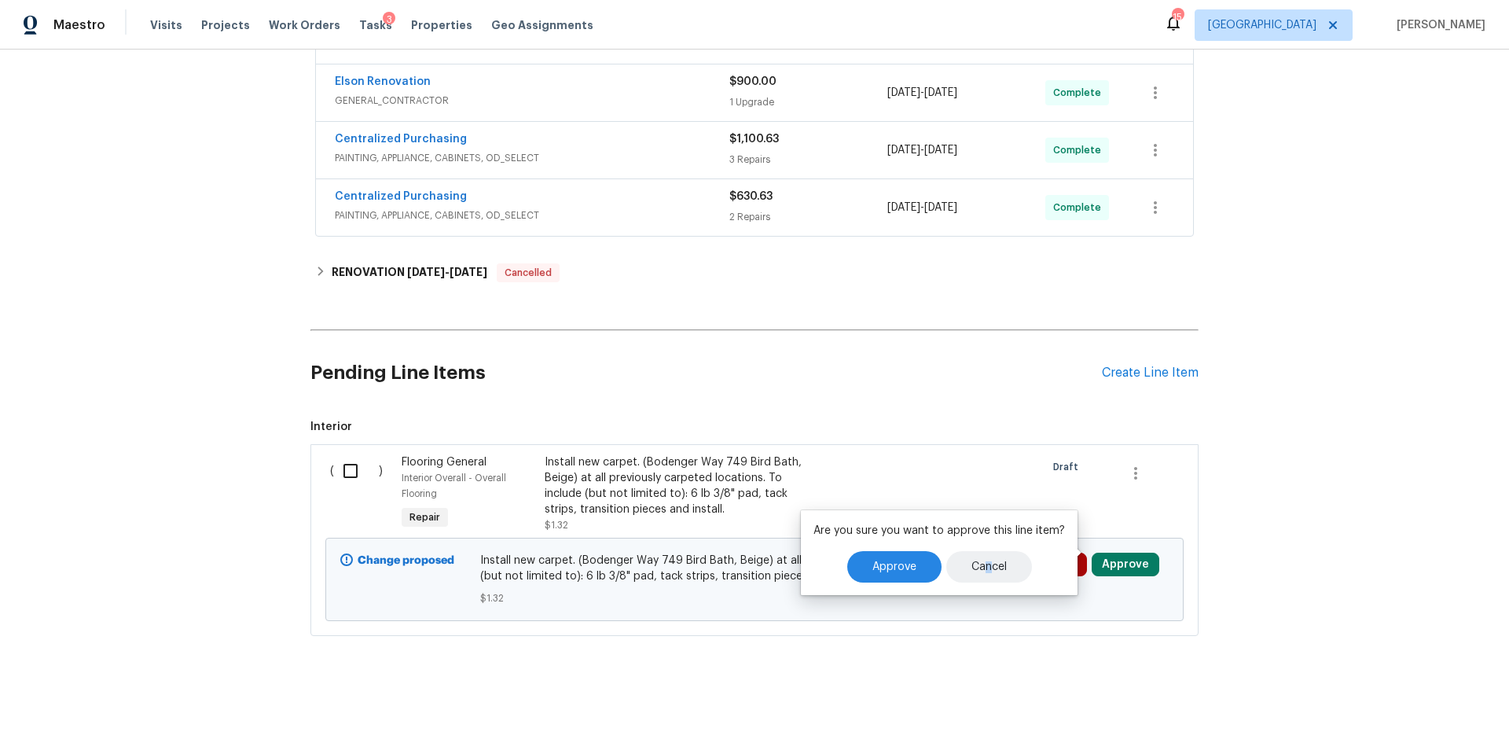
drag, startPoint x: 983, startPoint y: 549, endPoint x: 1006, endPoint y: 561, distance: 26.7
click at [986, 553] on div "Are you sure you want to approve this line item? Approve Cancel" at bounding box center [939, 552] width 277 height 85
click at [899, 574] on button "Approve" at bounding box center [894, 566] width 94 height 31
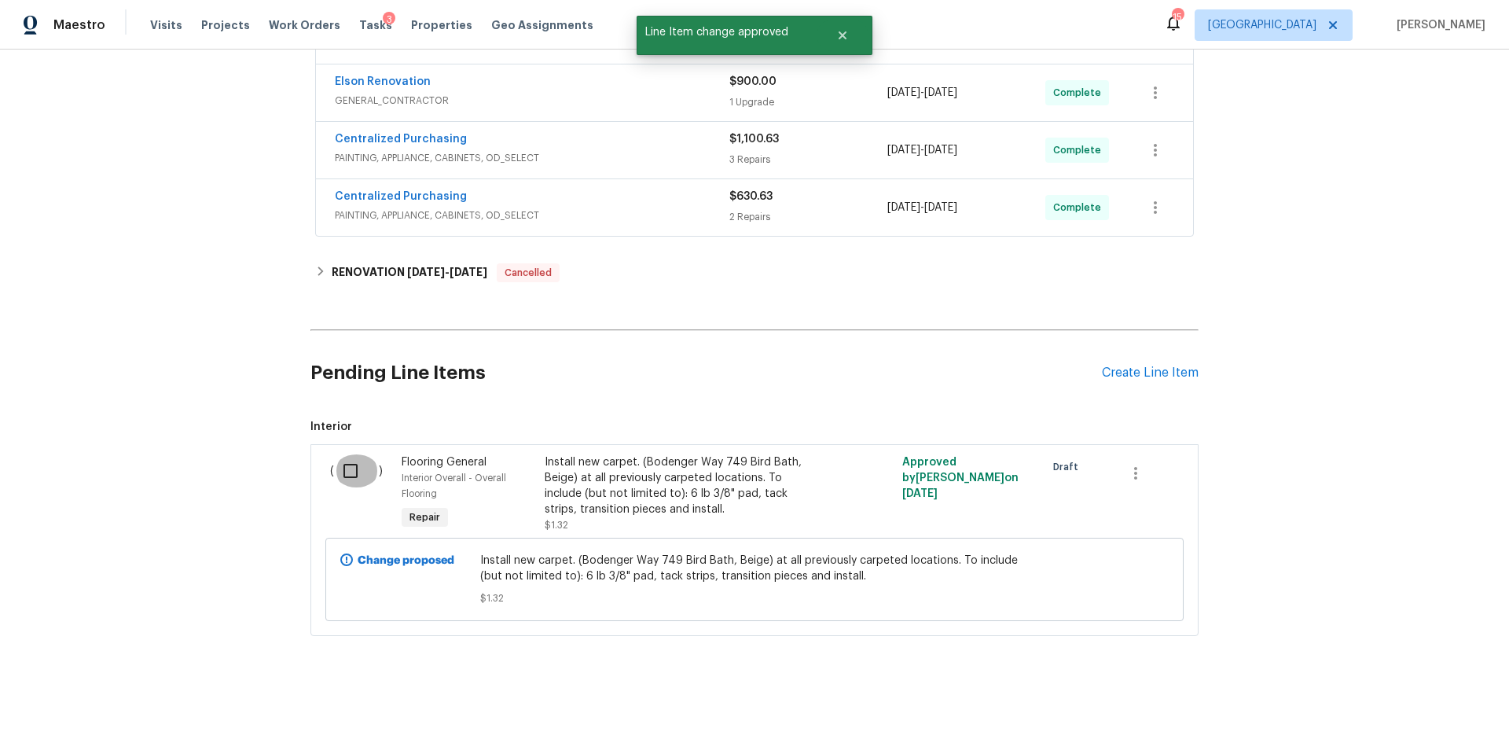
click at [345, 458] on input "checkbox" at bounding box center [356, 470] width 45 height 33
checkbox input "true"
click at [1413, 695] on span "Create Work Order" at bounding box center [1419, 704] width 105 height 20
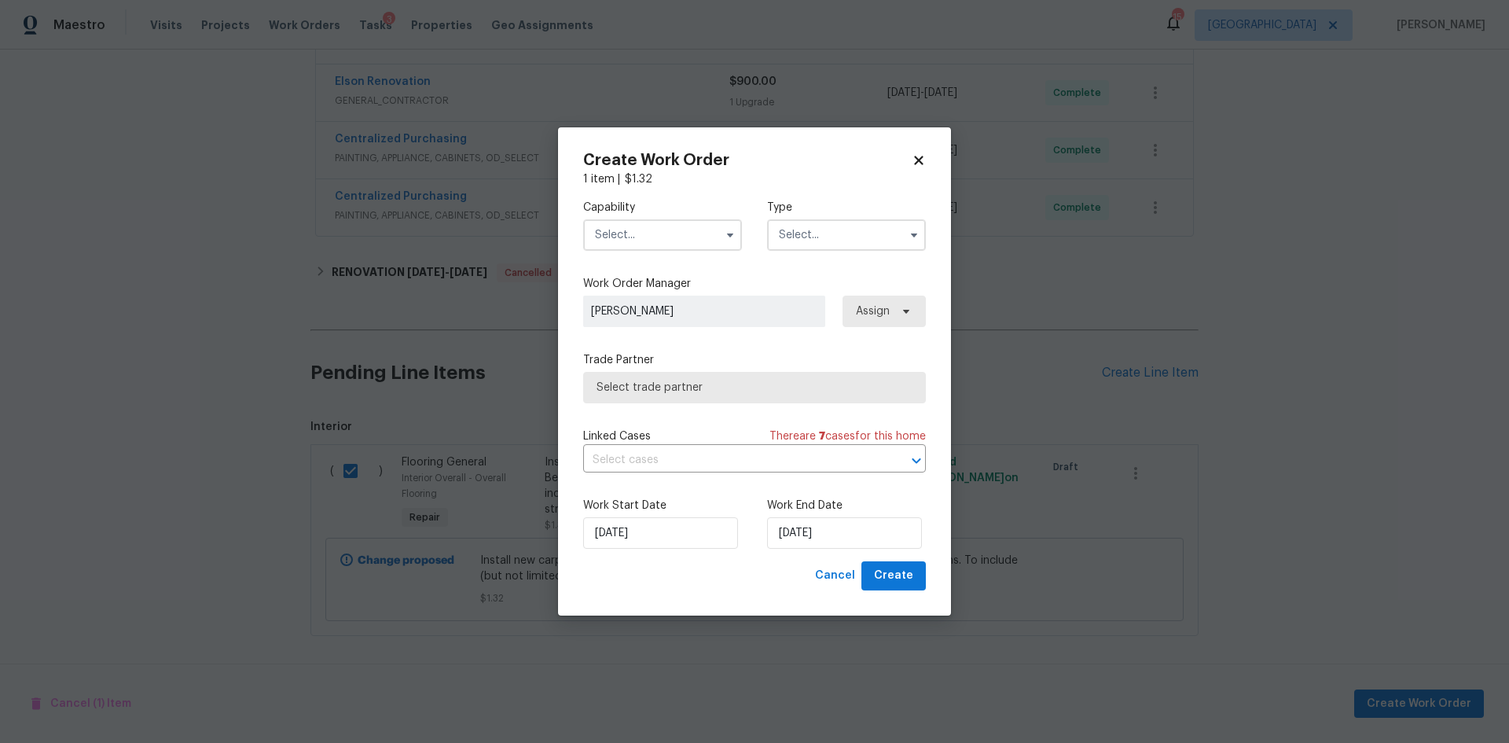
click at [683, 246] on input "text" at bounding box center [662, 234] width 159 height 31
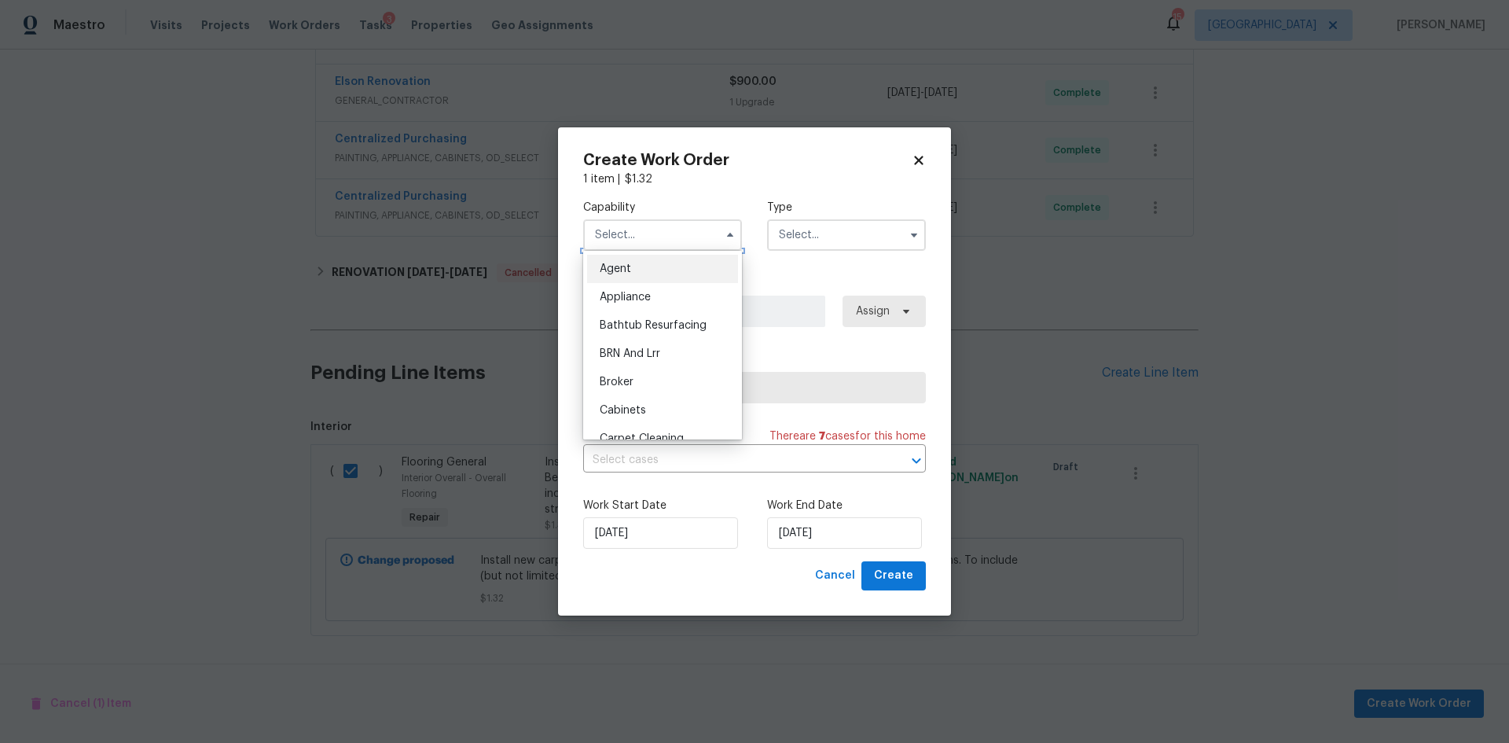
click at [683, 246] on input "text" at bounding box center [662, 234] width 159 height 31
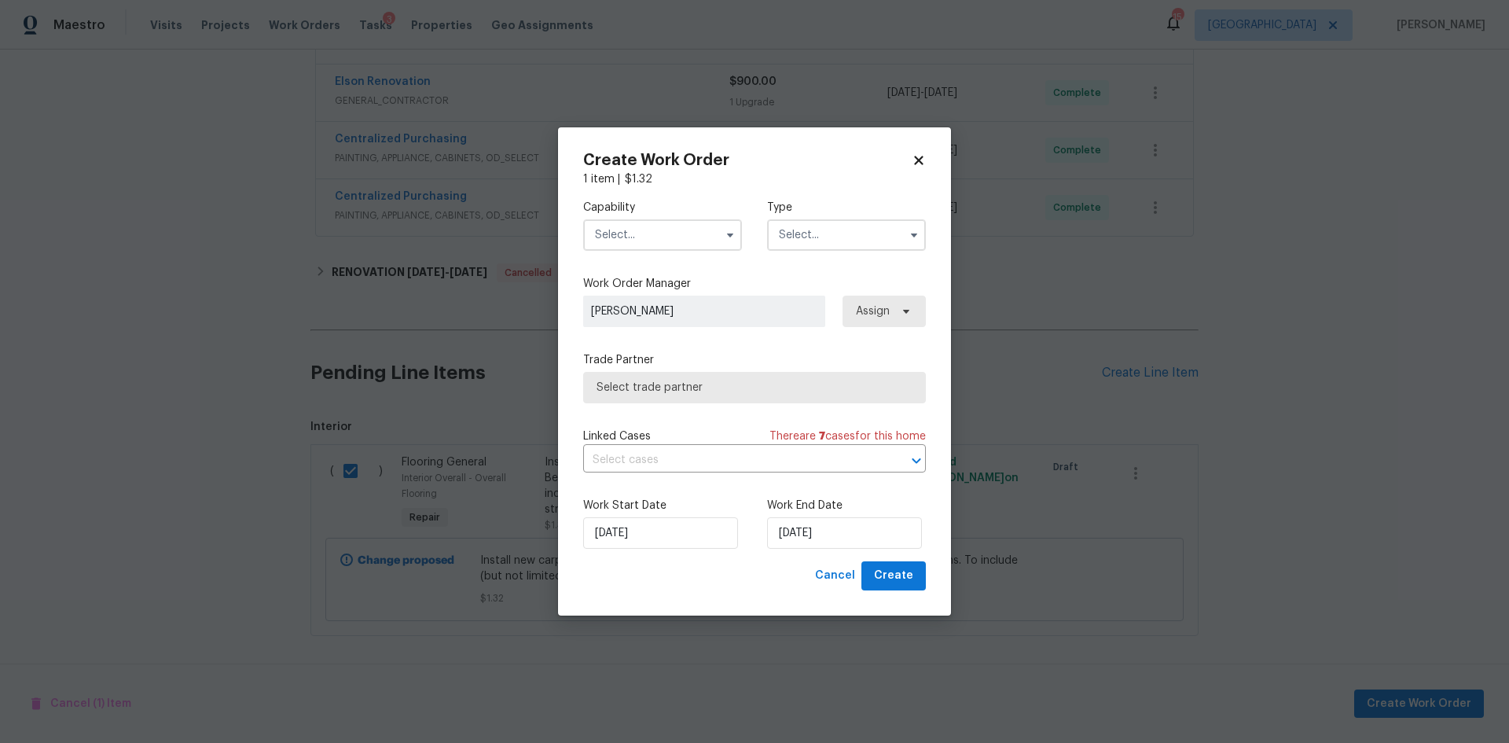
click at [650, 227] on input "text" at bounding box center [662, 234] width 159 height 31
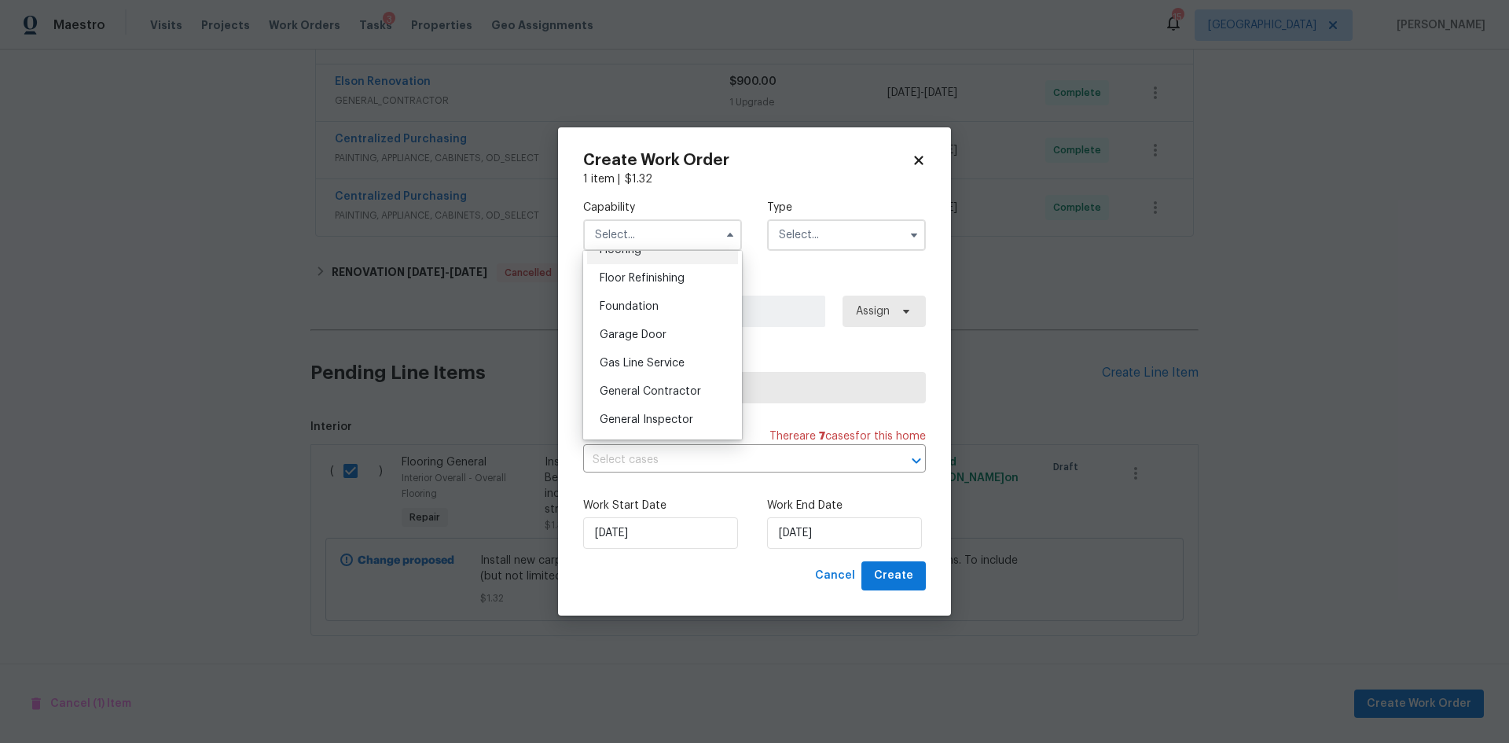
click at [660, 264] on div "Flooring" at bounding box center [662, 250] width 151 height 28
type input "Flooring"
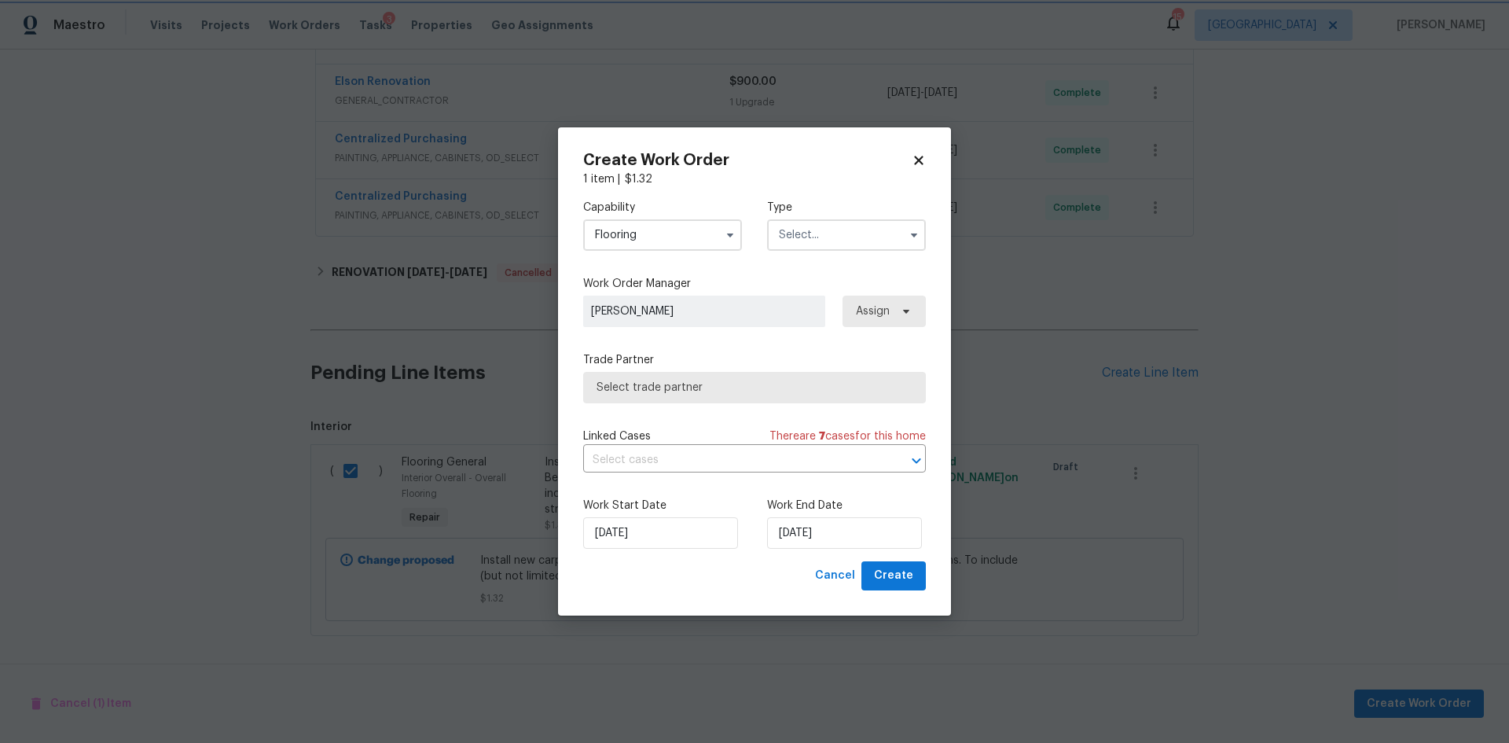
scroll to position [597, 0]
click at [779, 235] on input "text" at bounding box center [846, 234] width 159 height 31
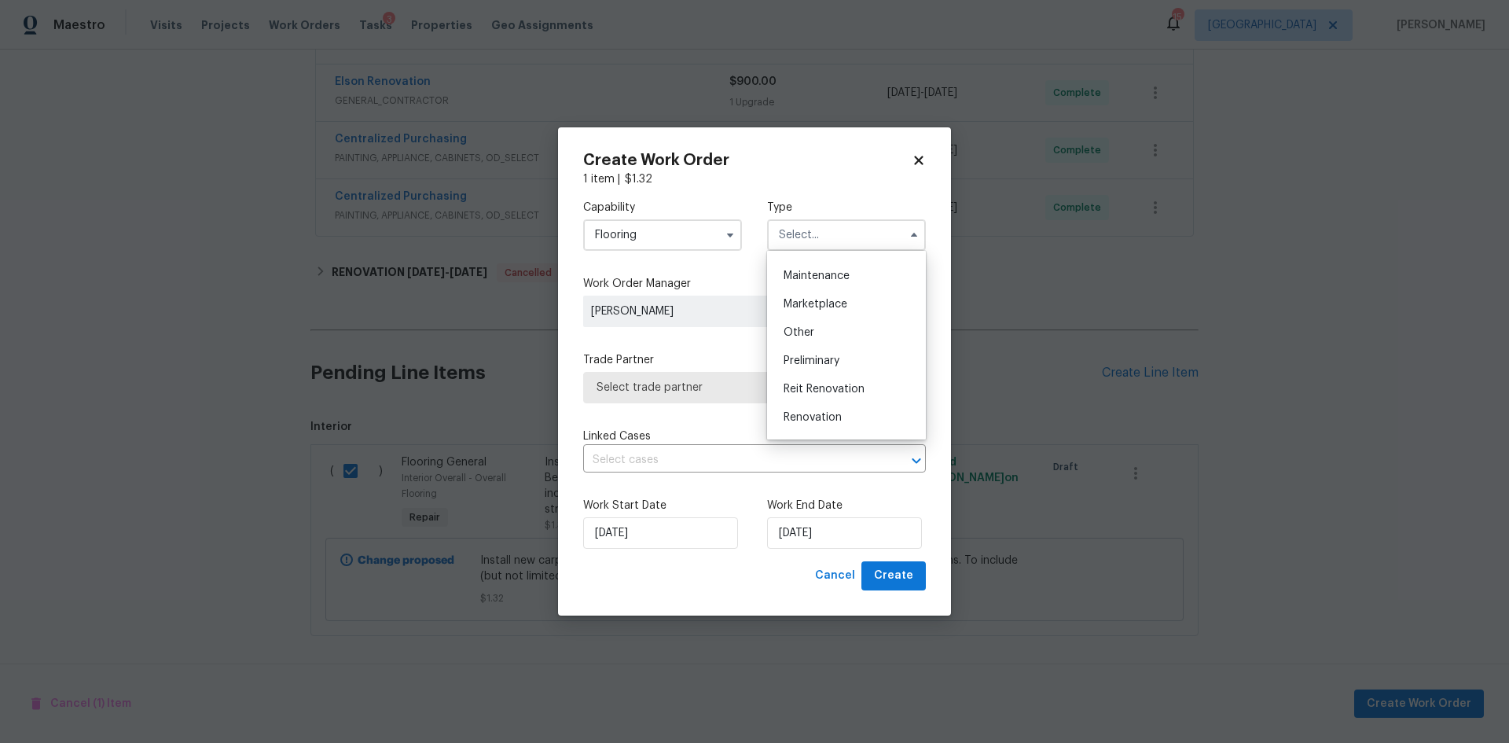
scroll to position [314, 0]
click at [829, 344] on div "Renovation" at bounding box center [846, 350] width 151 height 28
type input "Renovation"
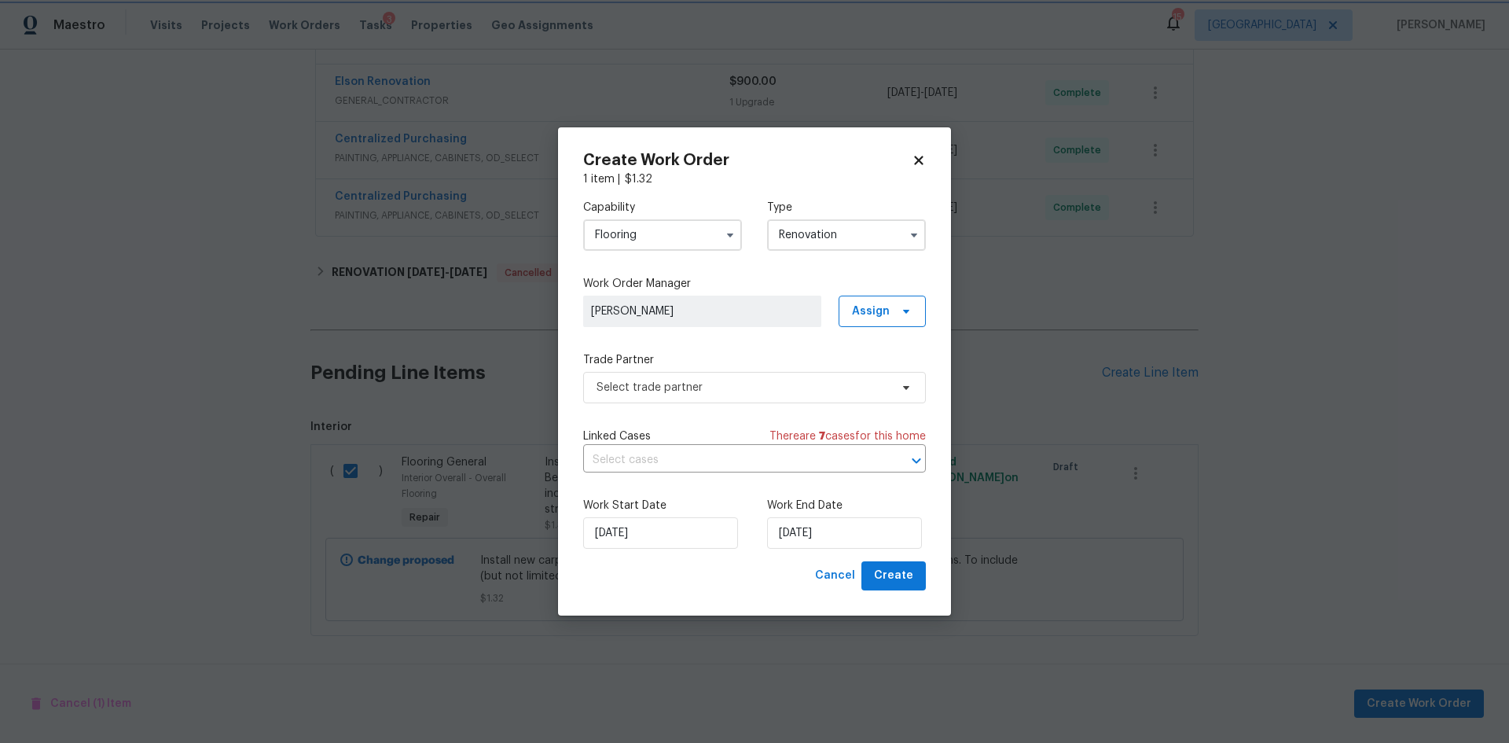
scroll to position [0, 0]
click at [891, 307] on span "Assign" at bounding box center [882, 311] width 87 height 31
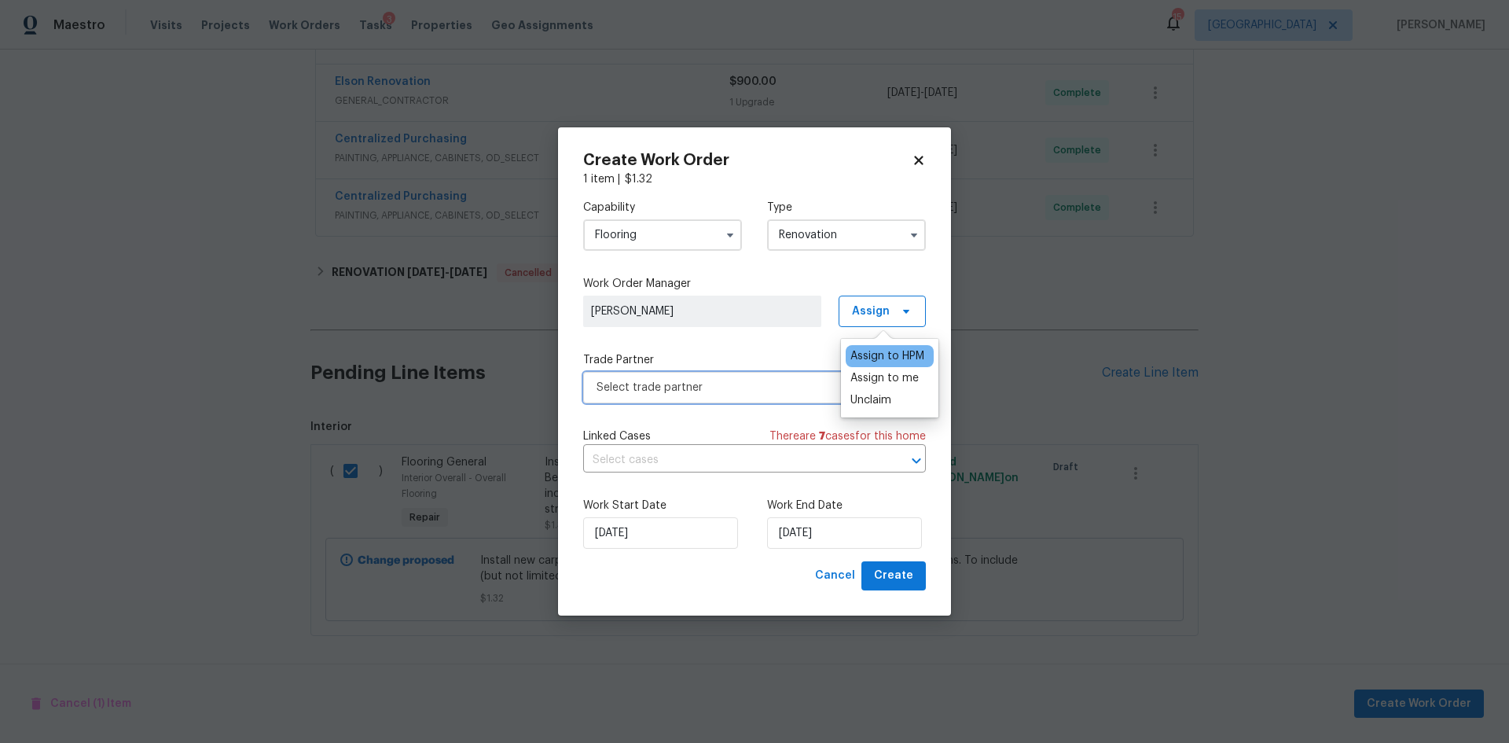
click at [711, 385] on span "Select trade partner" at bounding box center [743, 388] width 293 height 16
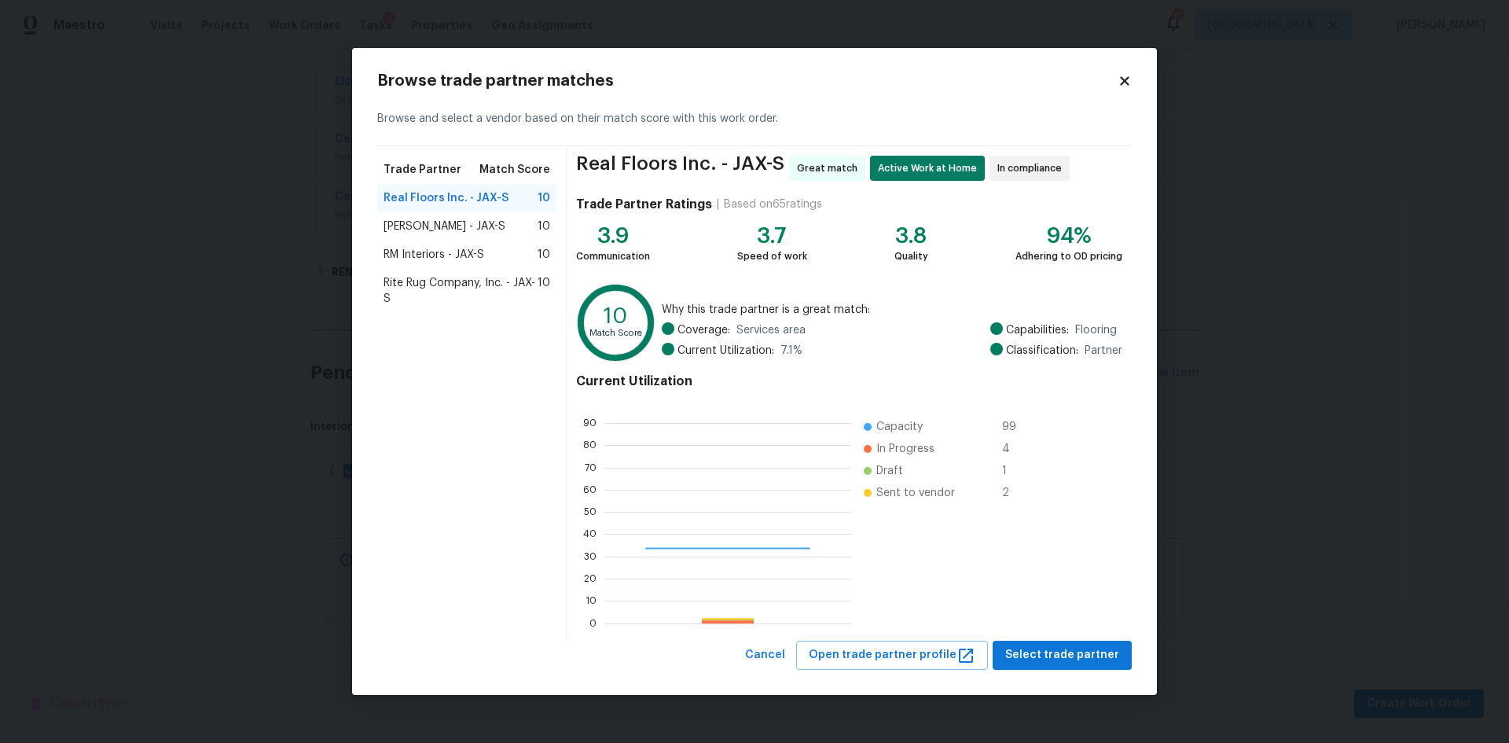
scroll to position [208, 235]
click at [1072, 661] on span "Select trade partner" at bounding box center [1062, 655] width 114 height 20
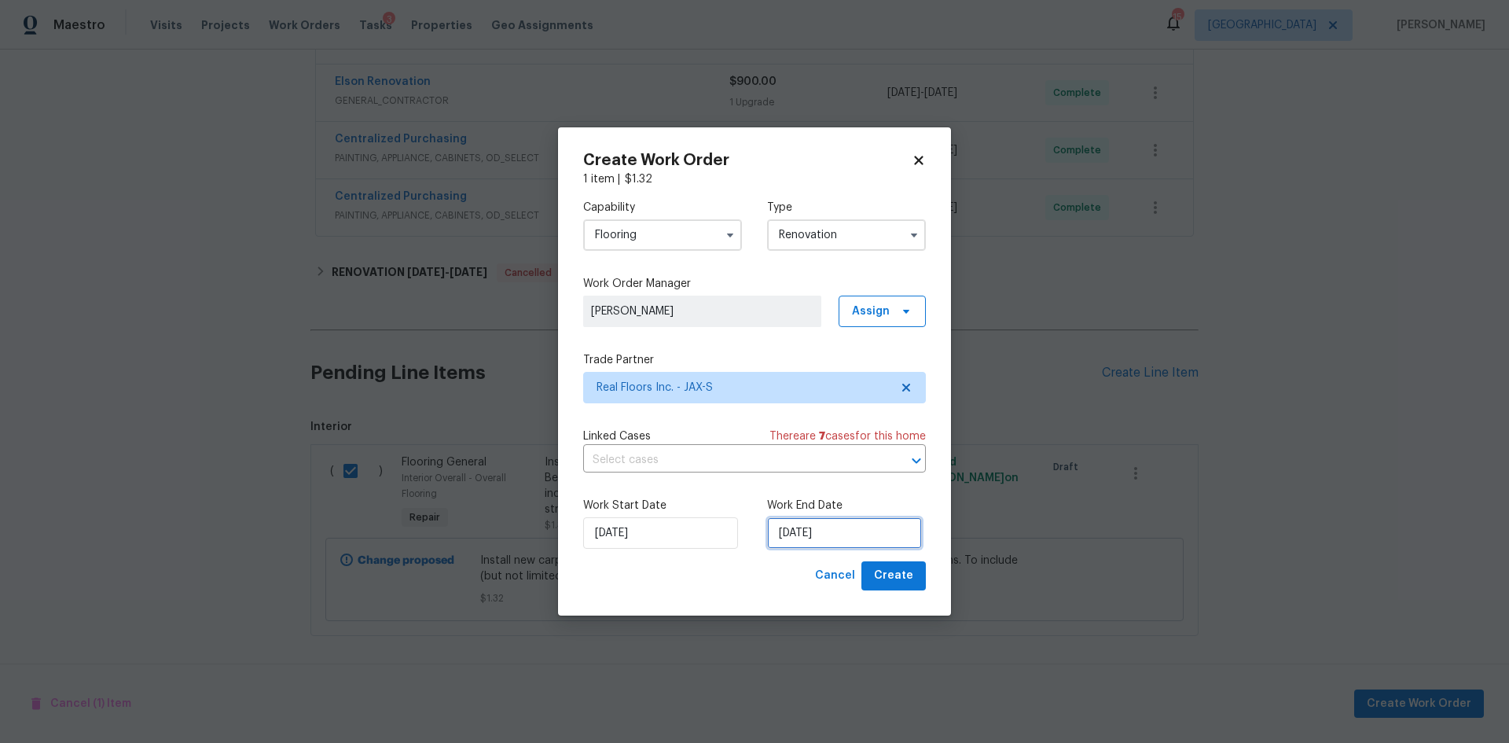
click at [839, 527] on input "[DATE]" at bounding box center [844, 532] width 155 height 31
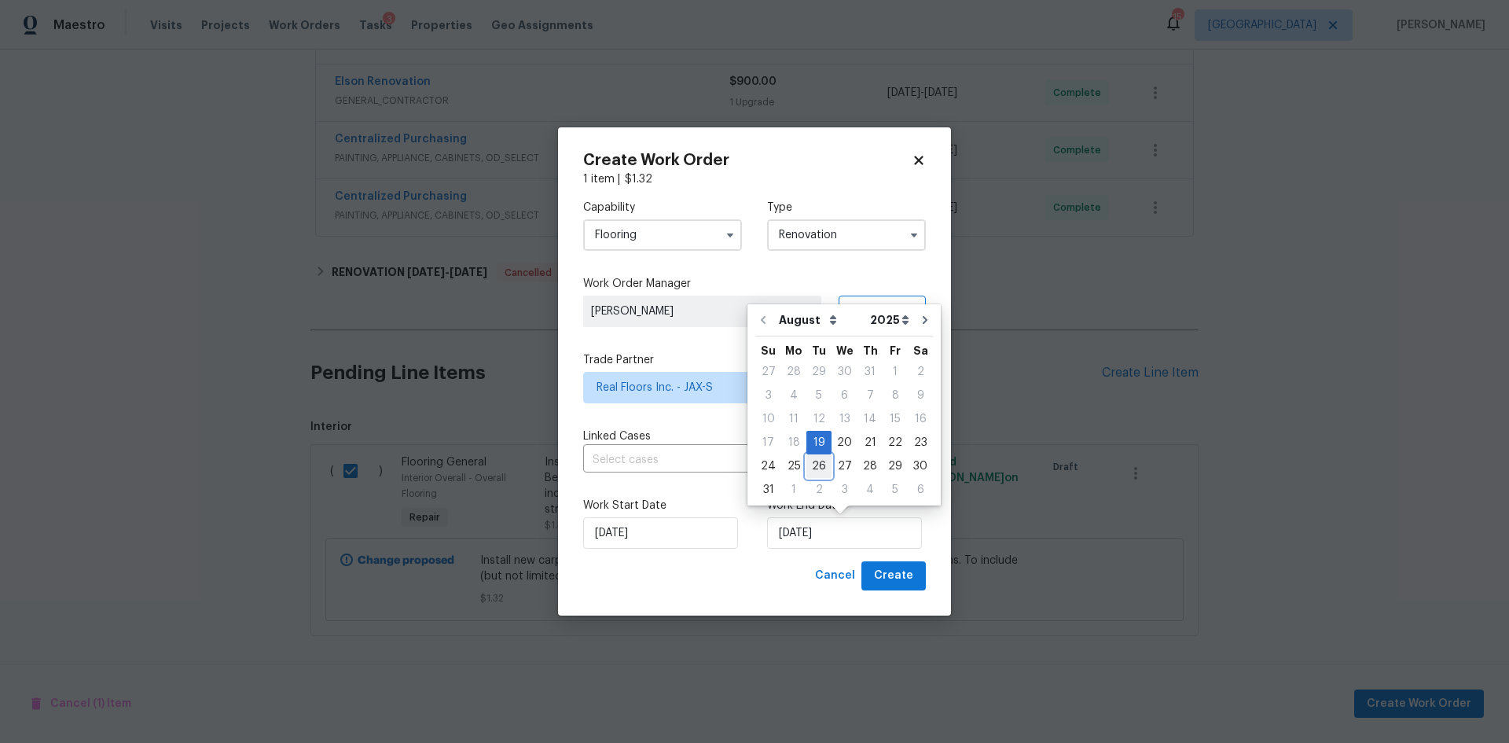
click at [807, 465] on div "26" at bounding box center [819, 466] width 25 height 22
type input "[DATE]"
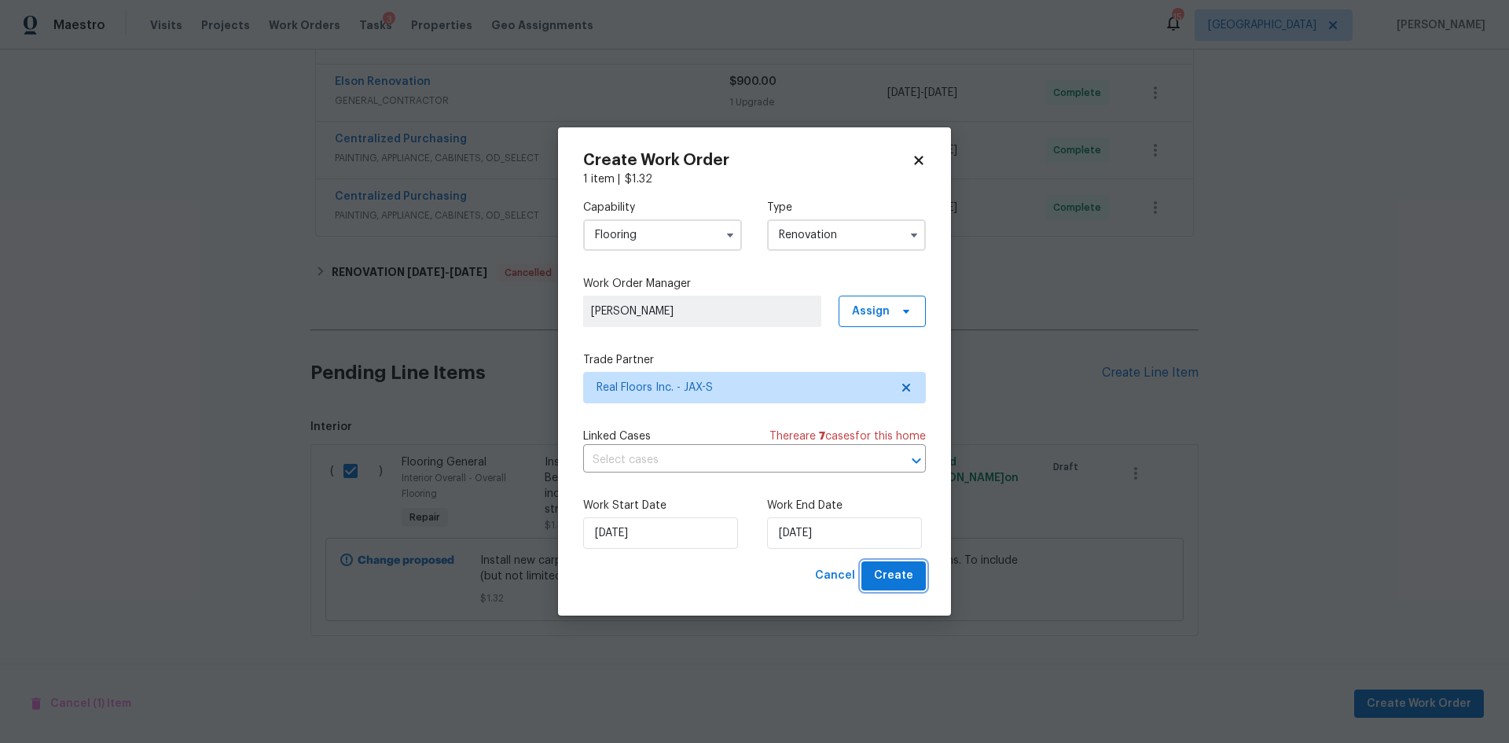
click at [906, 584] on span "Create" at bounding box center [893, 576] width 39 height 20
checkbox input "false"
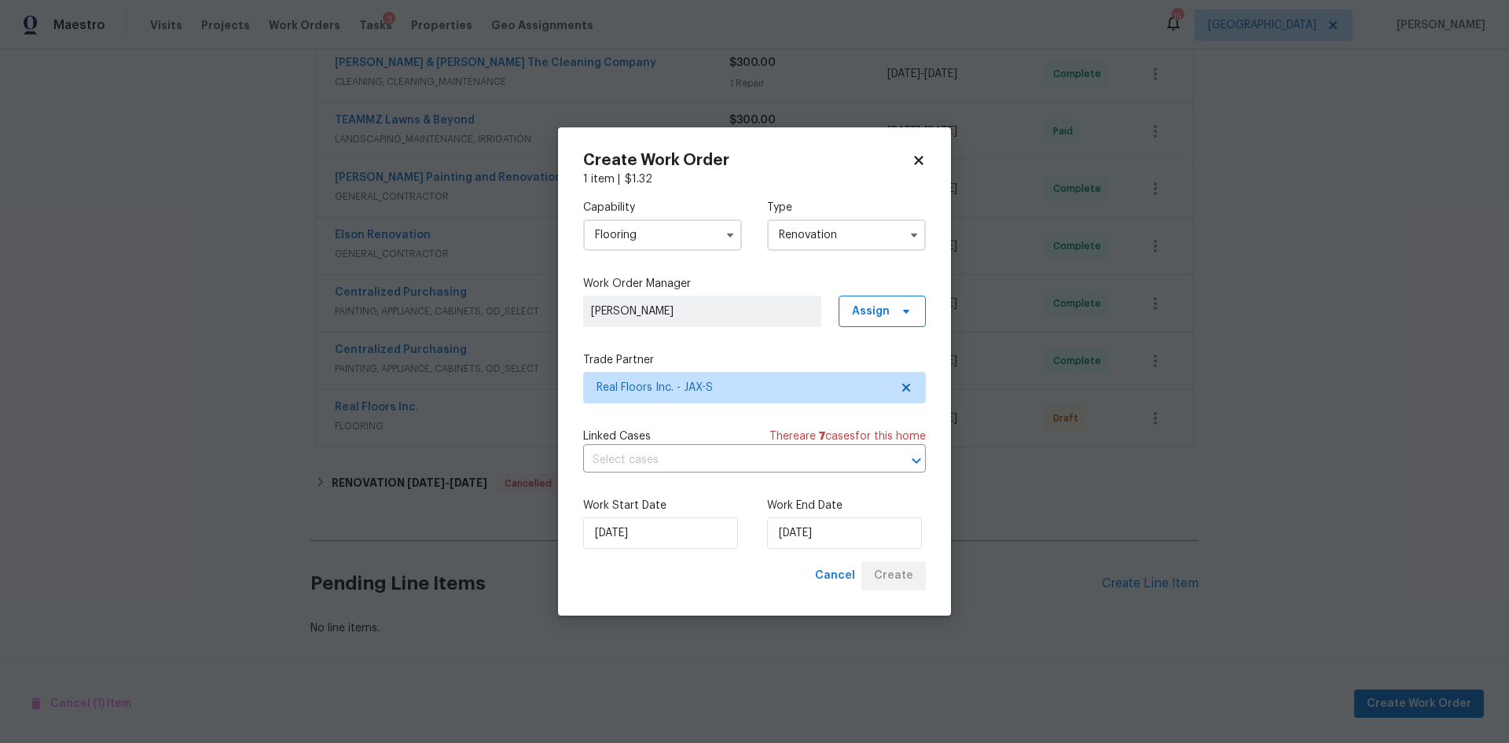
scroll to position [1115, 0]
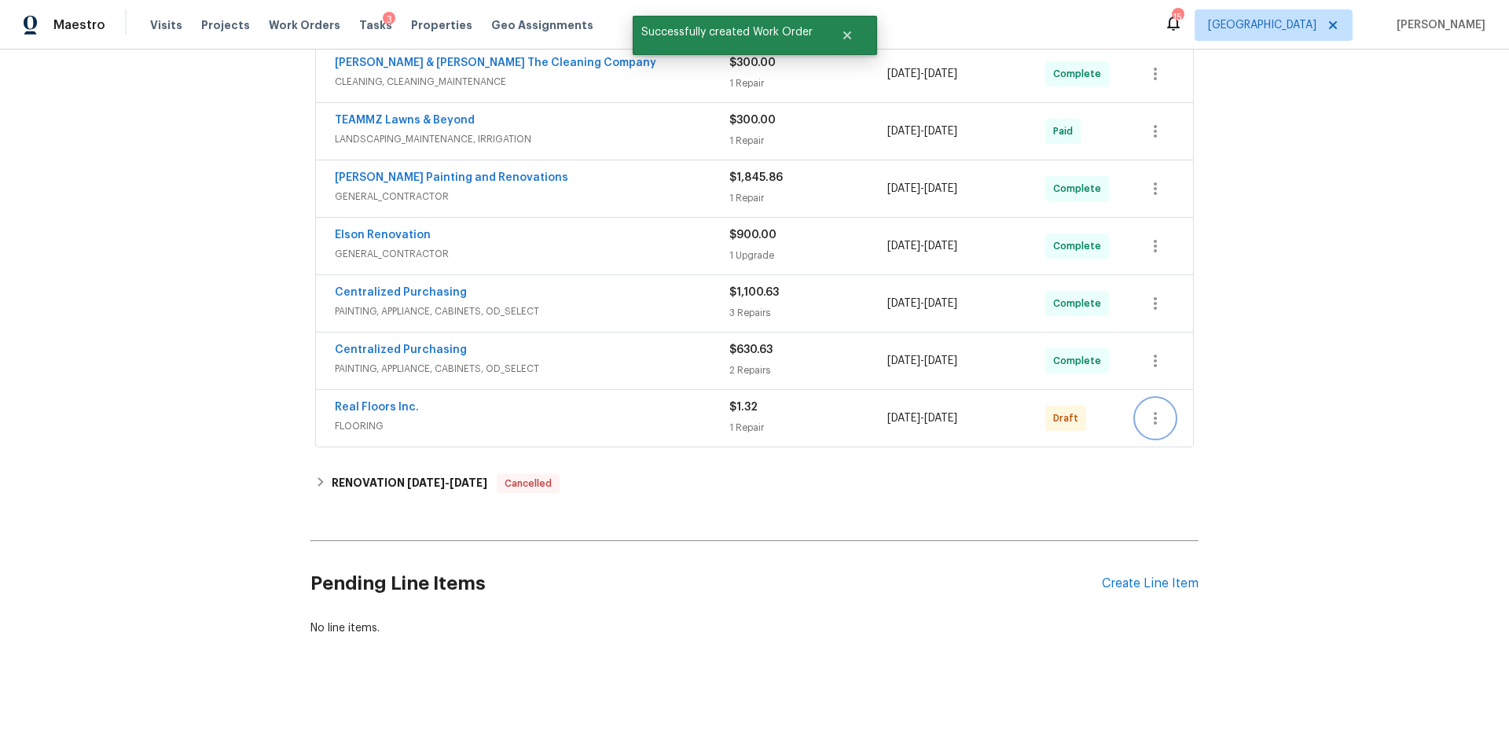
click at [1155, 409] on icon "button" at bounding box center [1155, 418] width 19 height 19
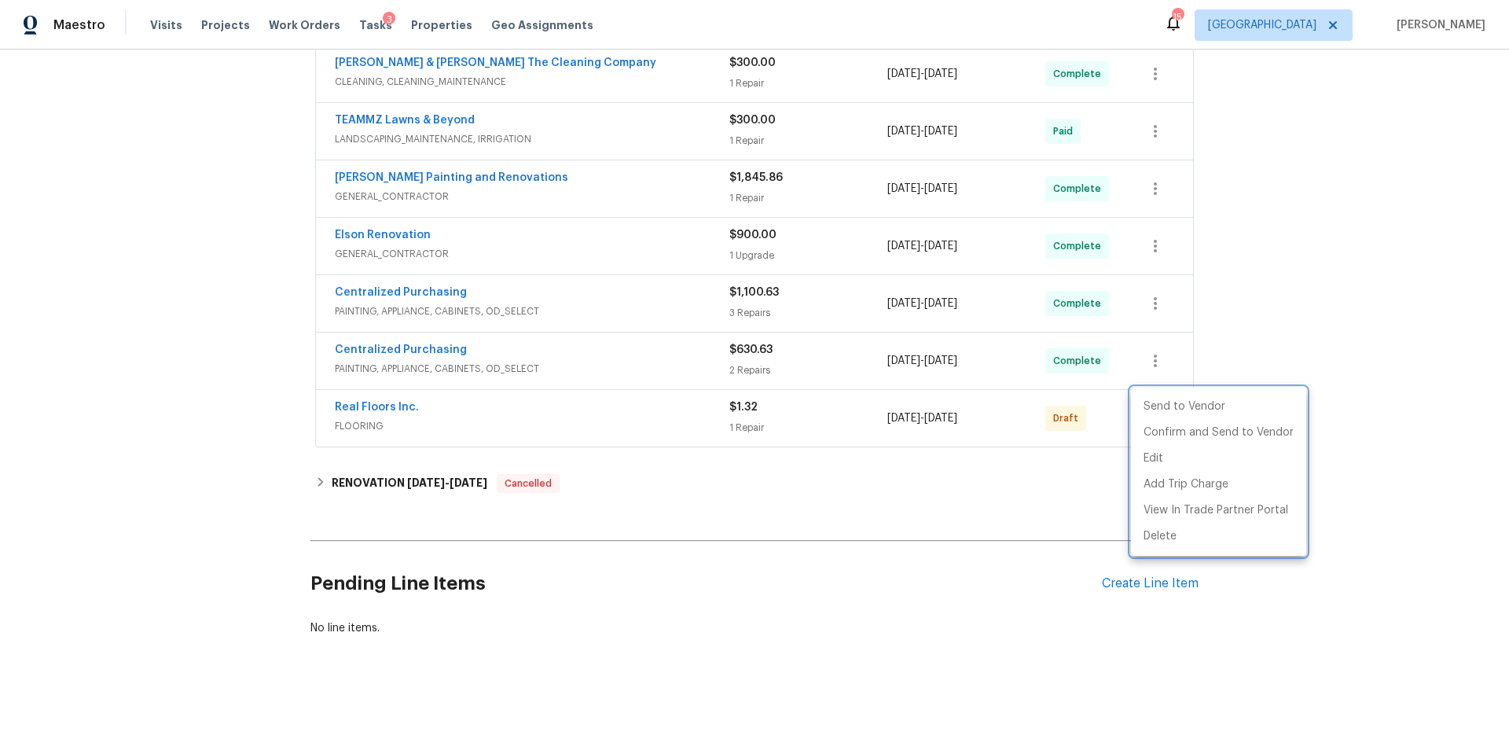
click at [175, 276] on div at bounding box center [754, 371] width 1509 height 743
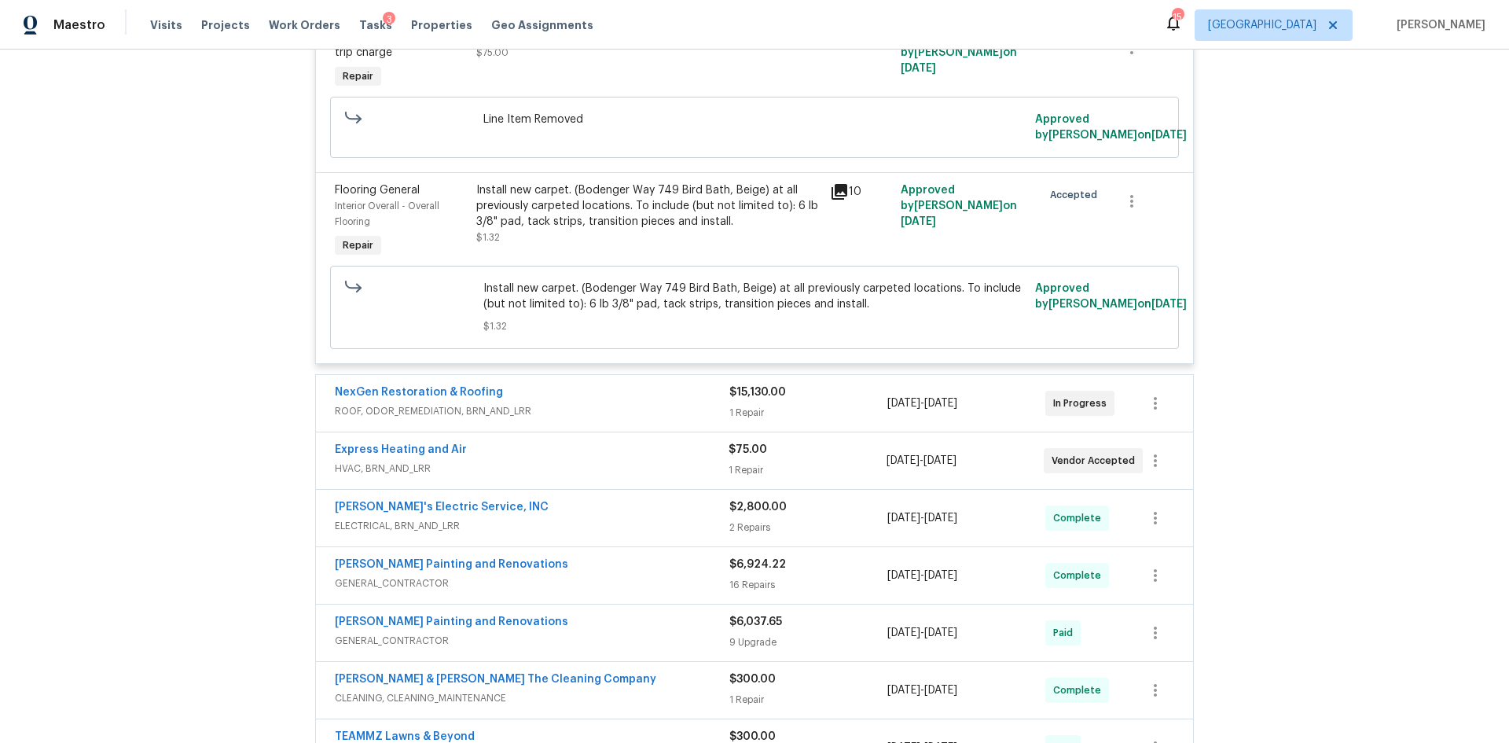
scroll to position [93, 0]
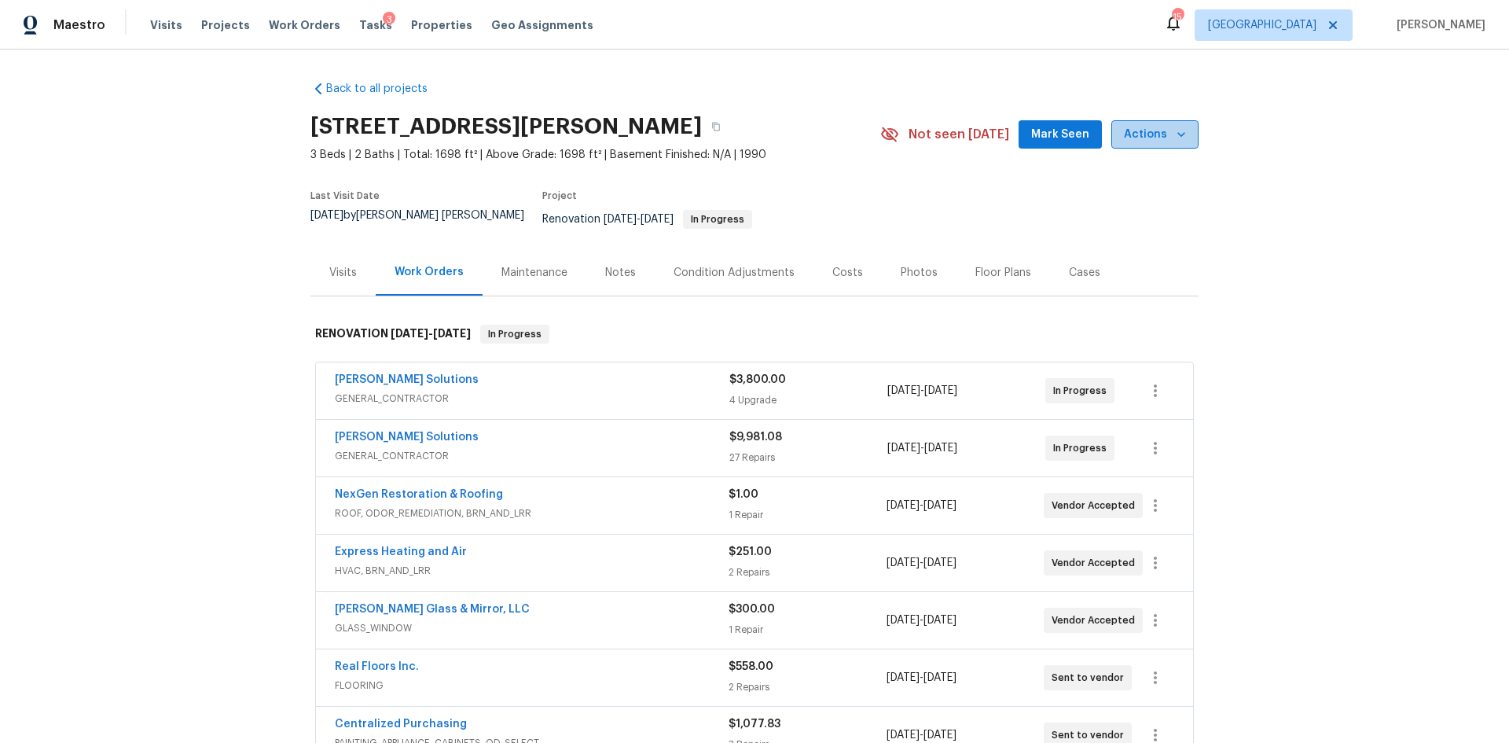
click at [1178, 134] on icon "button" at bounding box center [1182, 134] width 8 height 5
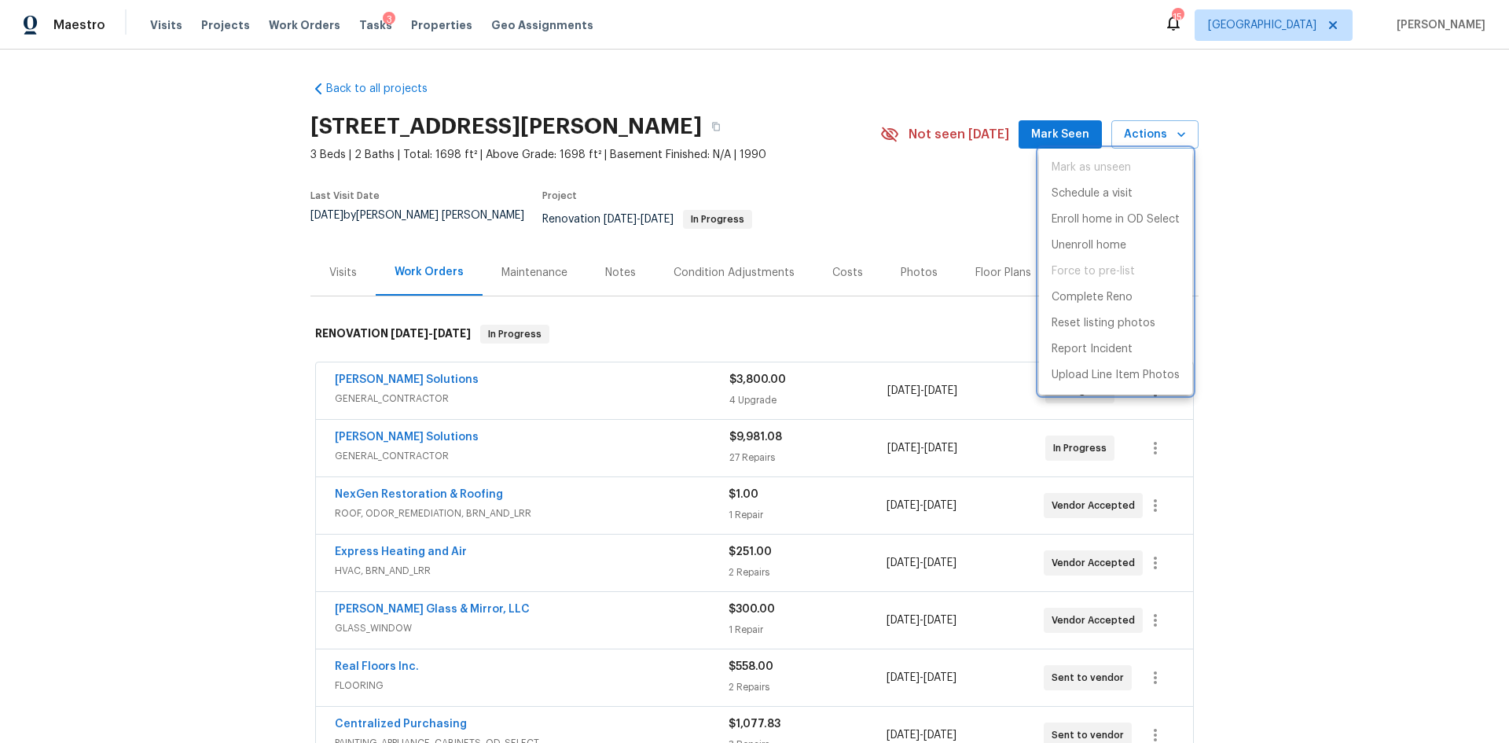
click at [1310, 233] on div at bounding box center [754, 371] width 1509 height 743
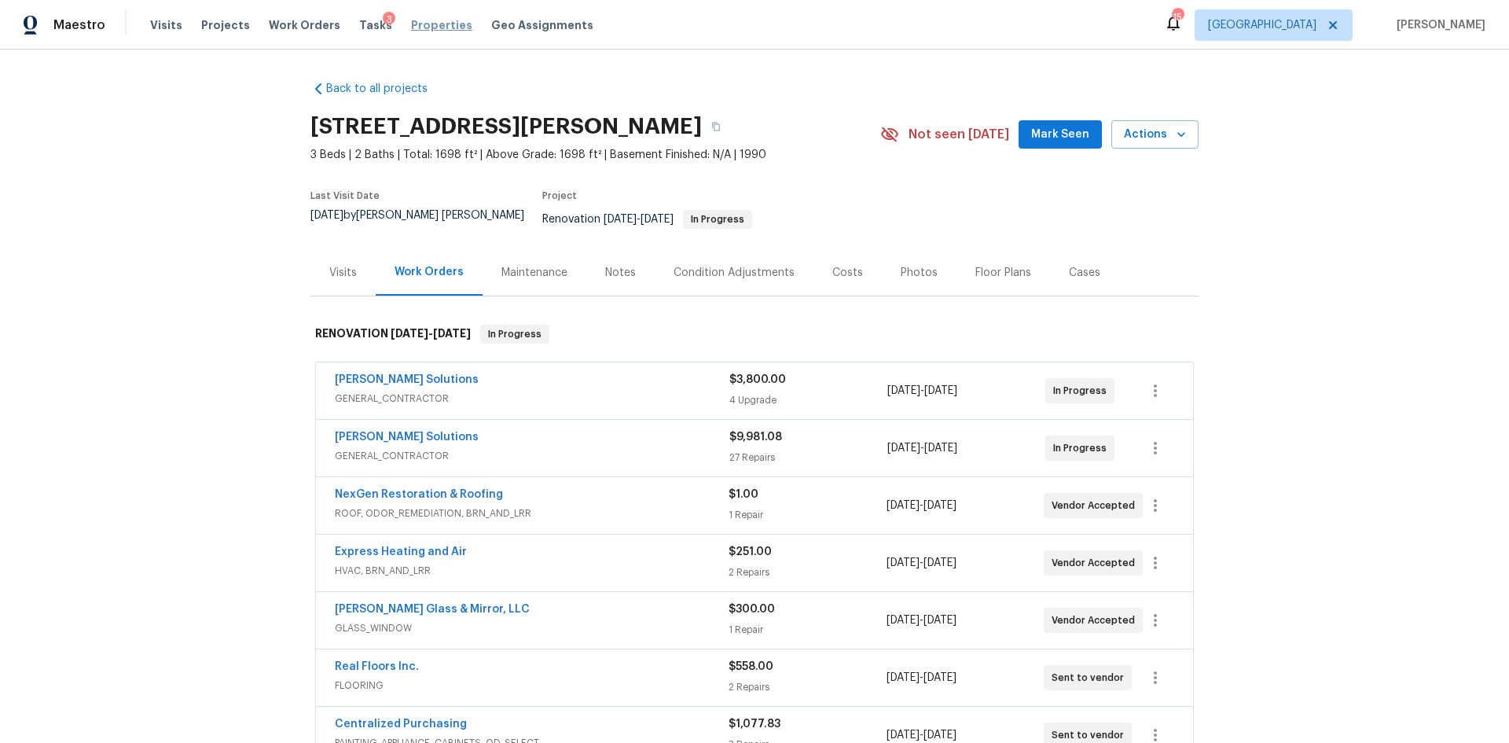
click at [417, 21] on span "Properties" at bounding box center [441, 25] width 61 height 16
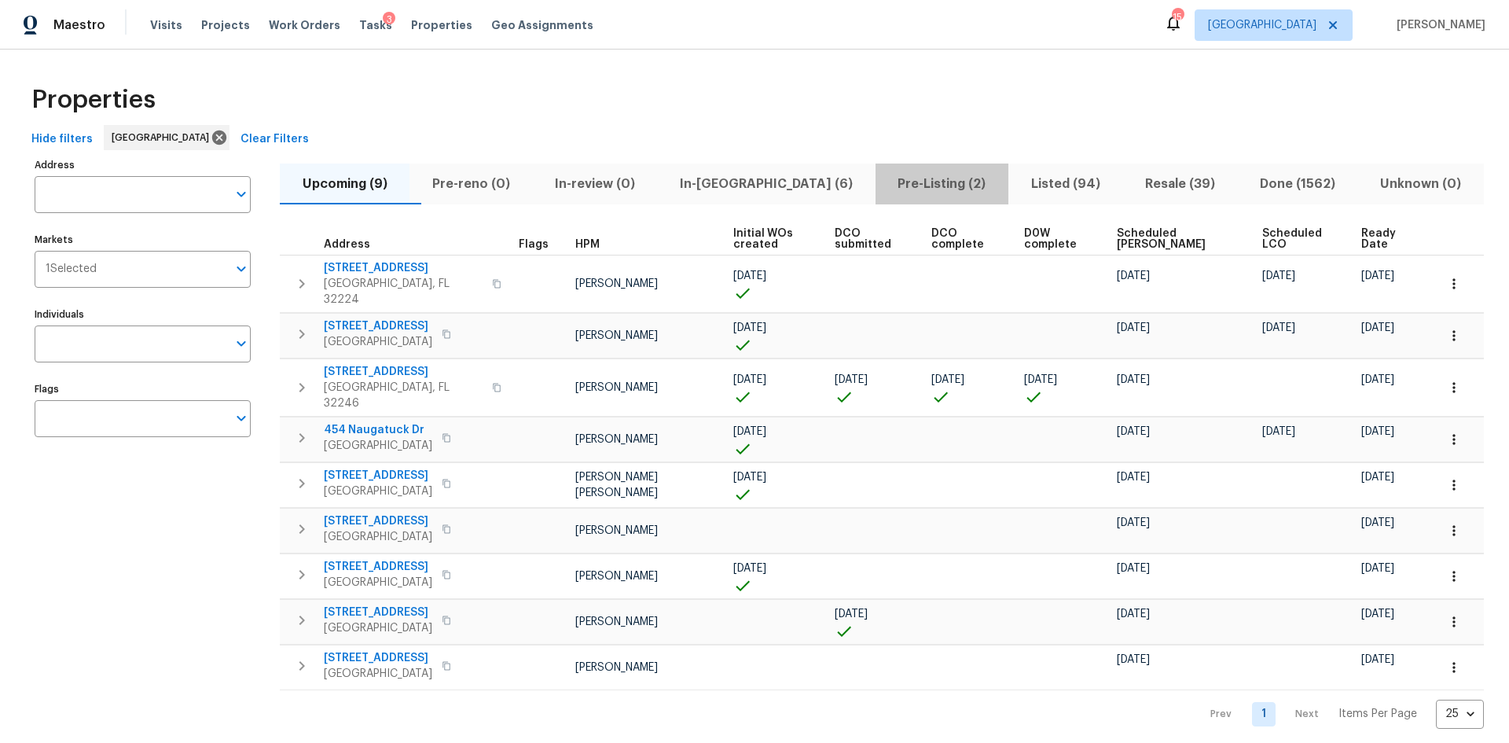
click at [885, 187] on span "Pre-Listing (2)" at bounding box center [942, 184] width 114 height 22
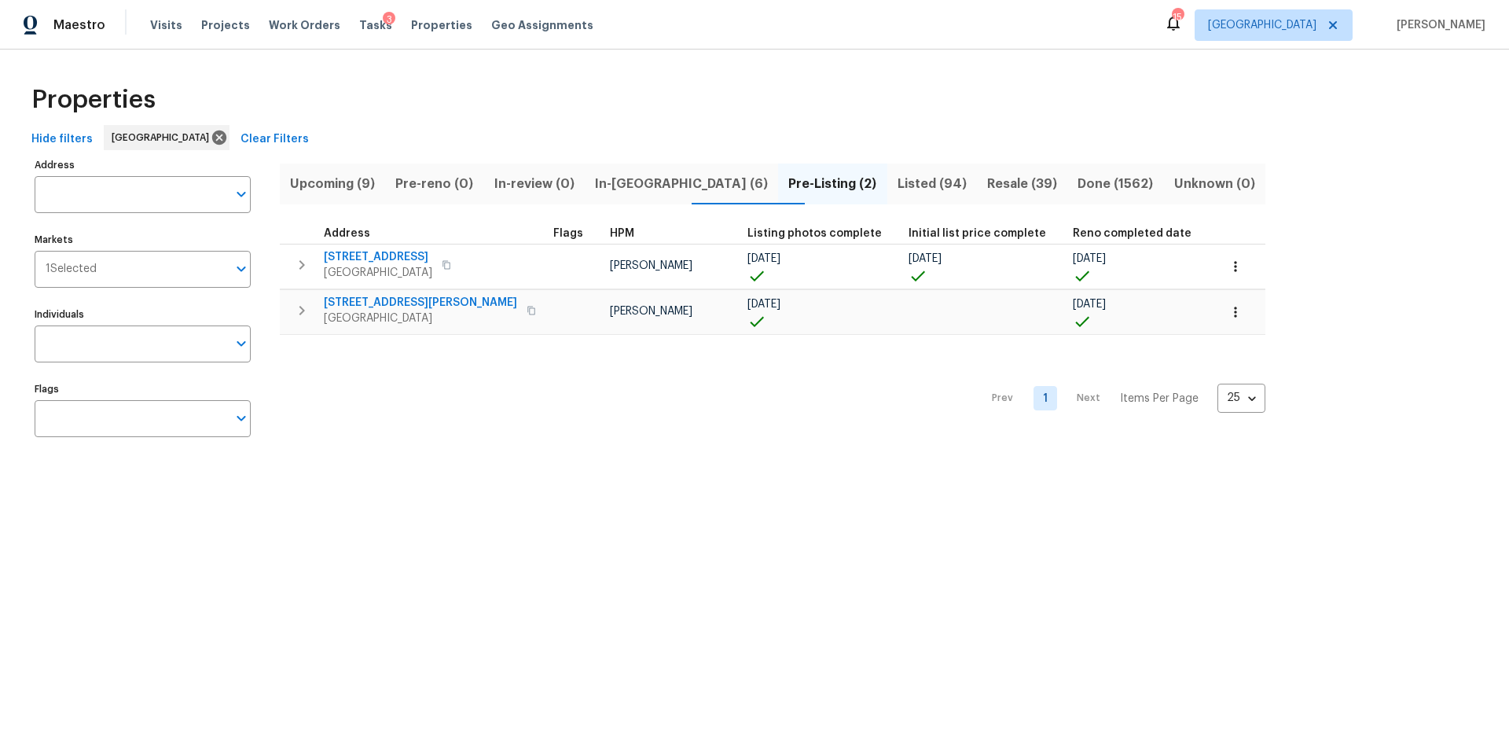
click at [641, 195] on button "In-reno (6)" at bounding box center [681, 184] width 193 height 41
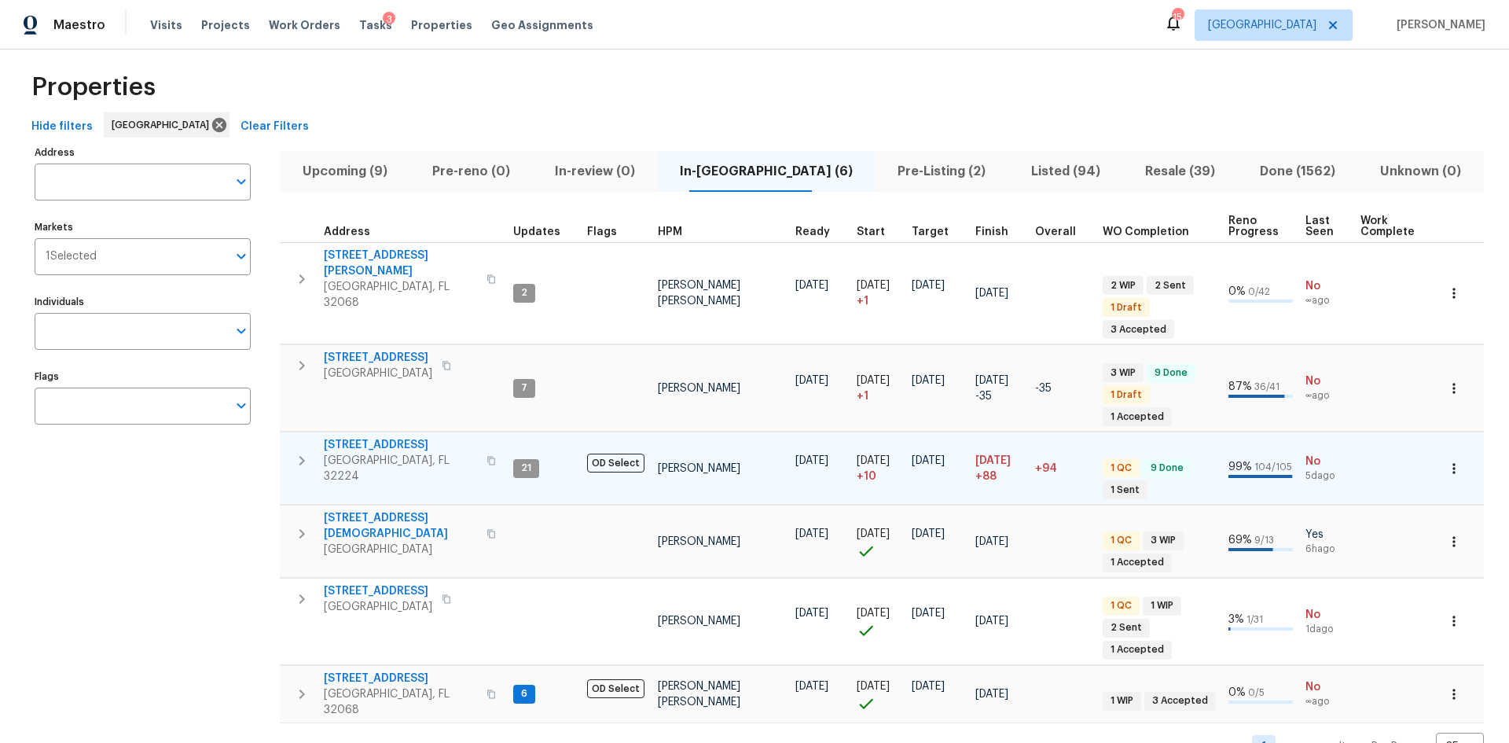
scroll to position [14, 0]
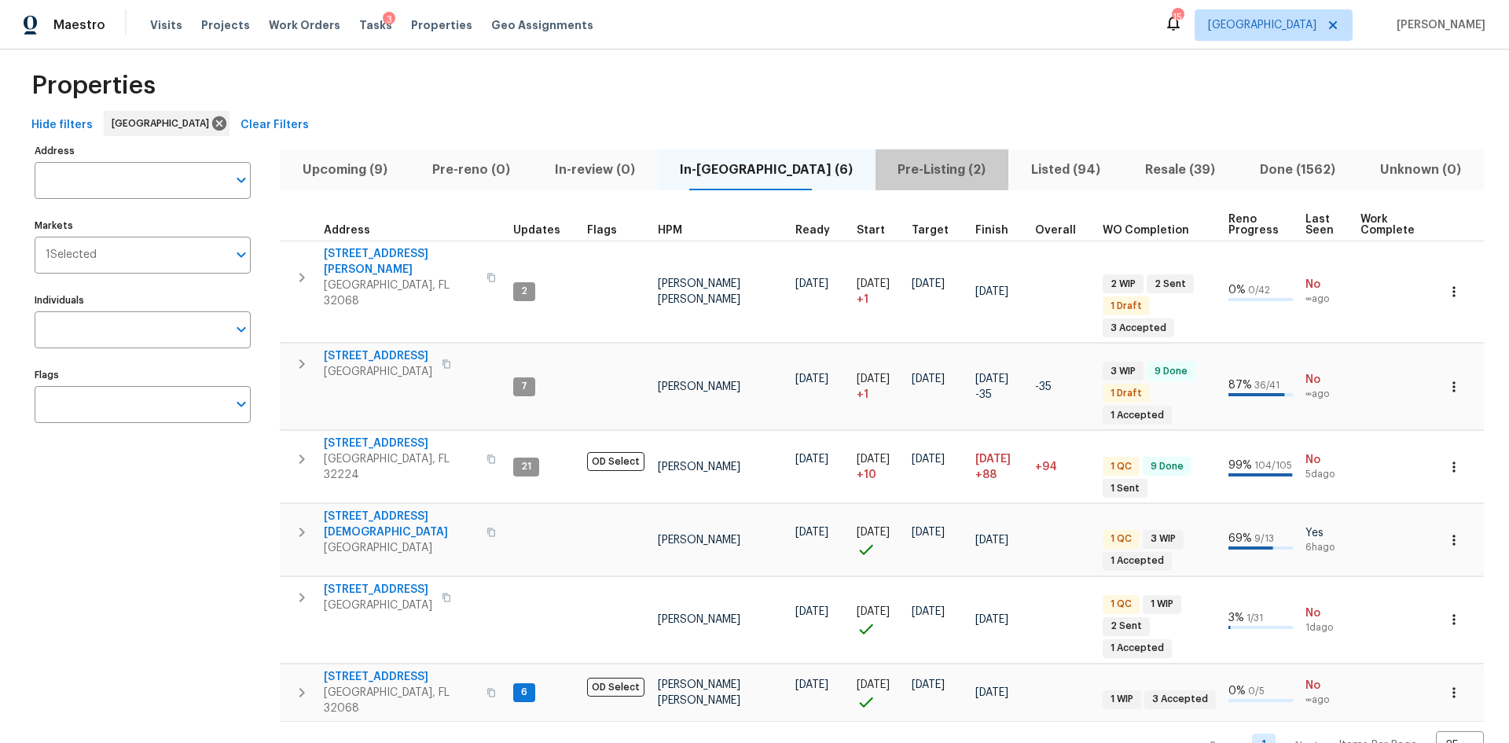
click at [891, 164] on span "Pre-Listing (2)" at bounding box center [942, 170] width 114 height 22
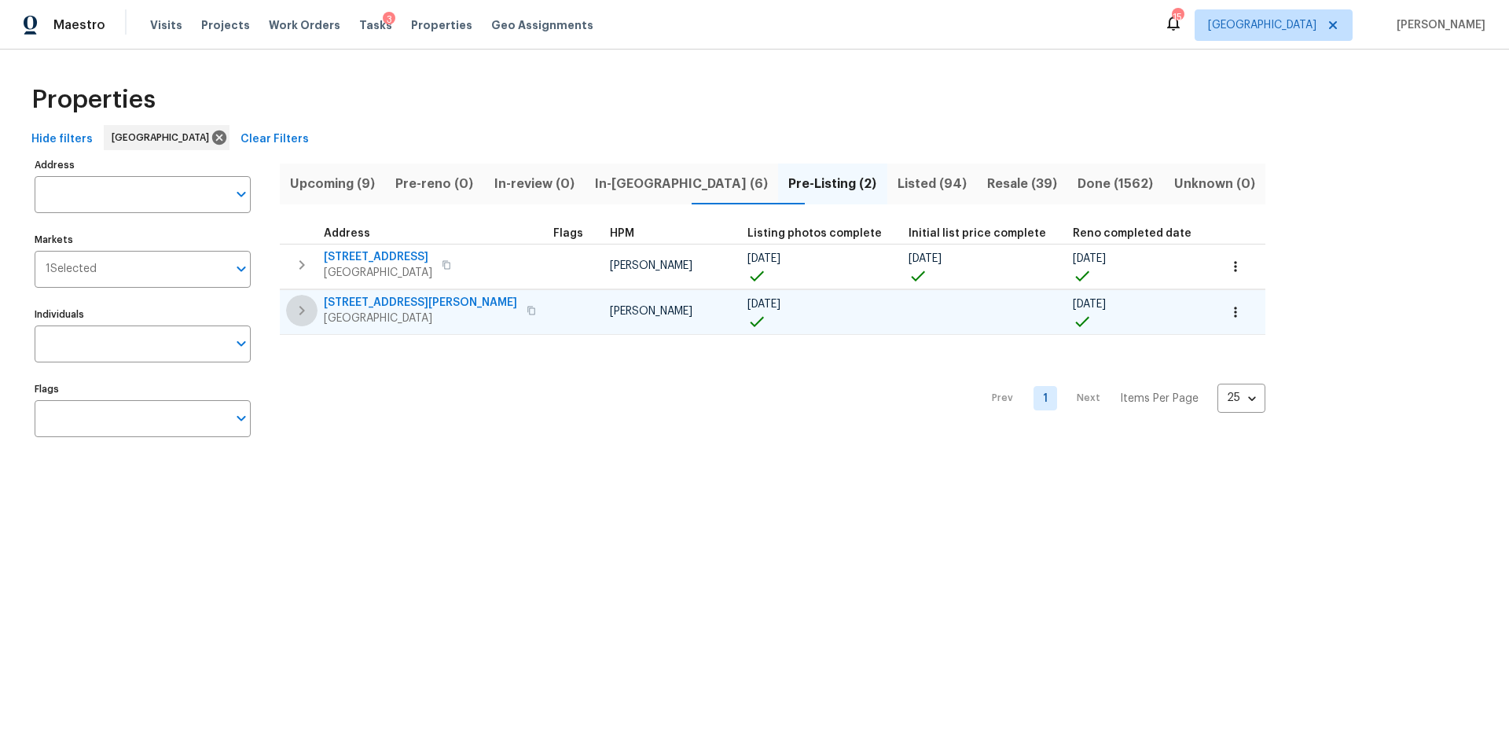
click at [303, 312] on icon "button" at bounding box center [303, 310] width 6 height 9
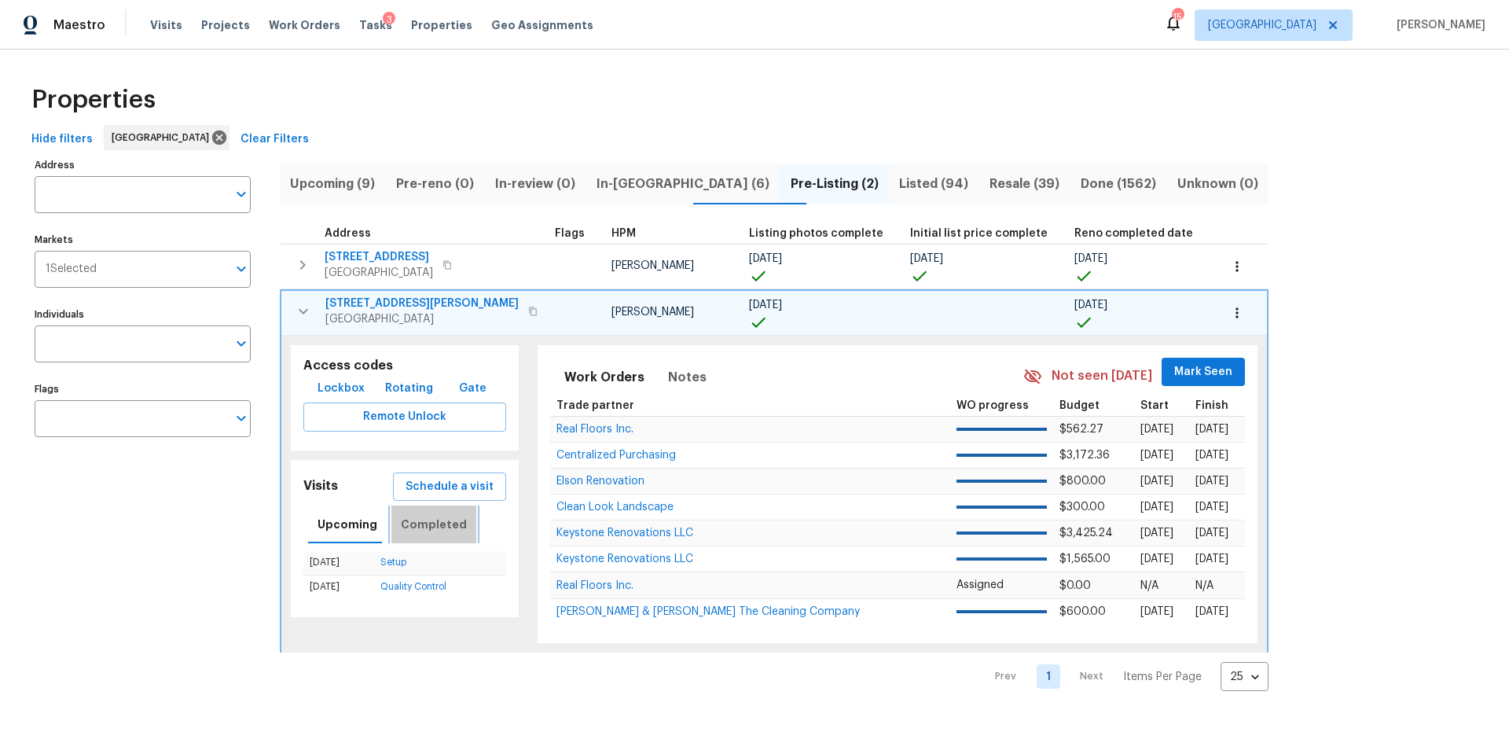
click at [437, 527] on span "Completed" at bounding box center [434, 525] width 66 height 20
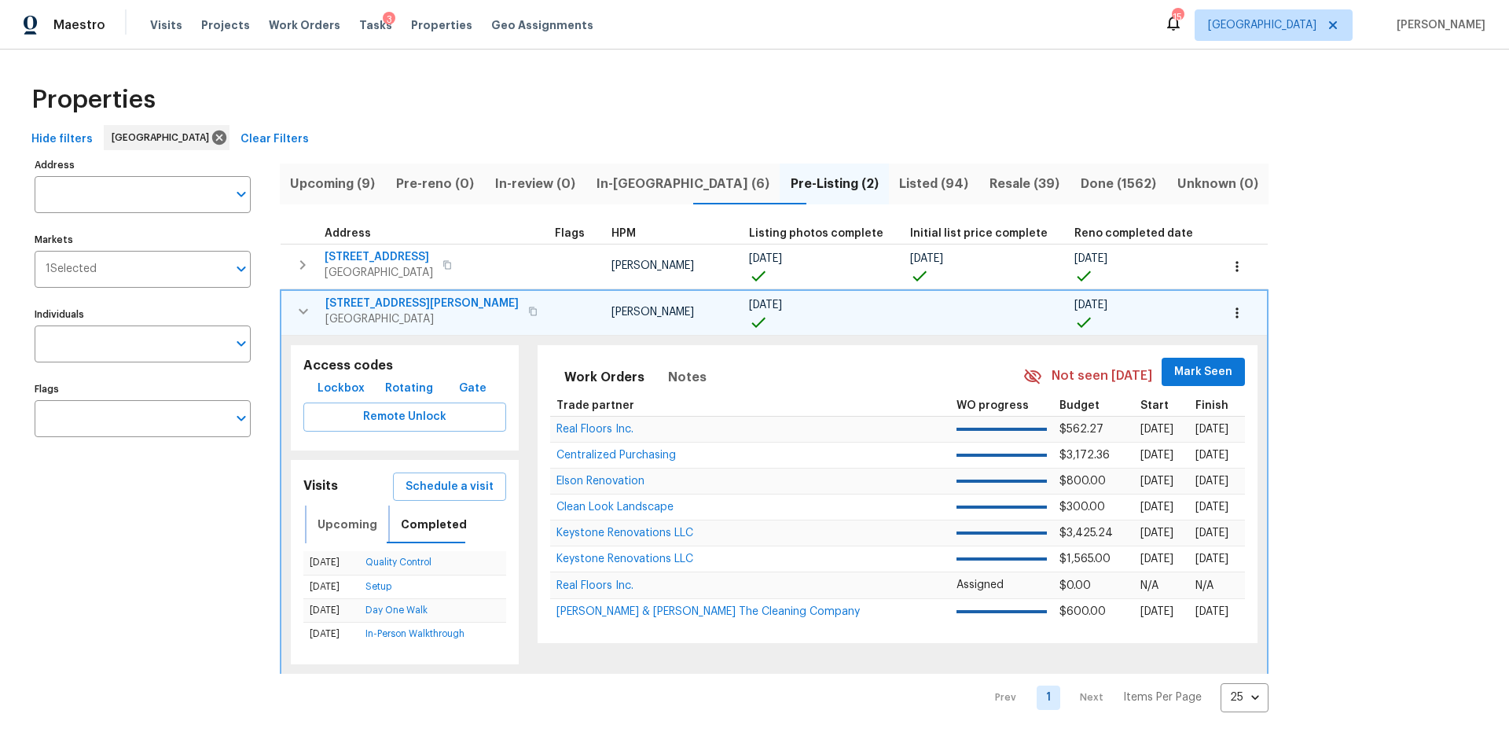
click at [358, 520] on span "Upcoming" at bounding box center [348, 525] width 60 height 20
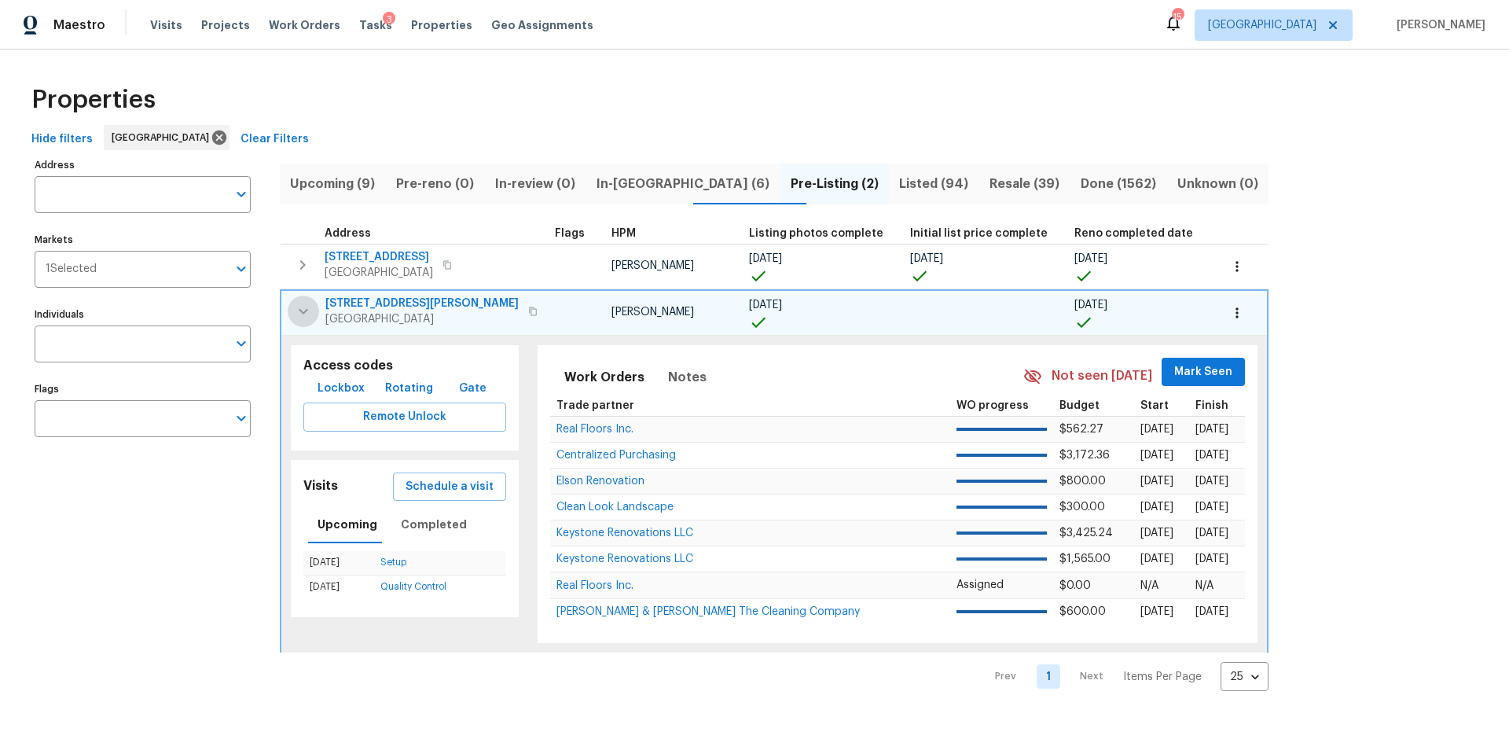
click at [307, 318] on icon "button" at bounding box center [303, 311] width 19 height 19
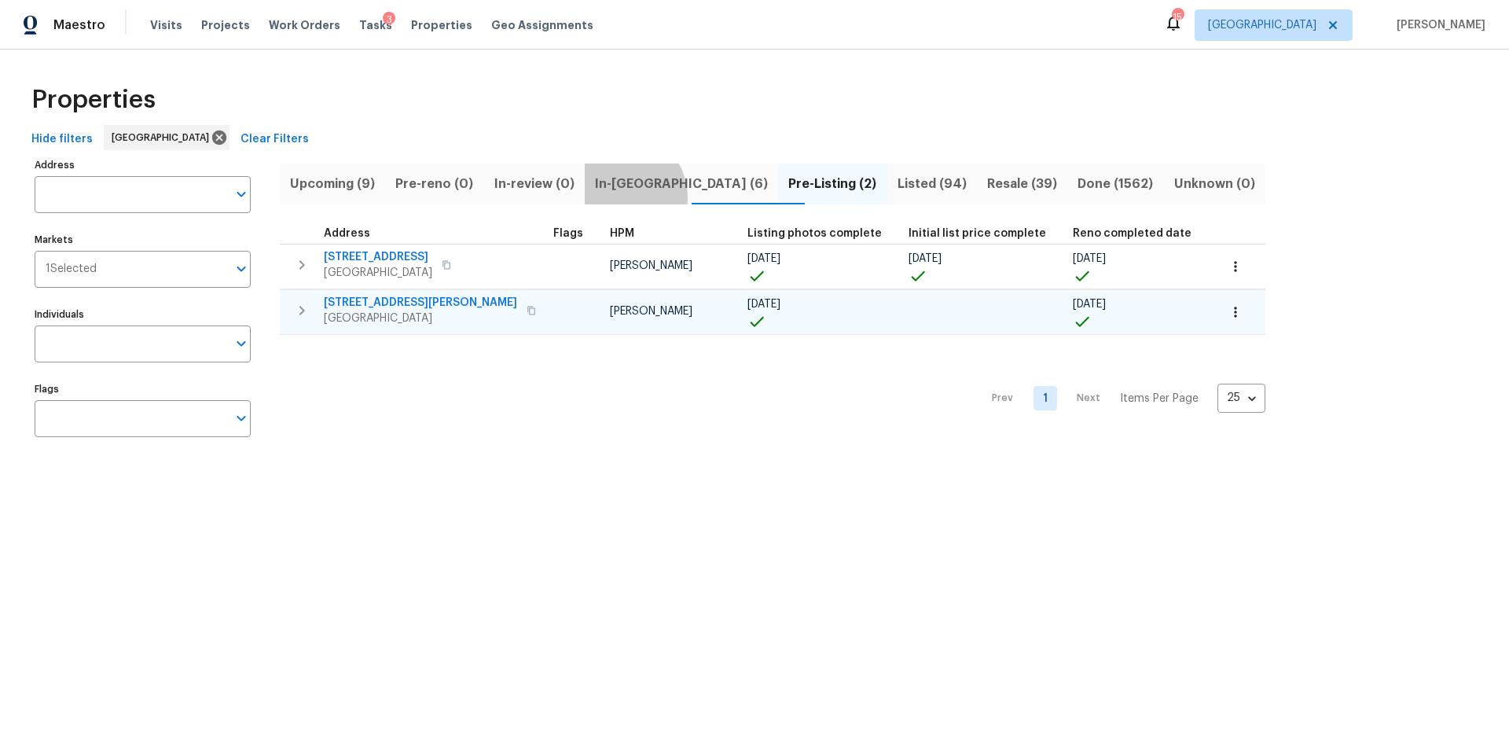
click at [634, 197] on button "In-reno (6)" at bounding box center [681, 184] width 193 height 41
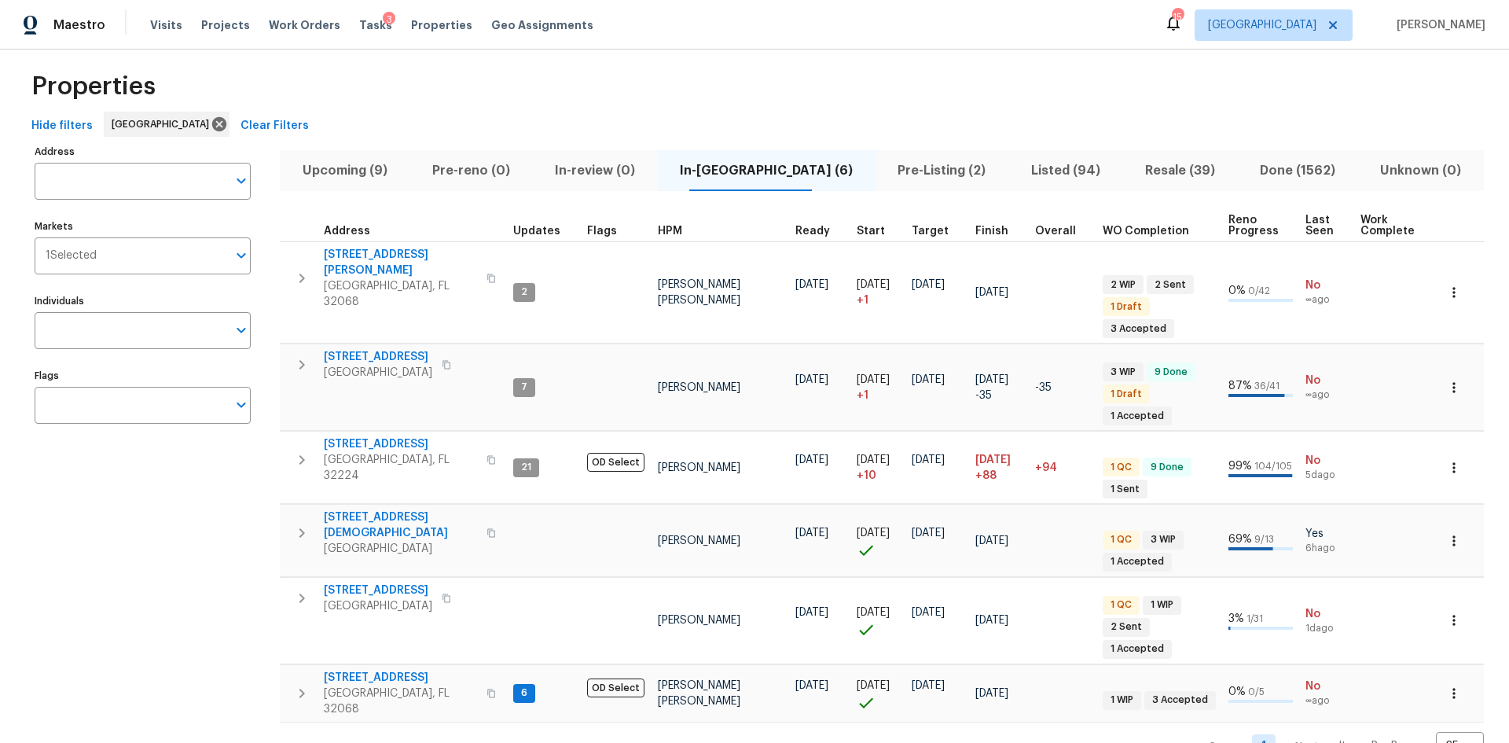
scroll to position [14, 0]
click at [876, 182] on button "Pre-Listing (2)" at bounding box center [942, 169] width 133 height 41
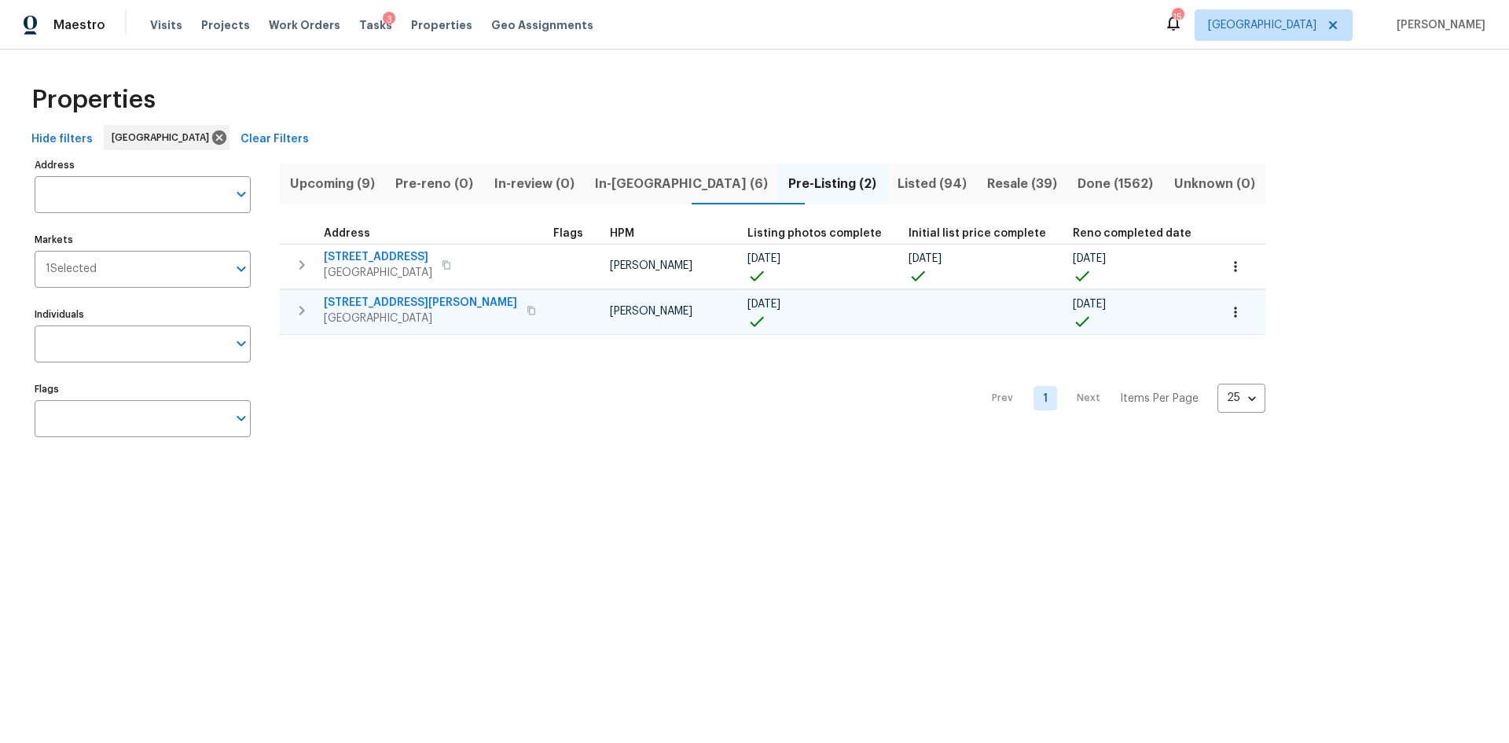
click at [339, 308] on span "5608 Bryner Dr" at bounding box center [420, 303] width 193 height 16
click at [637, 178] on span "In-reno (6)" at bounding box center [681, 184] width 175 height 22
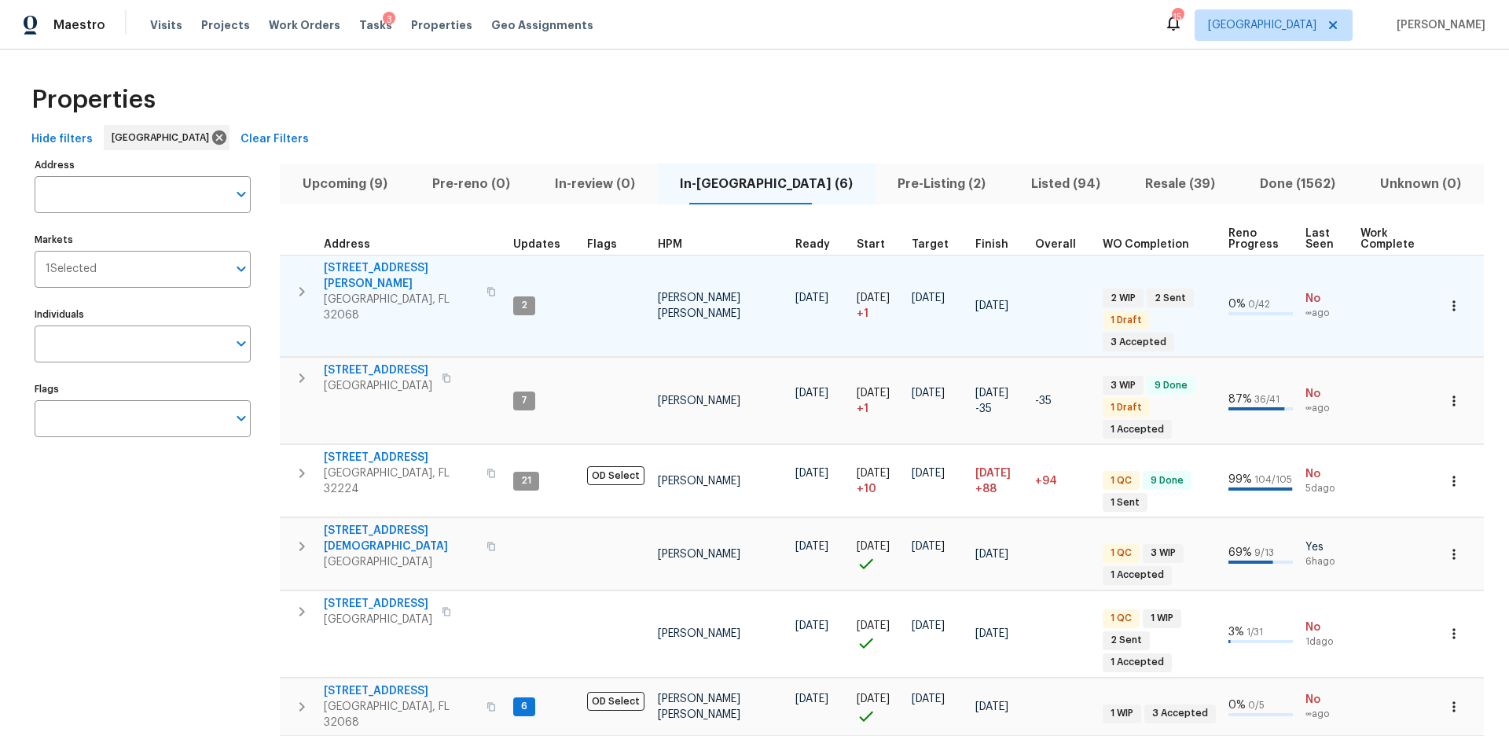
scroll to position [14, 0]
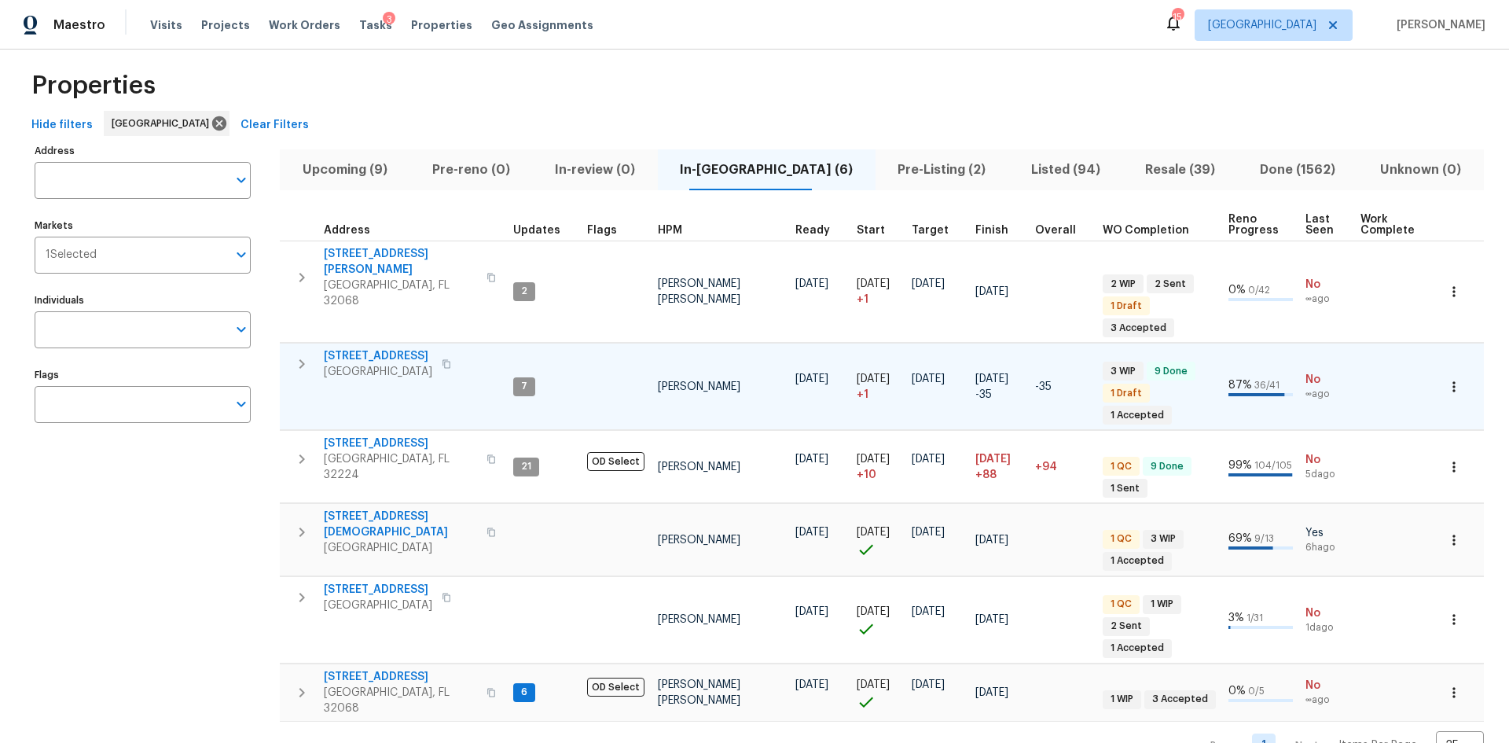
click at [386, 348] on span "2376 Kirkwall St" at bounding box center [378, 356] width 108 height 16
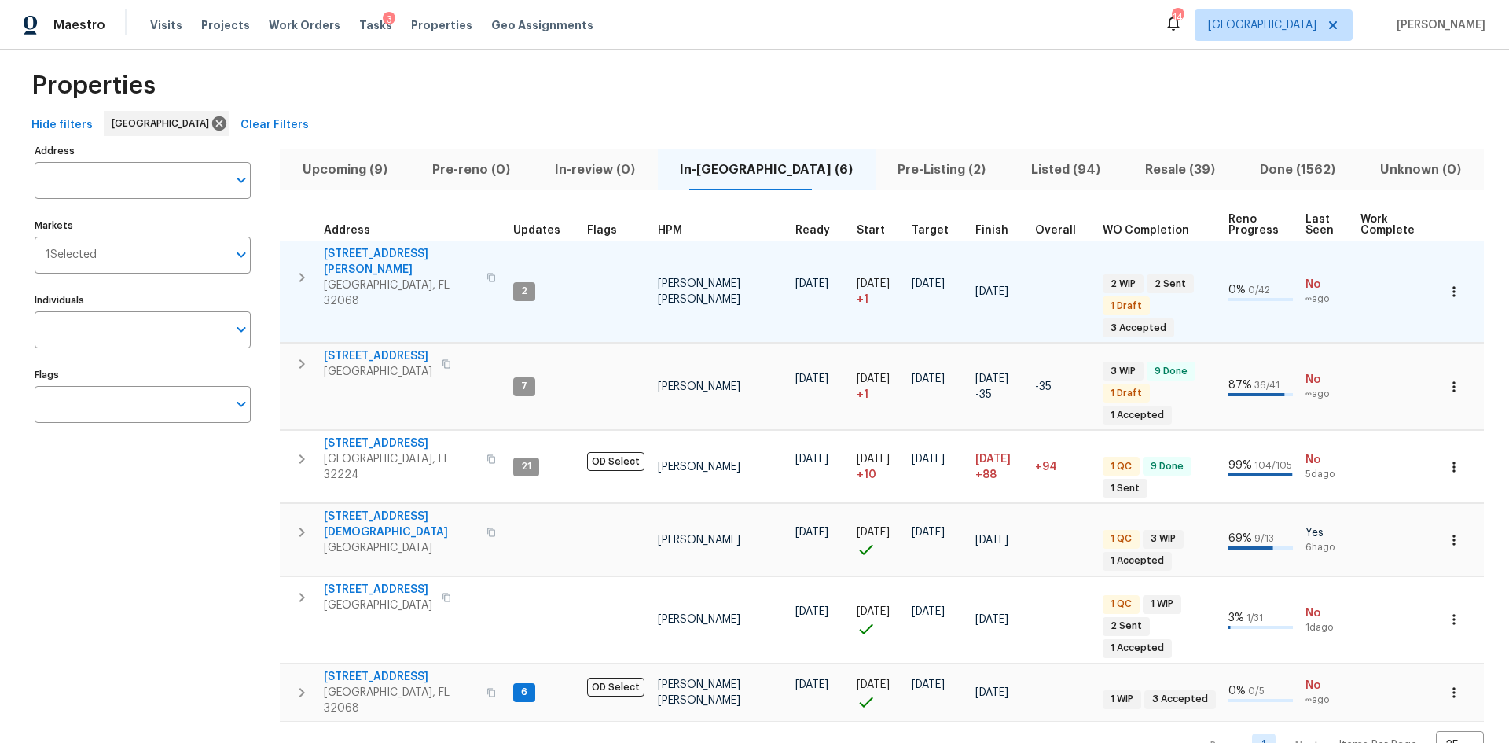
click at [367, 253] on span "2058 Manucy Ct" at bounding box center [400, 261] width 153 height 31
click at [1446, 287] on icon "button" at bounding box center [1454, 292] width 16 height 16
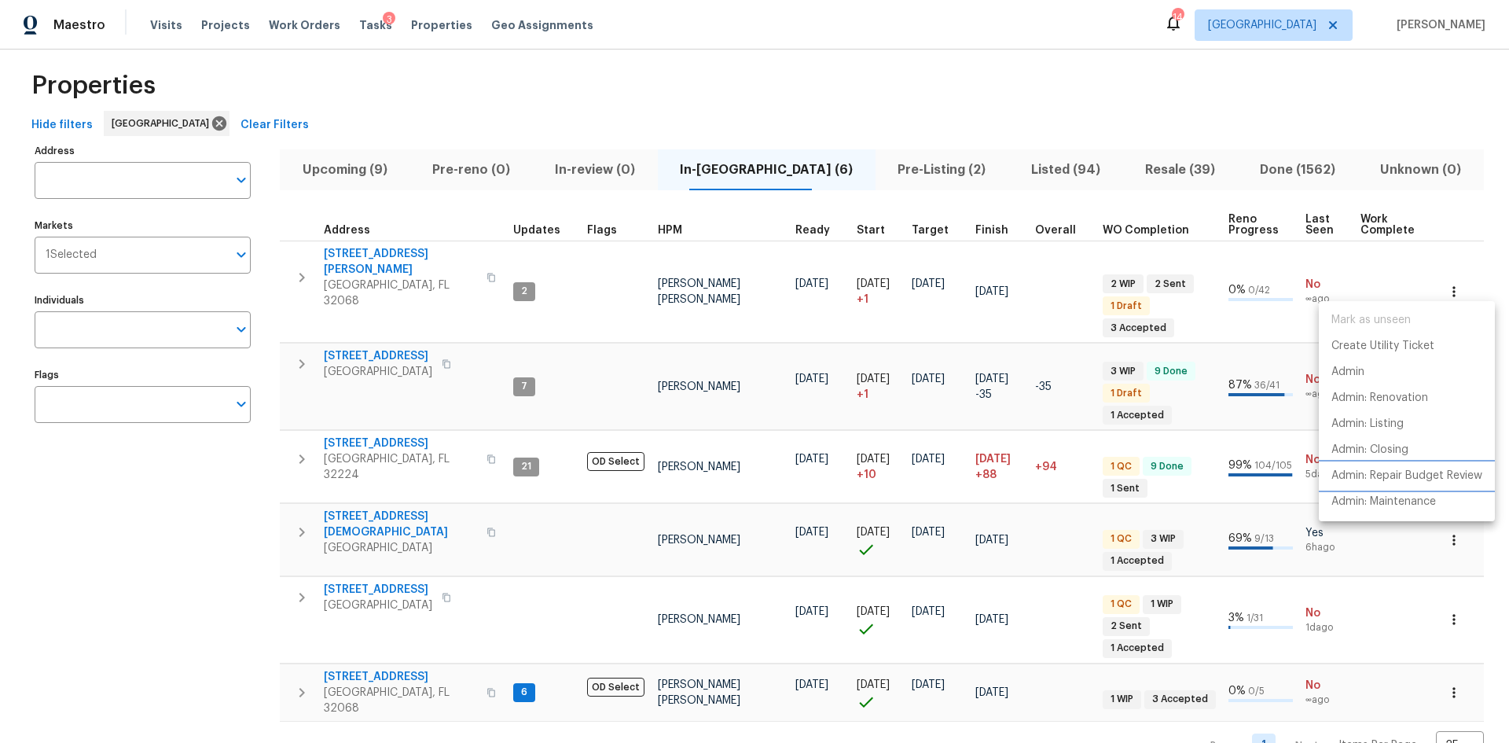
click at [1411, 470] on p "Admin: Repair Budget Review" at bounding box center [1407, 476] width 151 height 17
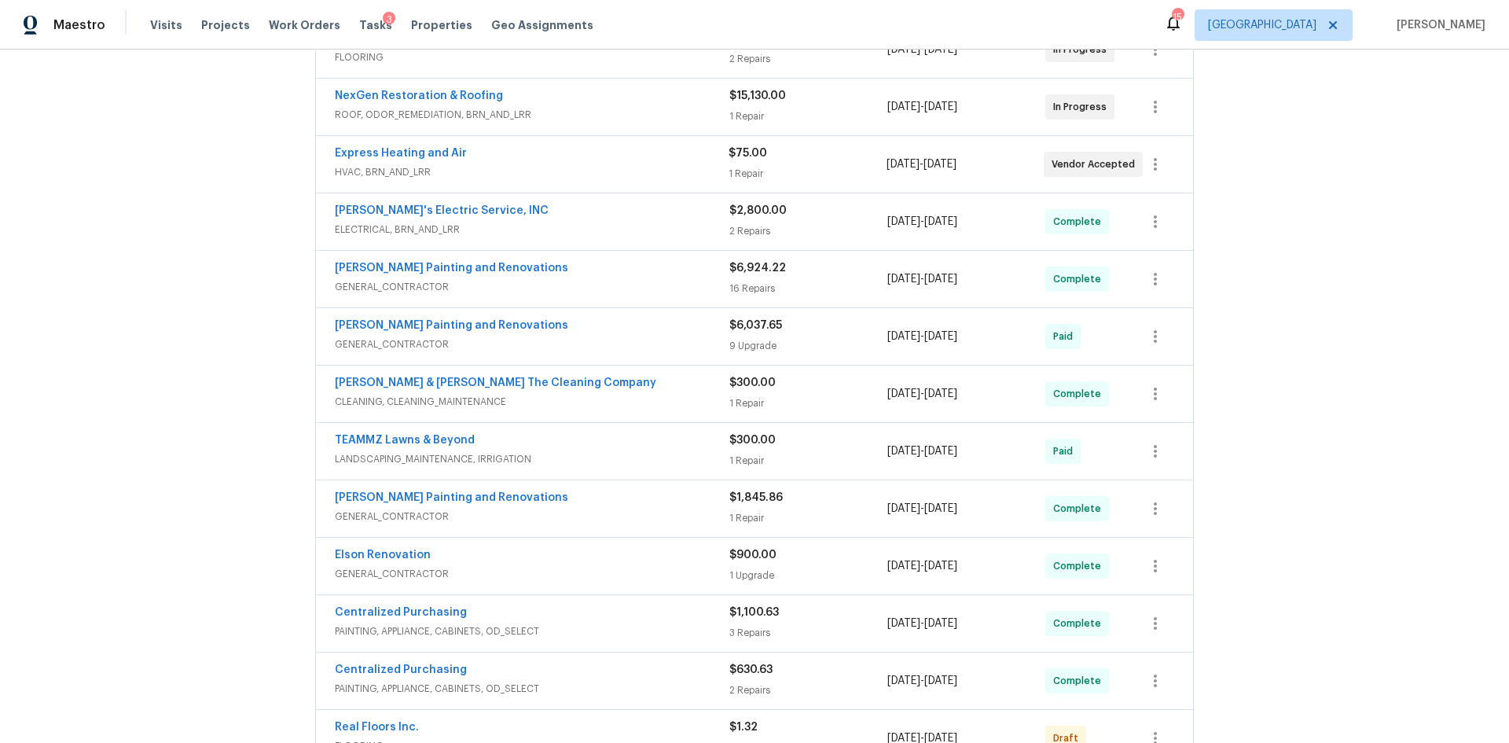
scroll to position [393, 0]
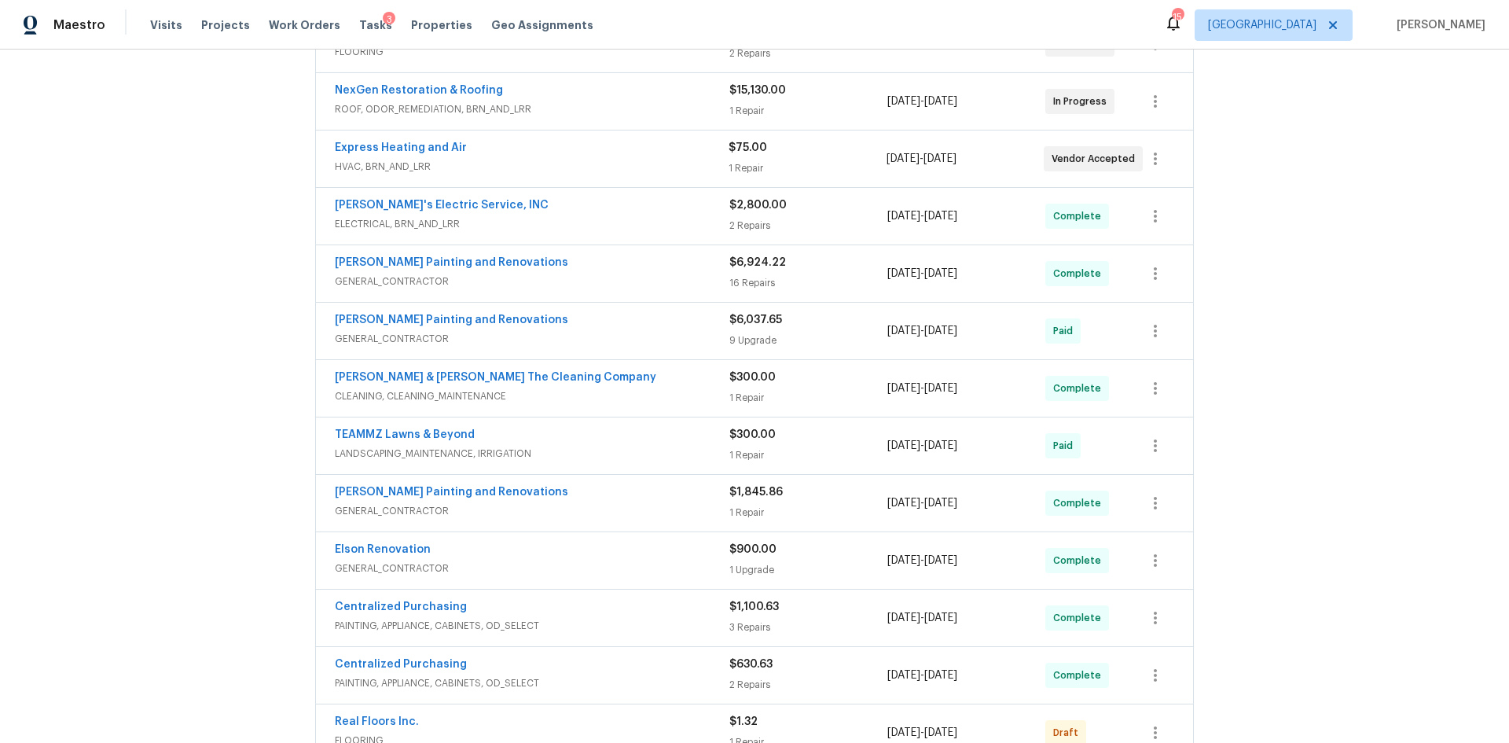
click at [436, 454] on span "LANDSCAPING_MAINTENANCE, IRRIGATION" at bounding box center [532, 454] width 395 height 16
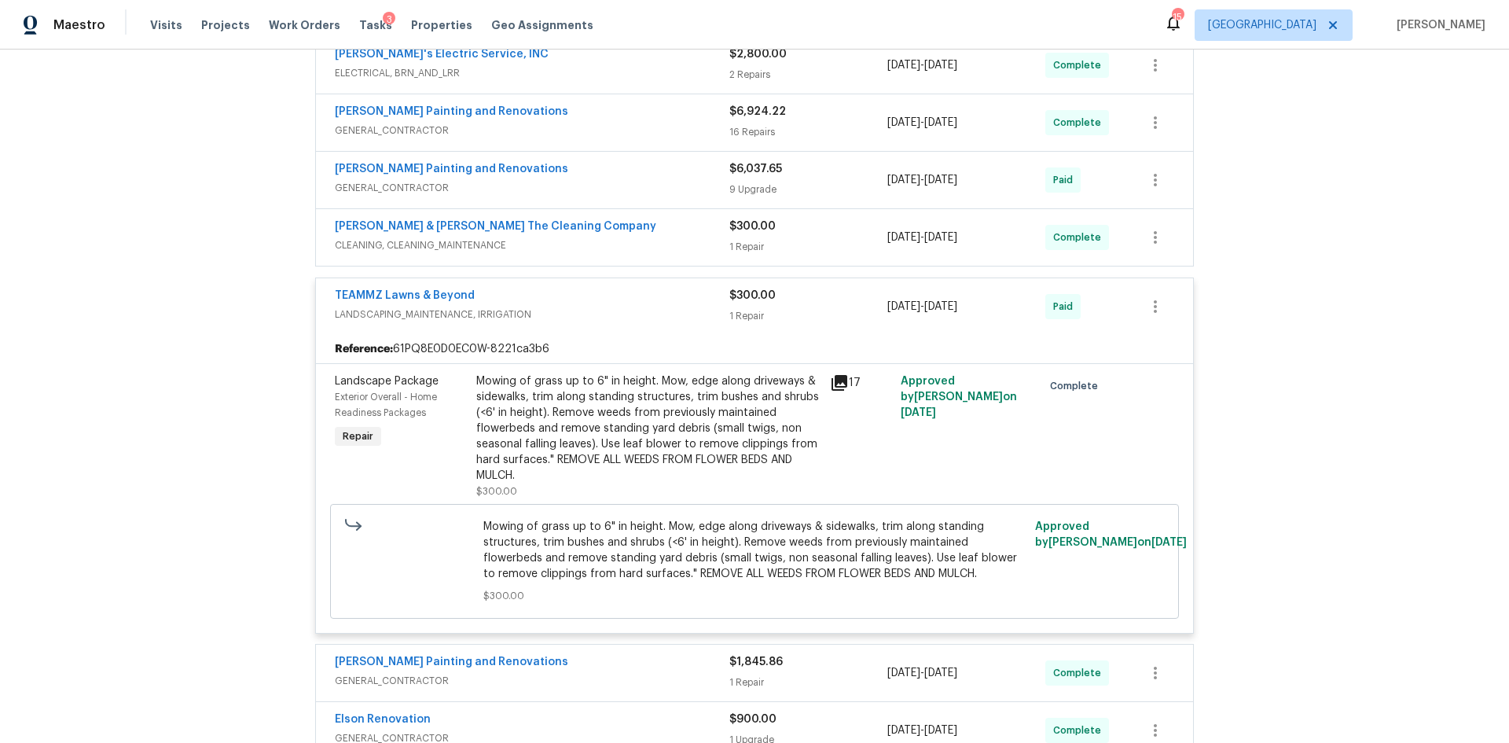
scroll to position [550, 0]
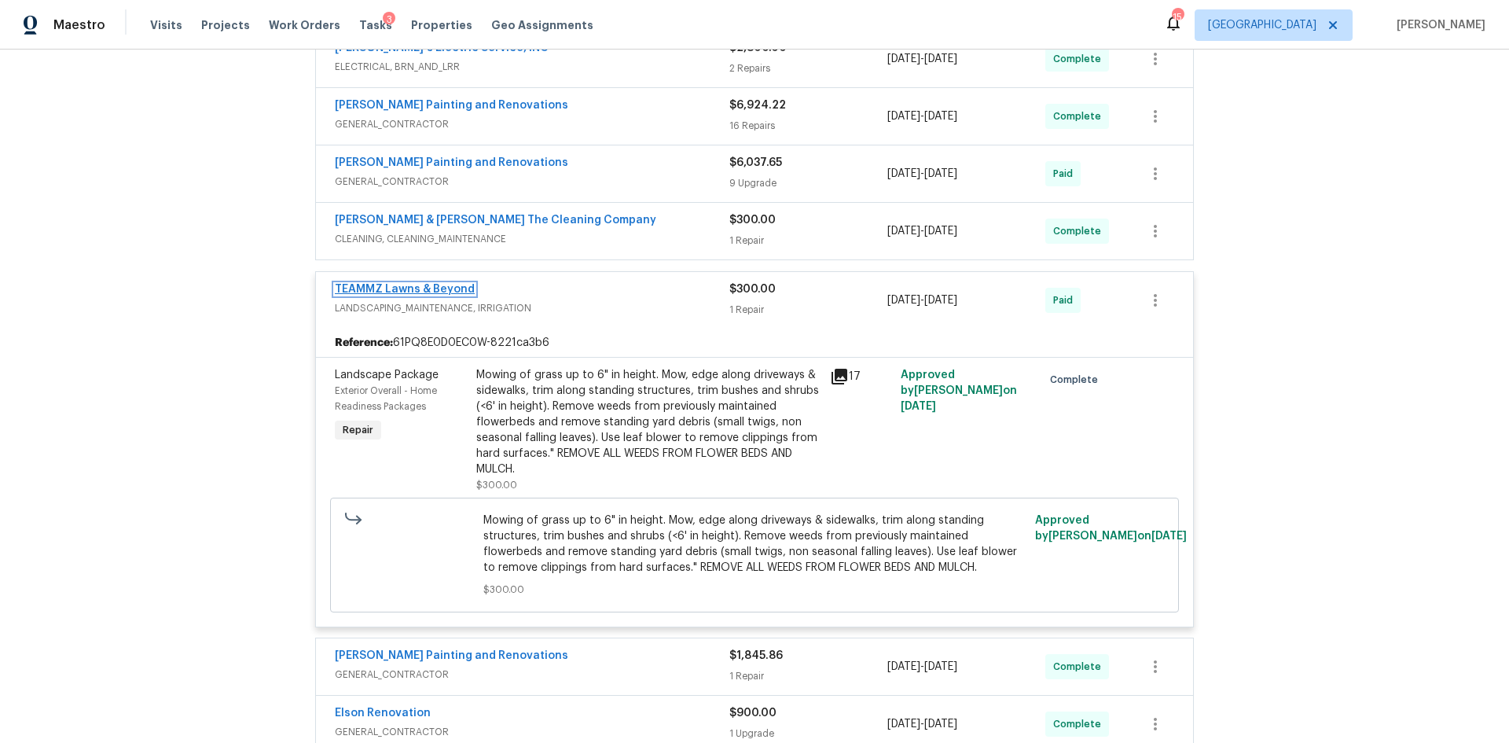
click at [422, 288] on link "TEAMMZ Lawns & Beyond" at bounding box center [405, 289] width 140 height 11
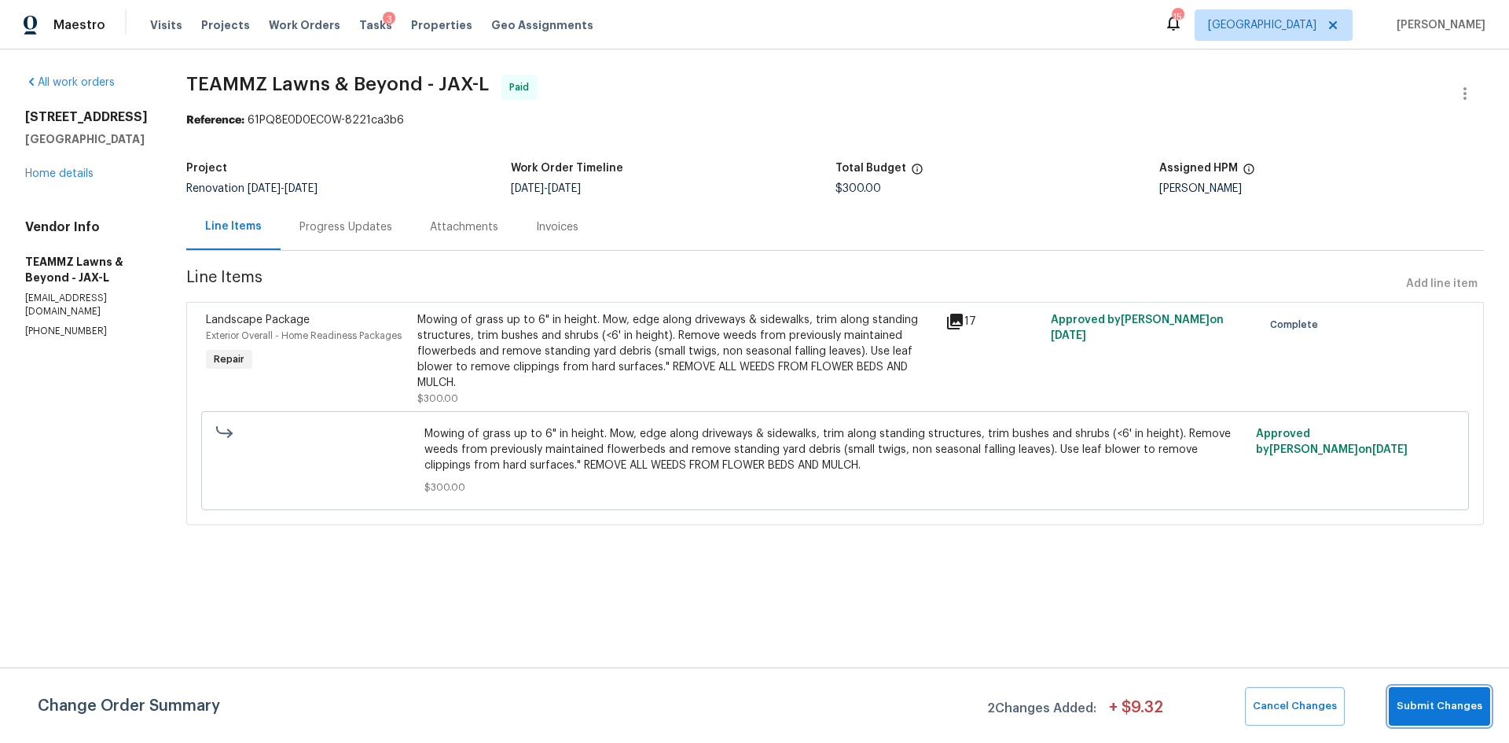
click at [1479, 690] on button "Submit Changes" at bounding box center [1439, 706] width 101 height 39
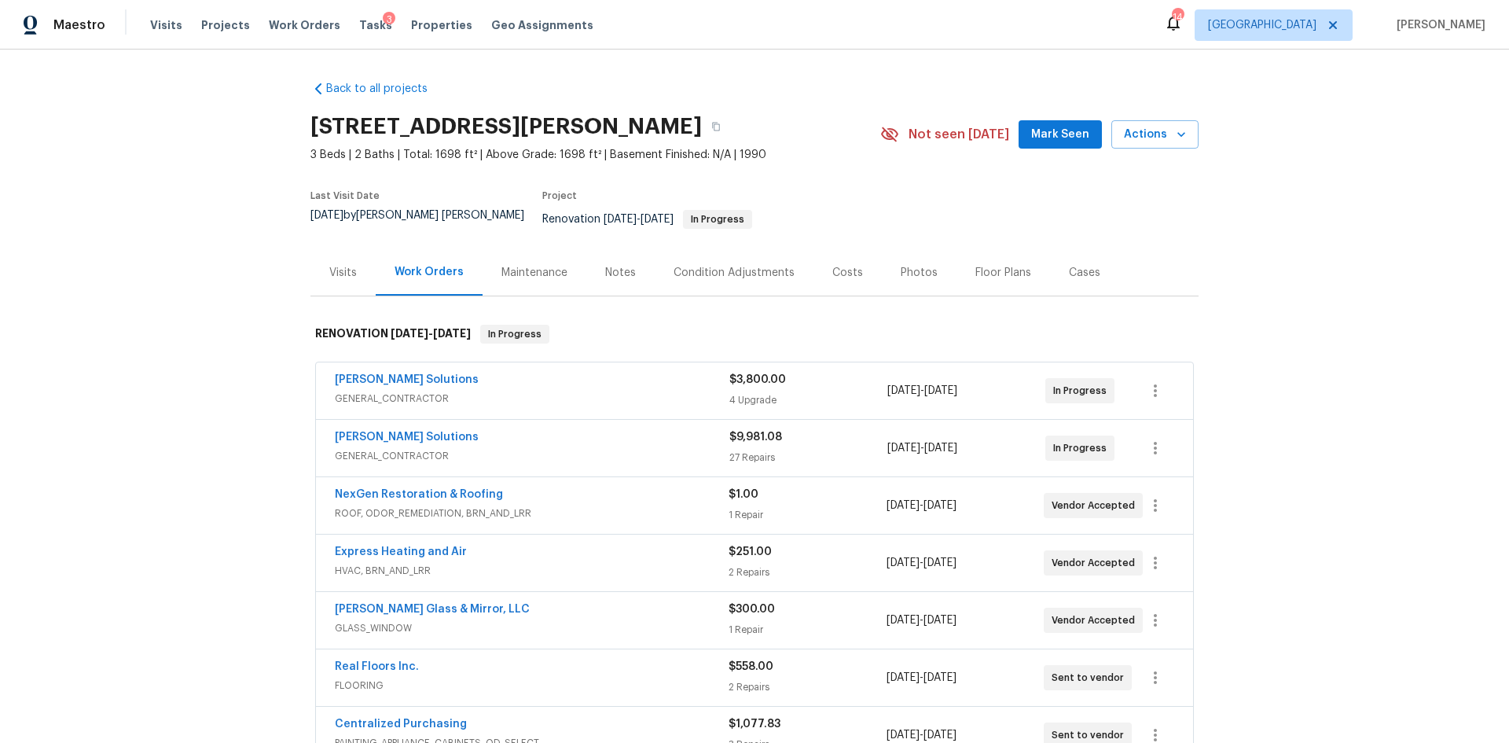
click at [714, 267] on div "Condition Adjustments" at bounding box center [734, 273] width 121 height 16
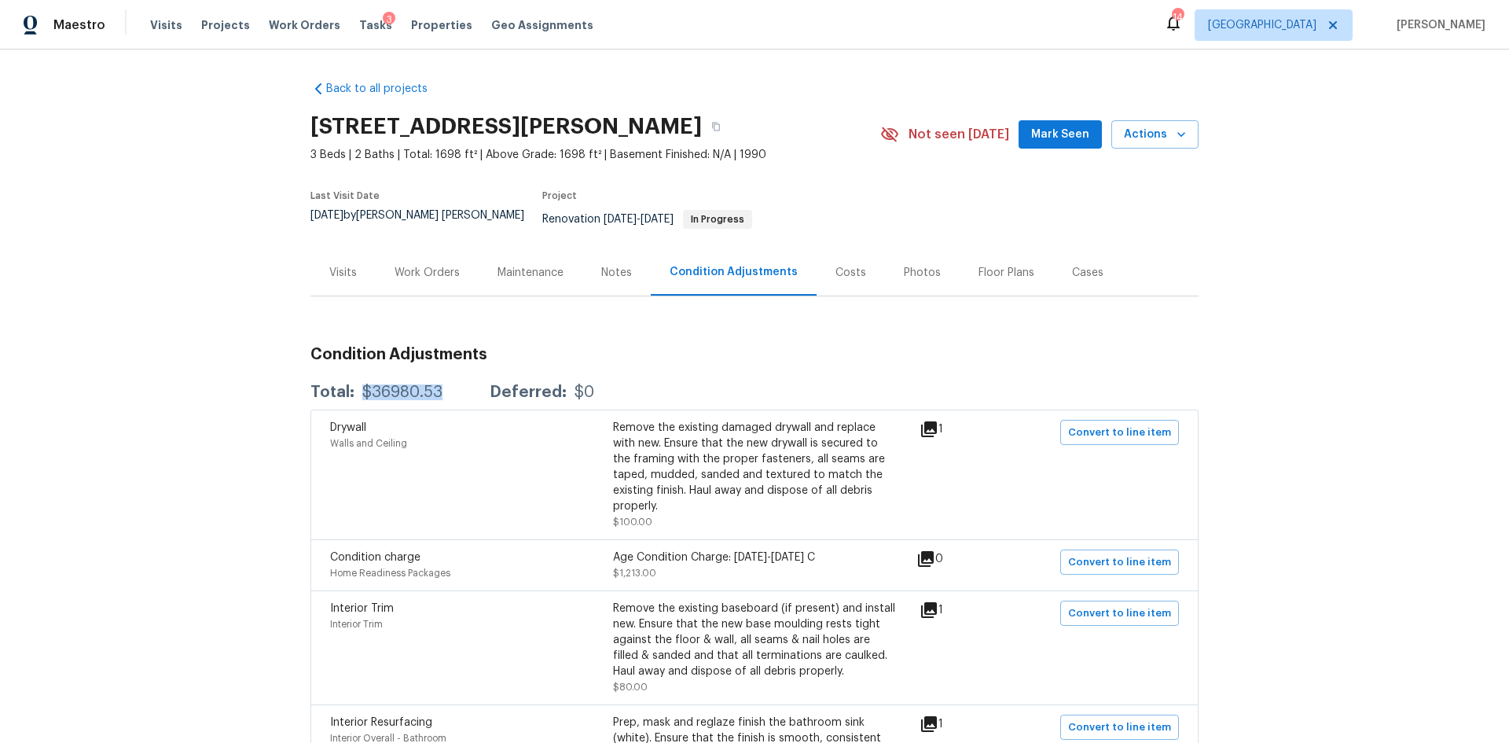
drag, startPoint x: 356, startPoint y: 377, endPoint x: 440, endPoint y: 377, distance: 84.1
click at [440, 384] on div "Total: $36980.53 Deferred: $0" at bounding box center [453, 392] width 284 height 16
click at [817, 249] on div "Costs" at bounding box center [851, 272] width 68 height 46
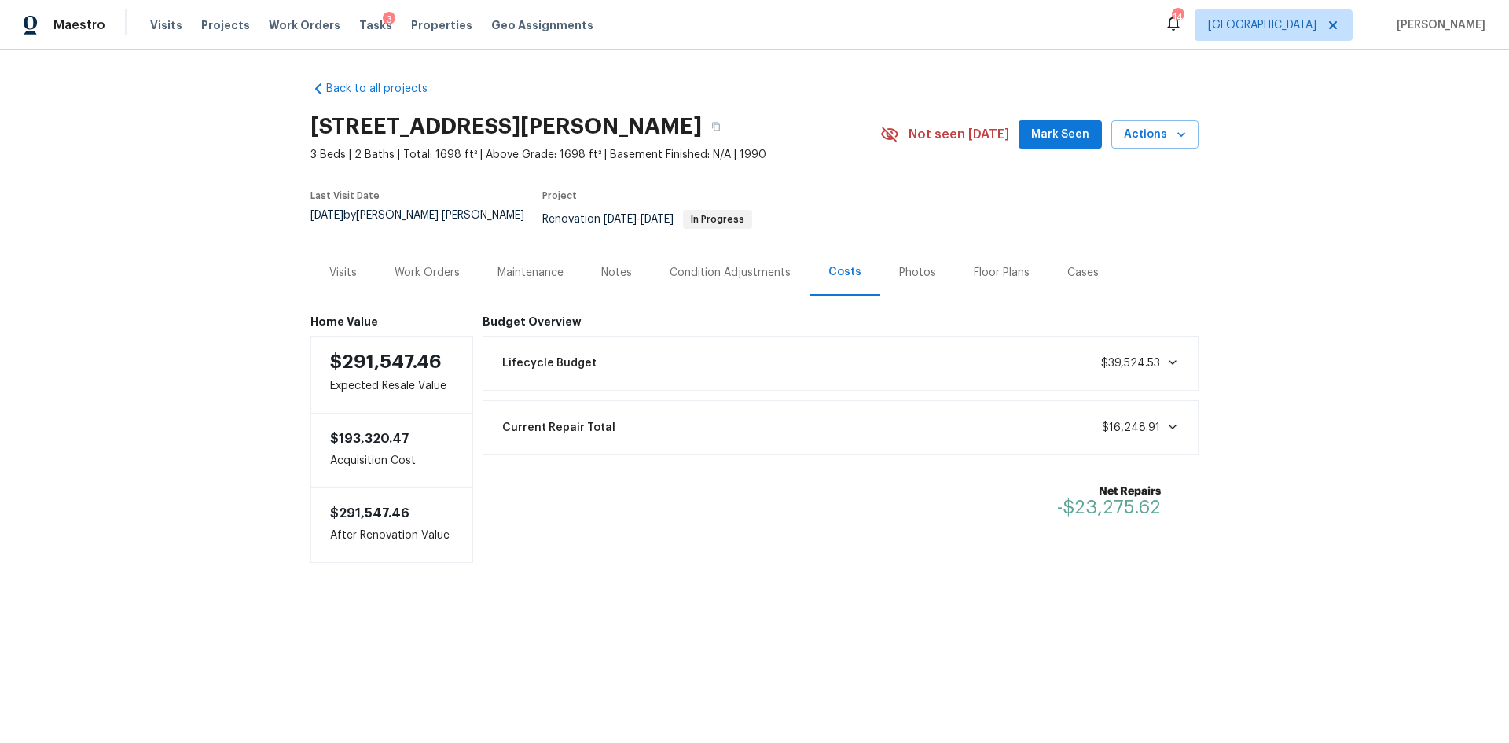
click at [1145, 358] on span "$39,524.53" at bounding box center [1130, 363] width 59 height 11
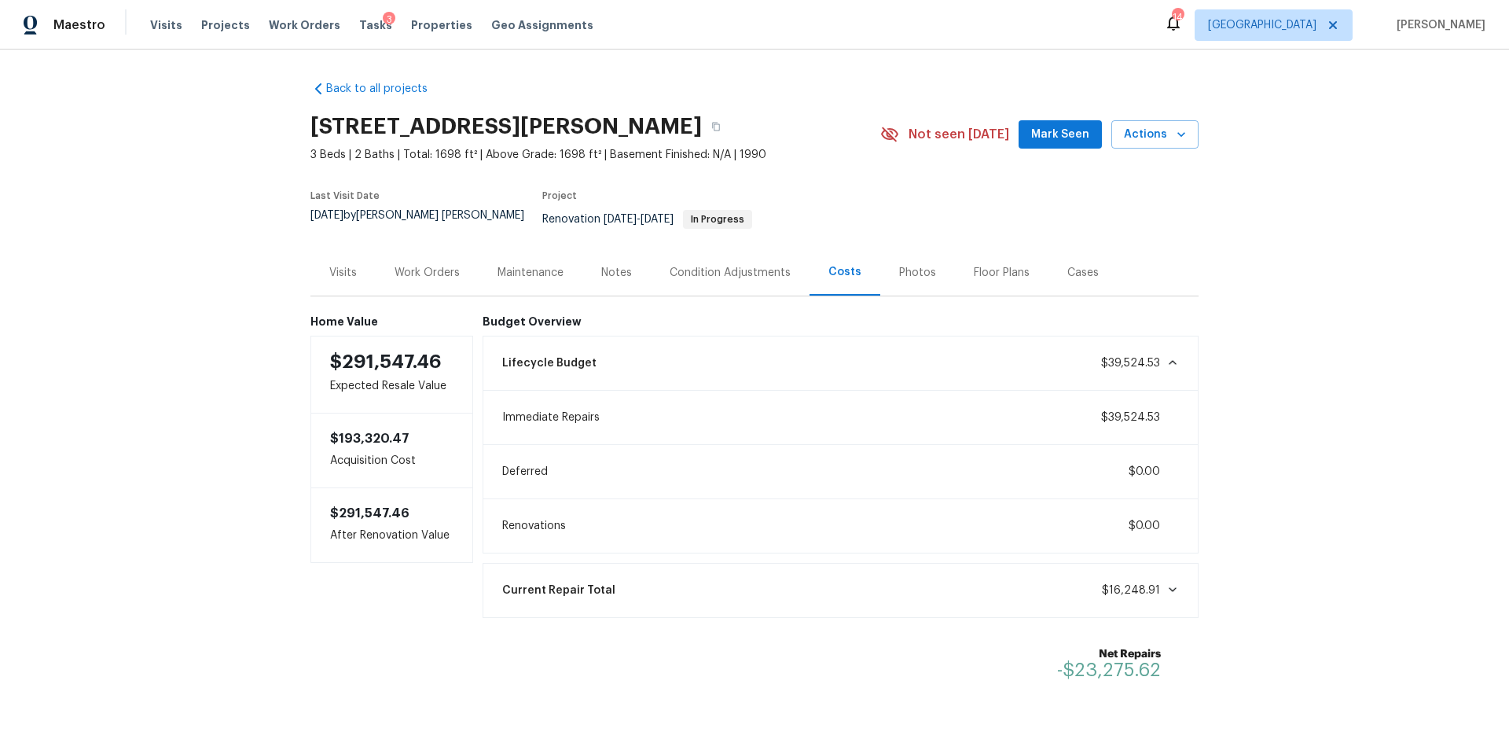
click at [1169, 587] on icon at bounding box center [1173, 589] width 8 height 5
click at [453, 270] on div "Work Orders" at bounding box center [427, 272] width 103 height 46
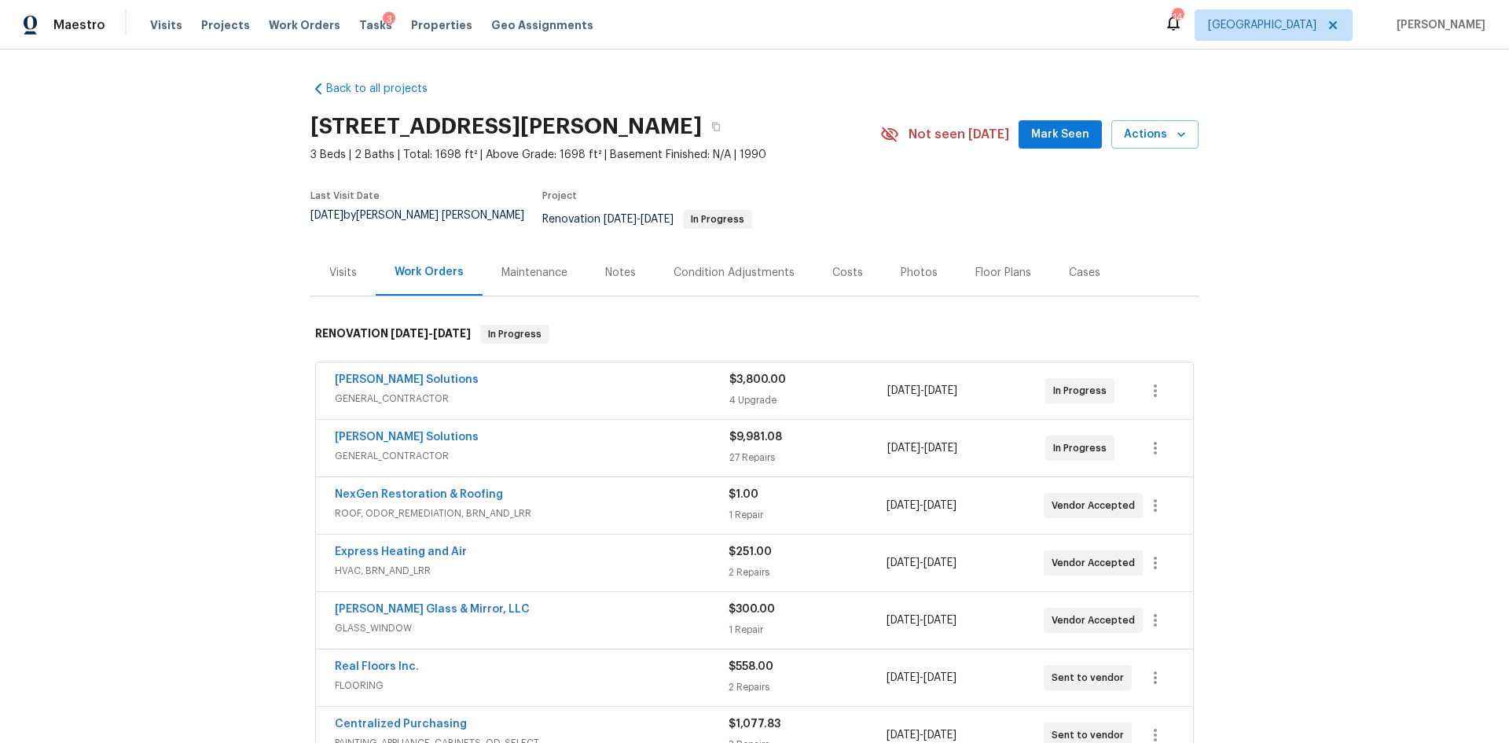
click at [718, 273] on div "Condition Adjustments" at bounding box center [734, 272] width 159 height 46
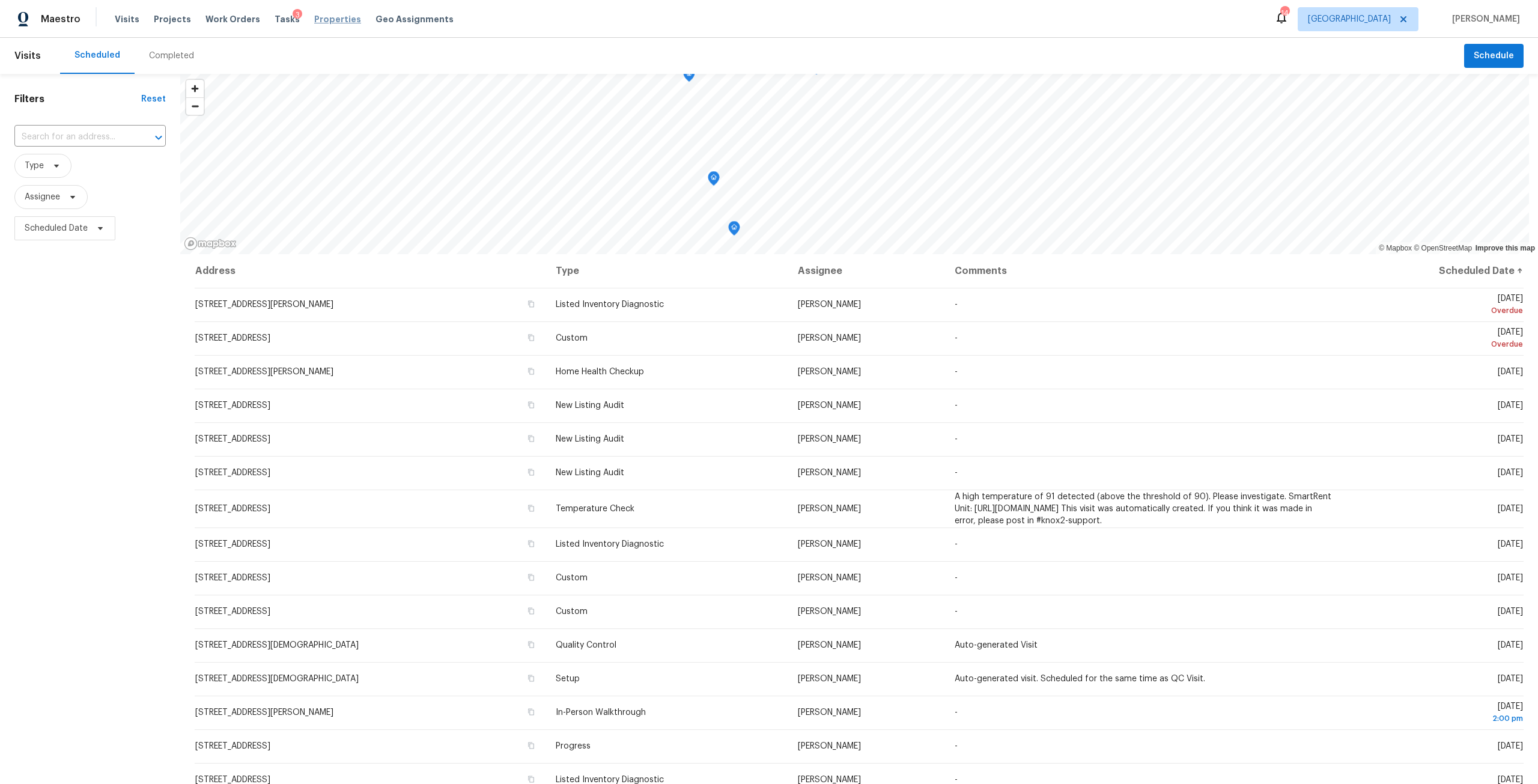
click at [329, 17] on span "Properties" at bounding box center [337, 19] width 47 height 12
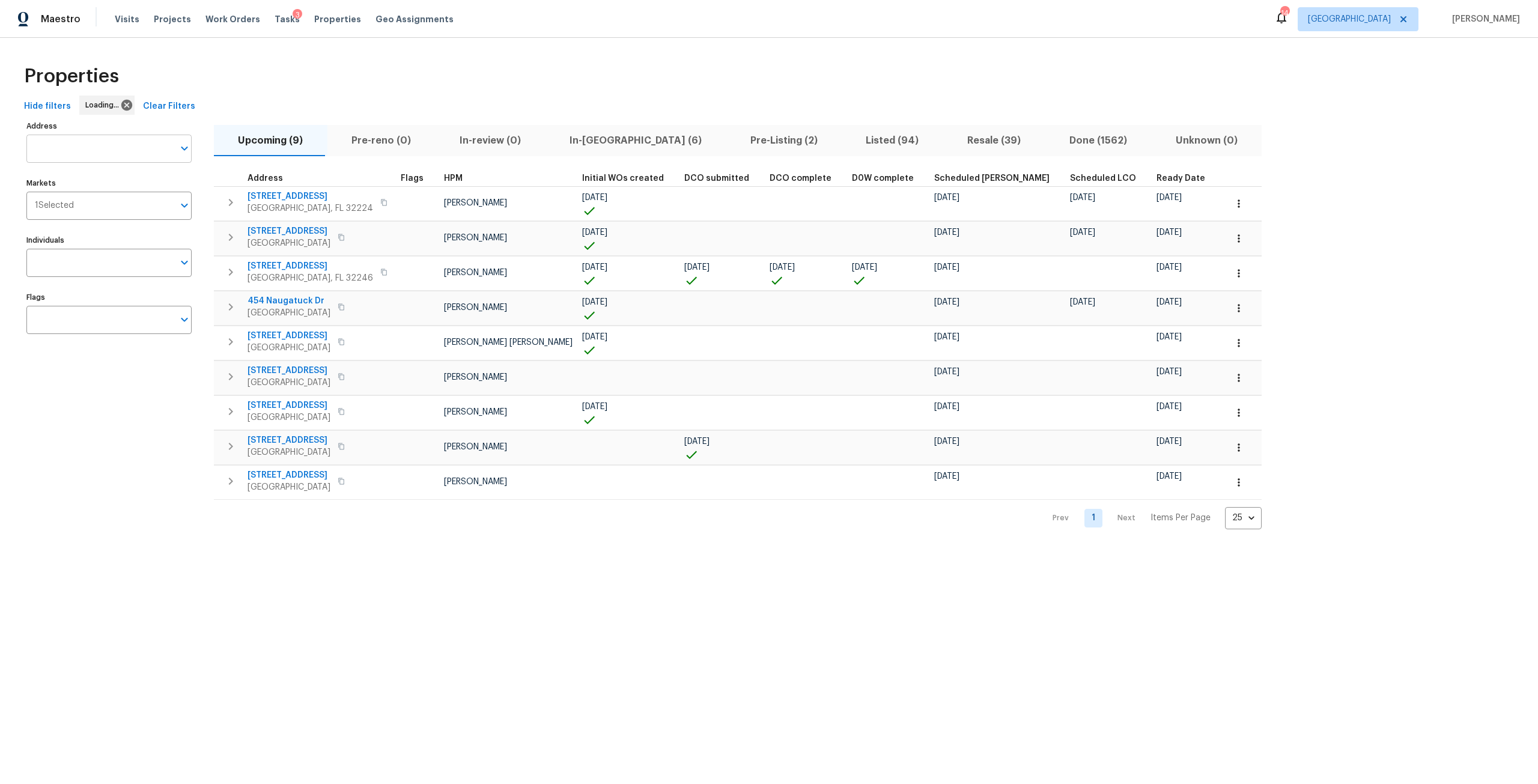
click at [79, 141] on input "Address" at bounding box center [100, 148] width 148 height 28
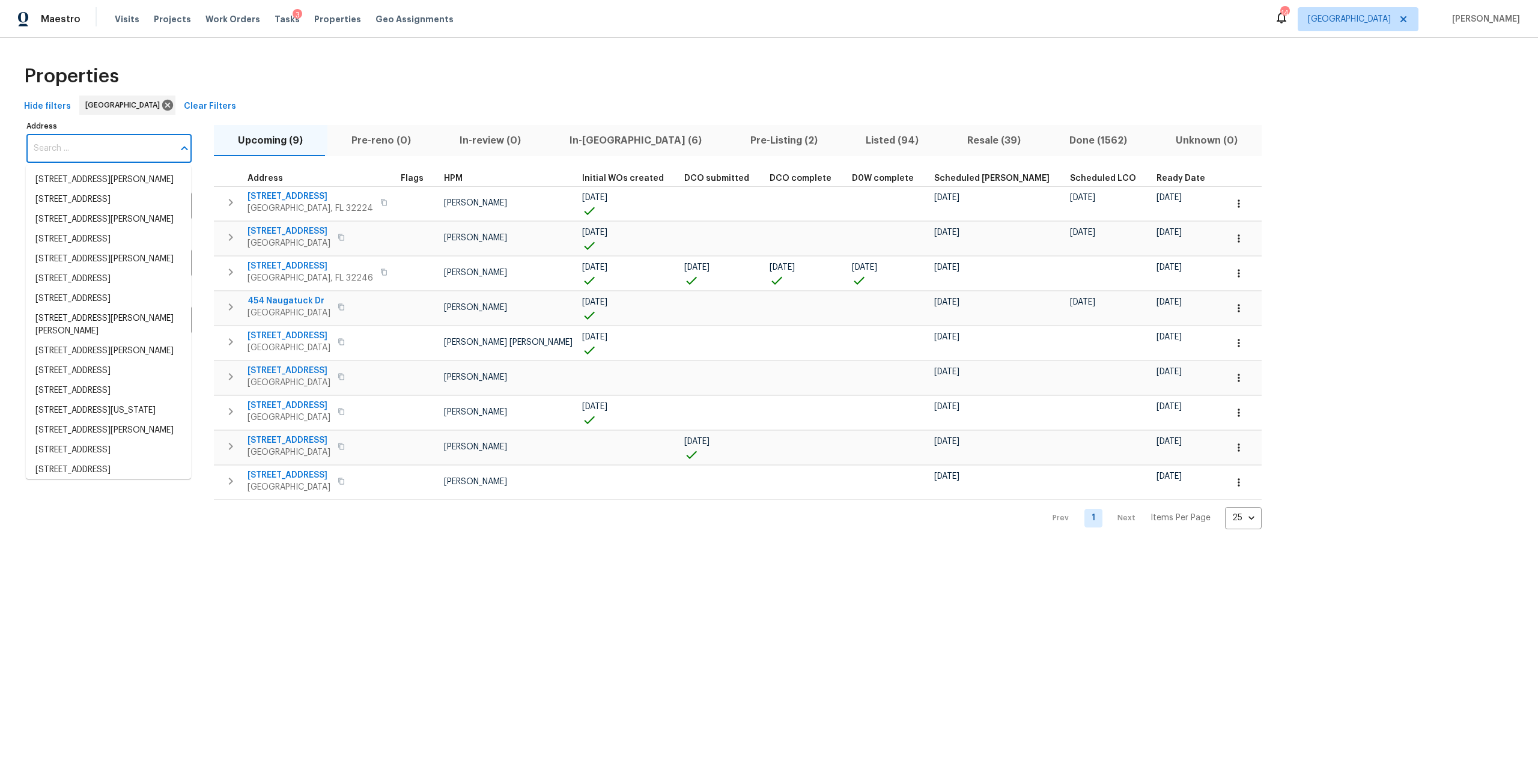
click at [79, 141] on input "Address" at bounding box center [100, 148] width 148 height 28
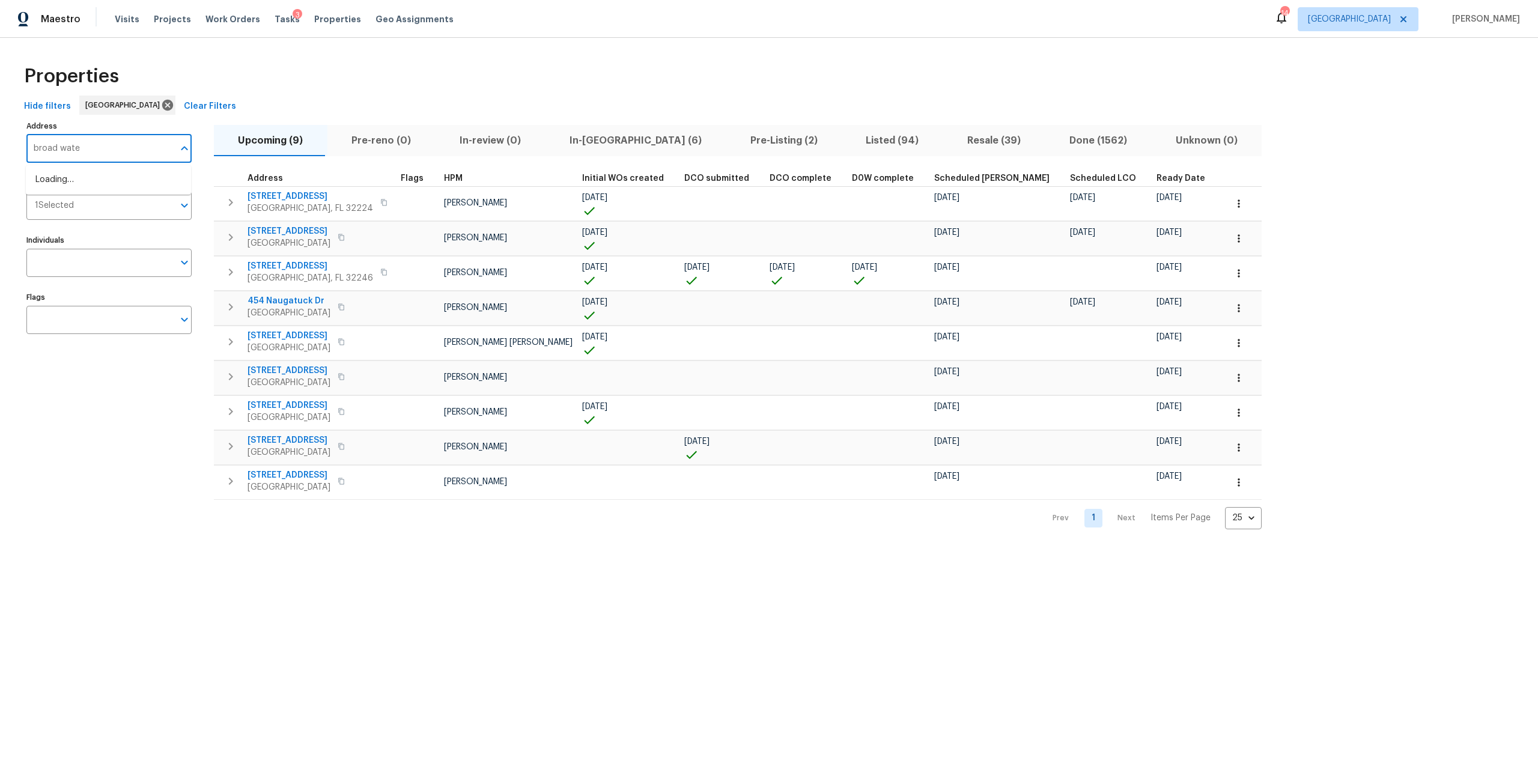
type input "broad water"
click at [78, 186] on li "[STREET_ADDRESS]" at bounding box center [109, 180] width 165 height 20
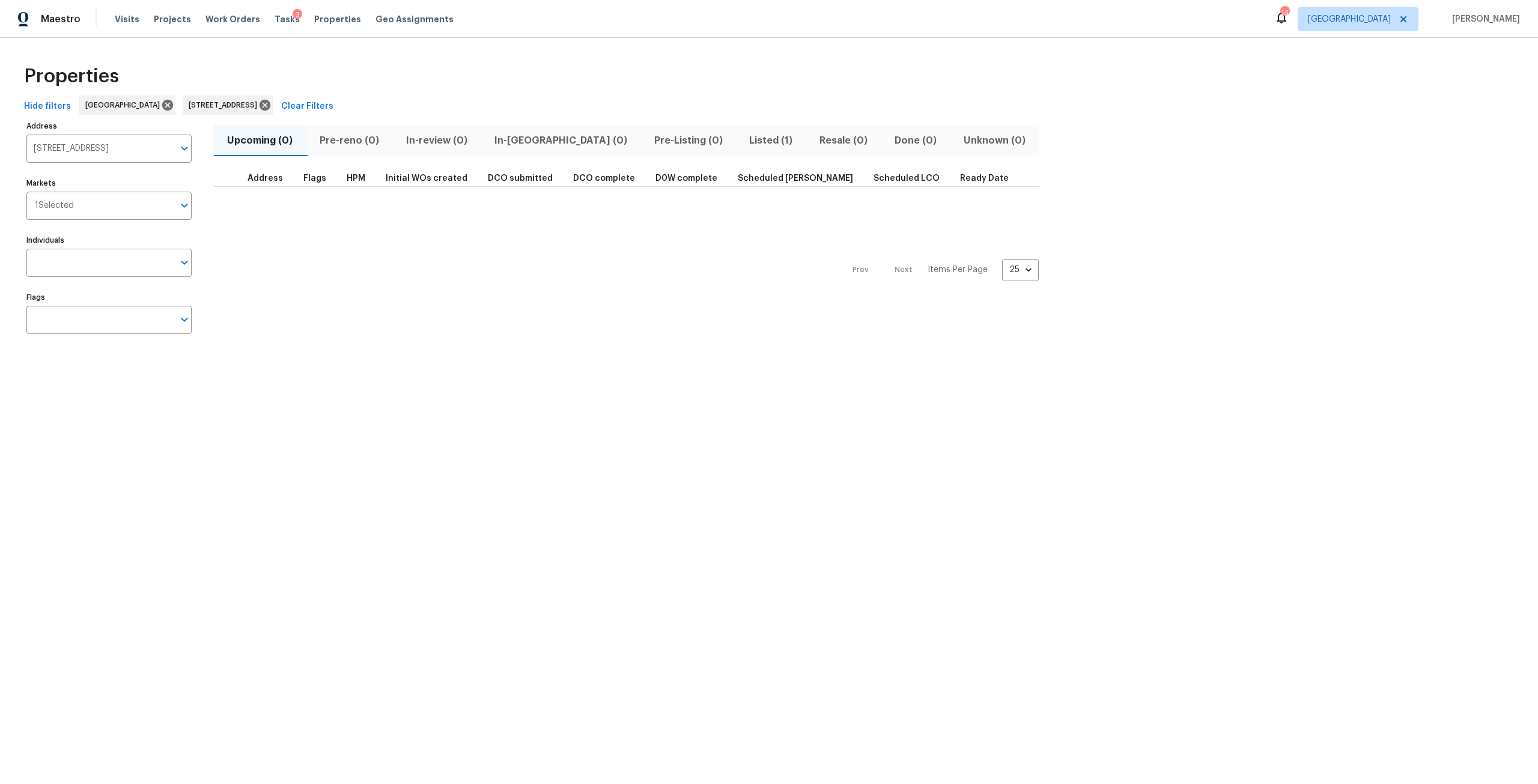
click at [743, 144] on span "Listed (1)" at bounding box center [771, 141] width 56 height 17
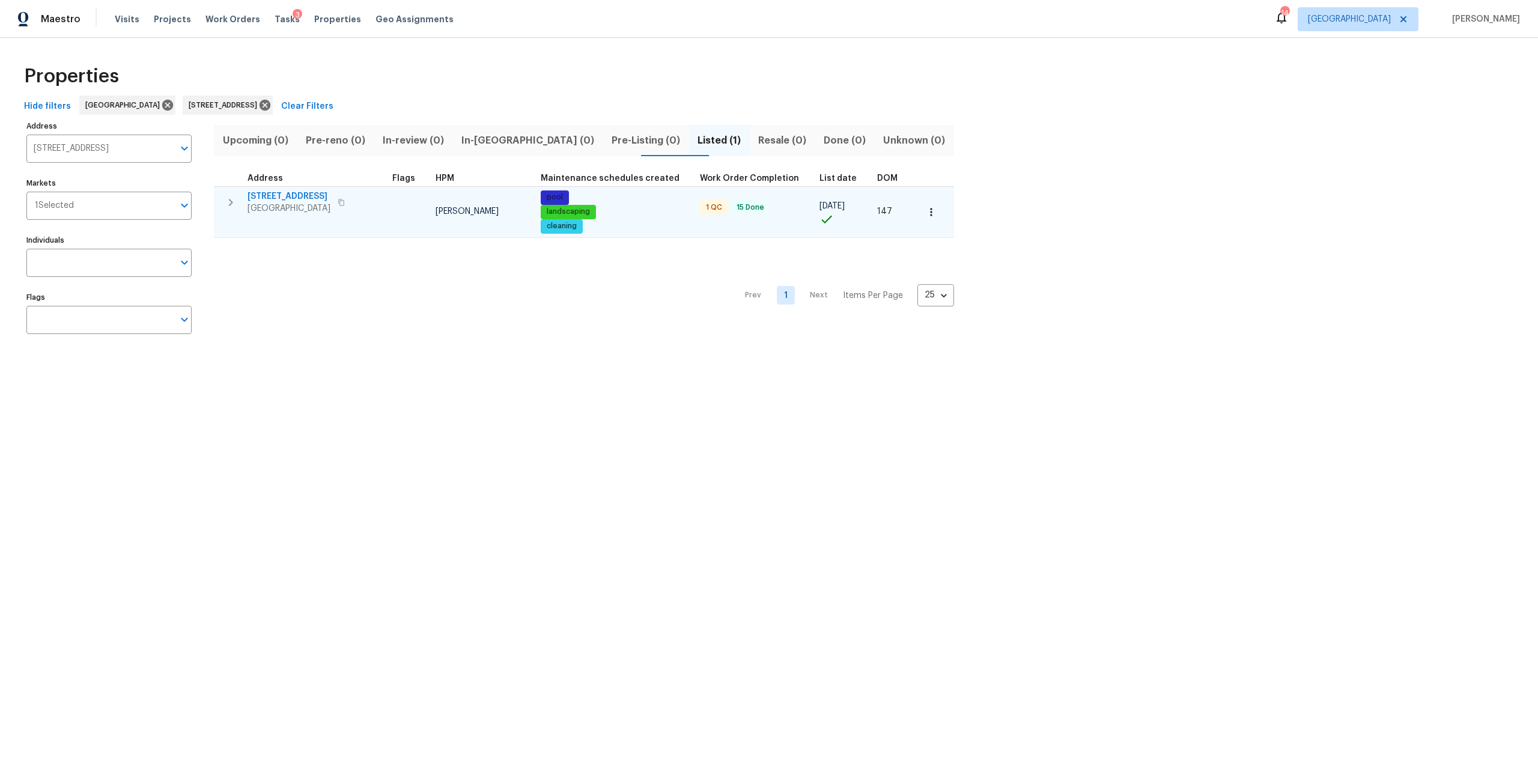
click at [297, 194] on span "[STREET_ADDRESS]" at bounding box center [289, 196] width 83 height 12
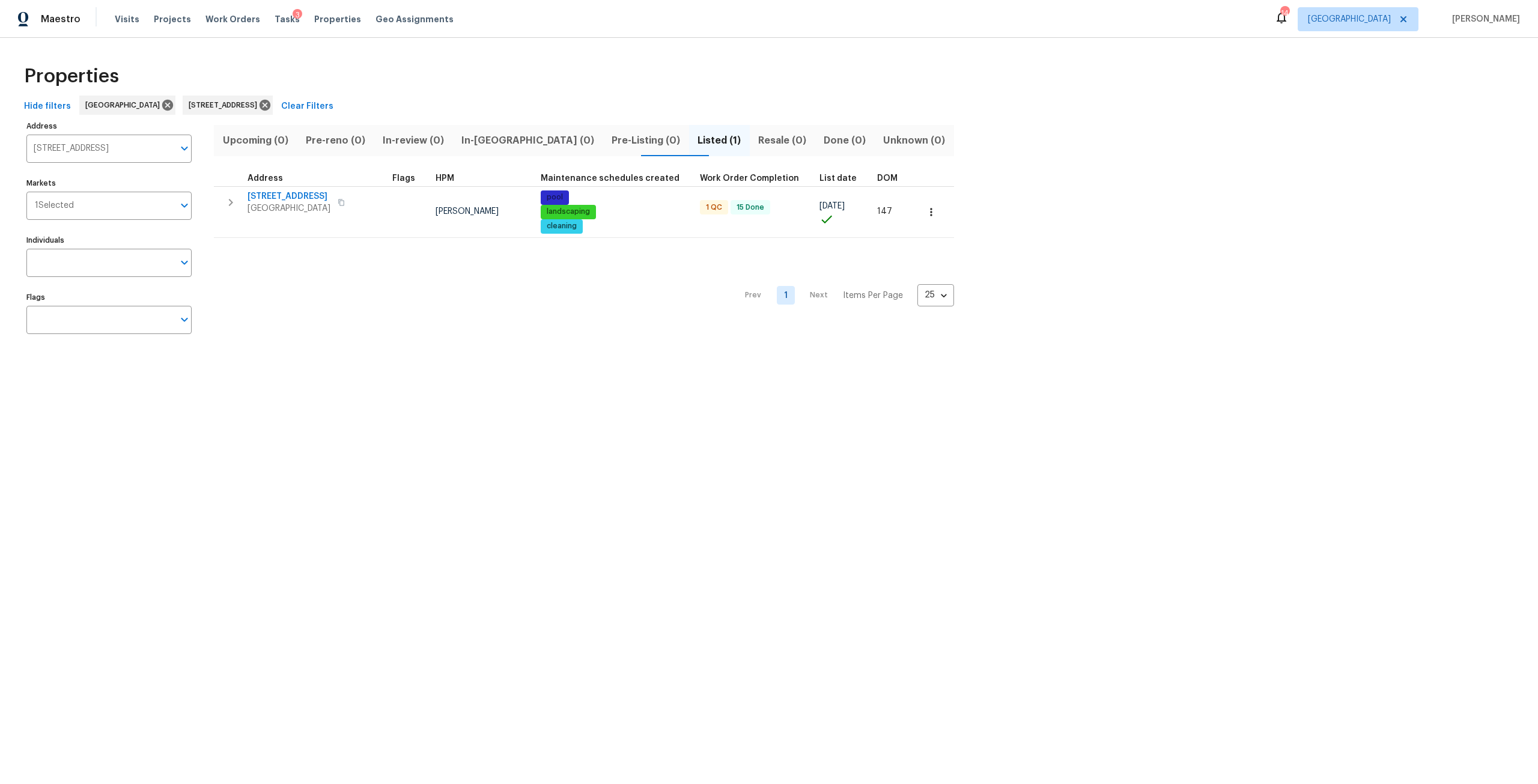
click at [261, 27] on div "Visits Projects Work Orders Tasks 3 Properties Geo Assignments" at bounding box center [291, 18] width 353 height 24
click at [274, 15] on span "Tasks" at bounding box center [287, 19] width 25 height 8
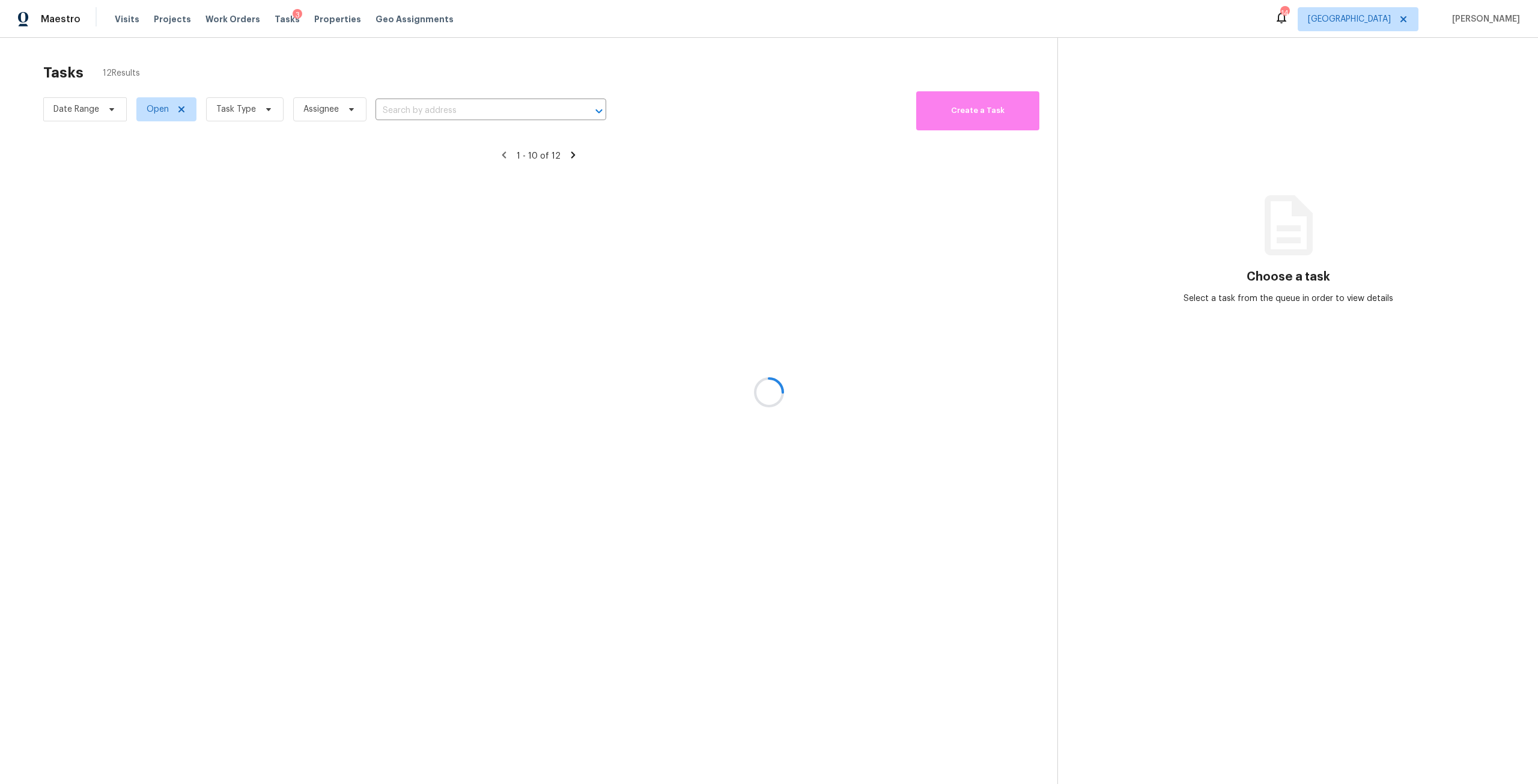
click at [264, 105] on div at bounding box center [769, 392] width 1538 height 784
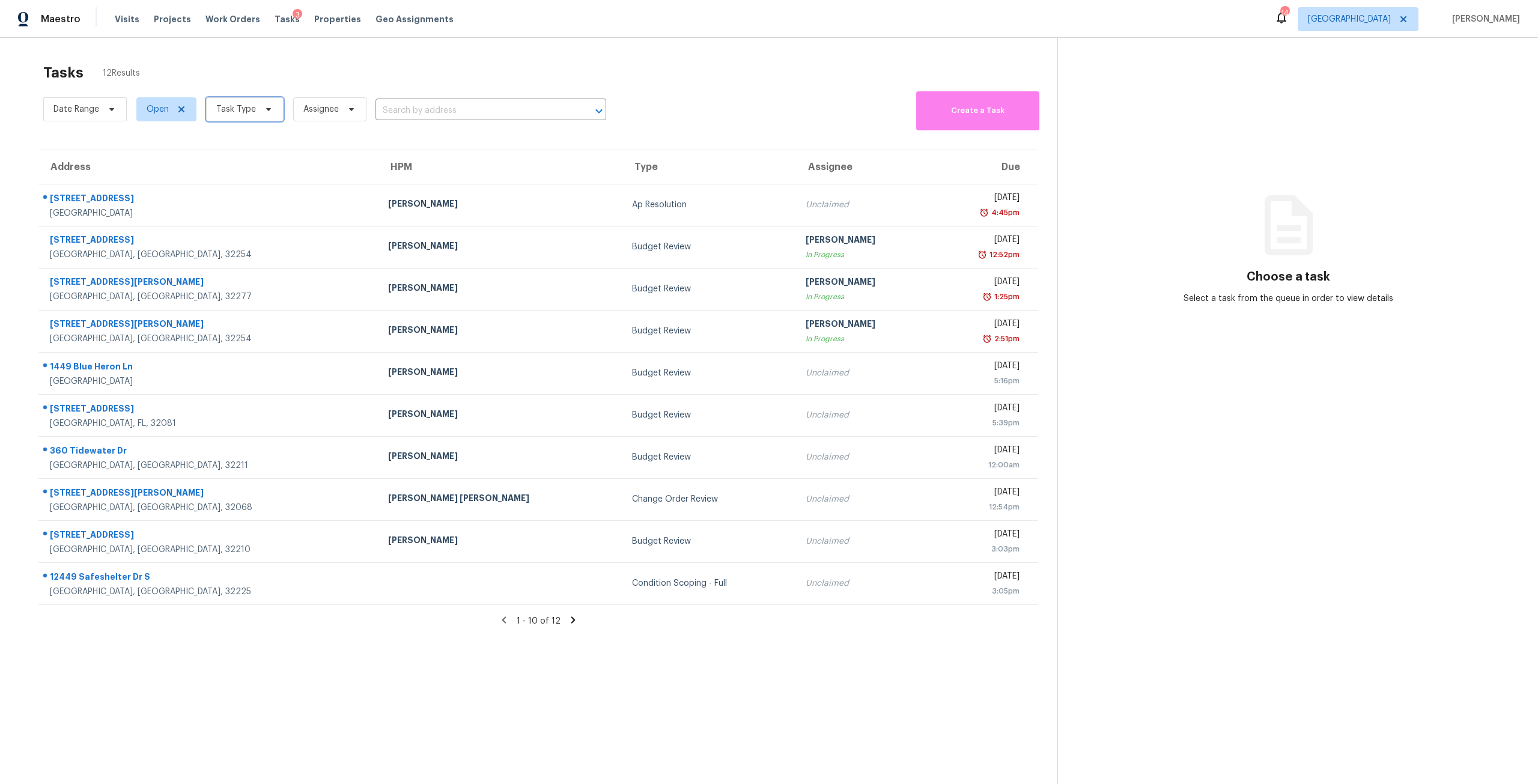
click at [269, 105] on icon at bounding box center [268, 109] width 10 height 10
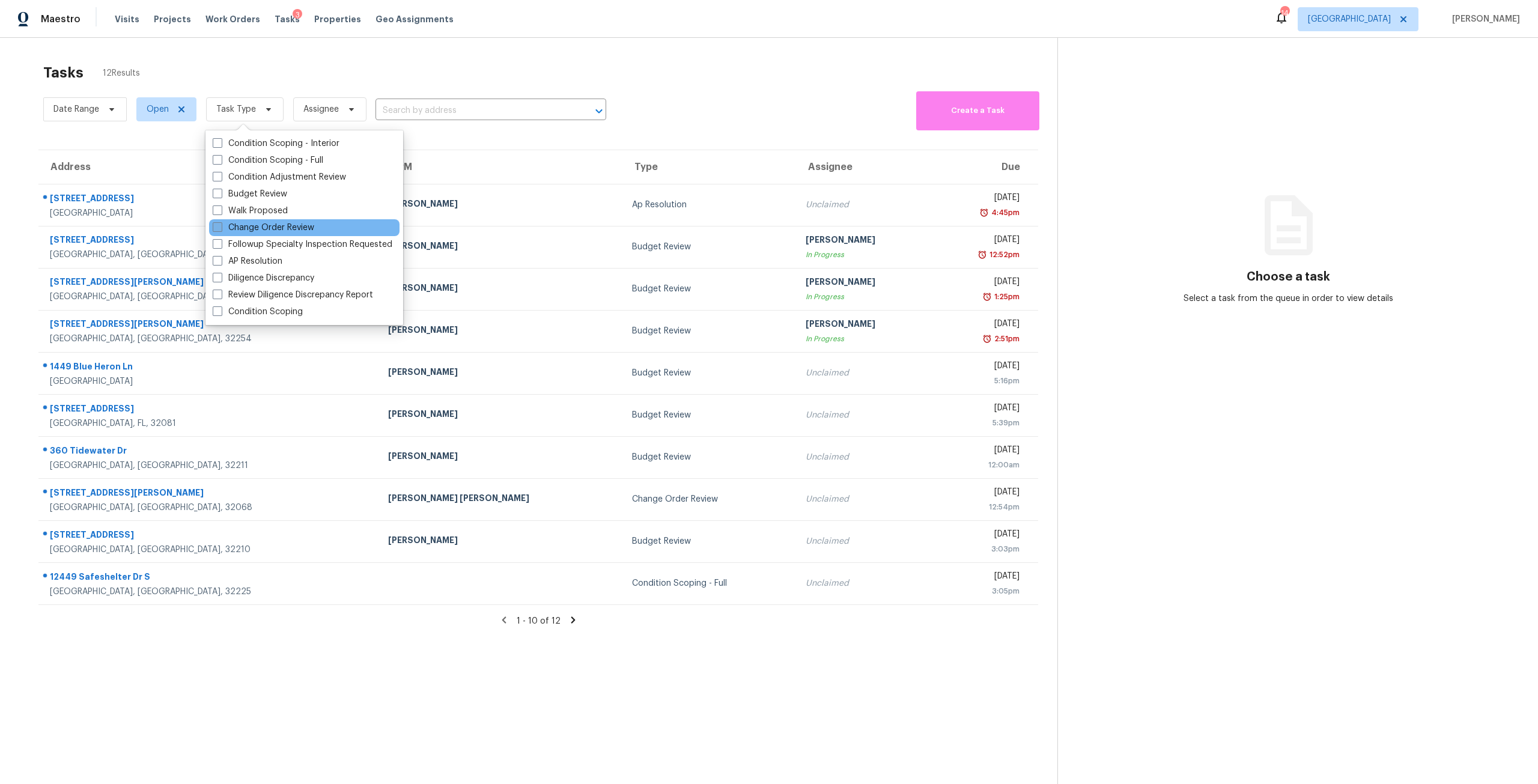
click at [280, 227] on label "Change Order Review" at bounding box center [263, 228] width 102 height 12
click at [220, 227] on input "Change Order Review" at bounding box center [216, 225] width 8 height 8
checkbox input "true"
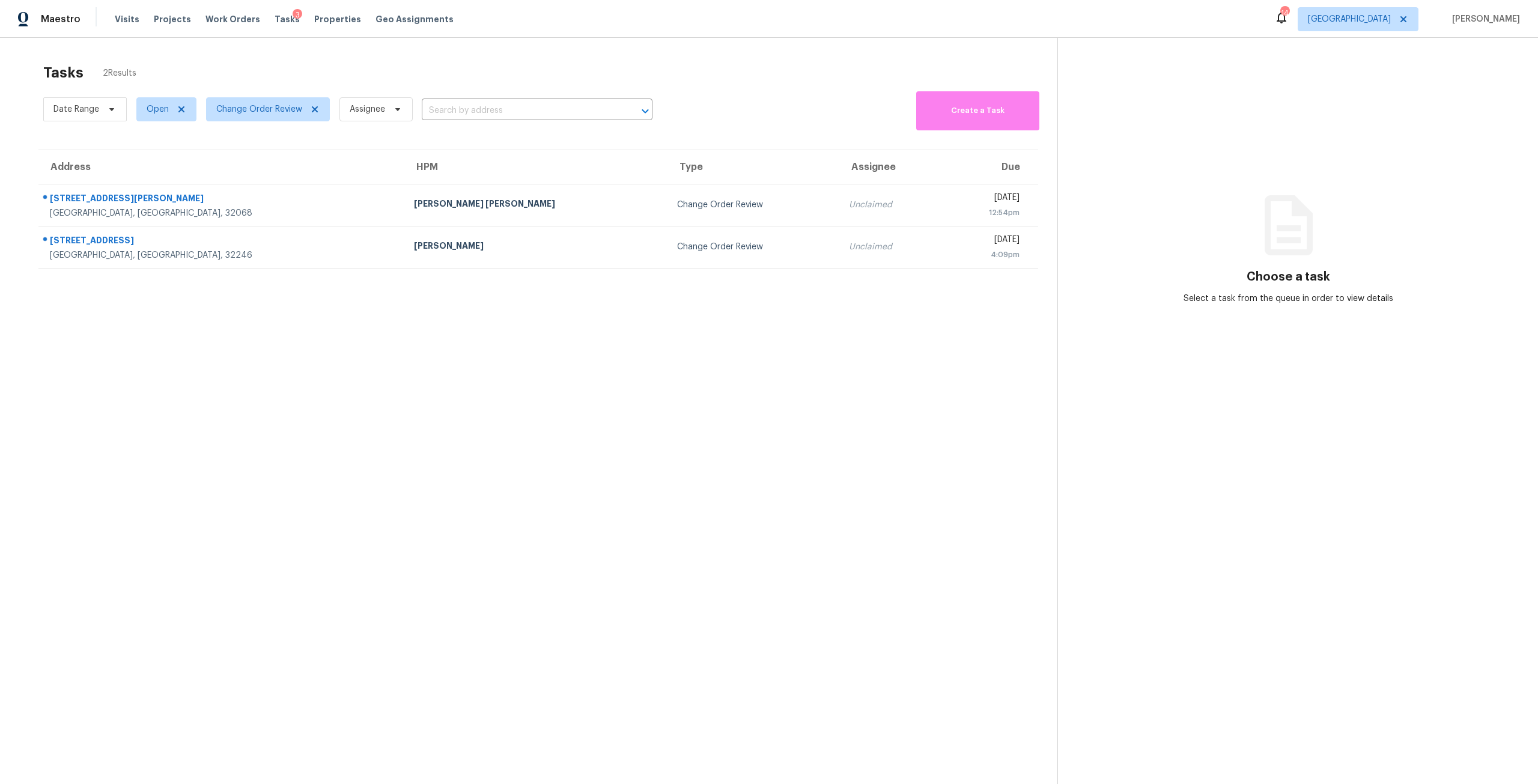
click at [450, 55] on div "Tasks 2 Results Date Range Open Change Order Review Assignee ​ Create a Task Ad…" at bounding box center [769, 430] width 1538 height 784
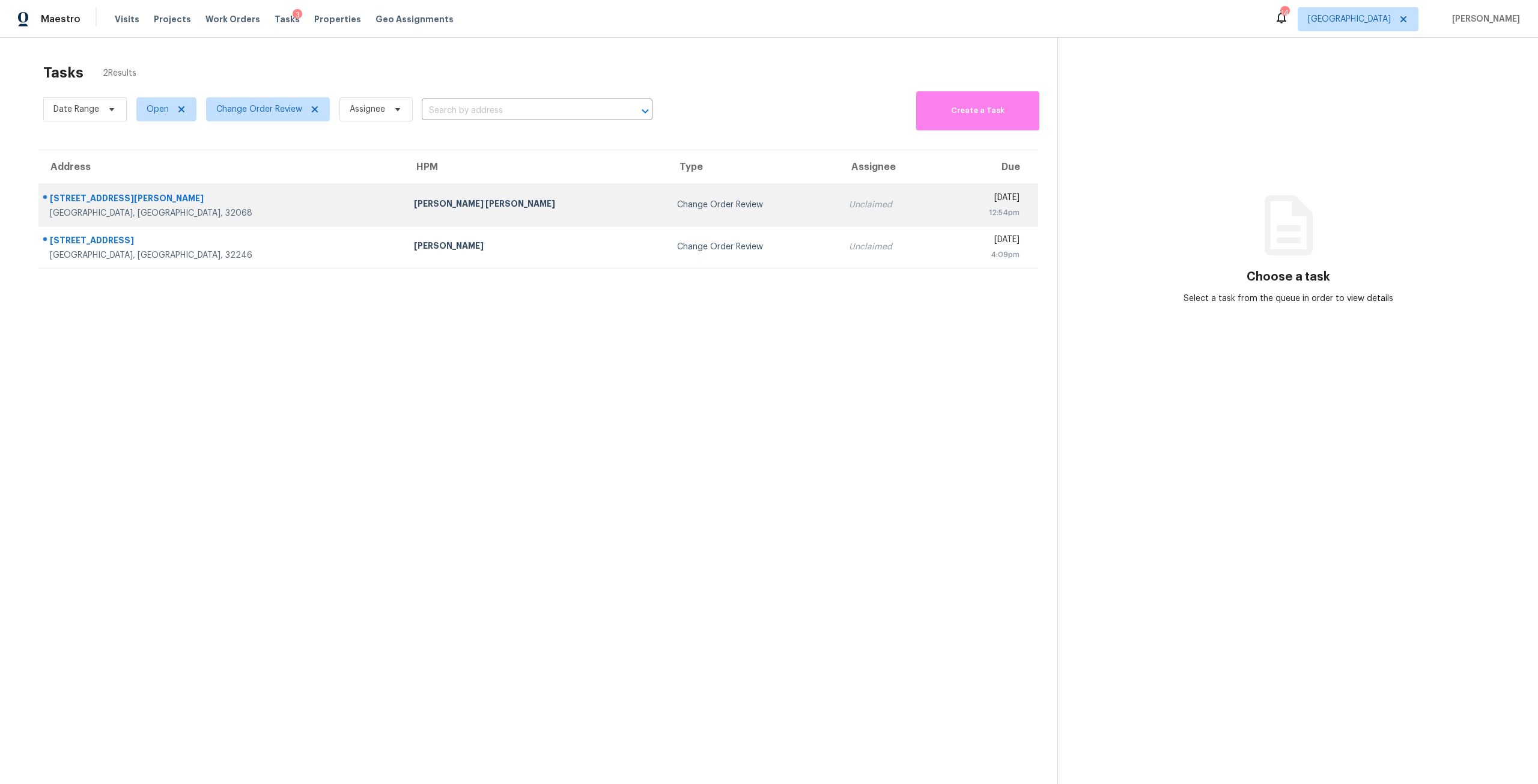
click at [667, 187] on td "Change Order Review" at bounding box center [754, 205] width 173 height 42
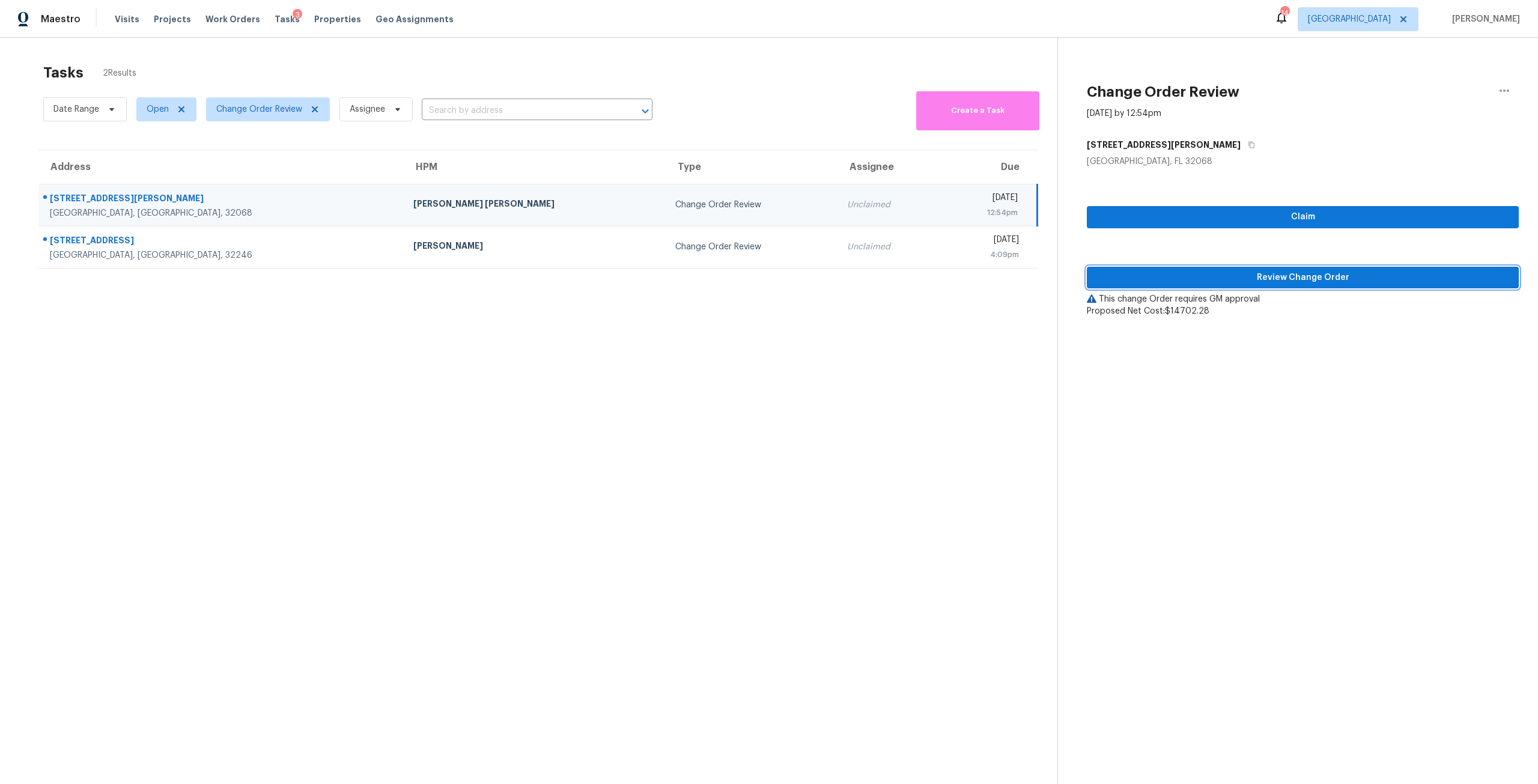
click at [1179, 280] on span "Review Change Order" at bounding box center [1303, 278] width 413 height 15
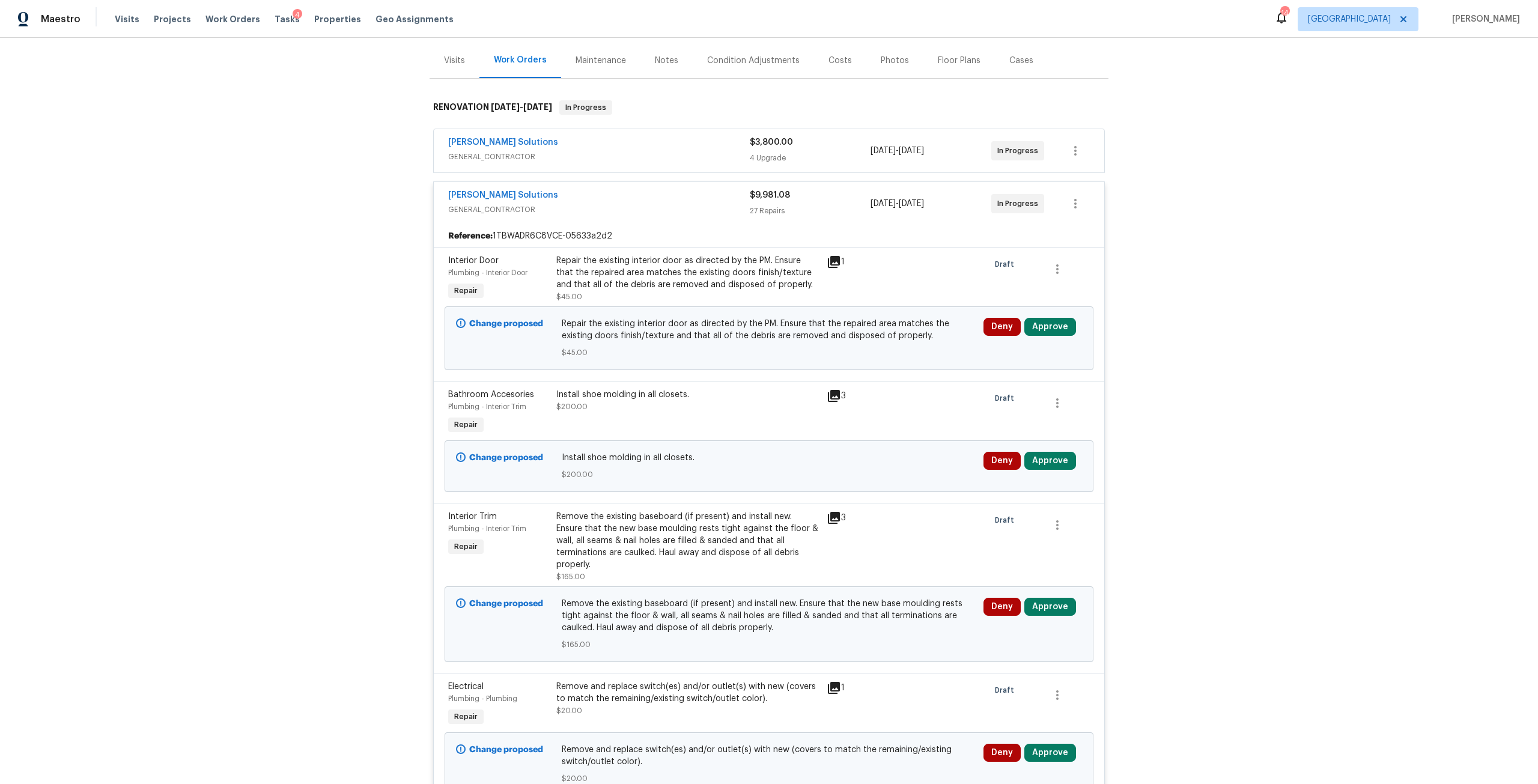
scroll to position [180, 0]
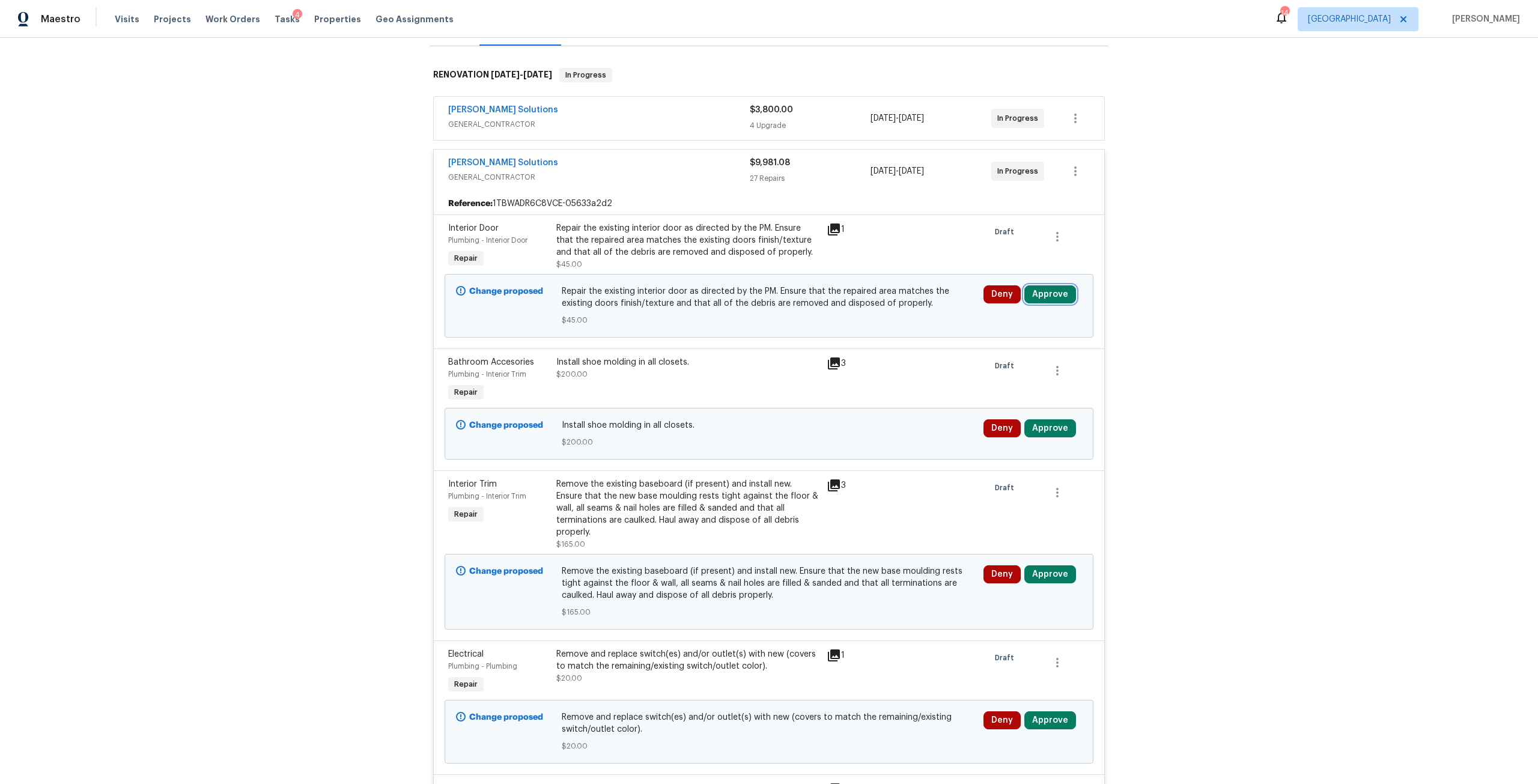
click at [1039, 285] on button "Approve" at bounding box center [1050, 294] width 52 height 18
click at [884, 296] on span "Approve" at bounding box center [874, 297] width 34 height 9
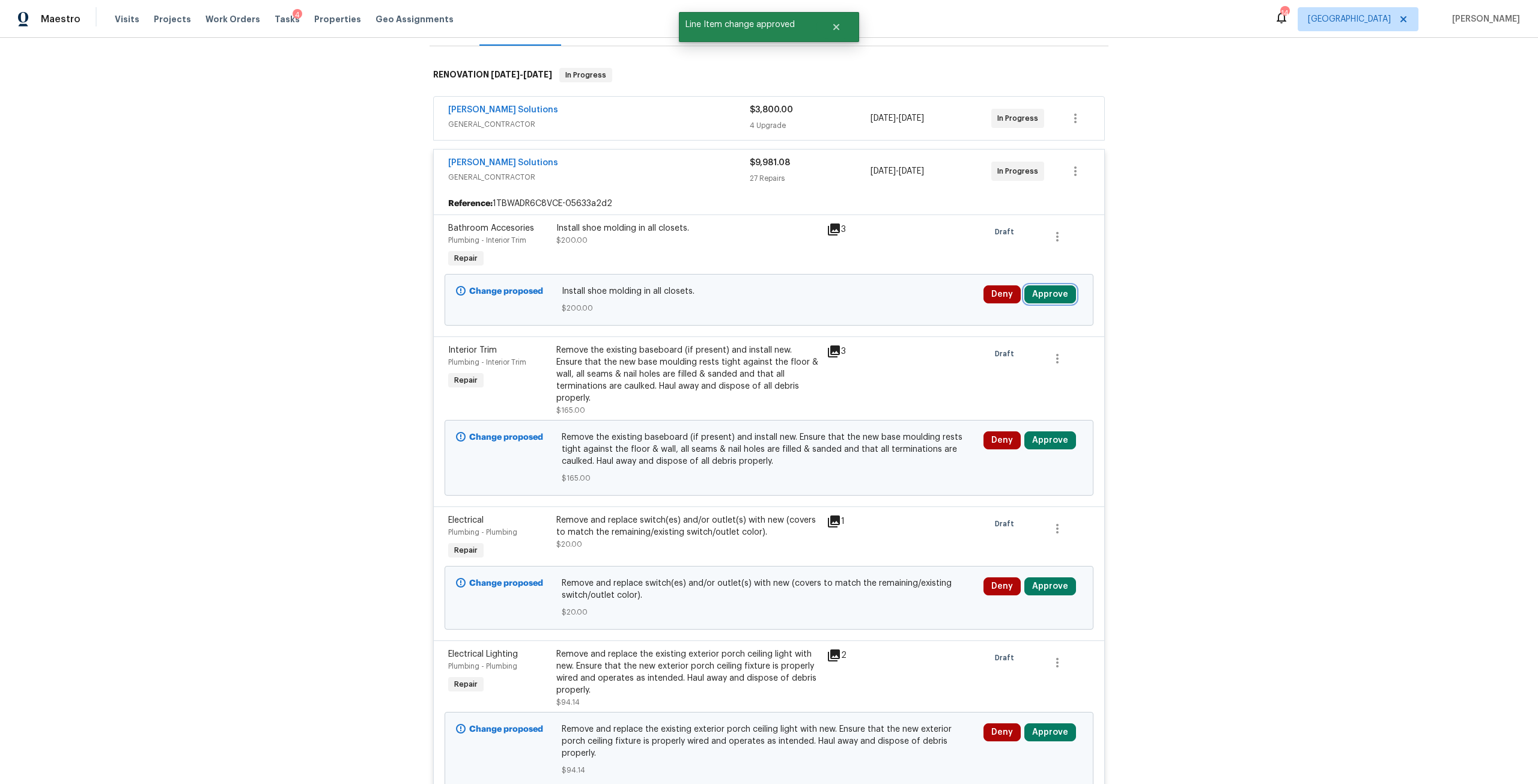
click at [1053, 292] on button "Approve" at bounding box center [1050, 294] width 52 height 18
click at [907, 299] on div "Approve Cancel" at bounding box center [908, 296] width 193 height 24
click at [862, 290] on button "Approve" at bounding box center [874, 296] width 72 height 24
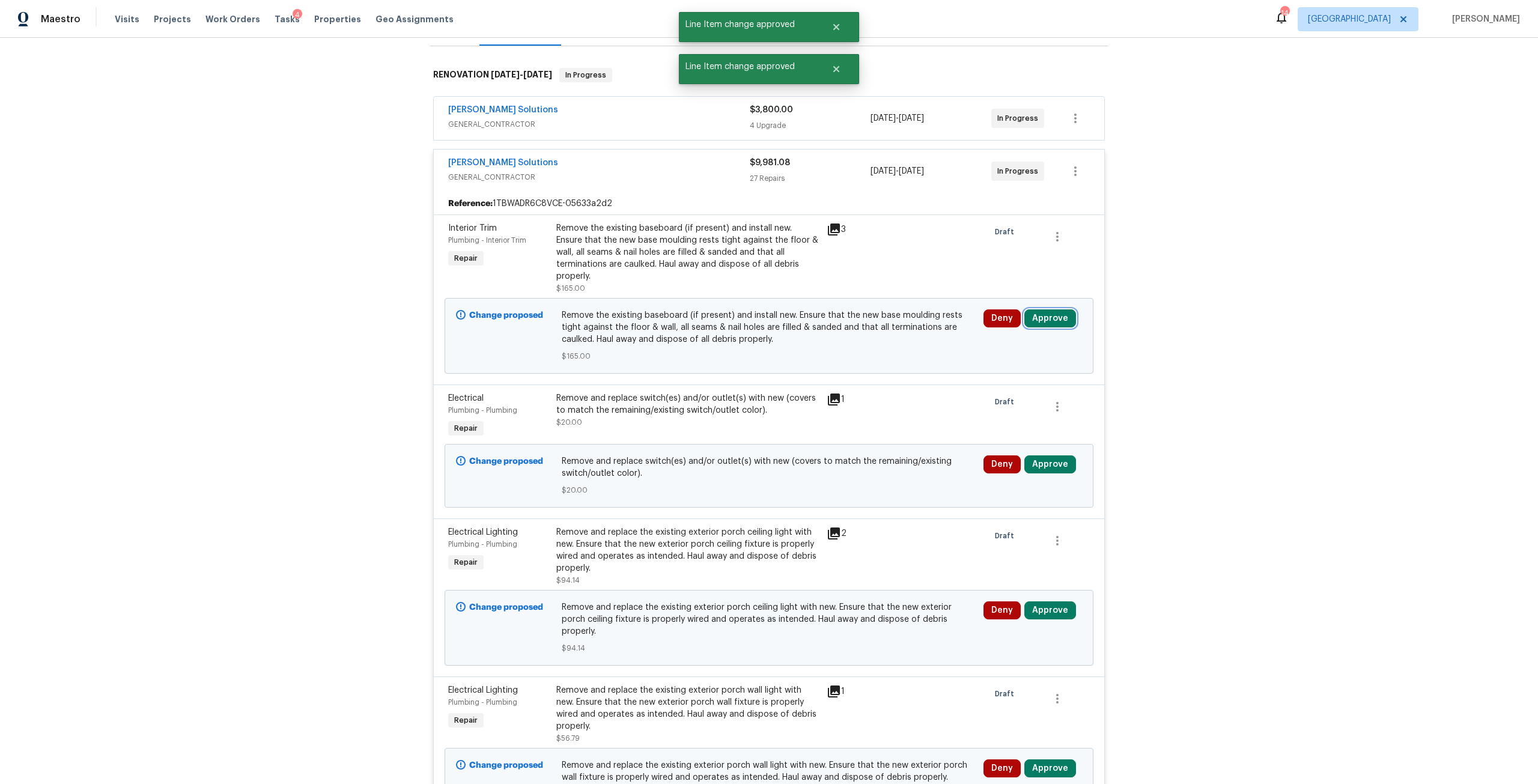
click at [1031, 309] on button "Approve" at bounding box center [1050, 319] width 52 height 18
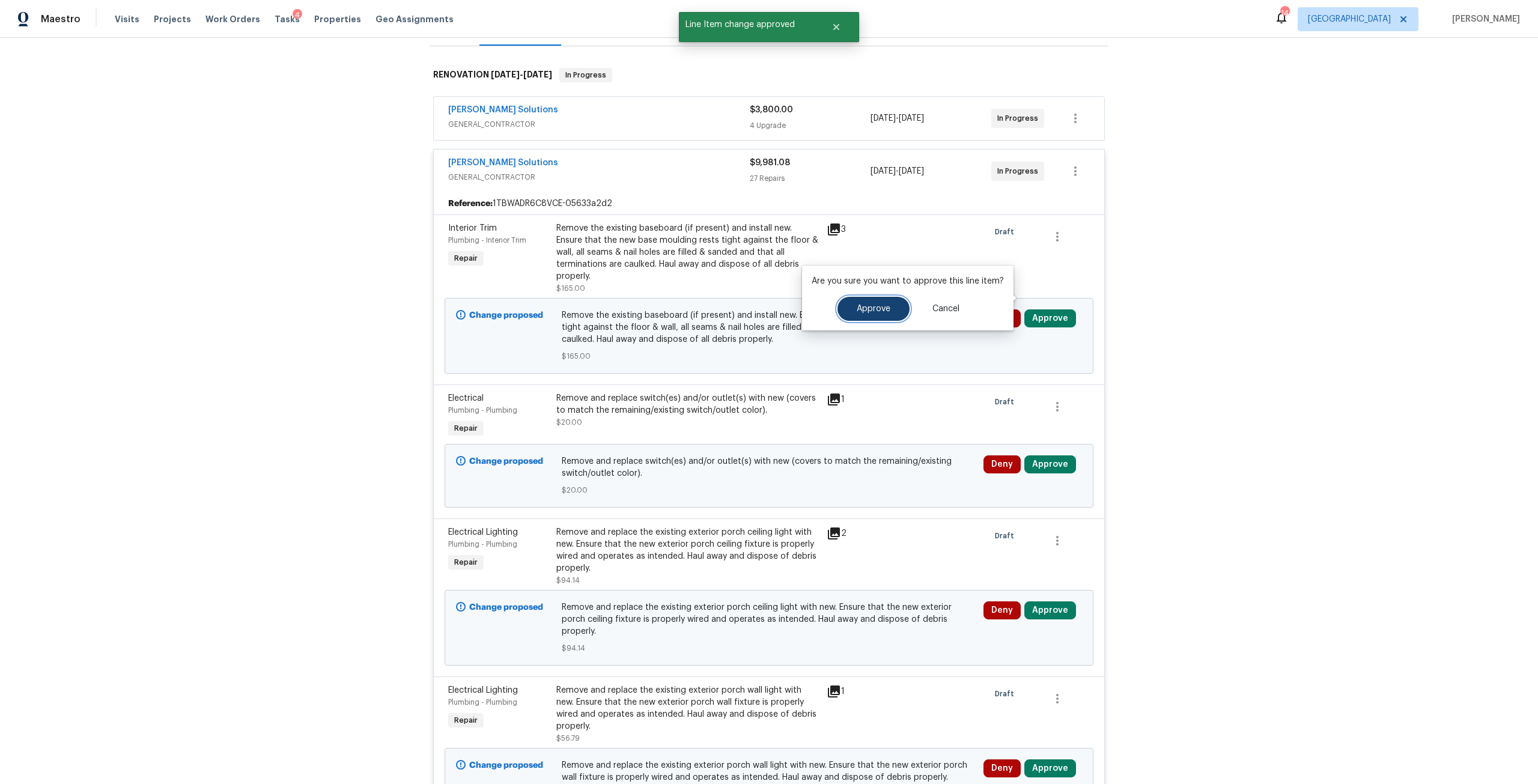
click at [899, 303] on button "Approve" at bounding box center [874, 308] width 72 height 24
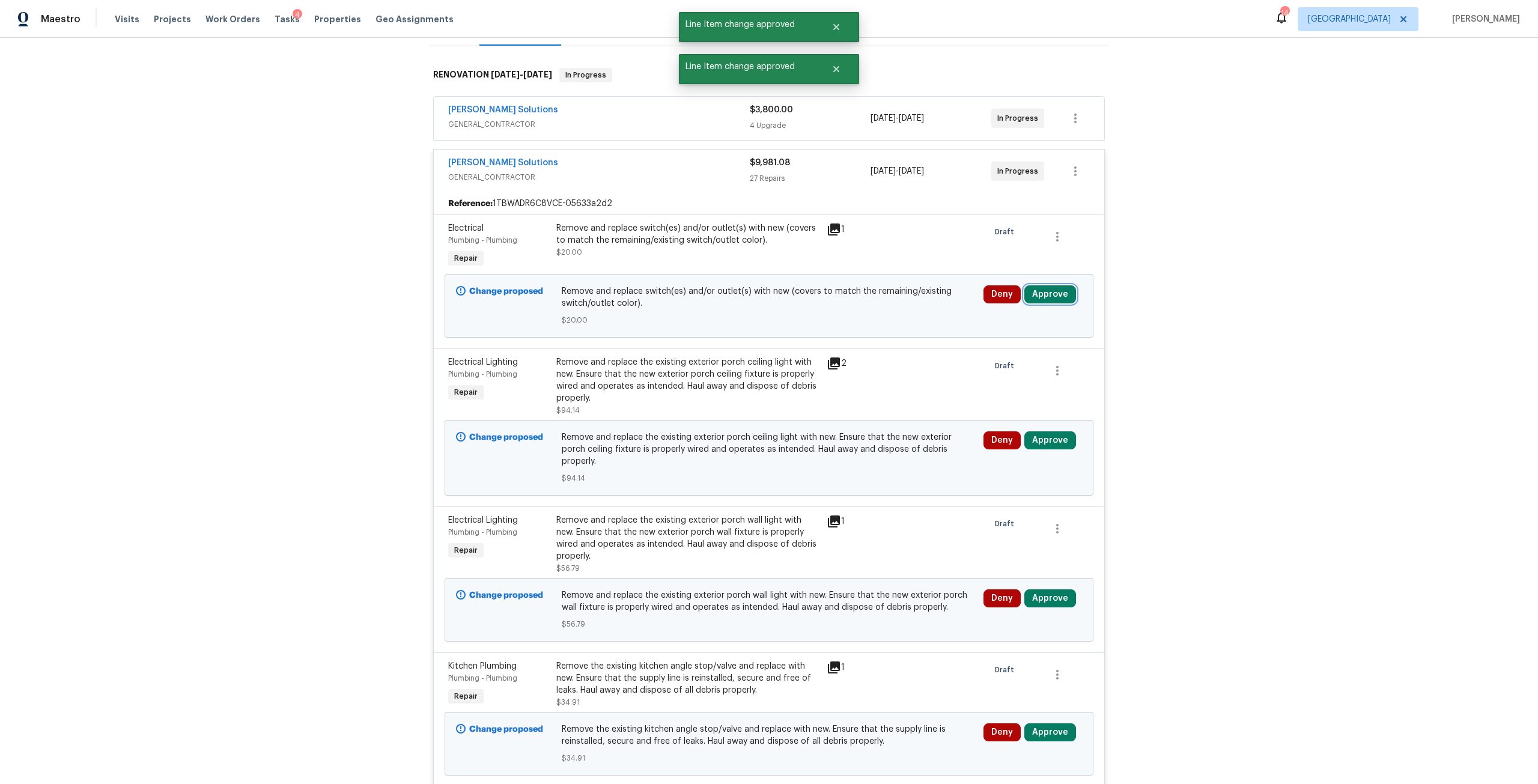
click at [1052, 290] on button "Approve" at bounding box center [1050, 294] width 52 height 18
click at [852, 304] on button "Approve" at bounding box center [874, 296] width 72 height 24
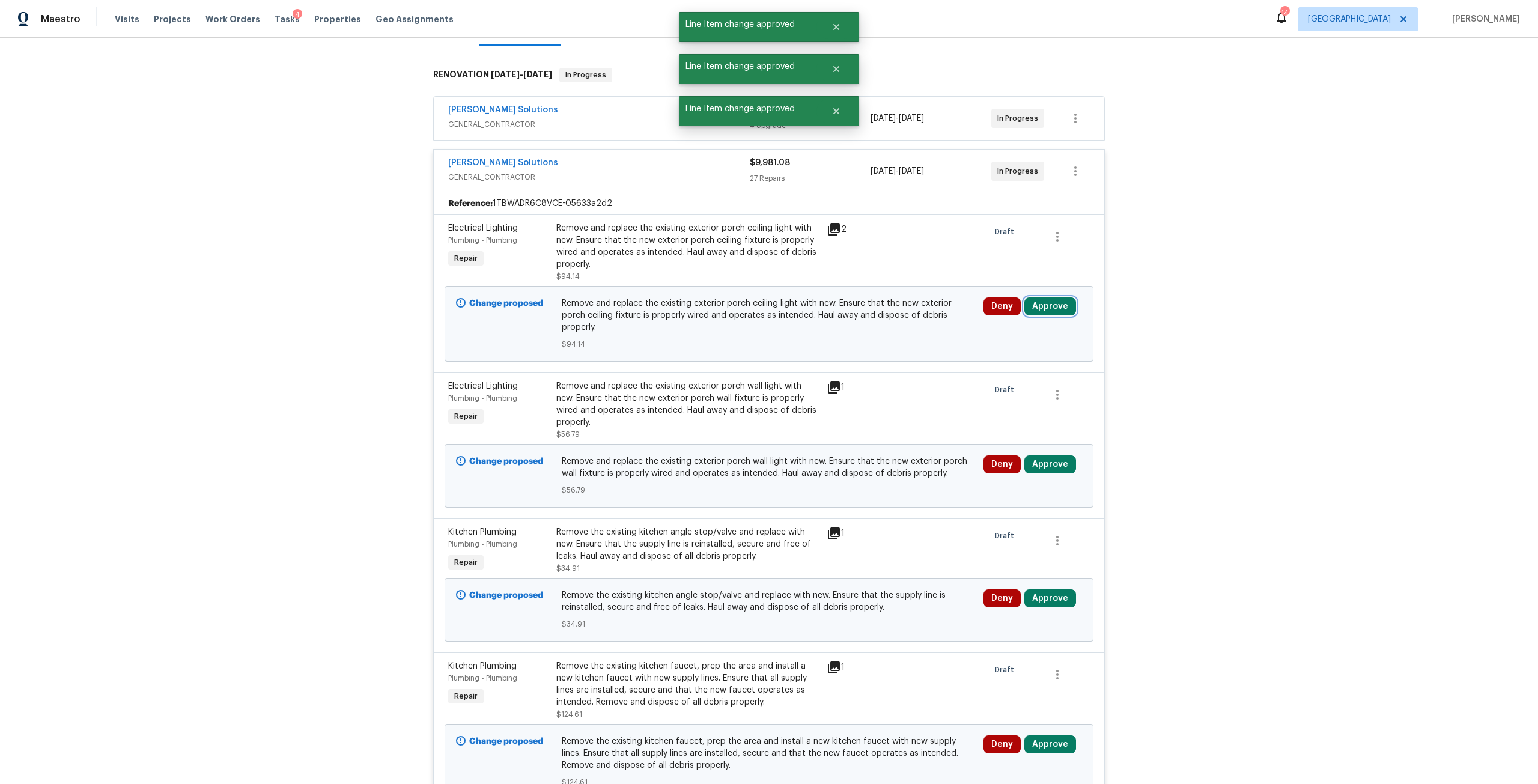
click at [1044, 297] on button "Approve" at bounding box center [1050, 306] width 52 height 18
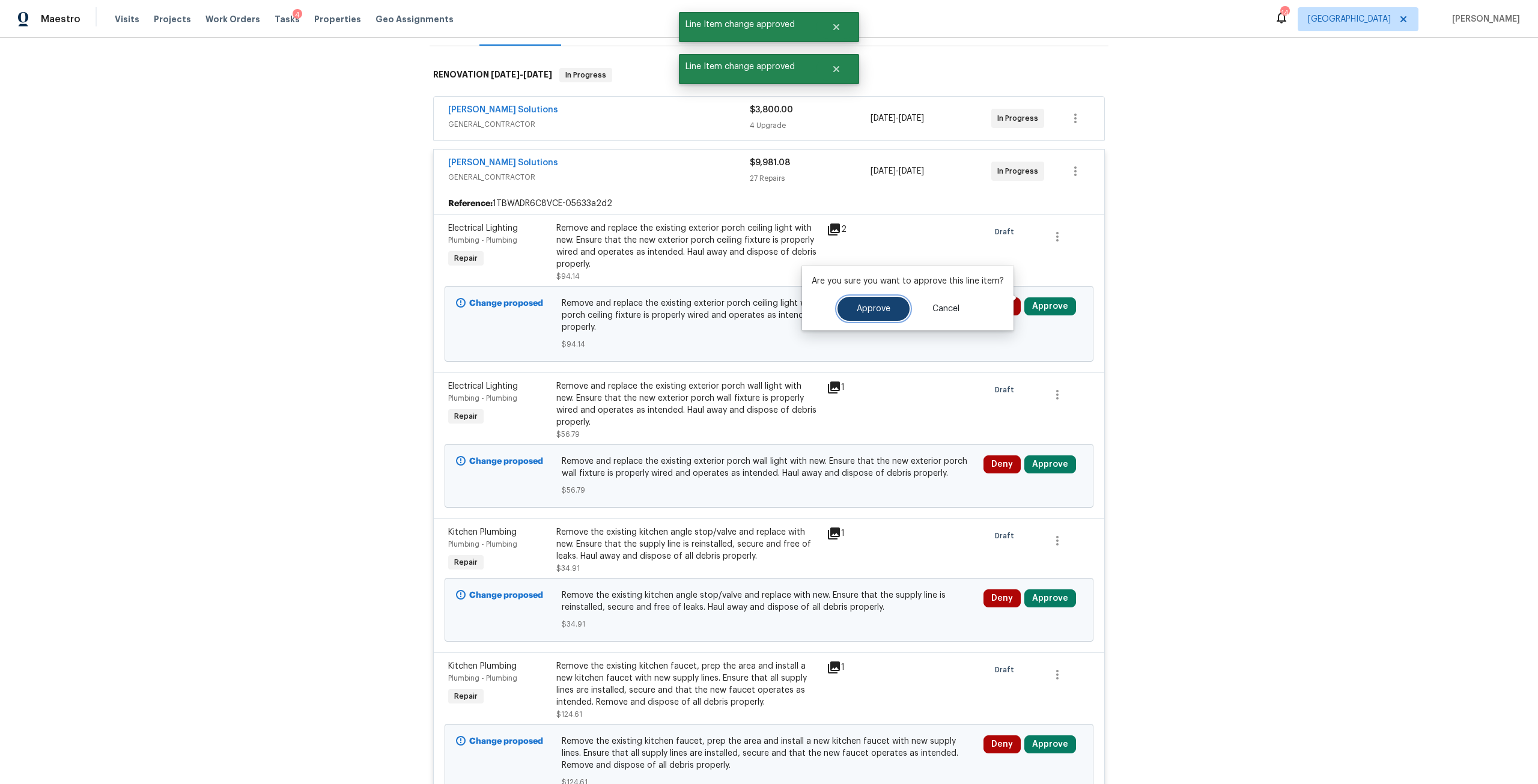
click at [858, 313] on span "Approve" at bounding box center [874, 309] width 34 height 9
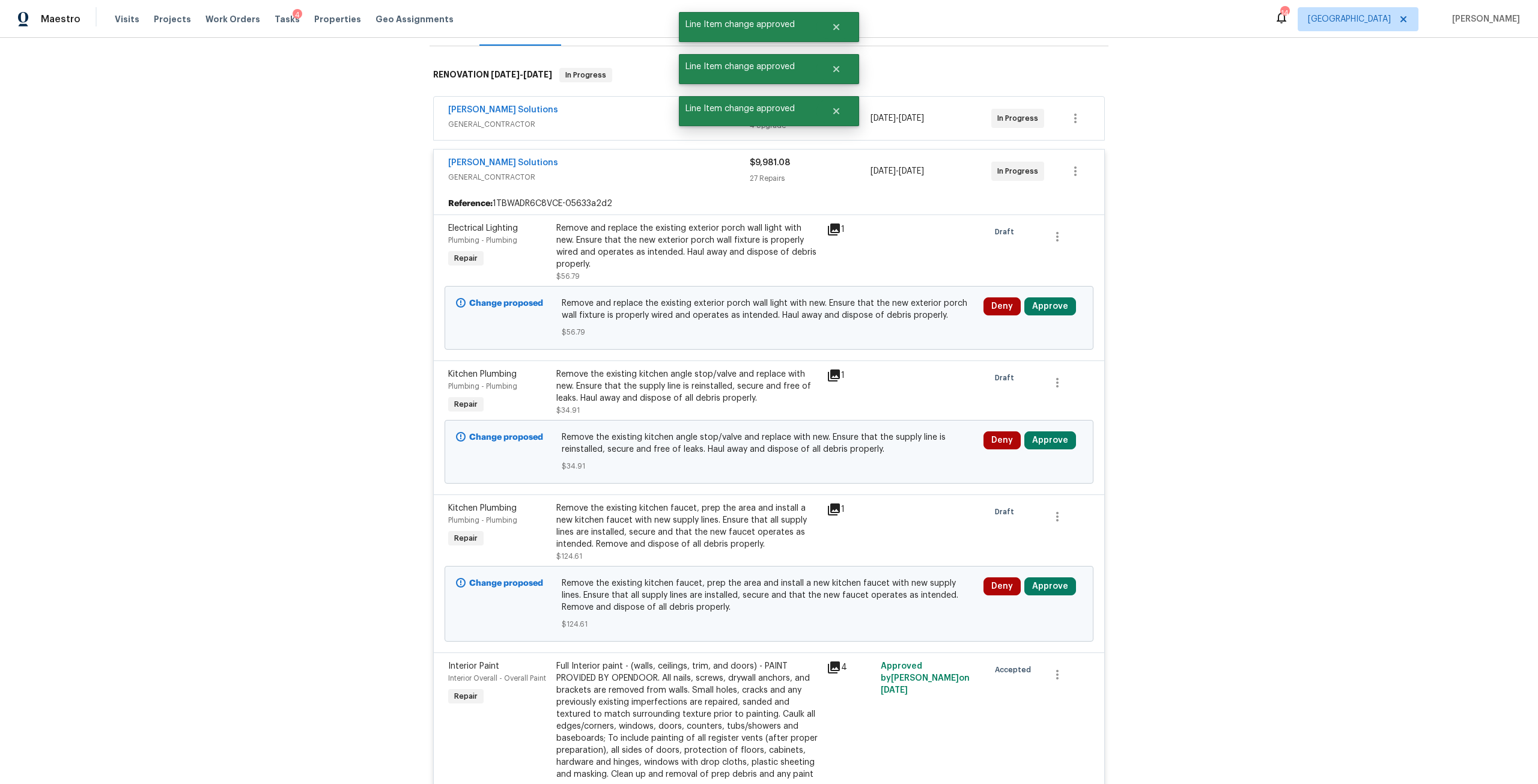
scroll to position [240, 0]
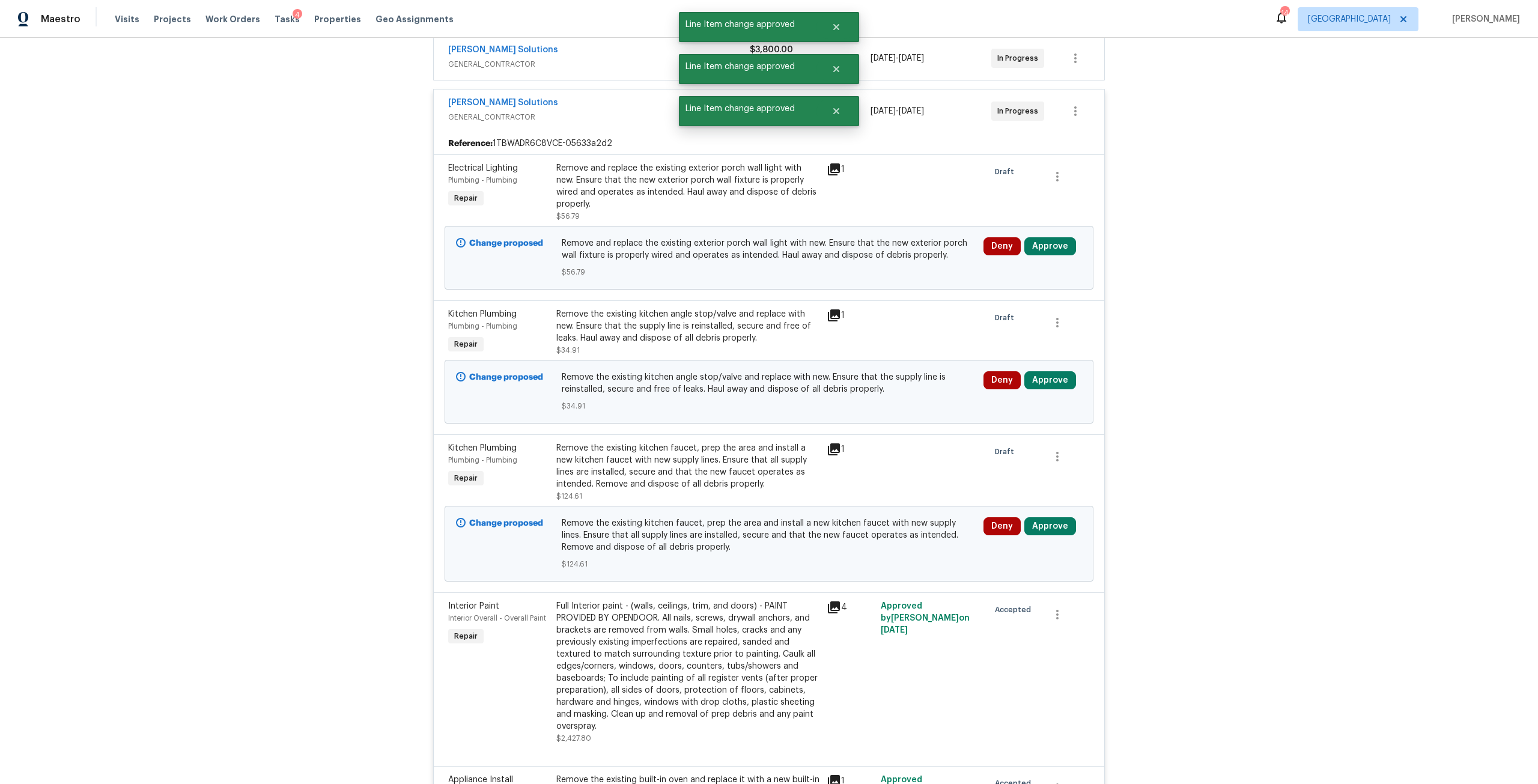
click at [1048, 251] on div "Deny Approve" at bounding box center [1033, 258] width 105 height 48
click at [1051, 238] on button "Approve" at bounding box center [1050, 247] width 52 height 18
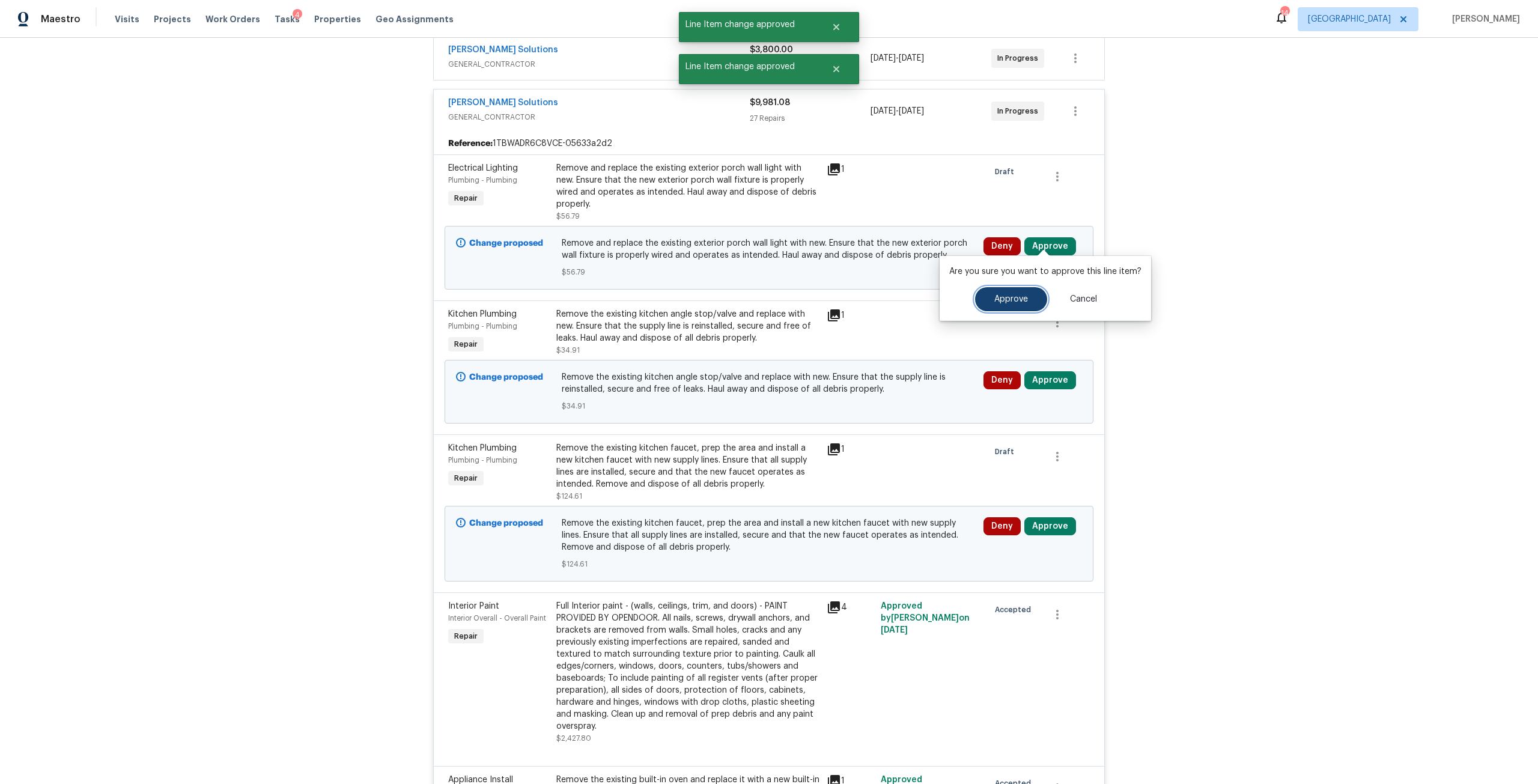
click at [985, 296] on button "Approve" at bounding box center [1011, 299] width 72 height 24
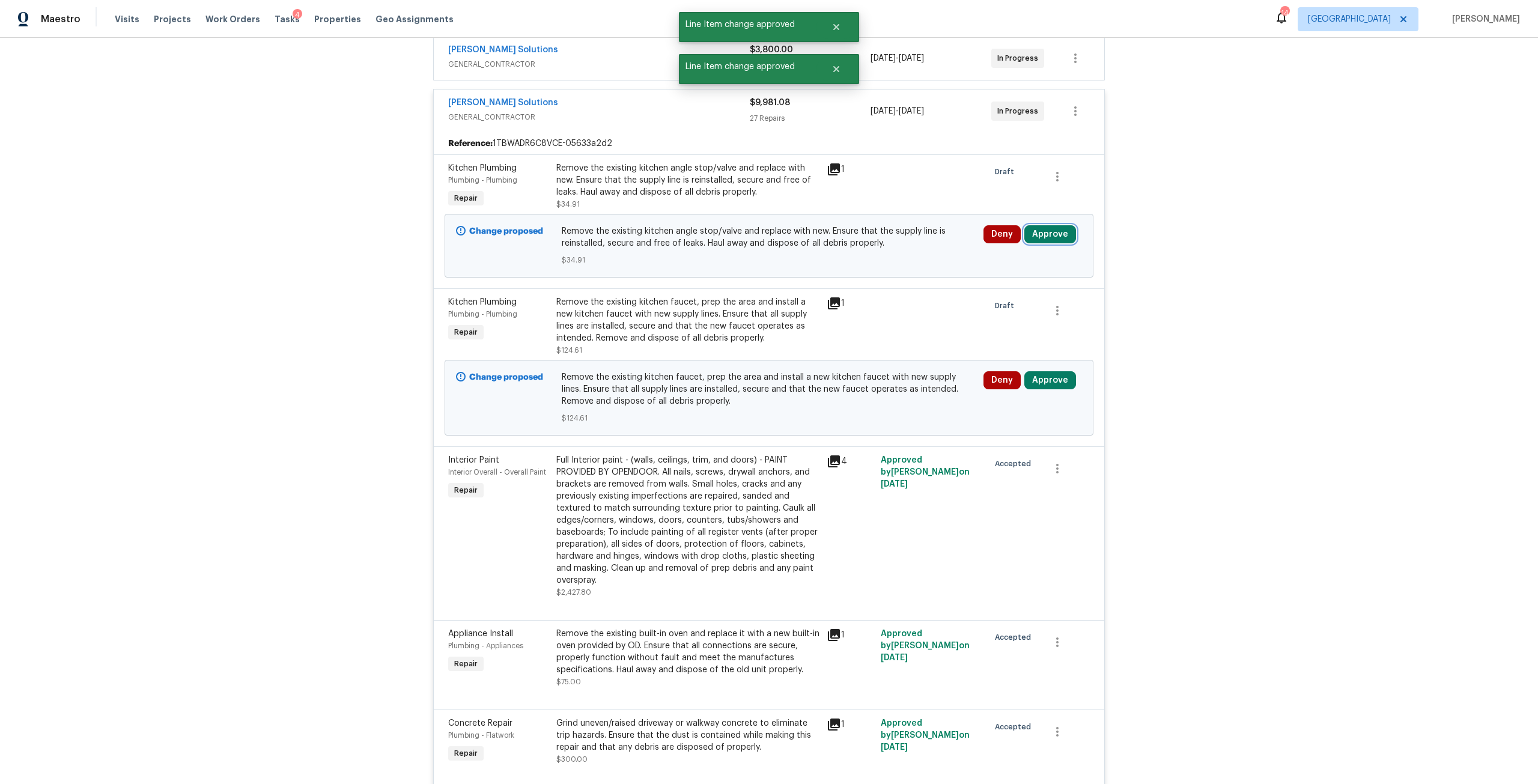
click at [1058, 225] on button "Approve" at bounding box center [1050, 235] width 52 height 18
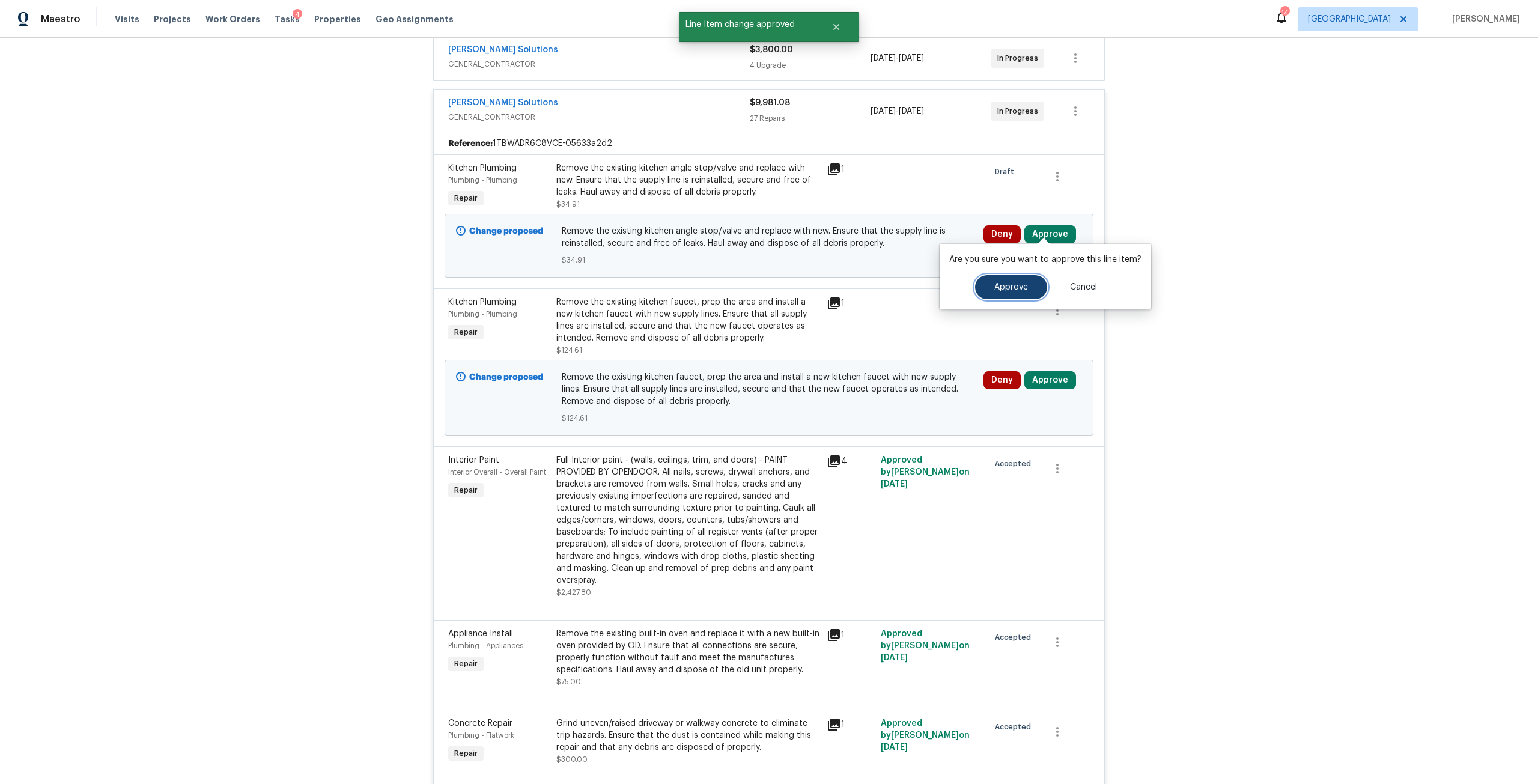
click at [1009, 291] on span "Approve" at bounding box center [1011, 287] width 34 height 9
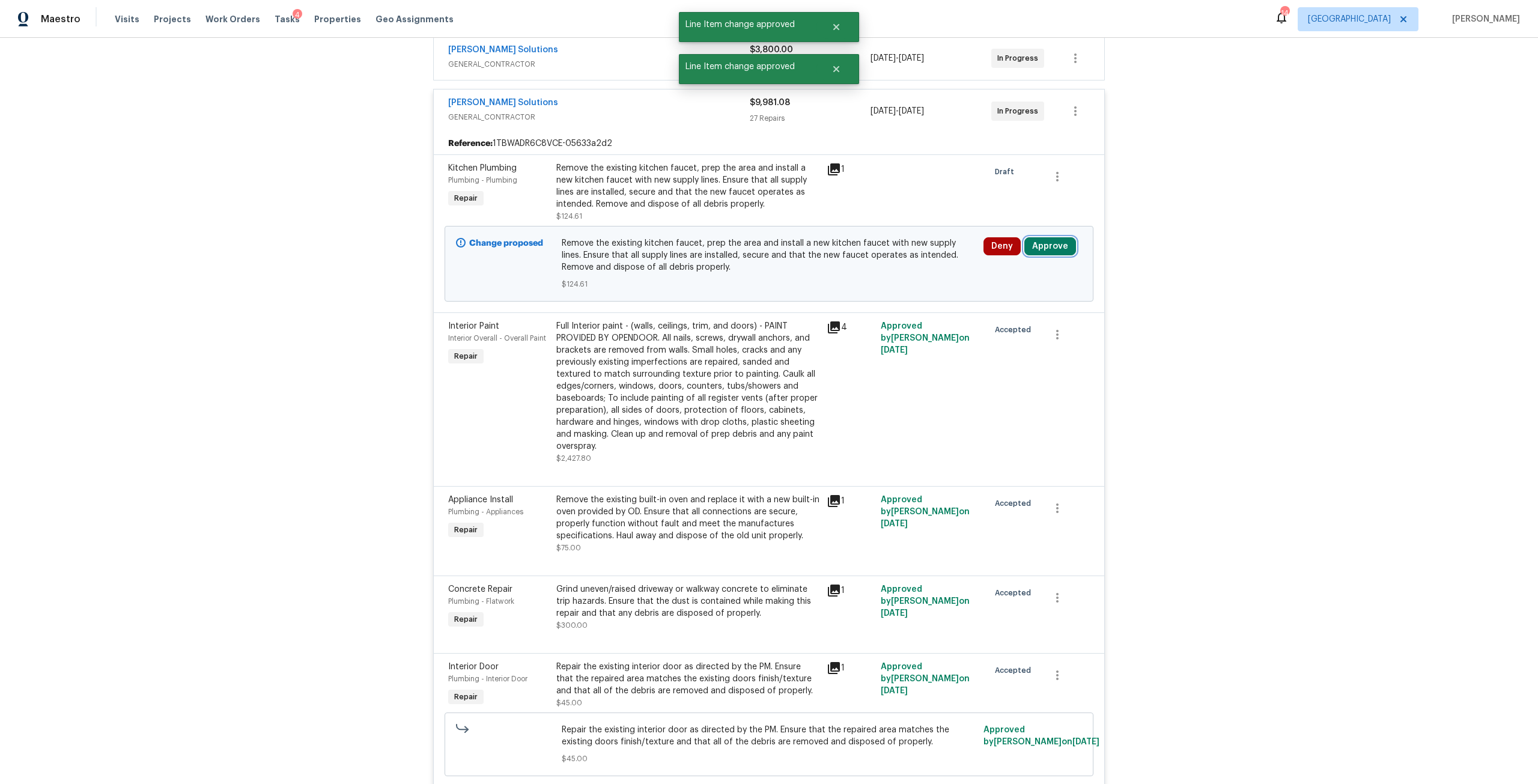
click at [1046, 245] on button "Approve" at bounding box center [1050, 247] width 52 height 18
click at [1001, 305] on button "Approve" at bounding box center [1011, 299] width 72 height 24
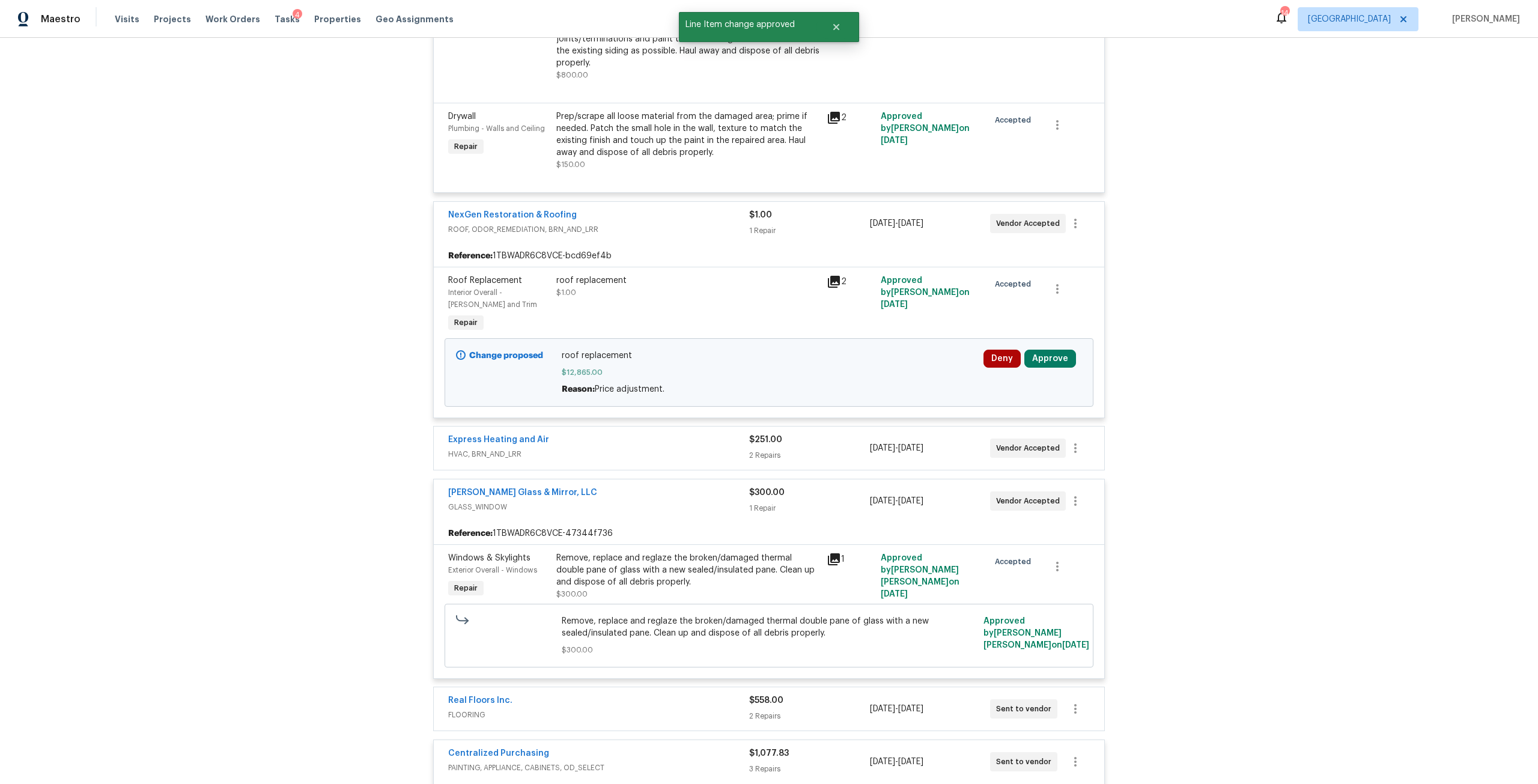
scroll to position [3213, 0]
click at [1046, 352] on button "Approve" at bounding box center [1050, 361] width 52 height 18
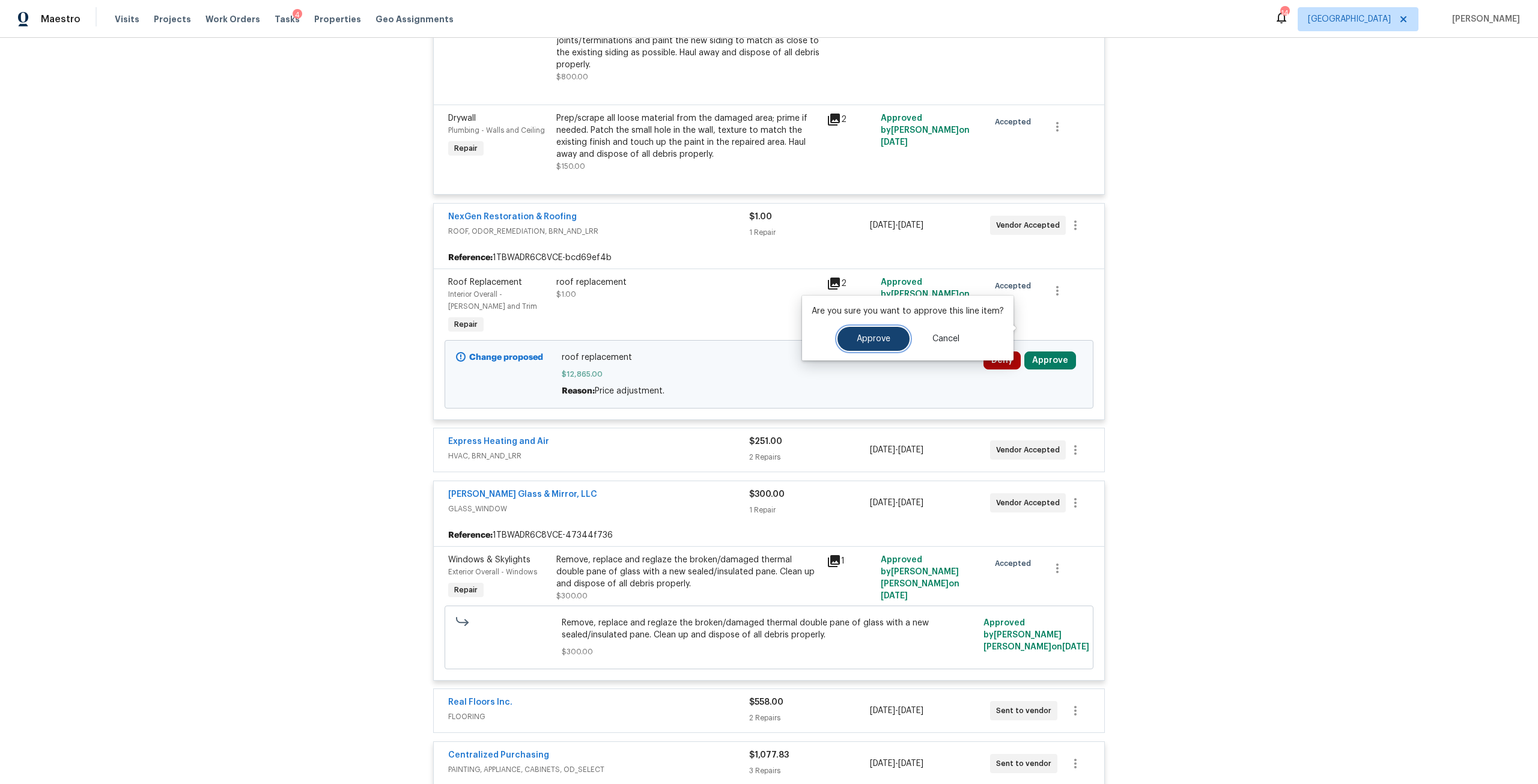
click at [892, 342] on button "Approve" at bounding box center [874, 339] width 72 height 24
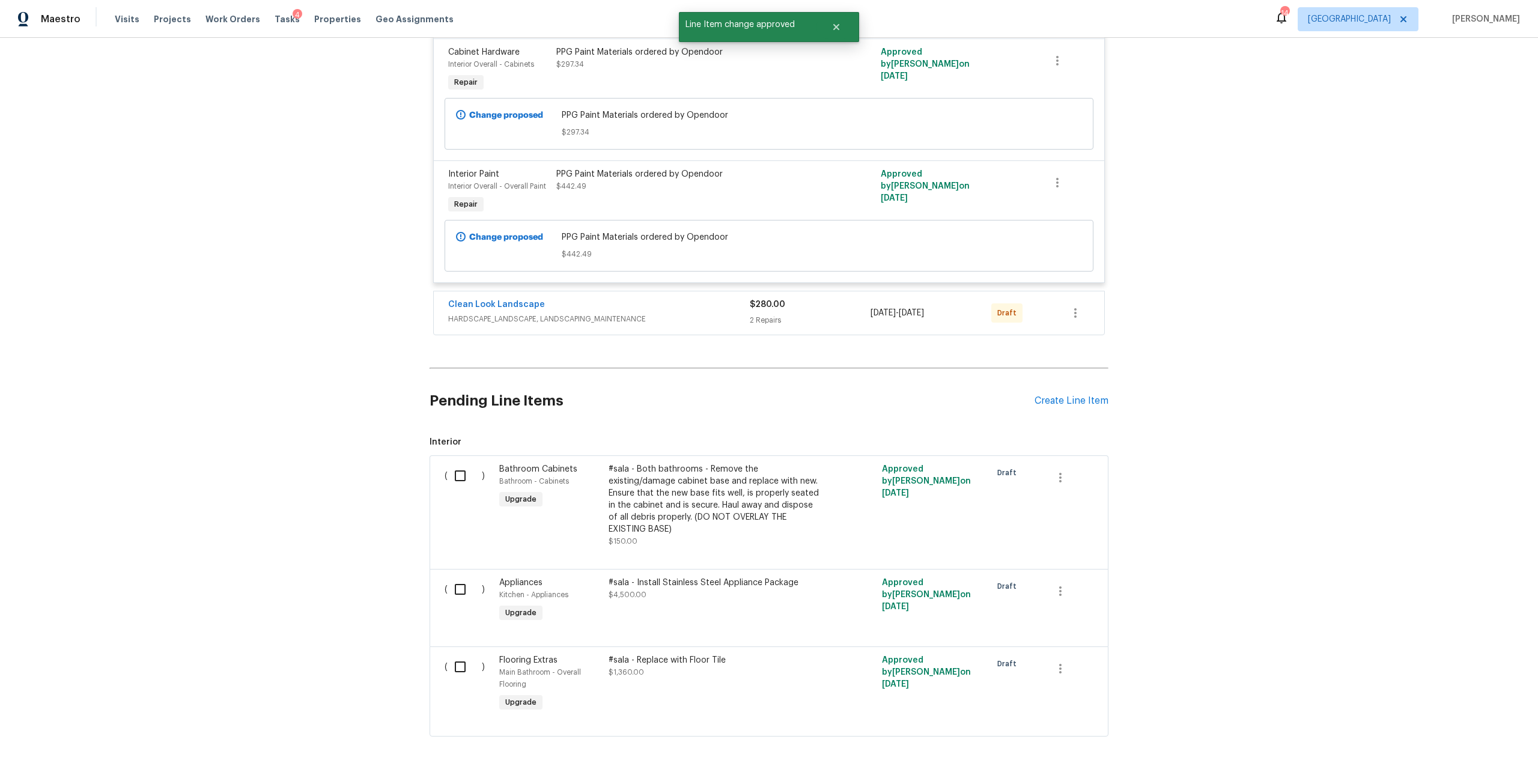
scroll to position [4114, 0]
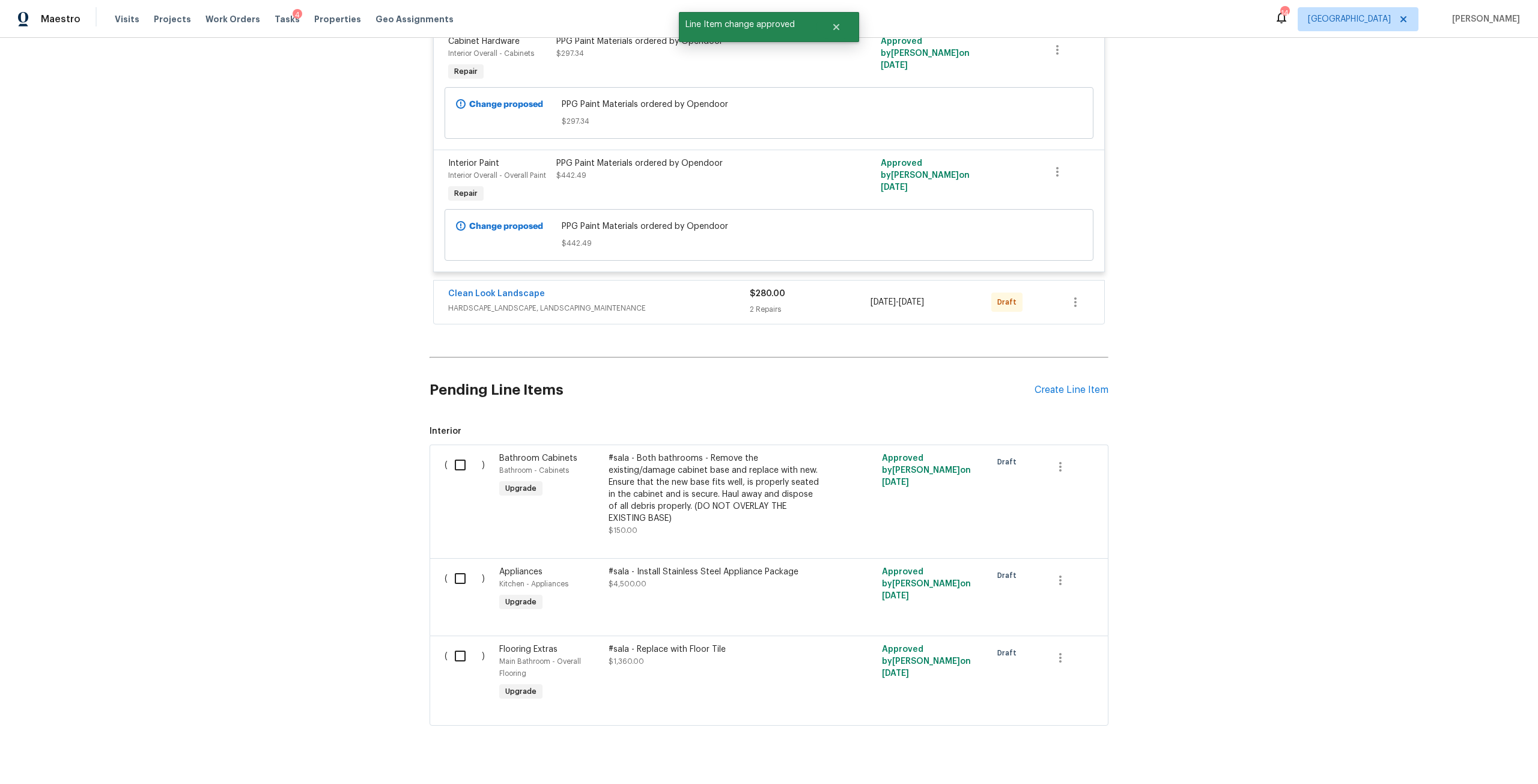
click at [631, 288] on div "Clean Look Landscape" at bounding box center [599, 295] width 302 height 15
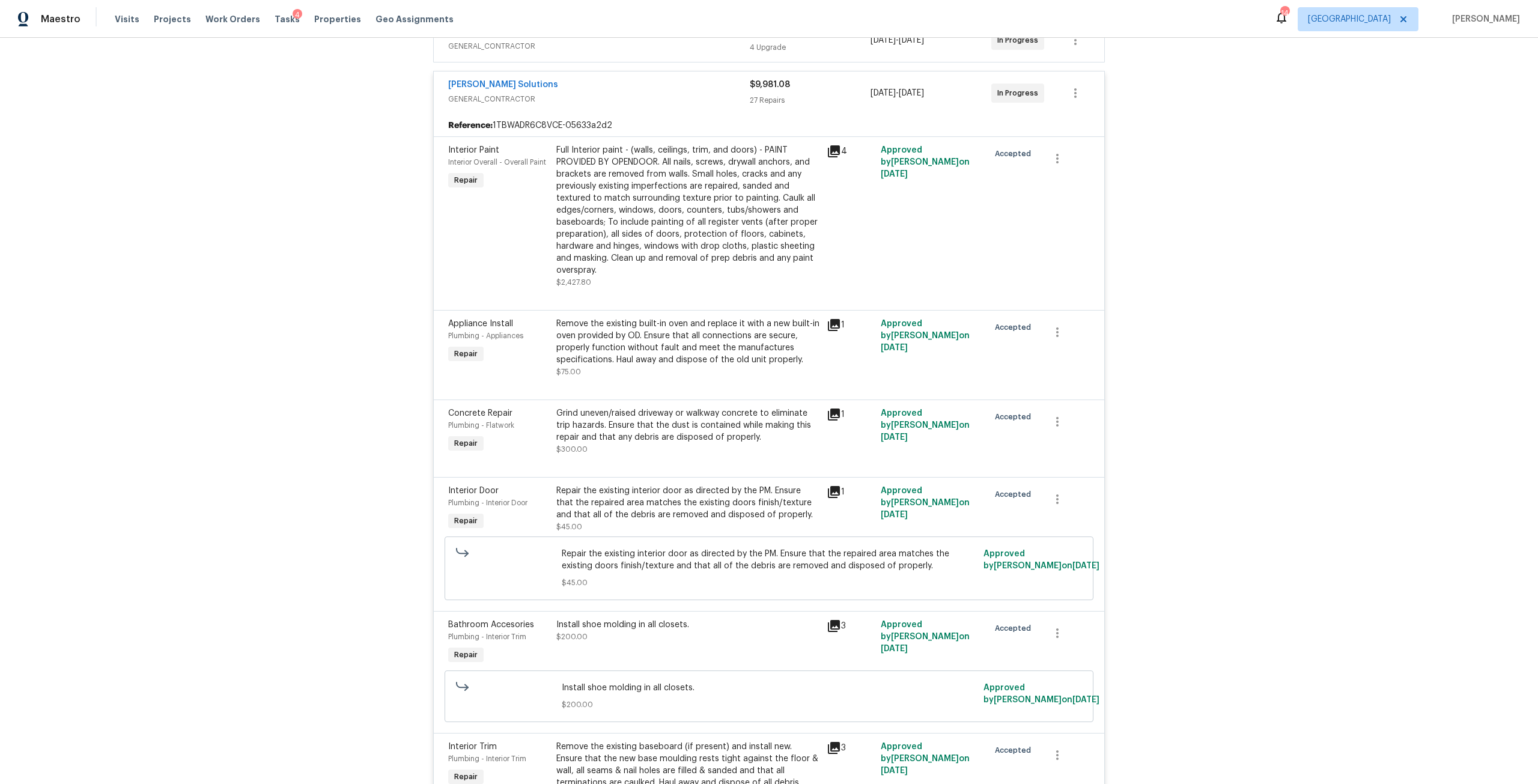
scroll to position [0, 0]
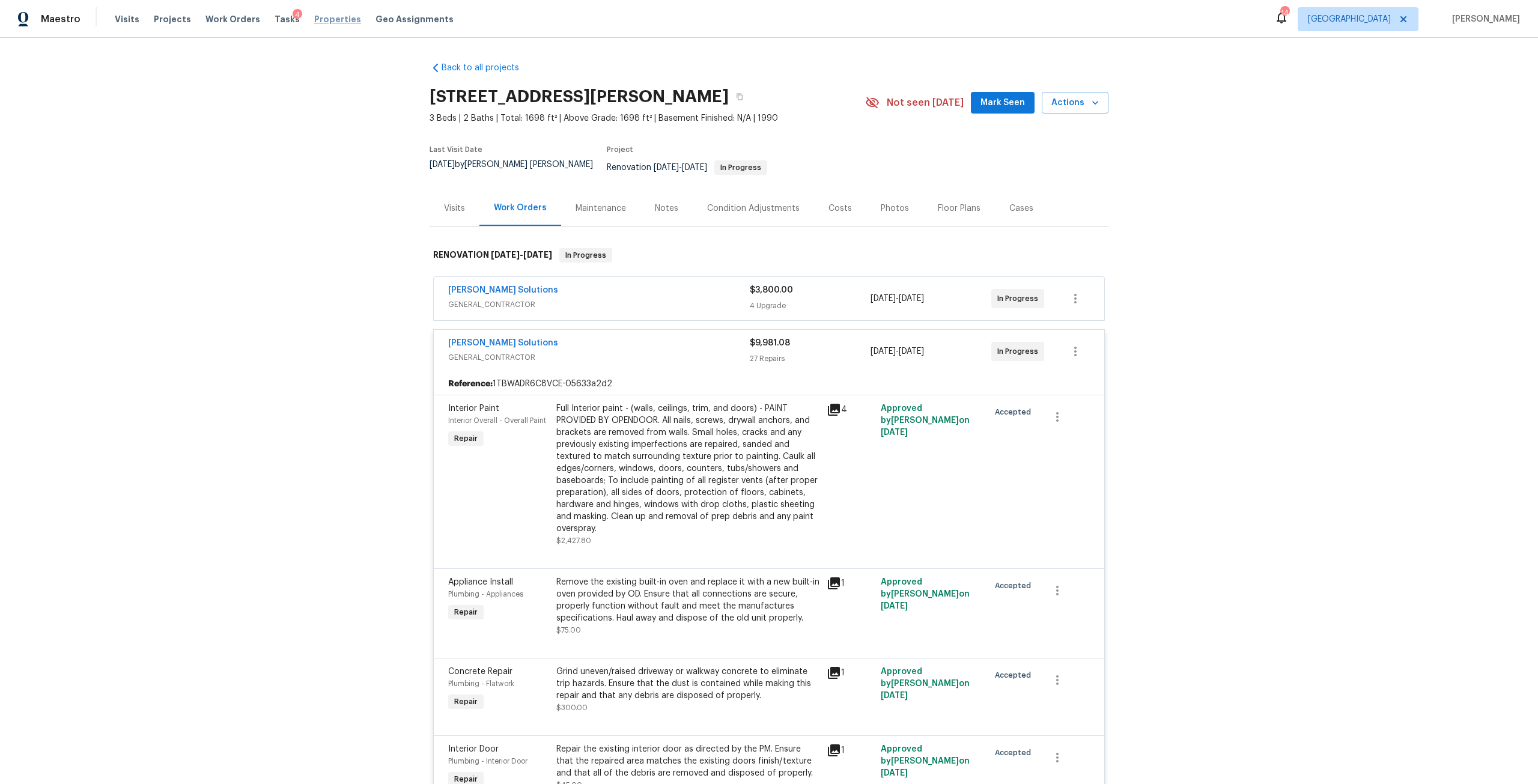
click at [322, 16] on span "Properties" at bounding box center [337, 19] width 47 height 12
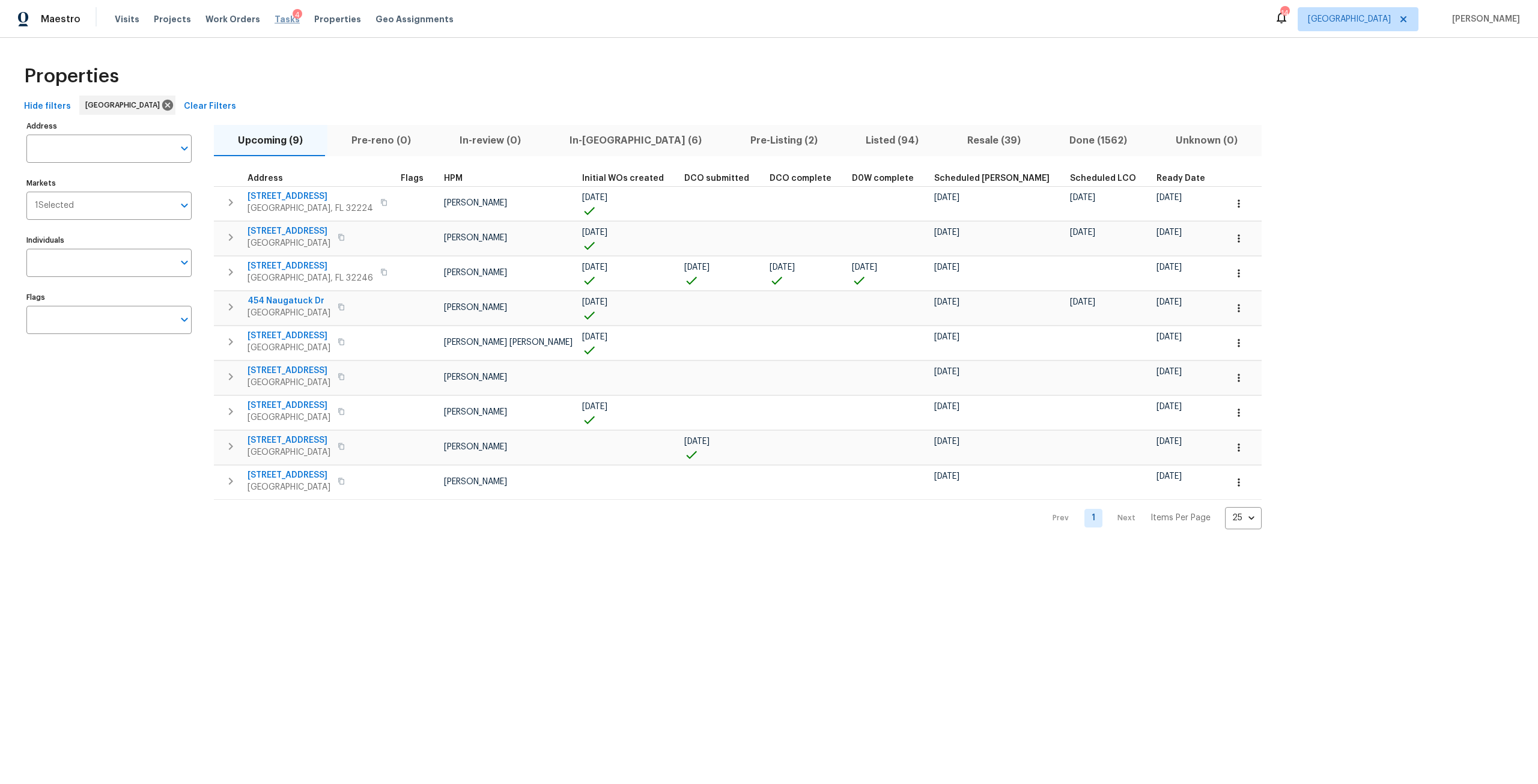
click at [275, 15] on span "Tasks" at bounding box center [287, 19] width 25 height 8
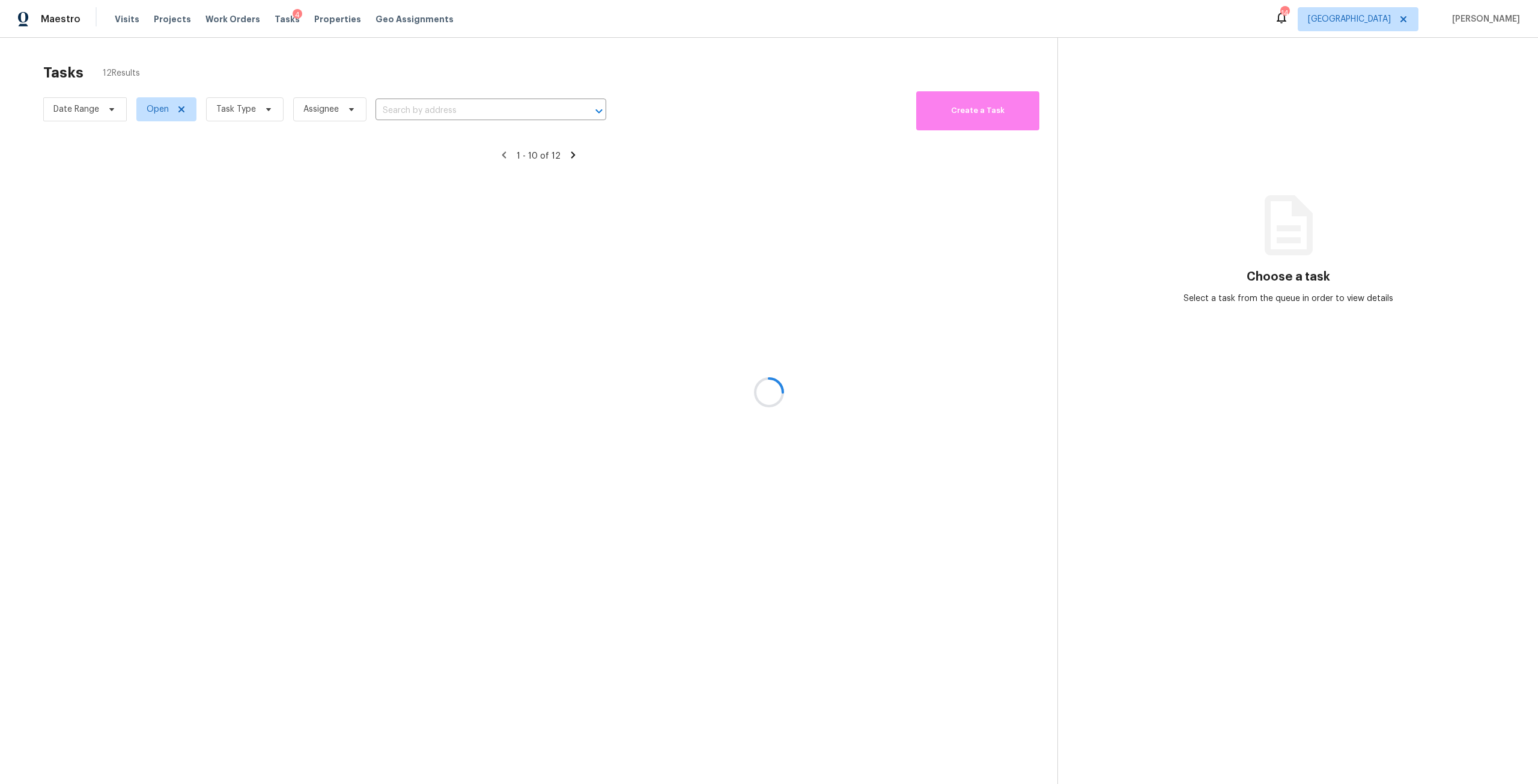
click at [257, 112] on div at bounding box center [769, 392] width 1538 height 784
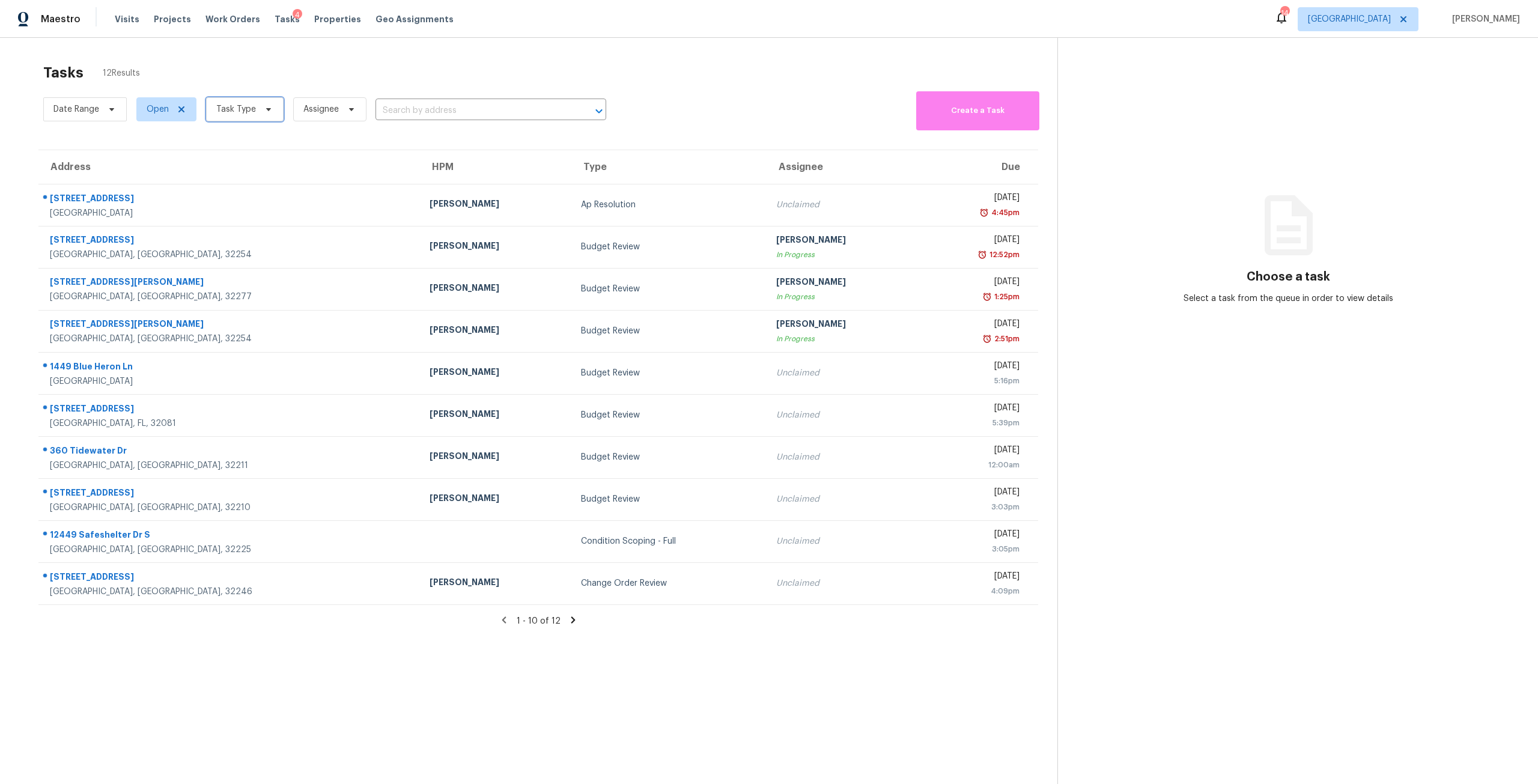
click at [266, 110] on icon at bounding box center [268, 109] width 5 height 3
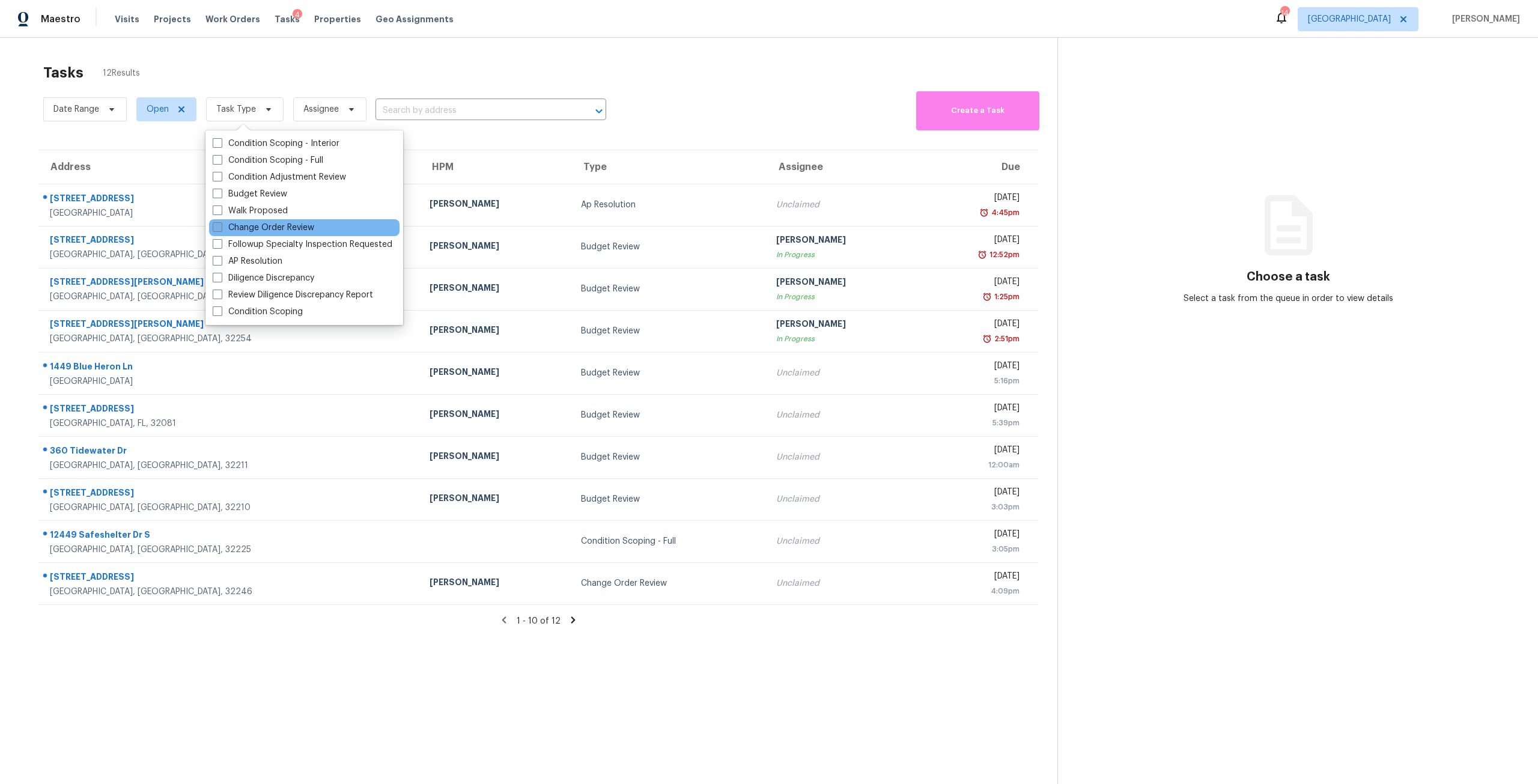
click at [263, 222] on label "Change Order Review" at bounding box center [263, 228] width 102 height 12
click at [220, 222] on input "Change Order Review" at bounding box center [216, 225] width 8 height 8
checkbox input "true"
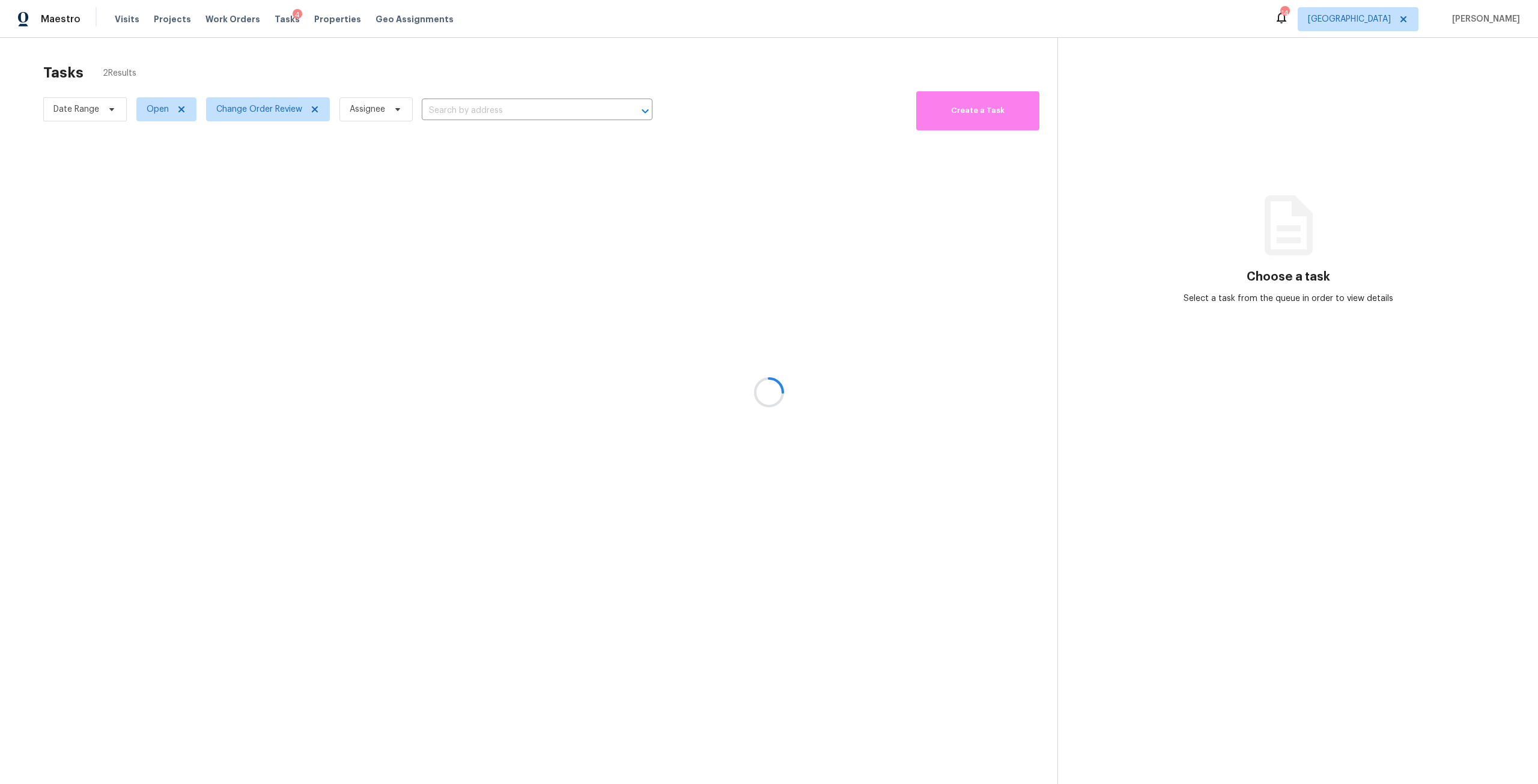
click at [398, 82] on div at bounding box center [769, 392] width 1538 height 784
click at [630, 199] on div "Change Order Review" at bounding box center [718, 205] width 177 height 12
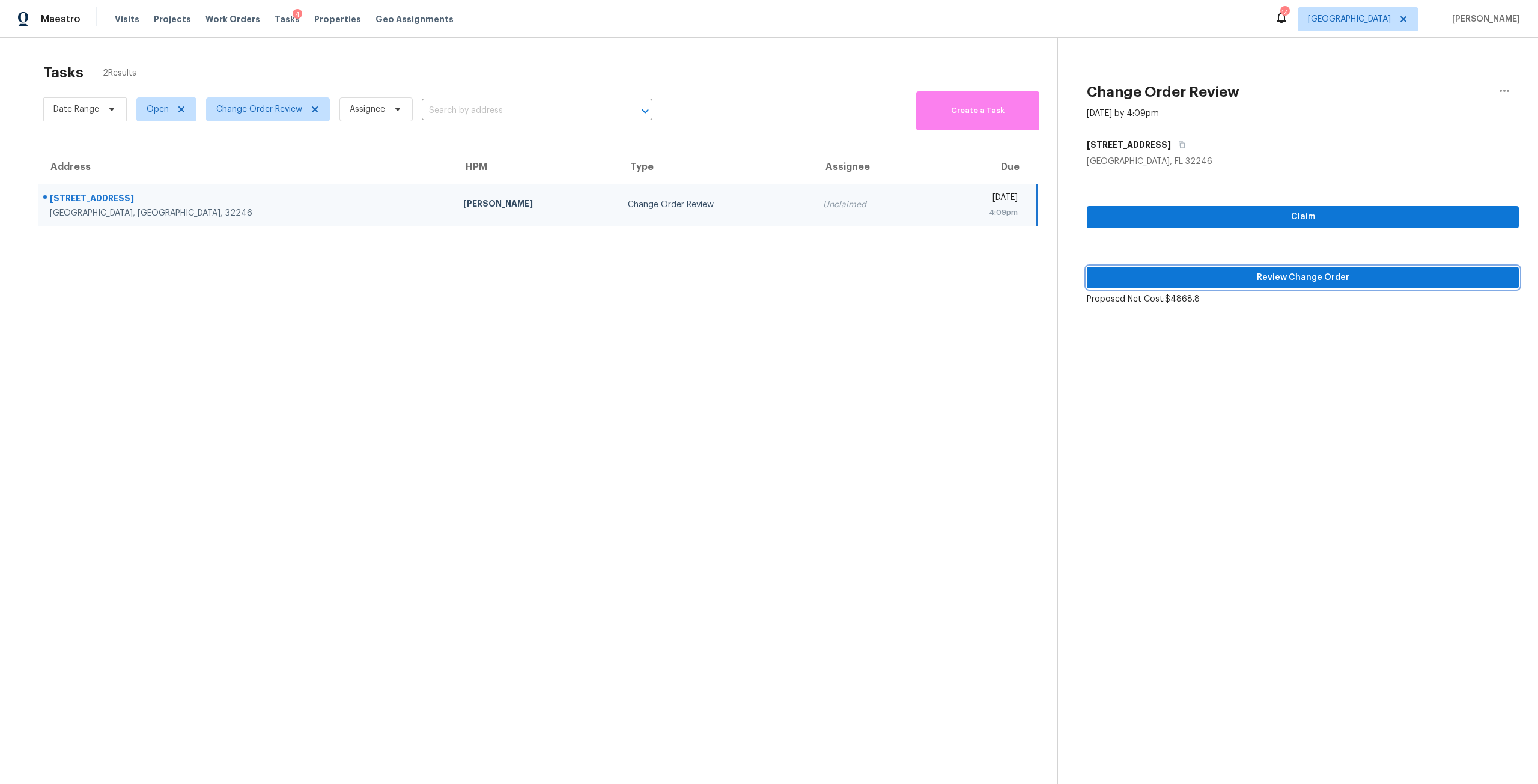
click at [1204, 271] on span "Review Change Order" at bounding box center [1303, 278] width 413 height 15
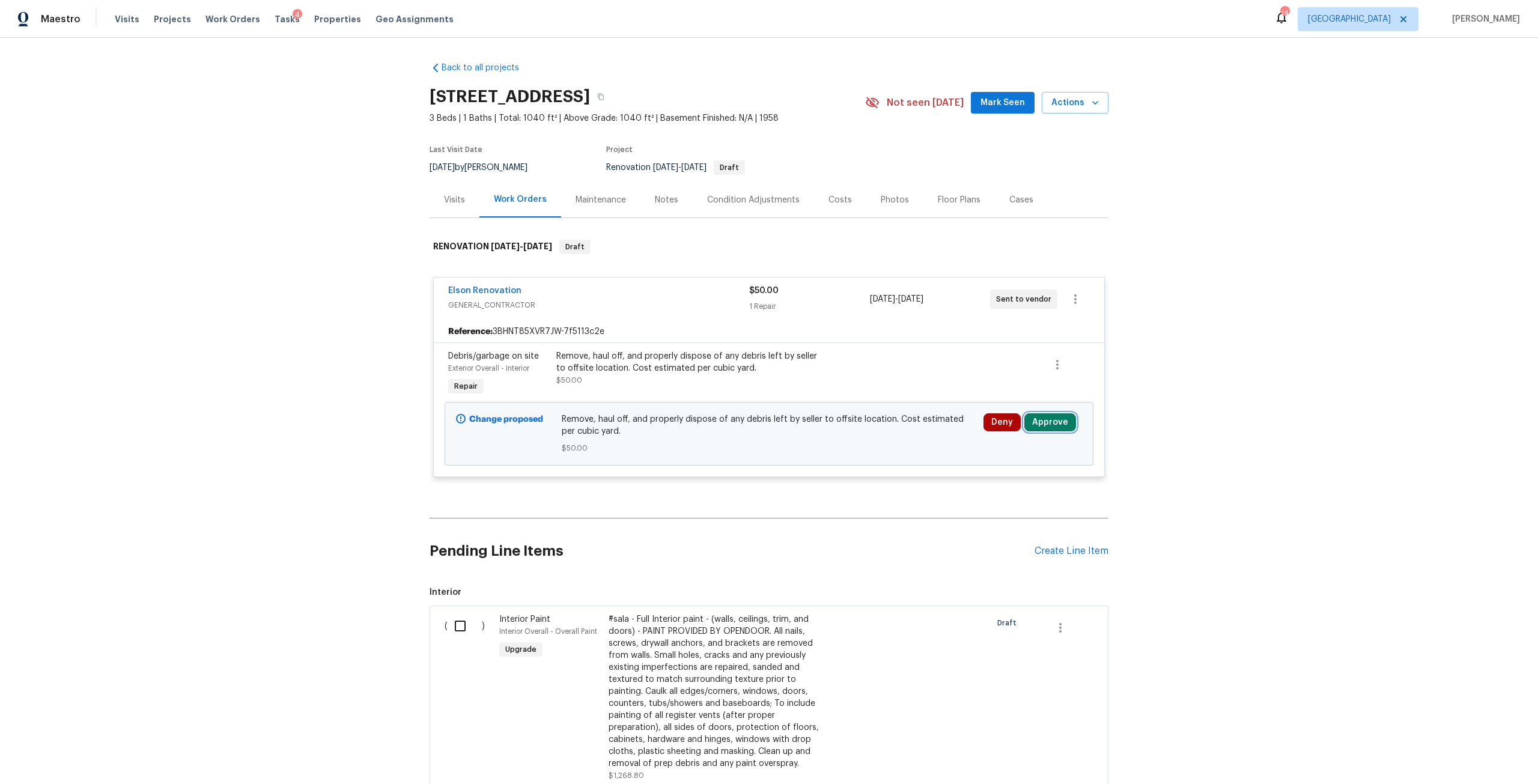
click at [1037, 426] on button "Approve" at bounding box center [1050, 423] width 52 height 18
click at [888, 429] on button "Approve" at bounding box center [874, 432] width 72 height 24
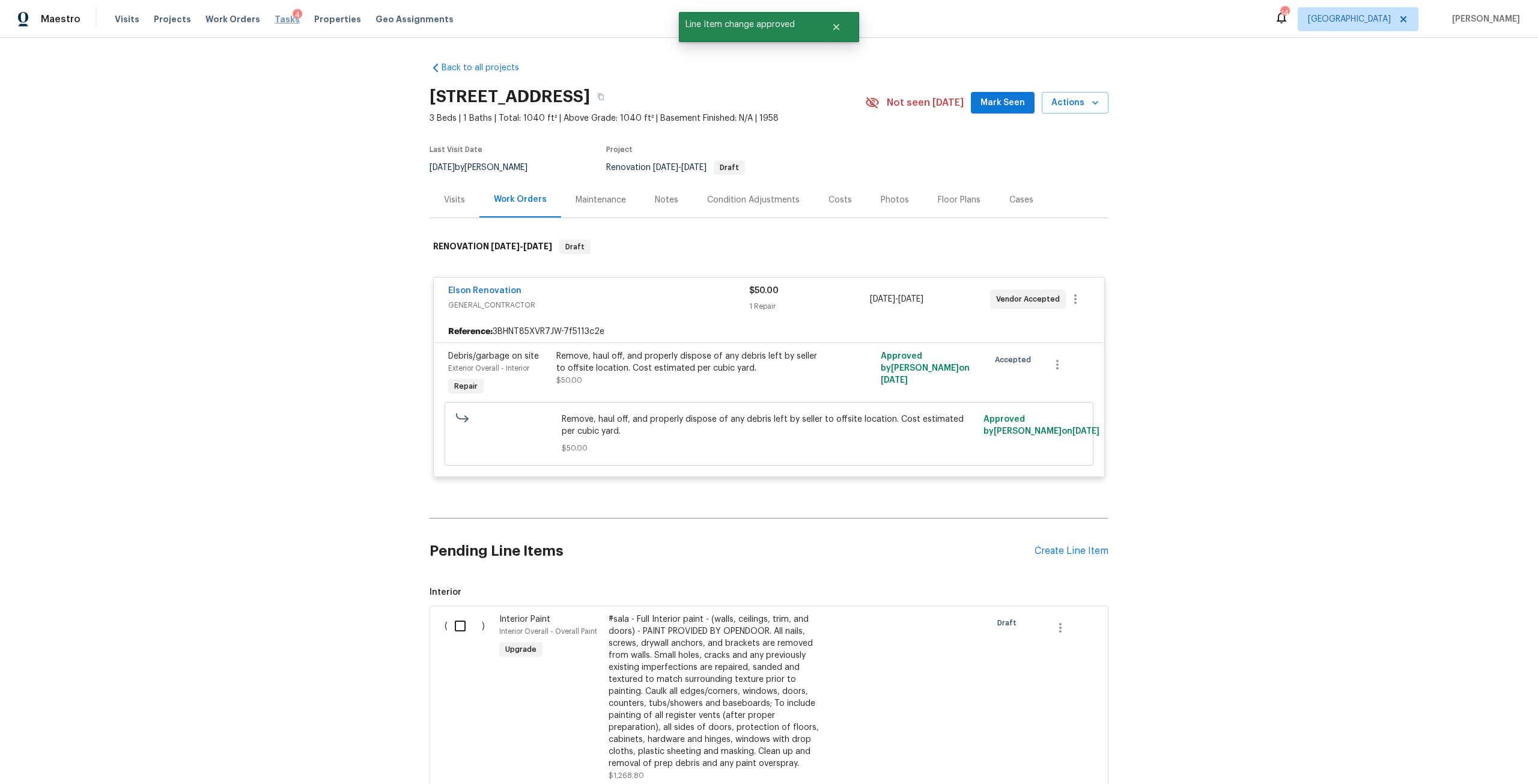
click at [274, 21] on span "Tasks" at bounding box center [287, 19] width 25 height 8
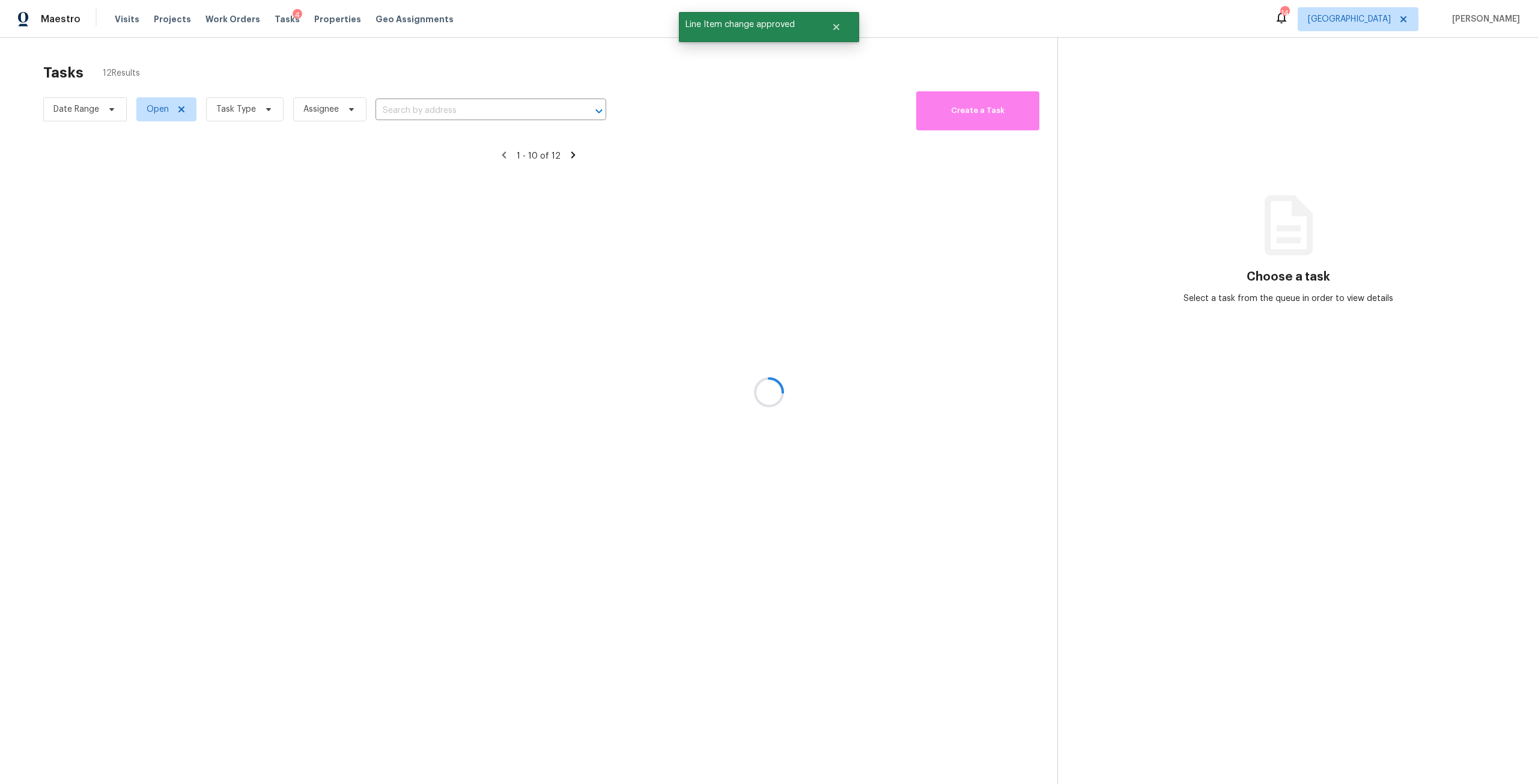
click at [242, 102] on div at bounding box center [769, 392] width 1538 height 784
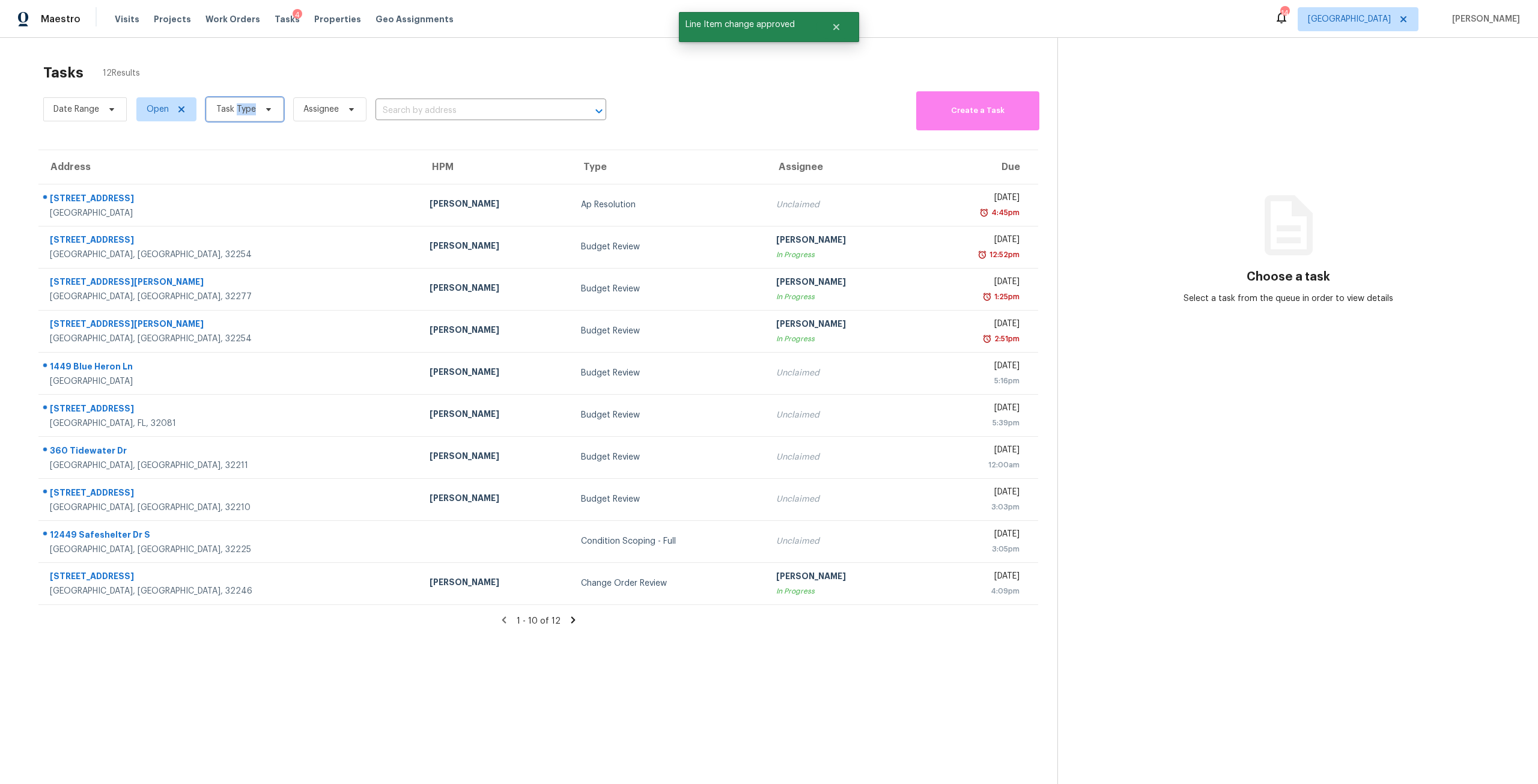
click at [243, 102] on span "Task Type" at bounding box center [245, 109] width 77 height 24
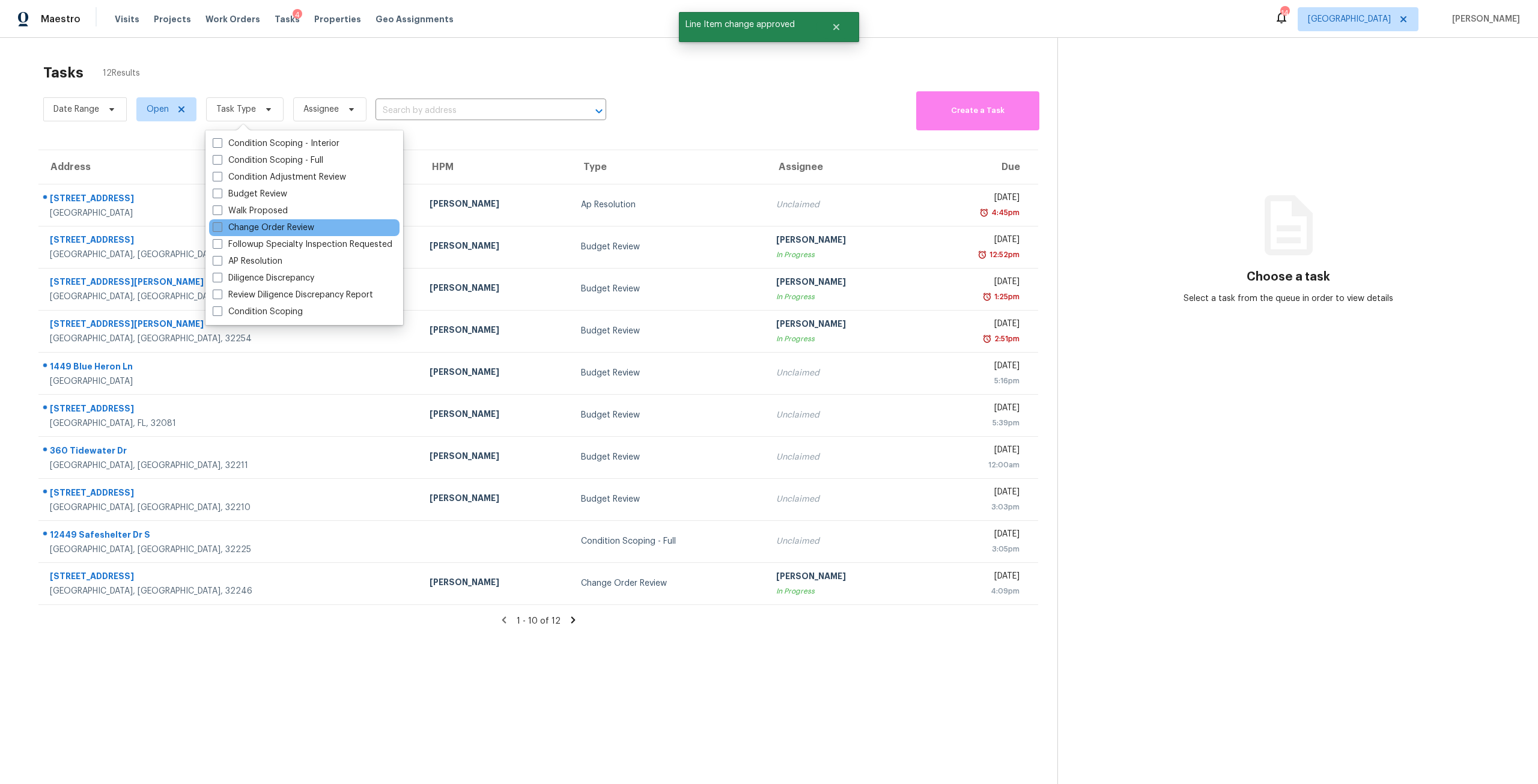
click at [280, 222] on label "Change Order Review" at bounding box center [263, 228] width 102 height 12
click at [220, 222] on input "Change Order Review" at bounding box center [216, 225] width 8 height 8
checkbox input "true"
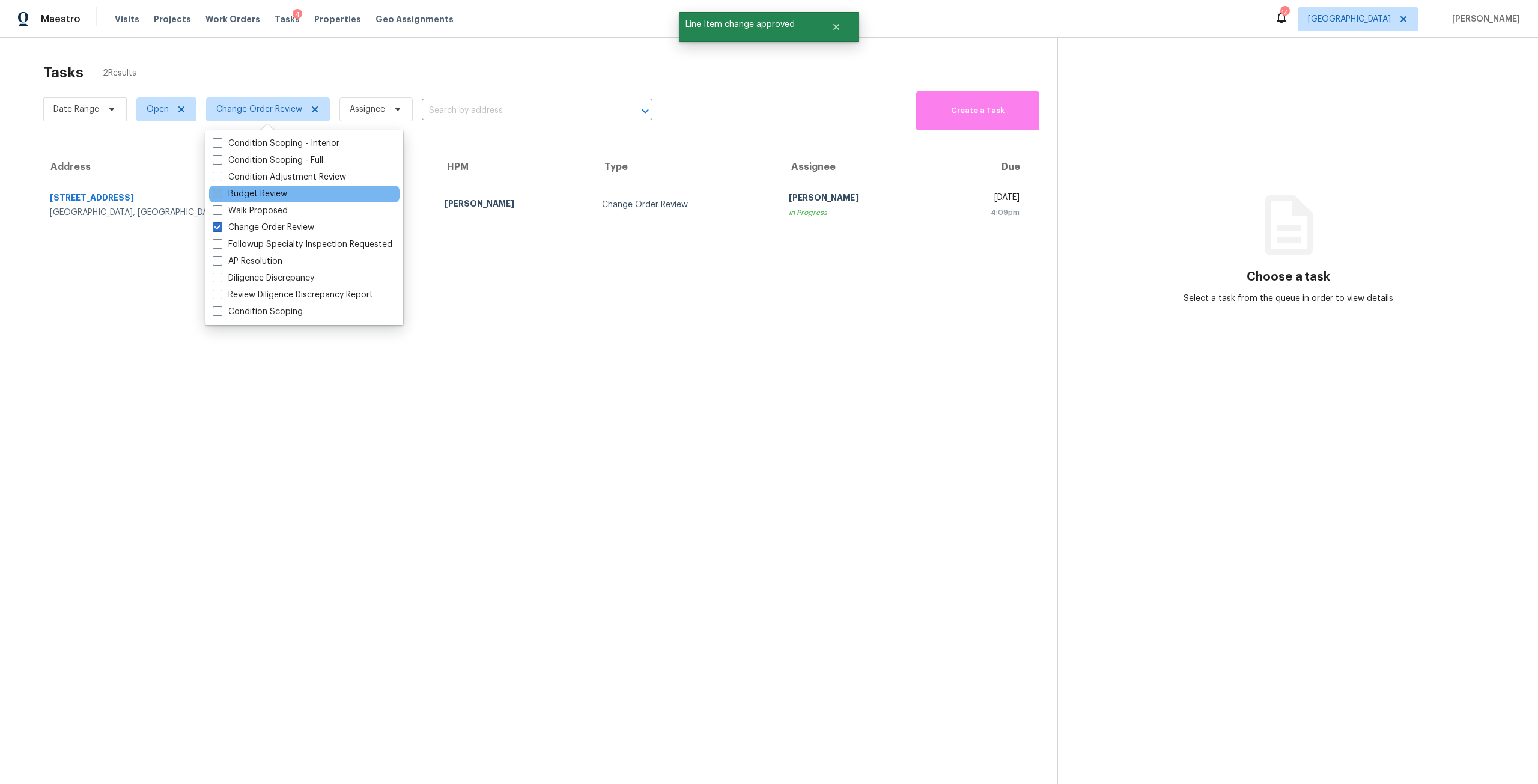
click at [271, 197] on label "Budget Review" at bounding box center [249, 194] width 74 height 12
click at [220, 196] on input "Budget Review" at bounding box center [216, 192] width 8 height 8
checkbox input "true"
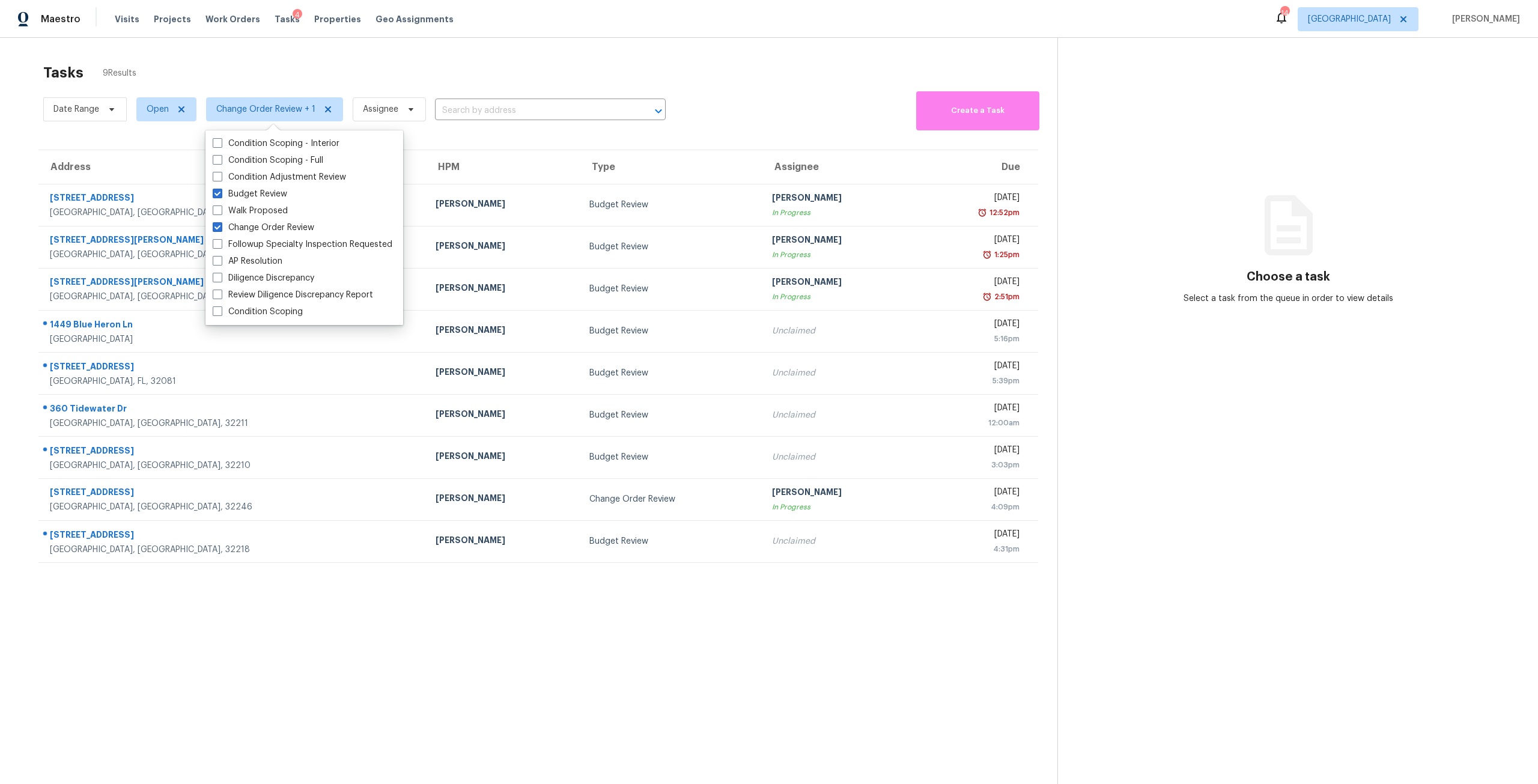
click at [586, 76] on div "Tasks 9 Results" at bounding box center [550, 73] width 1014 height 31
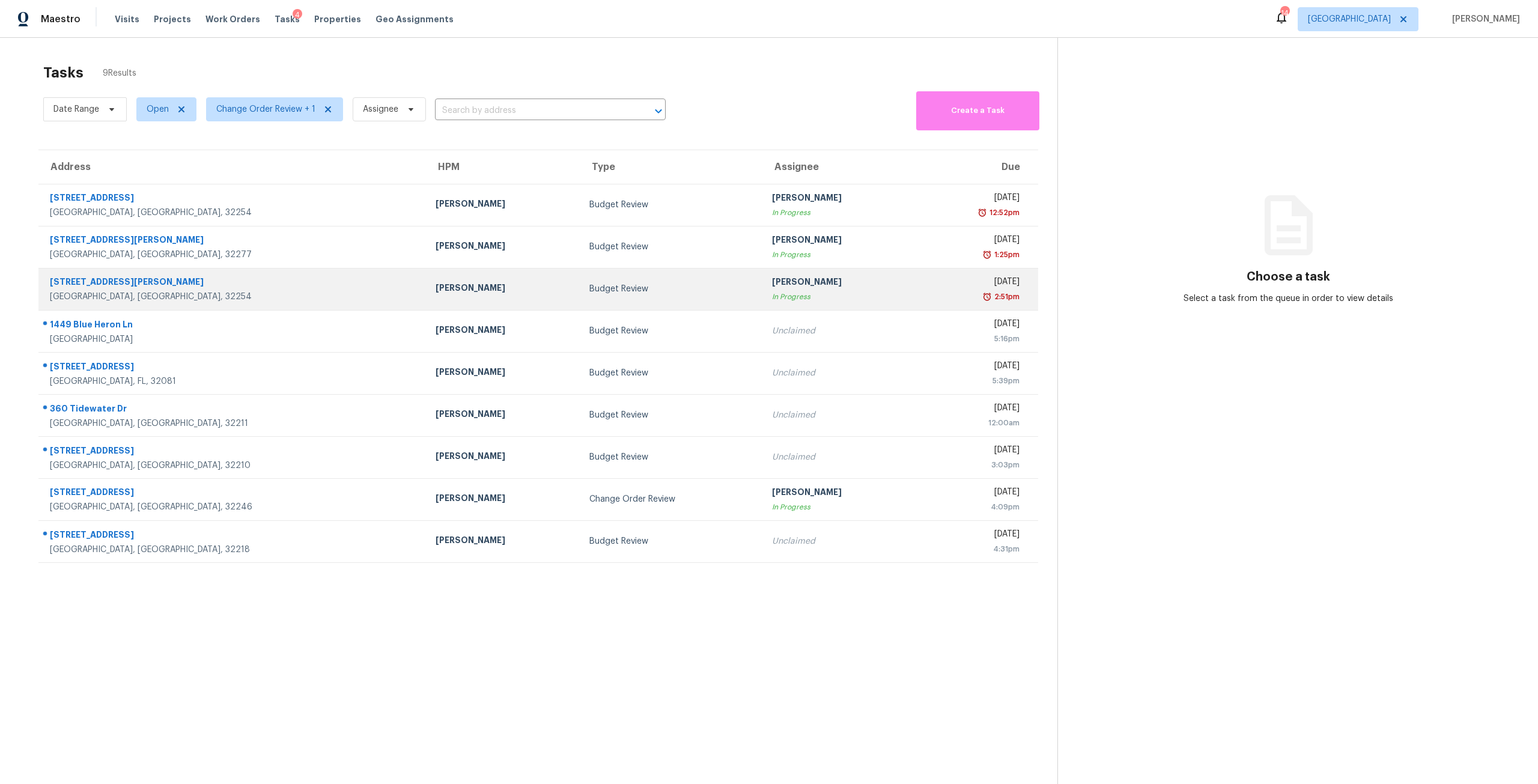
click at [926, 296] on div "2:51pm" at bounding box center [972, 296] width 94 height 12
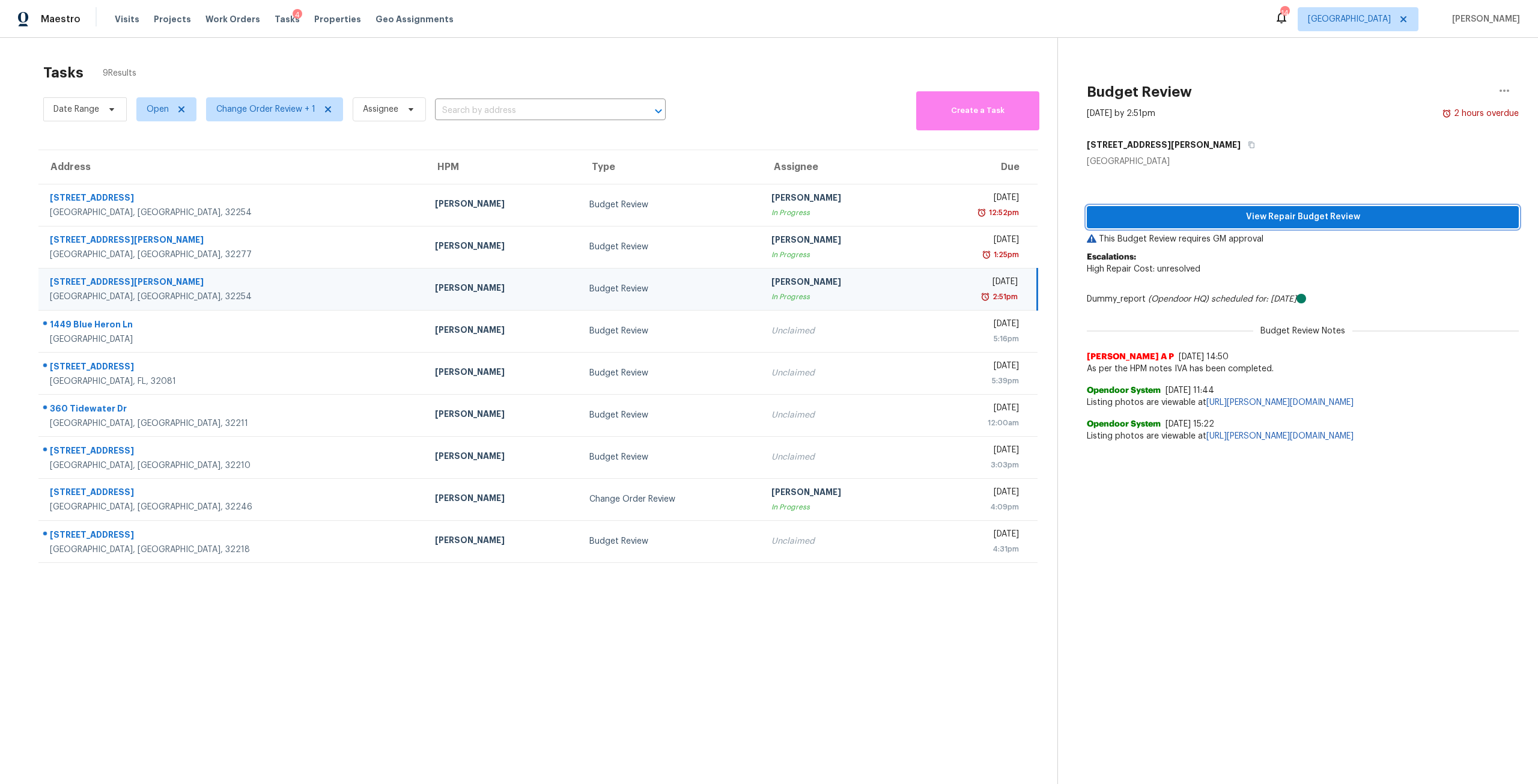
click at [1293, 220] on span "View Repair Budget Review" at bounding box center [1303, 217] width 413 height 15
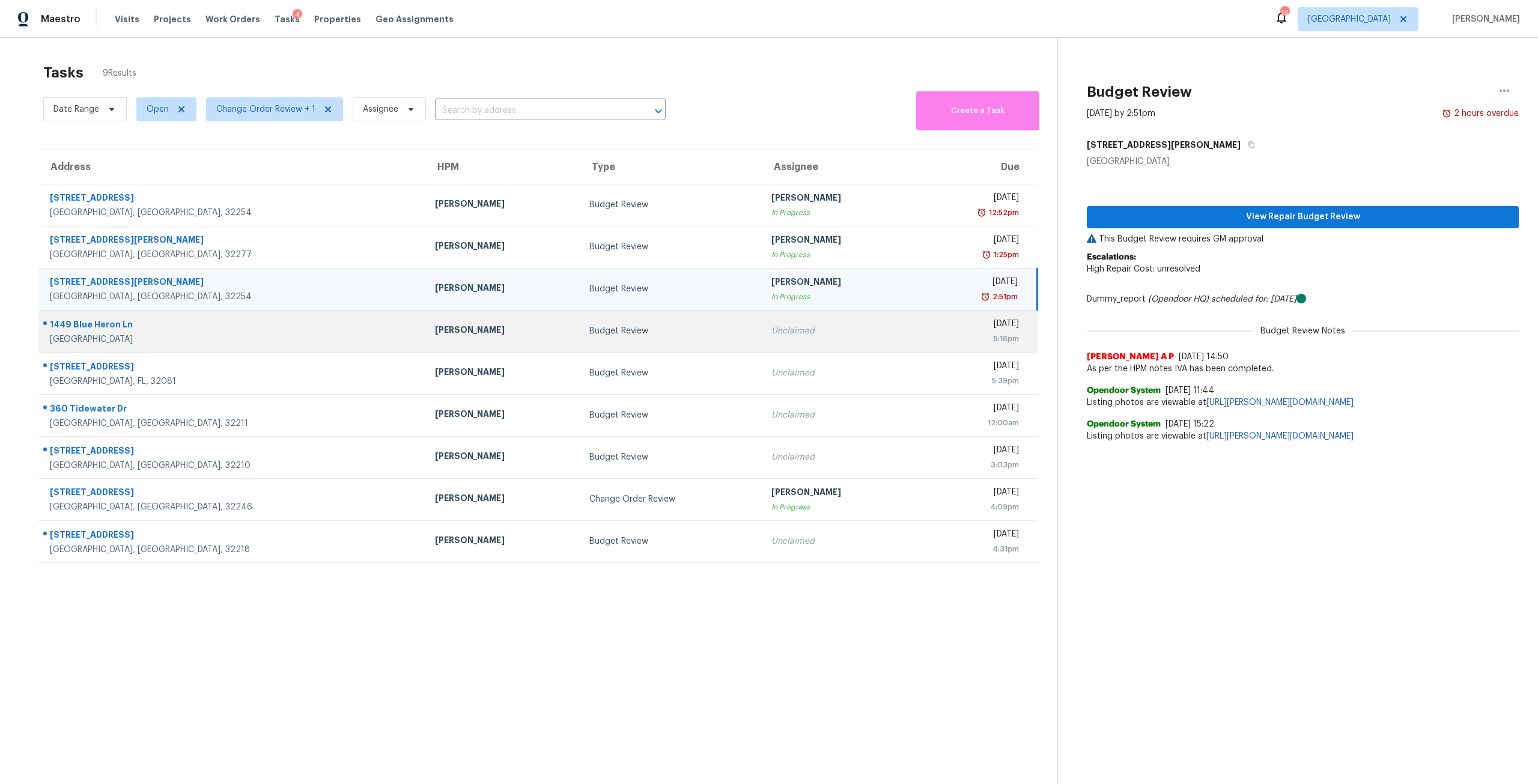
click at [926, 341] on div "5:16pm" at bounding box center [972, 339] width 94 height 12
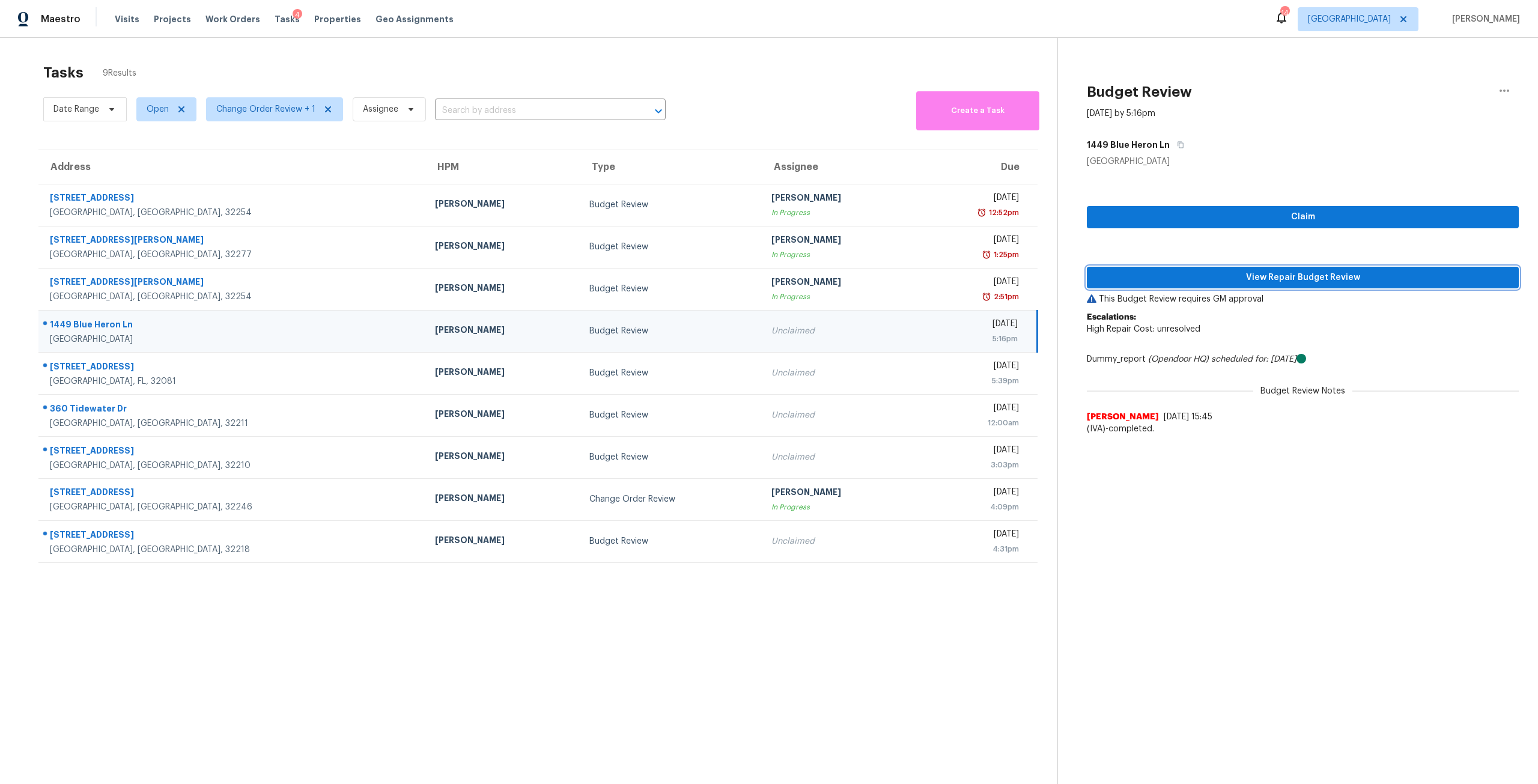
click at [1271, 280] on span "View Repair Budget Review" at bounding box center [1303, 278] width 413 height 15
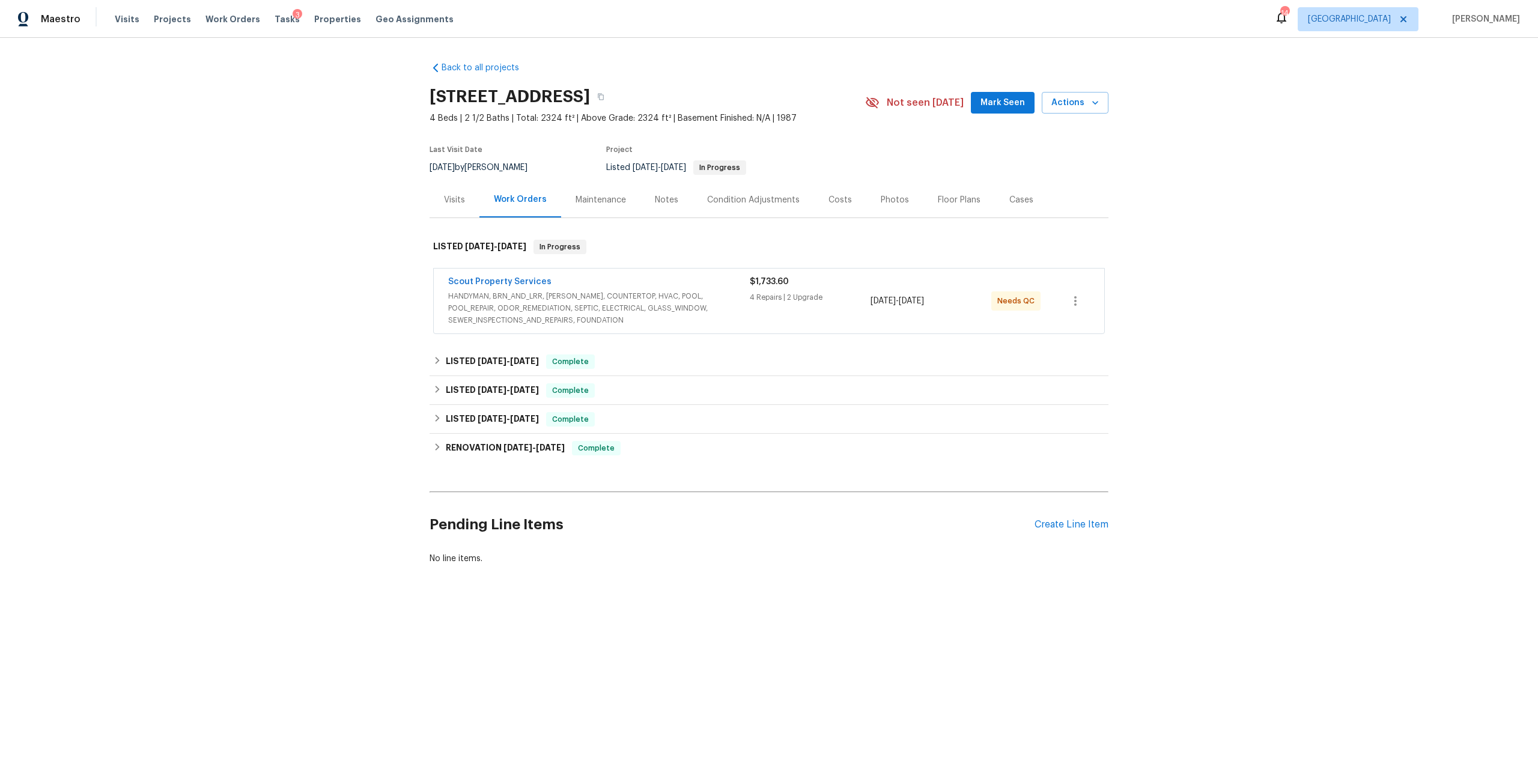
click at [612, 296] on span "HANDYMAN, BRN_AND_LRR, [PERSON_NAME], COUNTERTOP, HVAC, POOL, POOL_REPAIR, ODOR…" at bounding box center [599, 308] width 302 height 36
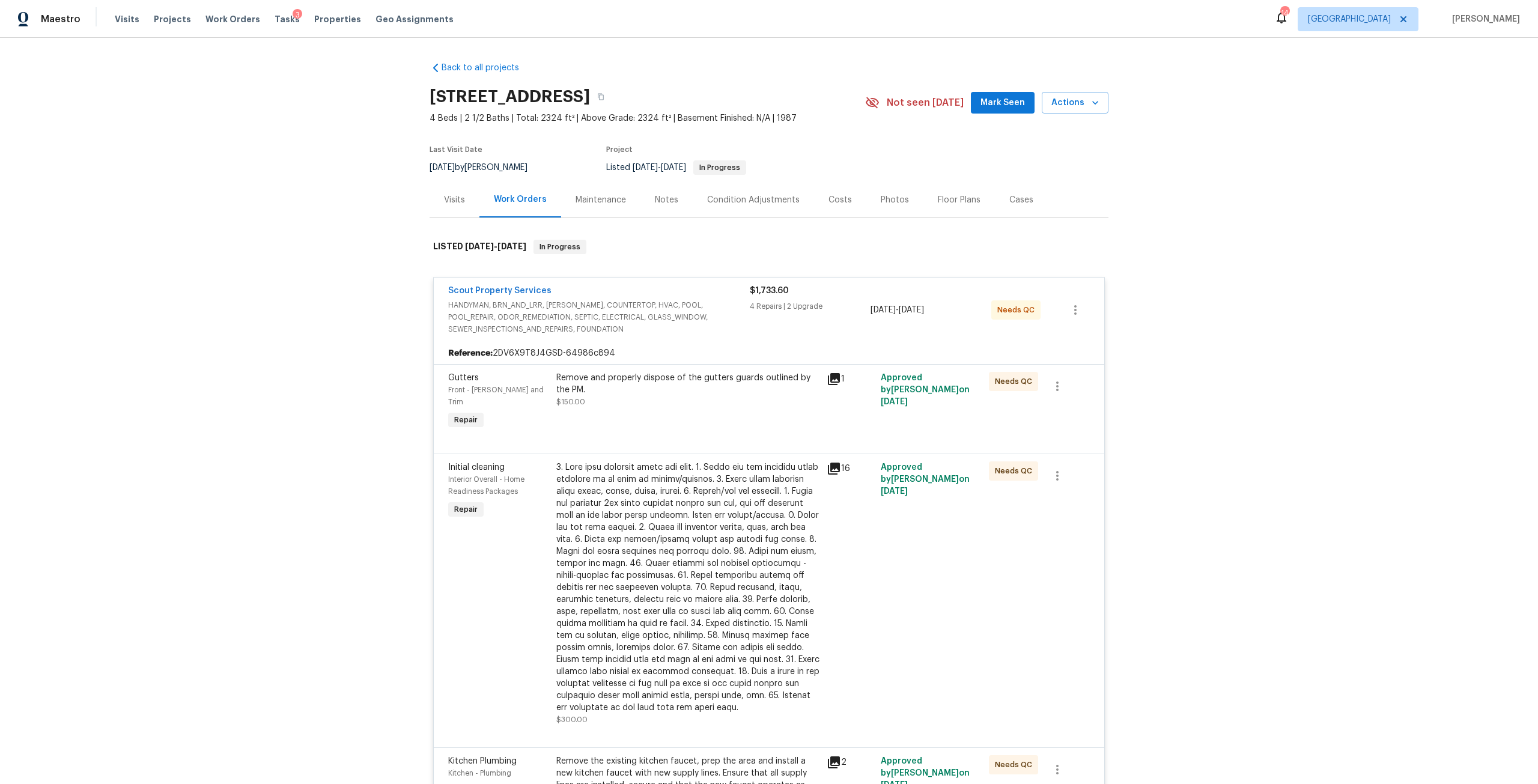
click at [592, 381] on div "Remove and properly dispose of the gutters guards outlined by the PM." at bounding box center [688, 384] width 263 height 24
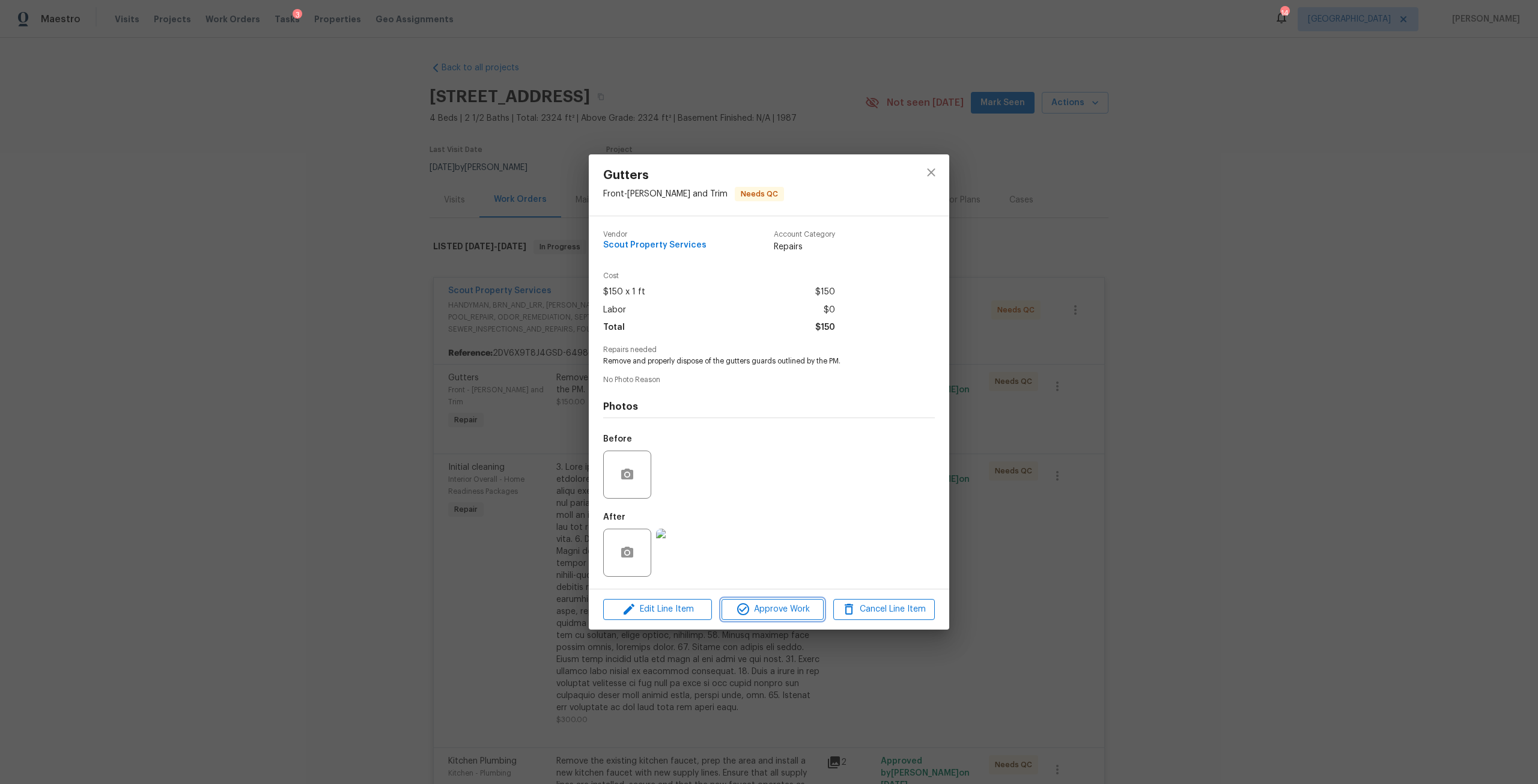
click at [802, 608] on span "Approve Work" at bounding box center [772, 610] width 94 height 15
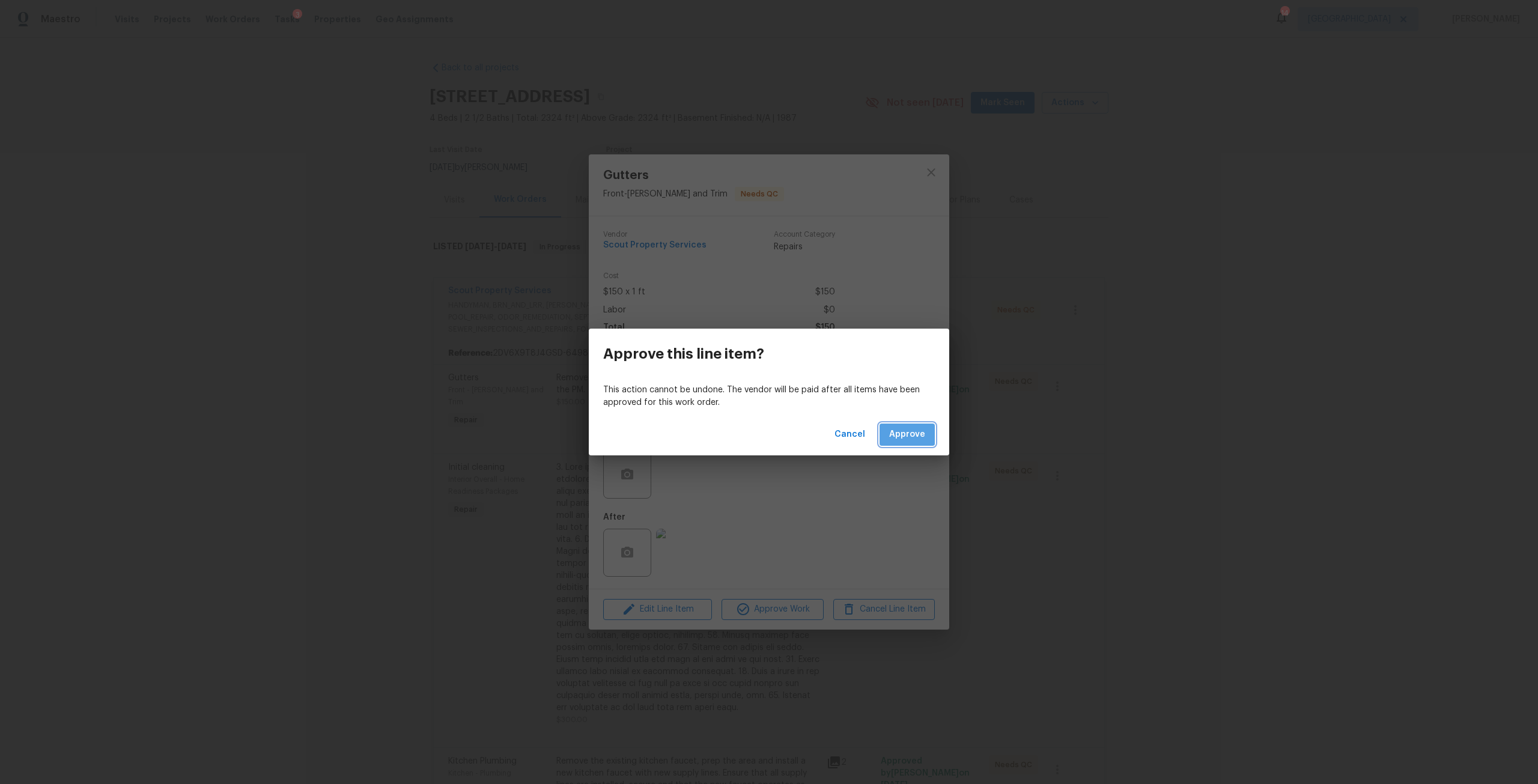
click at [904, 432] on span "Approve" at bounding box center [907, 435] width 36 height 15
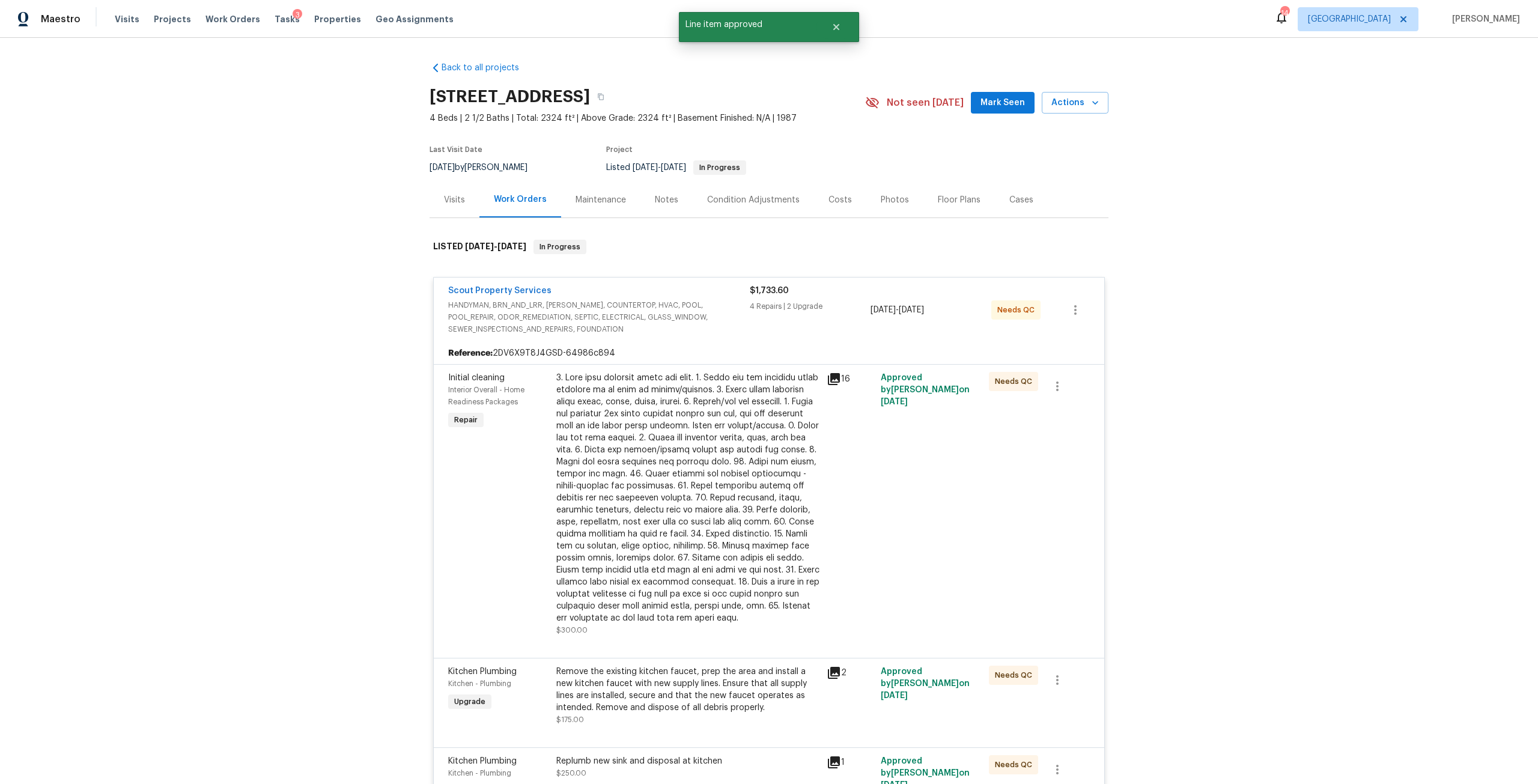
click at [698, 374] on div at bounding box center [688, 498] width 263 height 252
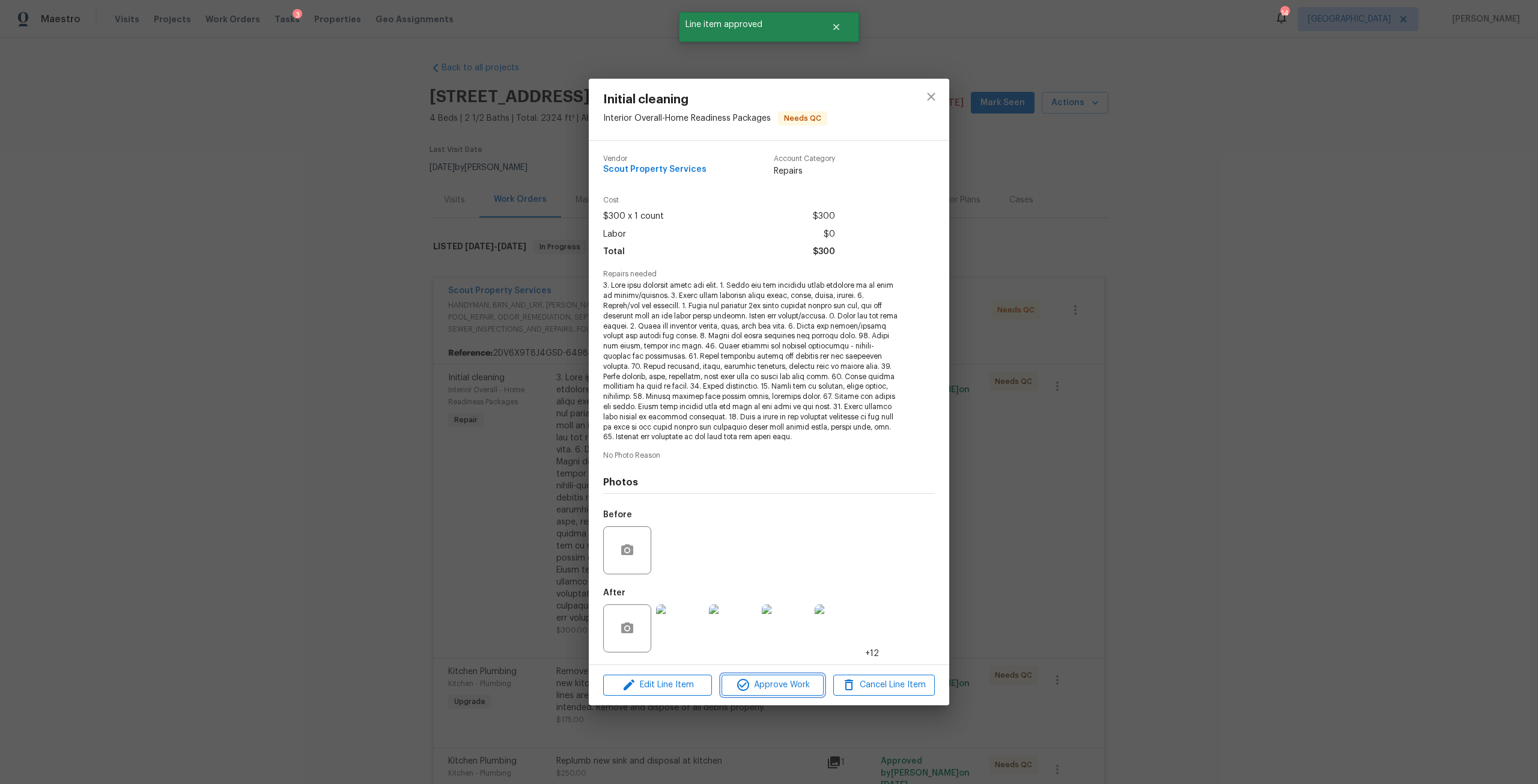
click at [797, 687] on span "Approve Work" at bounding box center [772, 685] width 94 height 15
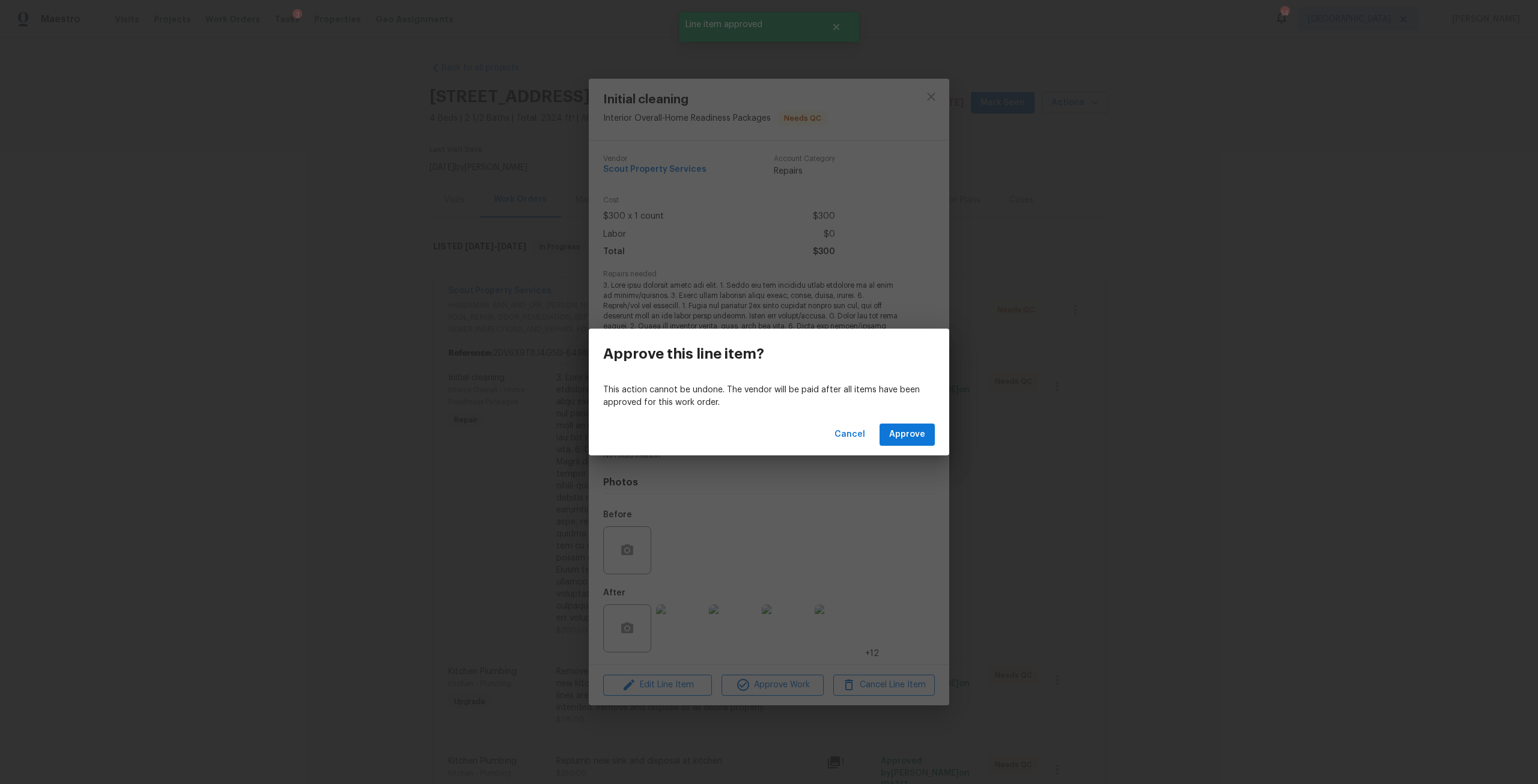
click at [907, 423] on div "Cancel Approve" at bounding box center [769, 435] width 361 height 41
click at [906, 424] on button "Approve" at bounding box center [907, 434] width 55 height 22
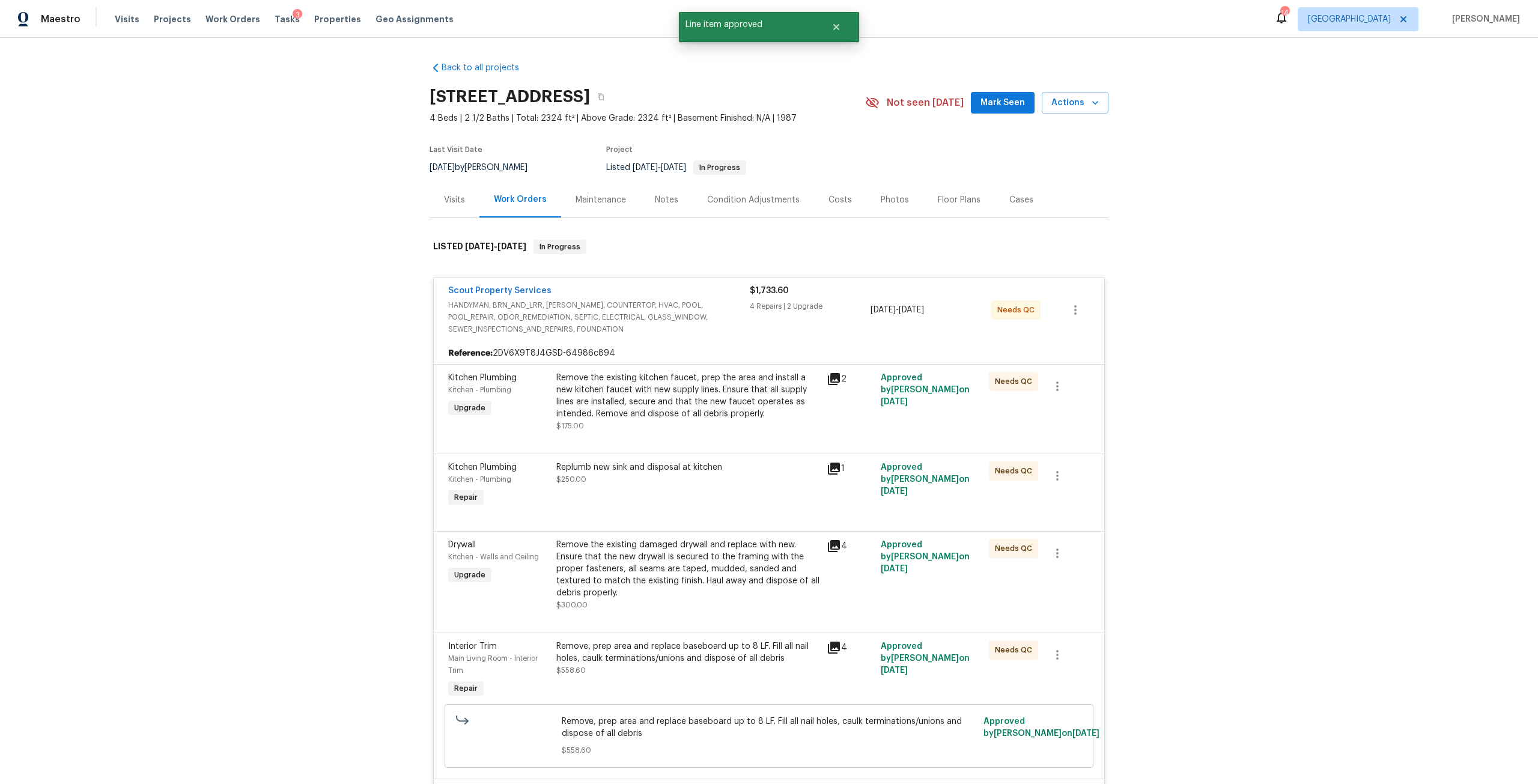
click at [704, 475] on div "Replumb new sink and disposal at kitchen $250.00" at bounding box center [688, 473] width 263 height 24
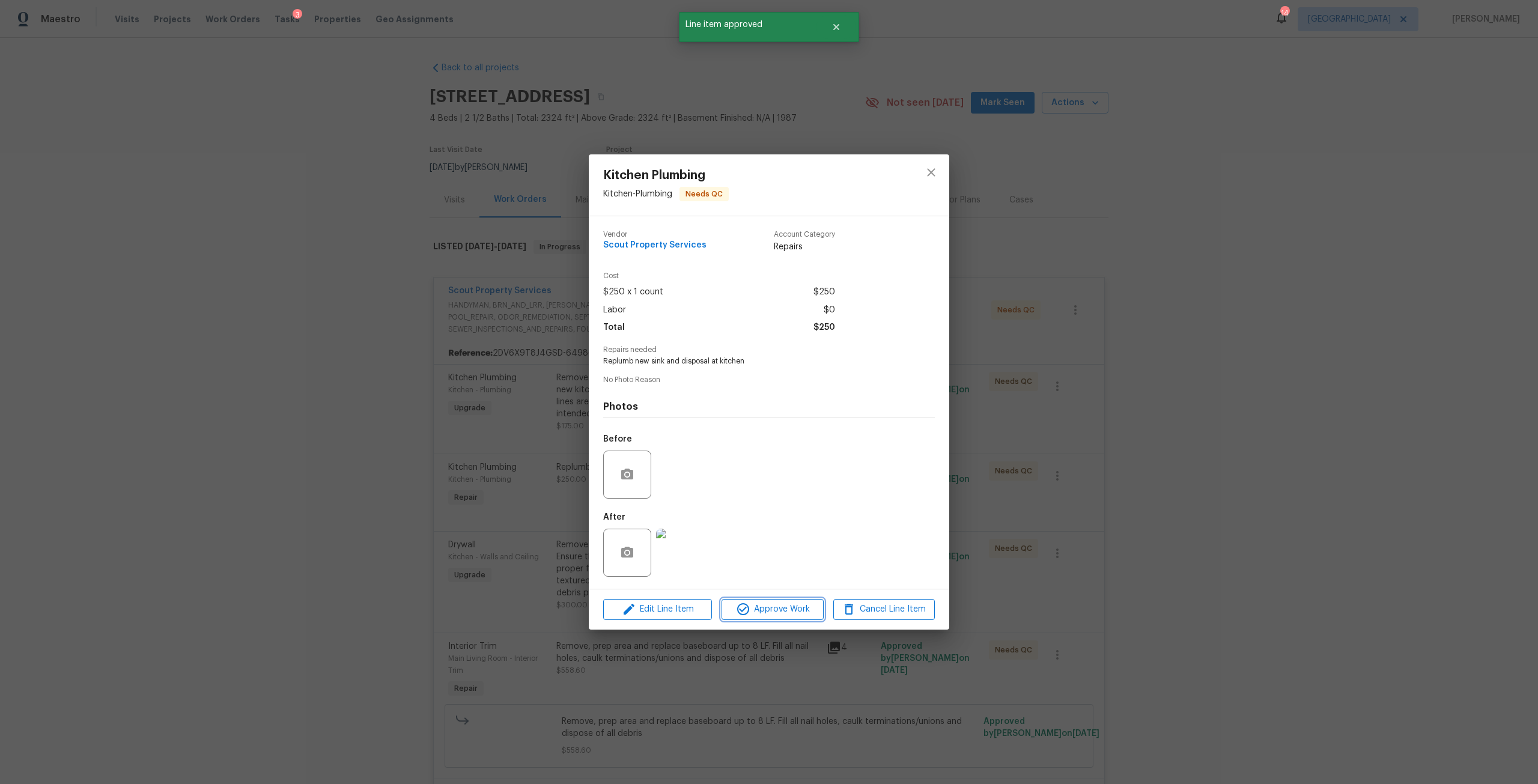
click at [764, 600] on button "Approve Work" at bounding box center [772, 610] width 102 height 21
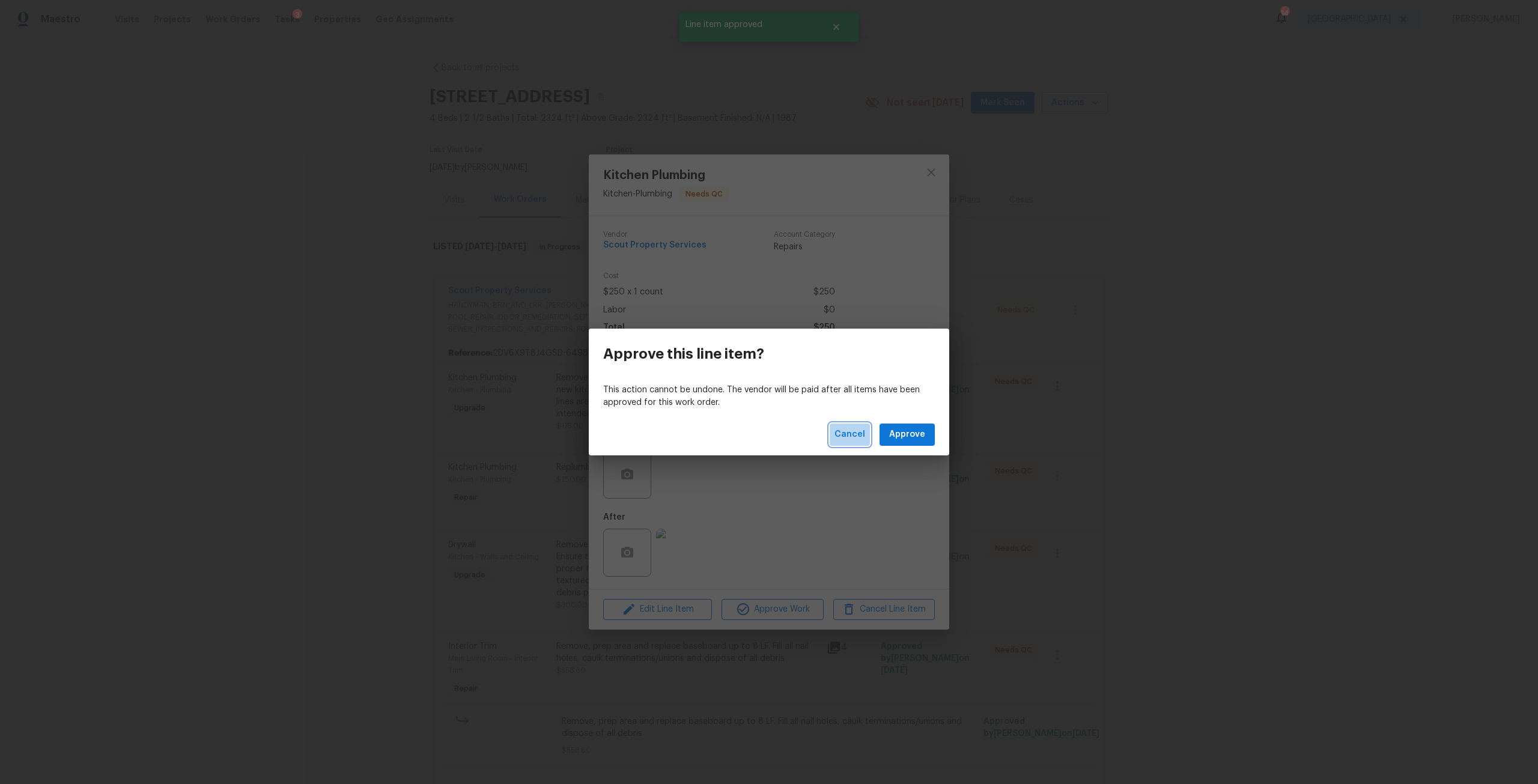
click at [852, 432] on span "Cancel" at bounding box center [850, 435] width 31 height 15
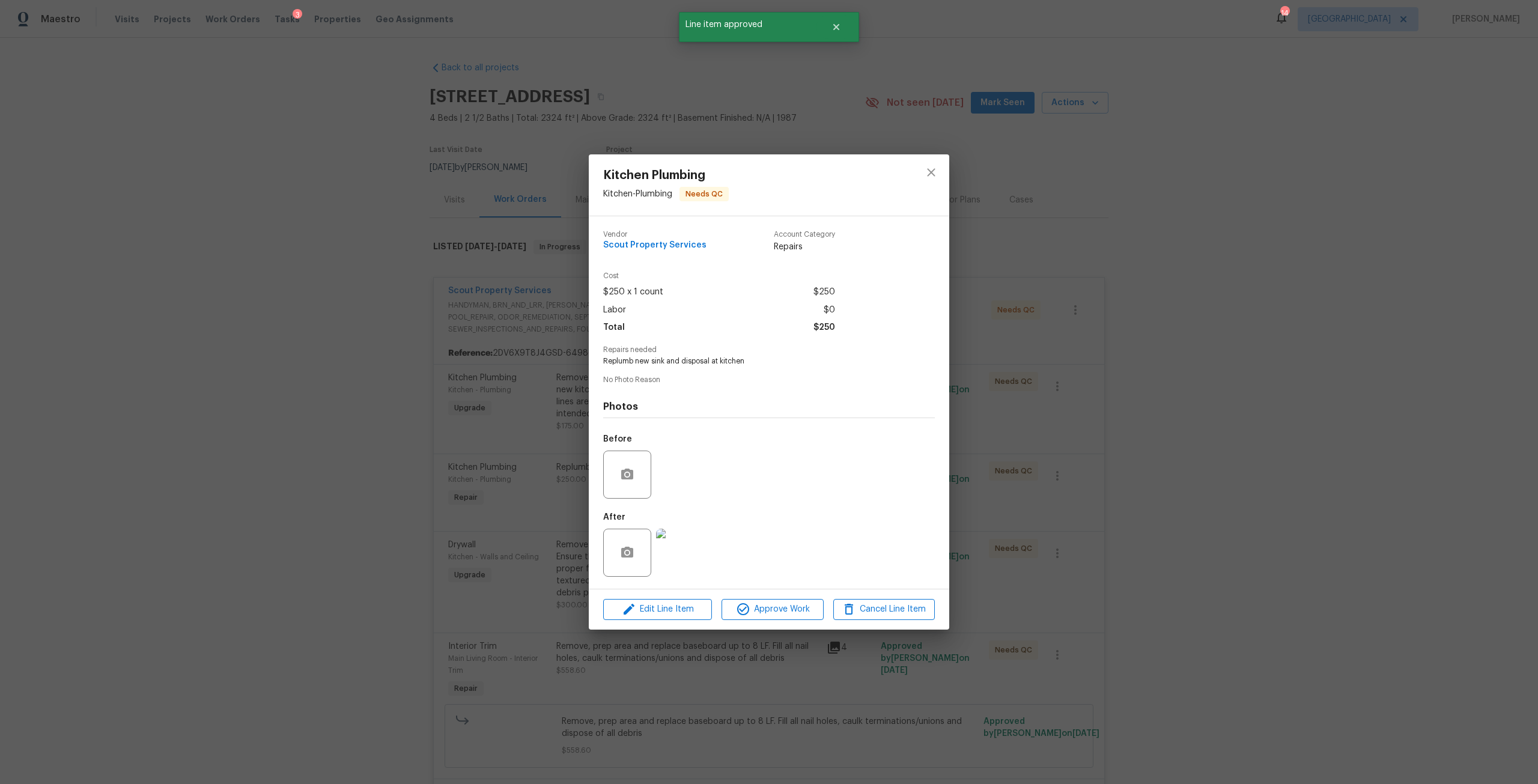
click at [657, 554] on img at bounding box center [680, 552] width 48 height 48
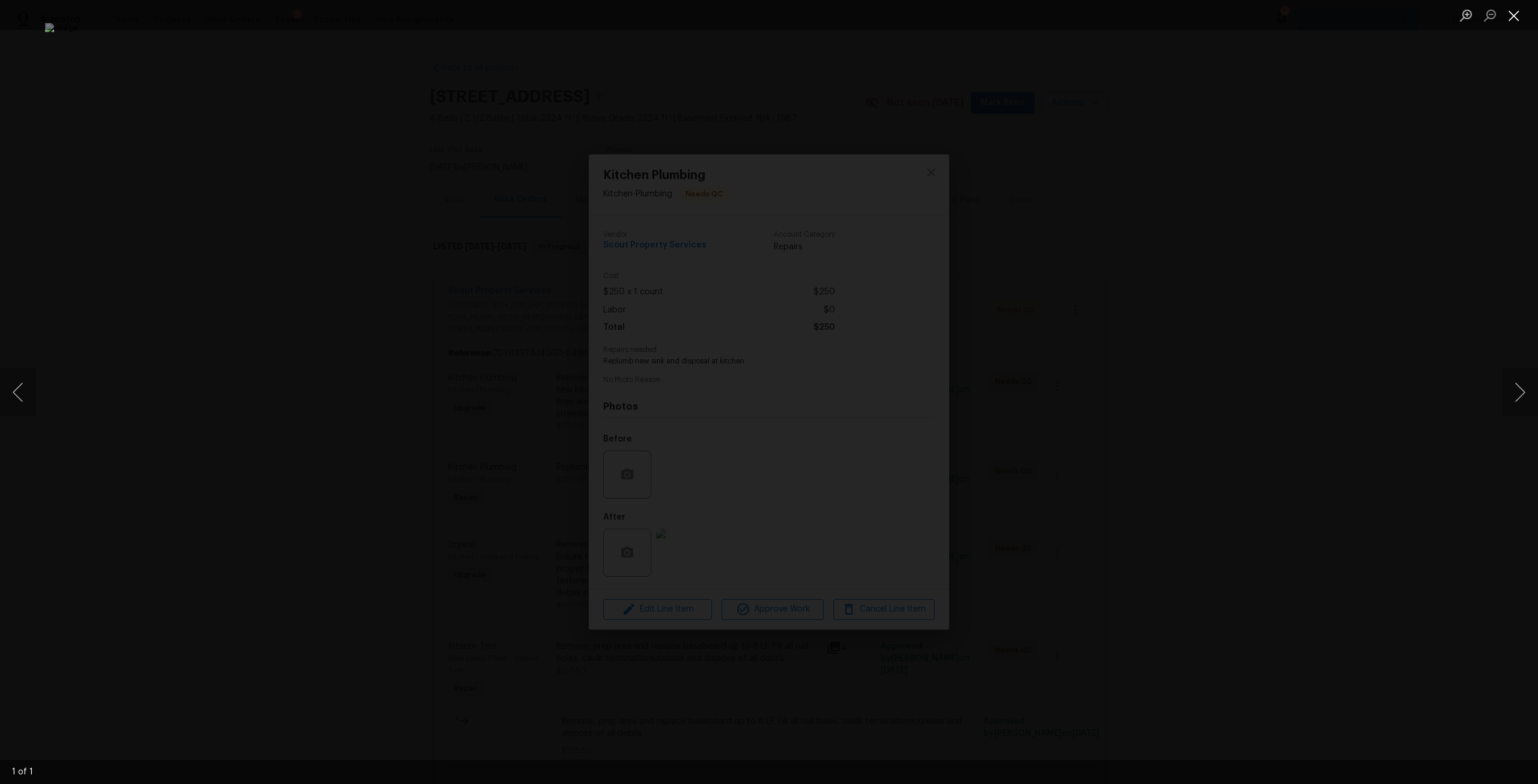
click at [1509, 16] on button "Close lightbox" at bounding box center [1514, 15] width 24 height 21
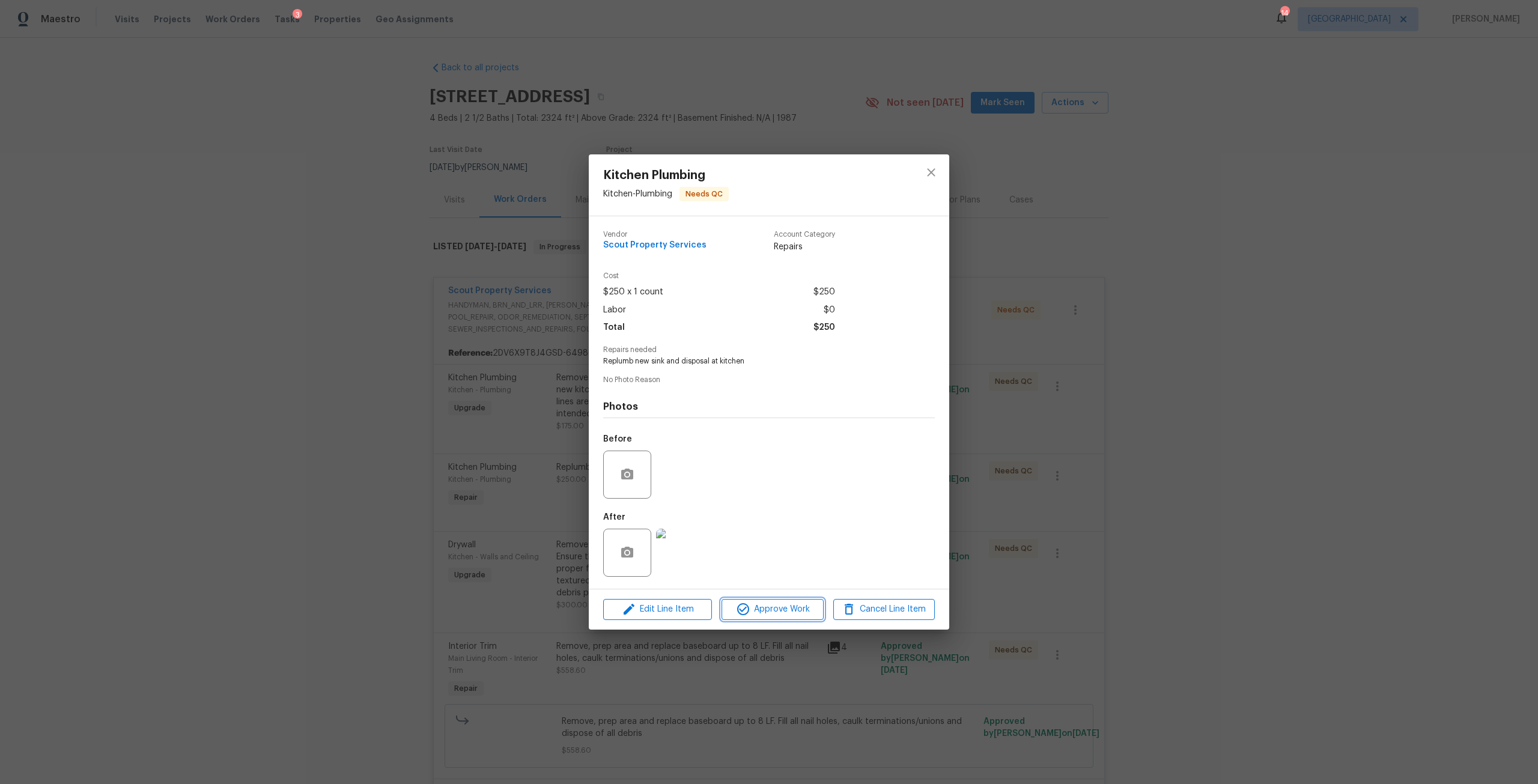
click at [760, 614] on span "Approve Work" at bounding box center [772, 610] width 94 height 15
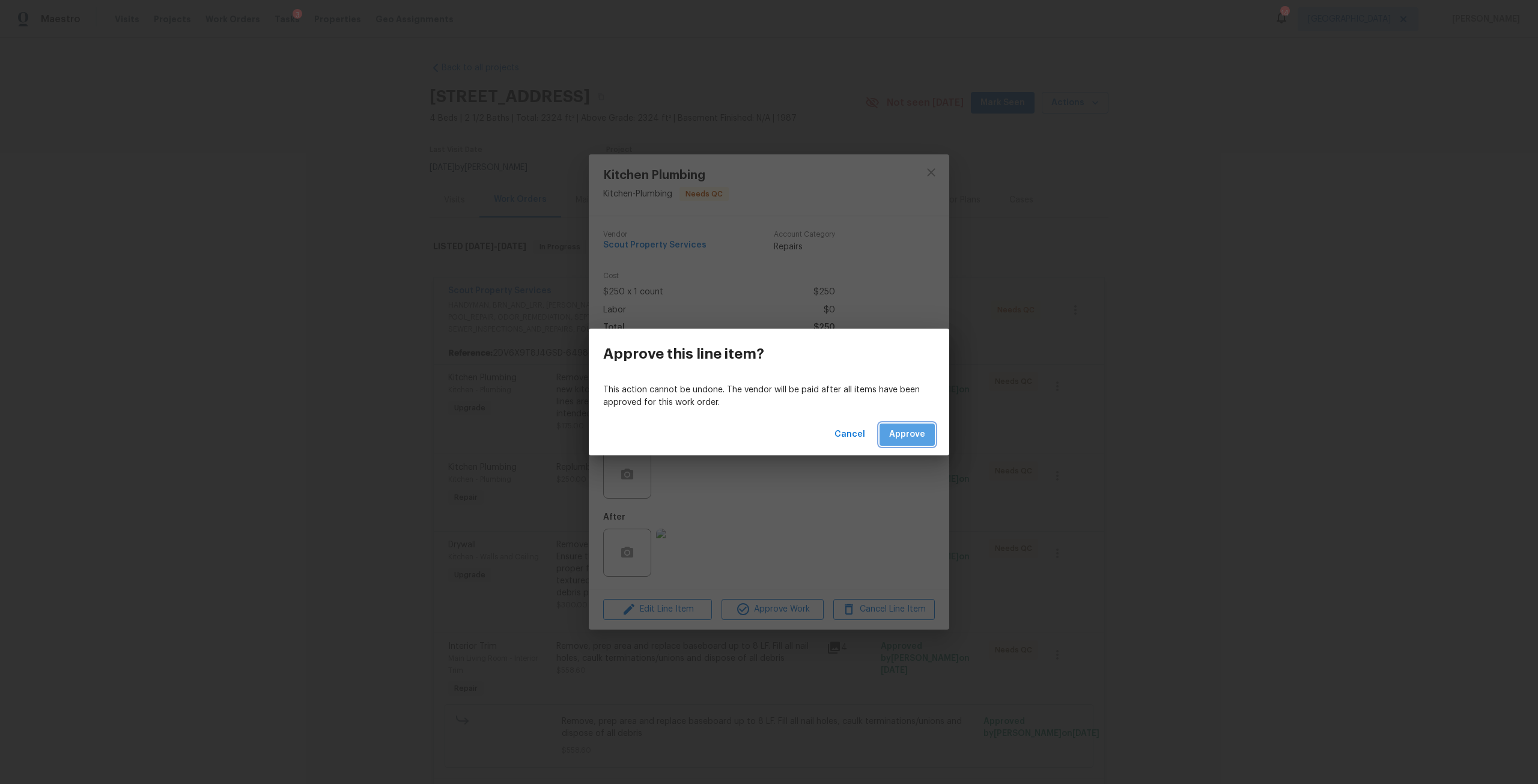
click at [917, 431] on span "Approve" at bounding box center [907, 435] width 36 height 15
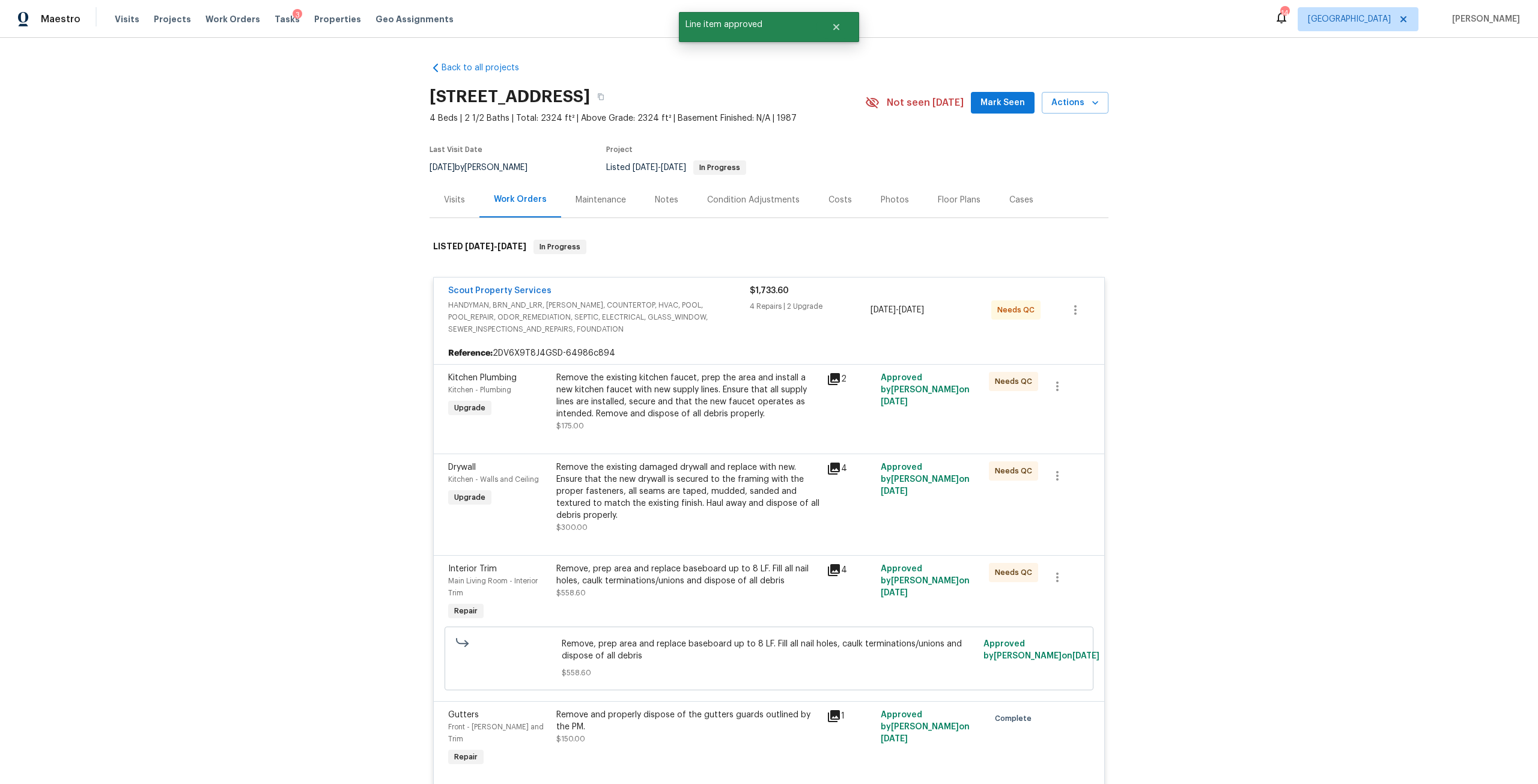
click at [739, 403] on div "Remove the existing kitchen faucet, prep the area and install a new kitchen fau…" at bounding box center [688, 396] width 263 height 48
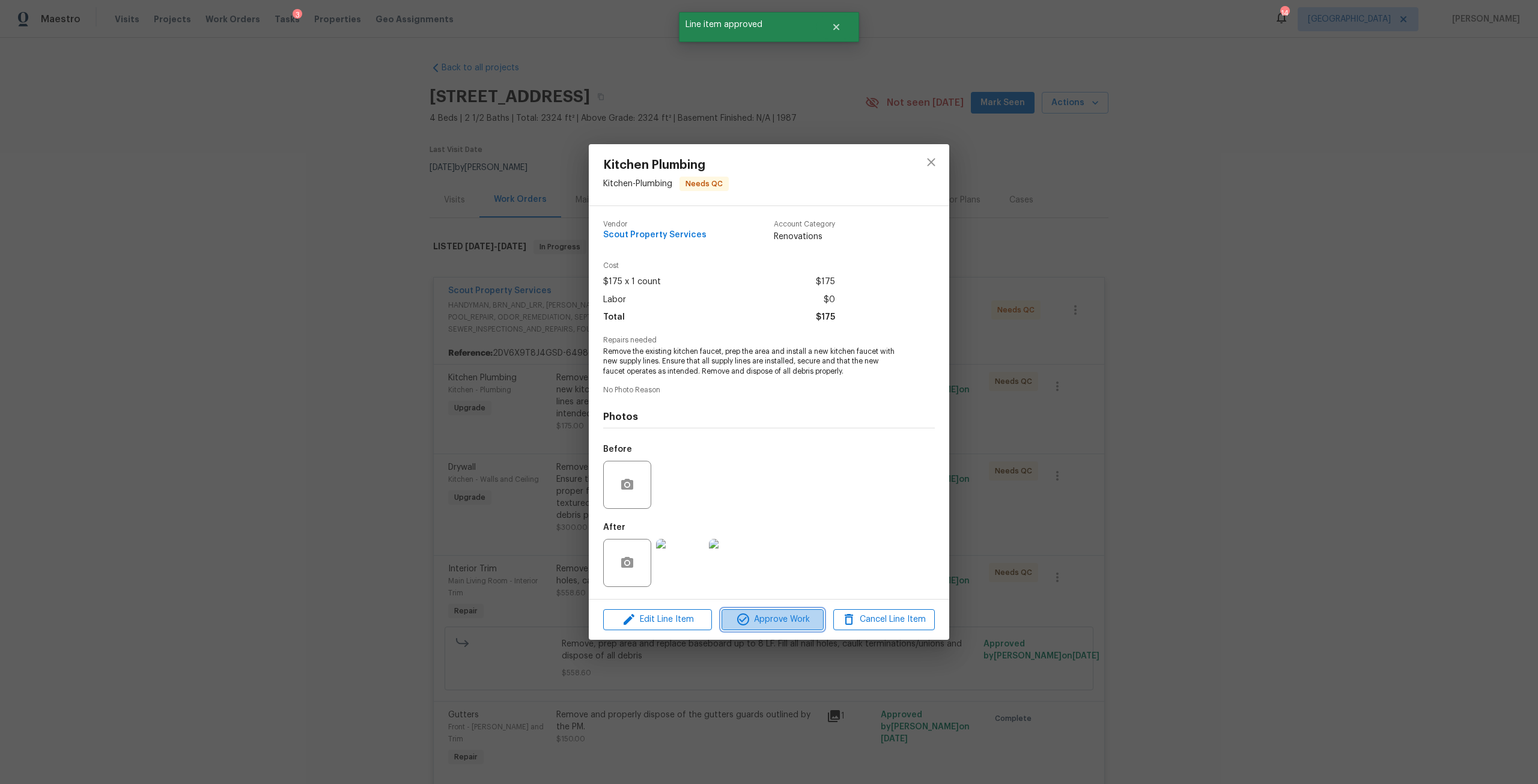
click at [763, 620] on span "Approve Work" at bounding box center [772, 620] width 94 height 15
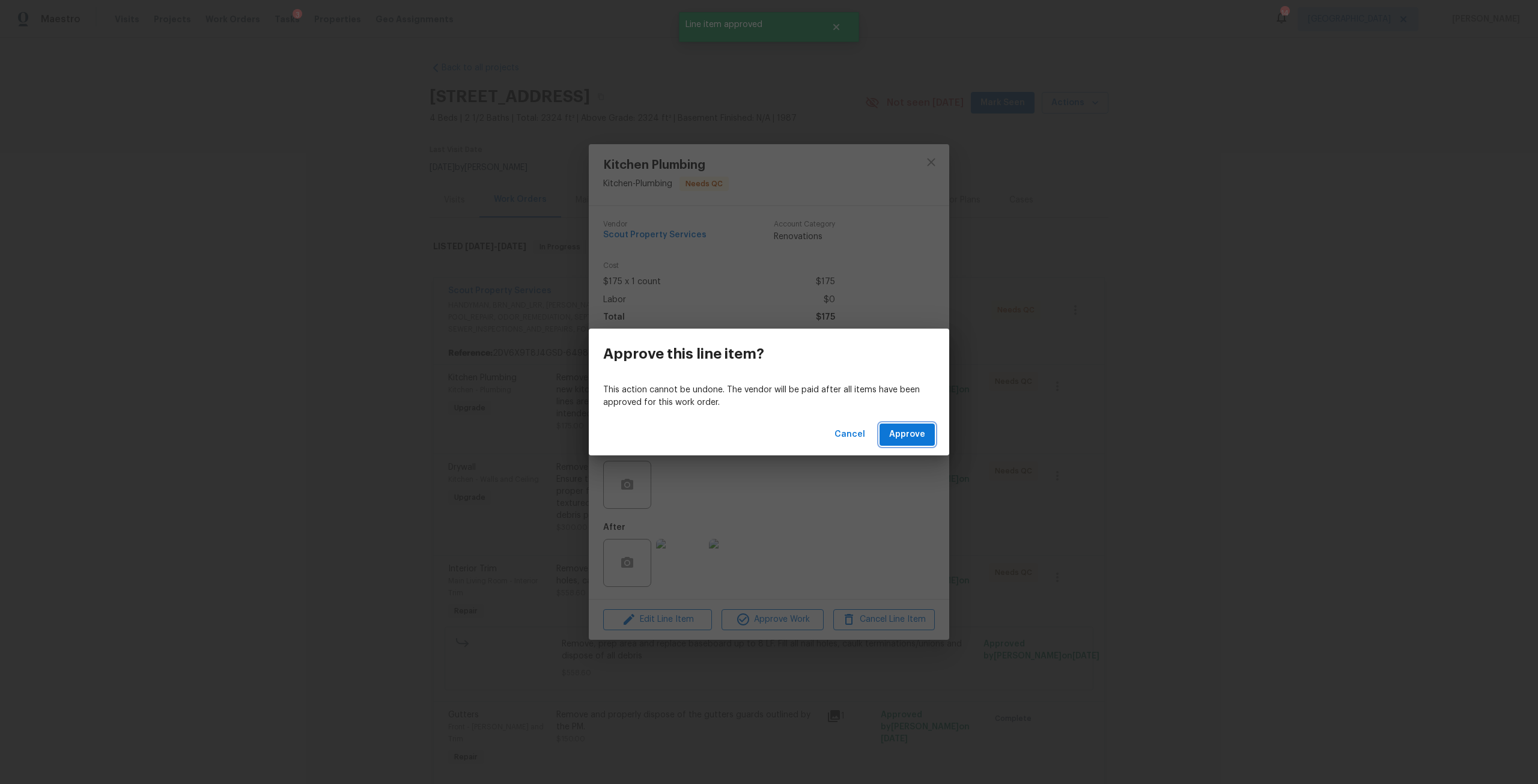
click at [898, 432] on span "Approve" at bounding box center [907, 435] width 36 height 15
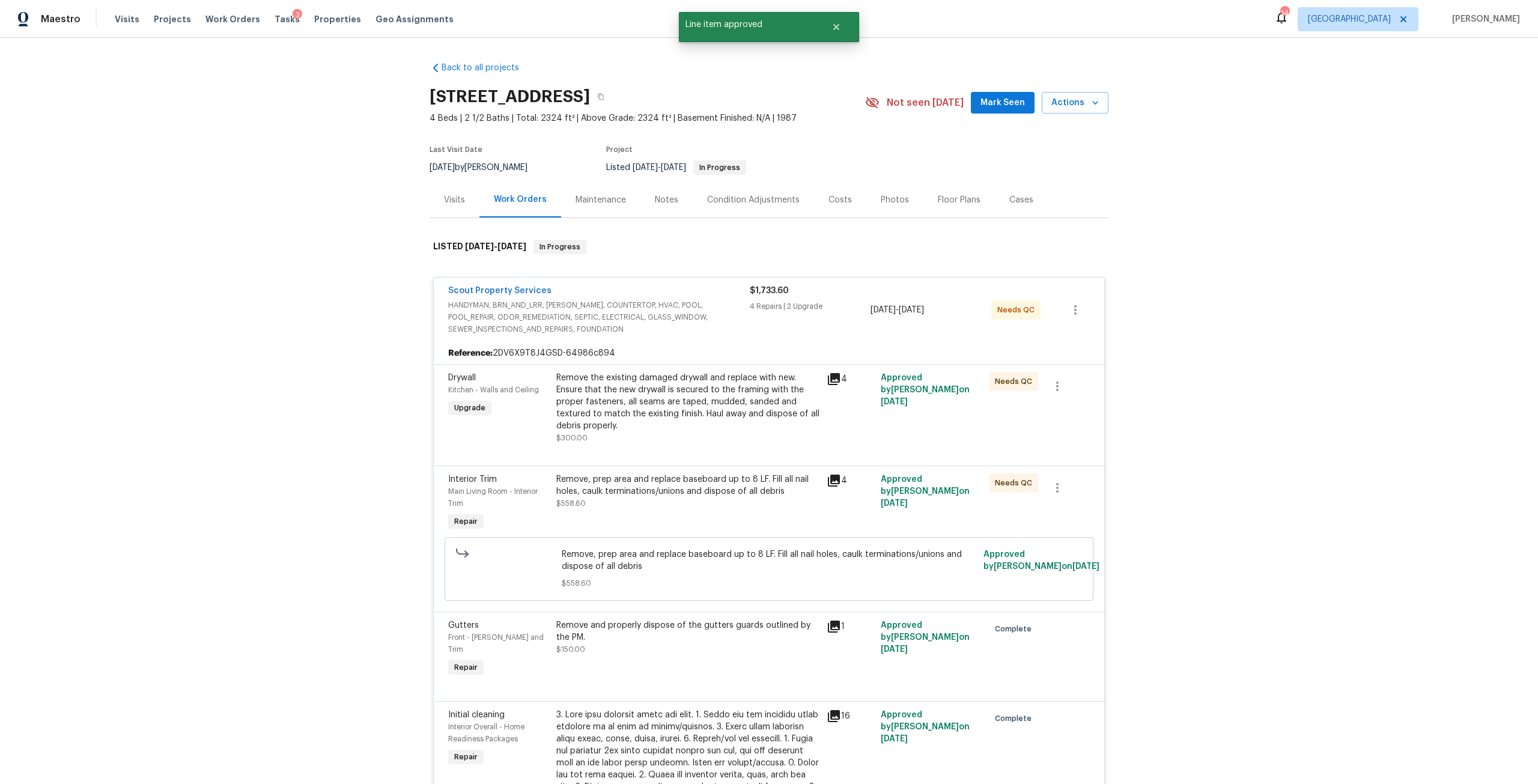
click at [705, 390] on div "Remove the existing damaged drywall and replace with new. Ensure that the new d…" at bounding box center [688, 402] width 263 height 60
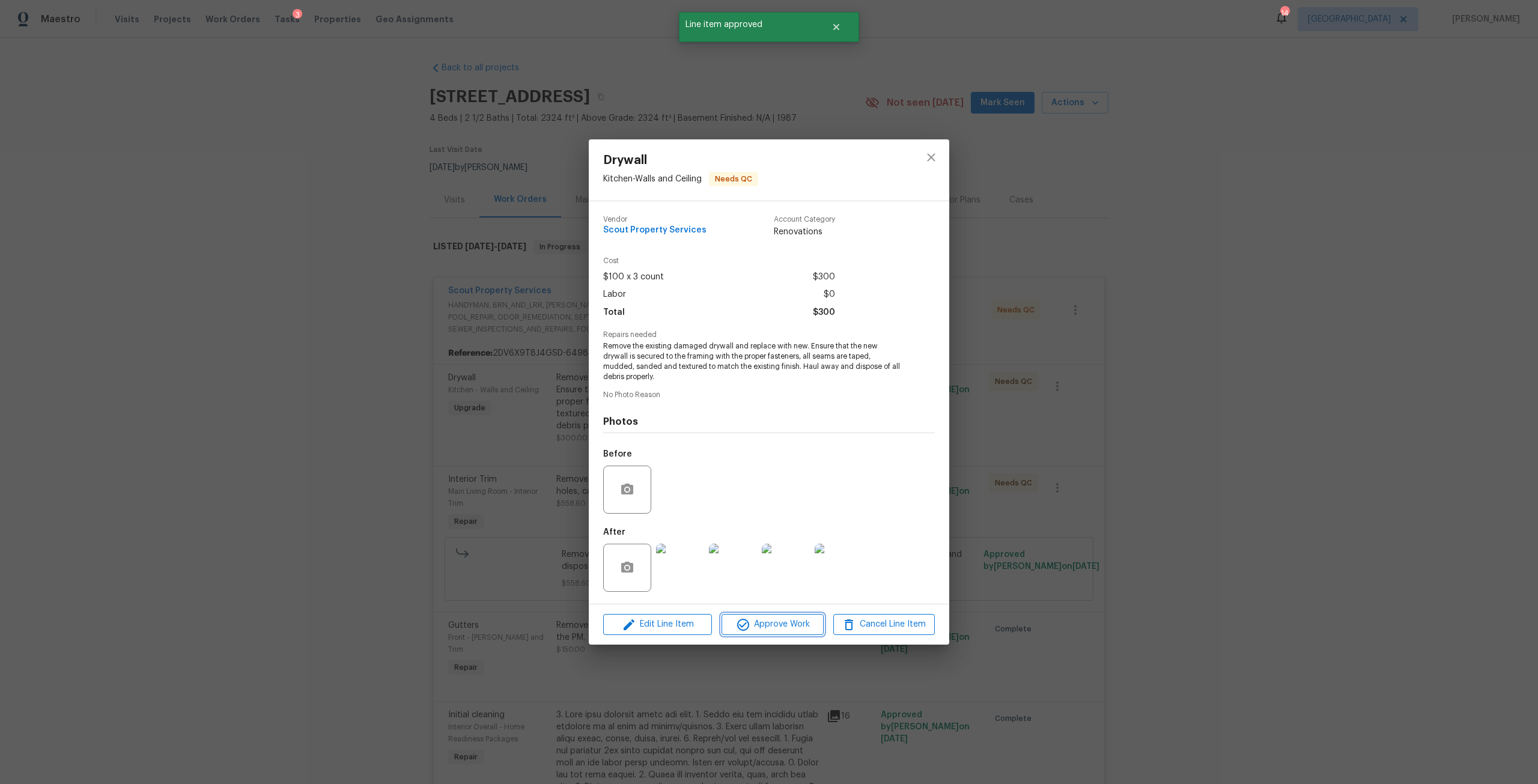
click at [785, 619] on span "Approve Work" at bounding box center [772, 624] width 94 height 15
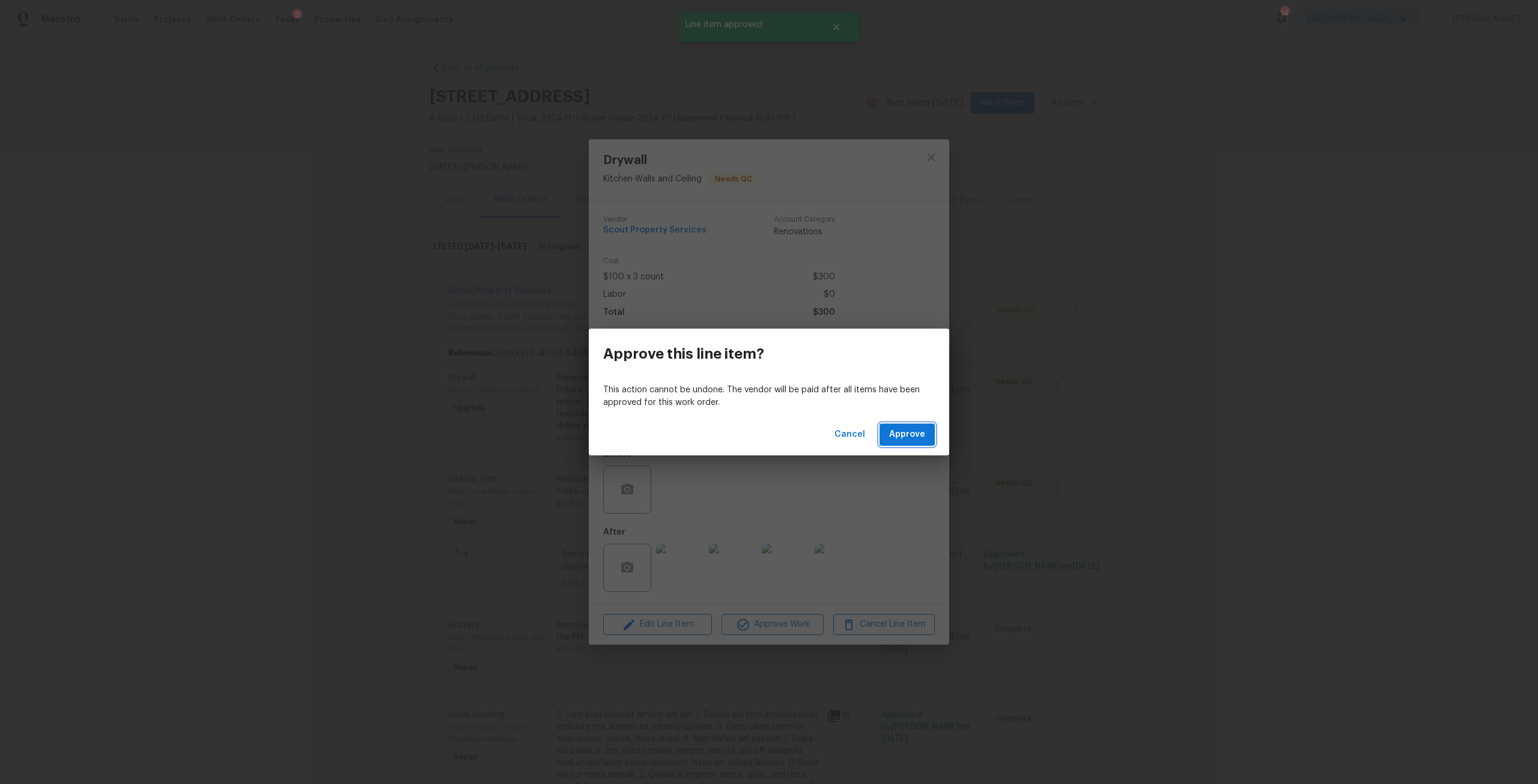
click at [917, 432] on span "Approve" at bounding box center [907, 435] width 36 height 15
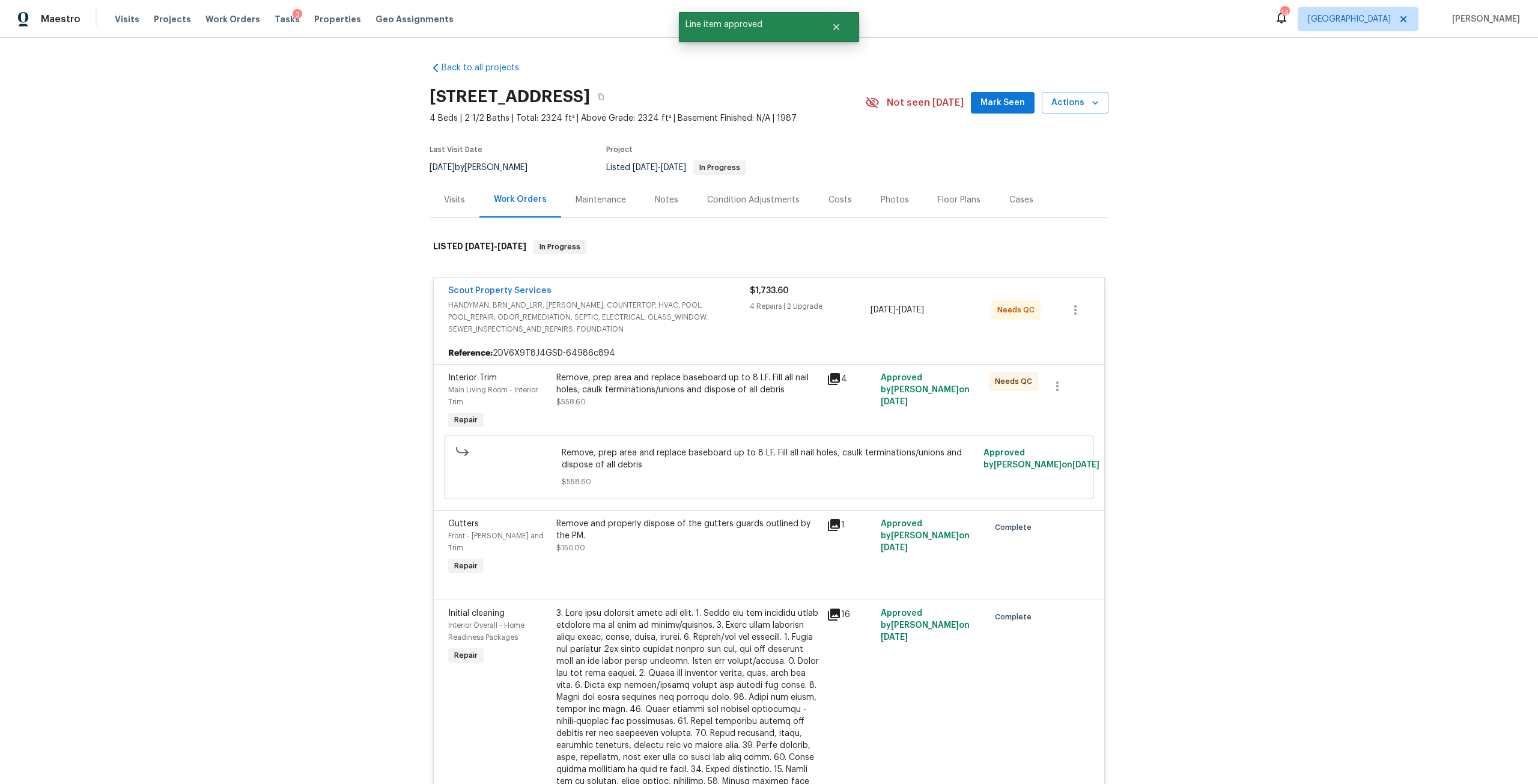
click at [725, 404] on div "Remove, prep area and replace baseboard up to 8 LF. Fill all nail holes, caulk …" at bounding box center [688, 390] width 263 height 36
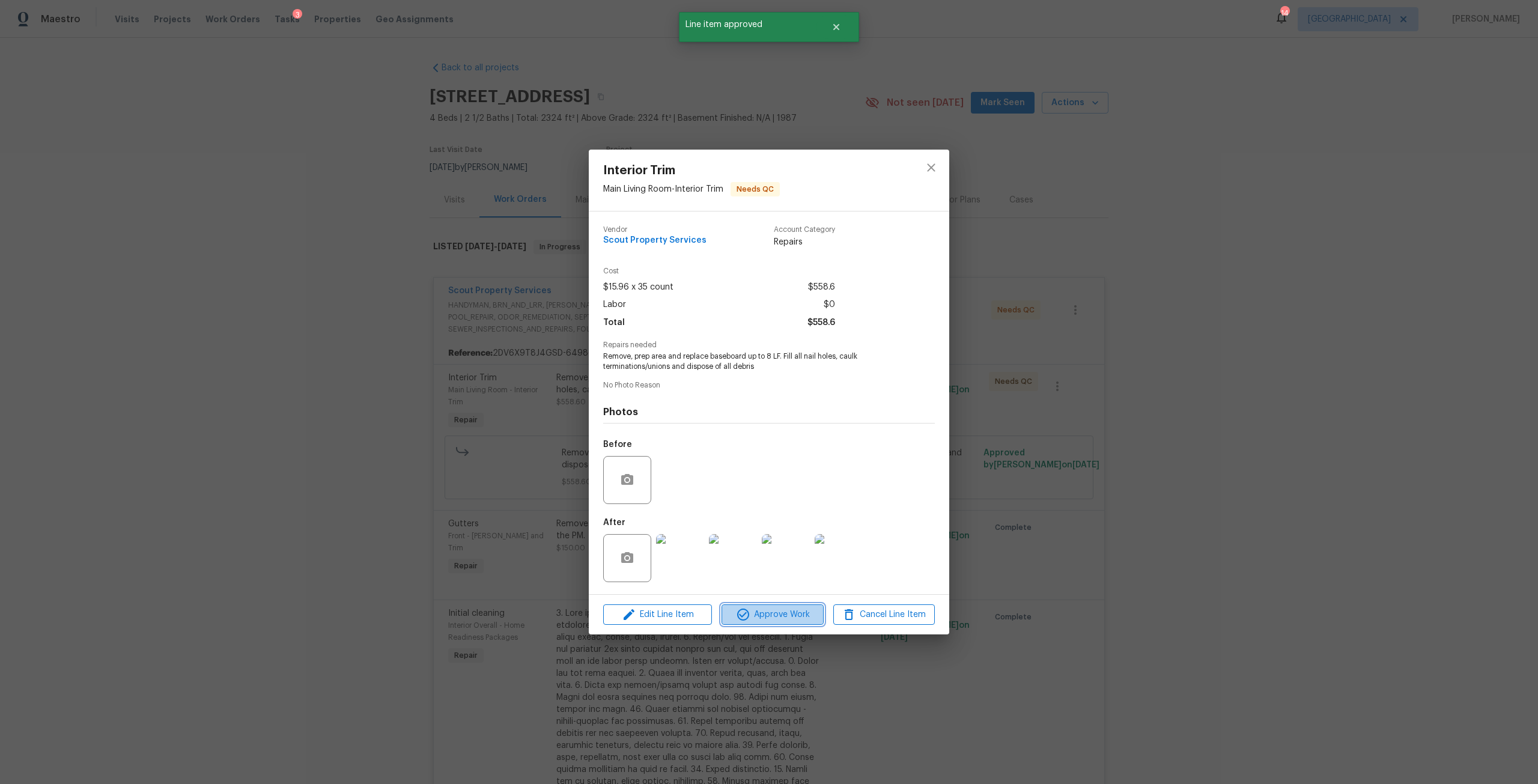
click at [771, 610] on span "Approve Work" at bounding box center [772, 615] width 94 height 15
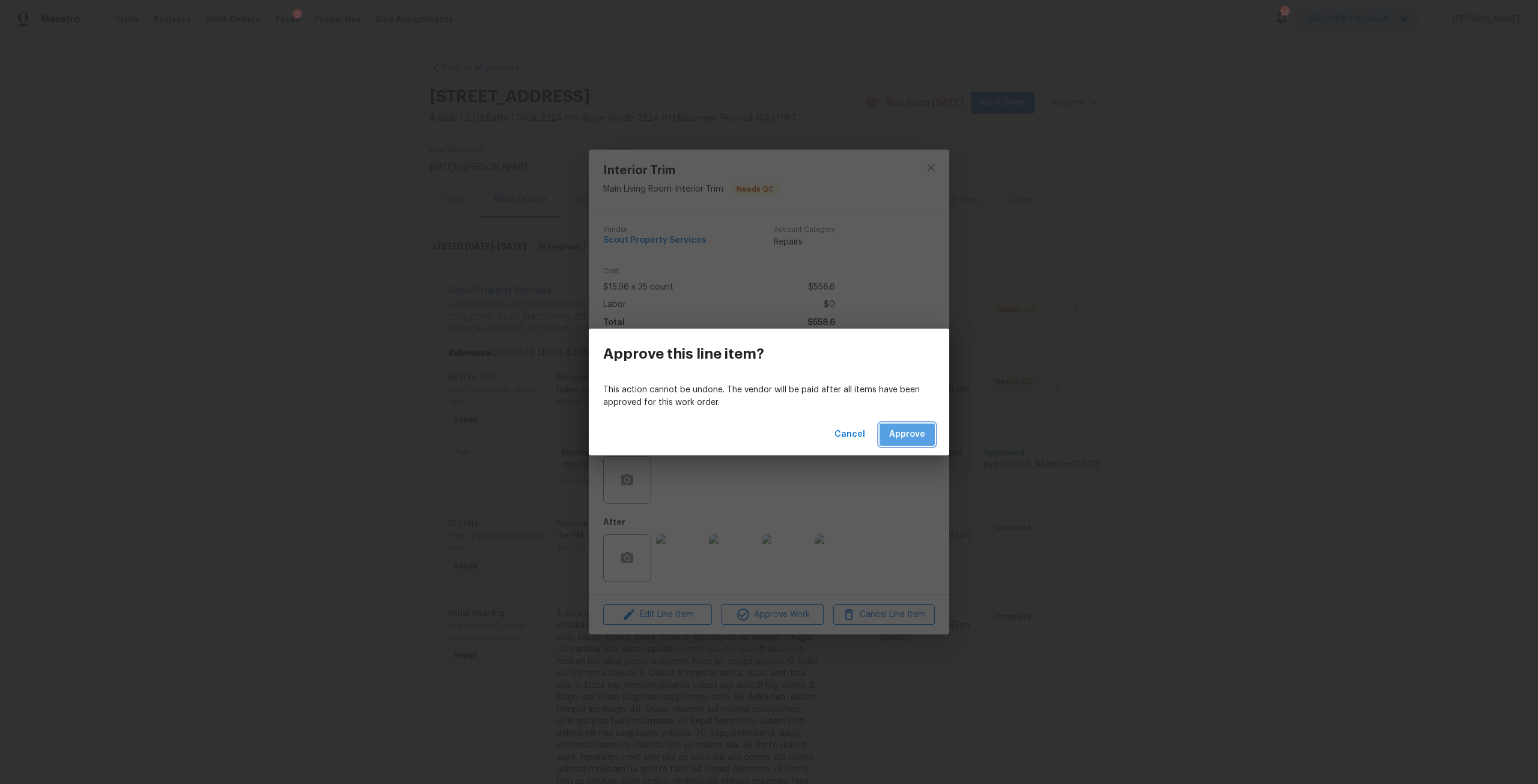
click at [900, 424] on button "Approve" at bounding box center [907, 434] width 55 height 22
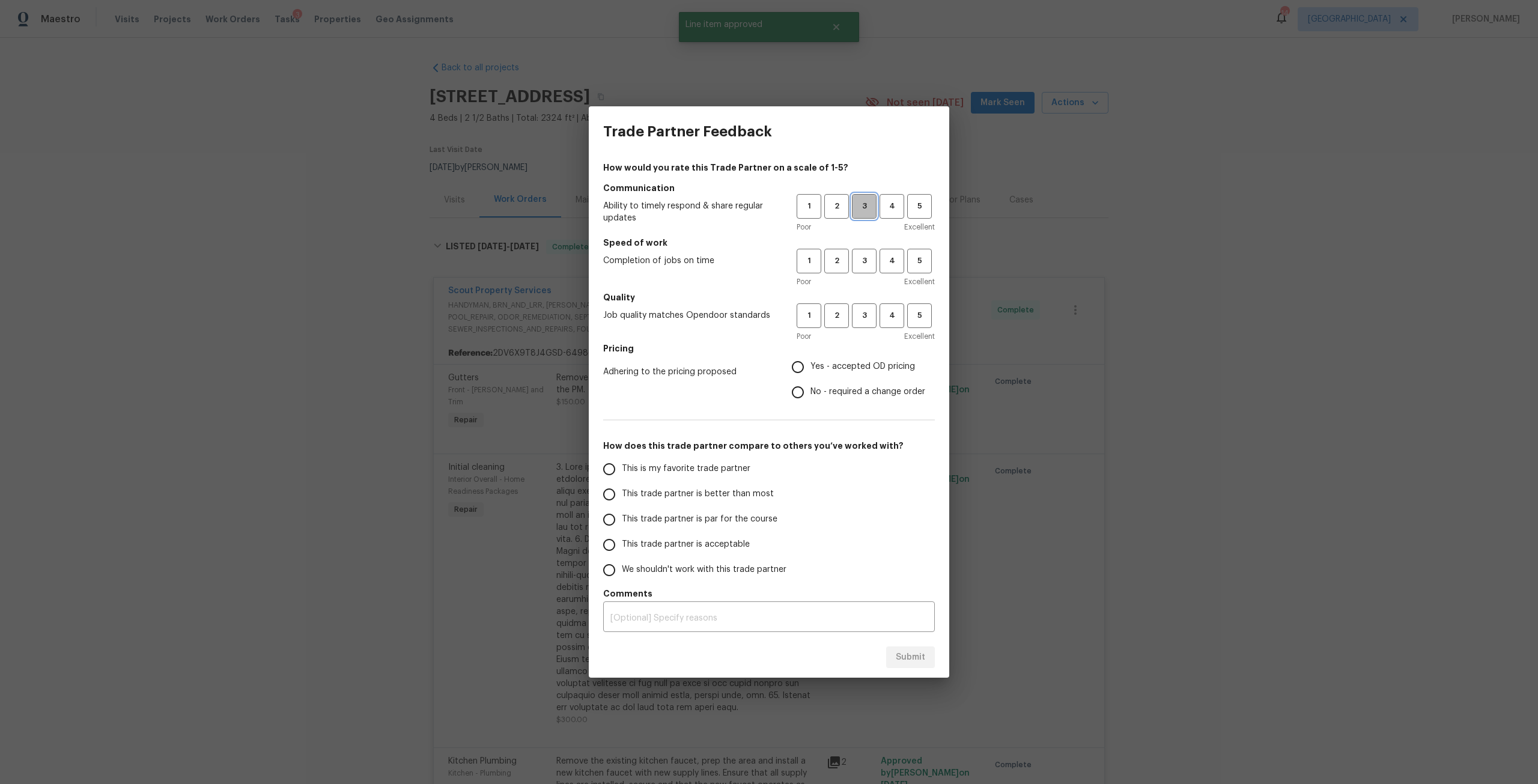
click at [872, 216] on button "3" at bounding box center [865, 206] width 24 height 24
click at [875, 262] on button "3" at bounding box center [865, 261] width 24 height 24
click at [864, 311] on span "3" at bounding box center [864, 316] width 22 height 14
click at [850, 367] on span "Yes - accepted OD pricing" at bounding box center [862, 367] width 105 height 13
click at [810, 367] on input "Yes - accepted OD pricing" at bounding box center [797, 367] width 25 height 25
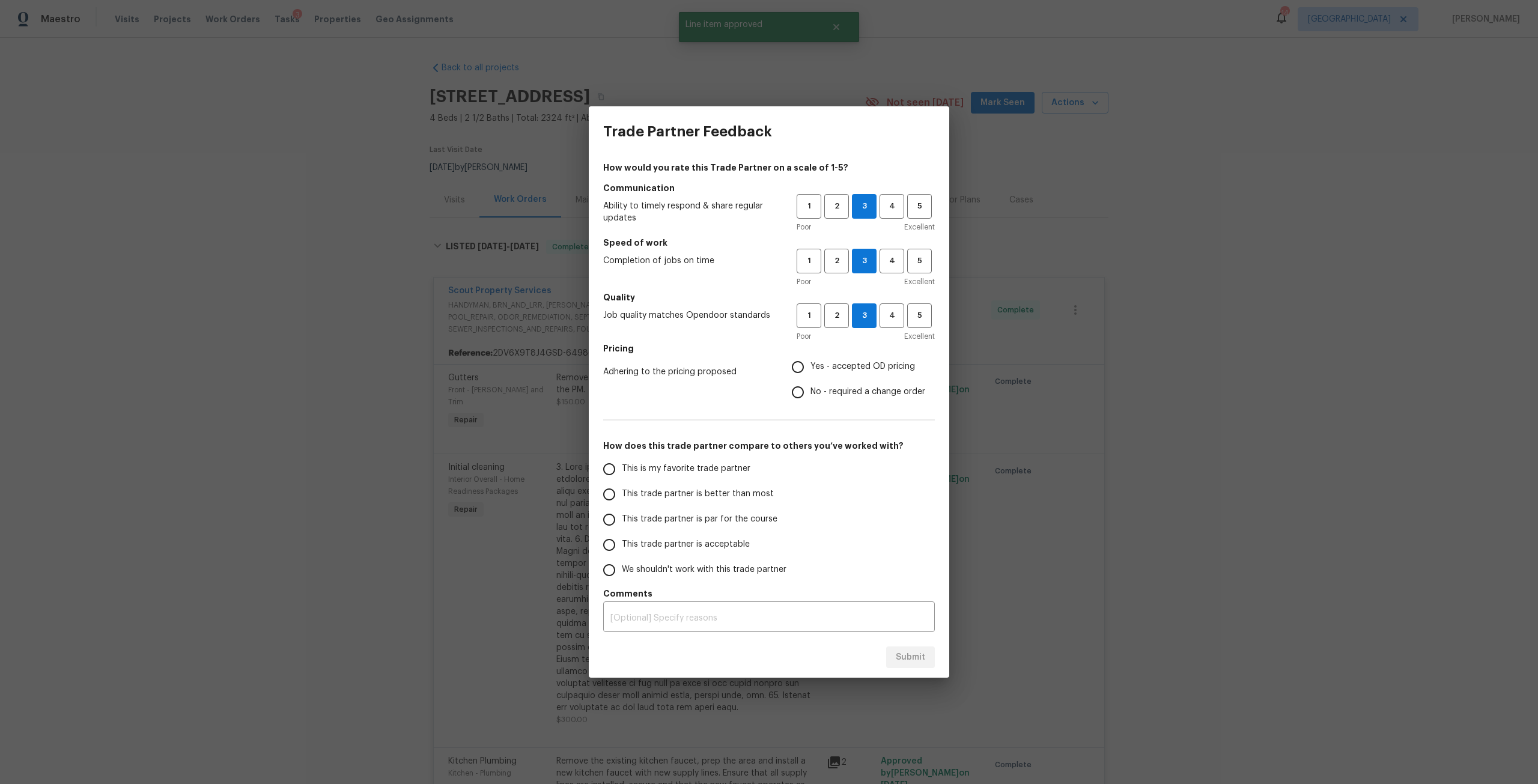
radio input "true"
click at [703, 513] on span "This trade partner is par for the course" at bounding box center [700, 519] width 156 height 13
click at [622, 513] on input "This trade partner is par for the course" at bounding box center [609, 519] width 25 height 25
click at [893, 649] on button "Submit" at bounding box center [910, 657] width 49 height 22
radio input "true"
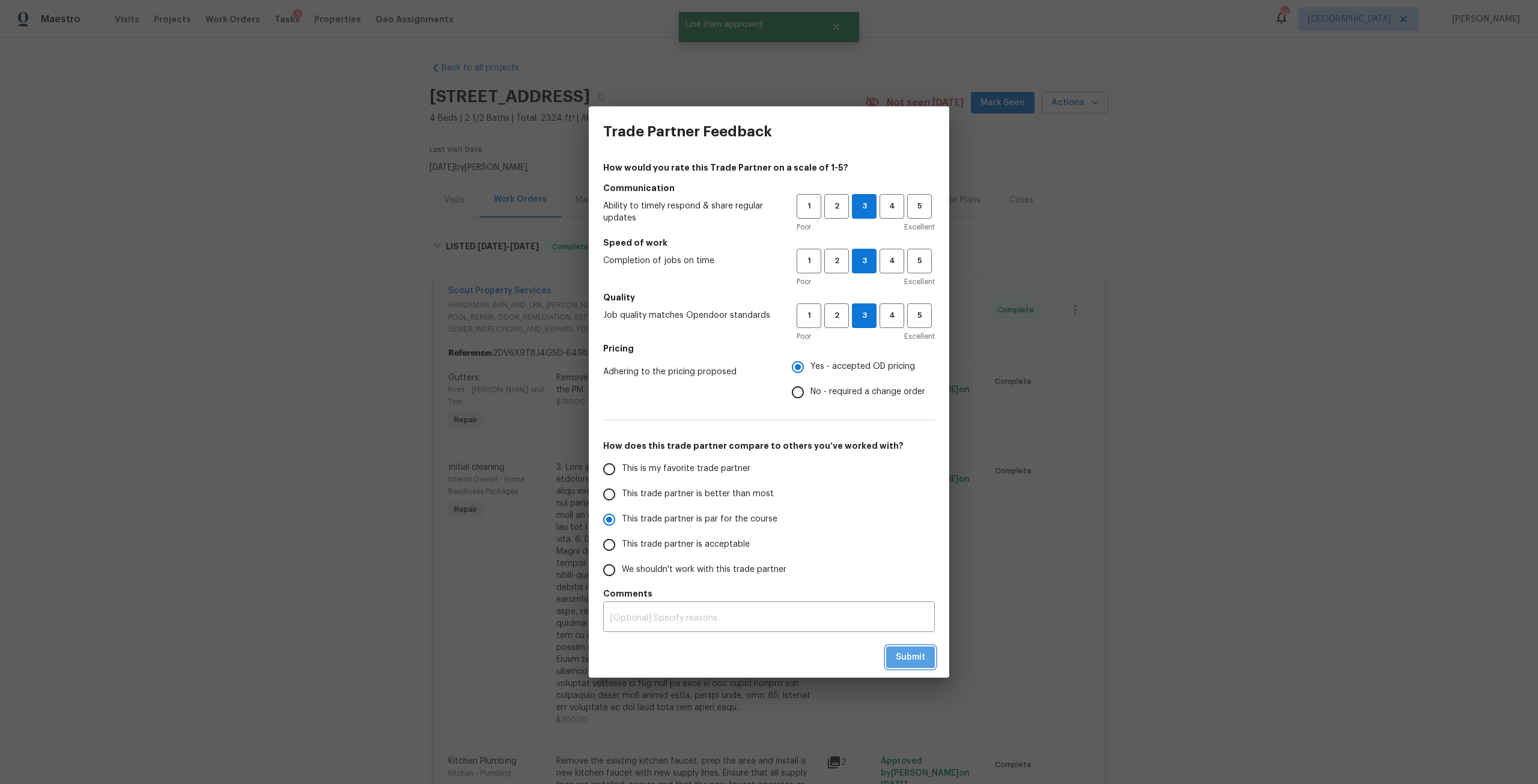
radio input "false"
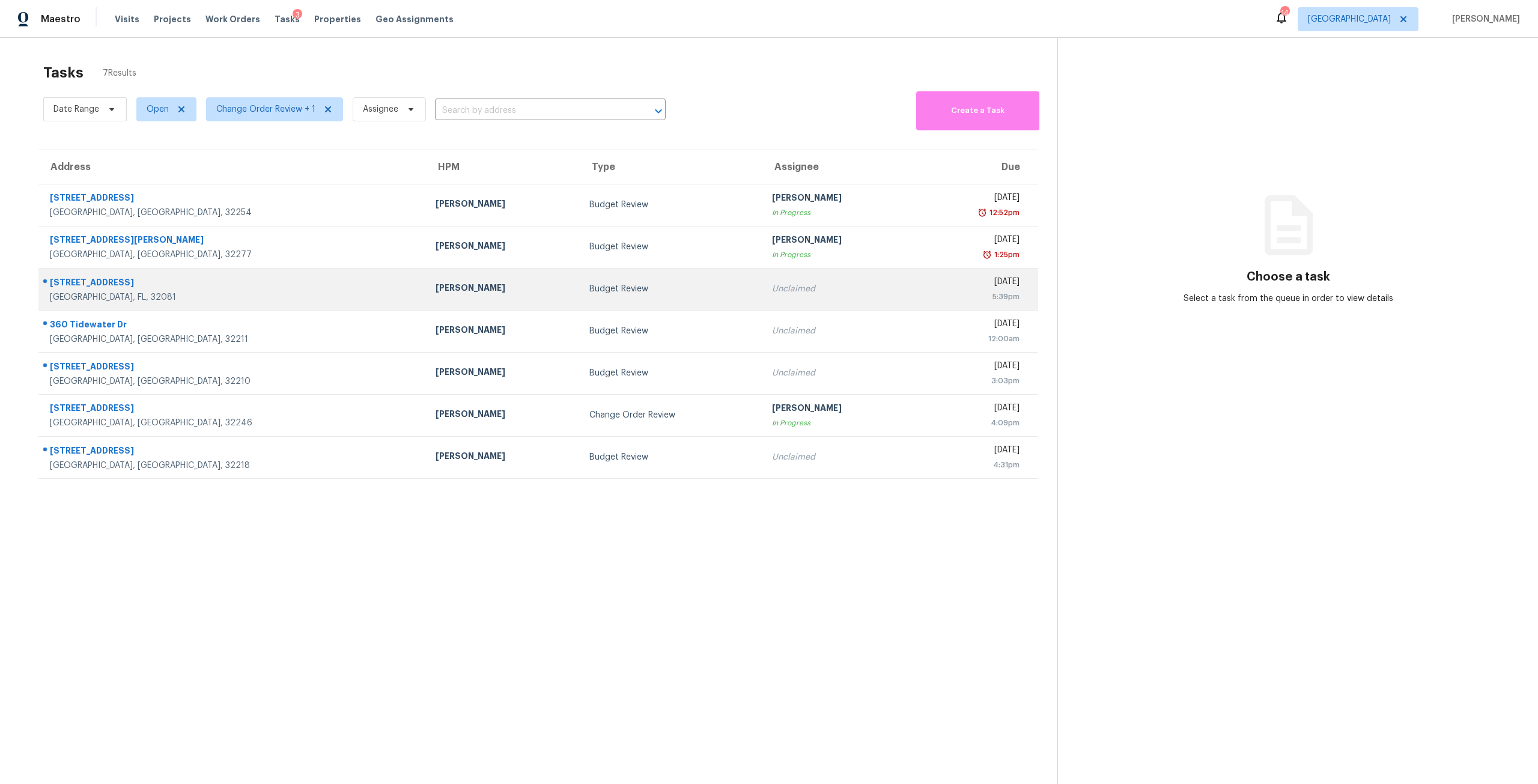
click at [926, 280] on div "[DATE]" at bounding box center [972, 283] width 94 height 15
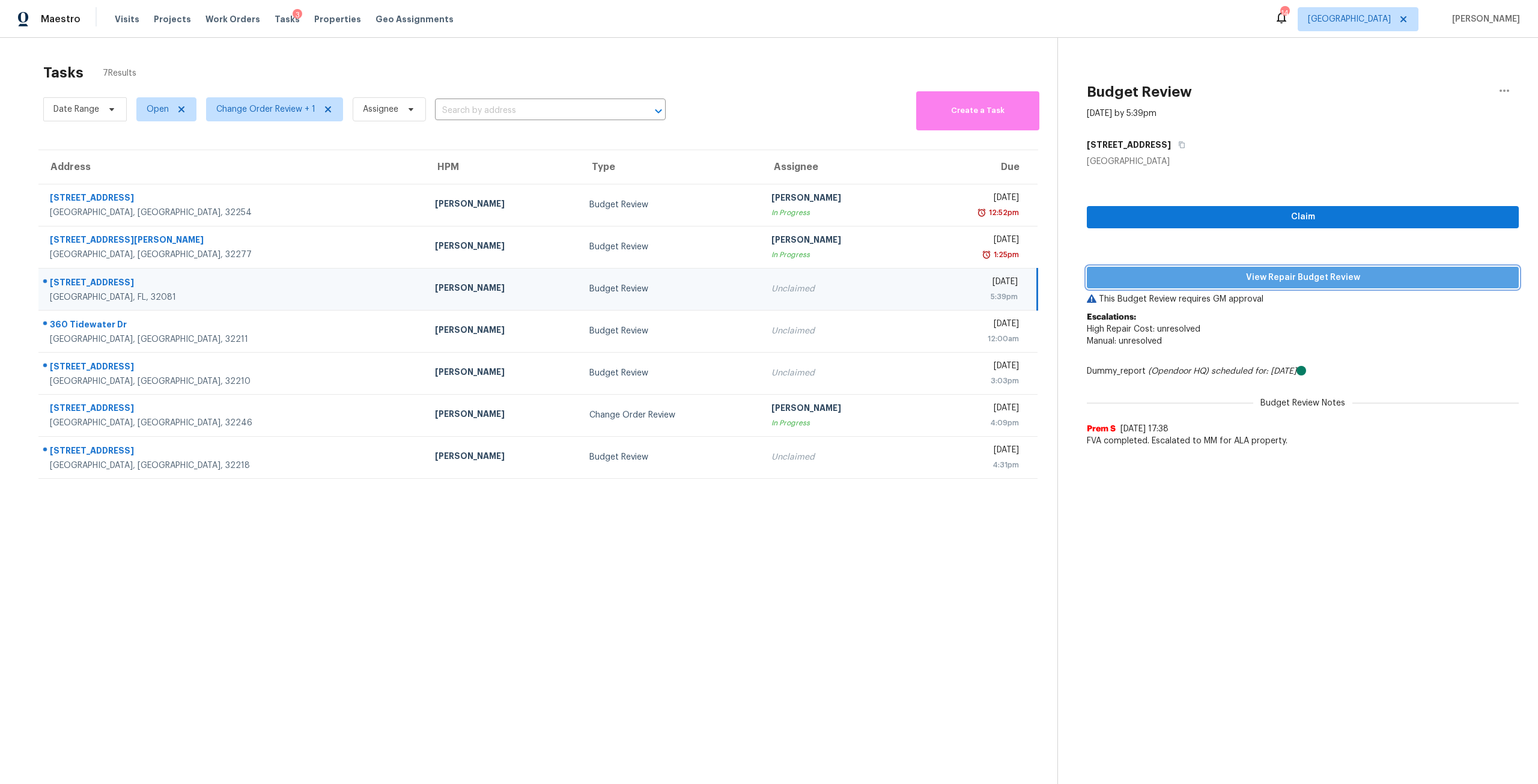
click at [1297, 285] on button "View Repair Budget Review" at bounding box center [1303, 277] width 432 height 22
